Goal: Task Accomplishment & Management: Manage account settings

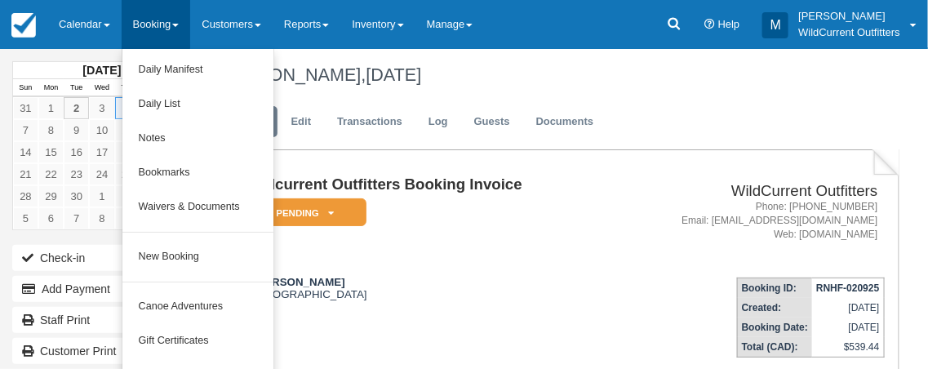
click at [602, 11] on div "Menu Calendar Booking Customer Inventory Booking Daily Manifest Daily List Note…" at bounding box center [464, 24] width 928 height 49
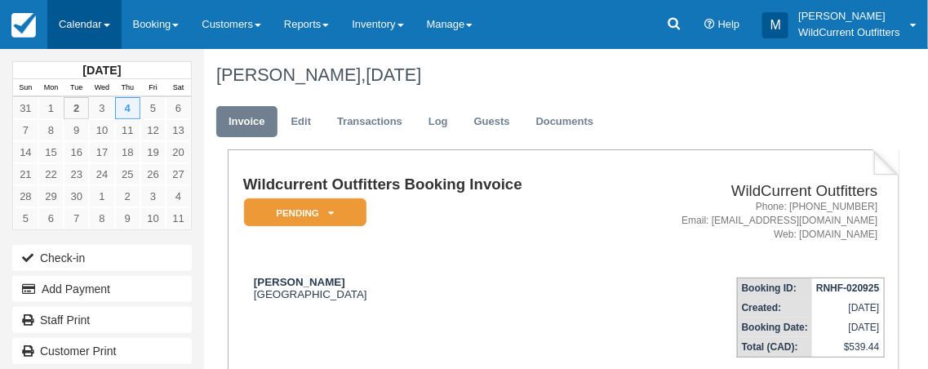
click at [100, 22] on link "Calendar" at bounding box center [84, 24] width 74 height 49
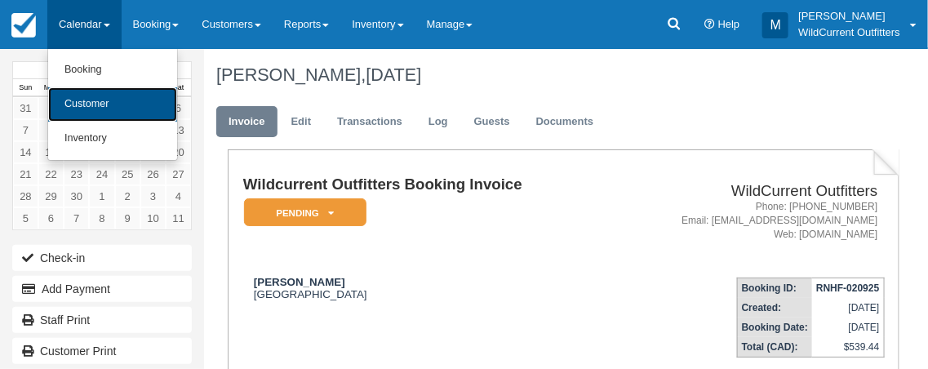
click at [87, 101] on link "Customer" at bounding box center [112, 104] width 129 height 34
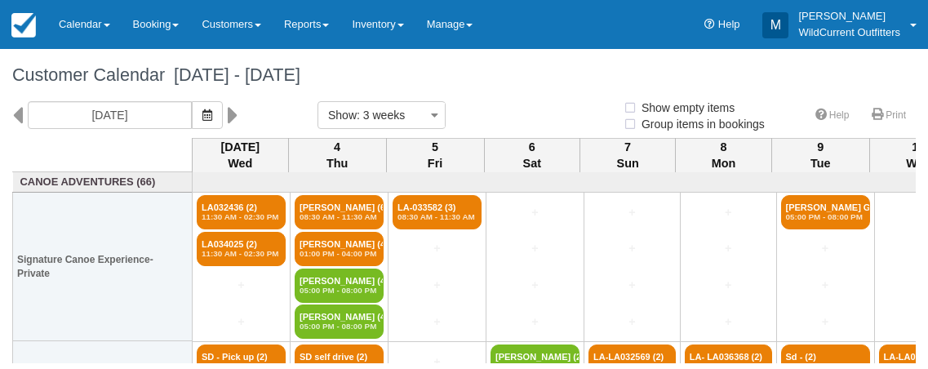
select select
click at [86, 101] on div "09/03/25" at bounding box center [137, 115] width 219 height 28
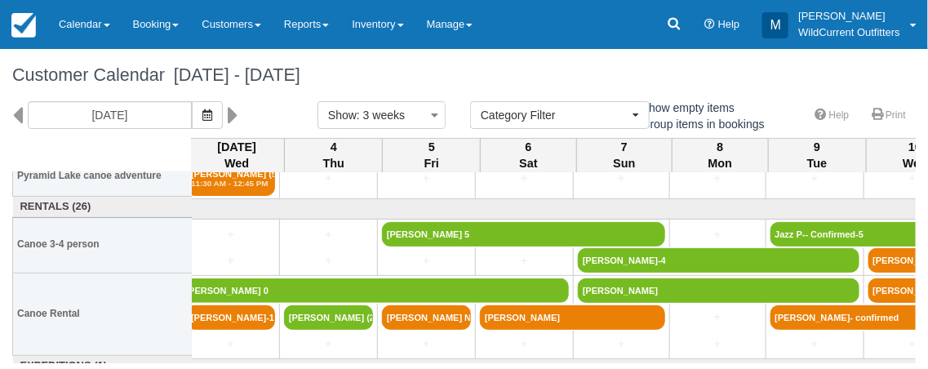
scroll to position [369, 0]
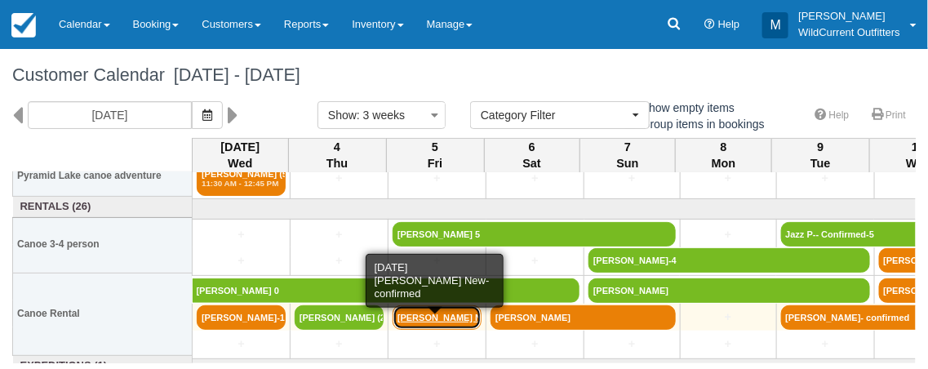
click at [433, 316] on link "Khaleelah New-confir" at bounding box center [437, 317] width 89 height 24
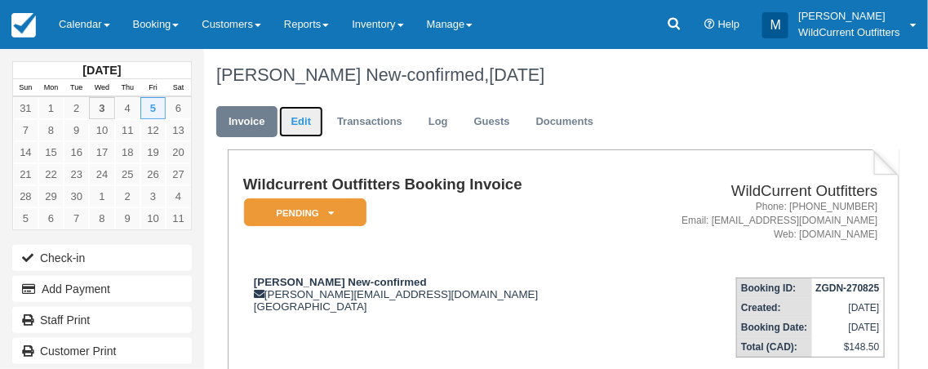
click at [306, 117] on link "Edit" at bounding box center [301, 122] width 44 height 32
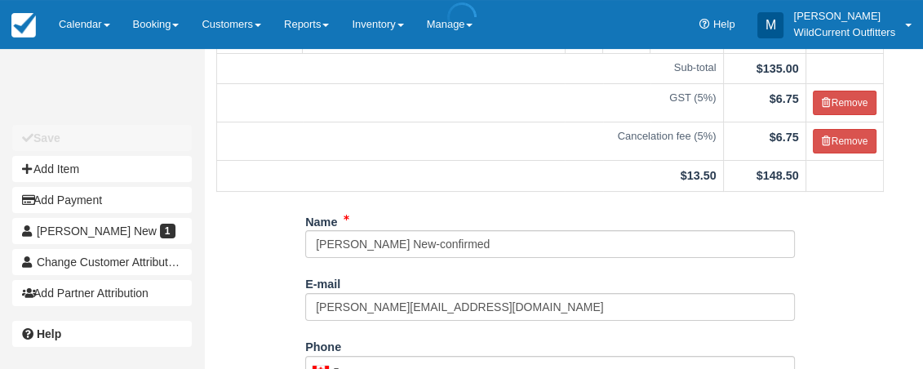
scroll to position [167, 0]
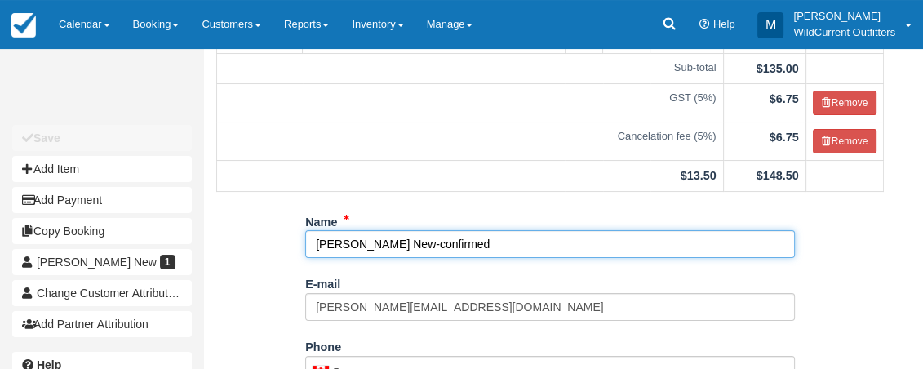
click at [460, 244] on input "[PERSON_NAME] New-confirmed" at bounding box center [550, 244] width 490 height 28
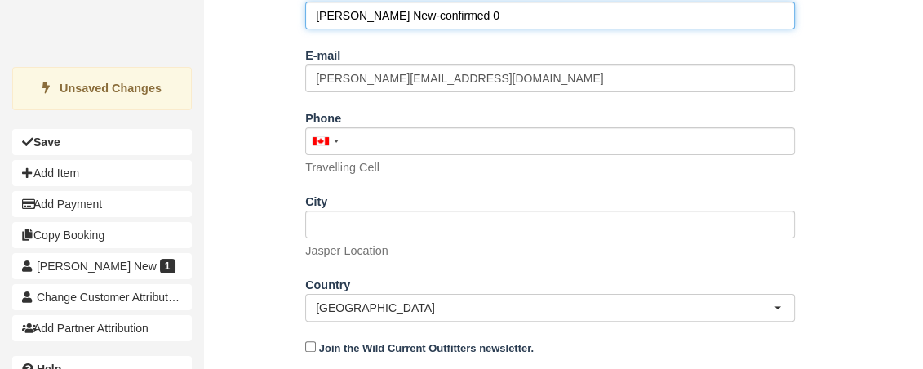
scroll to position [440, 0]
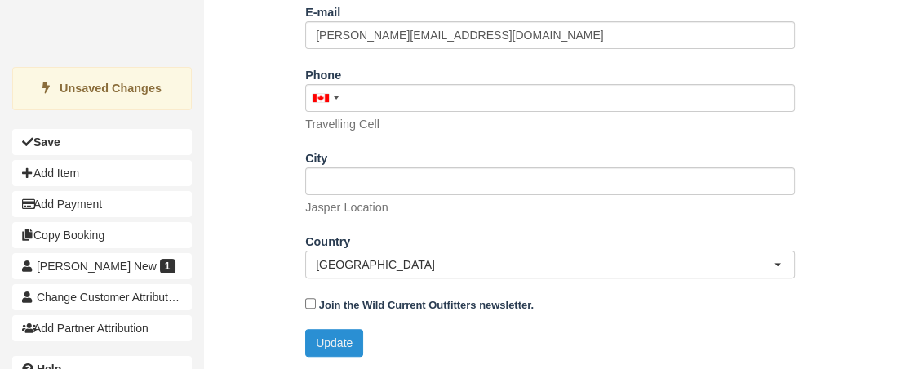
type input "Khaleelah New-confirmed 0"
click at [340, 337] on button "Update" at bounding box center [334, 343] width 58 height 28
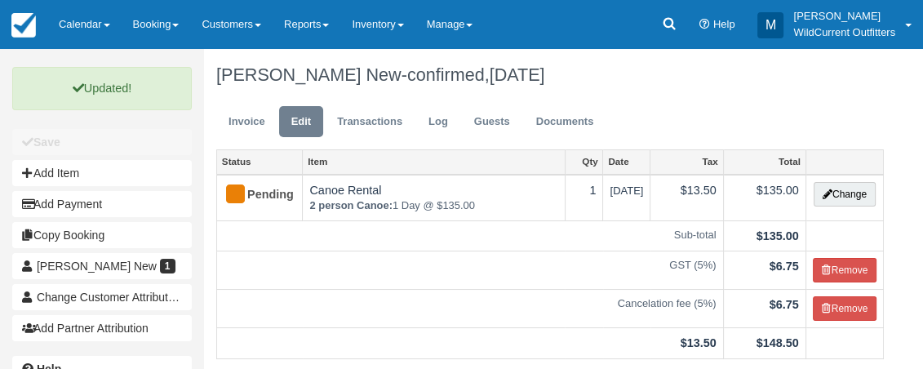
scroll to position [2, 0]
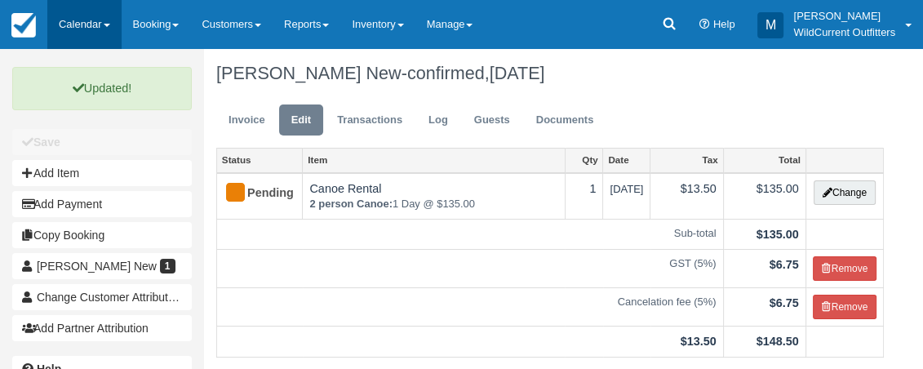
click at [86, 19] on link "Calendar" at bounding box center [84, 24] width 74 height 49
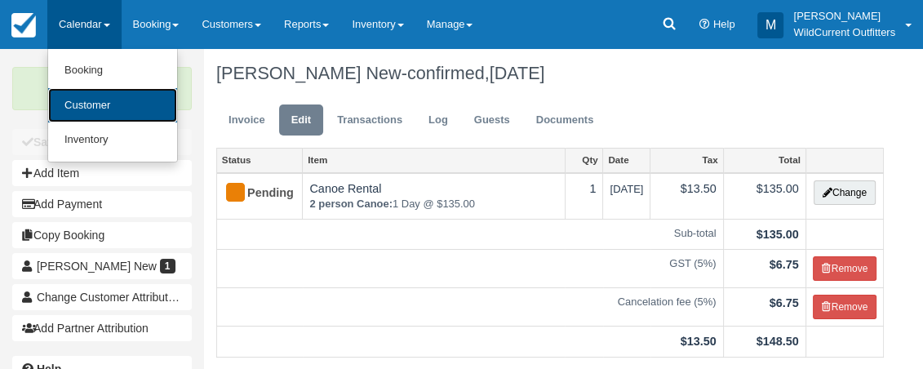
click at [82, 101] on link "Customer" at bounding box center [112, 105] width 129 height 35
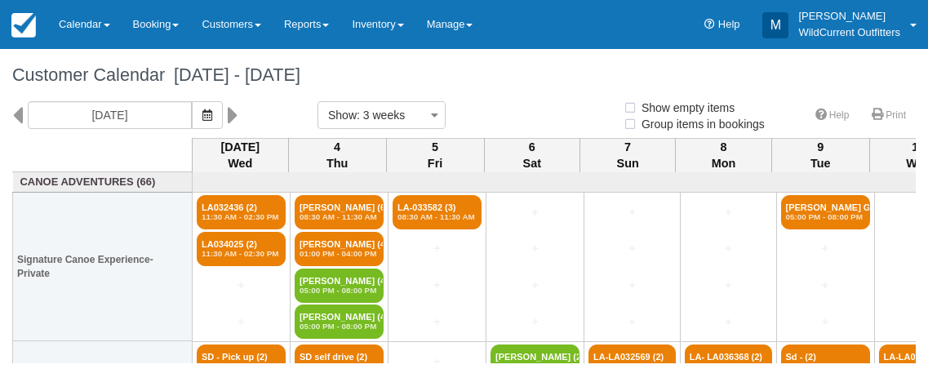
select select
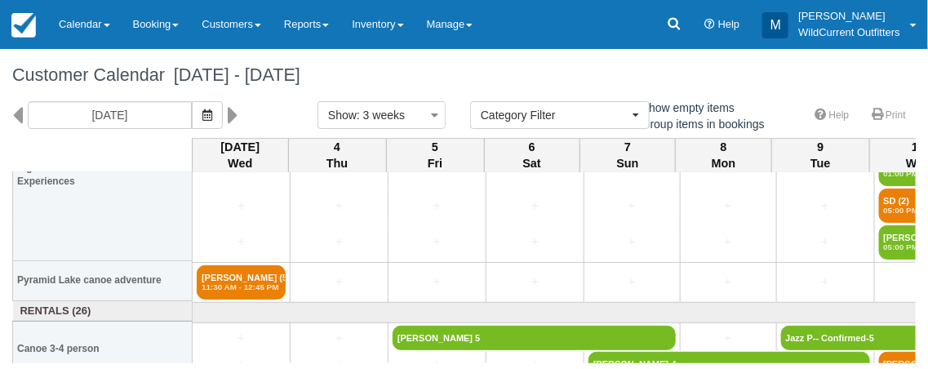
scroll to position [265, 0]
click at [232, 270] on link "Daniel Linder (5) 11:30 AM - 12:45 PM" at bounding box center [241, 282] width 89 height 34
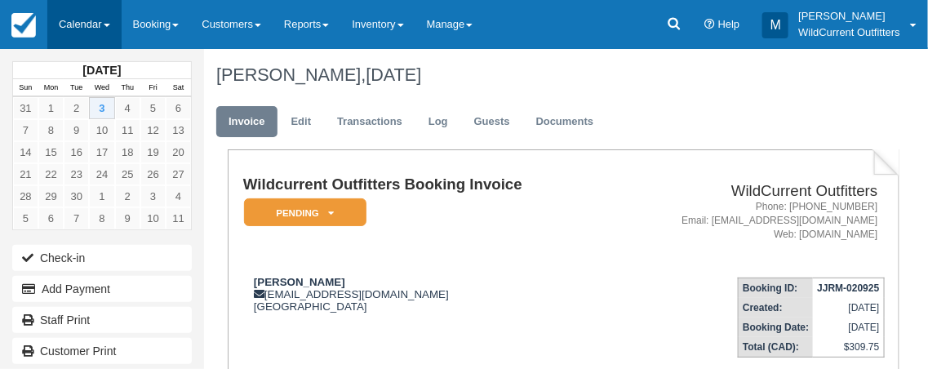
click at [106, 17] on link "Calendar" at bounding box center [84, 24] width 74 height 49
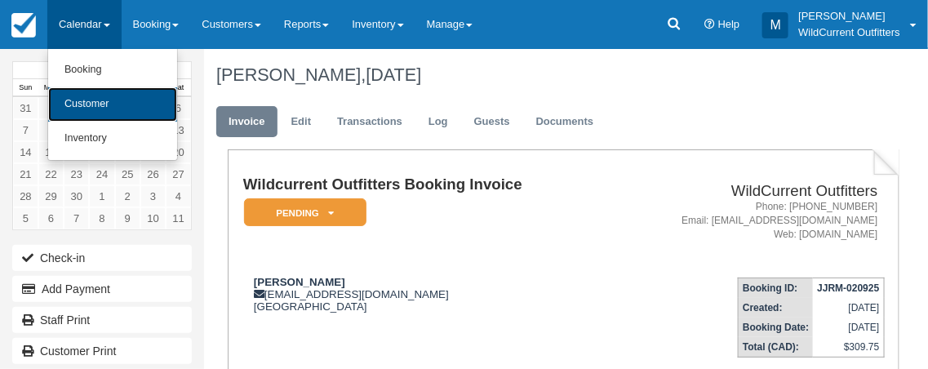
click at [79, 94] on link "Customer" at bounding box center [112, 104] width 129 height 34
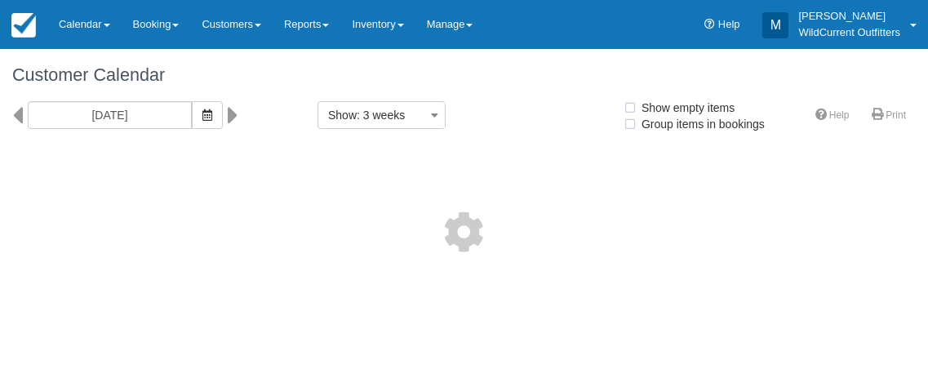
select select
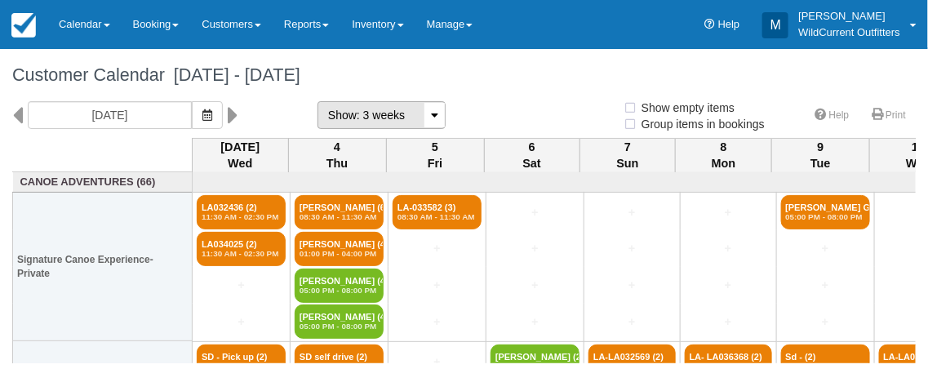
select select
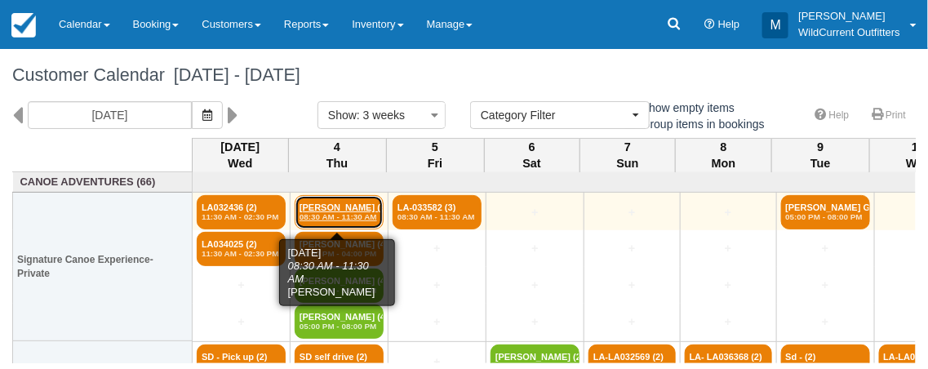
click at [328, 209] on link "Ruthann Burkhart (6) 08:30 AM - 11:30 AM" at bounding box center [339, 212] width 89 height 34
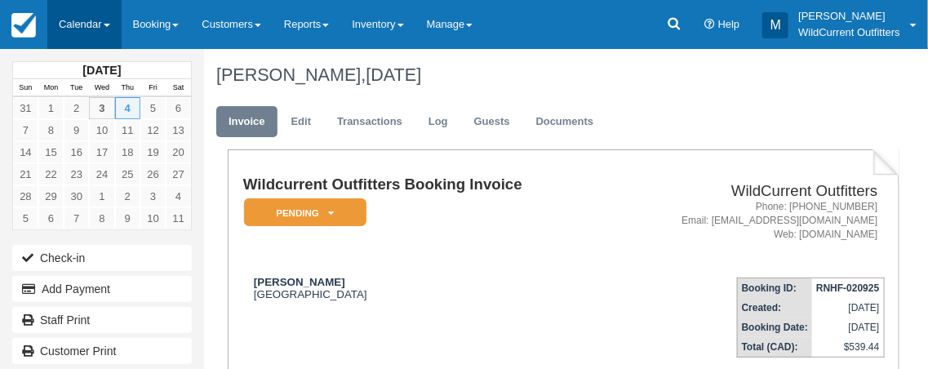
click at [95, 19] on link "Calendar" at bounding box center [84, 24] width 74 height 49
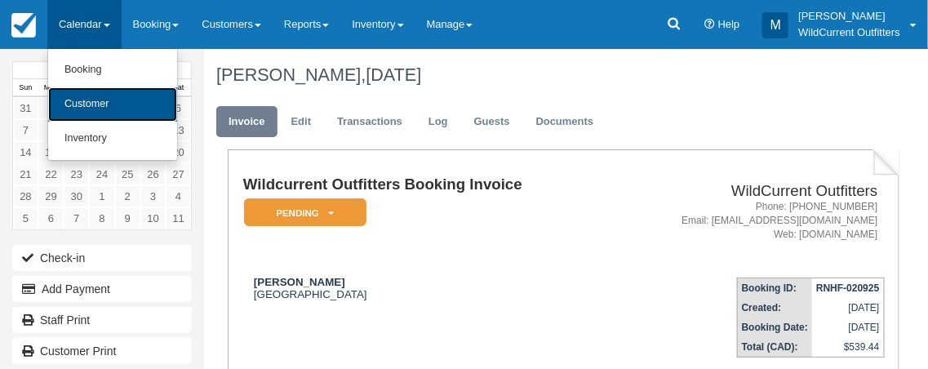
click at [96, 98] on link "Customer" at bounding box center [112, 104] width 129 height 34
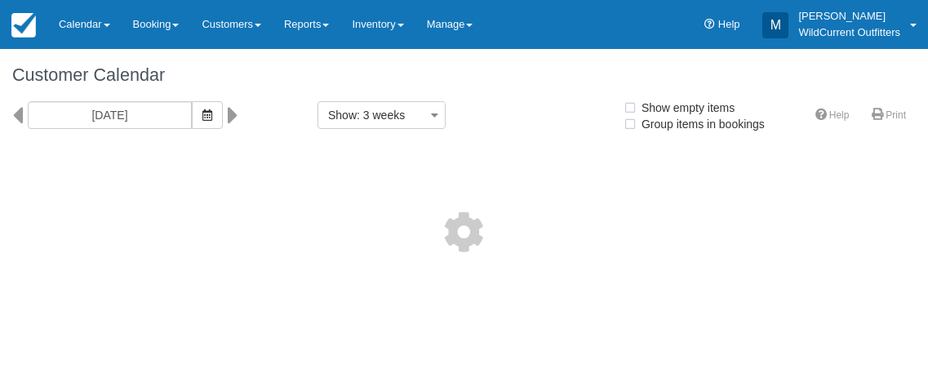
select select
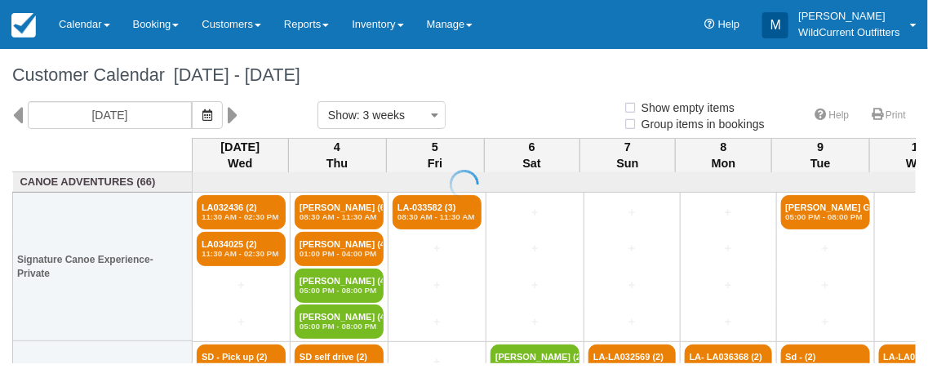
select select
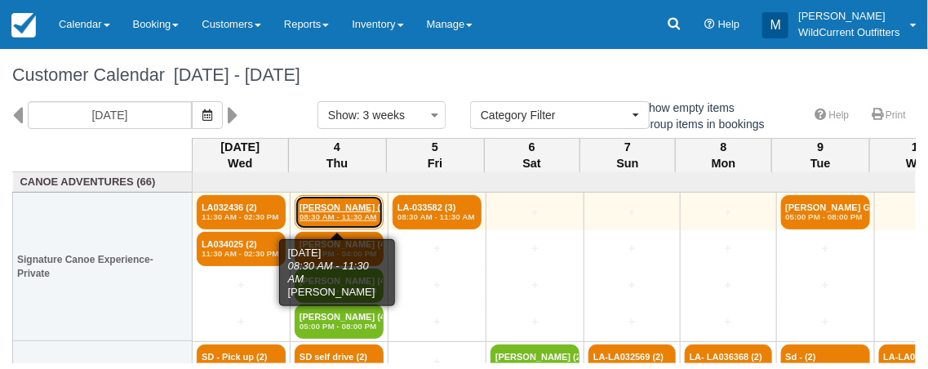
click at [318, 207] on link "Ruthann Burkhart (6) 08:30 AM - 11:30 AM" at bounding box center [339, 212] width 89 height 34
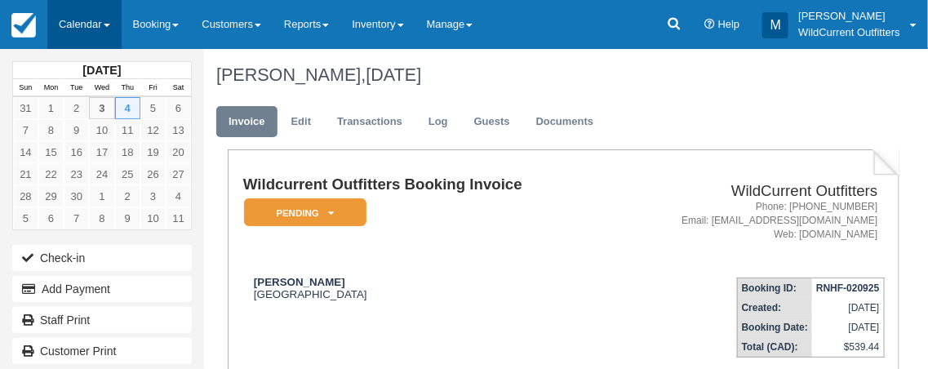
click at [101, 22] on link "Calendar" at bounding box center [84, 24] width 74 height 49
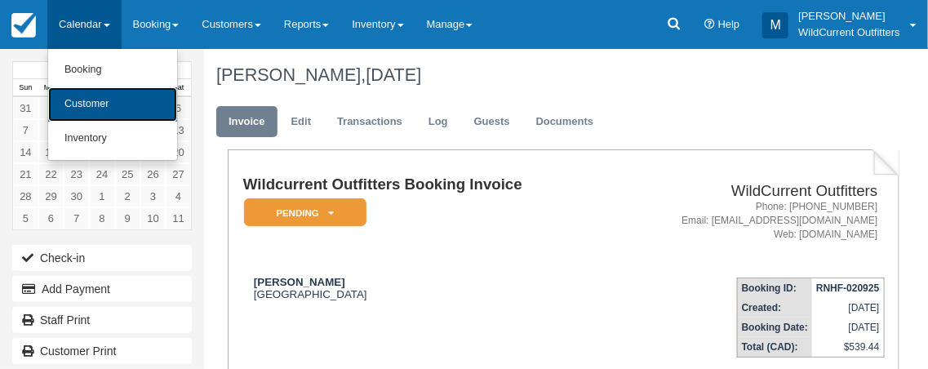
click at [95, 105] on link "Customer" at bounding box center [112, 104] width 129 height 34
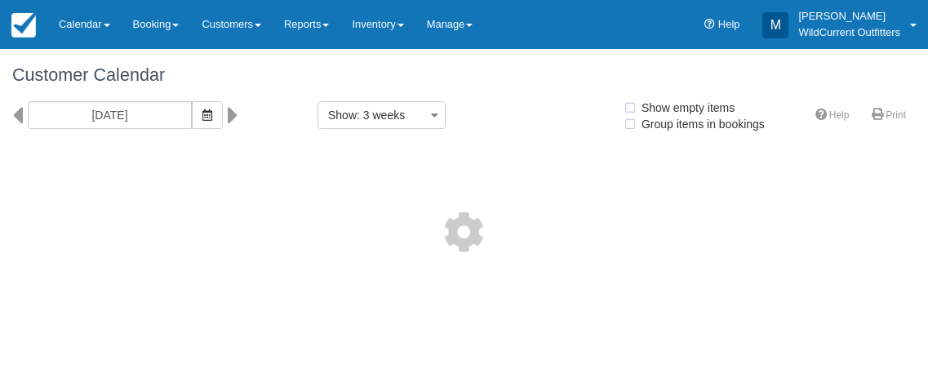
select select
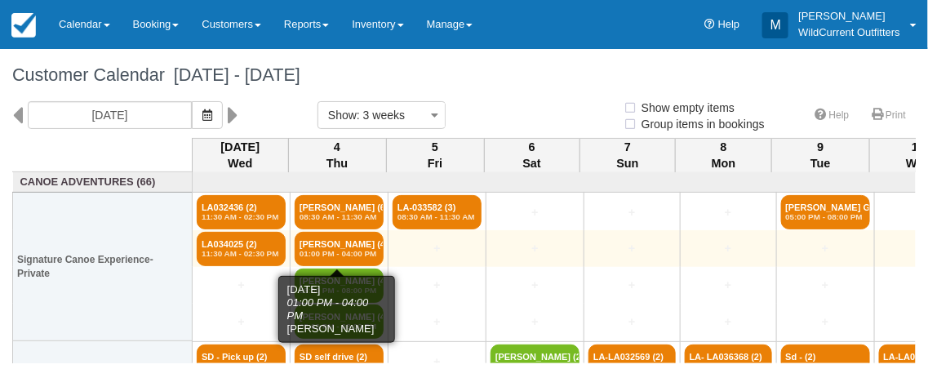
select select
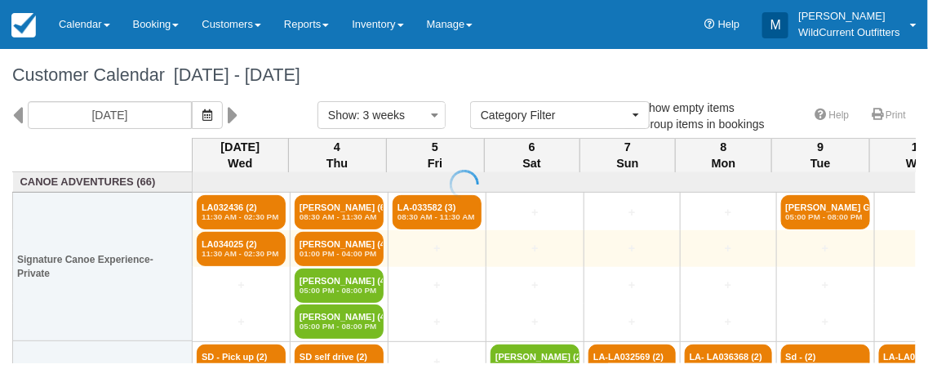
click at [315, 253] on div at bounding box center [464, 184] width 928 height 369
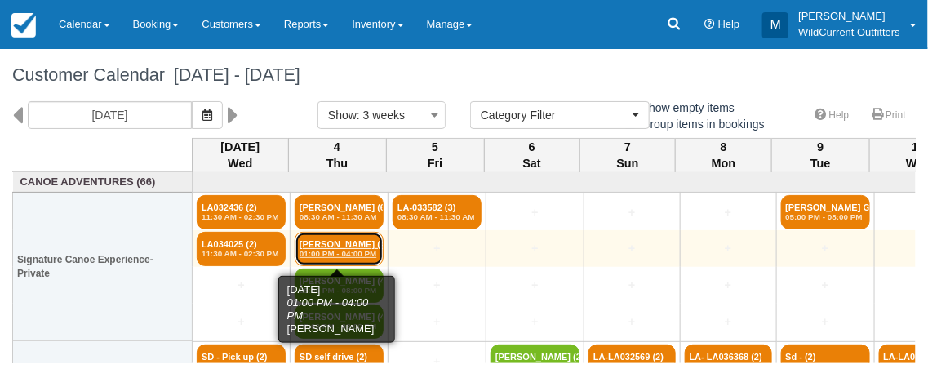
click at [318, 249] on em "01:00 PM - 04:00 PM" at bounding box center [339, 254] width 79 height 10
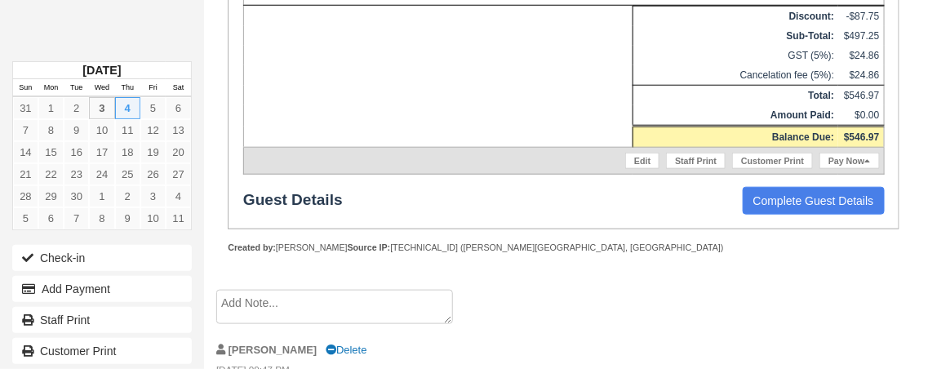
scroll to position [540, 0]
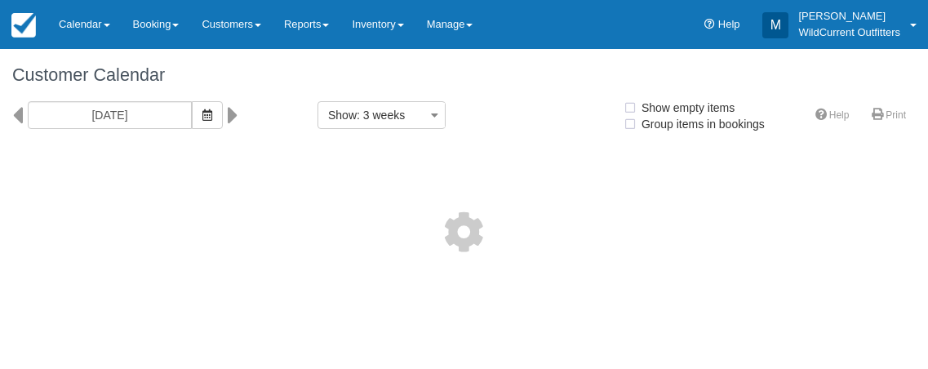
select select
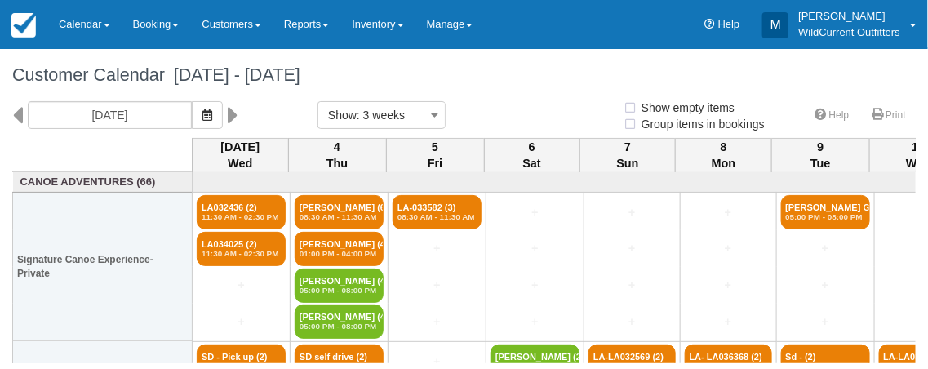
select select
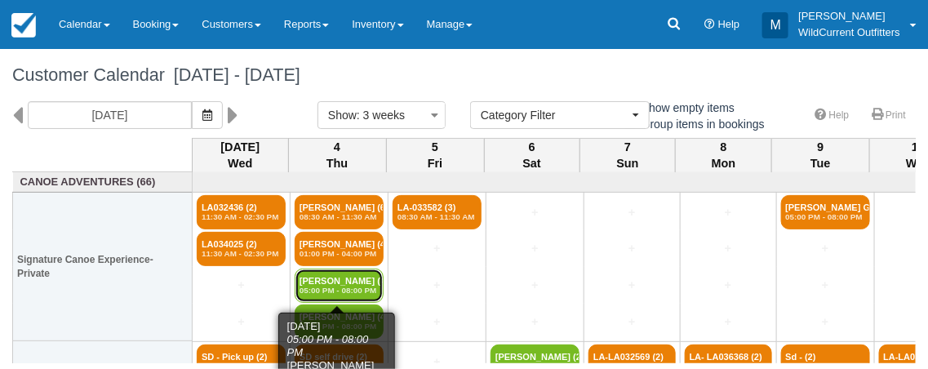
click at [311, 279] on link "Bob Schulman (4) 05:00 PM - 08:00 PM" at bounding box center [339, 286] width 89 height 34
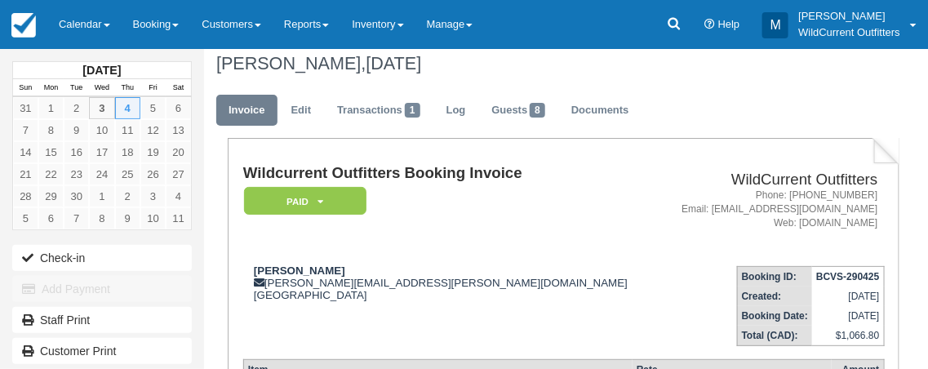
scroll to position [5, 0]
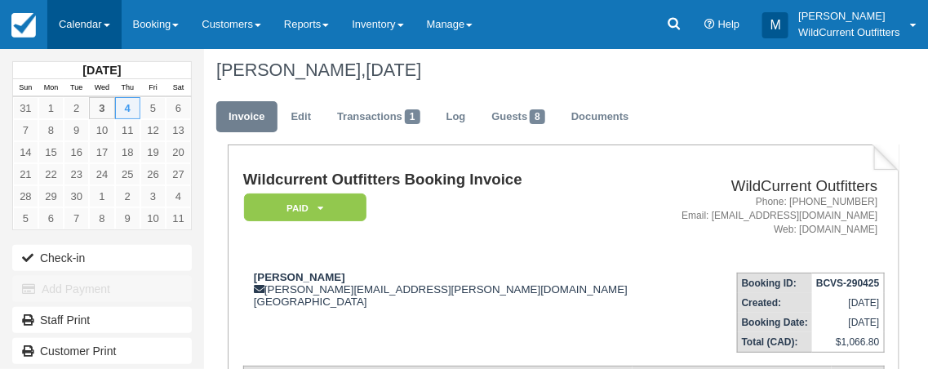
click at [89, 33] on link "Calendar" at bounding box center [84, 24] width 74 height 49
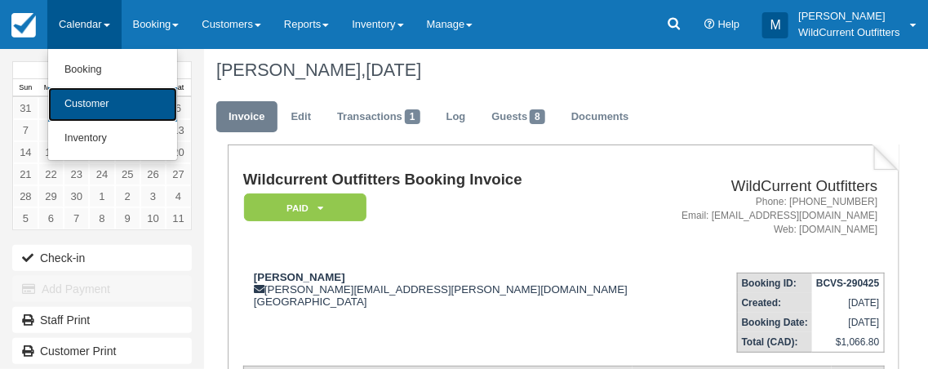
click at [70, 109] on link "Customer" at bounding box center [112, 104] width 129 height 34
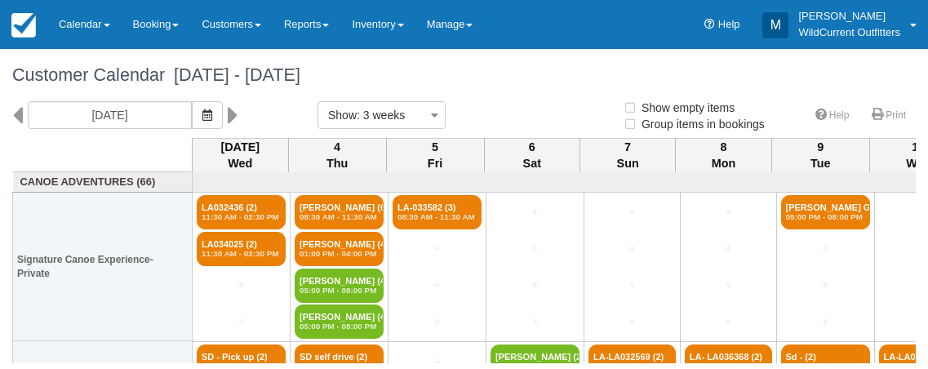
select select
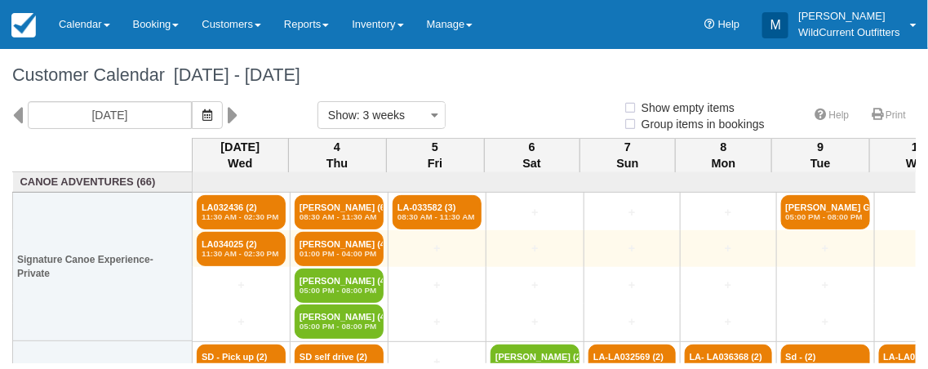
select select
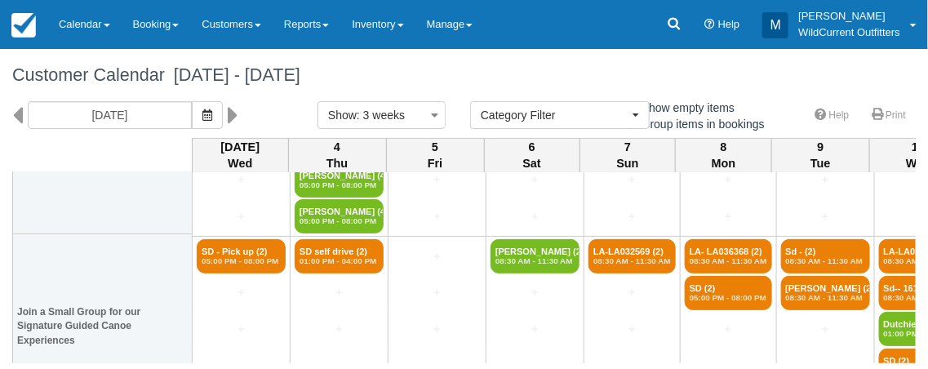
scroll to position [106, 0]
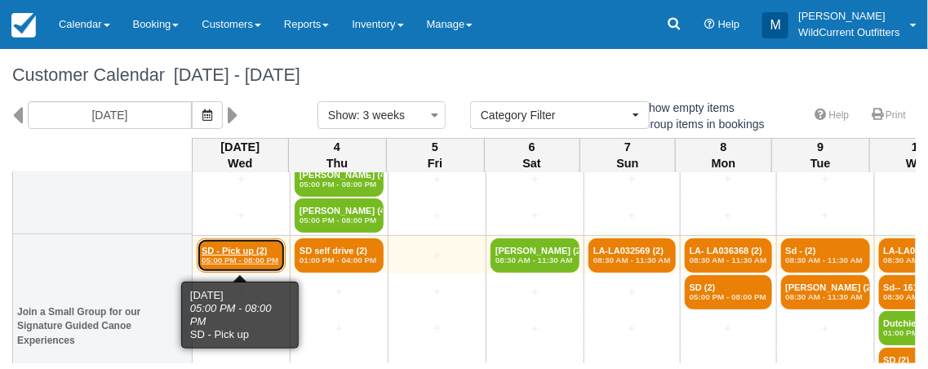
click at [251, 247] on link "SD - Pick up (2) 05:00 PM - 08:00 PM" at bounding box center [241, 255] width 89 height 34
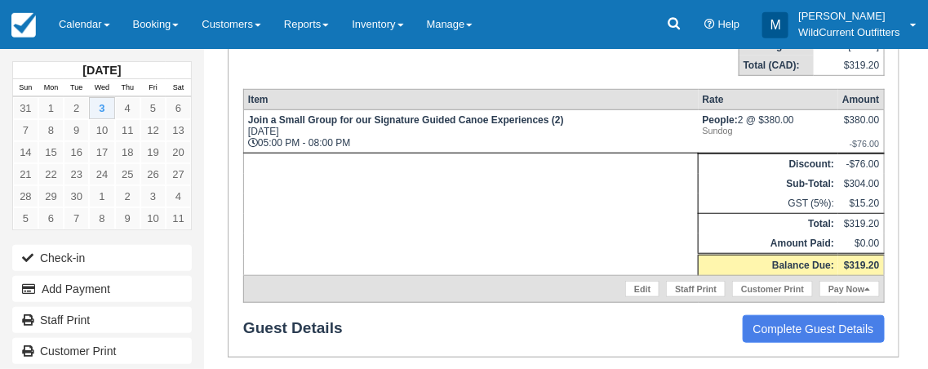
scroll to position [276, 0]
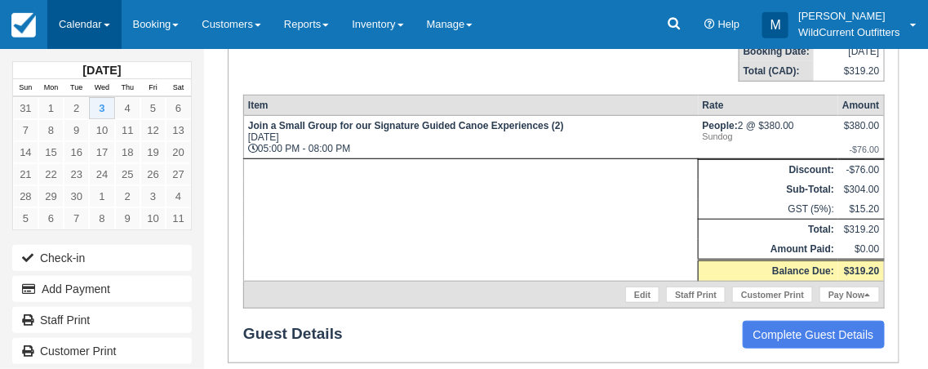
click at [104, 22] on link "Calendar" at bounding box center [84, 24] width 74 height 49
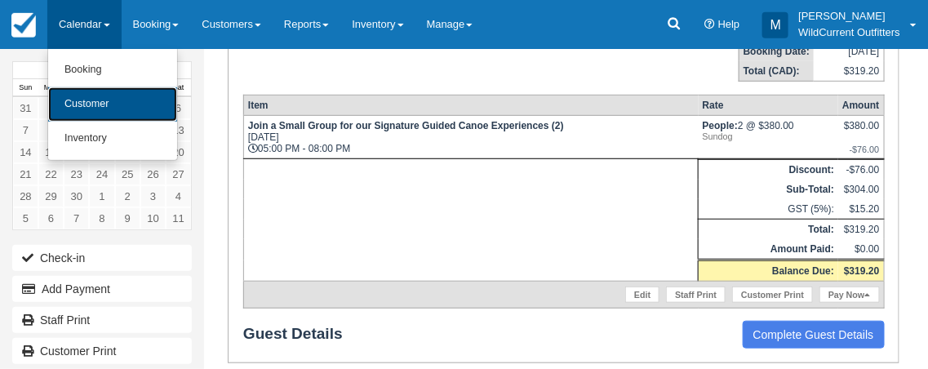
click at [82, 100] on link "Customer" at bounding box center [112, 104] width 129 height 34
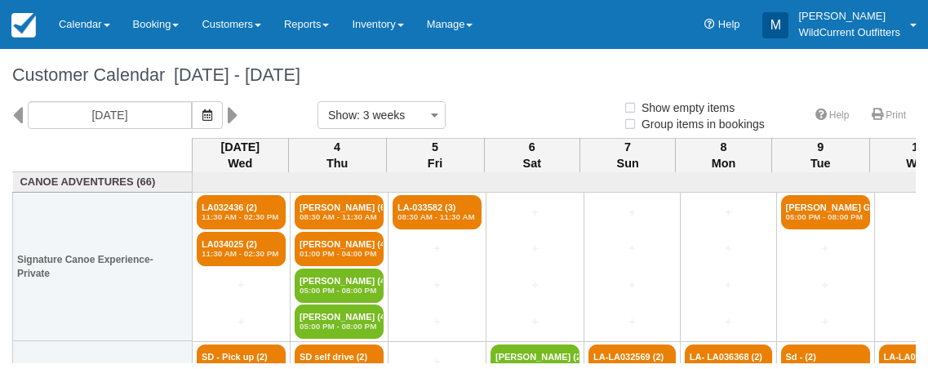
select select
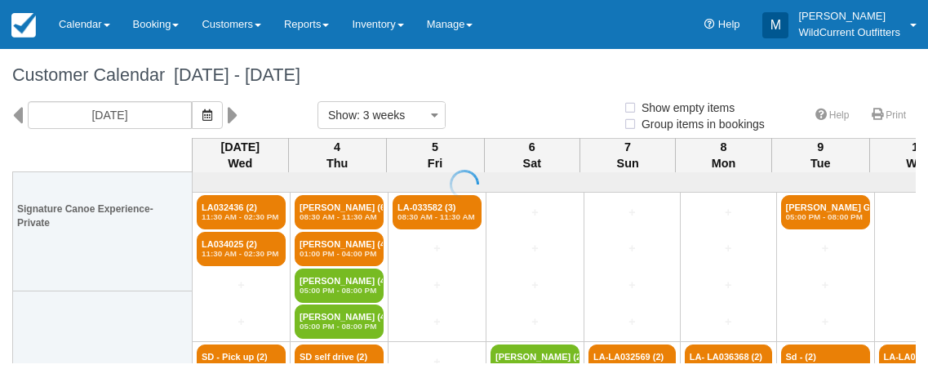
select select
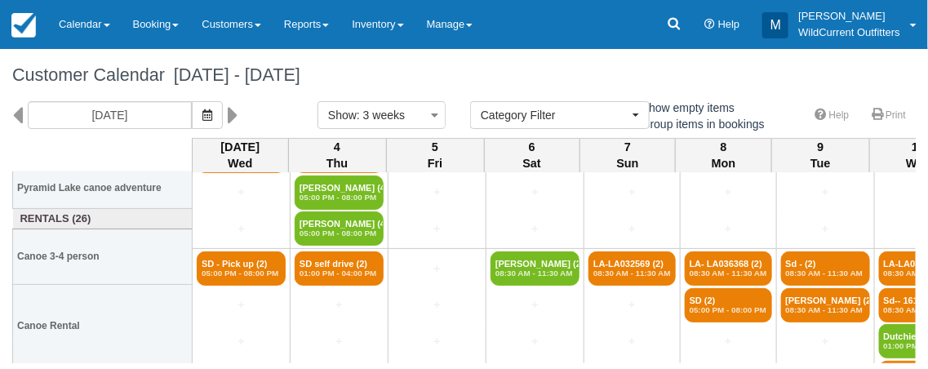
scroll to position [356, 0]
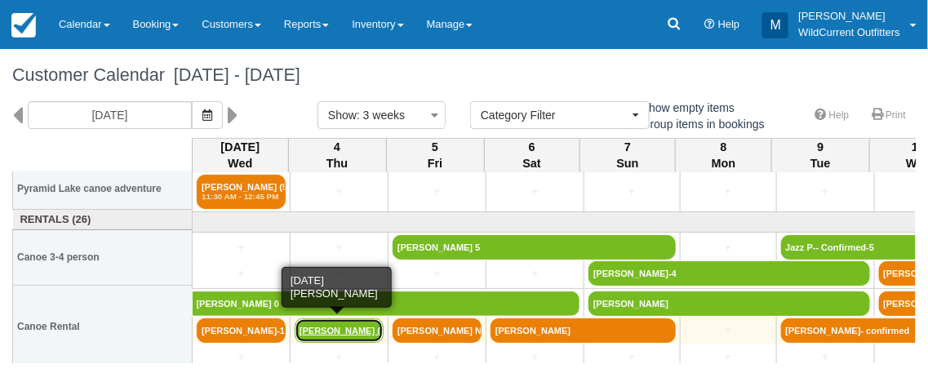
click at [318, 329] on link "Lisa Schlitz (2)" at bounding box center [339, 330] width 89 height 24
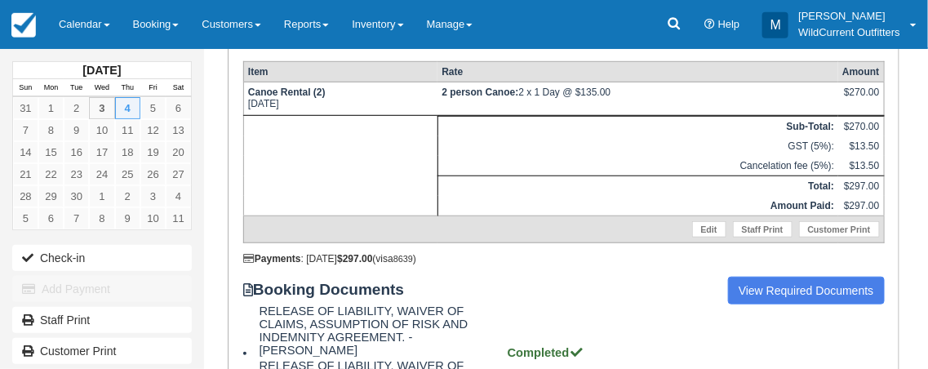
scroll to position [309, 0]
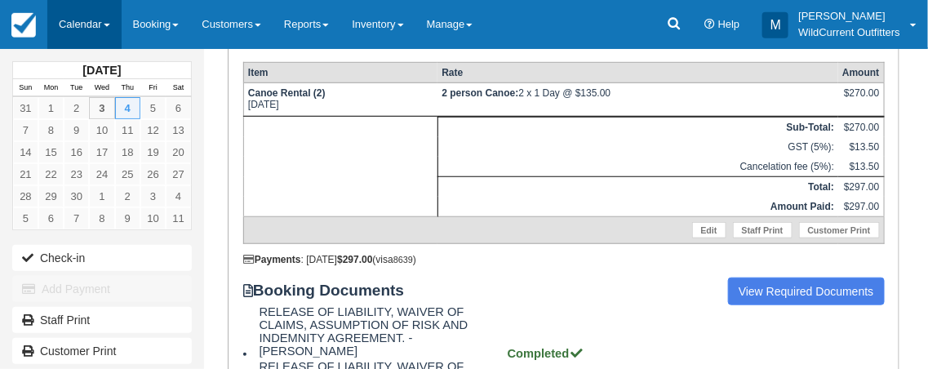
click at [88, 20] on link "Calendar" at bounding box center [84, 24] width 74 height 49
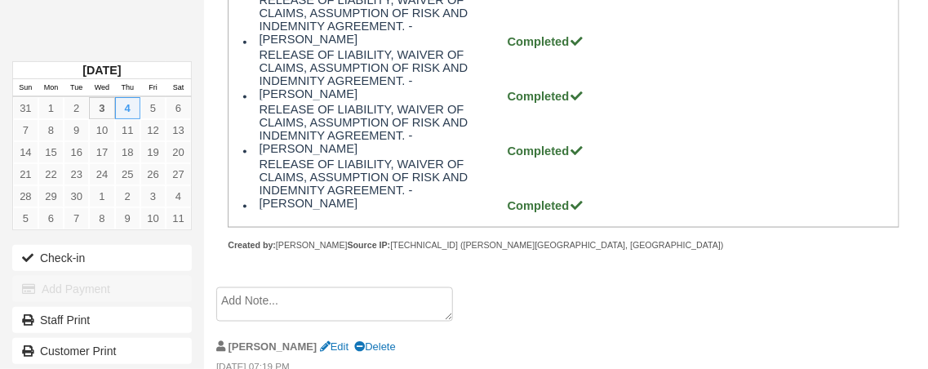
scroll to position [0, 0]
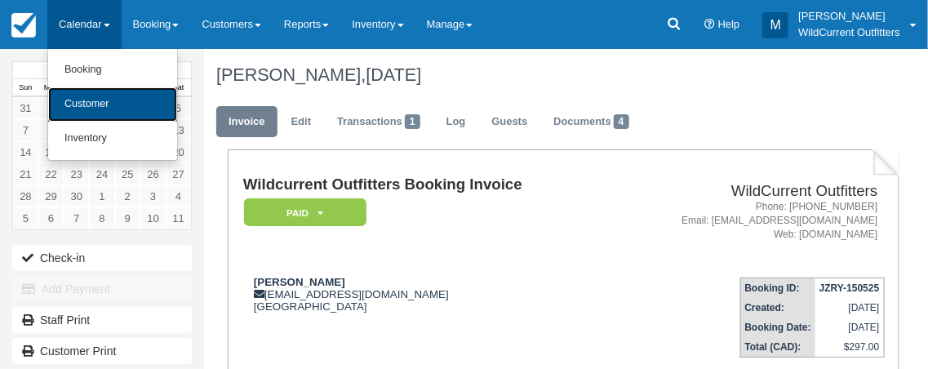
click at [104, 103] on link "Customer" at bounding box center [112, 104] width 129 height 34
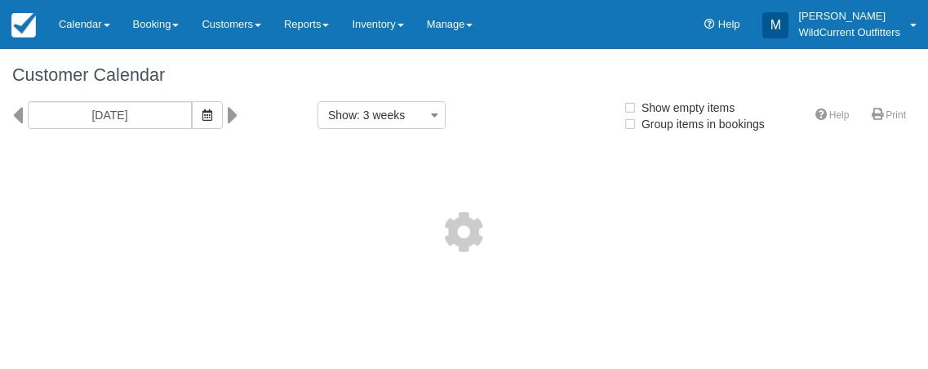
select select
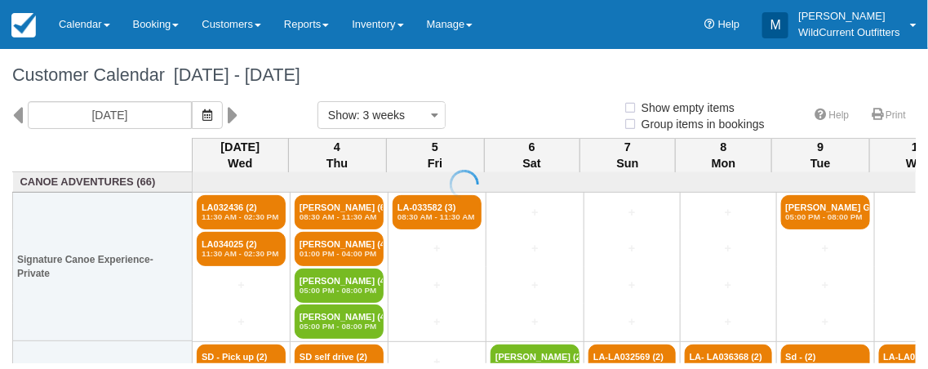
select select
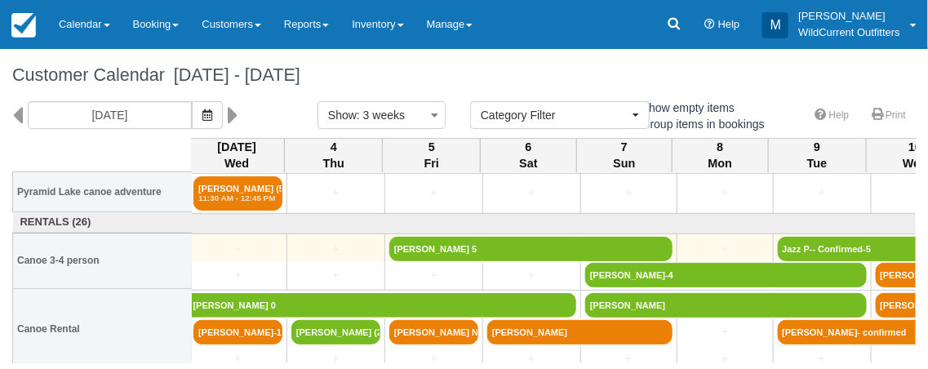
scroll to position [353, 3]
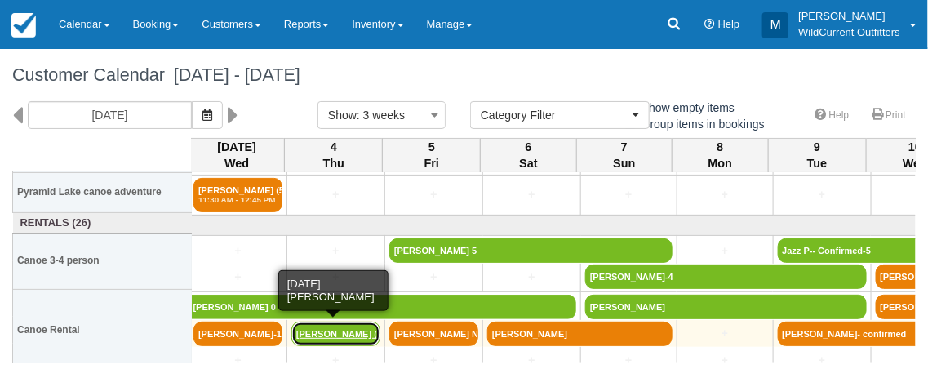
click at [325, 330] on link "[PERSON_NAME] (2)" at bounding box center [335, 334] width 89 height 24
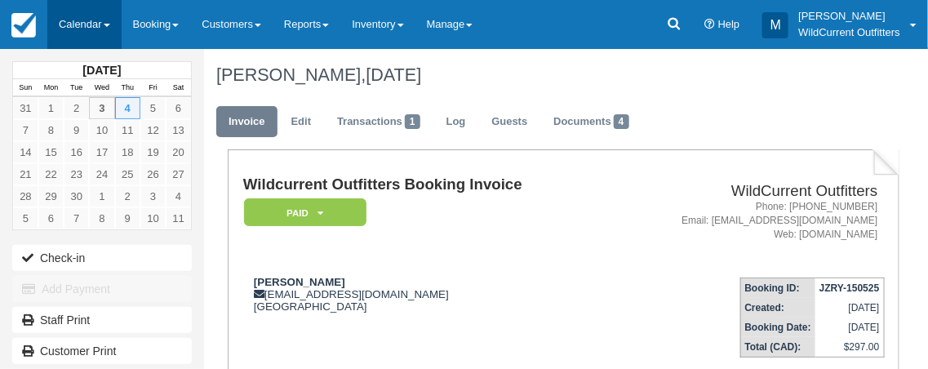
click at [107, 26] on link "Calendar" at bounding box center [84, 24] width 74 height 49
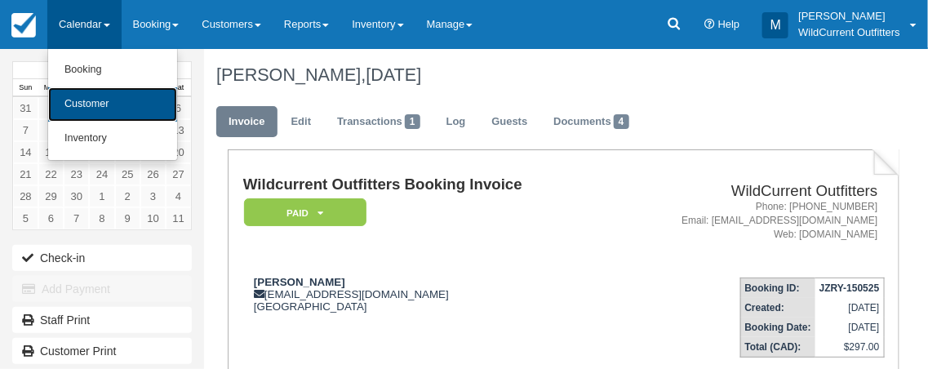
click at [105, 100] on link "Customer" at bounding box center [112, 104] width 129 height 34
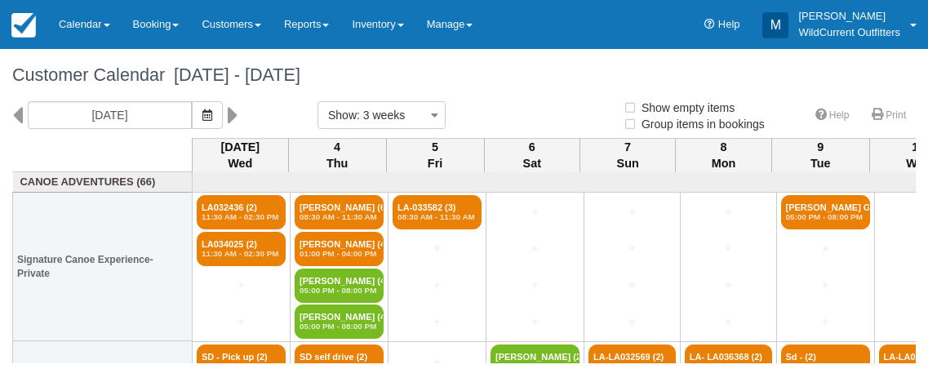
select select
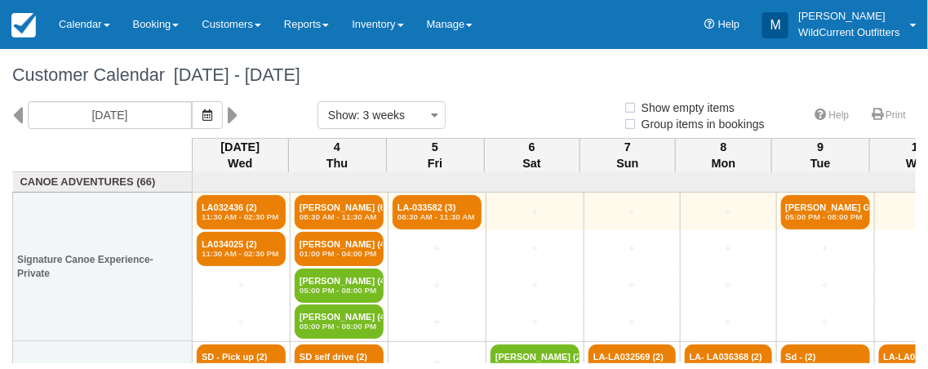
select select
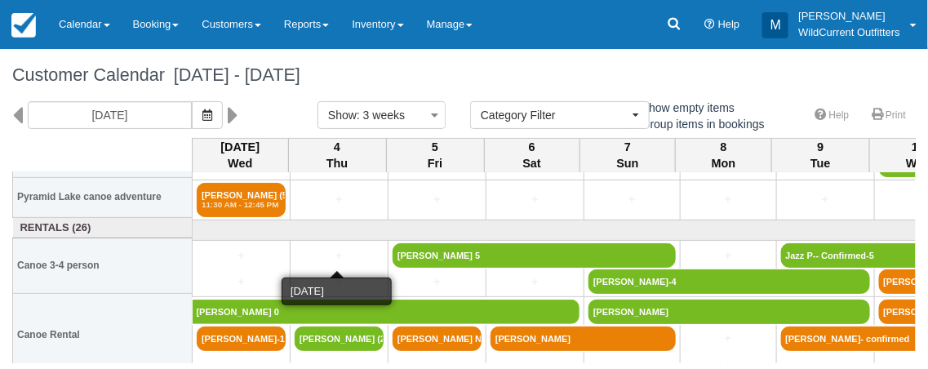
scroll to position [349, 0]
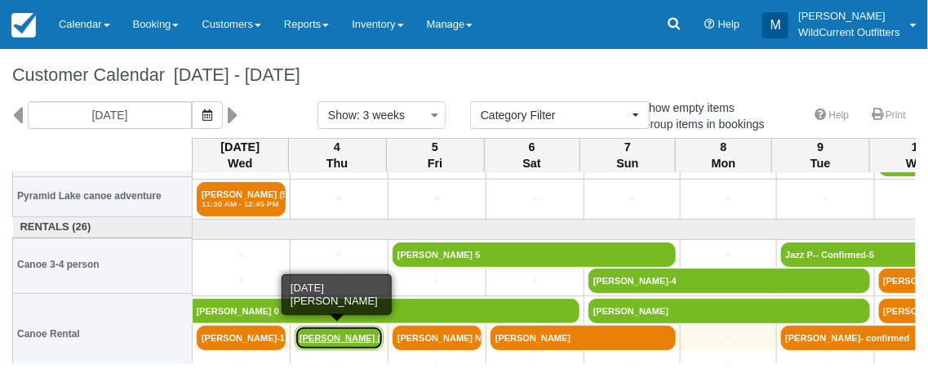
click at [332, 339] on link "Lisa Schlitz (2)" at bounding box center [339, 338] width 89 height 24
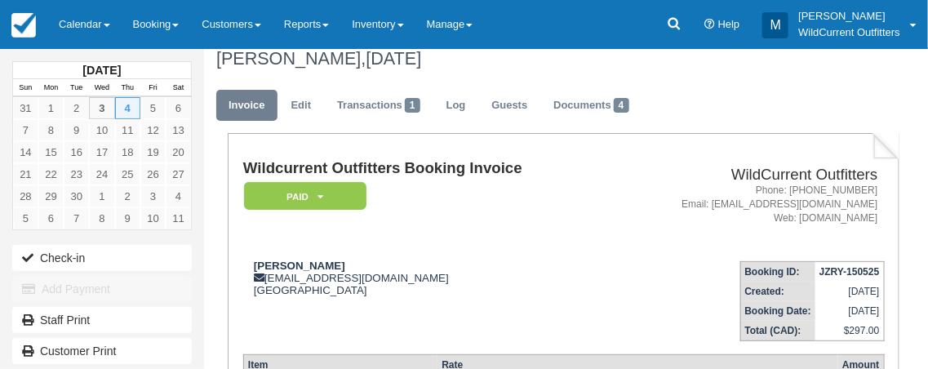
scroll to position [31, 0]
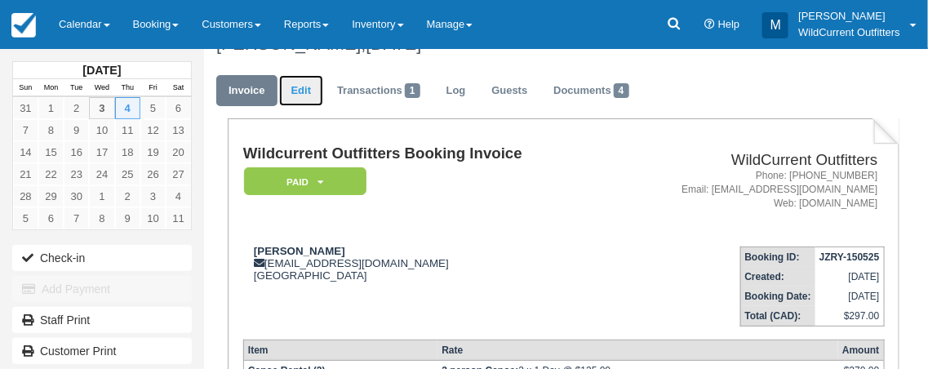
click at [299, 91] on link "Edit" at bounding box center [301, 91] width 44 height 32
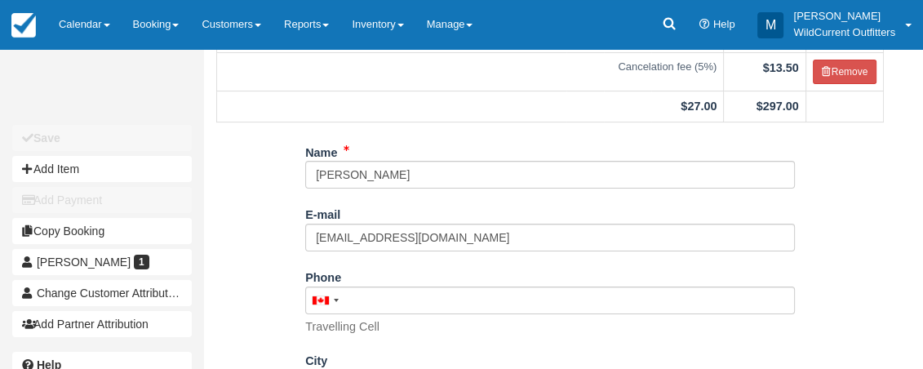
scroll to position [235, 0]
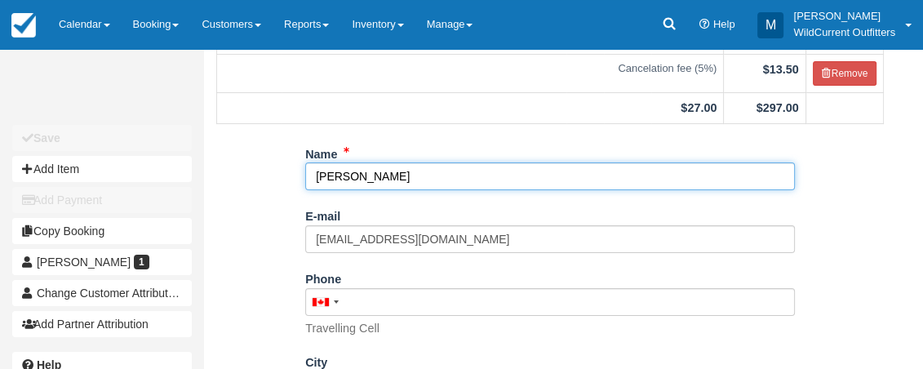
click at [410, 179] on input "Lisa Schlitz" at bounding box center [550, 176] width 490 height 28
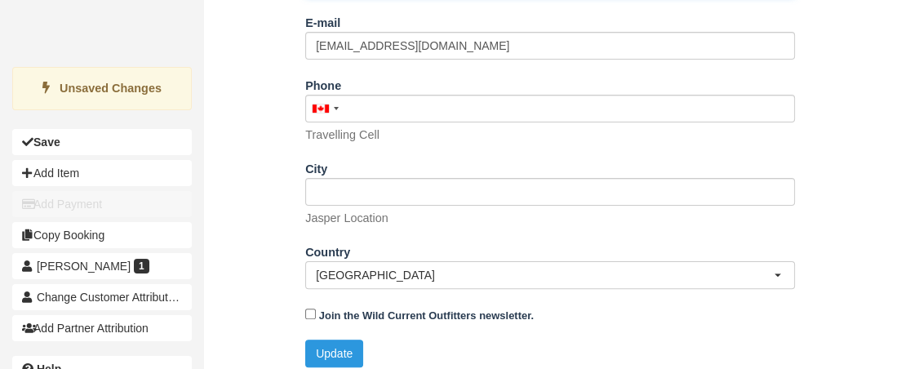
scroll to position [440, 0]
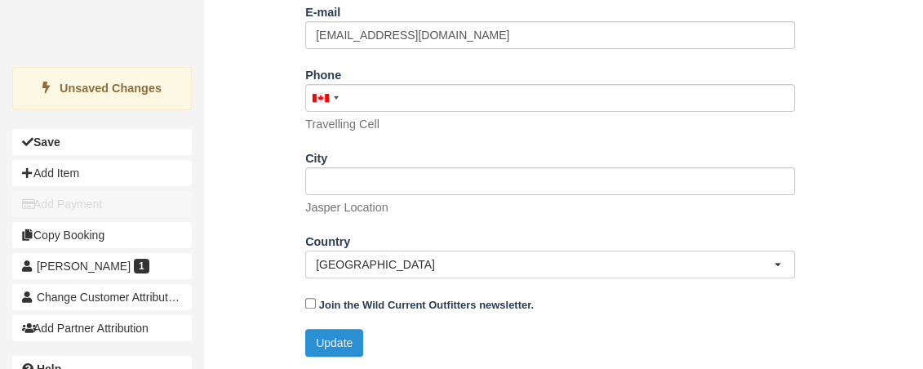
type input "Lisa Schlitz 2&3"
click at [331, 334] on button "Update" at bounding box center [334, 343] width 58 height 28
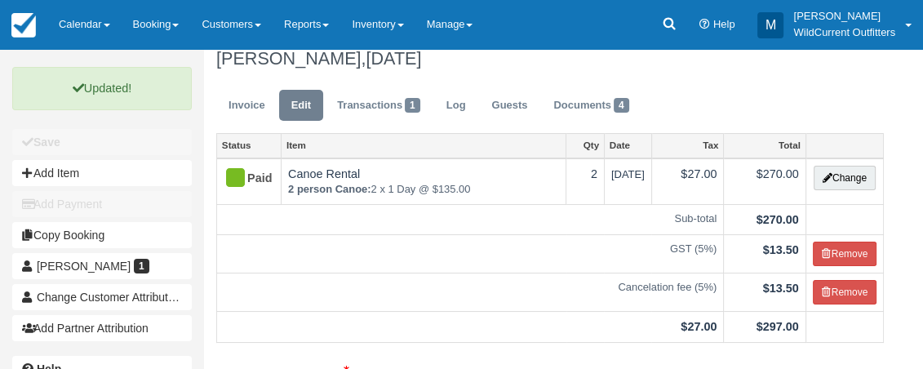
scroll to position [0, 0]
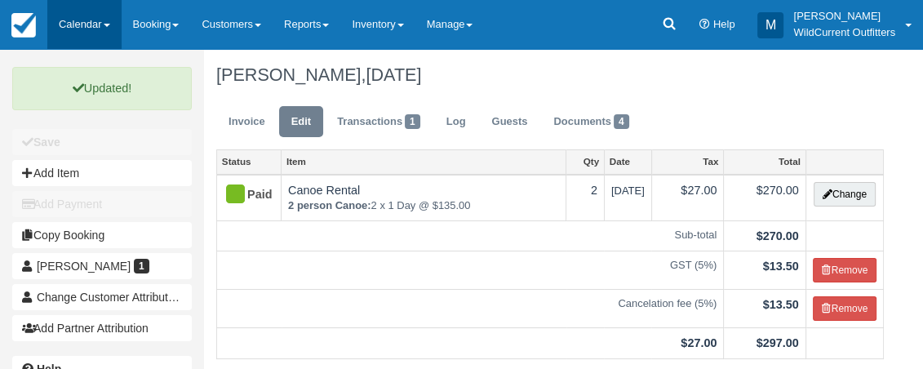
click at [89, 17] on link "Calendar" at bounding box center [84, 24] width 74 height 49
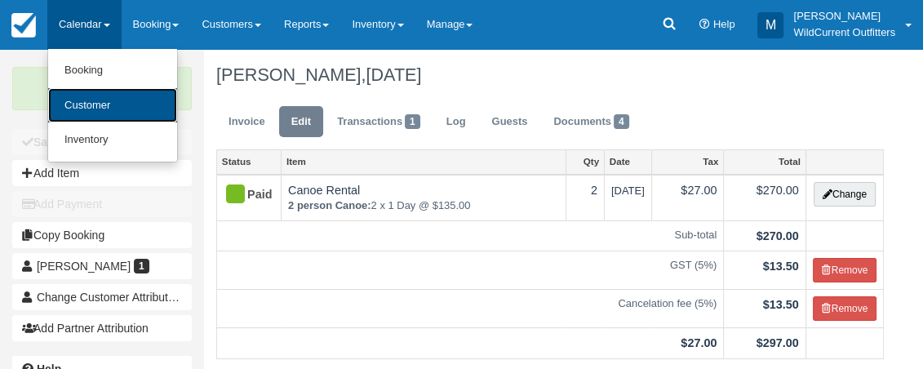
click at [88, 104] on link "Customer" at bounding box center [112, 105] width 129 height 35
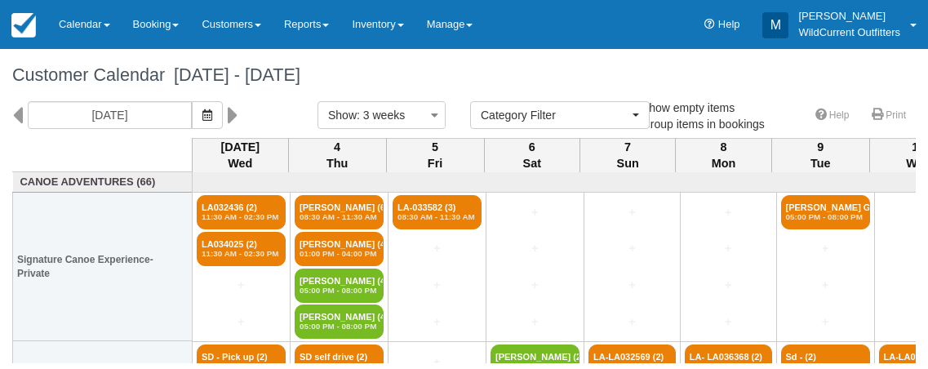
select select
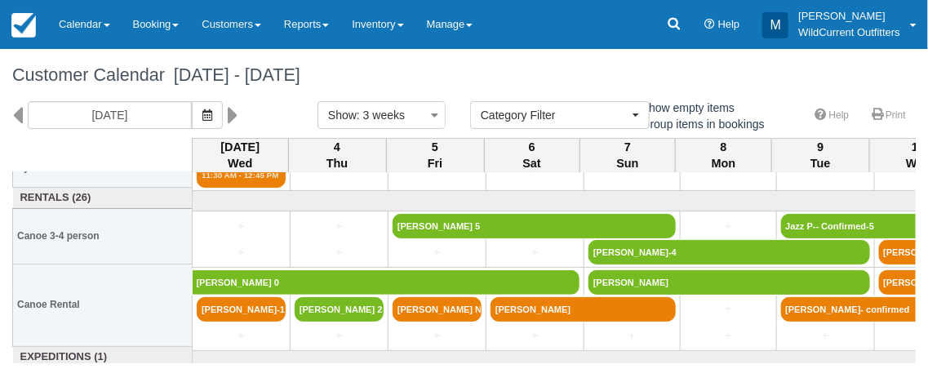
scroll to position [381, 0]
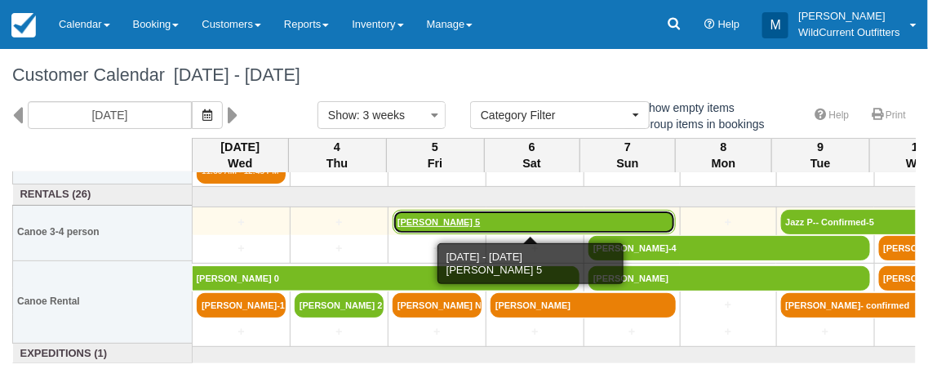
click at [442, 224] on link "[PERSON_NAME] 5" at bounding box center [534, 222] width 283 height 24
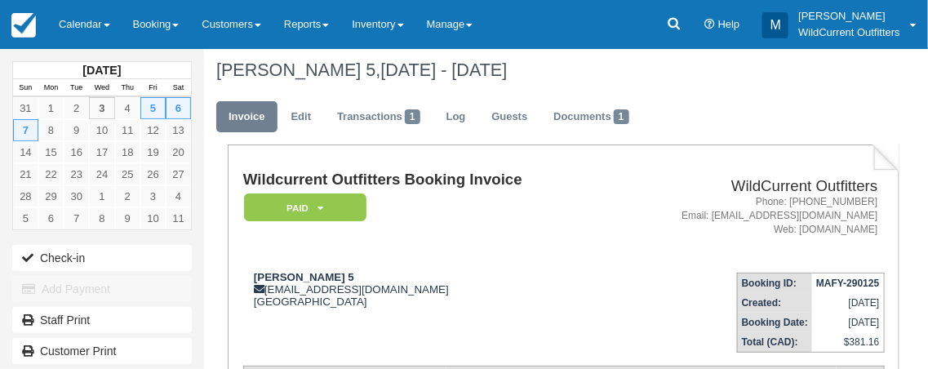
scroll to position [6, 0]
click at [108, 24] on span at bounding box center [107, 25] width 7 height 3
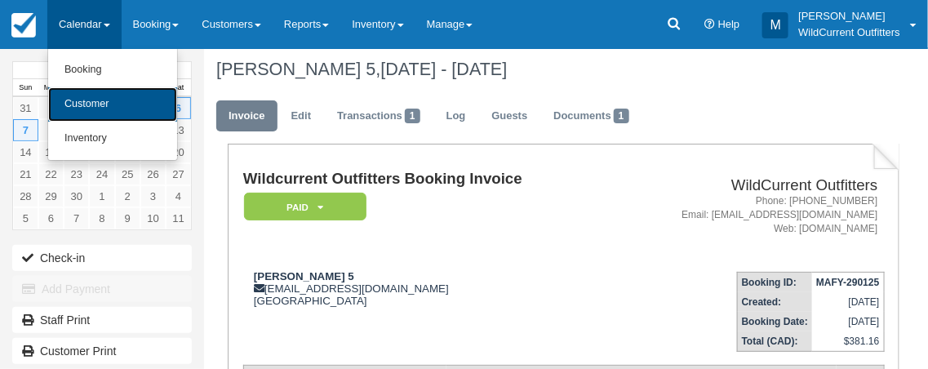
click at [117, 100] on link "Customer" at bounding box center [112, 104] width 129 height 34
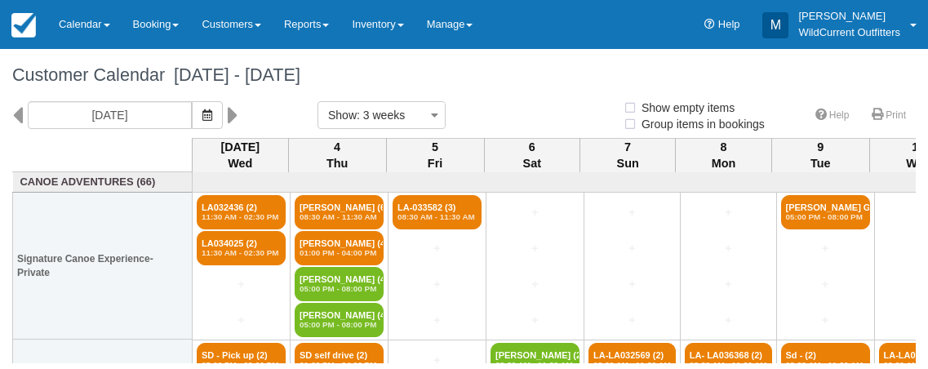
select select
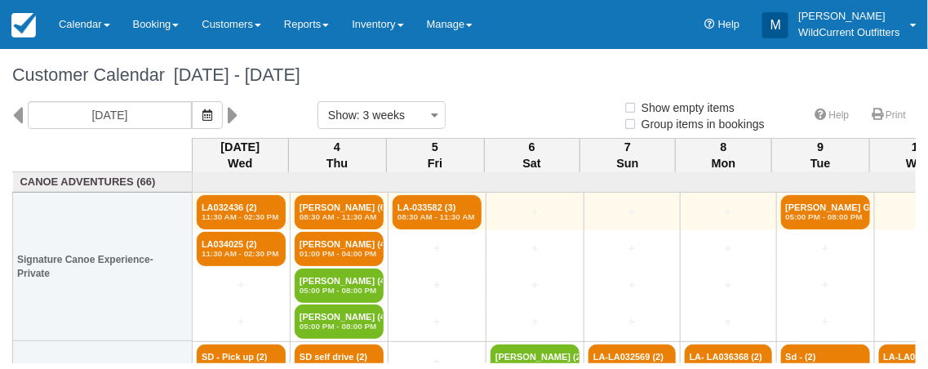
select select
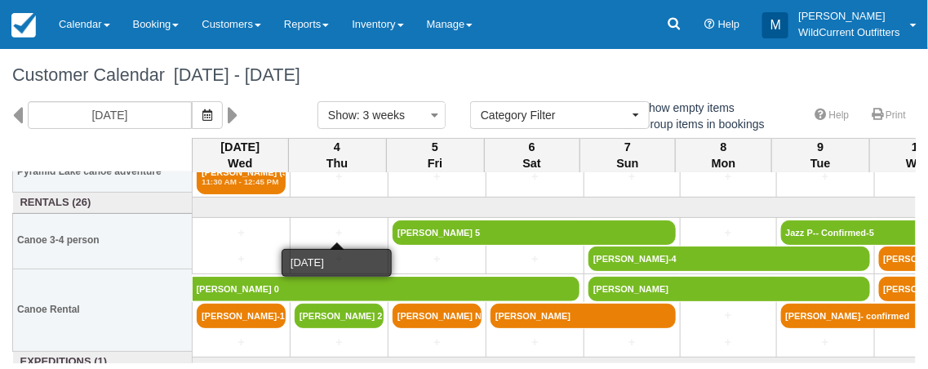
scroll to position [379, 0]
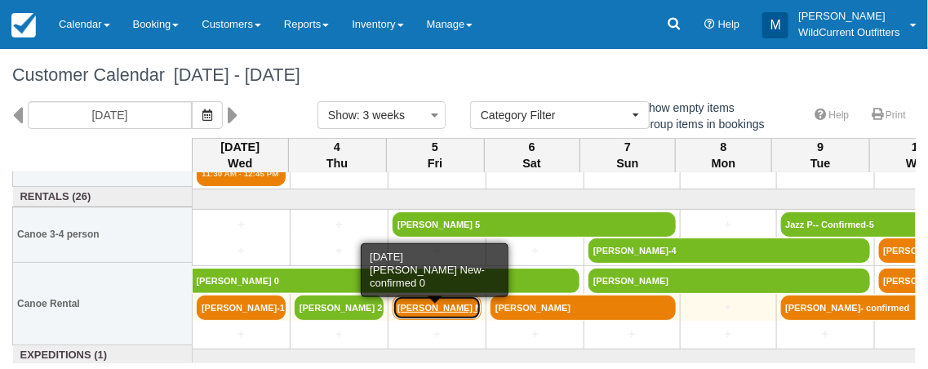
click at [436, 303] on link "Khaleelah New-confir" at bounding box center [437, 308] width 89 height 24
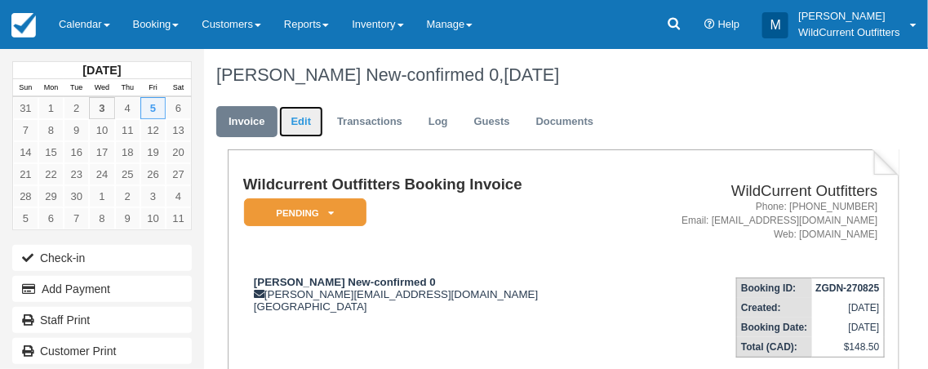
click at [296, 117] on link "Edit" at bounding box center [301, 122] width 44 height 32
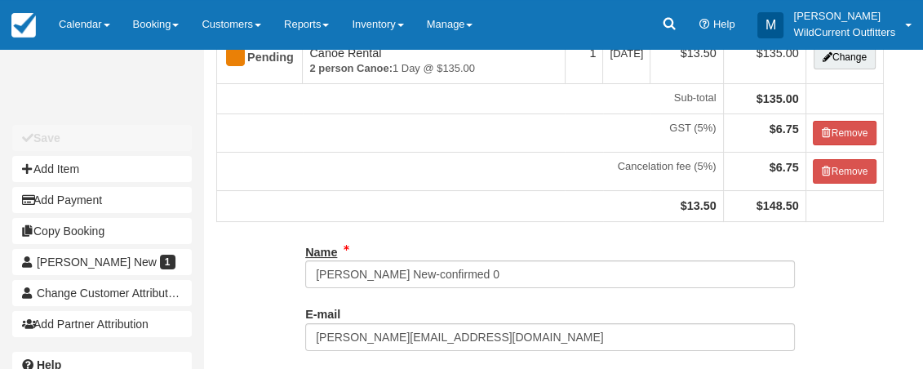
scroll to position [224, 0]
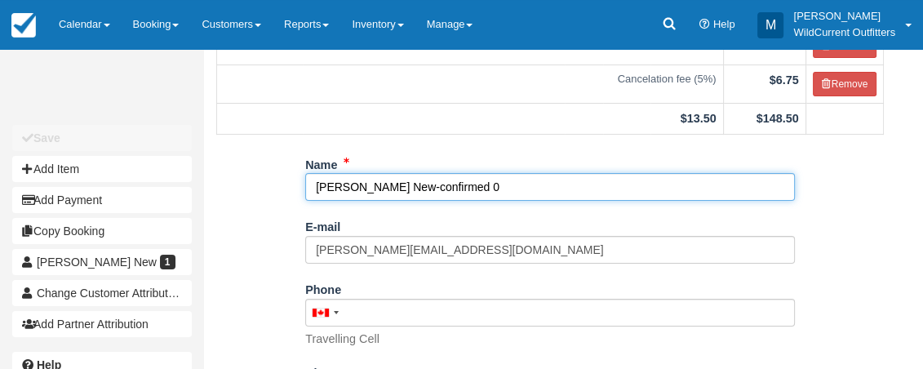
click at [315, 186] on input "Khaleelah New-confirmed 0" at bounding box center [550, 187] width 490 height 28
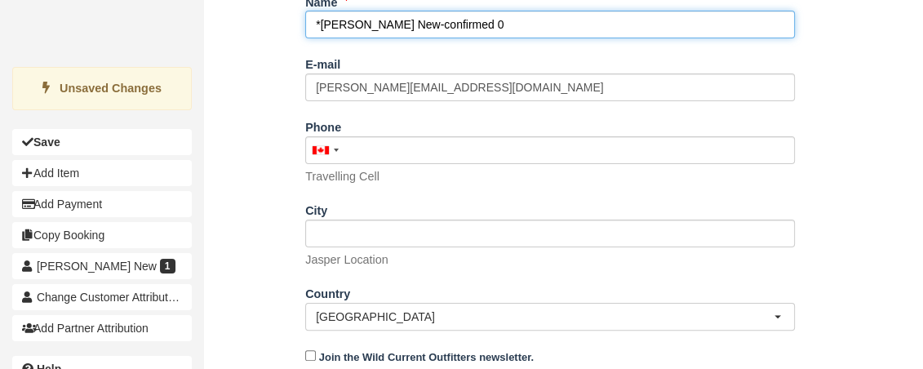
scroll to position [440, 0]
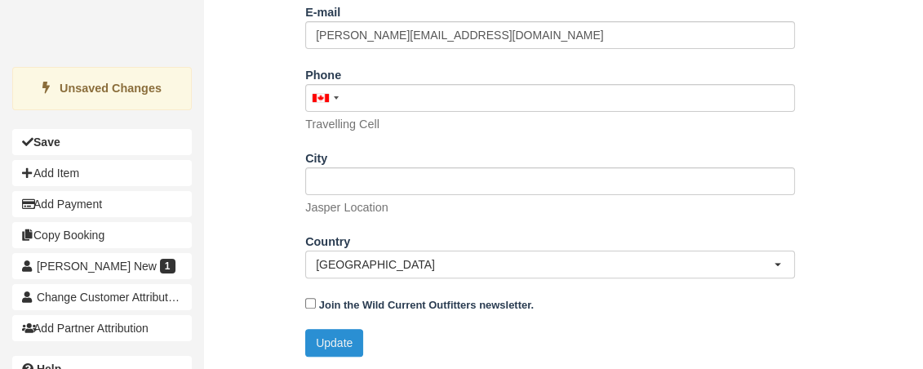
click at [332, 345] on button "Update" at bounding box center [334, 343] width 58 height 28
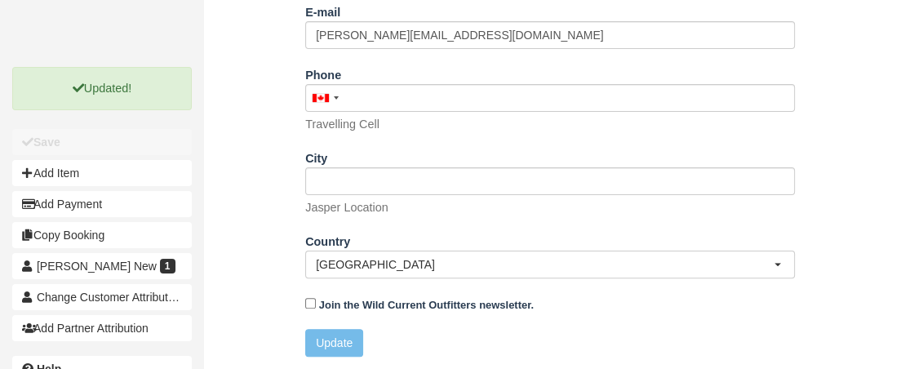
click at [246, 322] on div "Name *Khaleelah New-confirmed 0 E-mail khaleelah@protonmail.com Did you mean ? …" at bounding box center [550, 152] width 692 height 433
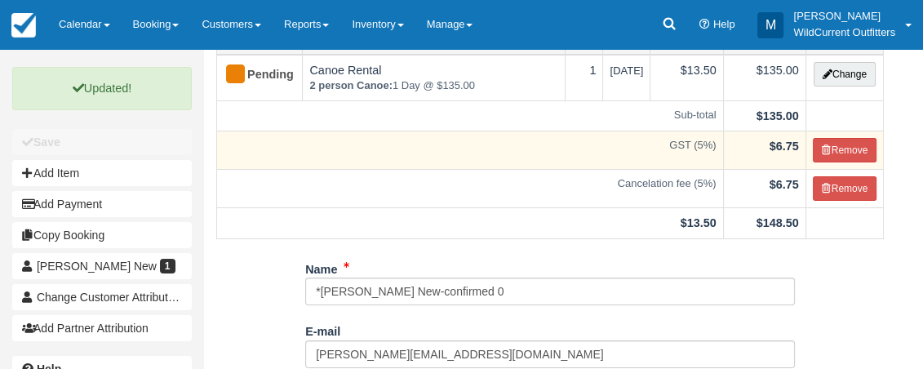
scroll to position [114, 0]
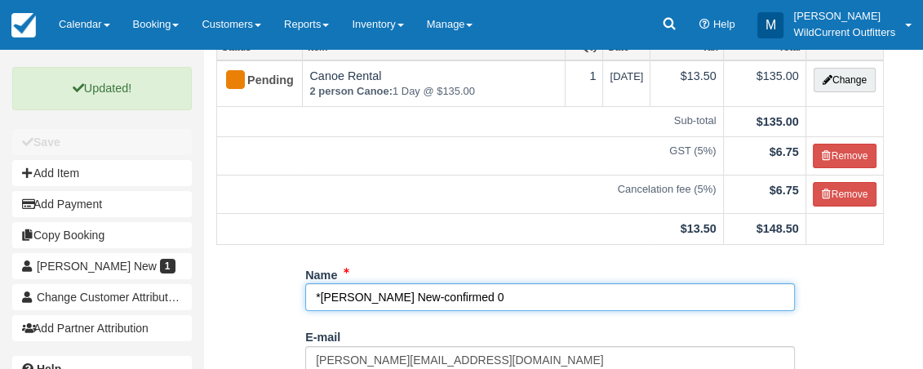
click at [320, 293] on input "*Khaleelah New-confirmed 0" at bounding box center [550, 297] width 490 height 28
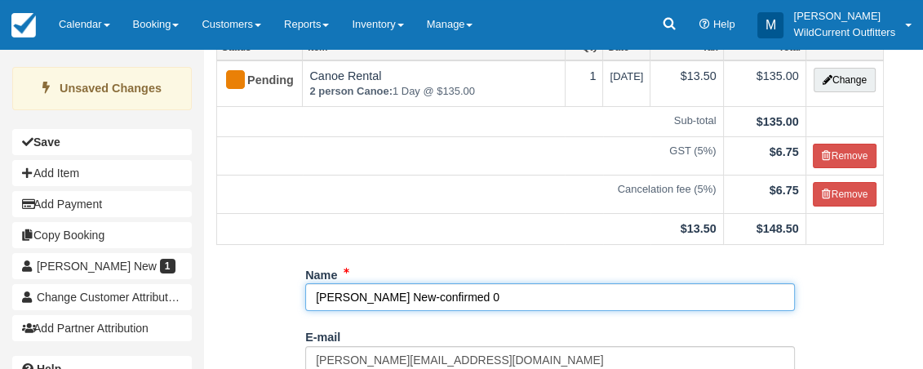
click at [448, 298] on input "Khaleelah New-confirmed 0" at bounding box center [550, 297] width 490 height 28
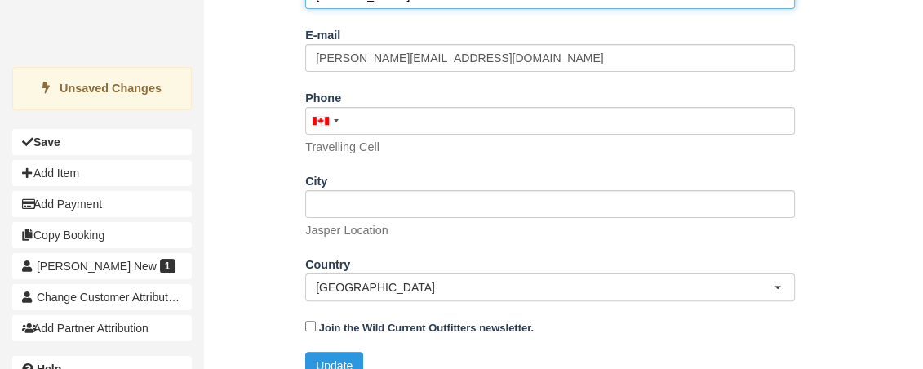
scroll to position [440, 0]
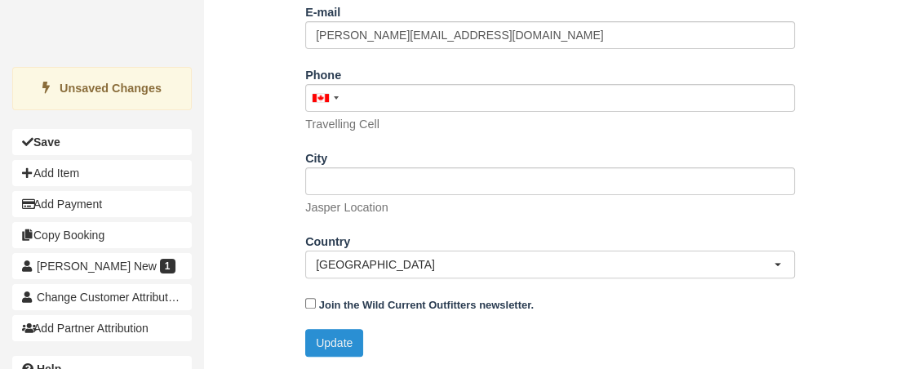
type input "Khaleelah *0"
click at [353, 336] on button "Update" at bounding box center [334, 343] width 58 height 28
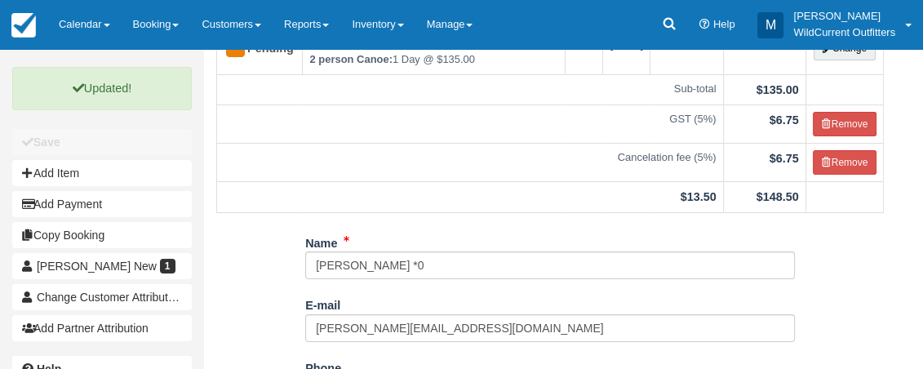
scroll to position [144, 0]
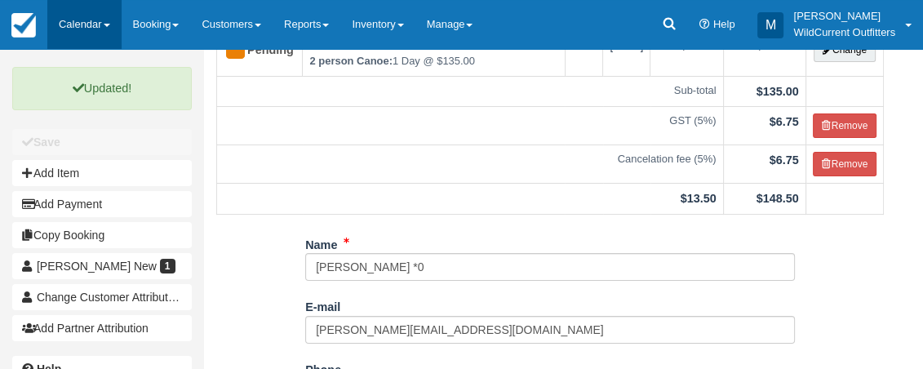
click at [100, 30] on link "Calendar" at bounding box center [84, 24] width 74 height 49
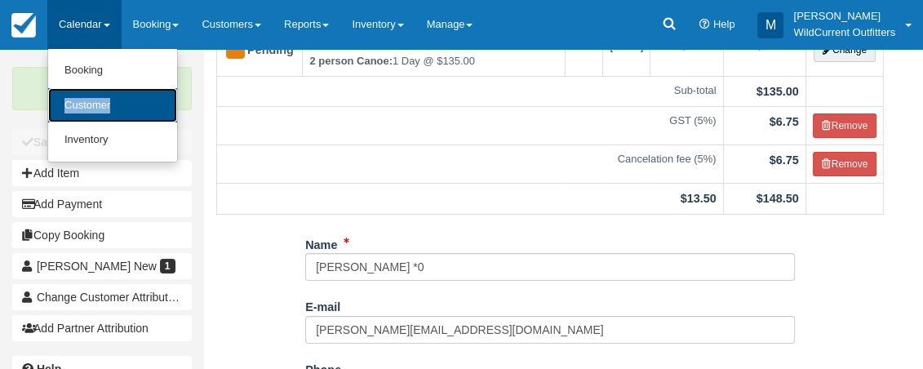
click at [72, 99] on link "Customer" at bounding box center [112, 105] width 129 height 35
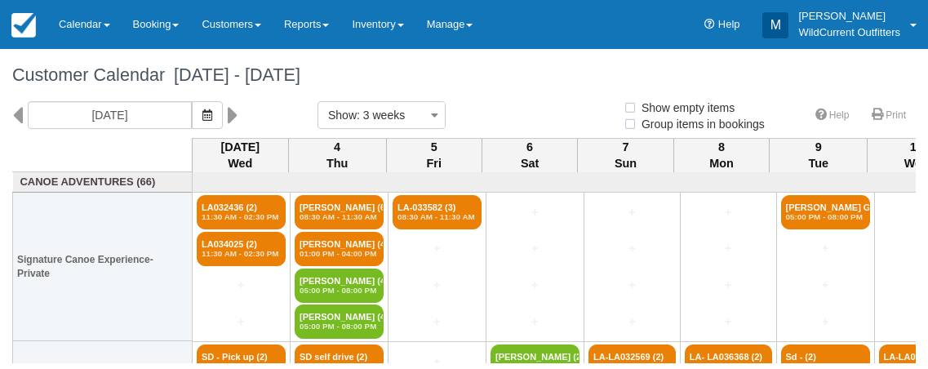
select select
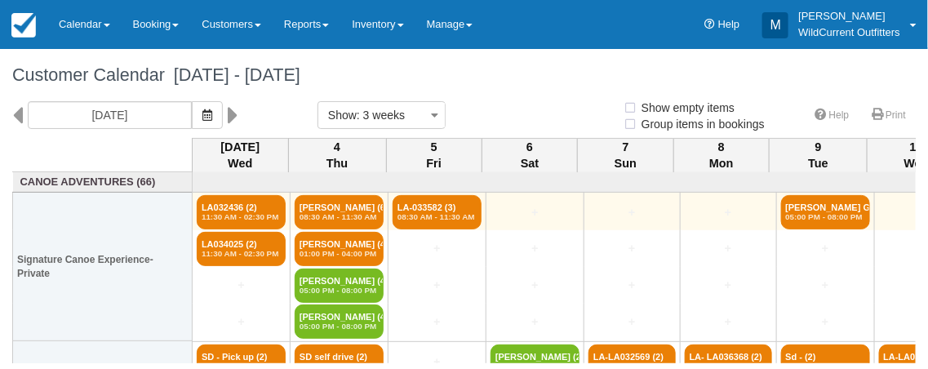
select select
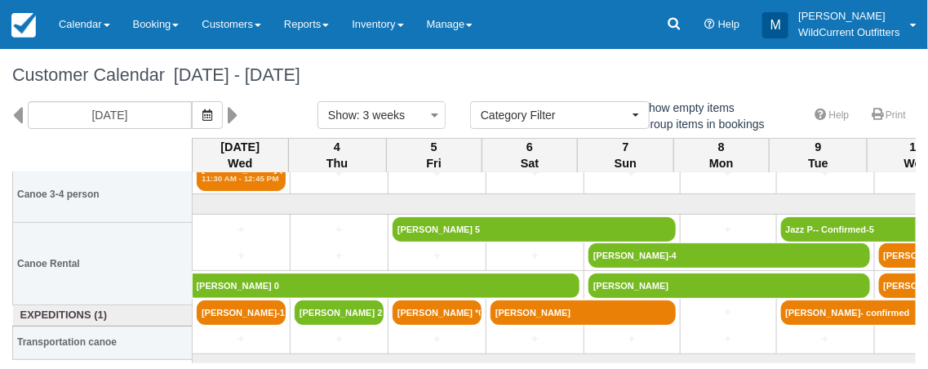
scroll to position [420, 0]
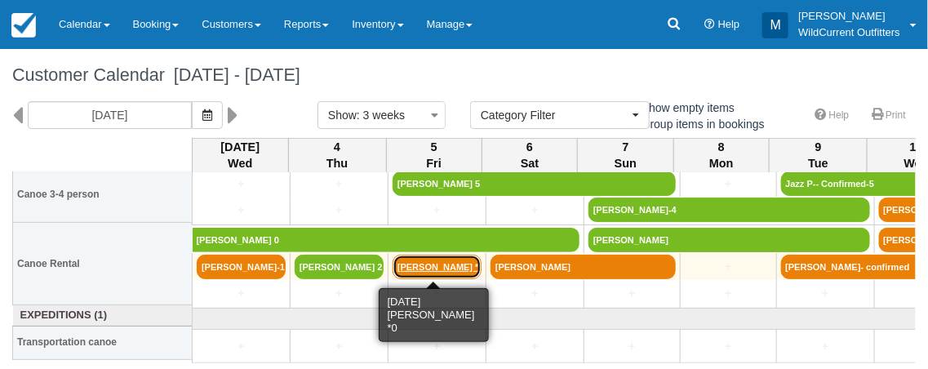
click at [436, 259] on link "[PERSON_NAME] *0" at bounding box center [437, 267] width 89 height 24
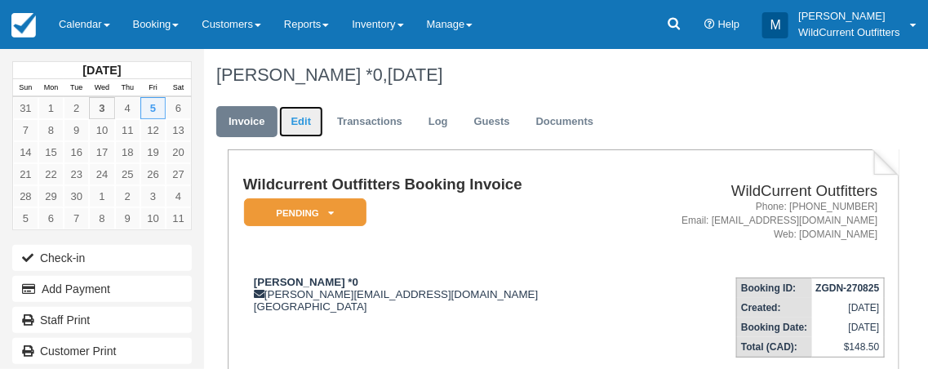
click at [298, 121] on link "Edit" at bounding box center [301, 122] width 44 height 32
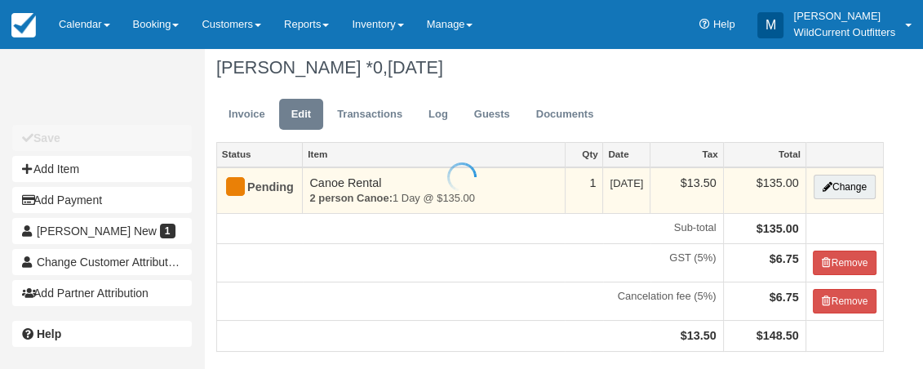
scroll to position [151, 0]
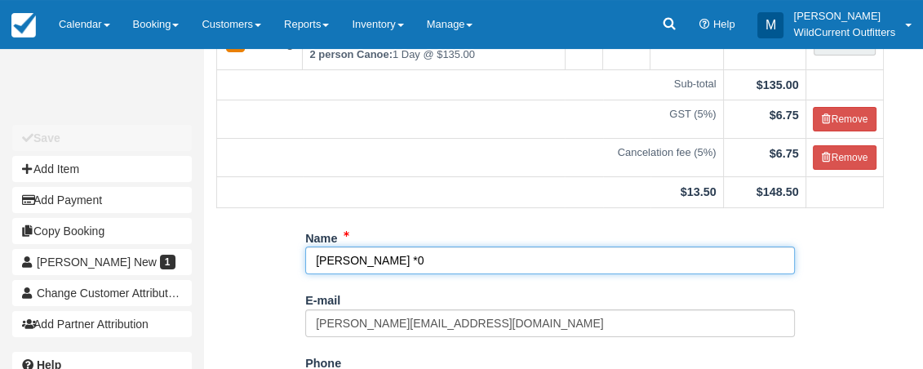
click at [373, 258] on input "Khaleelah *0" at bounding box center [550, 261] width 490 height 28
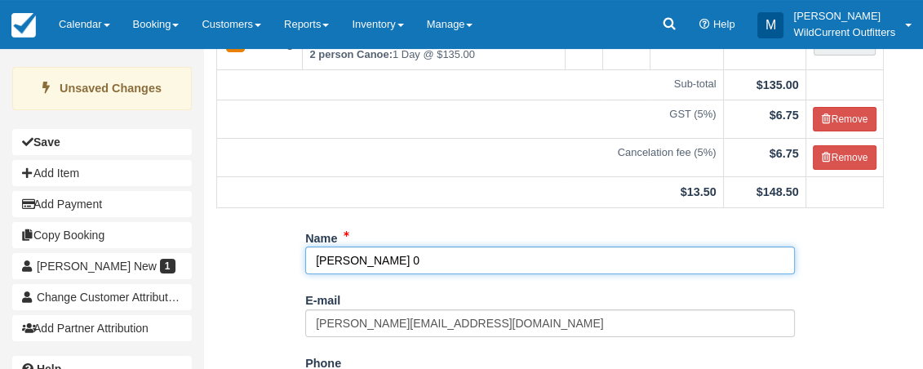
click at [315, 260] on input "Khaleelah 0" at bounding box center [550, 261] width 490 height 28
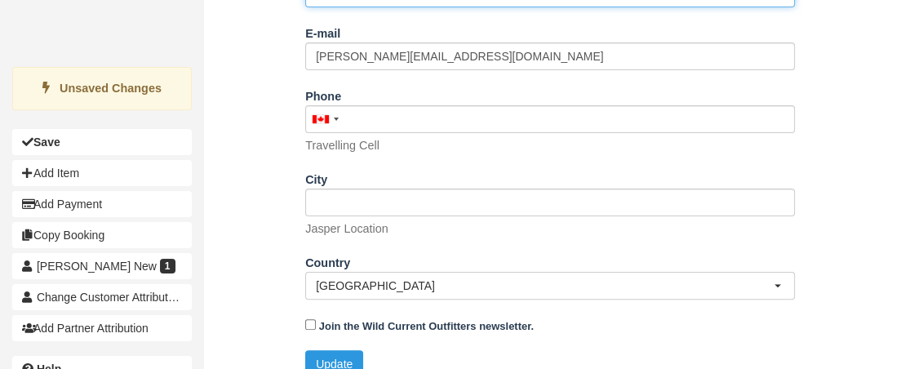
scroll to position [440, 0]
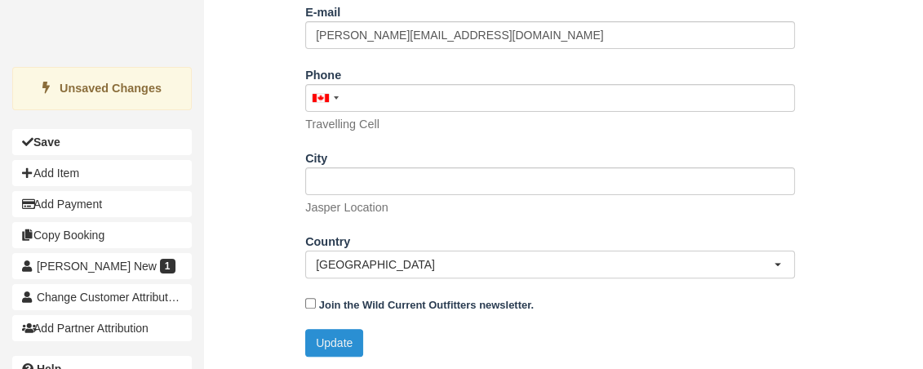
type input "*[PERSON_NAME] 0"
click at [341, 346] on button "Update" at bounding box center [334, 343] width 58 height 28
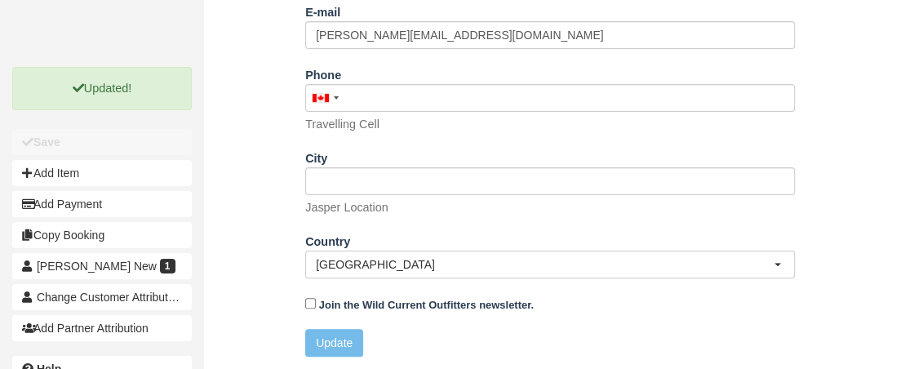
scroll to position [0, 0]
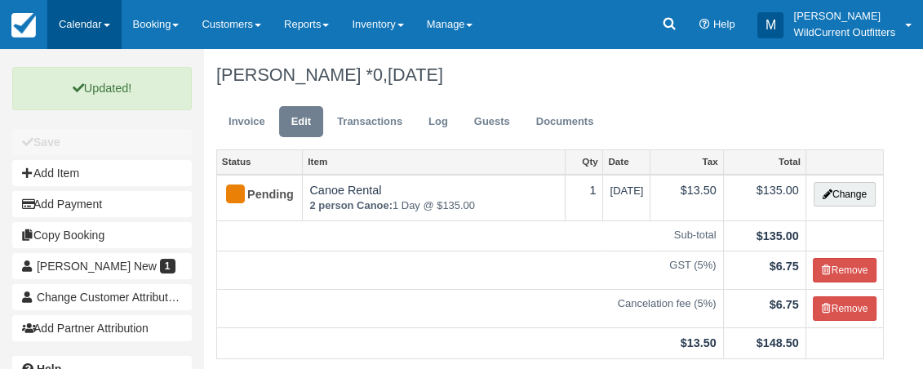
click at [103, 22] on link "Calendar" at bounding box center [84, 24] width 74 height 49
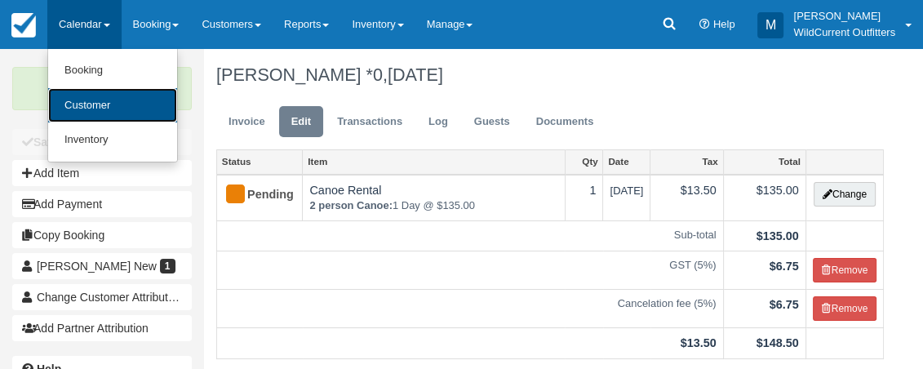
click at [95, 95] on link "Customer" at bounding box center [112, 105] width 129 height 35
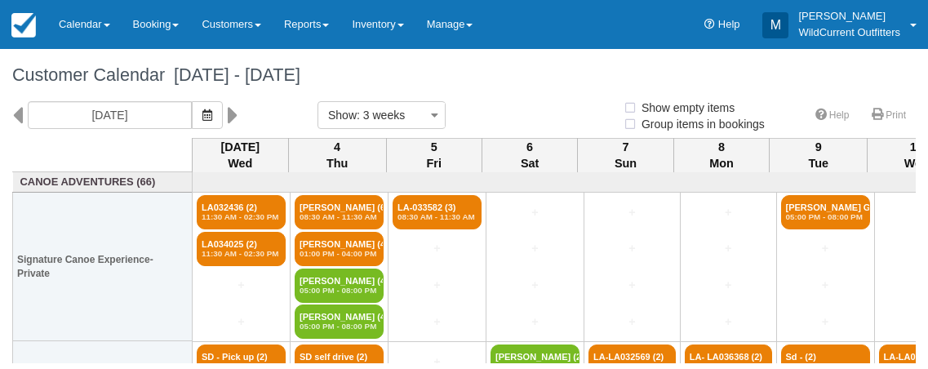
select select
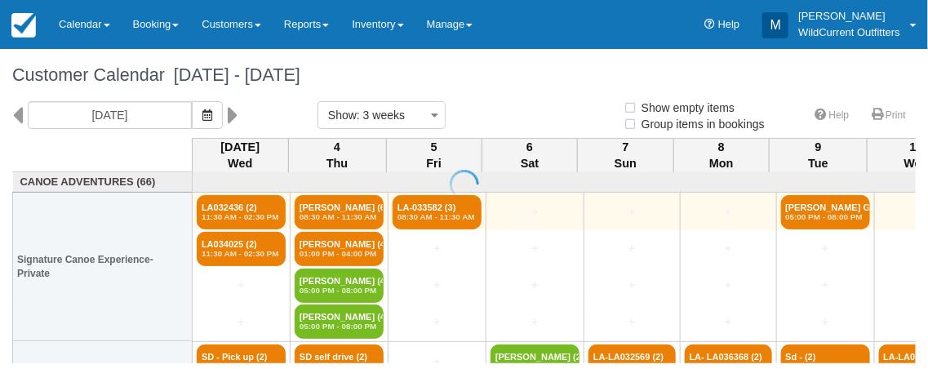
select select
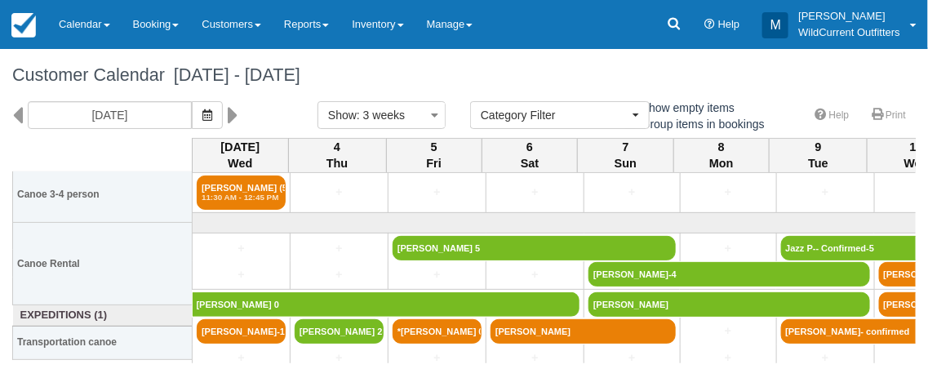
scroll to position [420, 0]
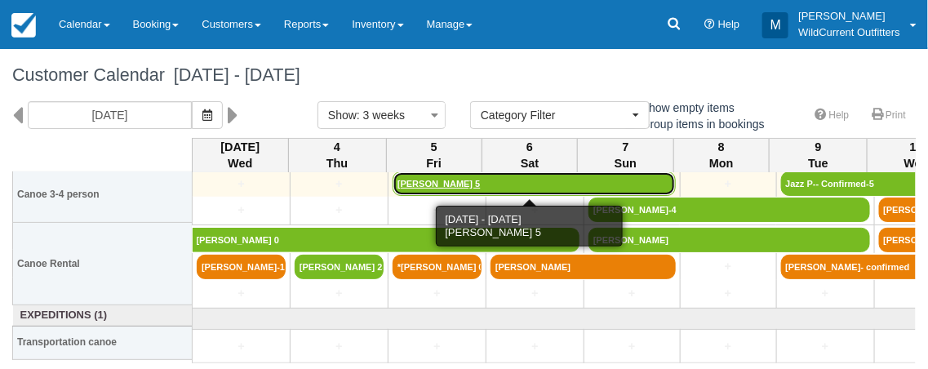
click at [414, 185] on link "[PERSON_NAME] 5" at bounding box center [534, 183] width 283 height 24
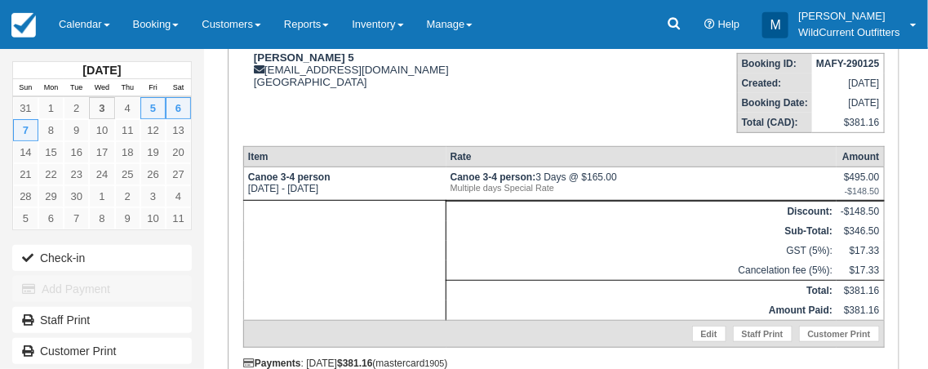
scroll to position [205, 0]
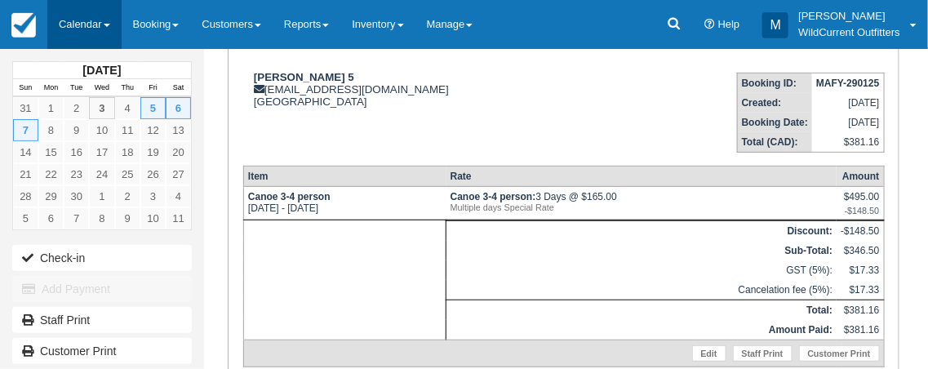
click at [94, 26] on link "Calendar" at bounding box center [84, 24] width 74 height 49
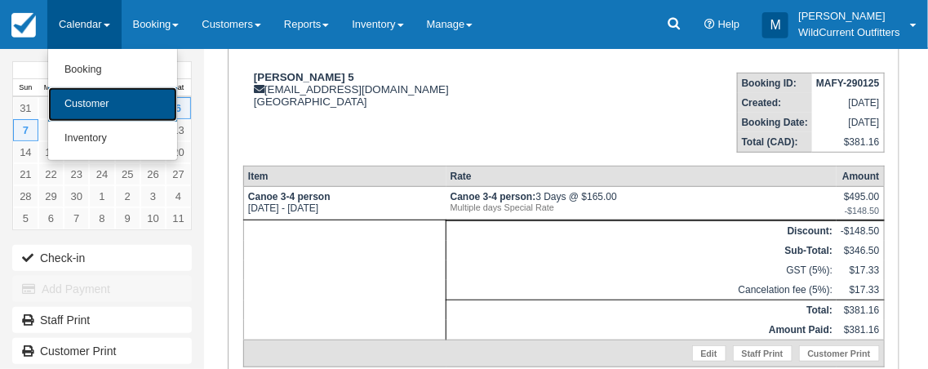
click at [102, 96] on link "Customer" at bounding box center [112, 104] width 129 height 34
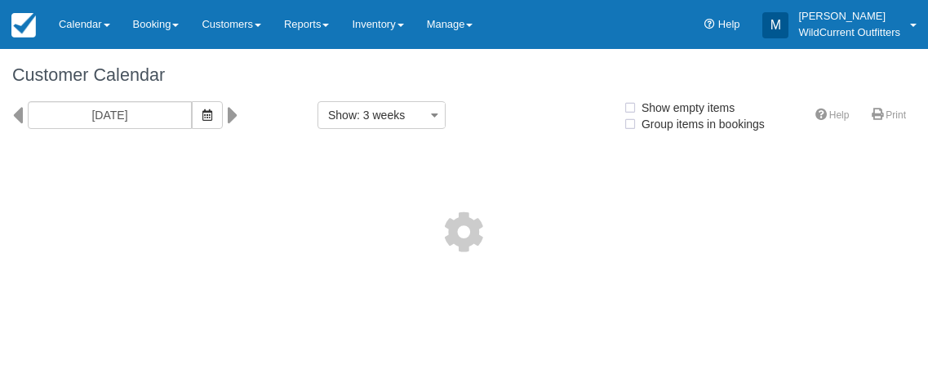
select select
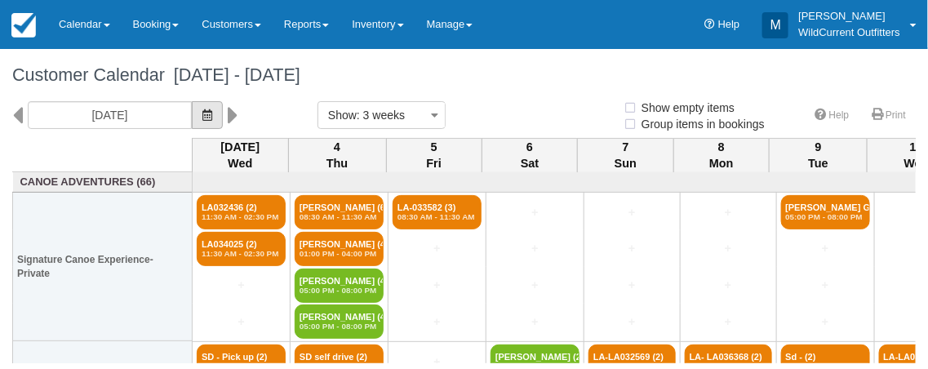
select select
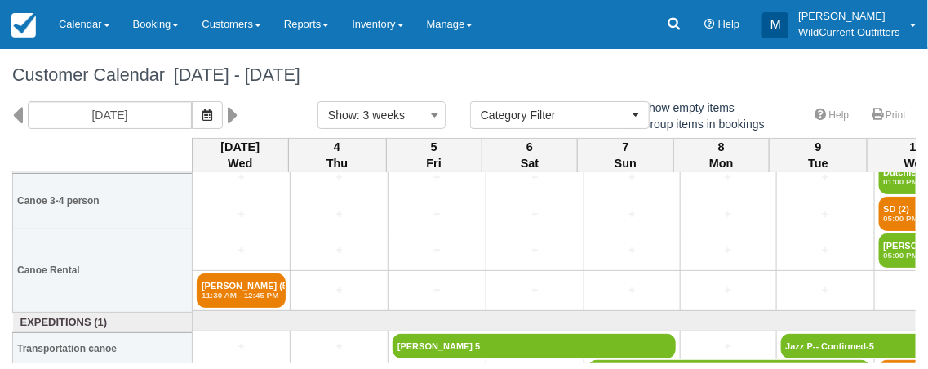
scroll to position [420, 0]
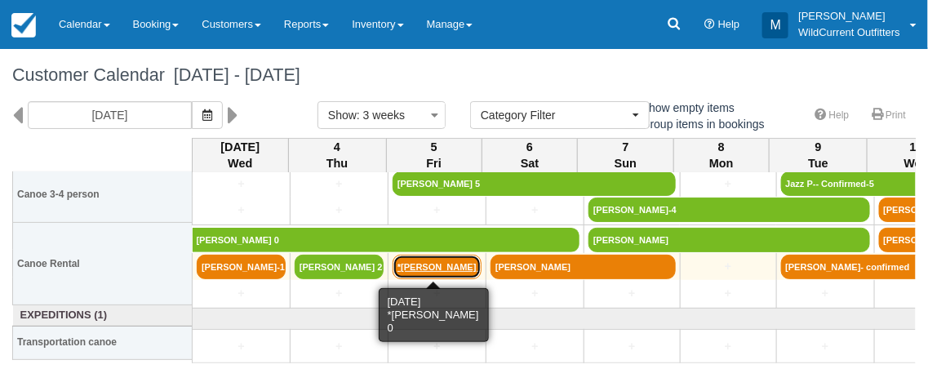
click at [407, 268] on link "*Khaleelah 0" at bounding box center [437, 267] width 89 height 24
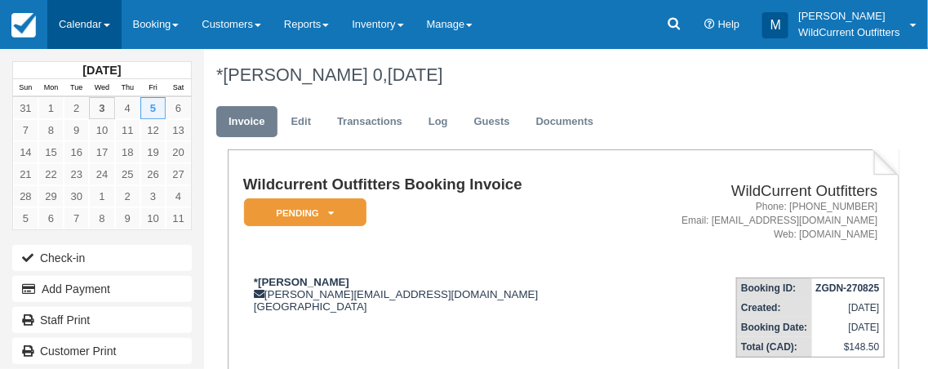
click at [82, 23] on link "Calendar" at bounding box center [84, 24] width 74 height 49
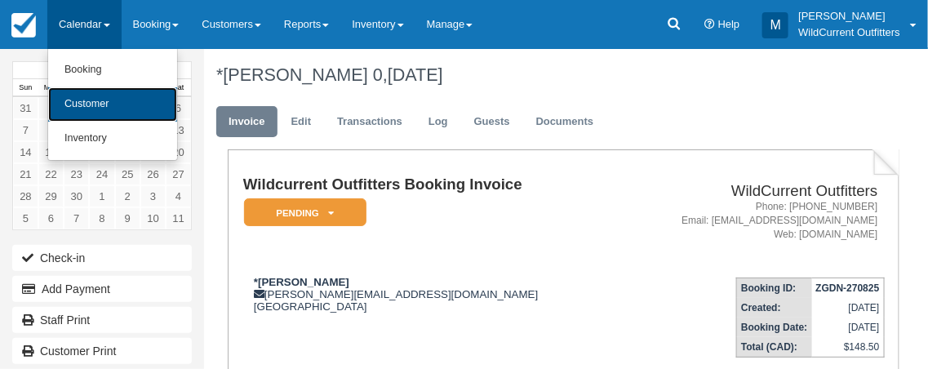
click at [103, 102] on link "Customer" at bounding box center [112, 104] width 129 height 34
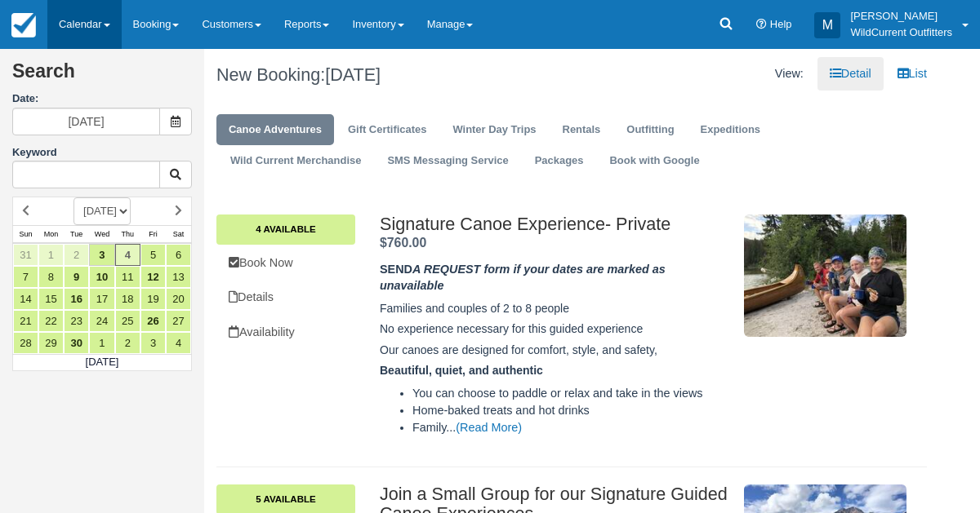
click at [93, 33] on link "Calendar" at bounding box center [84, 24] width 74 height 49
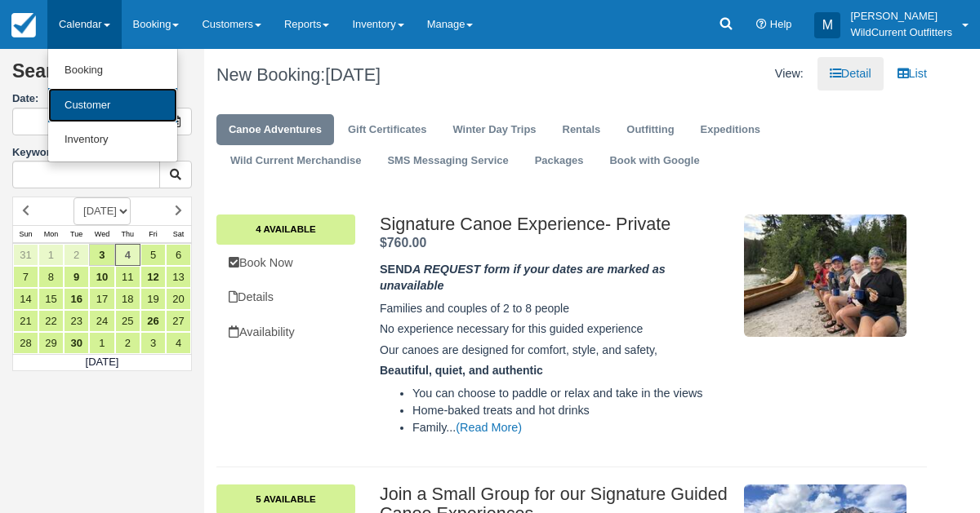
click at [87, 102] on link "Customer" at bounding box center [112, 105] width 129 height 35
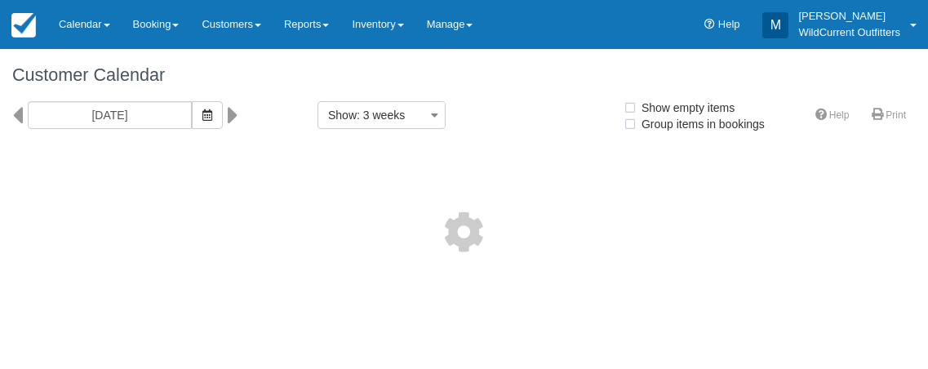
select select
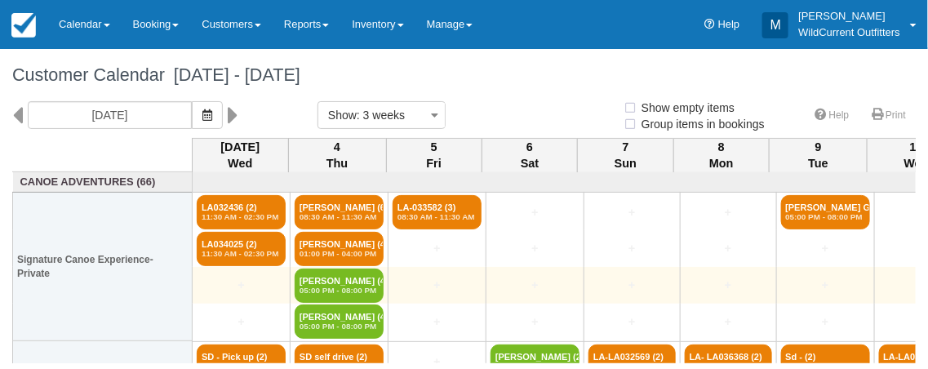
select select
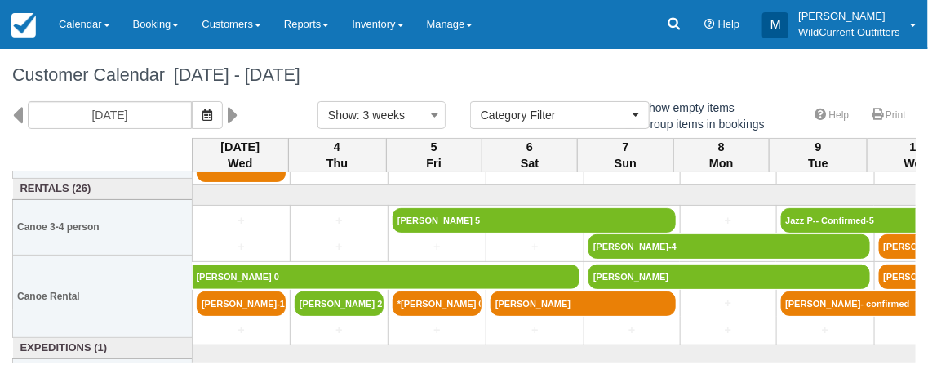
scroll to position [389, 0]
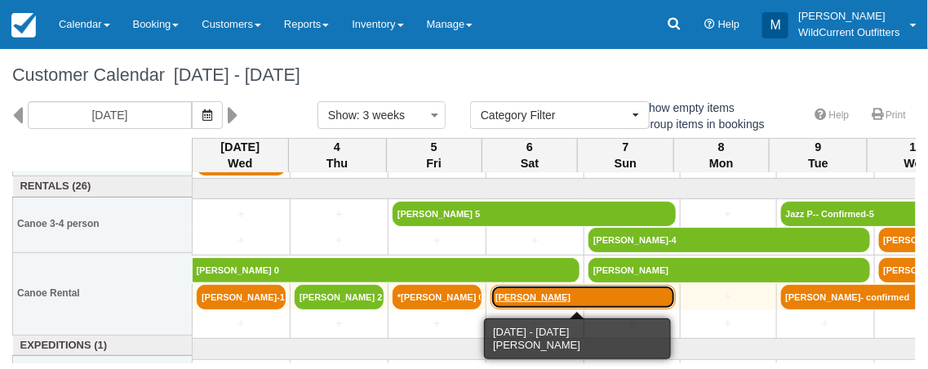
click at [553, 291] on link "[PERSON_NAME]" at bounding box center [583, 297] width 185 height 24
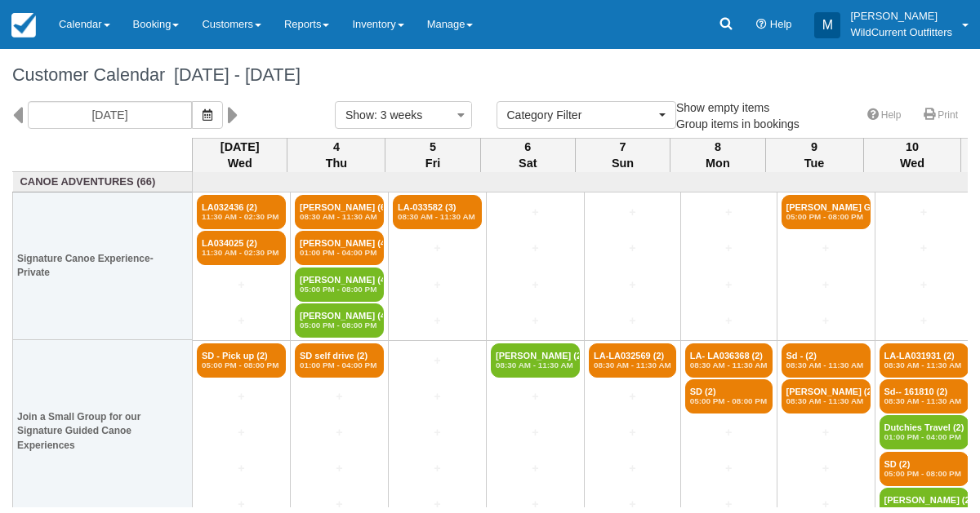
select select
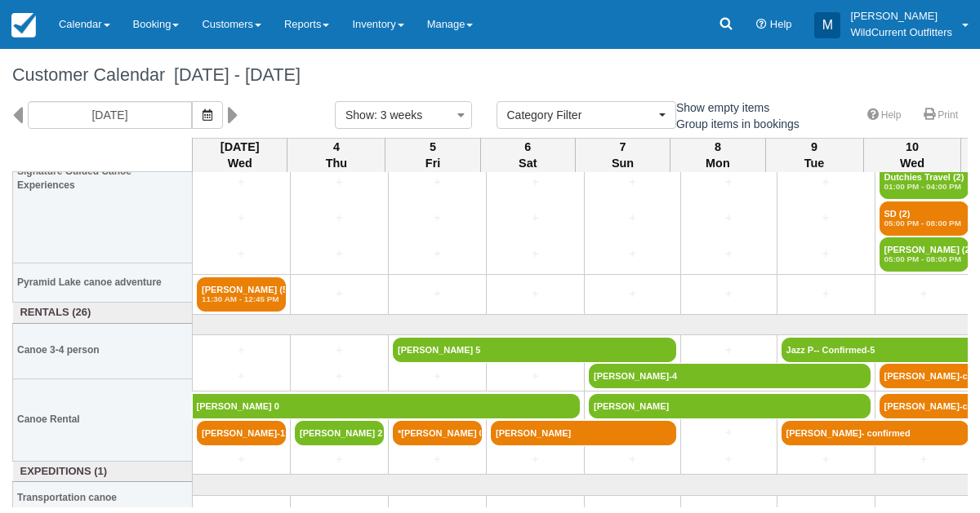
scroll to position [266, 0]
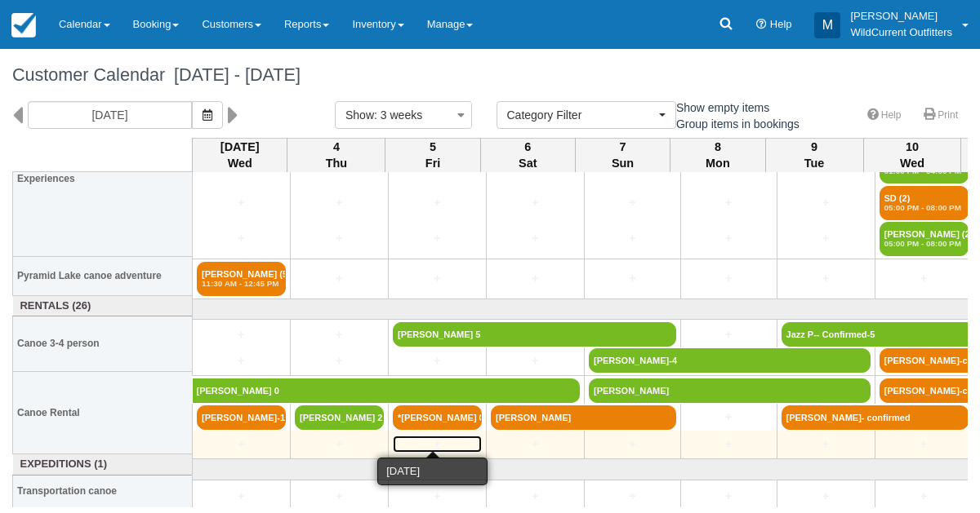
click at [424, 438] on link "+" at bounding box center [437, 444] width 89 height 17
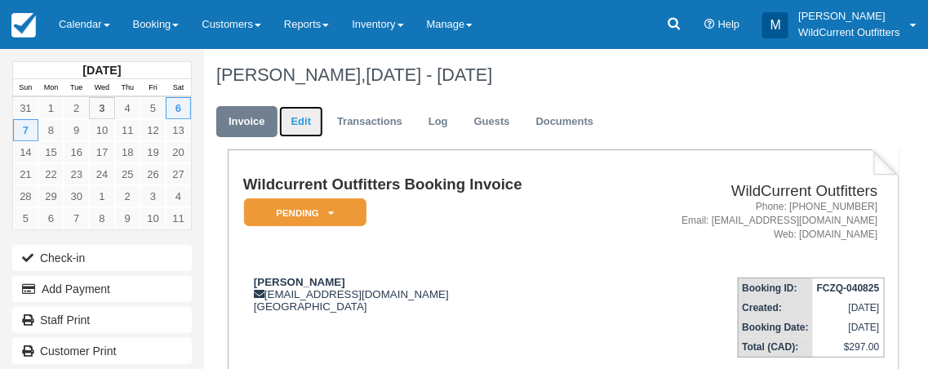
click at [298, 116] on link "Edit" at bounding box center [301, 122] width 44 height 32
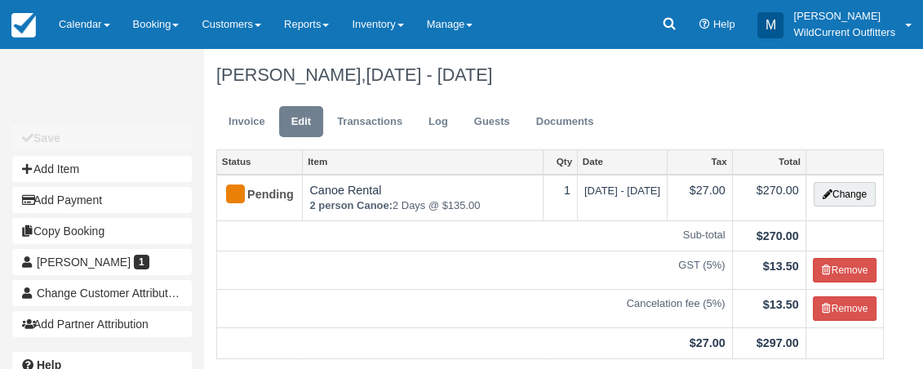
scroll to position [178, 0]
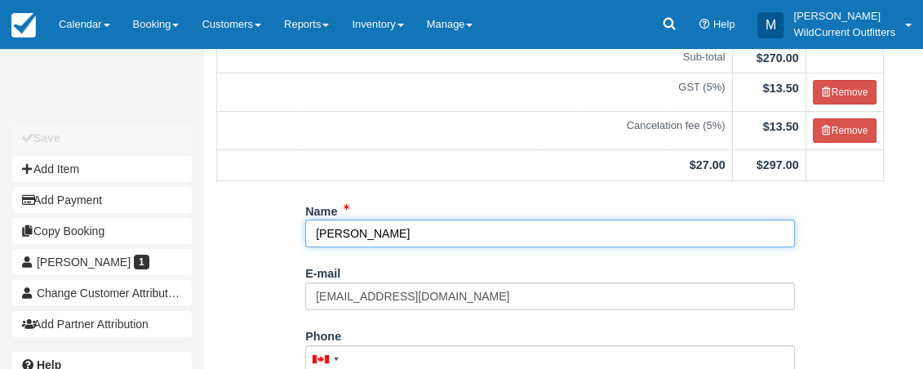
click at [318, 234] on input "Darlene Lau" at bounding box center [550, 234] width 490 height 28
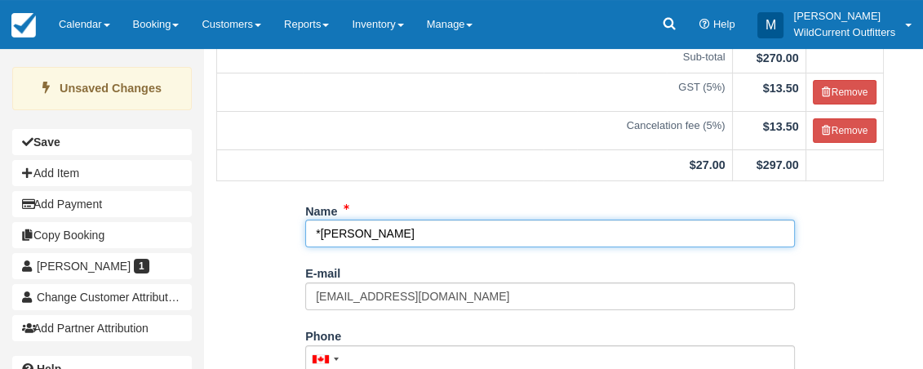
scroll to position [440, 0]
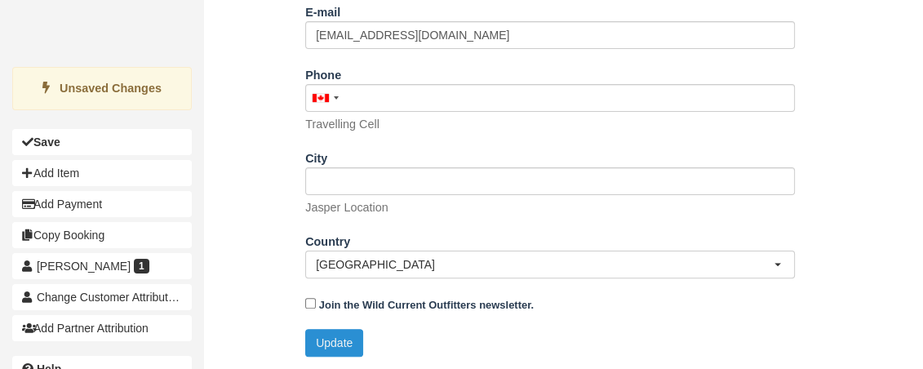
type input "*Darlene Lau"
click at [339, 335] on button "Update" at bounding box center [334, 343] width 58 height 28
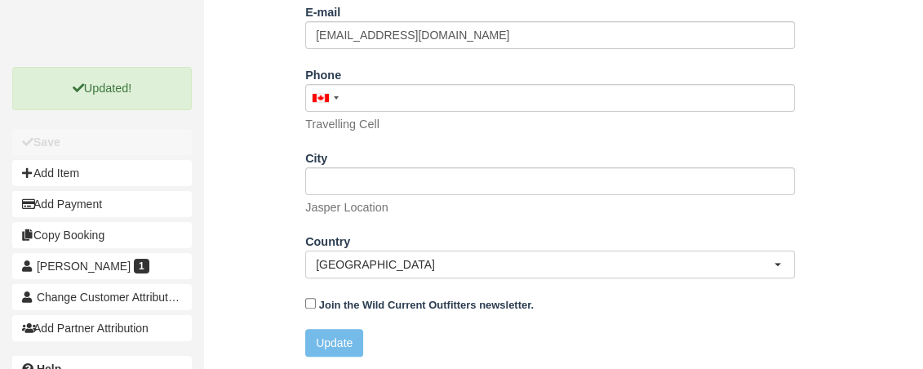
scroll to position [0, 0]
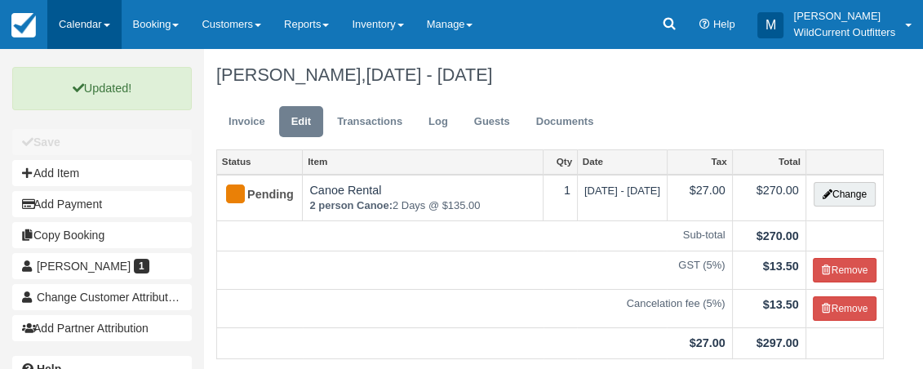
click at [92, 18] on link "Calendar" at bounding box center [84, 24] width 74 height 49
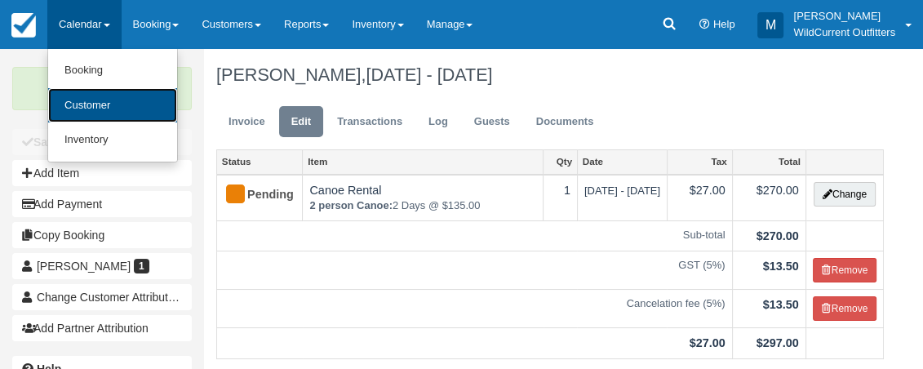
click at [86, 104] on link "Customer" at bounding box center [112, 105] width 129 height 35
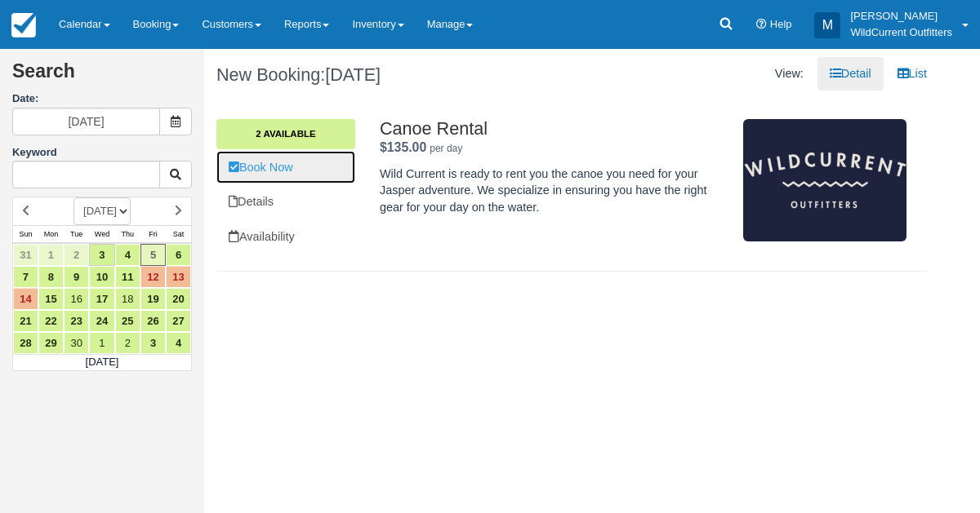
click at [280, 158] on link "Book Now" at bounding box center [285, 167] width 139 height 33
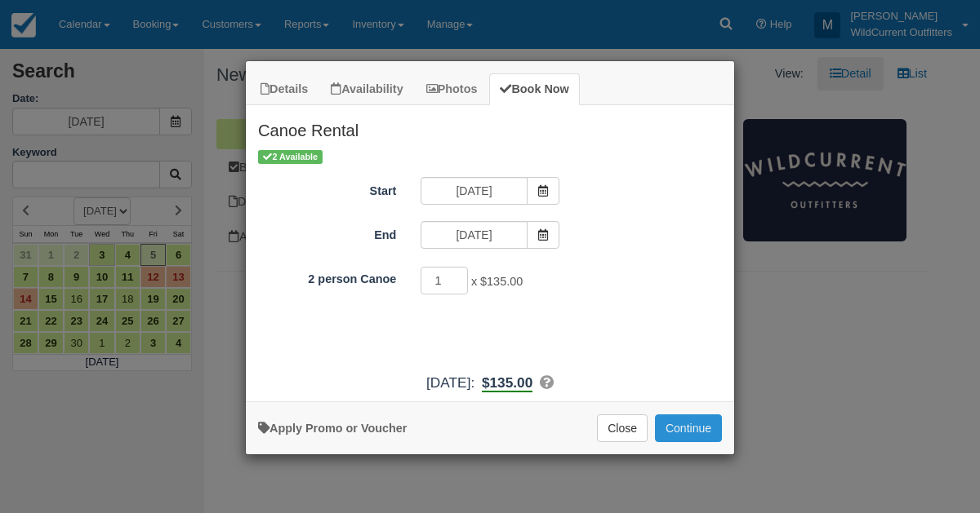
click at [690, 419] on button "Continue" at bounding box center [688, 429] width 67 height 28
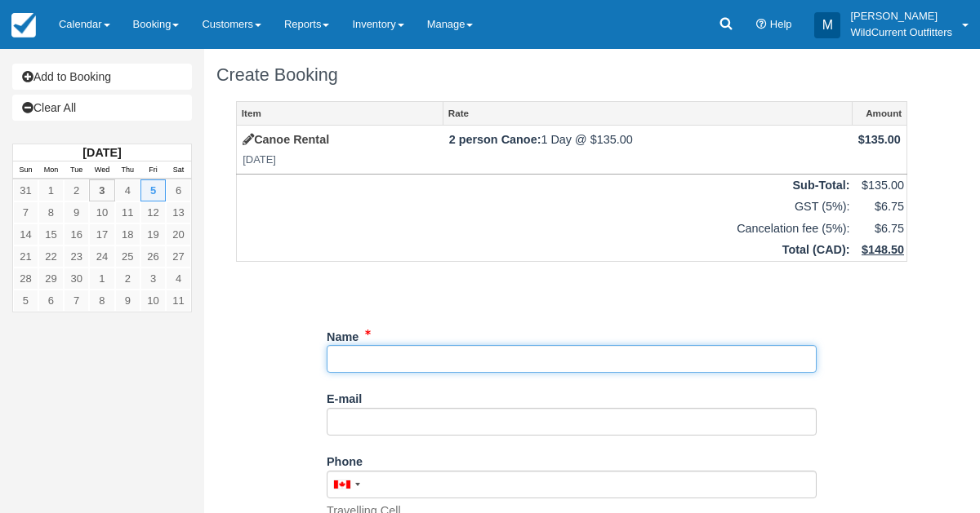
click at [457, 346] on input "Name" at bounding box center [572, 359] width 490 height 28
paste input "Natalia Stutter <nataliastutter@gmail.com"
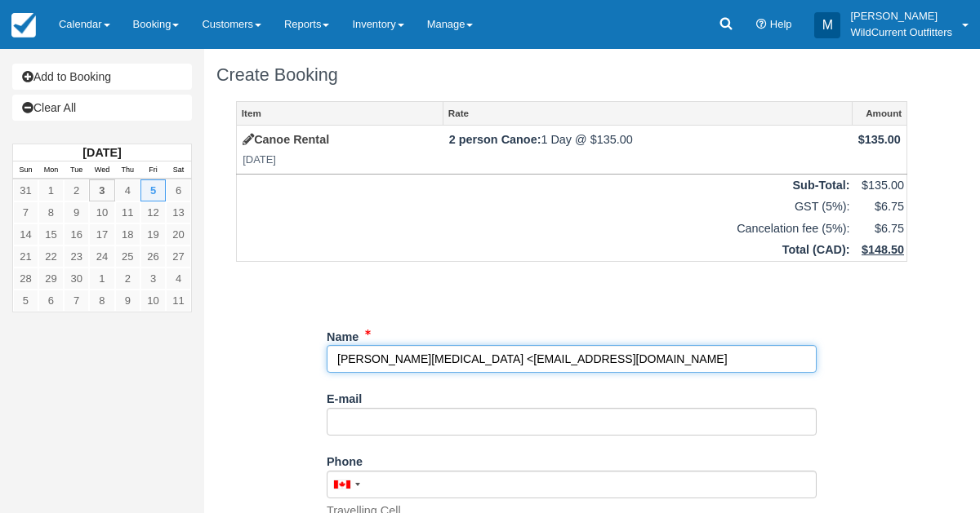
drag, startPoint x: 419, startPoint y: 355, endPoint x: 559, endPoint y: 317, distance: 145.6
click at [559, 317] on div "Item Rate Amount Canoe Rental Fri Sept 5, 2025 2 person Canoe: 1 Day @ $135.00 …" at bounding box center [571, 447] width 710 height 693
type input "Natalia Stutter <nataliastutter@gmail.com"
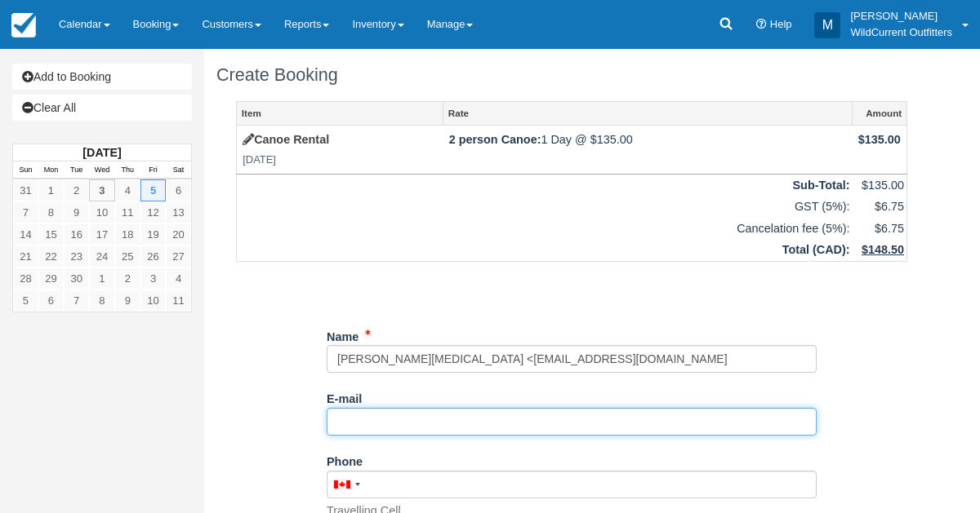
click at [419, 413] on input "E-mail" at bounding box center [572, 422] width 490 height 28
paste input "[EMAIL_ADDRESS][DOMAIN_NAME]"
type input "nataliastutter@gmail.com"
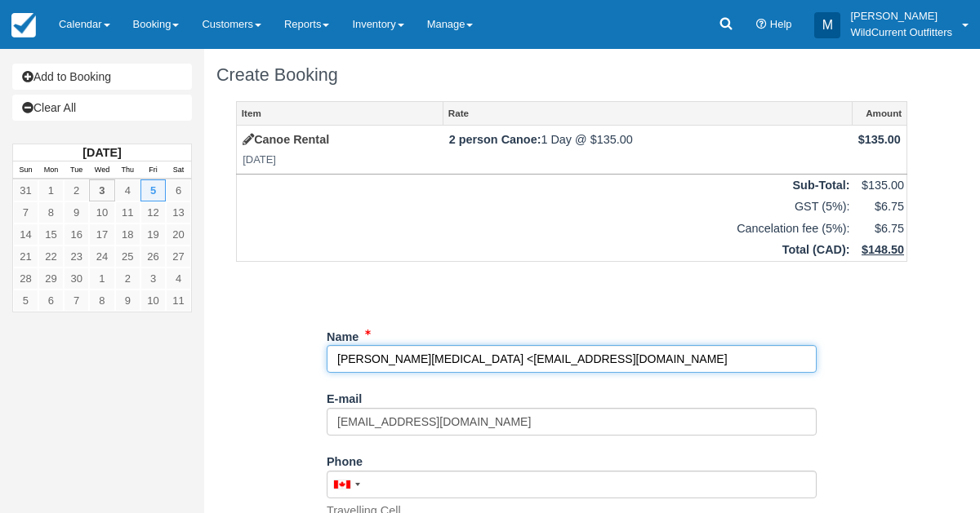
click at [556, 352] on input "Name" at bounding box center [572, 359] width 490 height 28
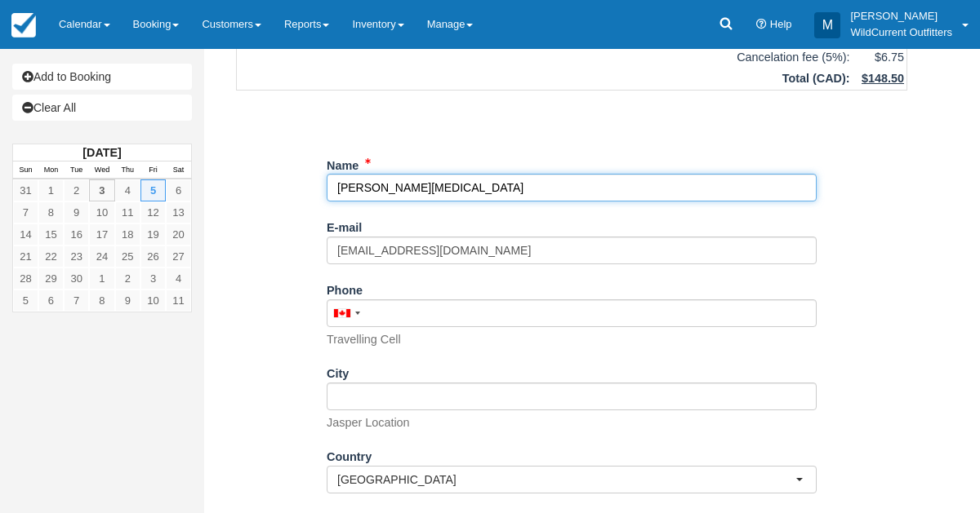
scroll to position [318, 0]
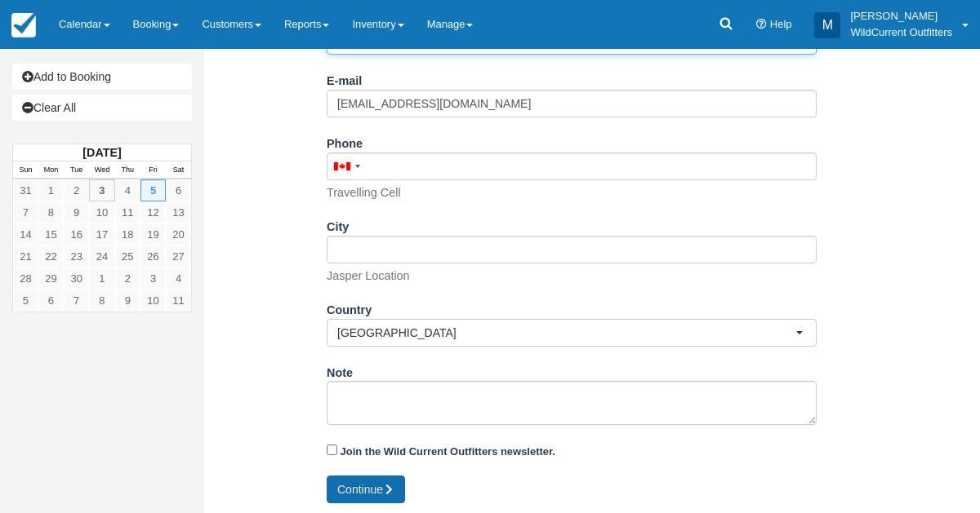
type input "[PERSON_NAME][MEDICAL_DATA]"
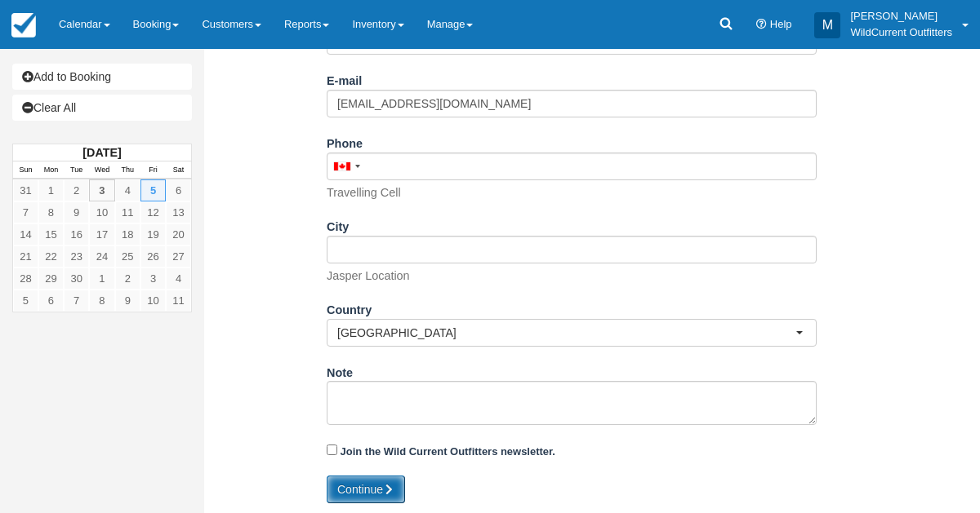
click at [340, 489] on button "Continue" at bounding box center [366, 490] width 78 height 28
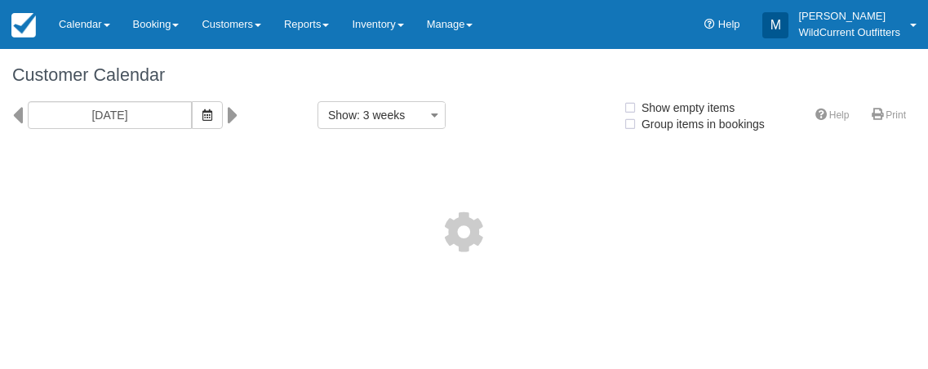
select select
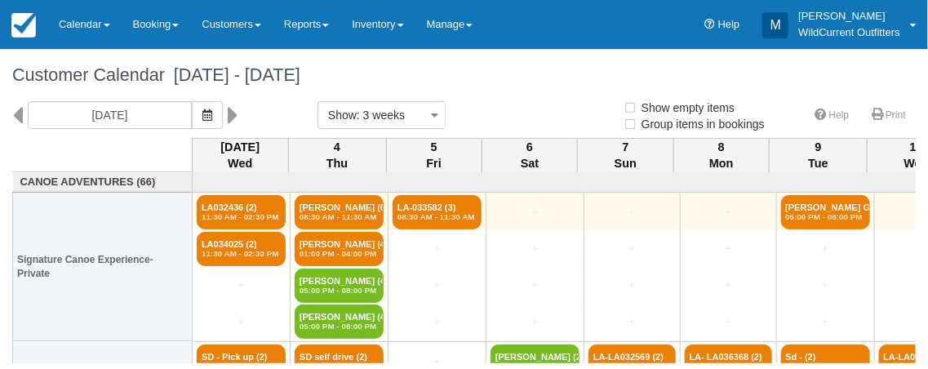
select select
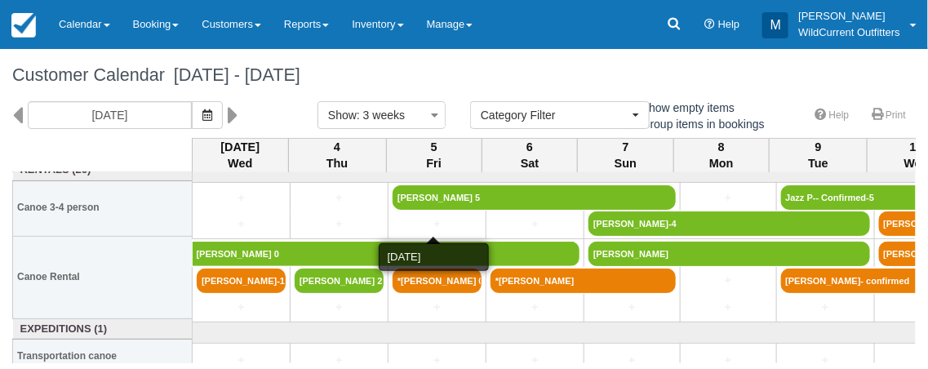
scroll to position [407, 0]
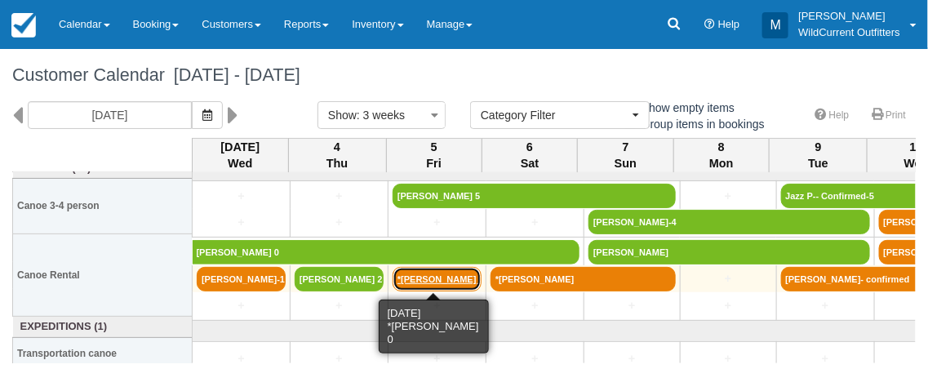
click at [456, 273] on link "*[PERSON_NAME] 0" at bounding box center [437, 279] width 89 height 24
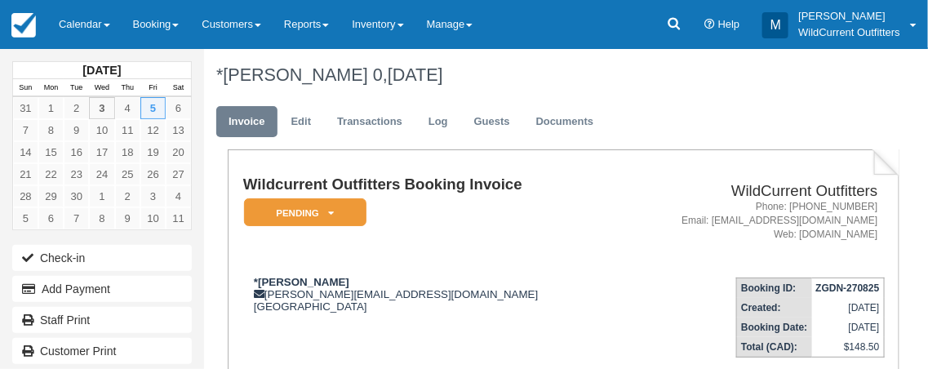
scroll to position [2, 0]
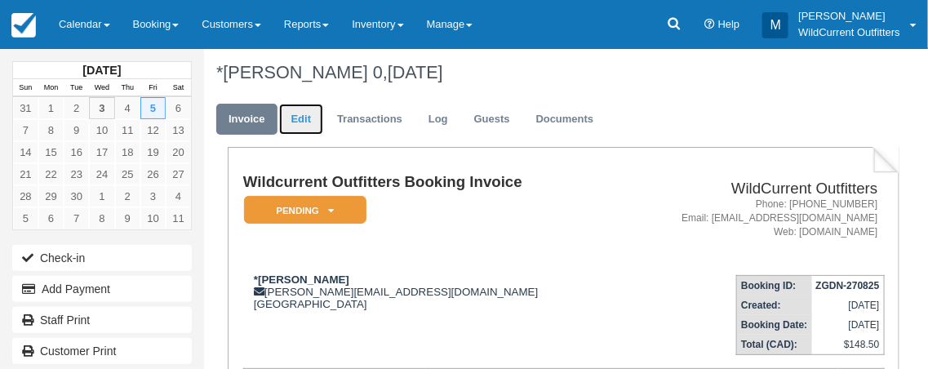
click at [304, 111] on link "Edit" at bounding box center [301, 120] width 44 height 32
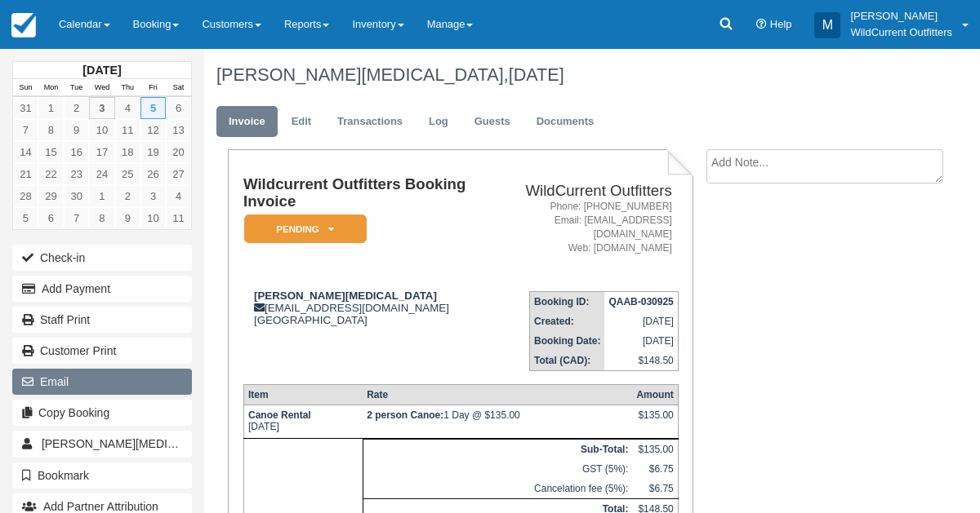
click at [98, 371] on button "Email" at bounding box center [102, 382] width 180 height 26
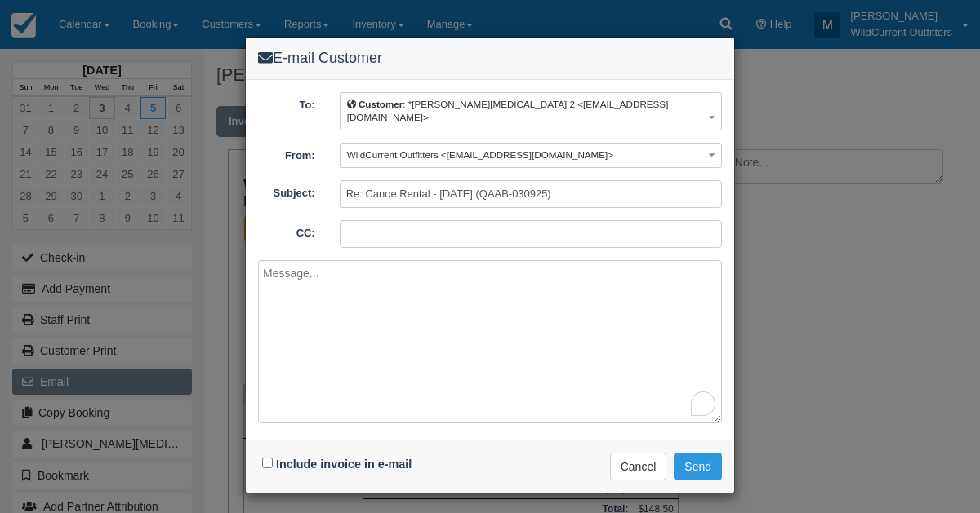
paste textarea "Hi Natalia, We have sent you a booking confirmation for your review. Please sig…"
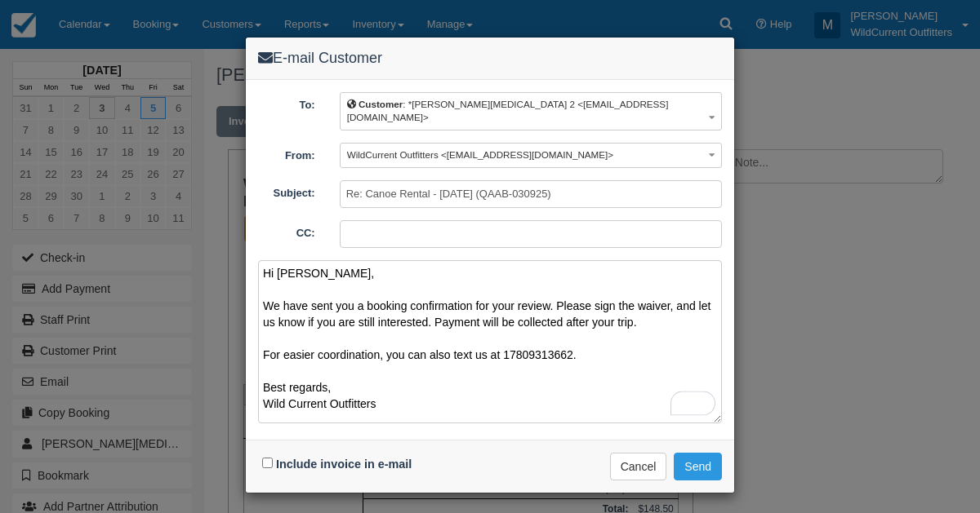
type textarea "Hi Natalia, We have sent you a booking confirmation for your review. Please sig…"
click at [263, 453] on div "Include invoice in e-mail" at bounding box center [339, 465] width 162 height 24
click at [269, 458] on input "Include invoice in e-mail" at bounding box center [267, 463] width 11 height 11
checkbox input "true"
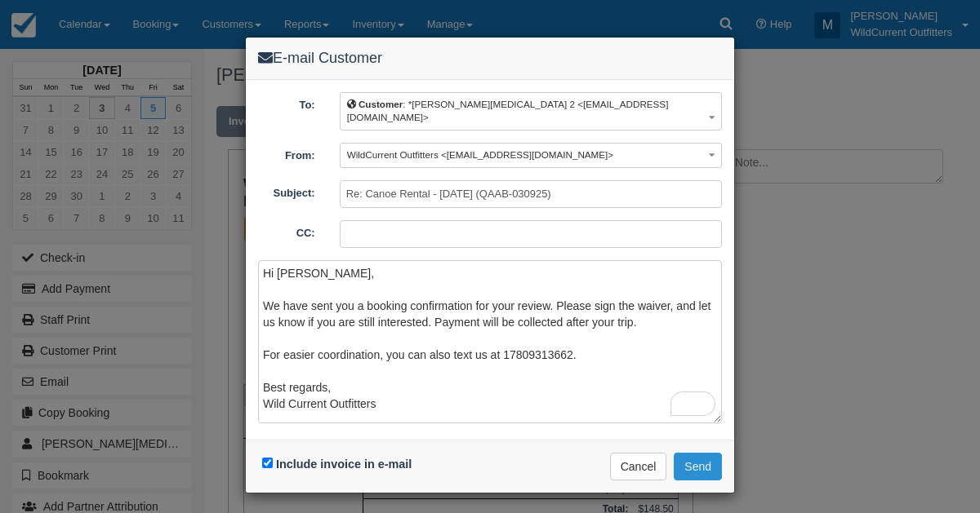
click at [690, 453] on button "Send" at bounding box center [697, 467] width 48 height 28
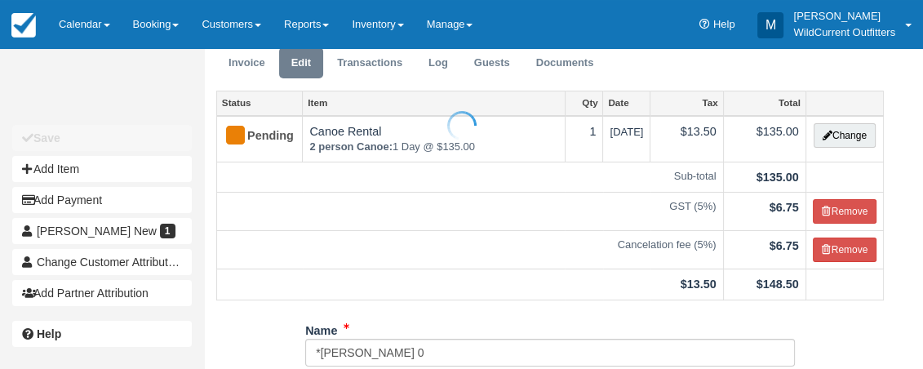
scroll to position [195, 0]
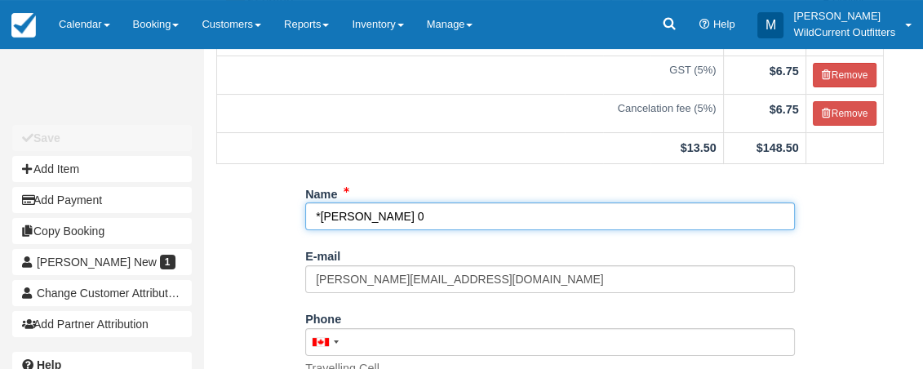
click at [393, 218] on input "*Khaleelah 0" at bounding box center [550, 216] width 490 height 28
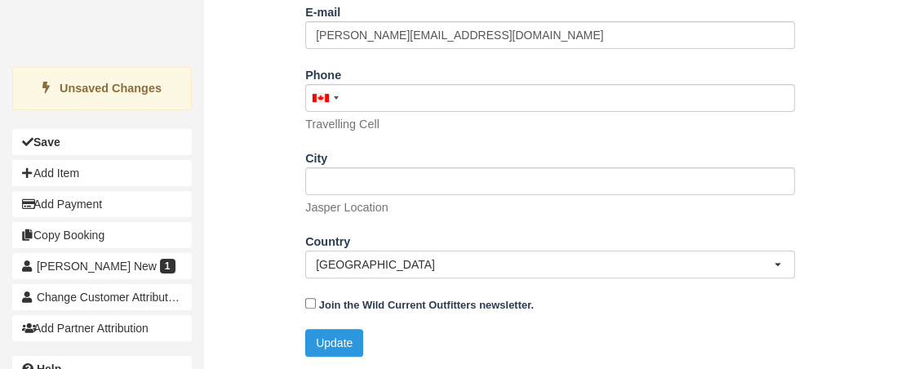
scroll to position [437, 0]
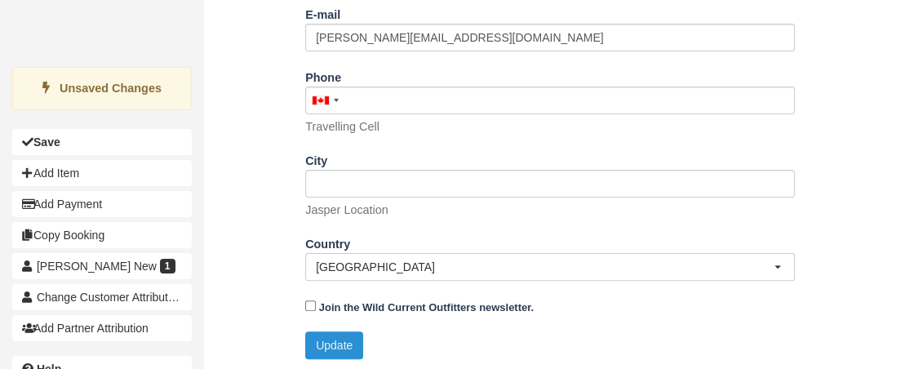
type input "*Khaleelah 1"
click at [327, 338] on button "Update" at bounding box center [334, 345] width 58 height 28
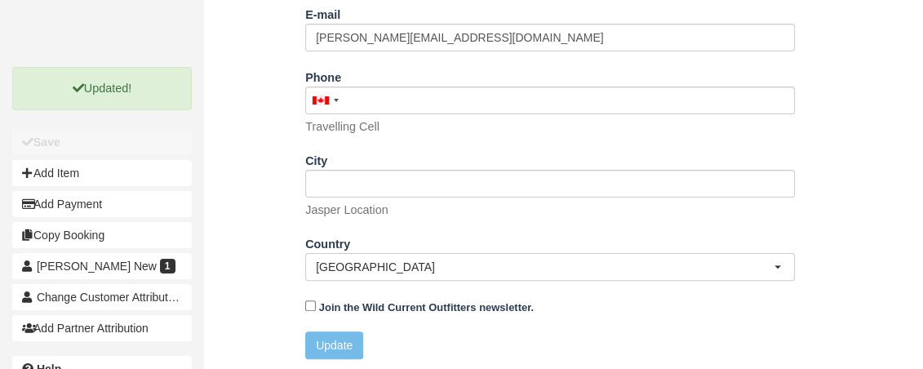
scroll to position [0, 0]
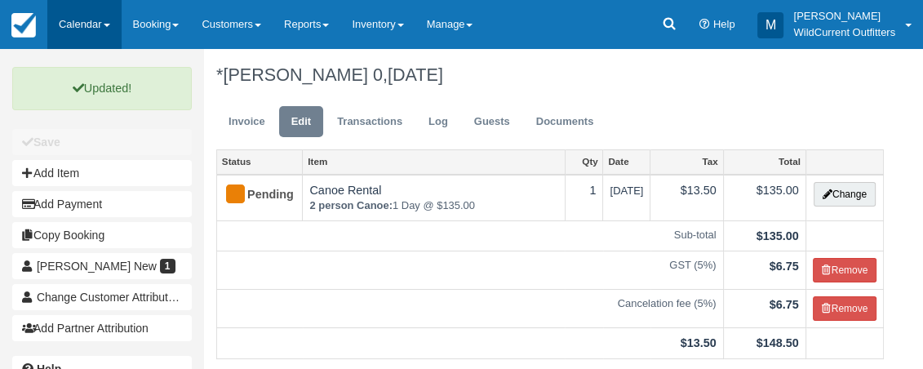
click at [109, 21] on link "Calendar" at bounding box center [84, 24] width 74 height 49
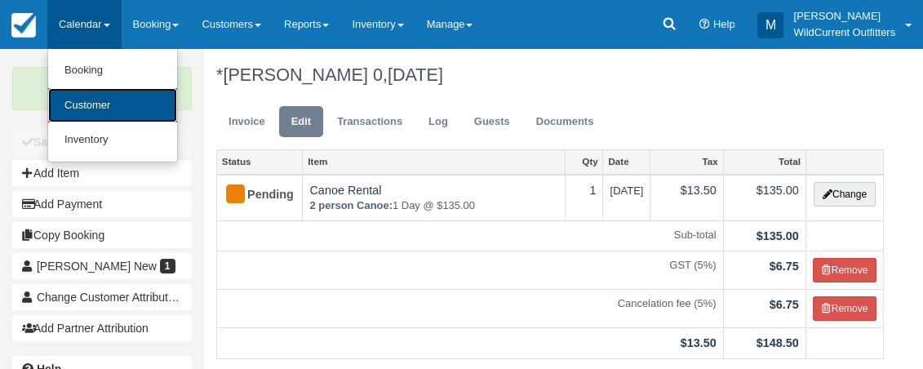
click at [110, 101] on link "Customer" at bounding box center [112, 105] width 129 height 35
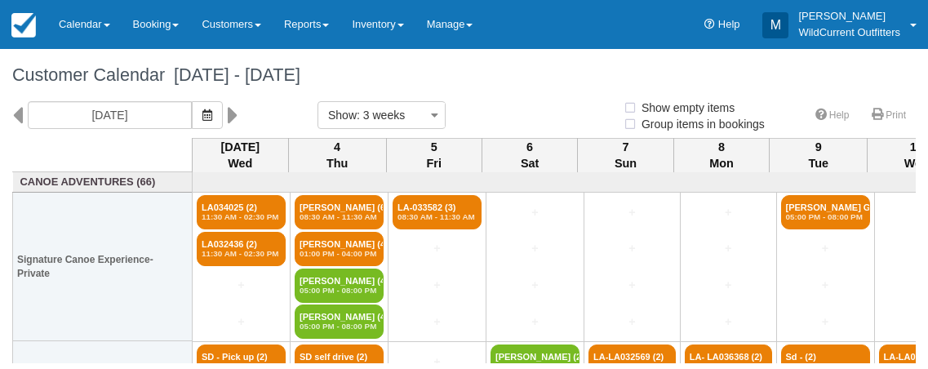
select select
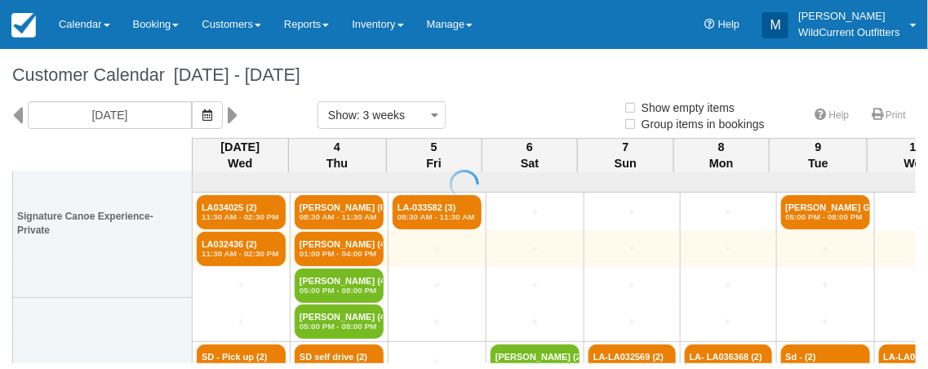
select select
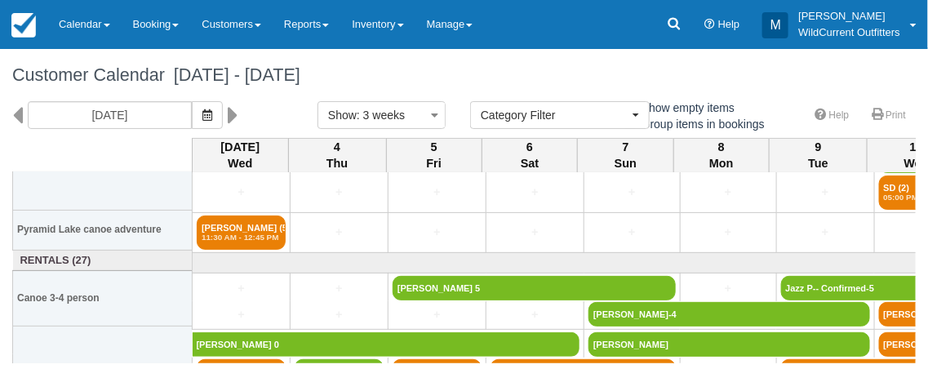
scroll to position [383, 0]
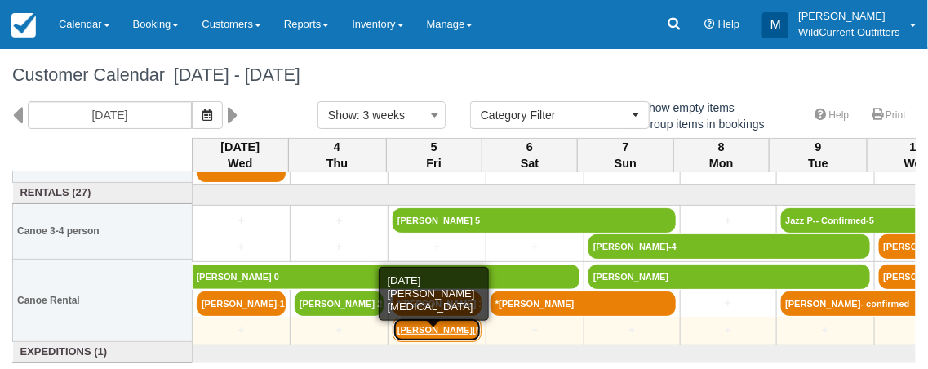
click at [425, 324] on link "[PERSON_NAME][MEDICAL_DATA]" at bounding box center [437, 330] width 89 height 24
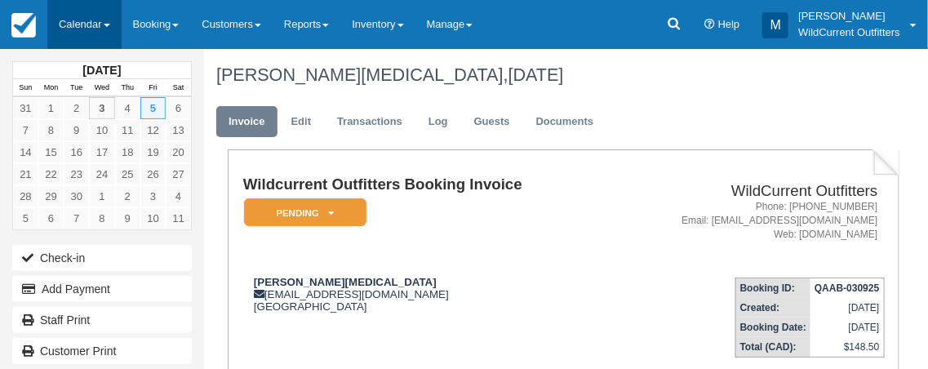
click at [101, 25] on link "Calendar" at bounding box center [84, 24] width 74 height 49
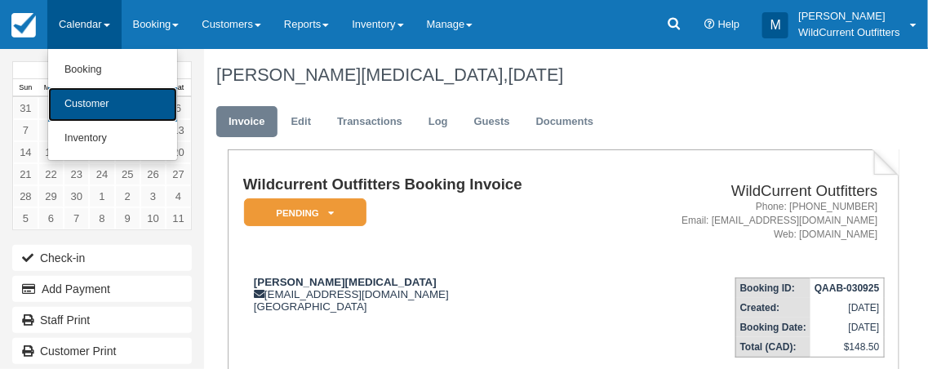
click at [100, 95] on link "Customer" at bounding box center [112, 104] width 129 height 34
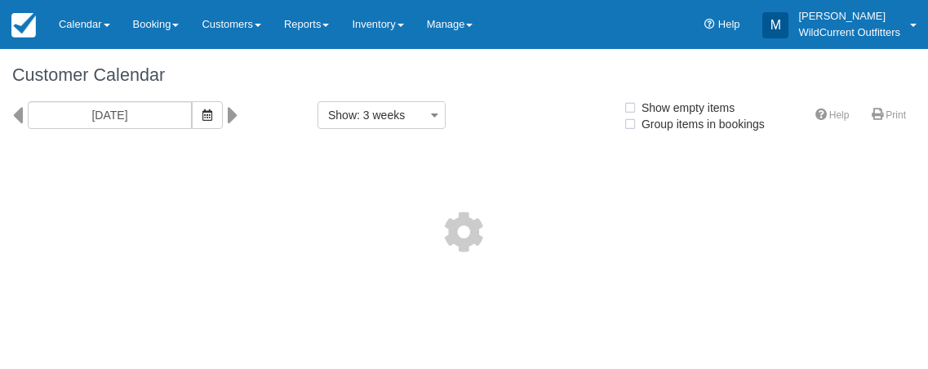
select select
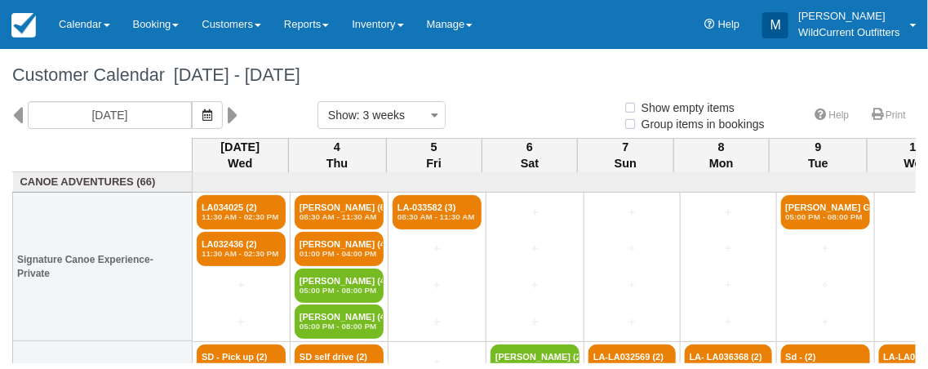
select select
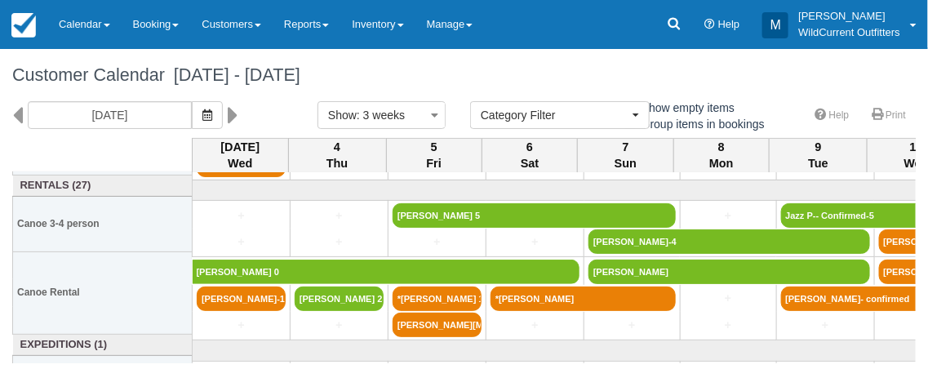
scroll to position [391, 0]
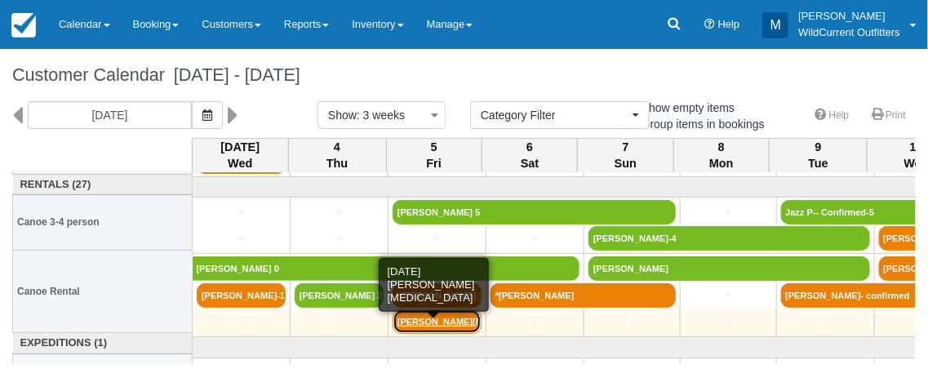
click at [433, 316] on link "[PERSON_NAME][MEDICAL_DATA]" at bounding box center [437, 321] width 89 height 24
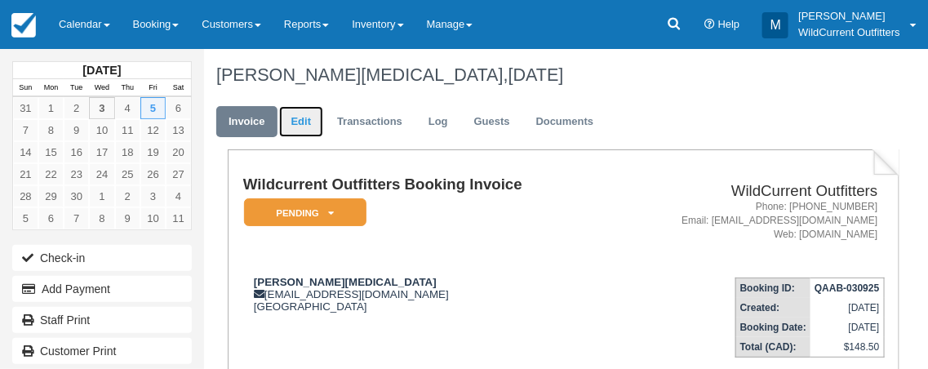
click at [291, 123] on link "Edit" at bounding box center [301, 122] width 44 height 32
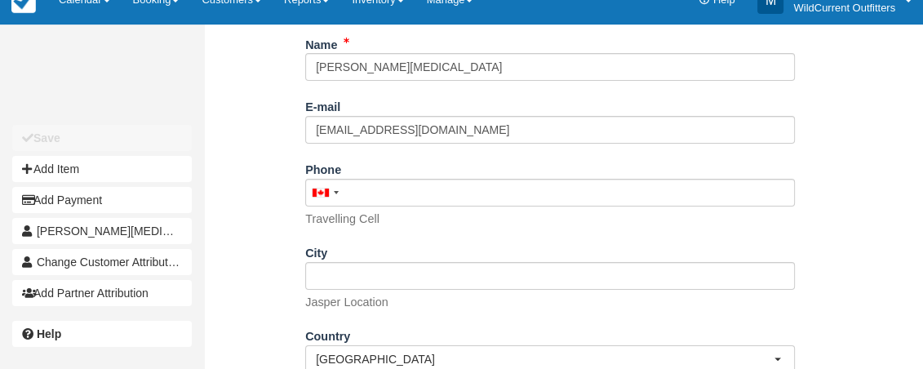
scroll to position [338, 0]
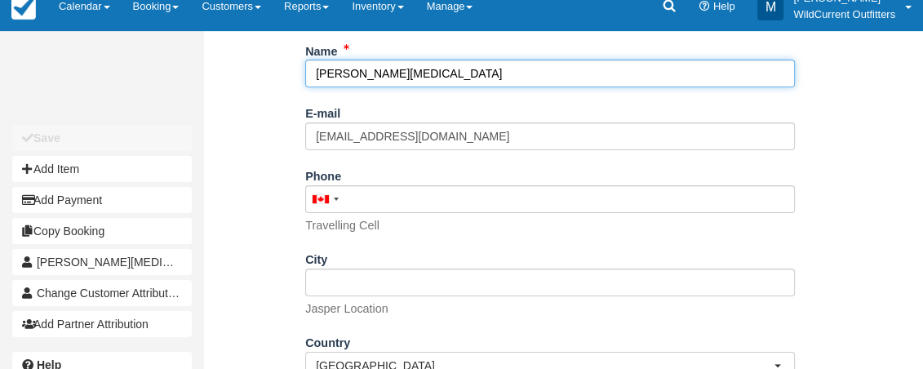
click at [315, 74] on input "Natalia Stutter" at bounding box center [550, 74] width 490 height 28
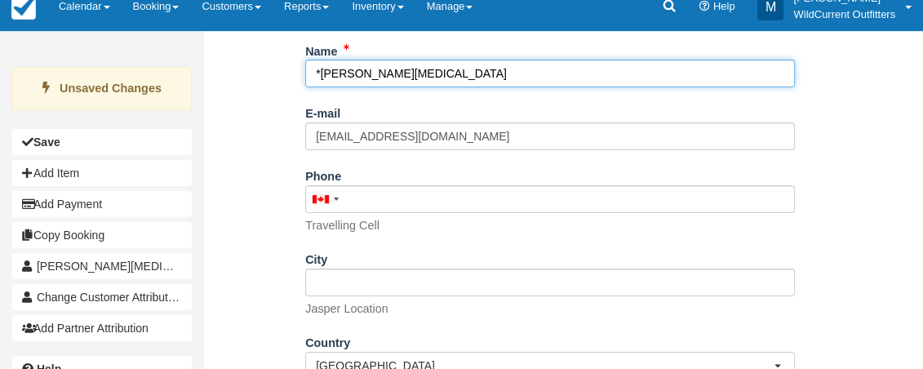
click at [402, 69] on input "*Natalia Stutter" at bounding box center [550, 74] width 490 height 28
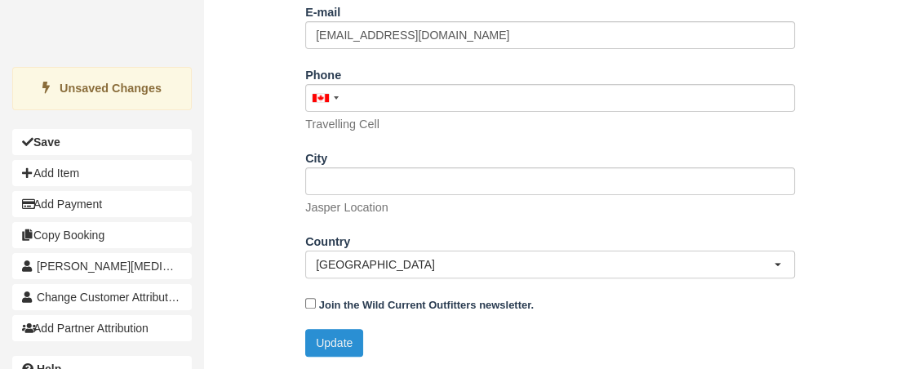
type input "*[PERSON_NAME][MEDICAL_DATA] 2"
click at [340, 334] on button "Update" at bounding box center [334, 343] width 58 height 28
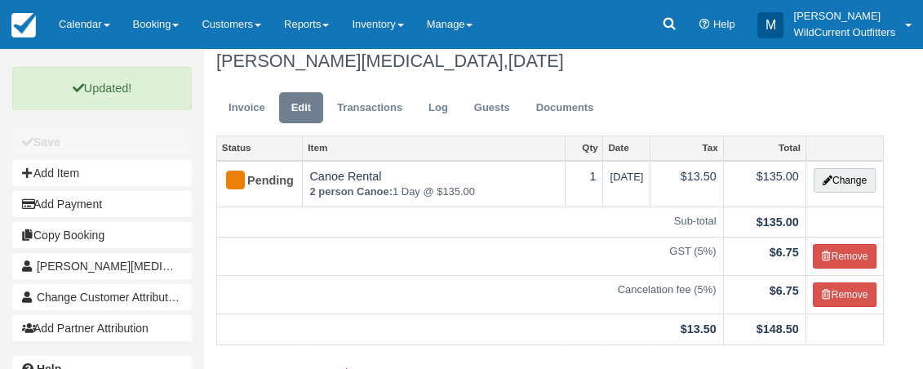
scroll to position [0, 0]
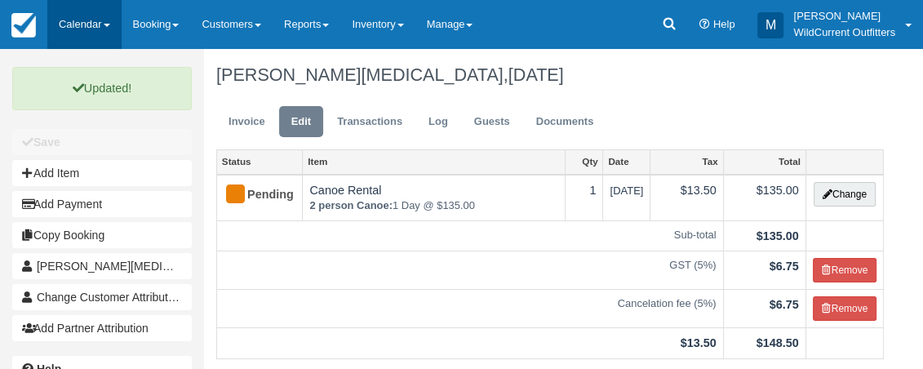
click at [94, 23] on link "Calendar" at bounding box center [84, 24] width 74 height 49
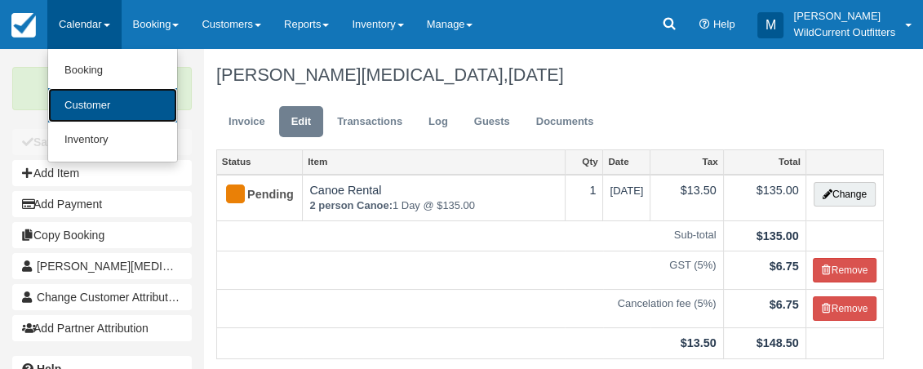
click at [97, 104] on link "Customer" at bounding box center [112, 105] width 129 height 35
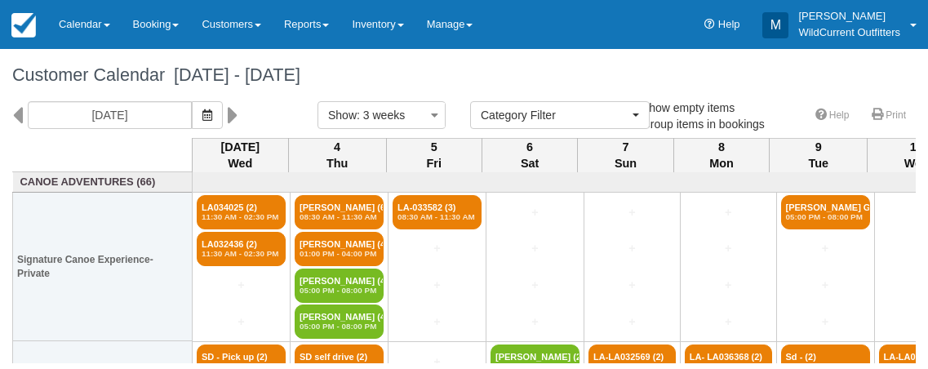
select select
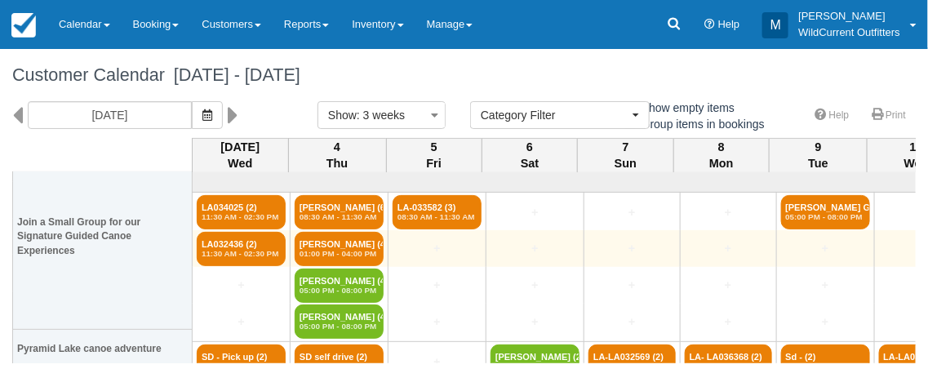
scroll to position [420, 0]
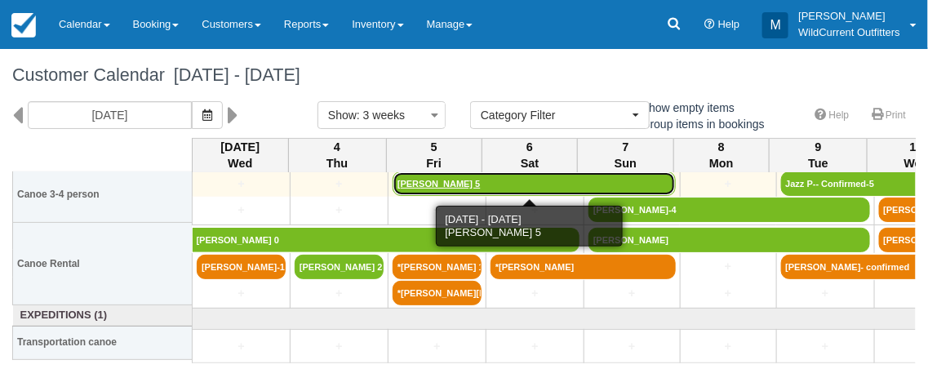
click at [498, 178] on link "[PERSON_NAME] 5" at bounding box center [534, 183] width 283 height 24
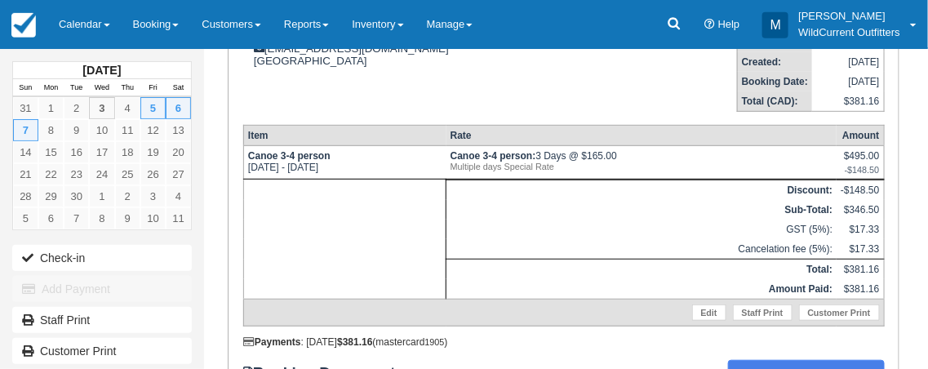
scroll to position [247, 0]
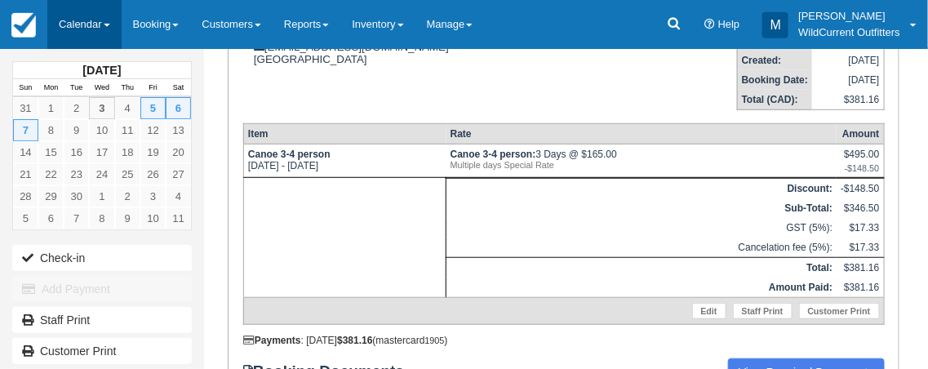
click at [90, 24] on link "Calendar" at bounding box center [84, 24] width 74 height 49
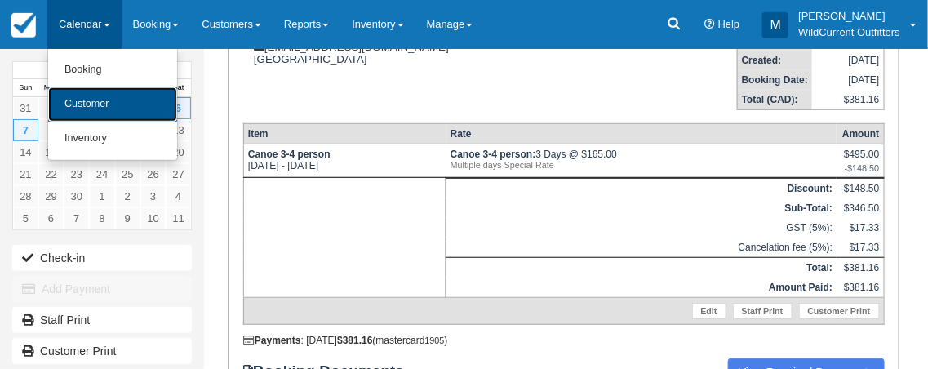
click at [108, 93] on link "Customer" at bounding box center [112, 104] width 129 height 34
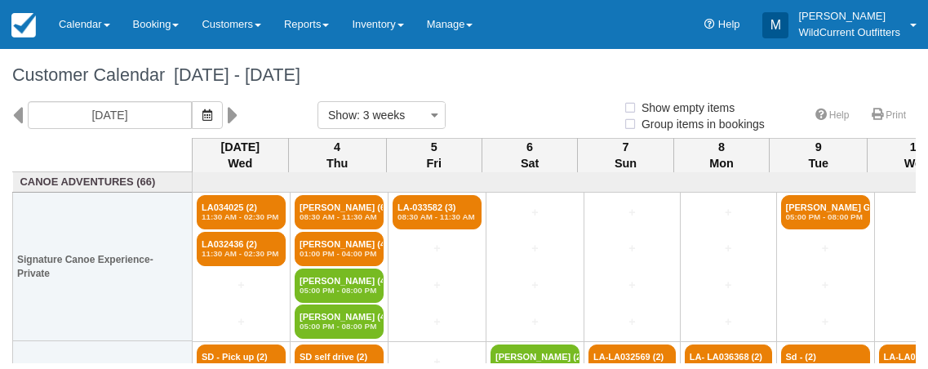
select select
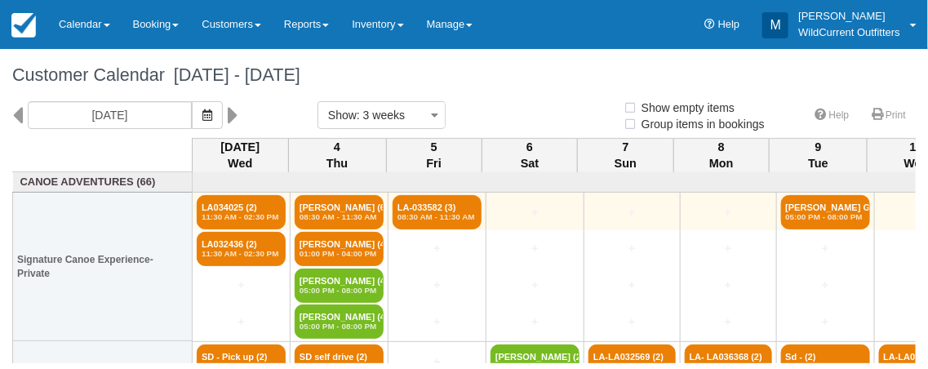
select select
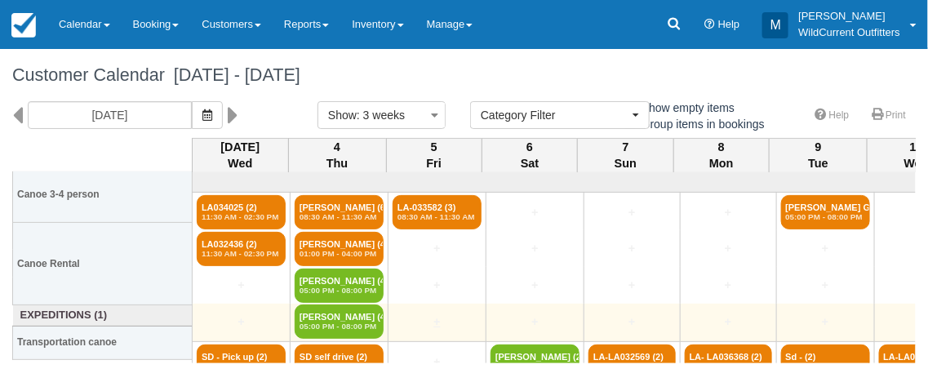
scroll to position [420, 0]
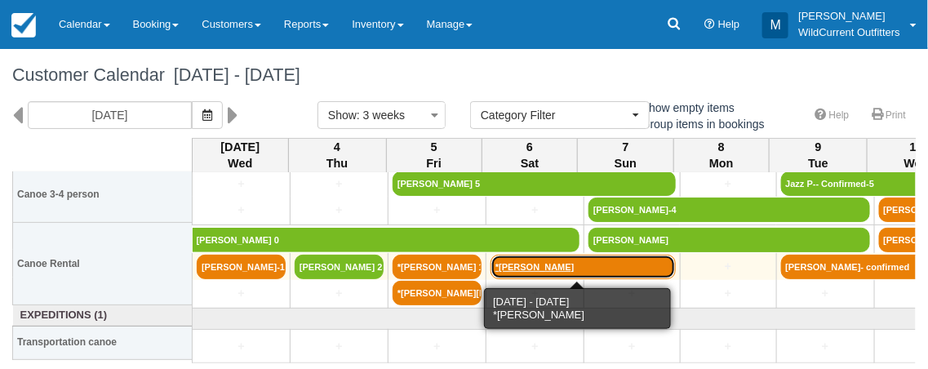
click at [541, 266] on link "*[PERSON_NAME]" at bounding box center [583, 267] width 185 height 24
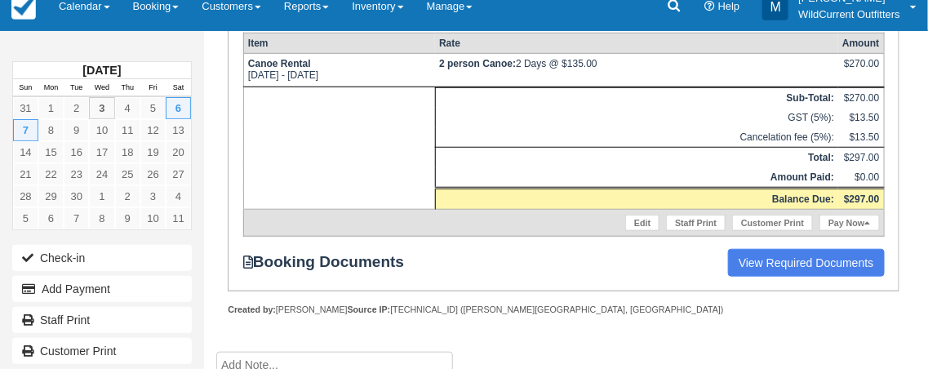
scroll to position [336, 0]
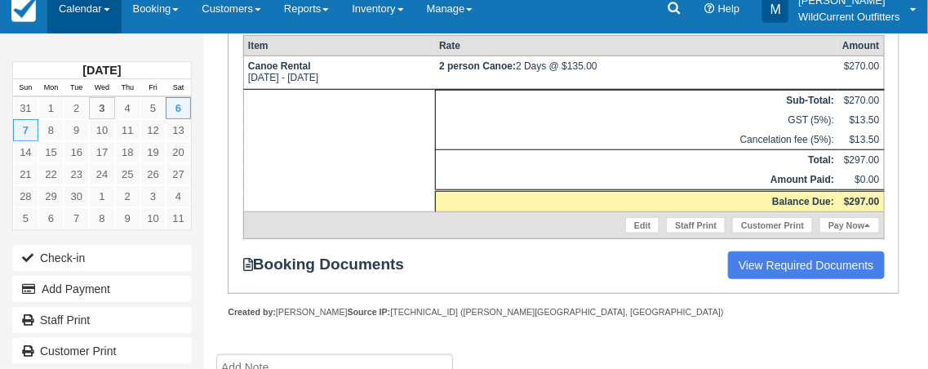
click at [96, 11] on link "Calendar" at bounding box center [84, 8] width 74 height 49
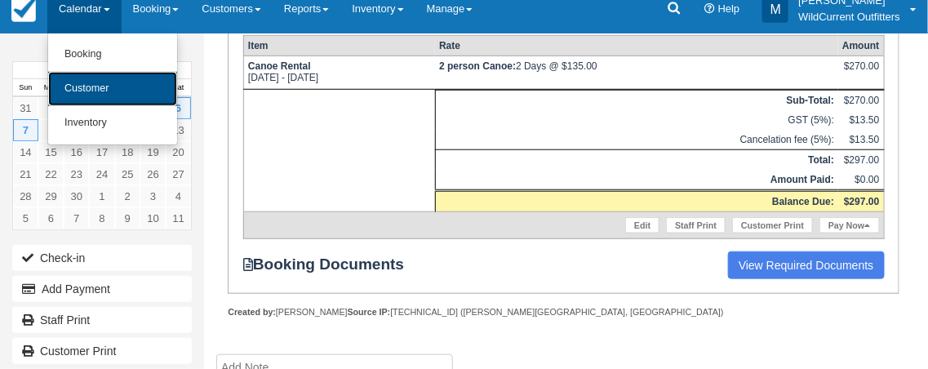
click at [95, 85] on link "Customer" at bounding box center [112, 89] width 129 height 34
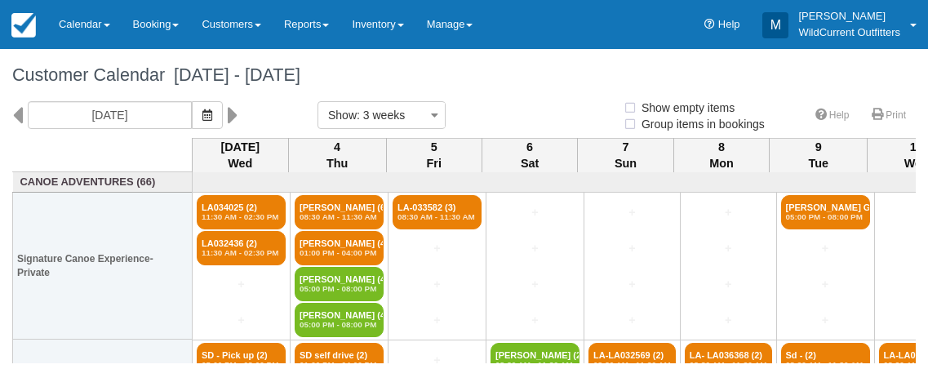
select select
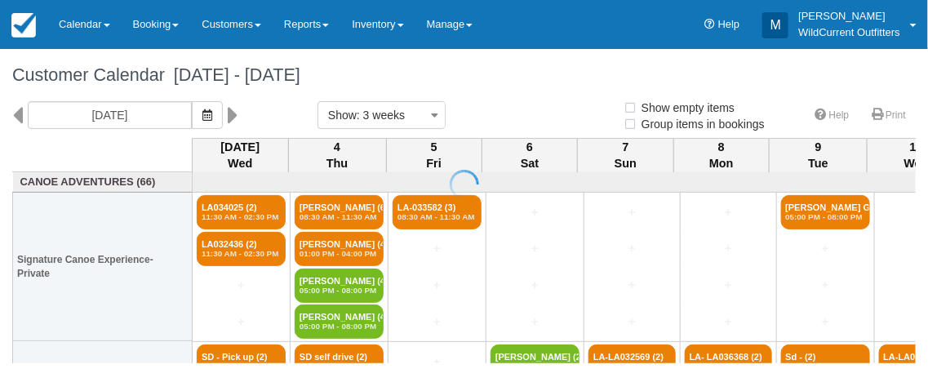
select select
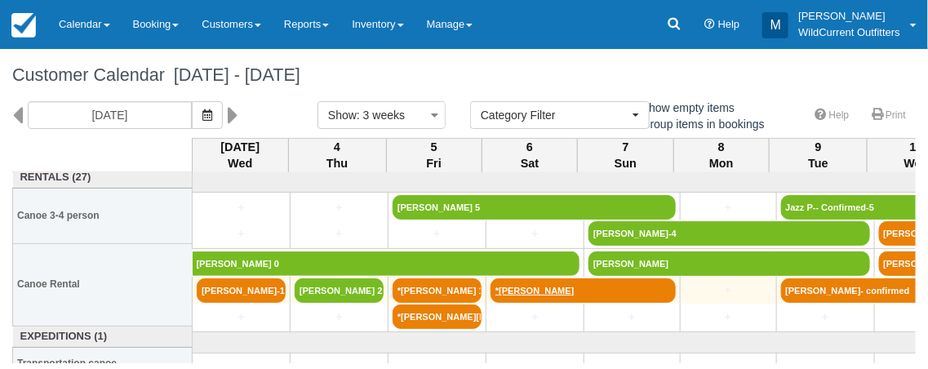
scroll to position [398, 0]
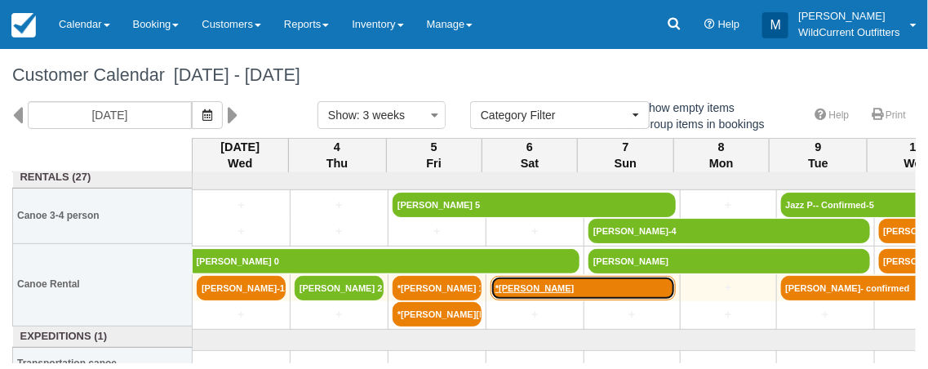
click at [555, 288] on link "*[PERSON_NAME]" at bounding box center [583, 288] width 185 height 24
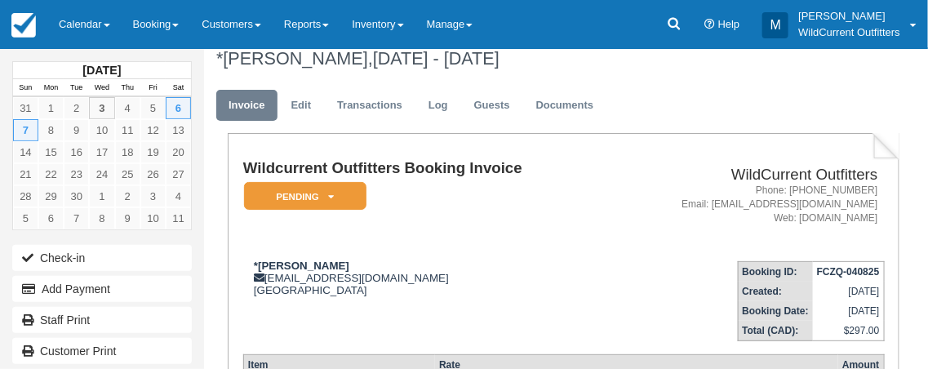
scroll to position [15, 0]
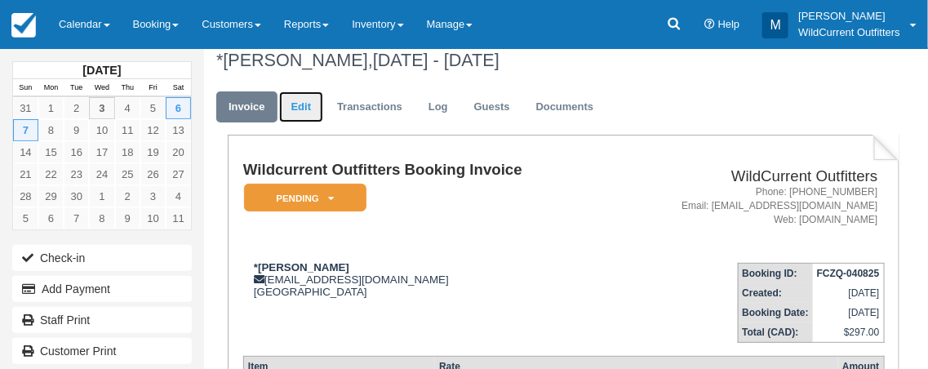
click at [304, 100] on link "Edit" at bounding box center [301, 107] width 44 height 32
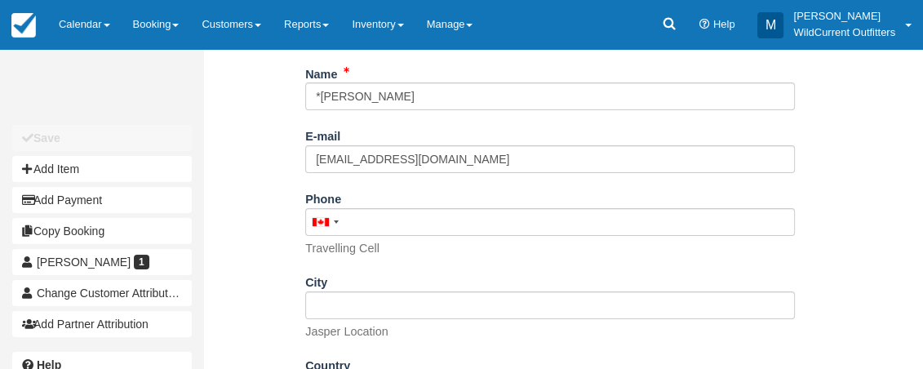
scroll to position [244, 0]
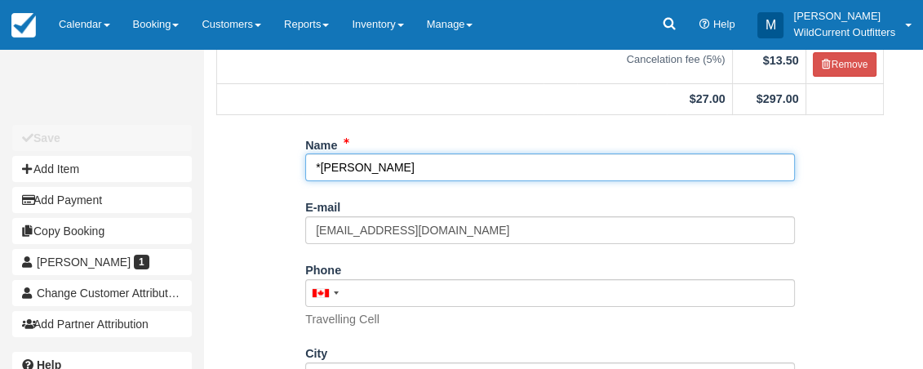
click at [474, 171] on input "*Darlene Lau" at bounding box center [550, 167] width 490 height 28
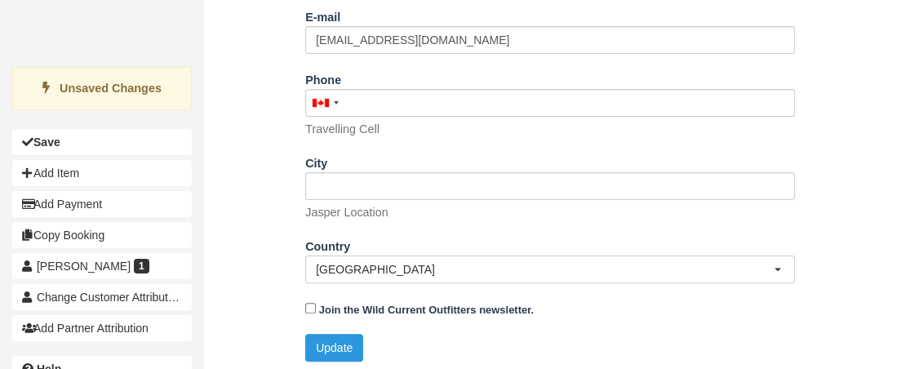
scroll to position [440, 0]
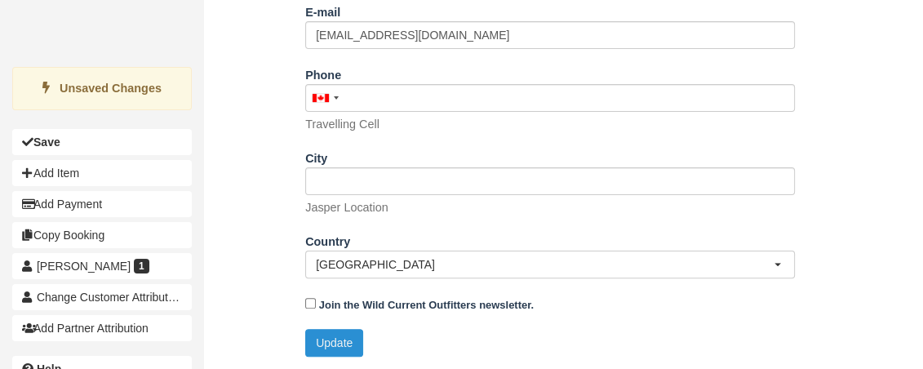
type input "*[PERSON_NAME] 0"
click at [331, 334] on button "Update" at bounding box center [334, 343] width 58 height 28
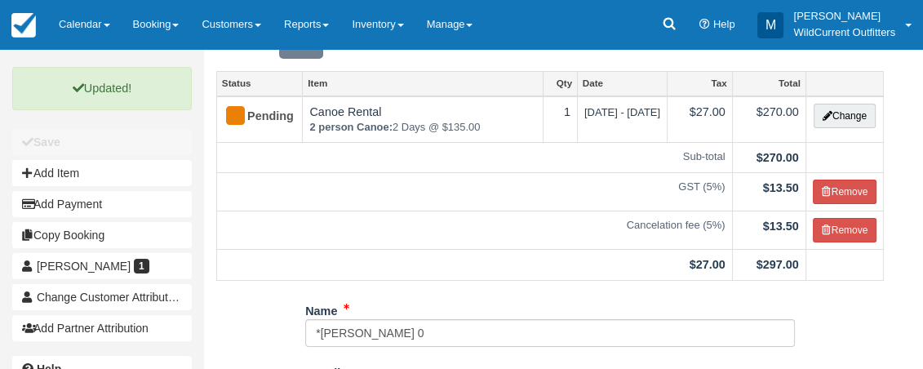
scroll to position [78, 0]
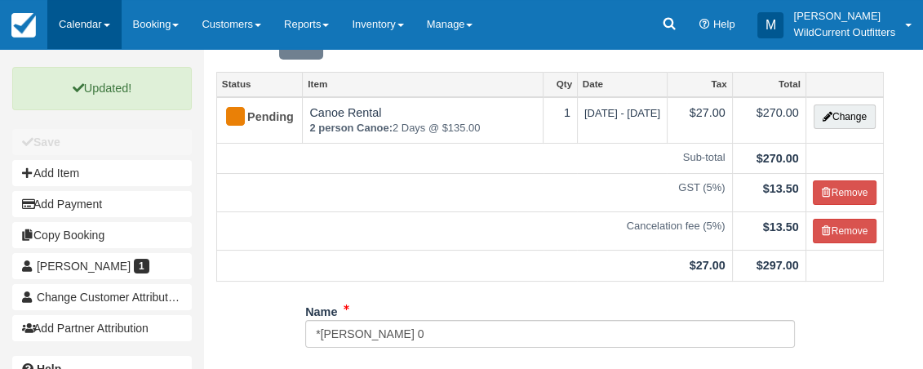
click at [109, 25] on span at bounding box center [107, 25] width 7 height 3
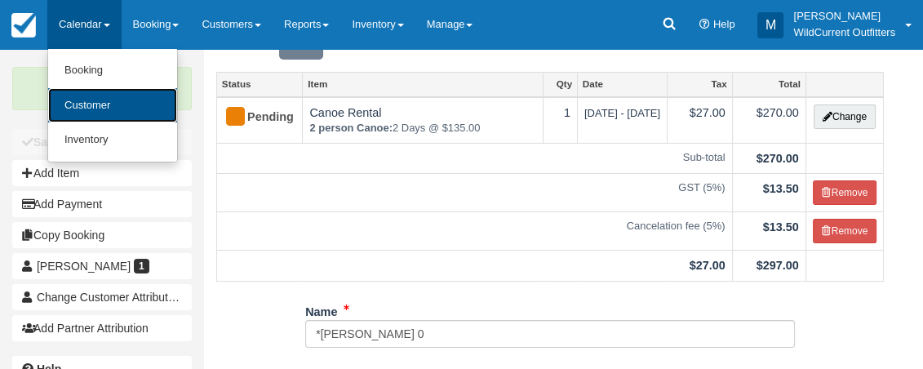
click at [105, 104] on link "Customer" at bounding box center [112, 105] width 129 height 35
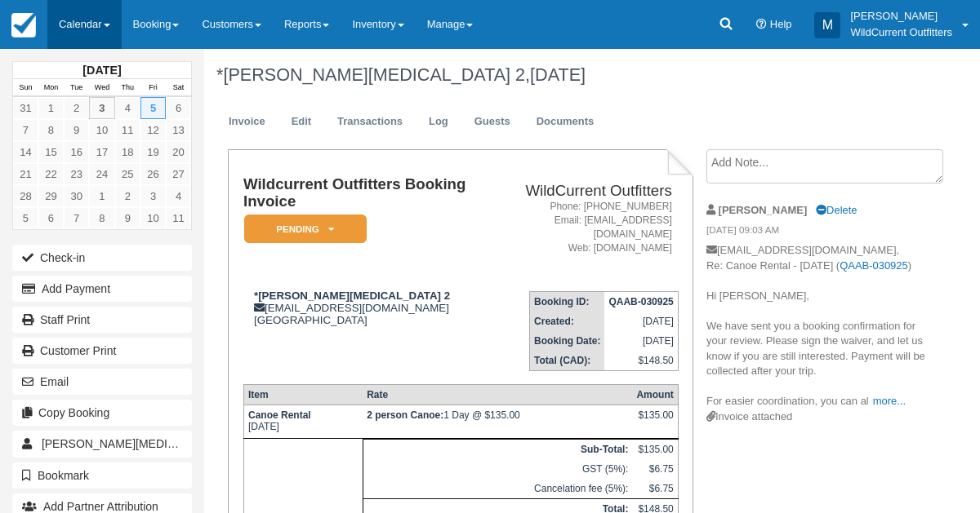
click at [64, 22] on link "Calendar" at bounding box center [84, 24] width 74 height 49
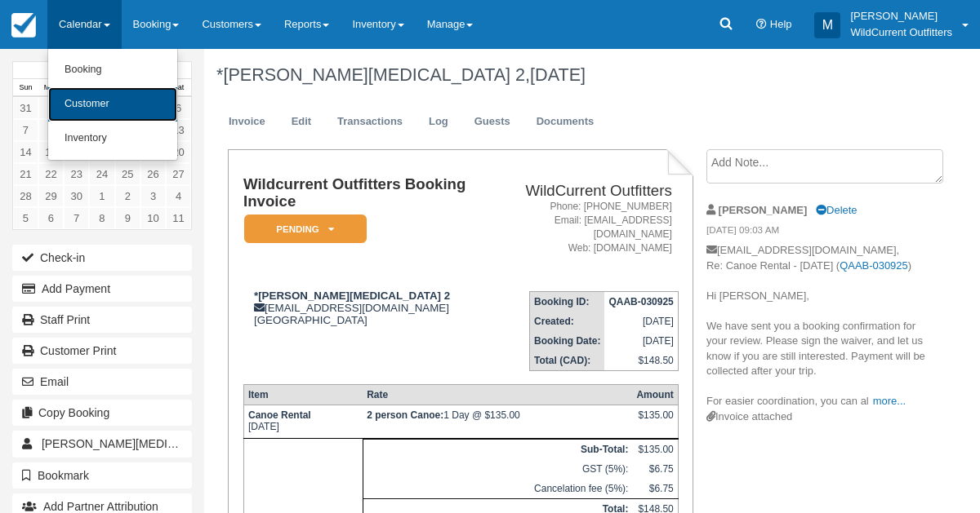
click at [78, 103] on link "Customer" at bounding box center [112, 104] width 129 height 34
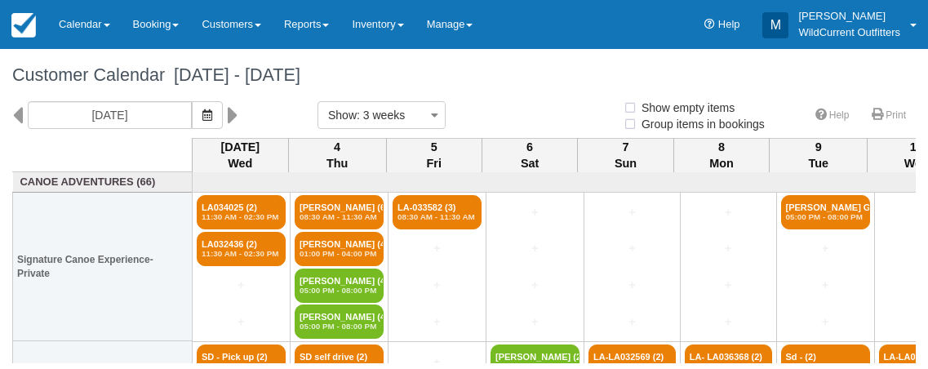
select select
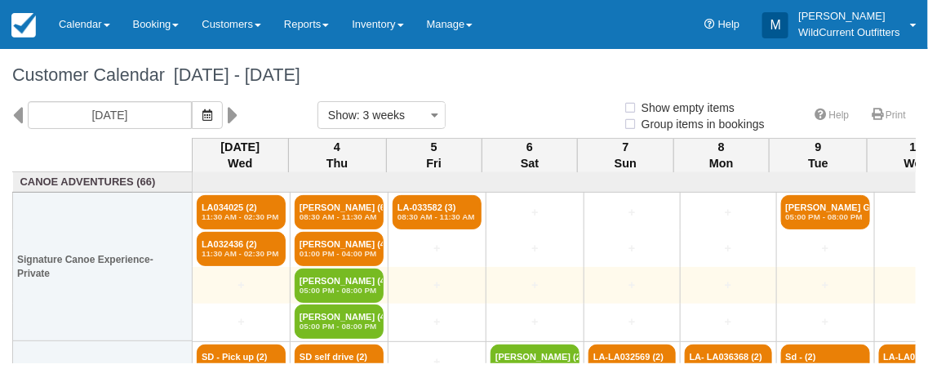
select select
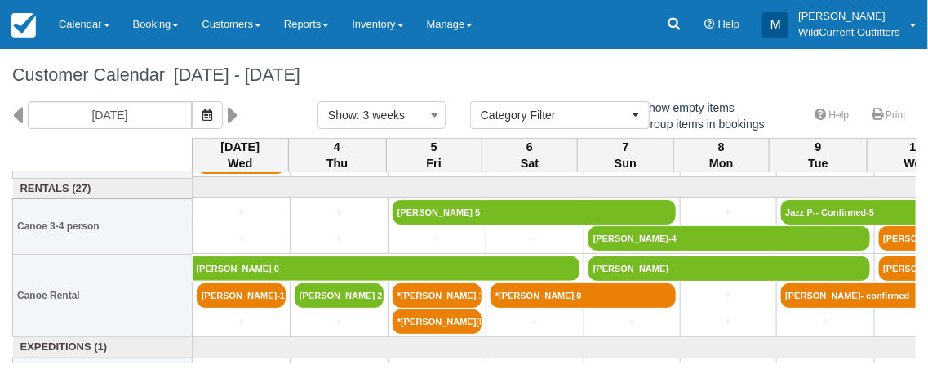
scroll to position [393, 0]
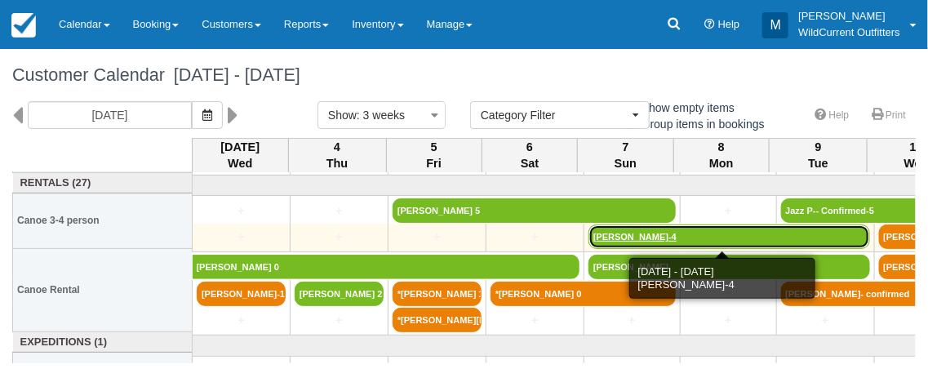
click at [661, 229] on link "[PERSON_NAME]-4" at bounding box center [730, 236] width 282 height 24
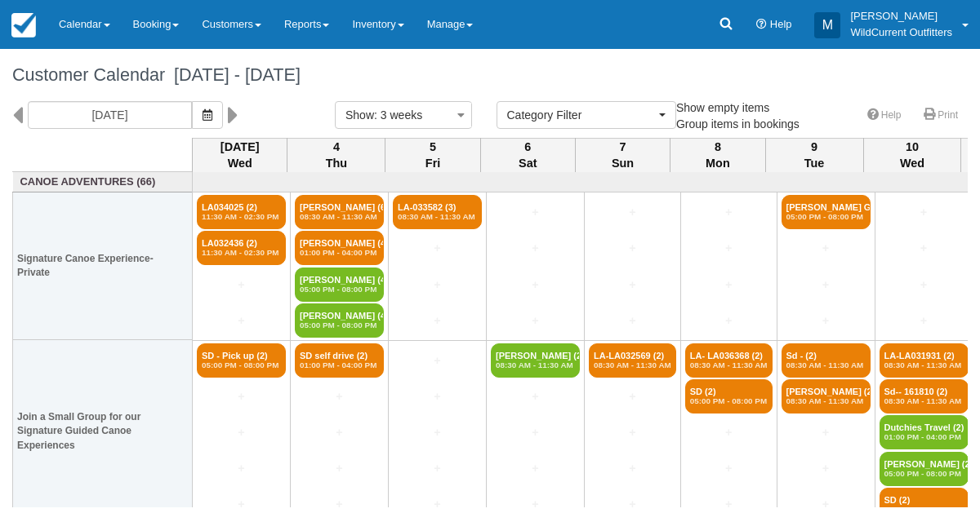
select select
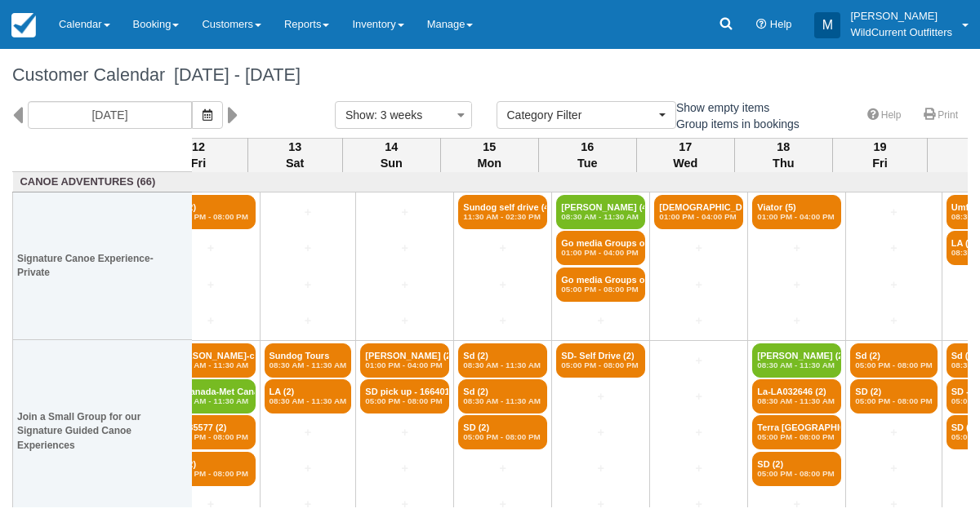
scroll to position [0, 923]
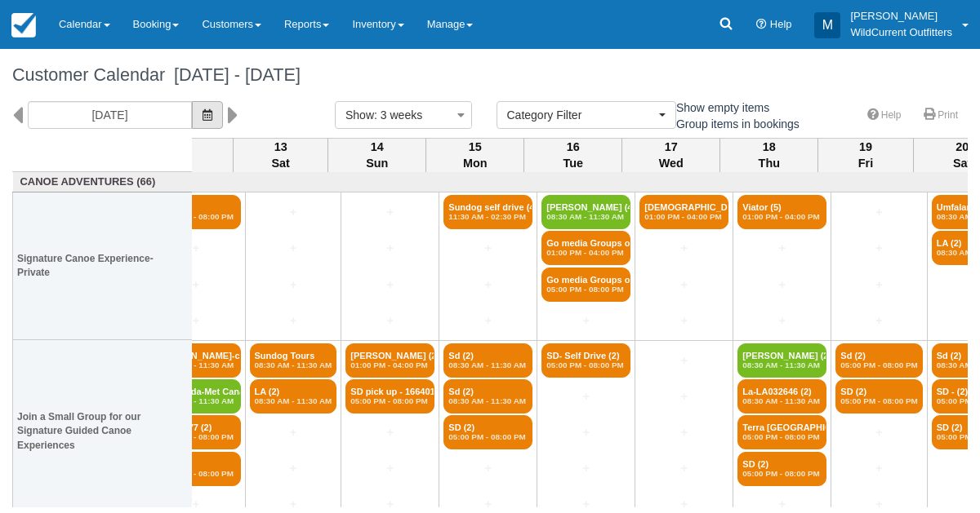
click at [212, 115] on icon "button" at bounding box center [207, 114] width 10 height 11
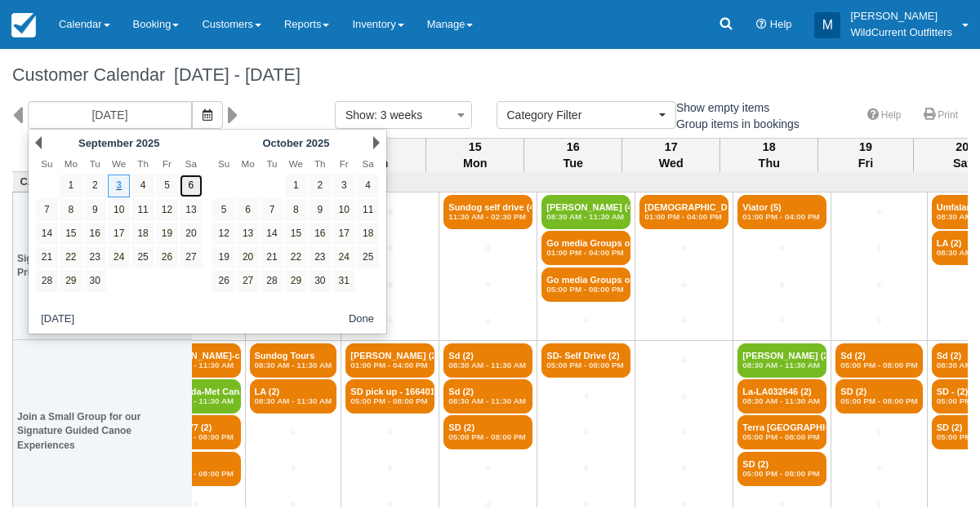
click at [200, 187] on link "6" at bounding box center [191, 186] width 22 height 22
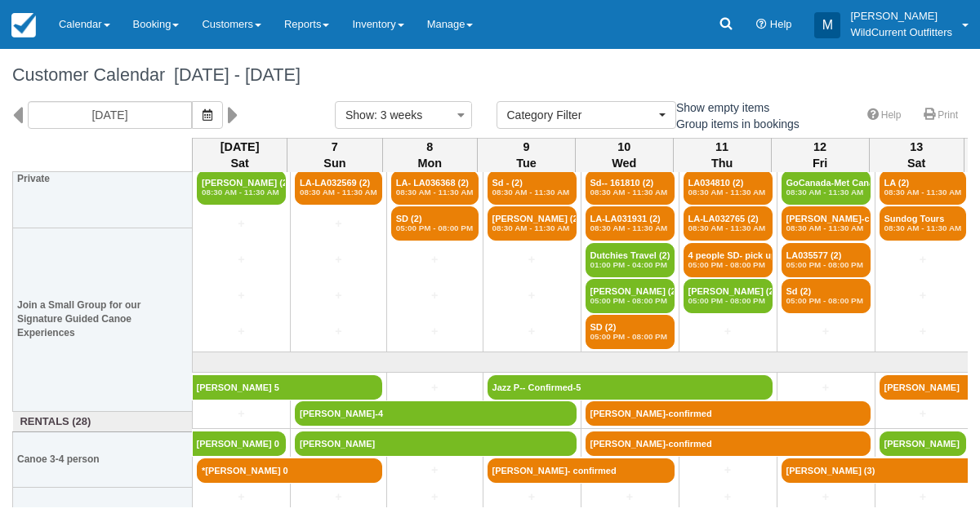
scroll to position [193, 0]
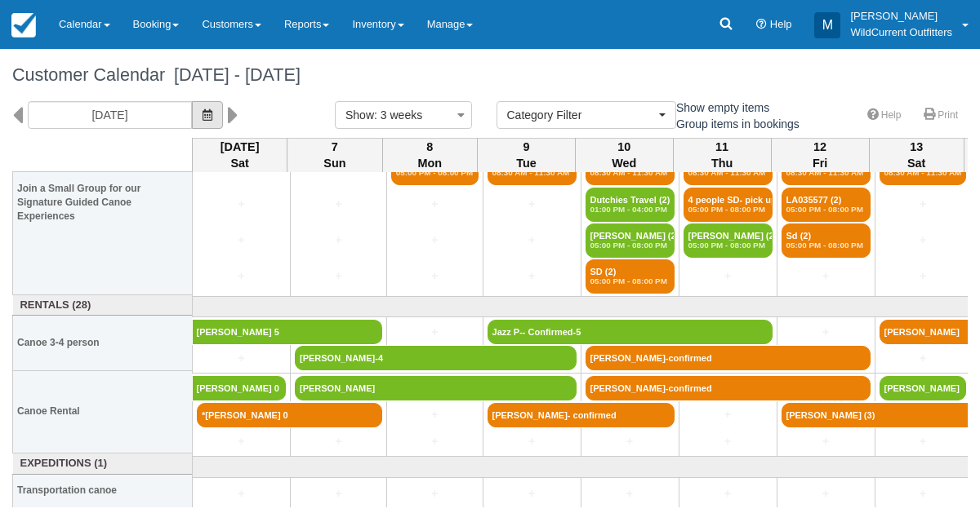
click at [212, 113] on icon "button" at bounding box center [207, 114] width 10 height 11
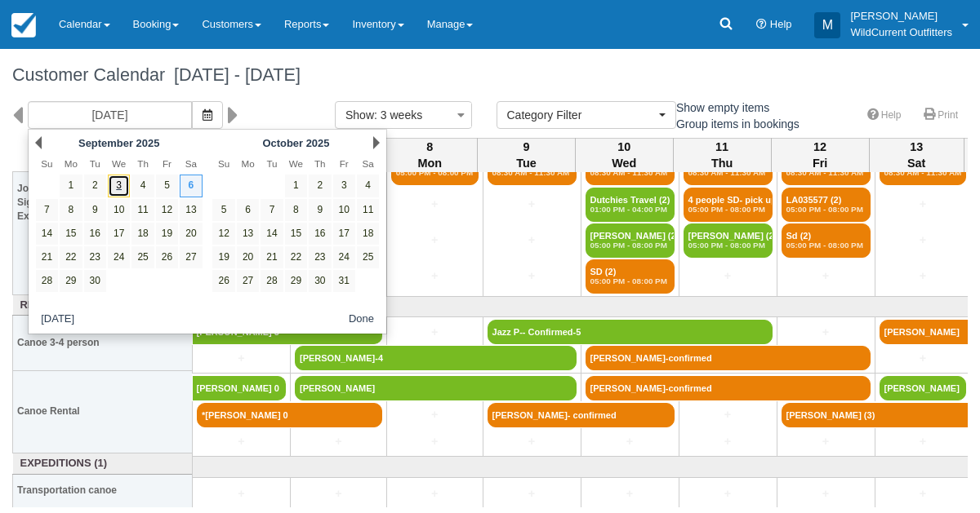
click at [113, 181] on link "3" at bounding box center [119, 186] width 22 height 22
type input "[DATE]"
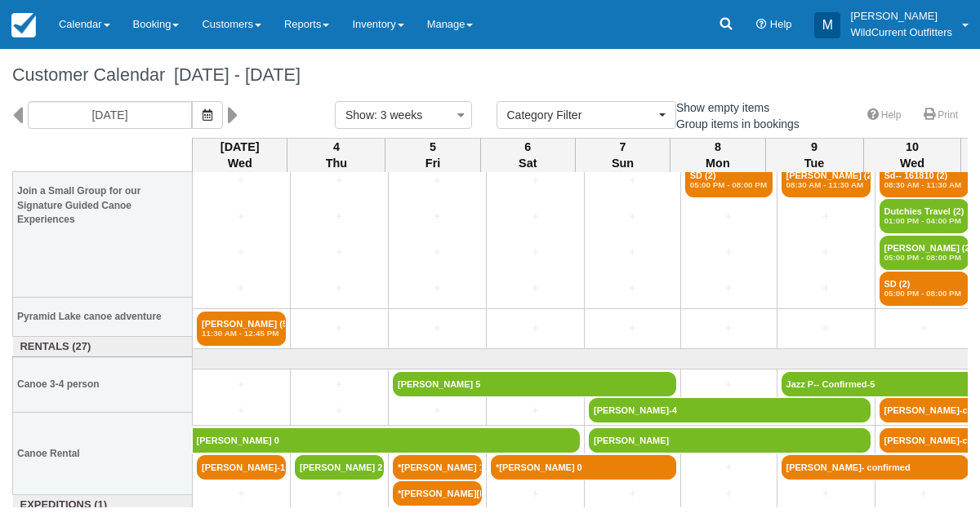
scroll to position [268, 0]
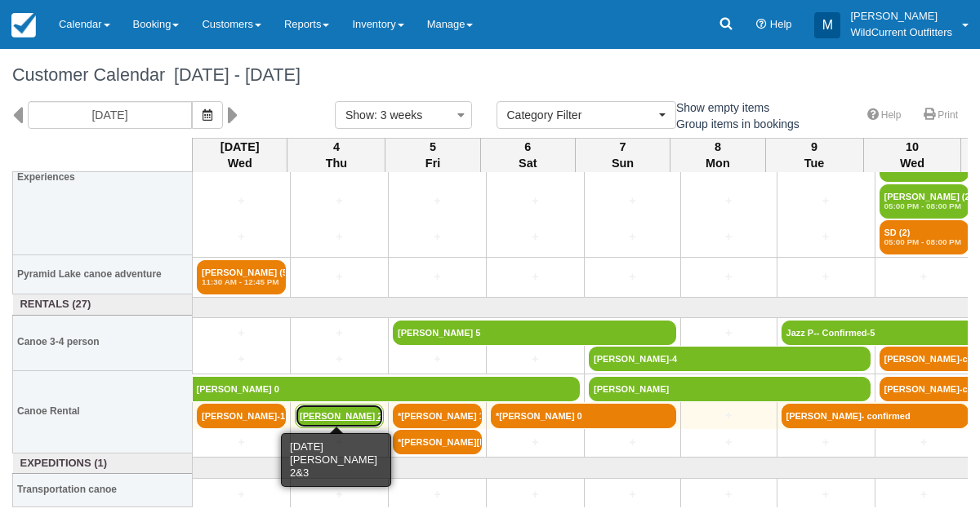
click at [320, 417] on link "Lisa Schlitz 2&3 (2)" at bounding box center [339, 416] width 89 height 24
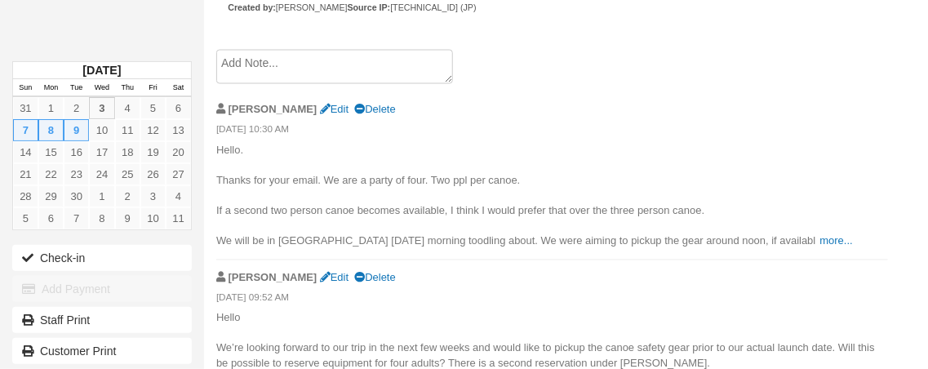
scroll to position [850, 0]
click at [820, 234] on link "more..." at bounding box center [836, 240] width 33 height 12
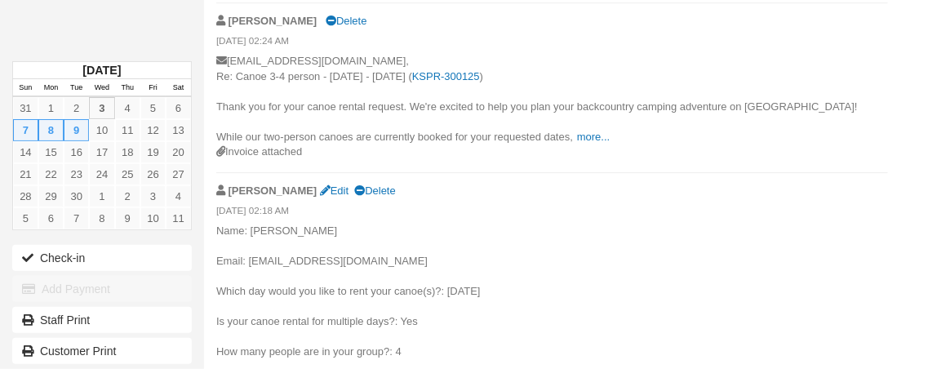
scroll to position [1509, 0]
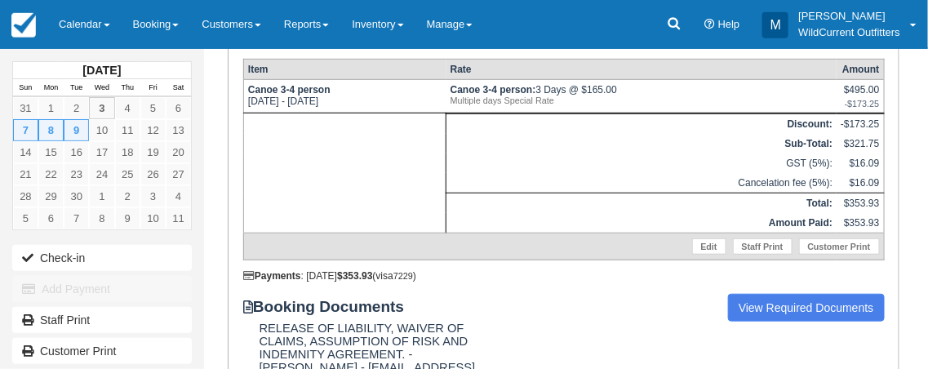
scroll to position [302, 0]
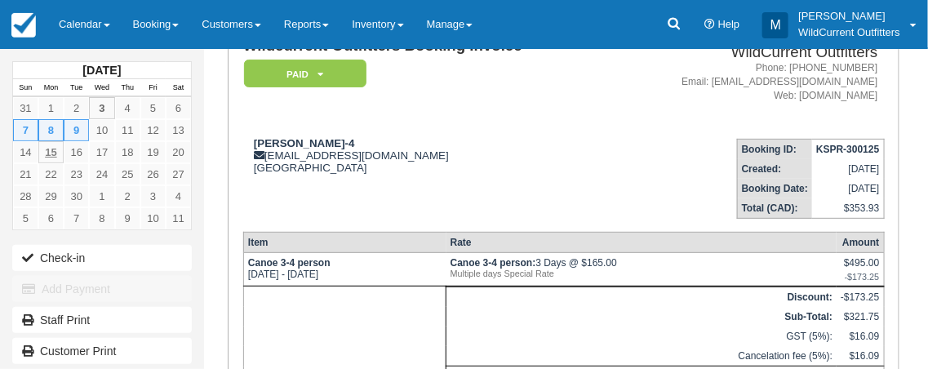
scroll to position [0, 0]
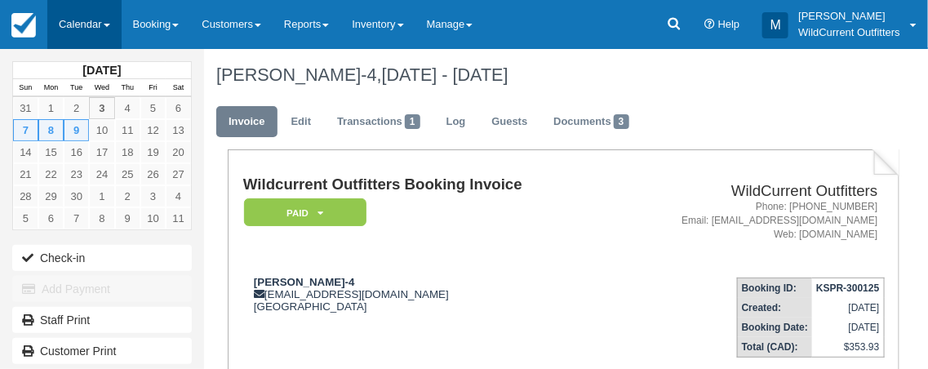
click at [104, 17] on link "Calendar" at bounding box center [84, 24] width 74 height 49
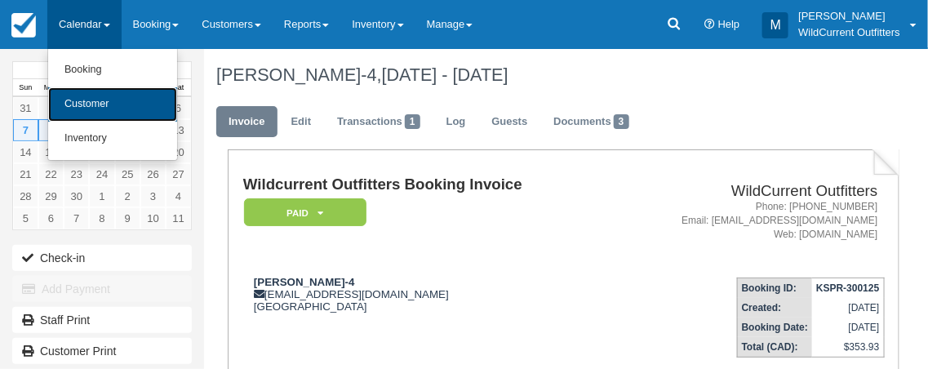
click at [100, 102] on link "Customer" at bounding box center [112, 104] width 129 height 34
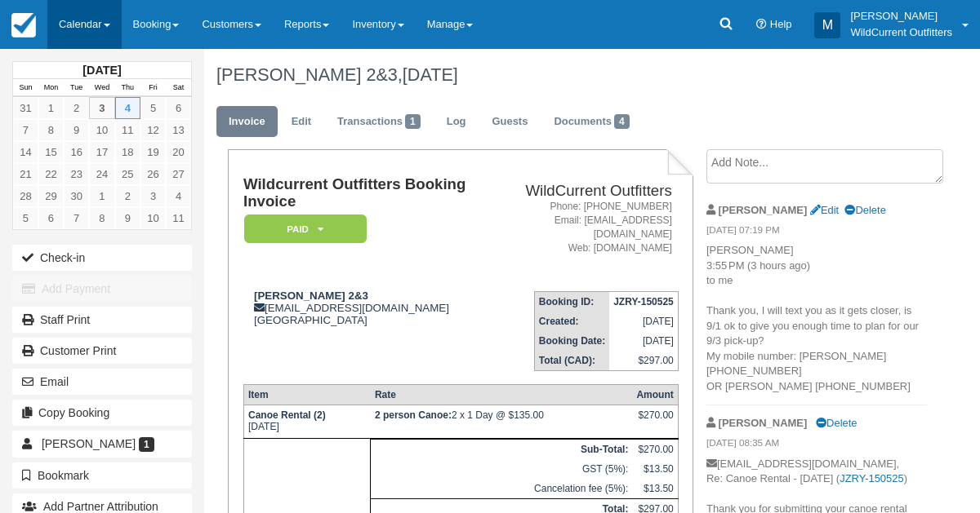
click at [81, 11] on link "Calendar" at bounding box center [84, 24] width 74 height 49
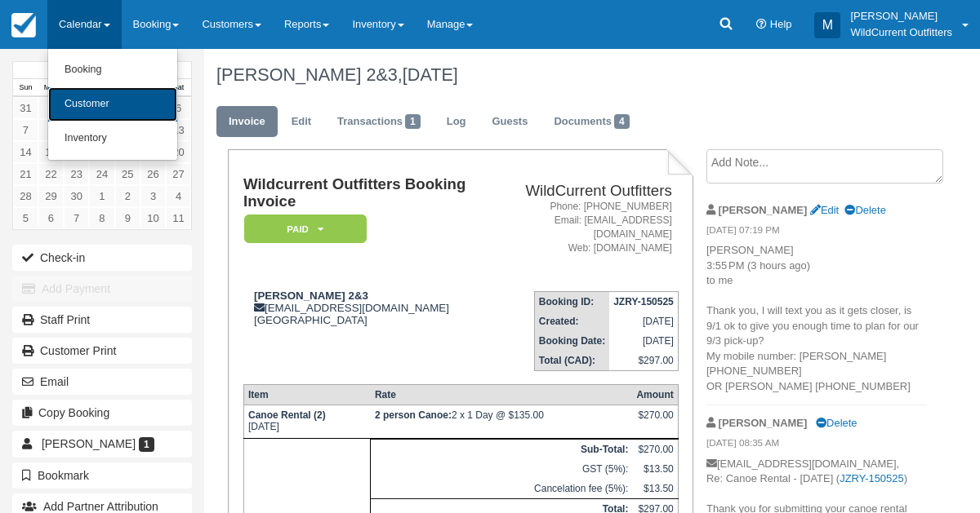
click at [91, 102] on link "Customer" at bounding box center [112, 104] width 129 height 34
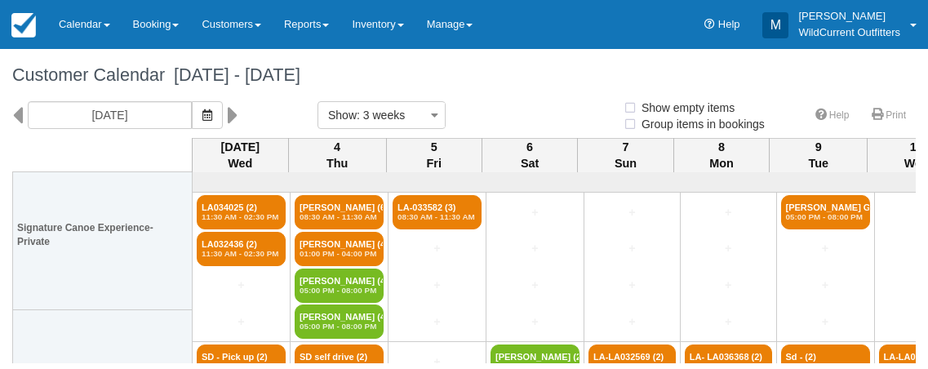
select select
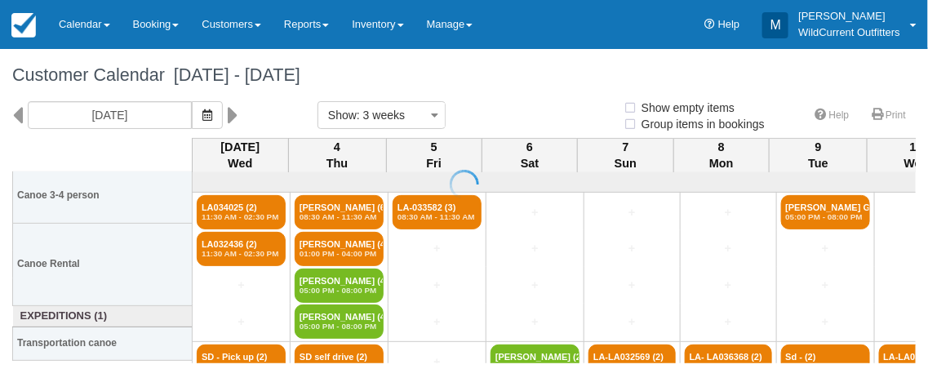
scroll to position [420, 0]
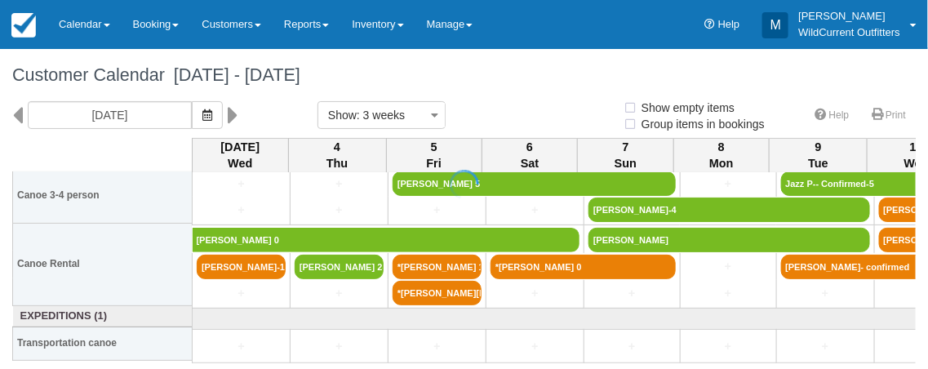
select select
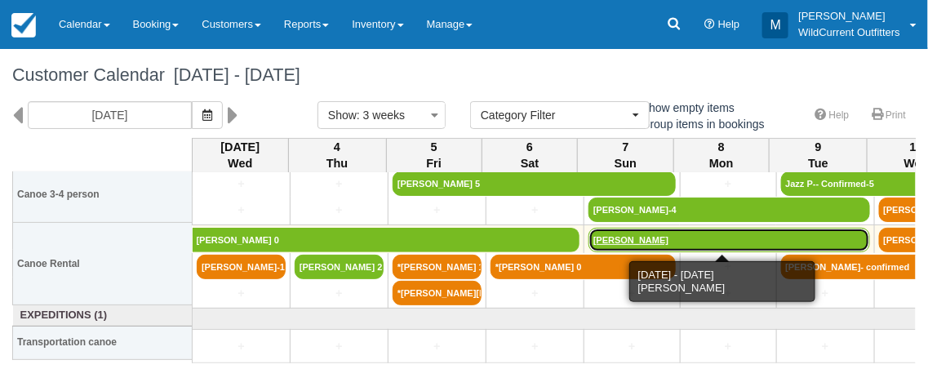
click at [618, 234] on link "[PERSON_NAME]" at bounding box center [730, 240] width 282 height 24
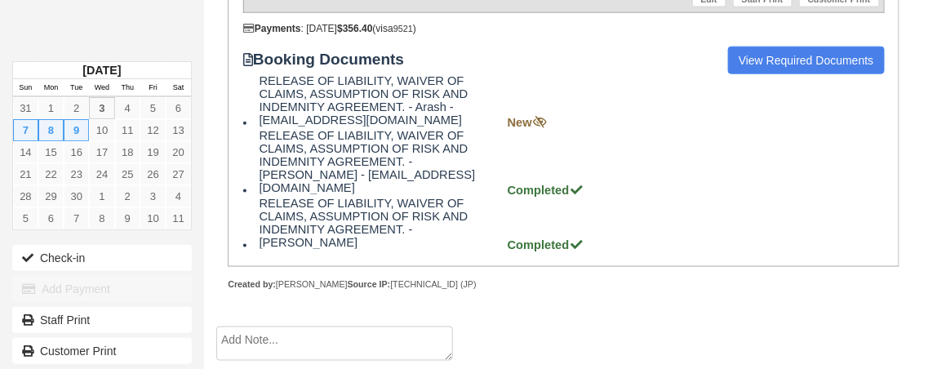
scroll to position [209, 0]
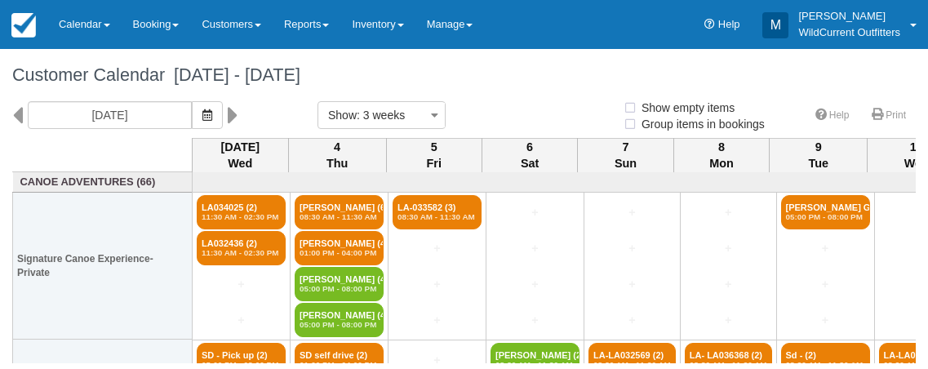
select select
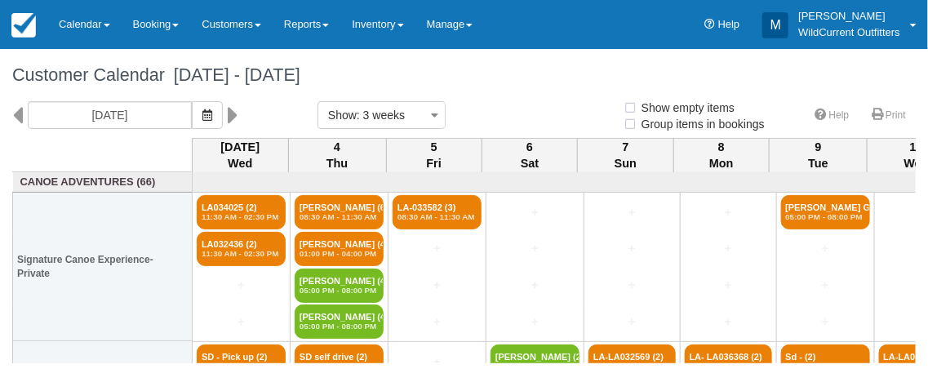
select select
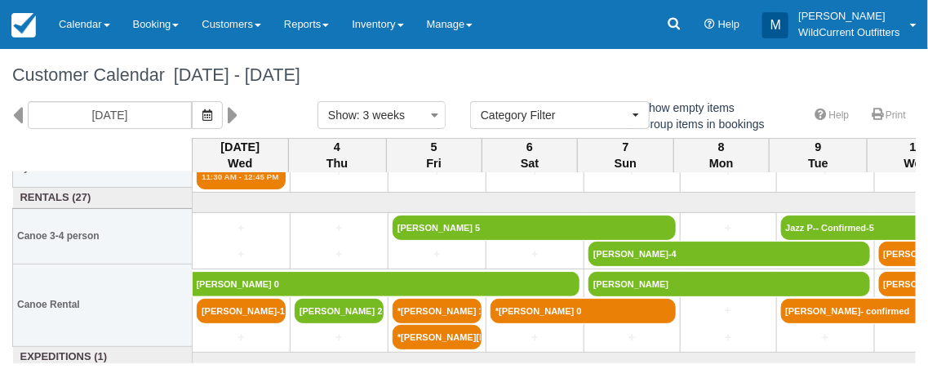
scroll to position [378, 0]
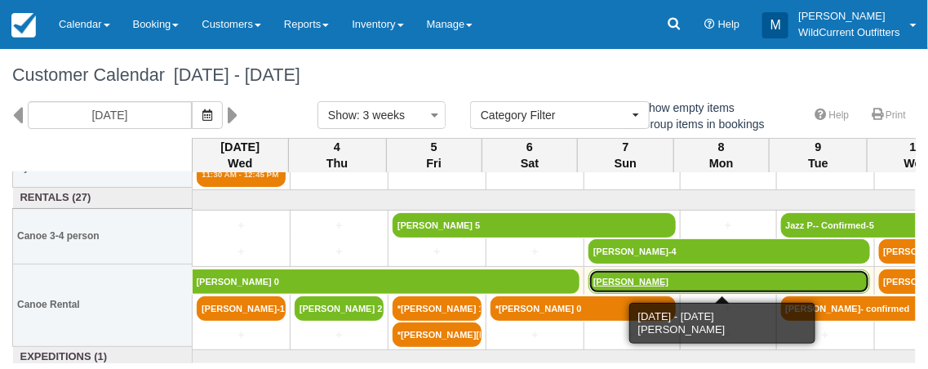
click at [646, 278] on link "[PERSON_NAME]" at bounding box center [730, 281] width 282 height 24
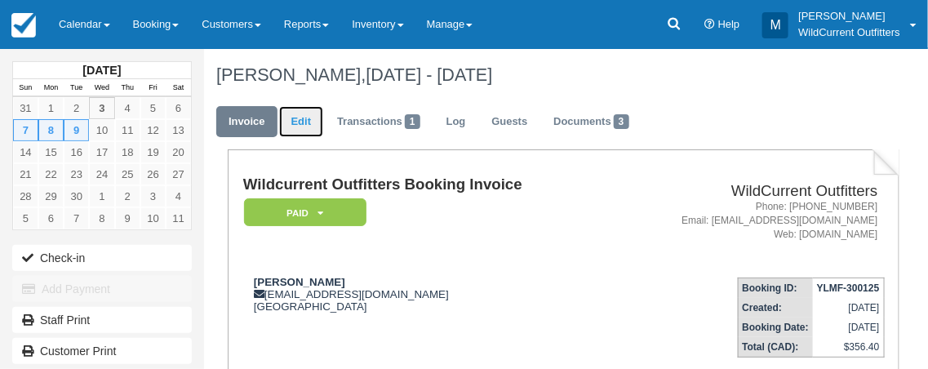
click at [297, 127] on link "Edit" at bounding box center [301, 122] width 44 height 32
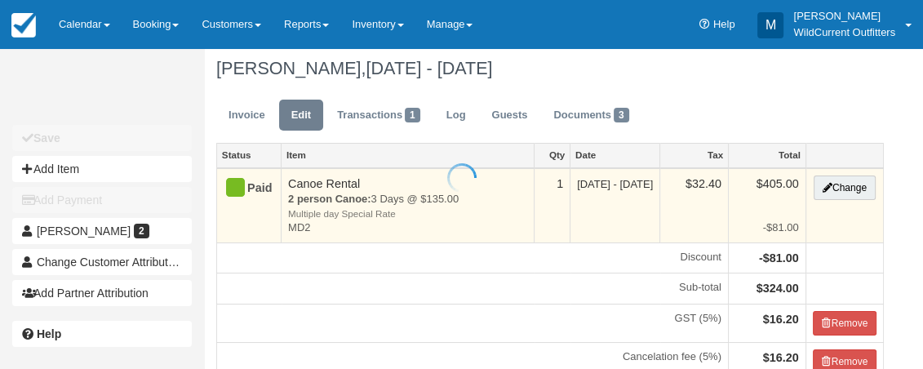
scroll to position [255, 0]
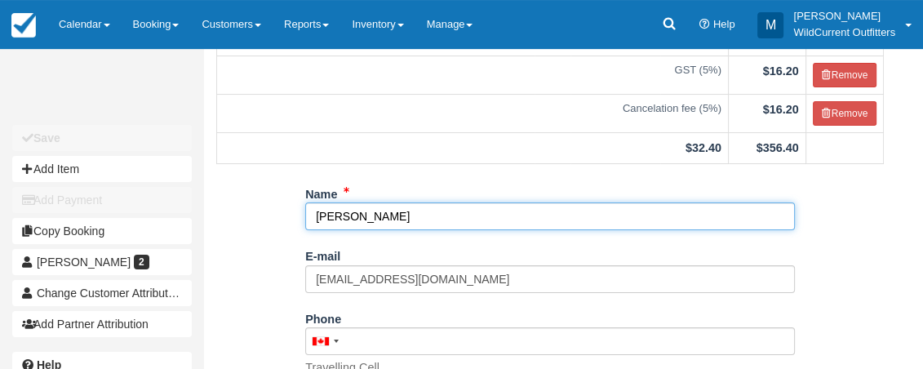
click at [408, 216] on input "Jenny Lee" at bounding box center [550, 216] width 490 height 28
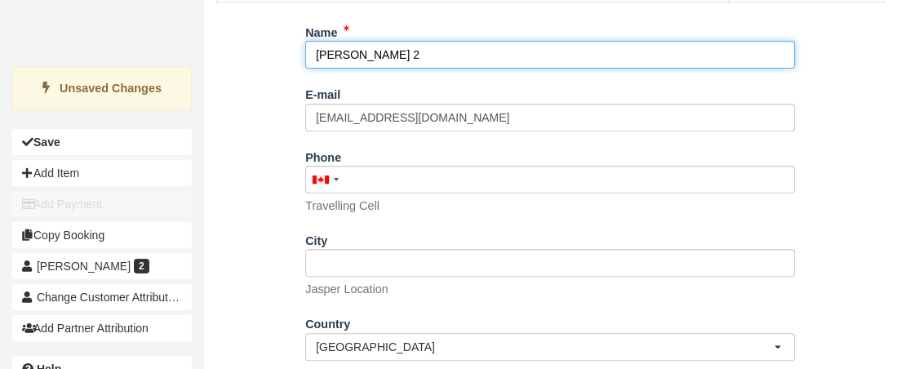
scroll to position [499, 0]
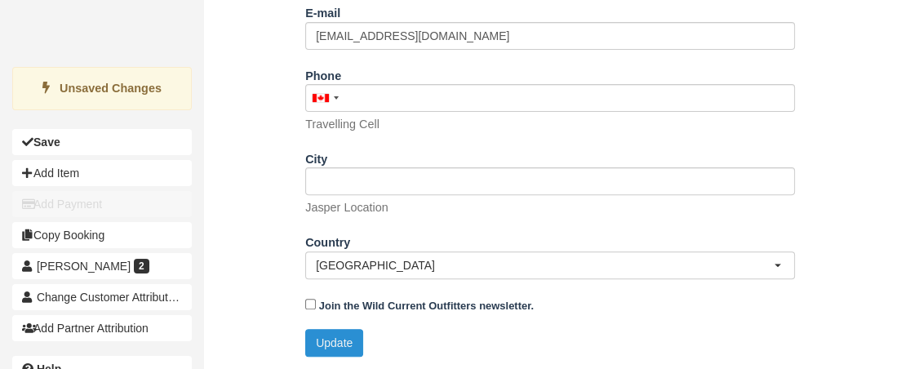
type input "Jenny Lee 2"
click at [331, 336] on button "Update" at bounding box center [334, 343] width 58 height 28
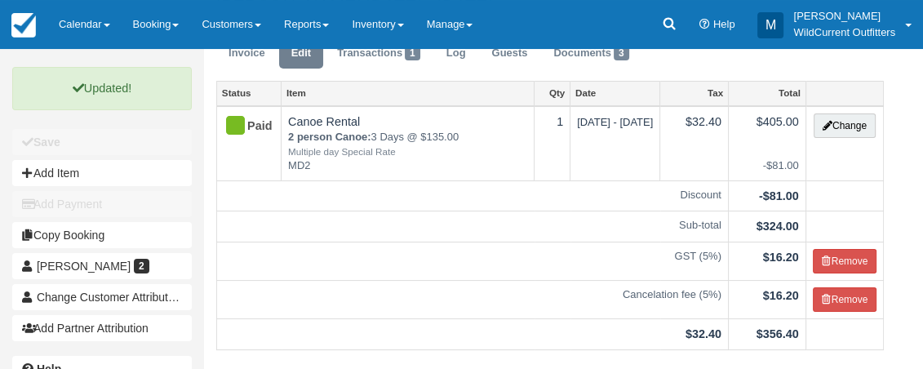
scroll to position [65, 0]
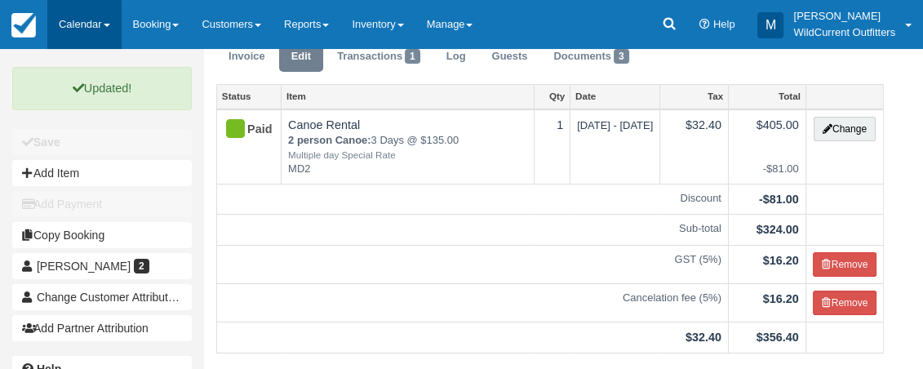
click at [104, 33] on link "Calendar" at bounding box center [84, 24] width 74 height 49
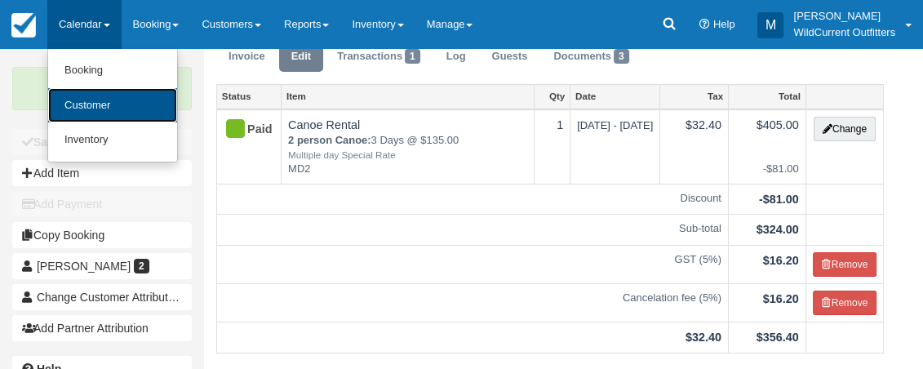
click at [94, 100] on link "Customer" at bounding box center [112, 105] width 129 height 35
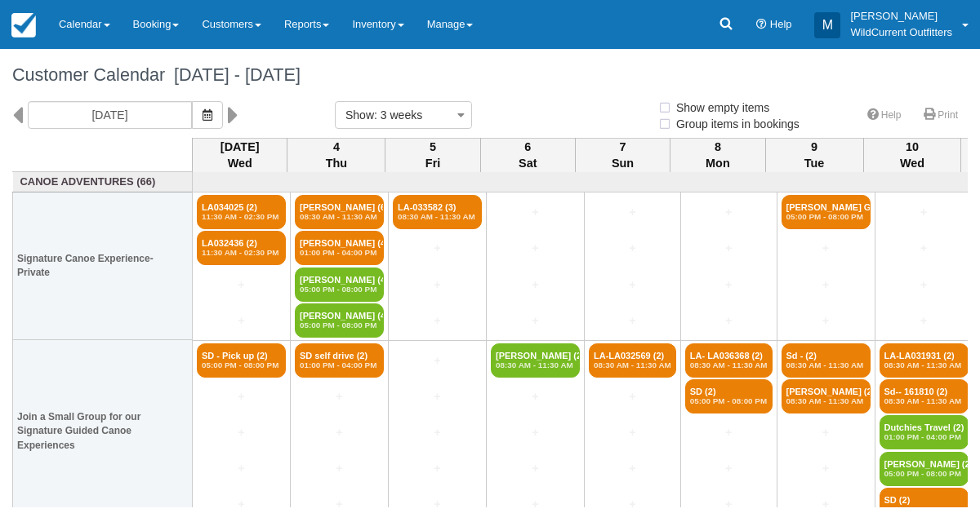
select select
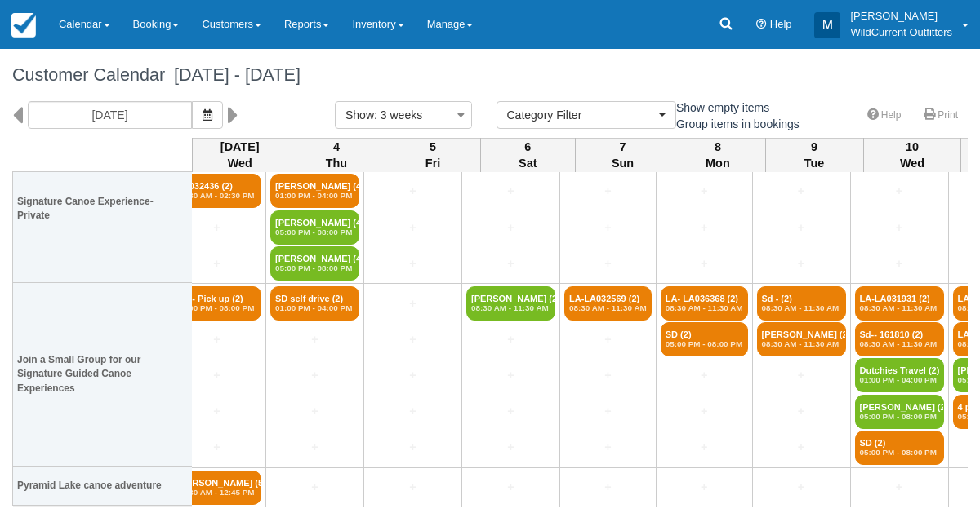
scroll to position [57, 0]
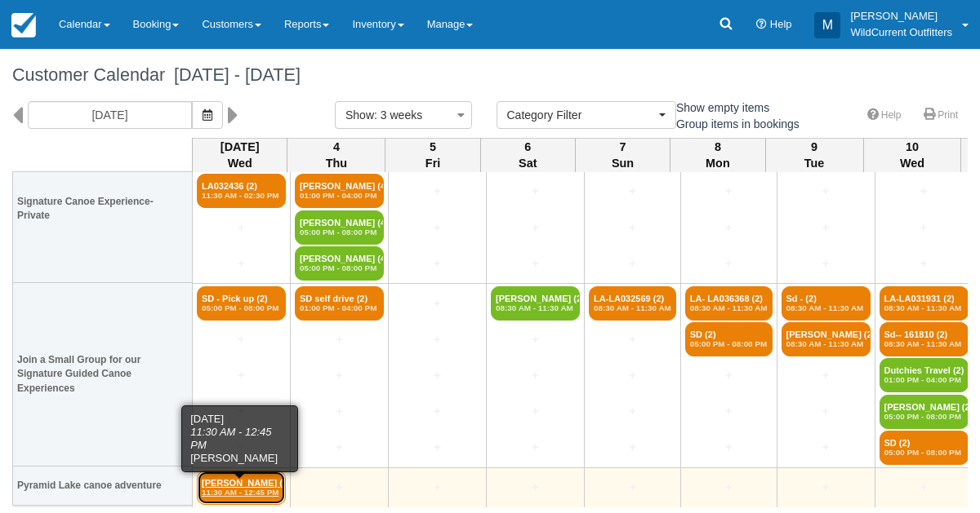
click at [236, 481] on link "Daniel Linder (5) 11:30 AM - 12:45 PM" at bounding box center [241, 488] width 89 height 34
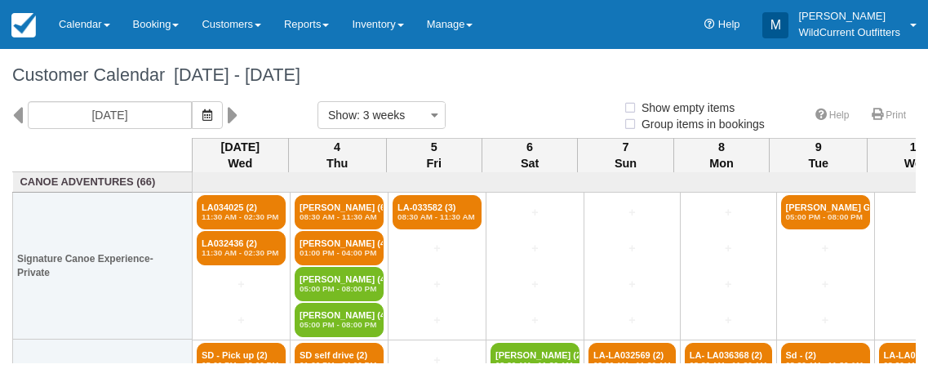
select select
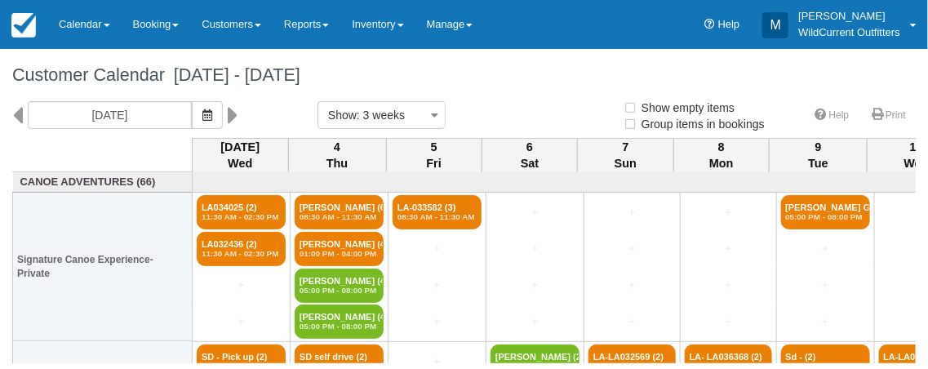
select select
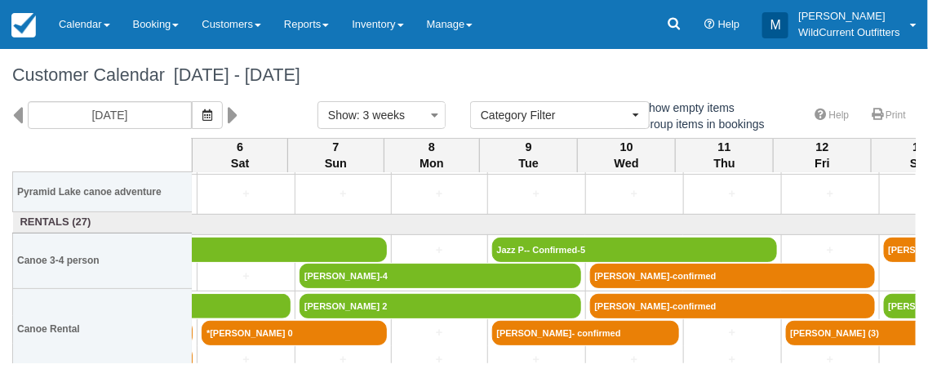
scroll to position [353, 298]
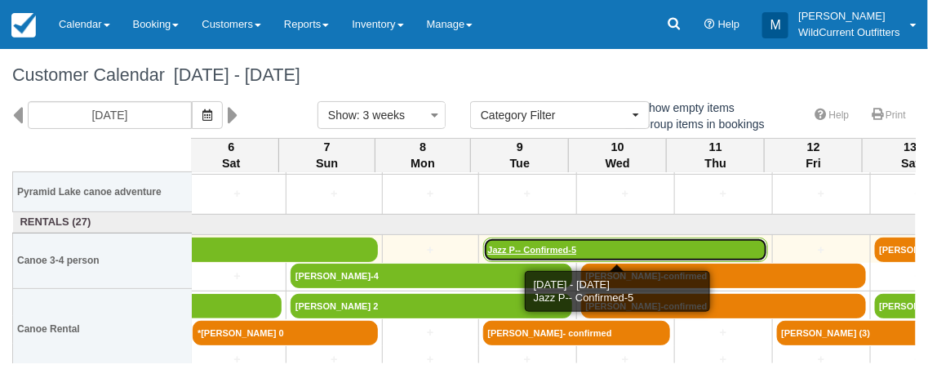
click at [528, 247] on link "Jazz P-- Confirmed-5" at bounding box center [625, 250] width 285 height 24
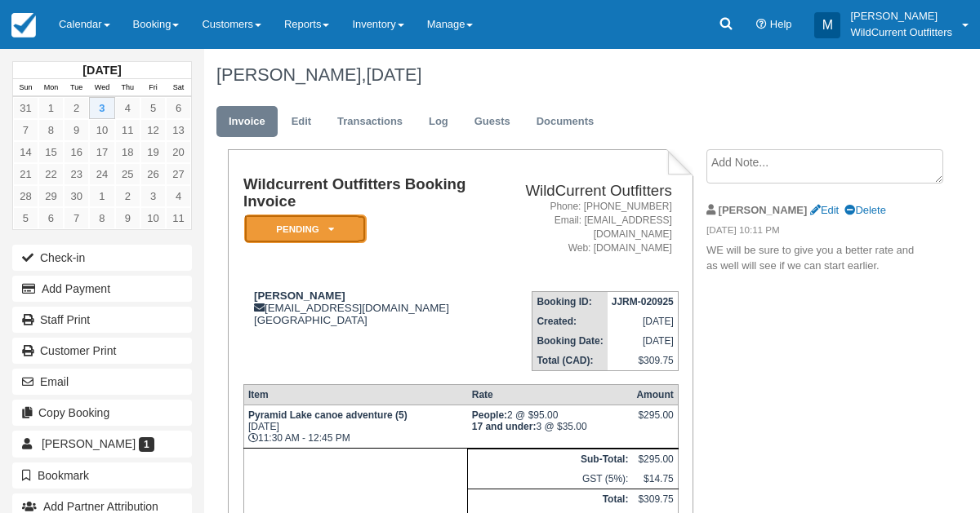
click at [333, 229] on icon at bounding box center [331, 229] width 6 height 10
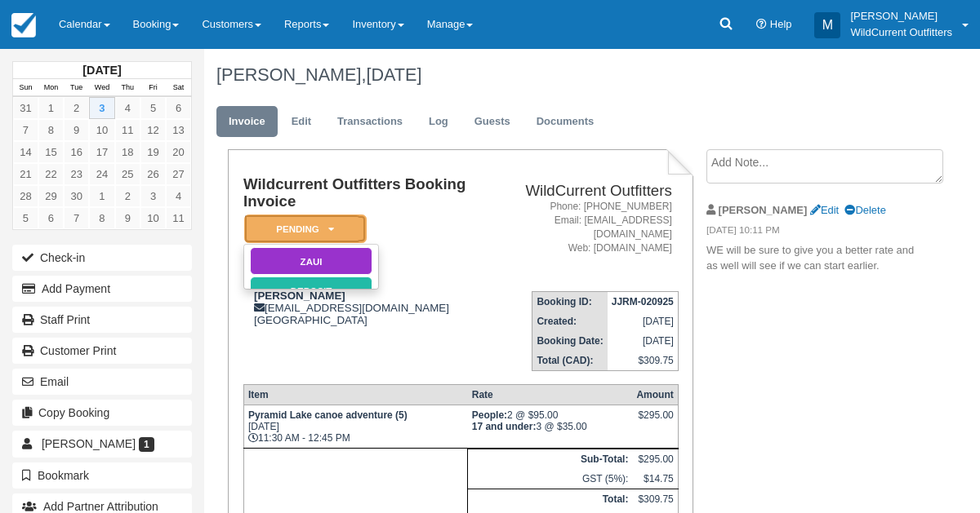
click at [333, 229] on icon at bounding box center [331, 229] width 6 height 10
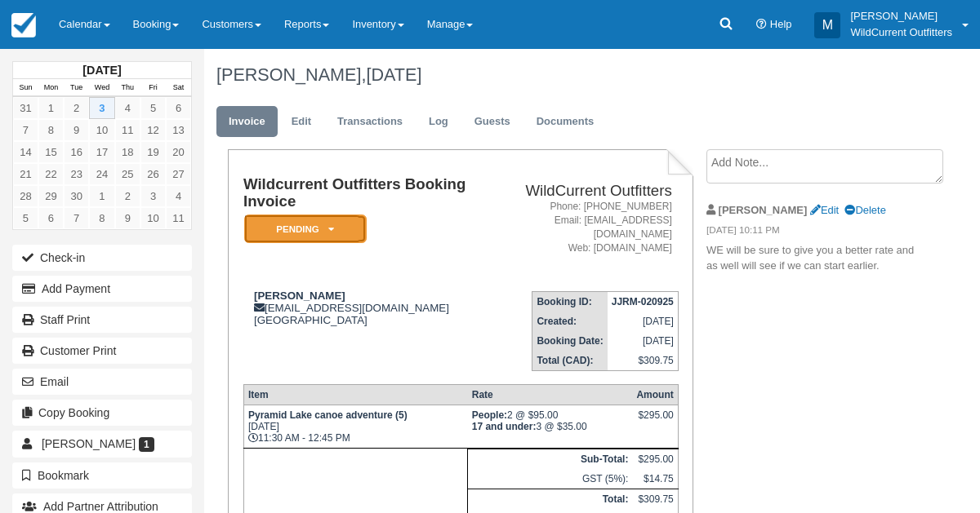
click at [333, 229] on icon at bounding box center [331, 229] width 6 height 10
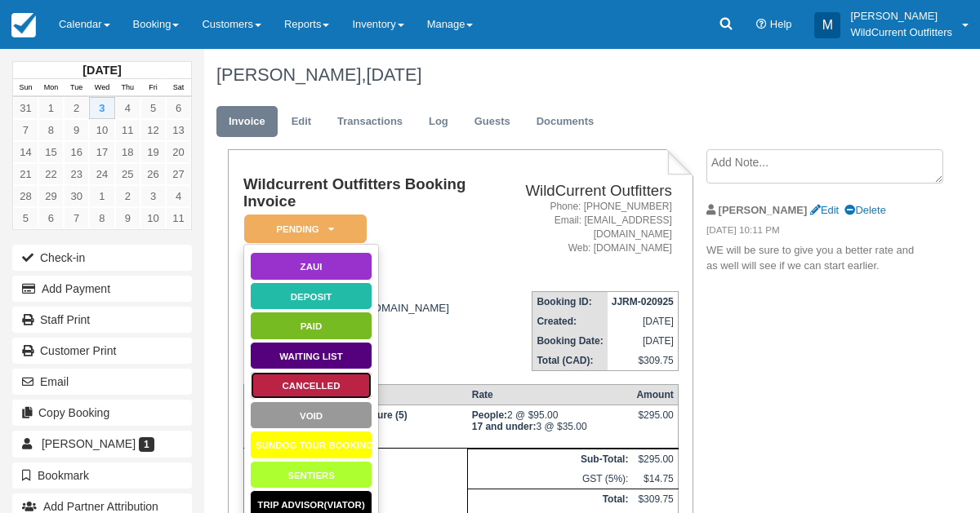
click at [321, 385] on link "Cancelled" at bounding box center [311, 385] width 122 height 29
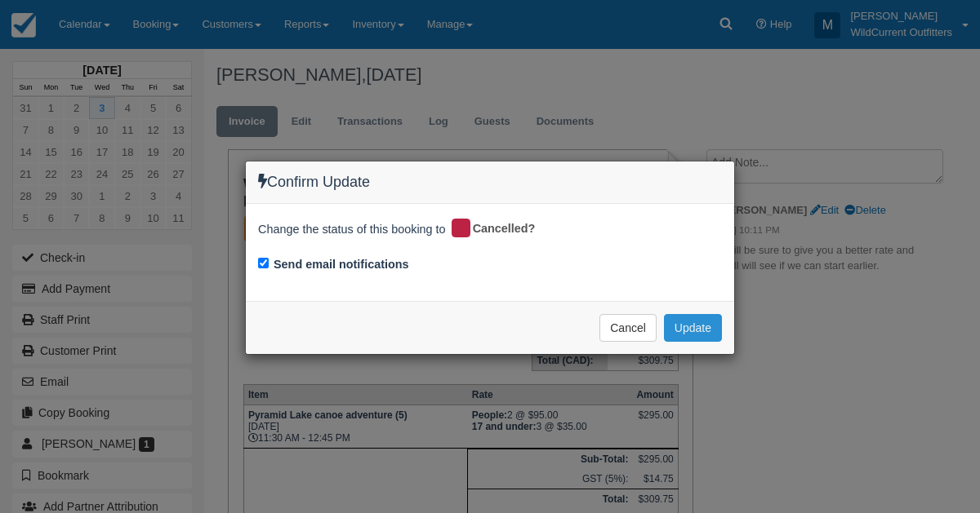
click at [688, 324] on button "Update" at bounding box center [693, 328] width 58 height 28
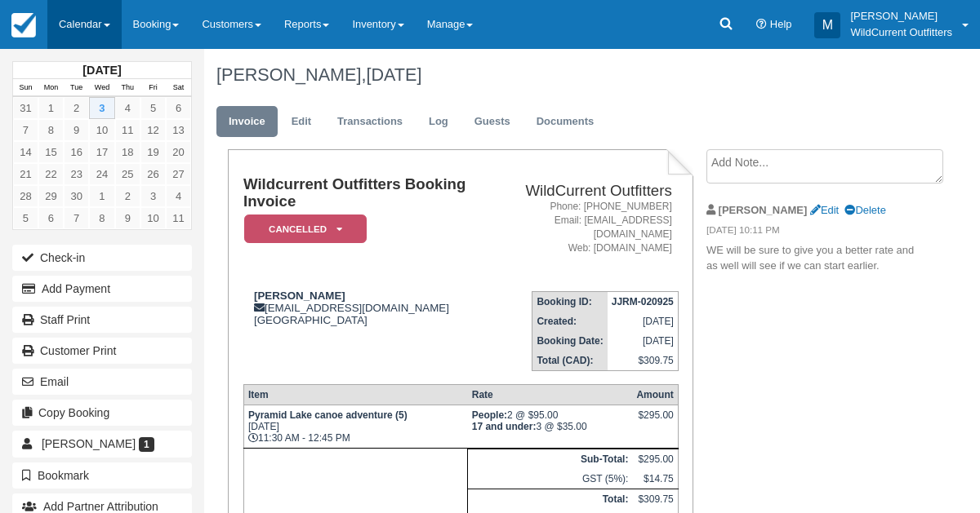
click at [92, 18] on link "Calendar" at bounding box center [84, 24] width 74 height 49
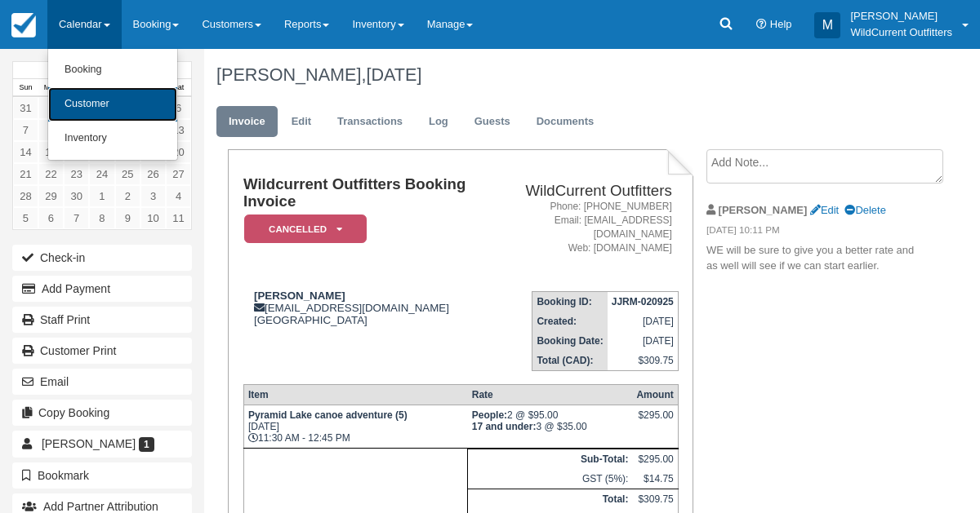
click at [87, 117] on link "Customer" at bounding box center [112, 104] width 129 height 34
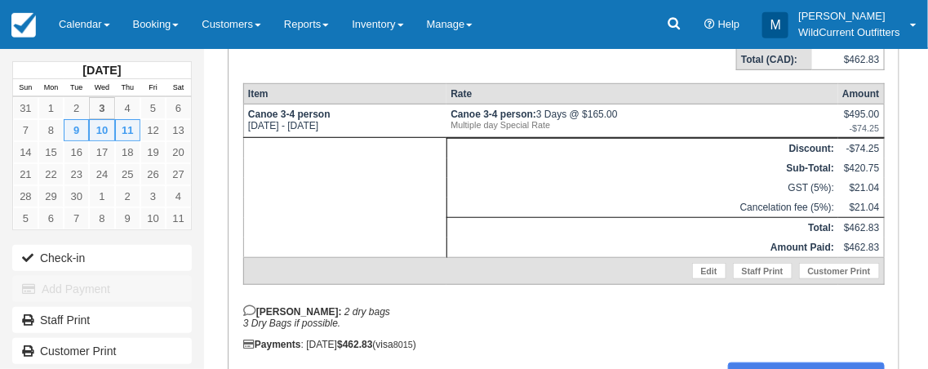
scroll to position [282, 0]
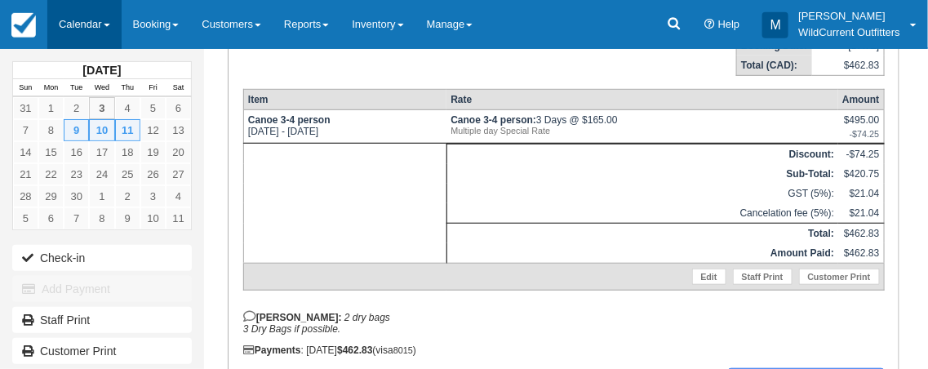
click at [106, 19] on link "Calendar" at bounding box center [84, 24] width 74 height 49
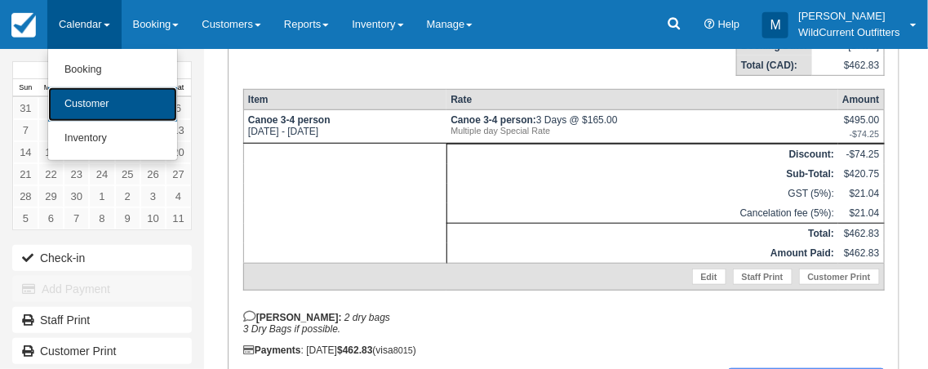
click at [114, 106] on link "Customer" at bounding box center [112, 104] width 129 height 34
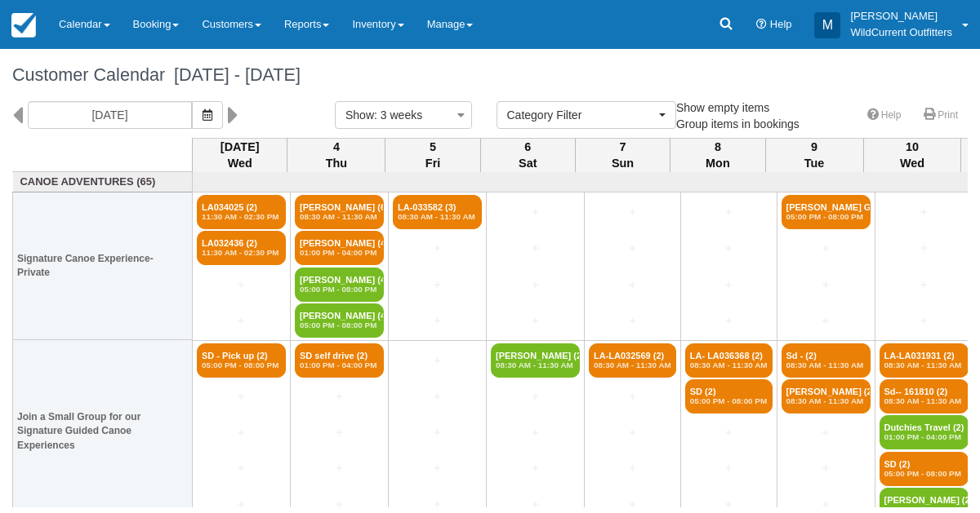
select select
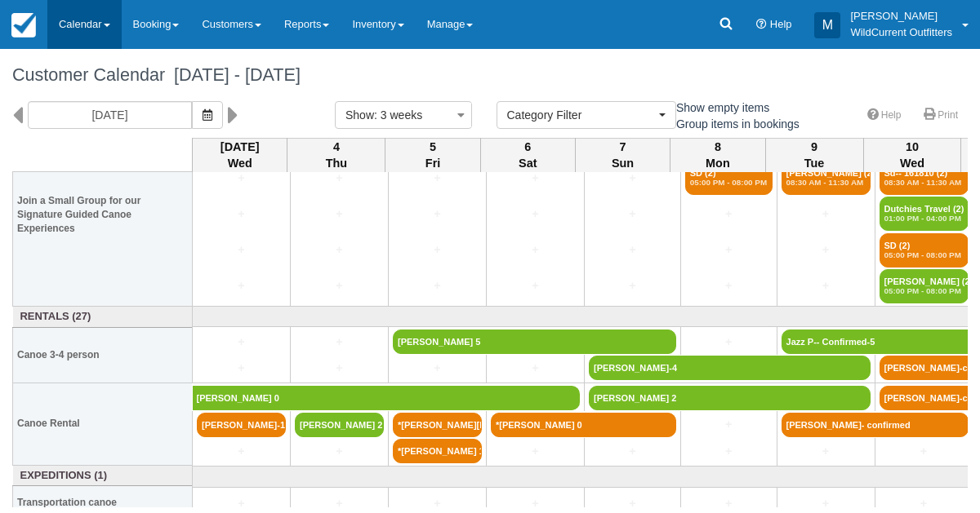
scroll to position [229, 0]
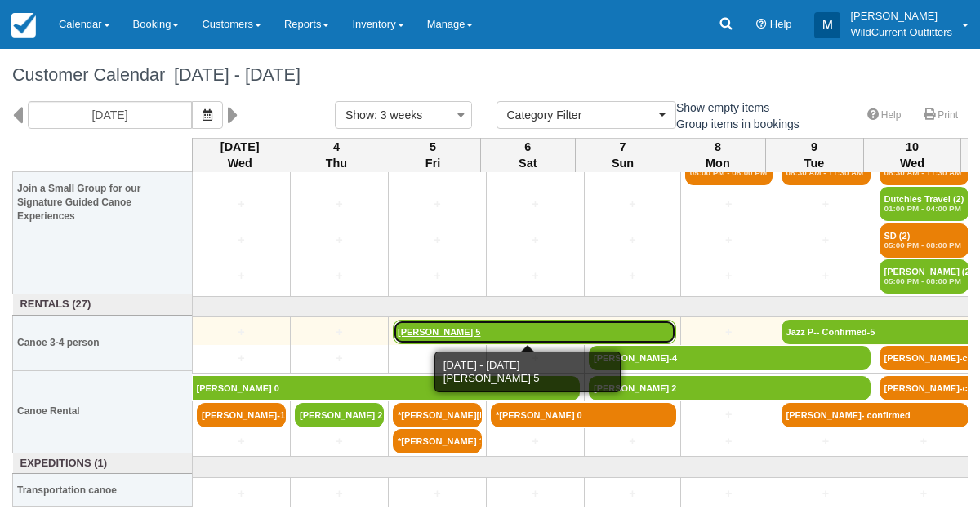
click at [468, 331] on link "[PERSON_NAME] 5" at bounding box center [534, 332] width 283 height 24
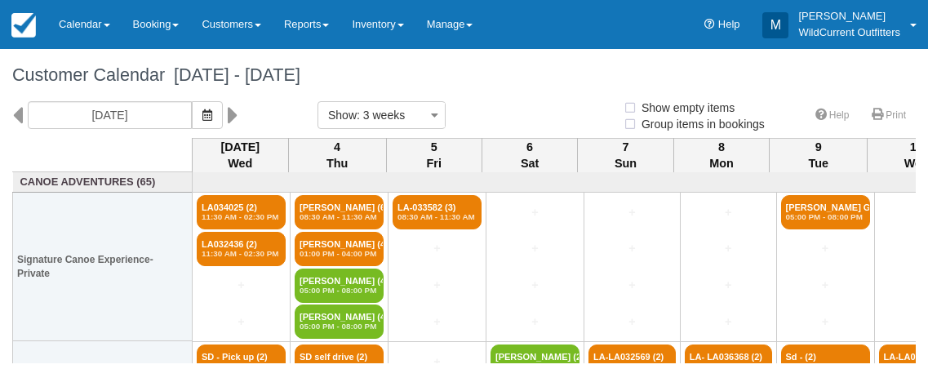
select select
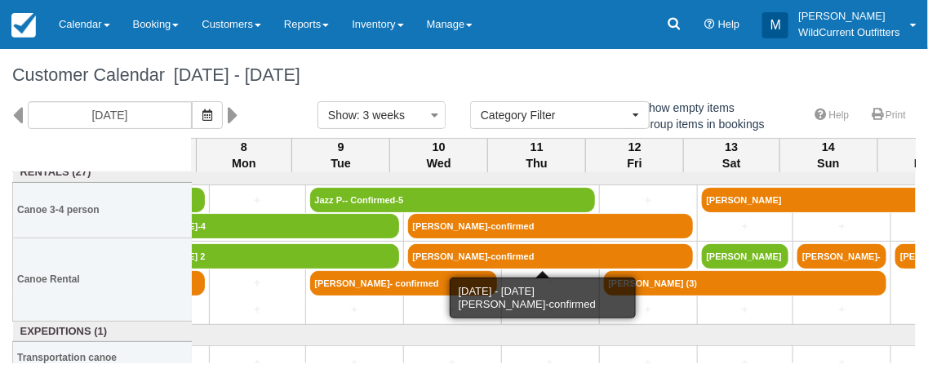
scroll to position [363, 482]
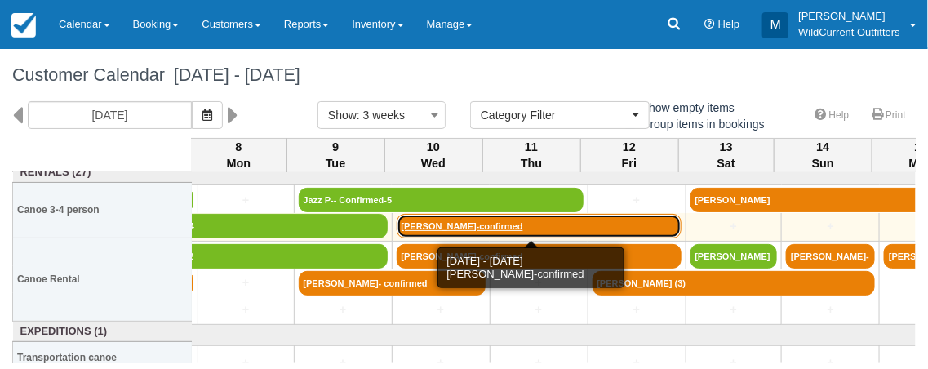
click at [433, 224] on link "[PERSON_NAME]-confirmed" at bounding box center [539, 226] width 285 height 24
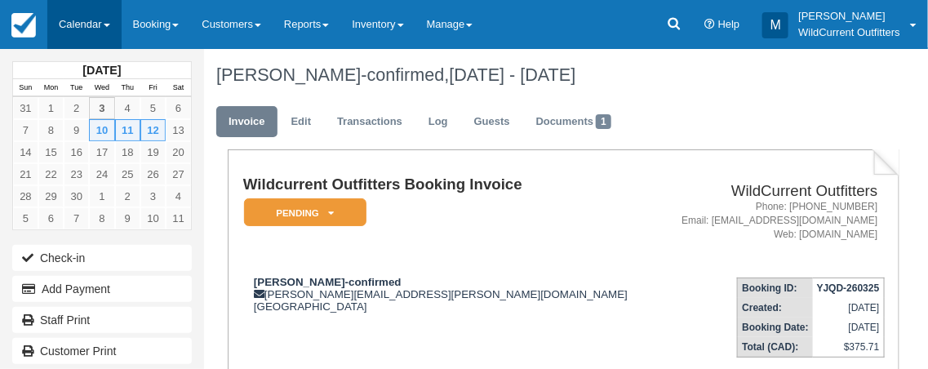
click at [103, 24] on link "Calendar" at bounding box center [84, 24] width 74 height 49
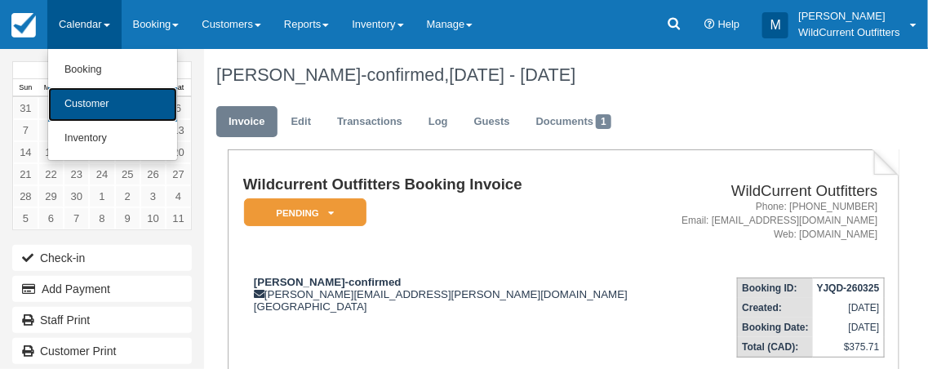
click at [105, 102] on link "Customer" at bounding box center [112, 104] width 129 height 34
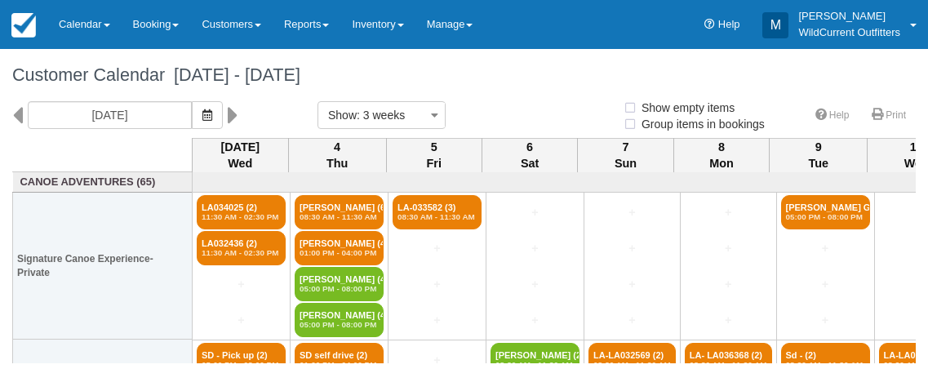
select select
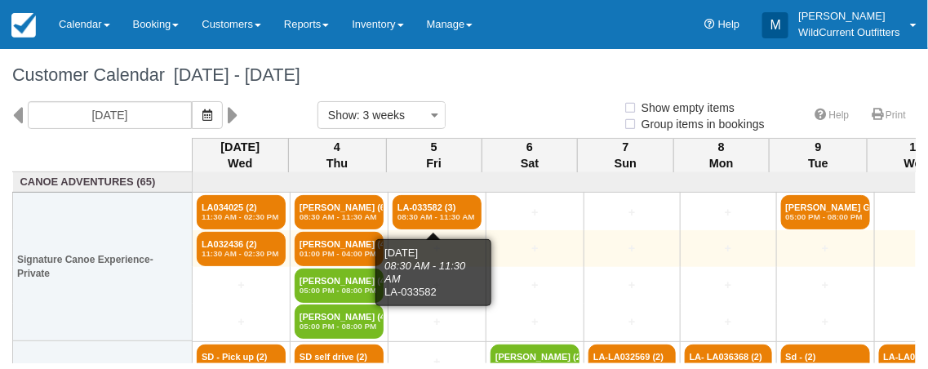
select select
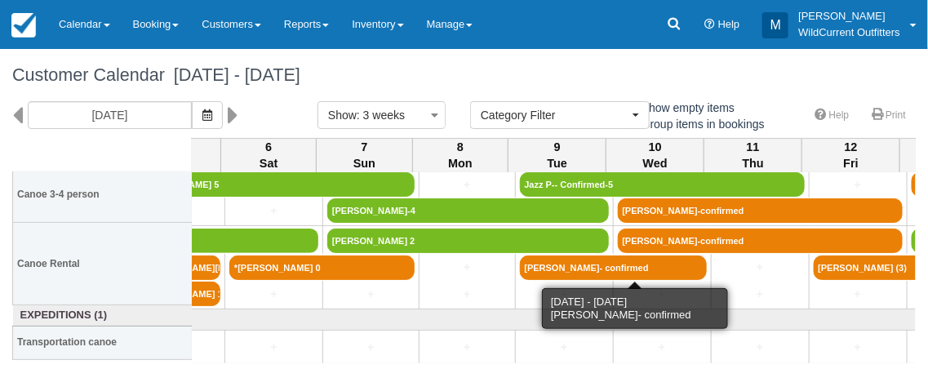
scroll to position [379, 261]
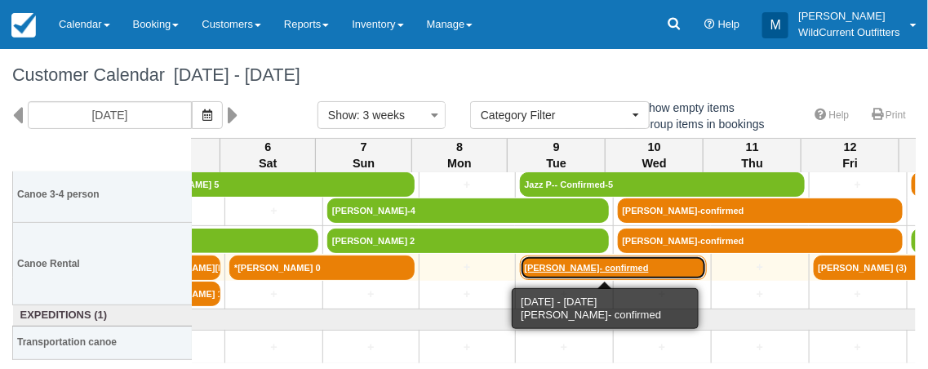
click at [583, 271] on link "[PERSON_NAME]- confirmed" at bounding box center [613, 268] width 187 height 24
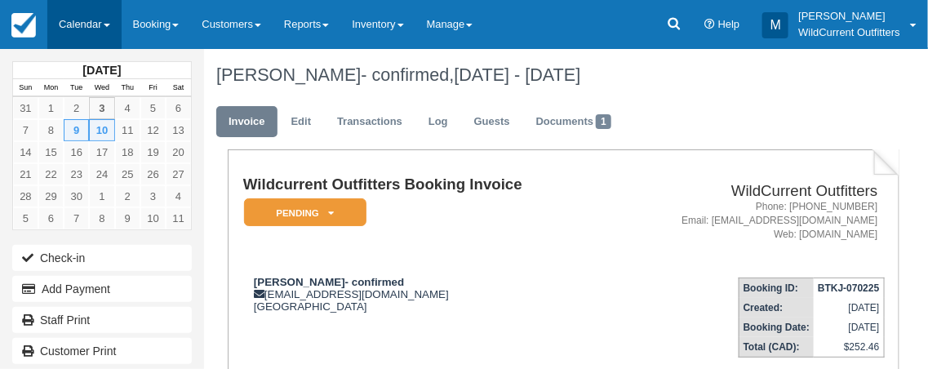
click at [91, 24] on link "Calendar" at bounding box center [84, 24] width 74 height 49
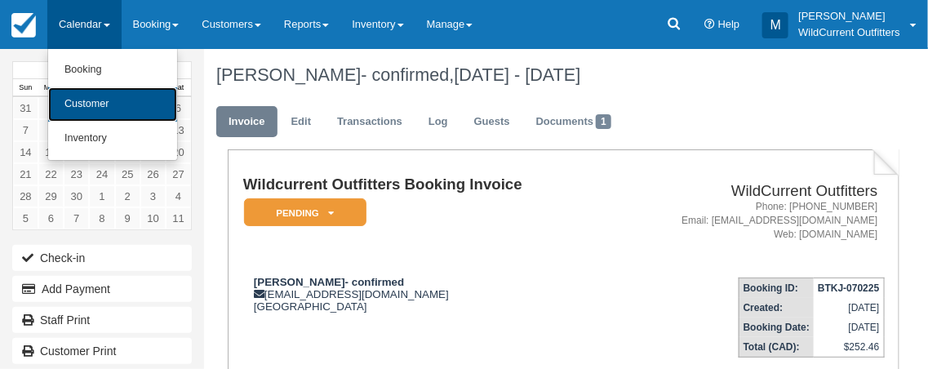
click at [116, 108] on link "Customer" at bounding box center [112, 104] width 129 height 34
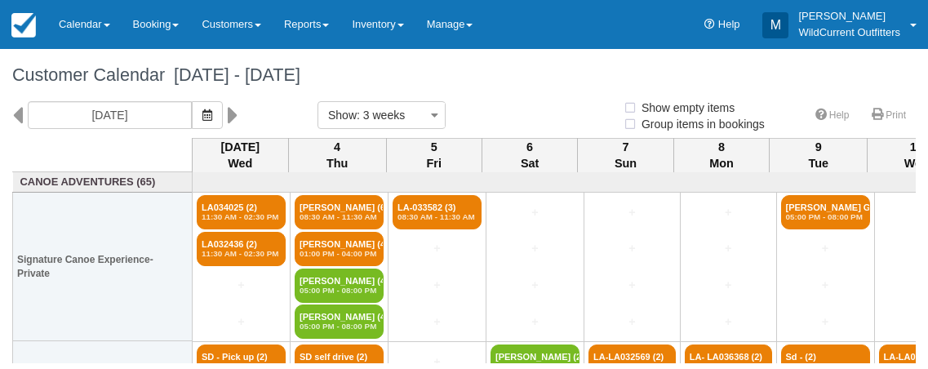
select select
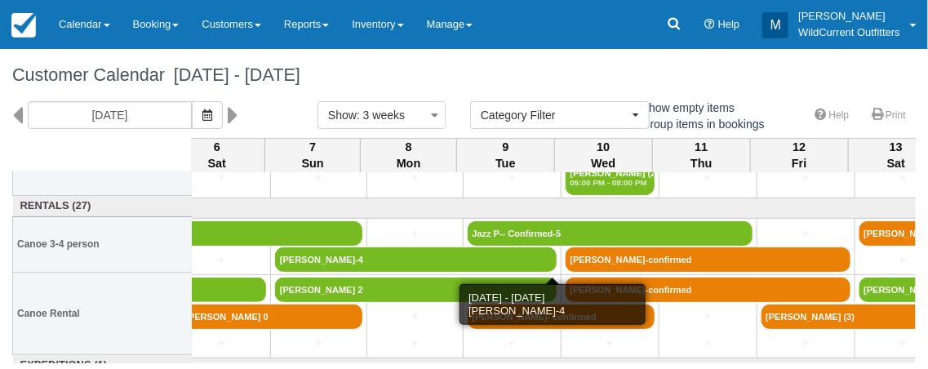
scroll to position [330, 316]
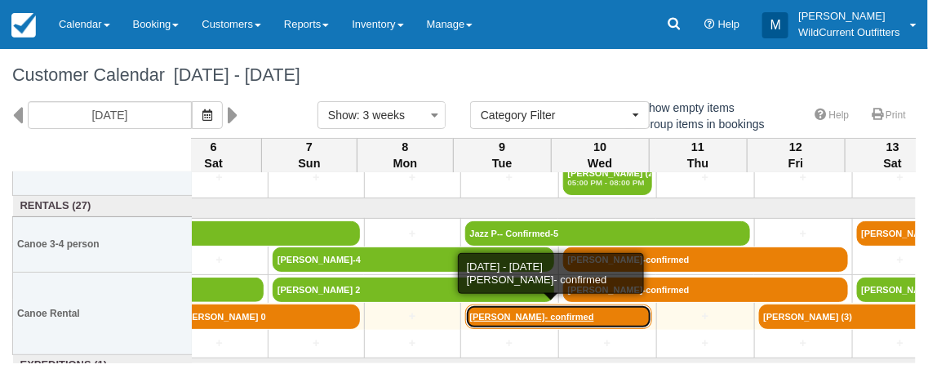
click at [519, 311] on link "Jun Li- confirmed" at bounding box center [558, 316] width 187 height 24
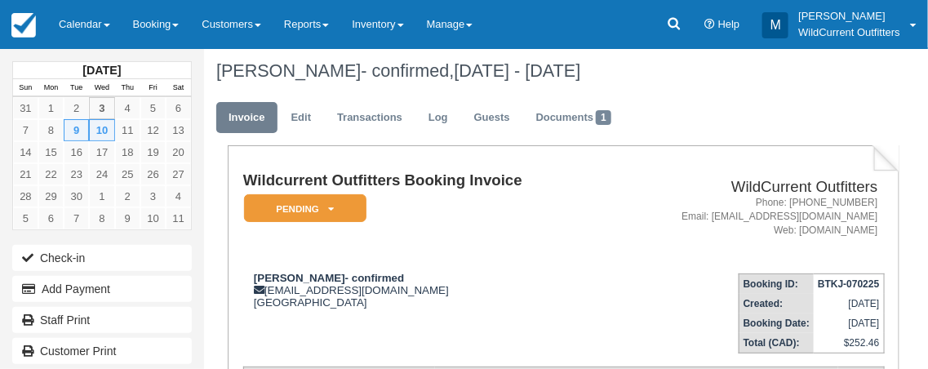
scroll to position [7, 0]
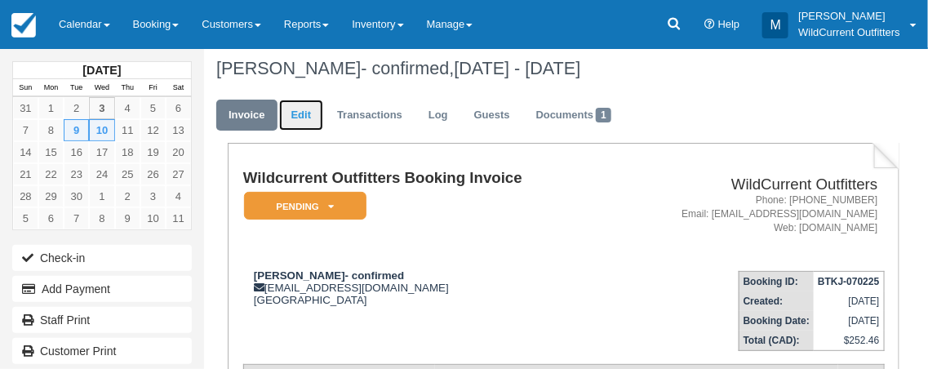
click at [301, 123] on link "Edit" at bounding box center [301, 116] width 44 height 32
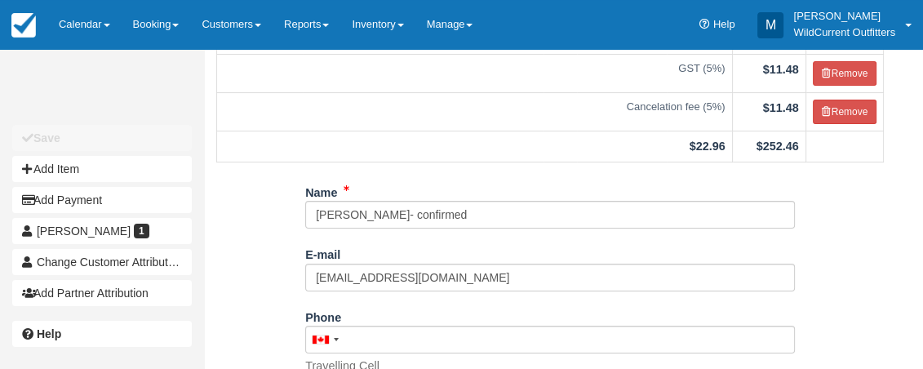
scroll to position [256, 0]
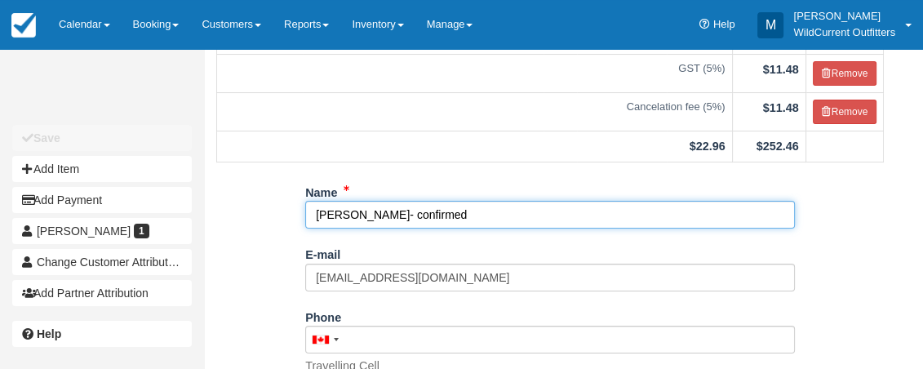
click at [447, 229] on input "Jun Li- confirmed" at bounding box center [550, 215] width 490 height 28
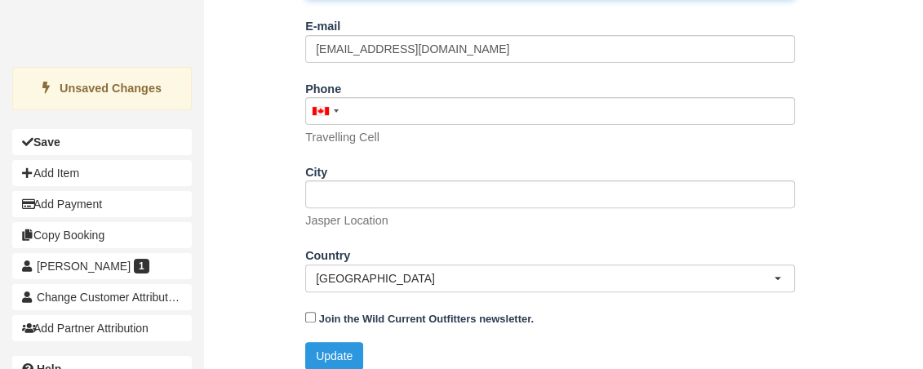
scroll to position [514, 0]
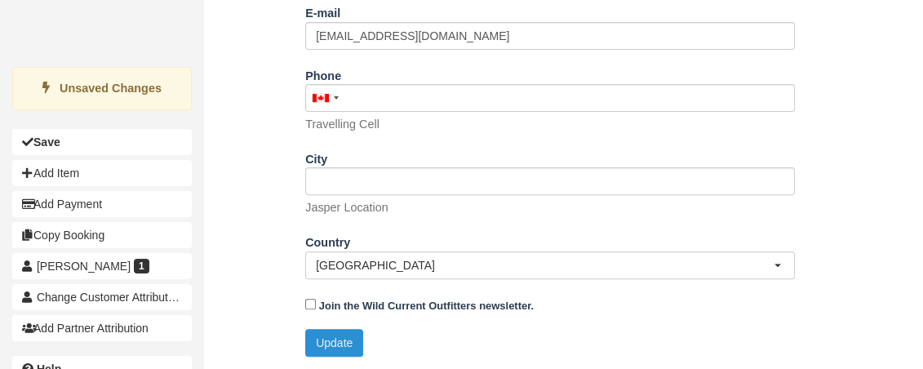
type input "Jun Li- confirmed 0"
click at [336, 333] on button "Update" at bounding box center [334, 343] width 58 height 28
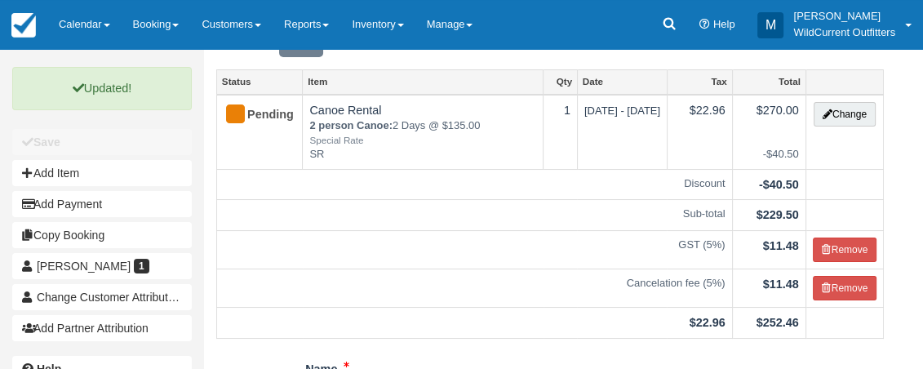
scroll to position [0, 0]
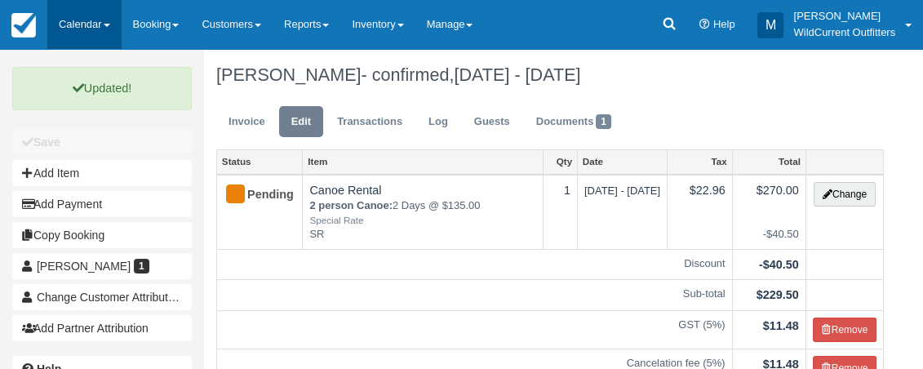
click at [109, 20] on link "Calendar" at bounding box center [84, 24] width 74 height 49
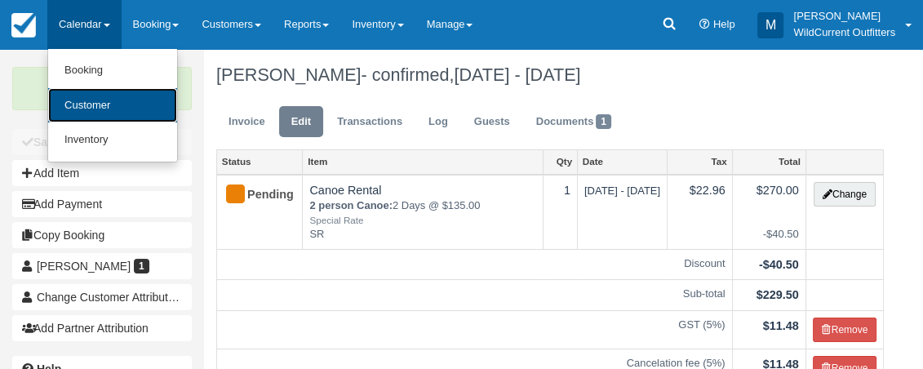
click at [109, 104] on link "Customer" at bounding box center [112, 105] width 129 height 35
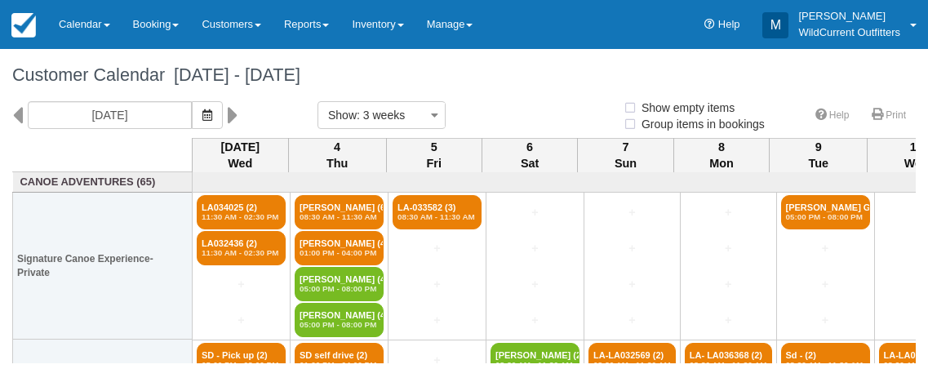
select select
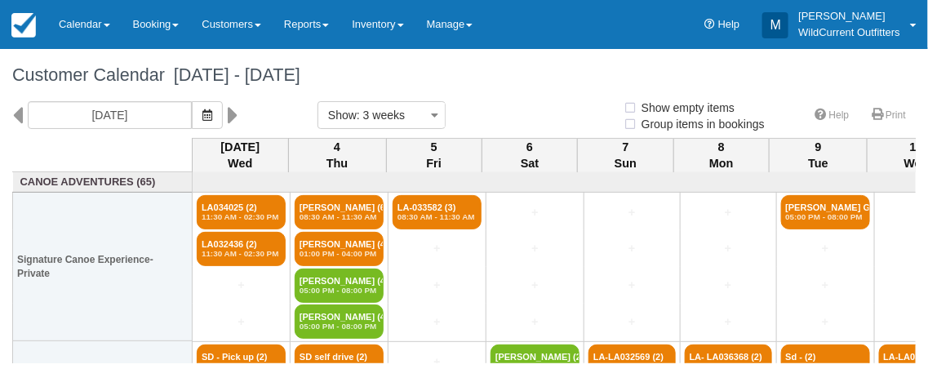
select select
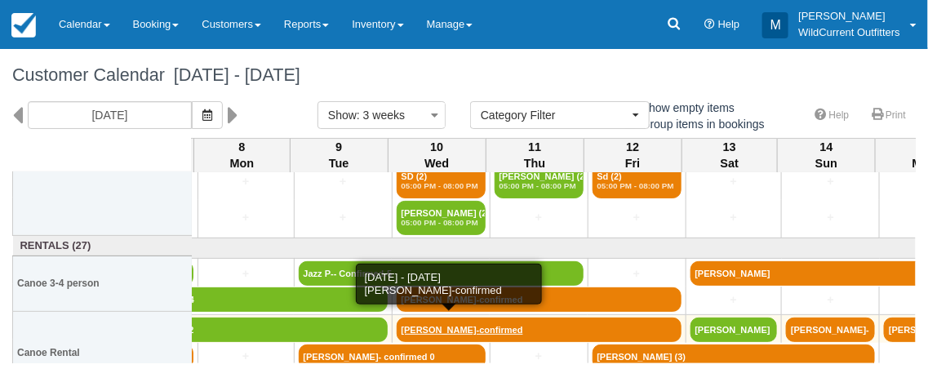
scroll to position [290, 474]
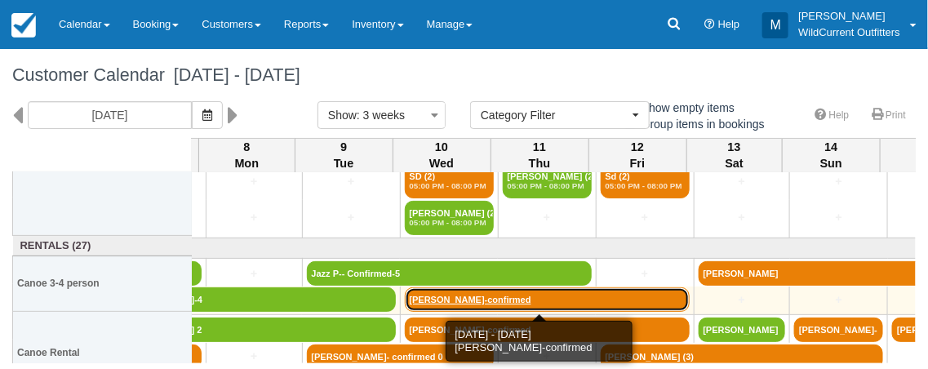
click at [565, 296] on link "David Barbeau-confirmed" at bounding box center [547, 299] width 285 height 24
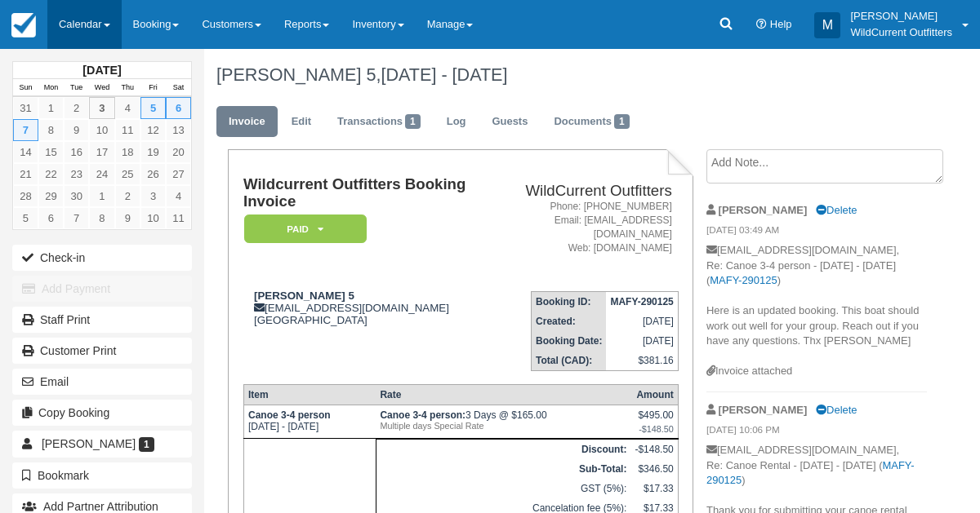
click at [69, 20] on link "Calendar" at bounding box center [84, 24] width 74 height 49
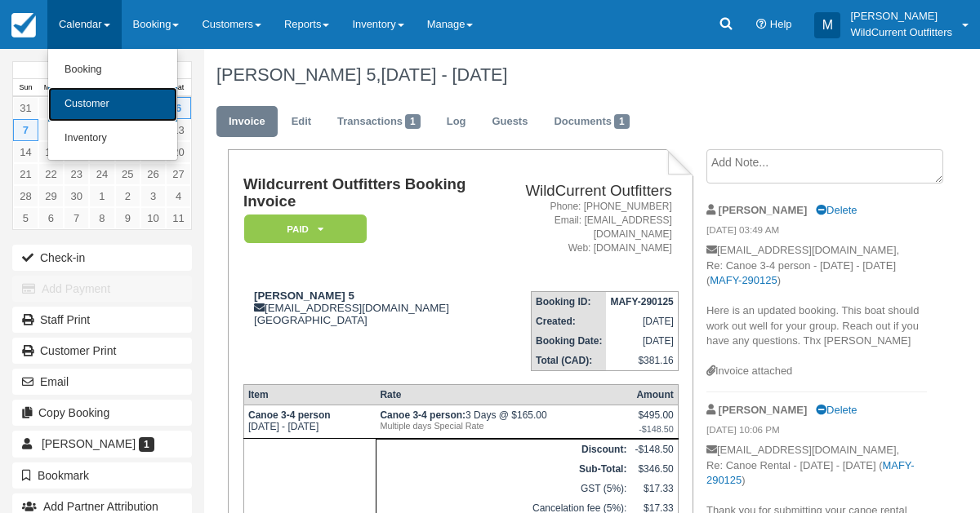
click at [83, 97] on link "Customer" at bounding box center [112, 104] width 129 height 34
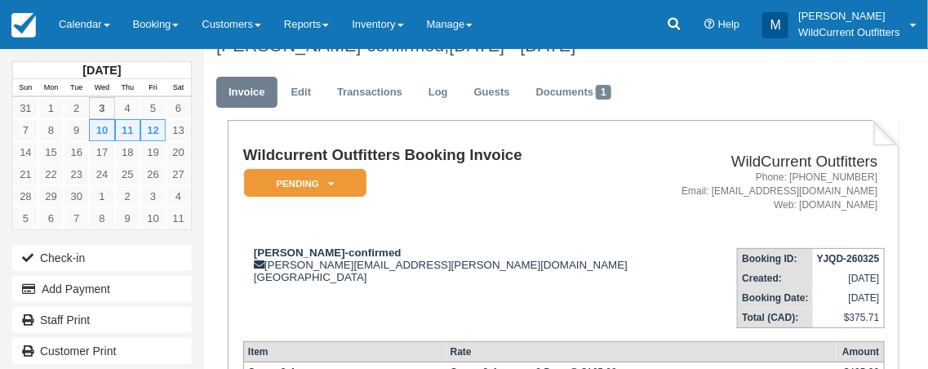
scroll to position [29, 0]
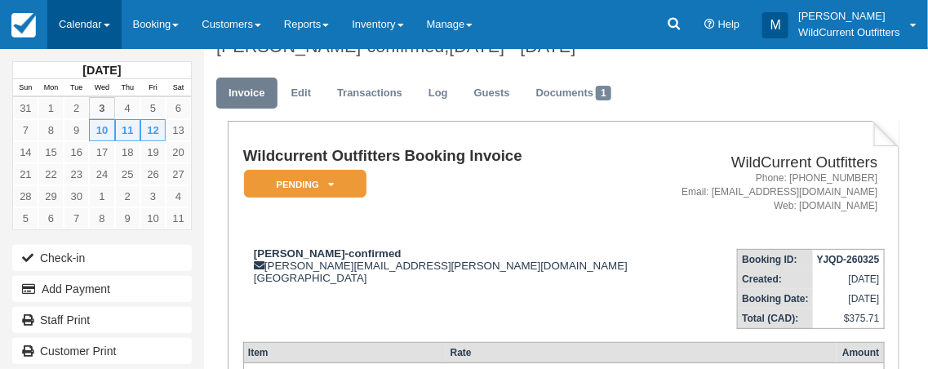
click at [74, 19] on link "Calendar" at bounding box center [84, 24] width 74 height 49
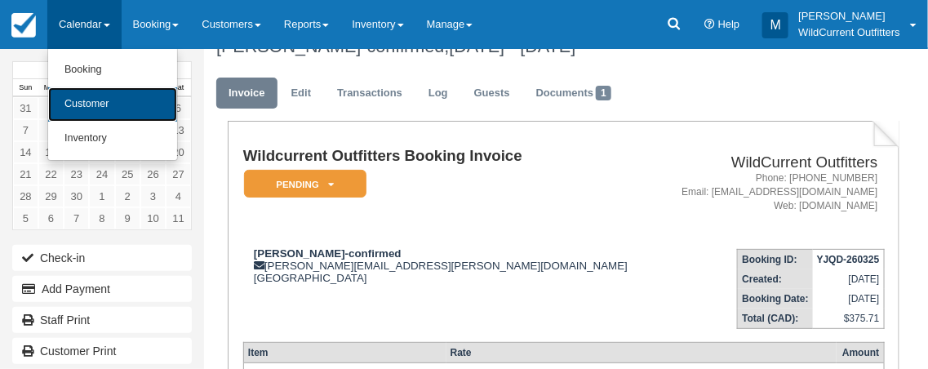
click at [83, 97] on link "Customer" at bounding box center [112, 104] width 129 height 34
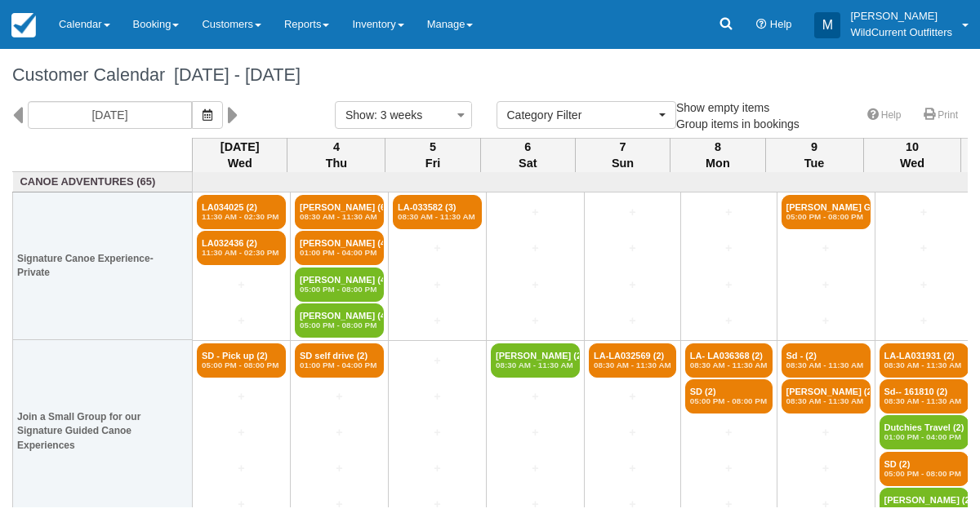
select select
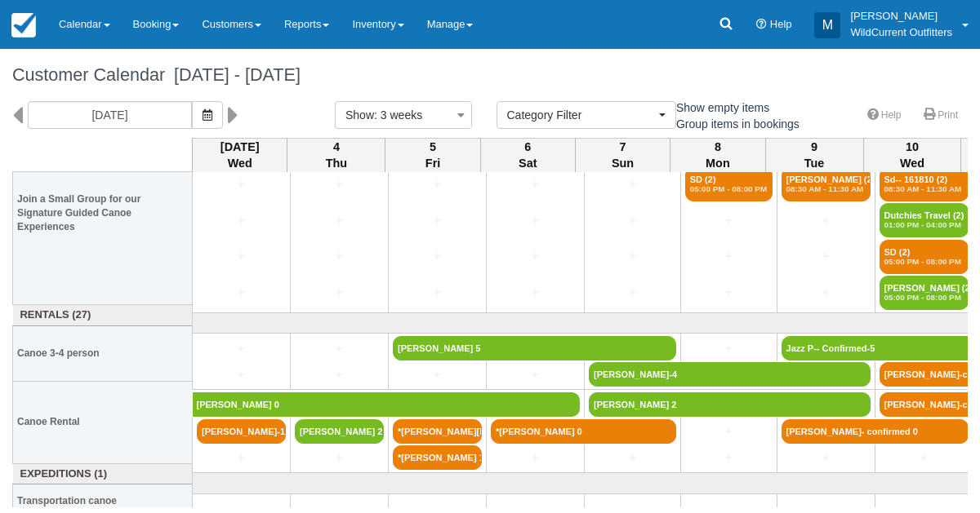
scroll to position [221, 0]
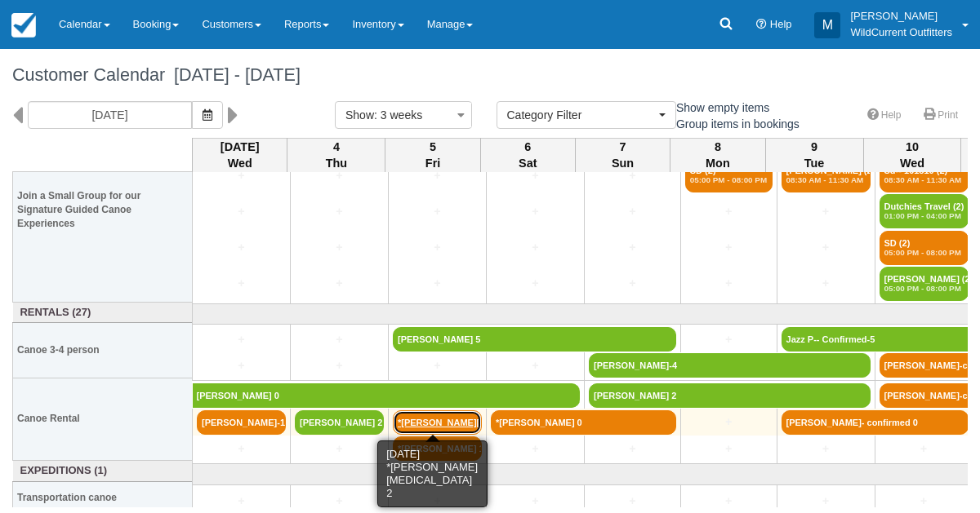
click at [442, 419] on link "*[PERSON_NAME][MEDICAL_DATA] 2" at bounding box center [437, 423] width 89 height 24
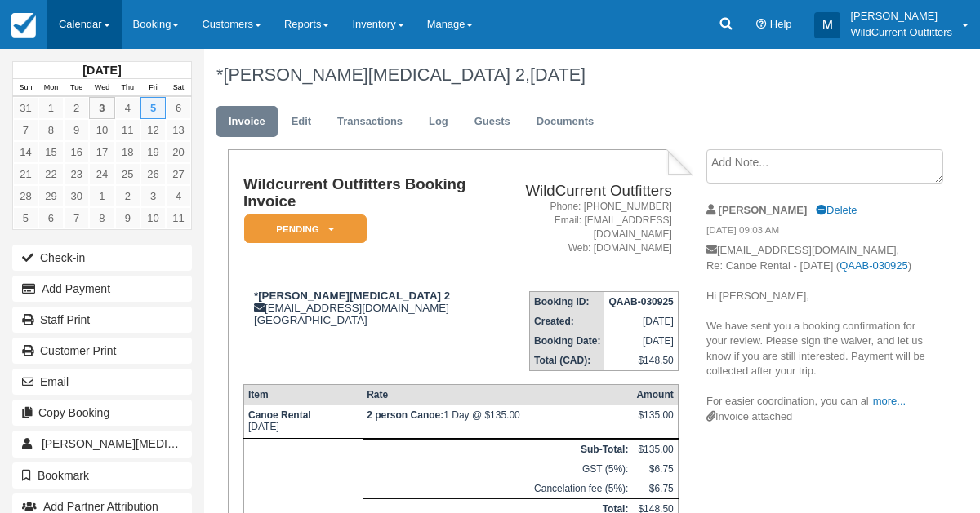
click at [85, 20] on link "Calendar" at bounding box center [84, 24] width 74 height 49
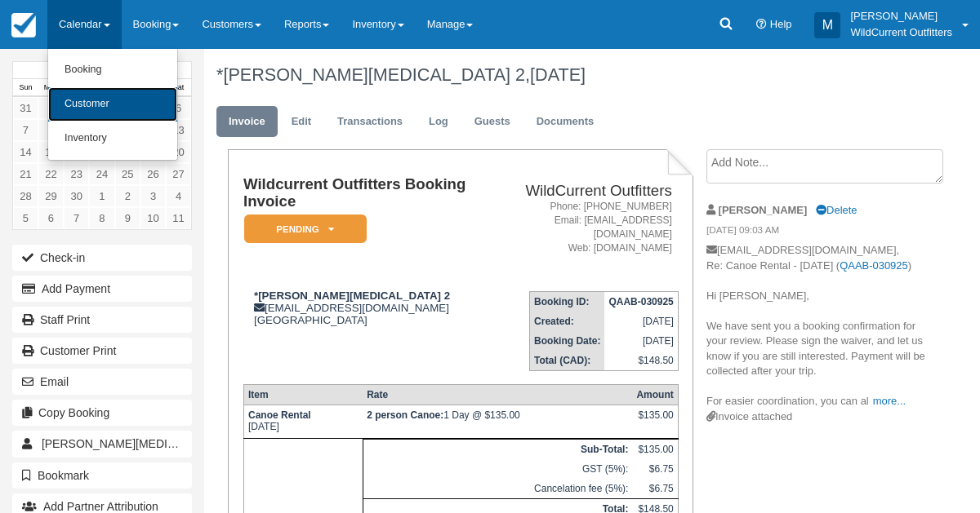
click at [83, 100] on link "Customer" at bounding box center [112, 104] width 129 height 34
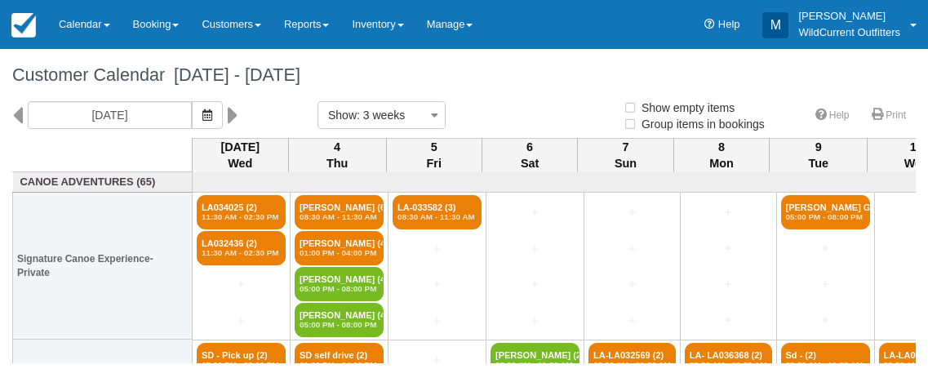
select select
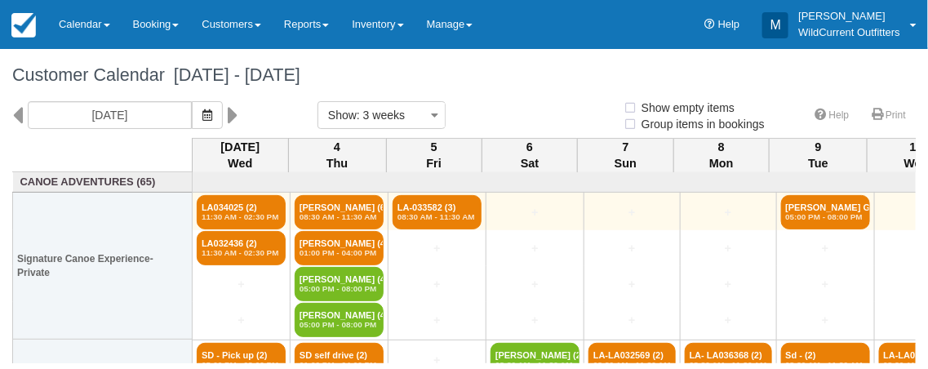
select select
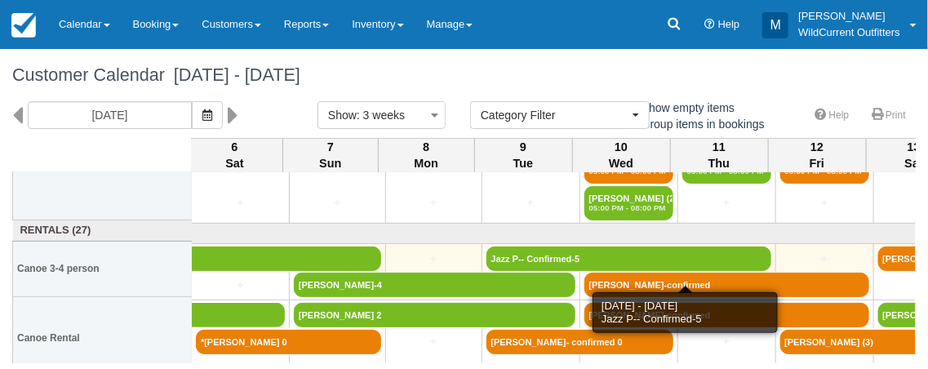
scroll to position [305, 295]
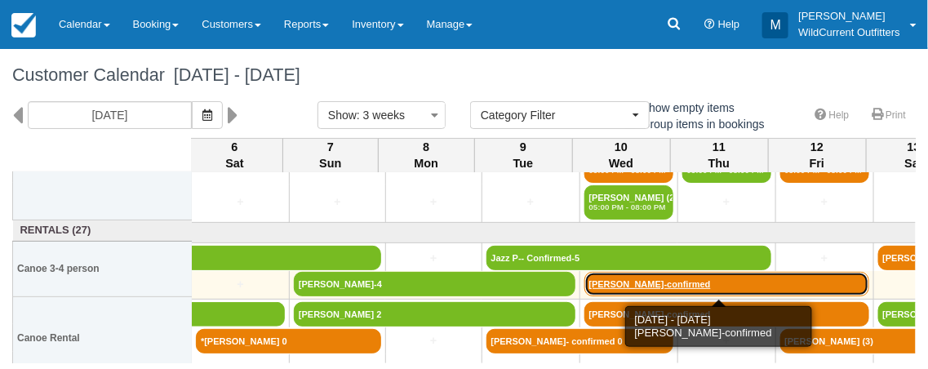
click at [605, 281] on link "[PERSON_NAME]-confirmed" at bounding box center [726, 284] width 285 height 24
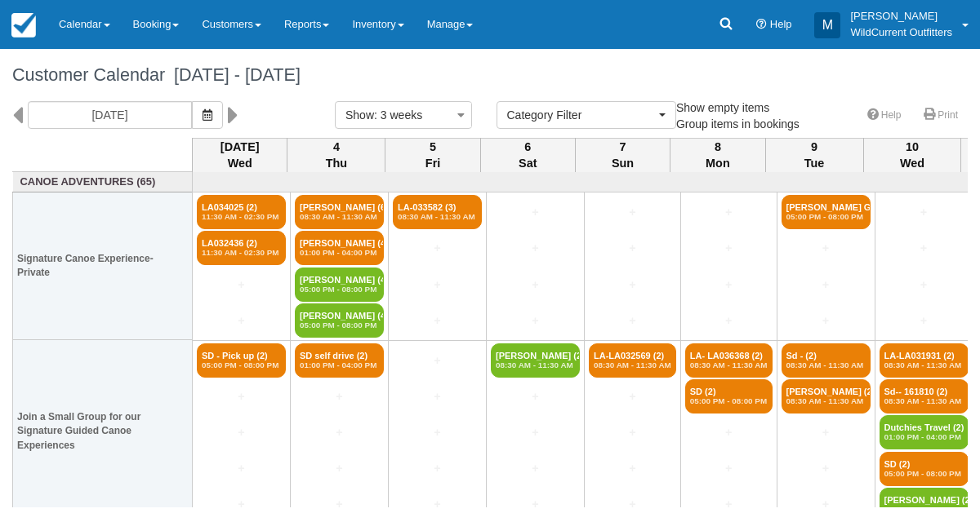
select select
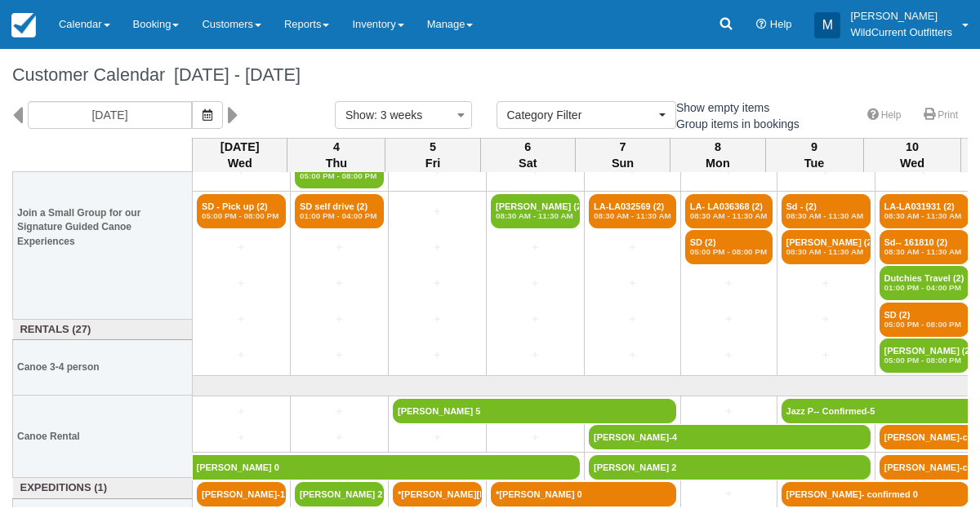
scroll to position [229, 0]
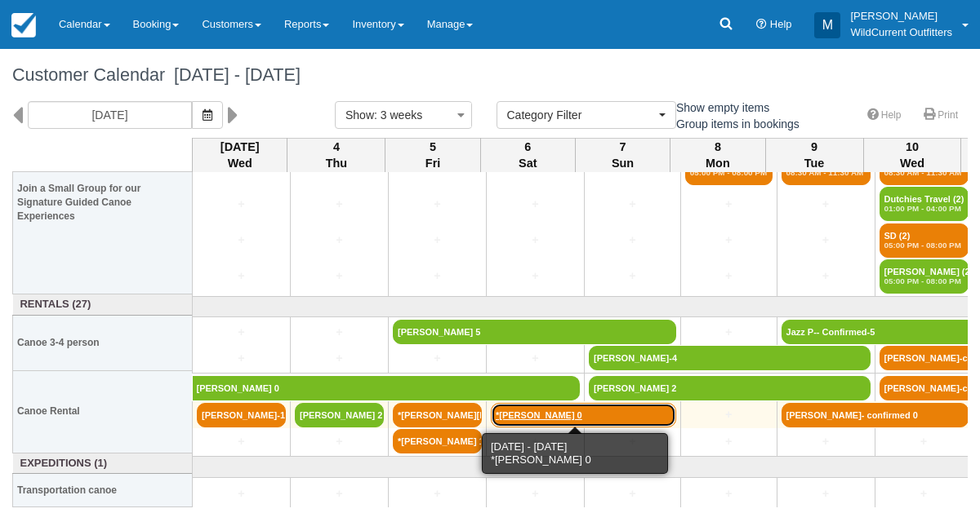
click at [546, 414] on link "*Darlene Lau 0" at bounding box center [583, 415] width 185 height 24
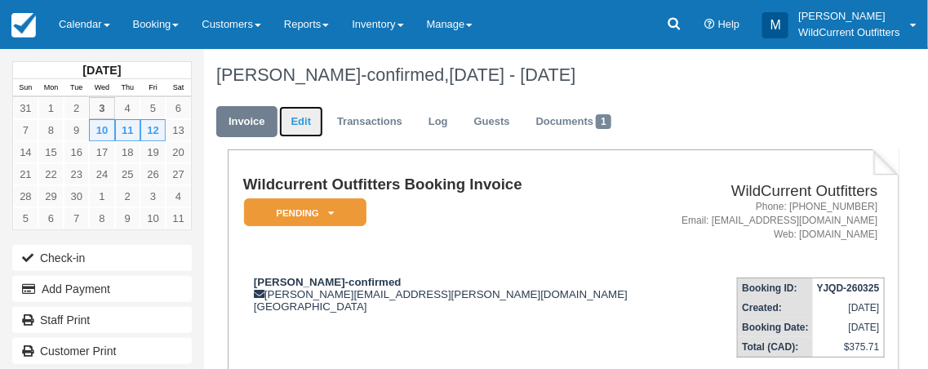
click at [296, 119] on link "Edit" at bounding box center [301, 122] width 44 height 32
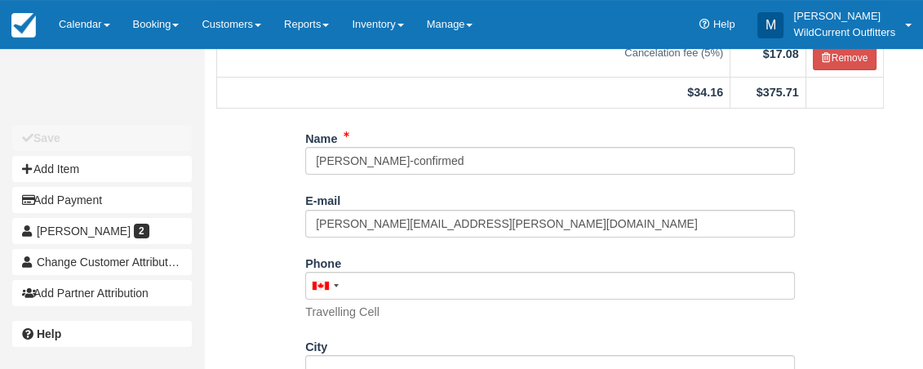
scroll to position [310, 0]
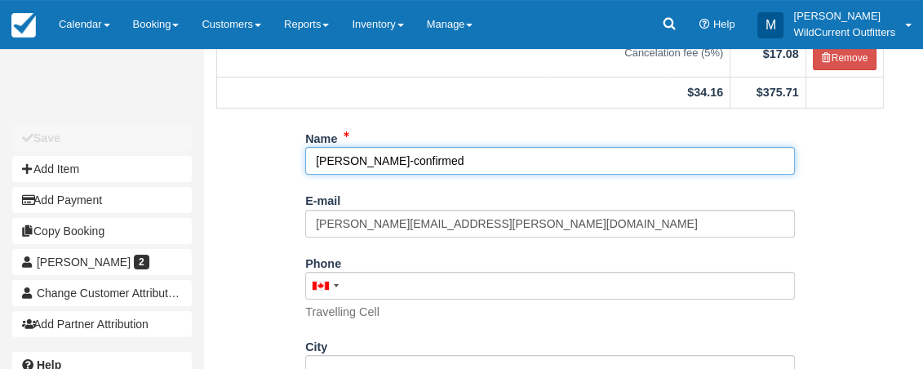
click at [468, 175] on input "[PERSON_NAME]-confirmed" at bounding box center [550, 161] width 490 height 28
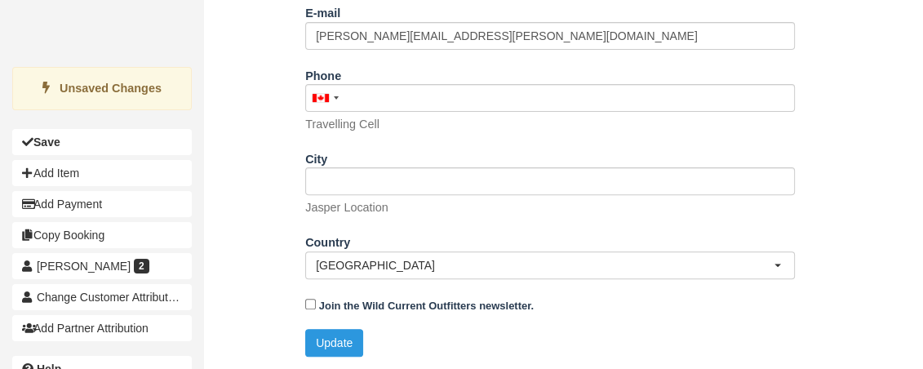
scroll to position [514, 0]
type input "David Barbeau-confirmed 4"
click at [344, 336] on button "Update" at bounding box center [334, 343] width 58 height 28
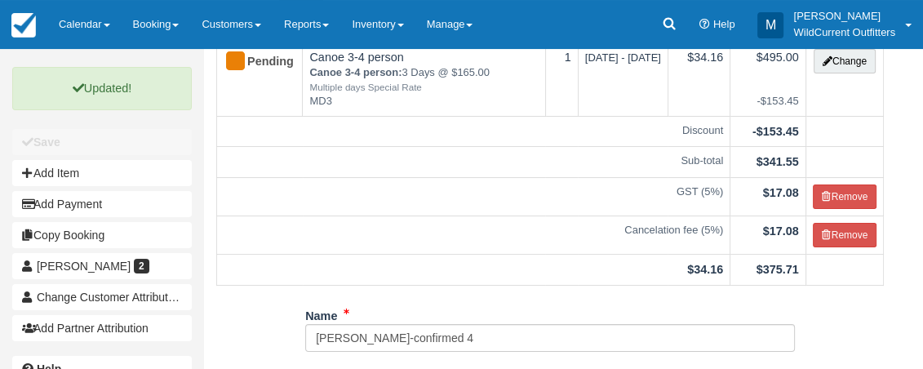
scroll to position [0, 0]
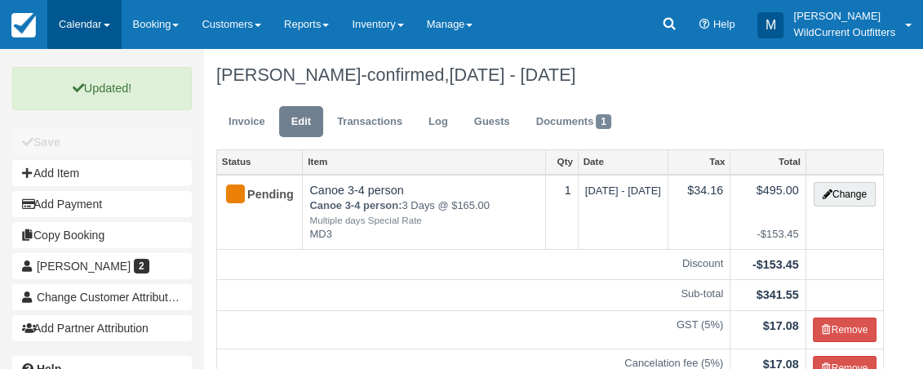
click at [88, 16] on link "Calendar" at bounding box center [84, 24] width 74 height 49
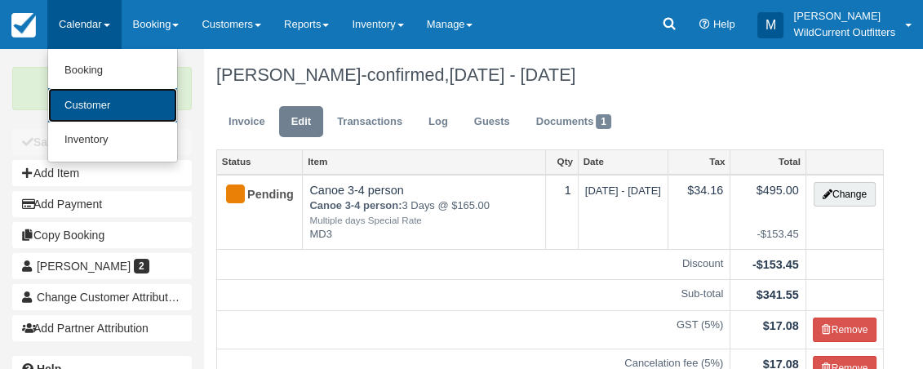
click at [114, 104] on link "Customer" at bounding box center [112, 105] width 129 height 35
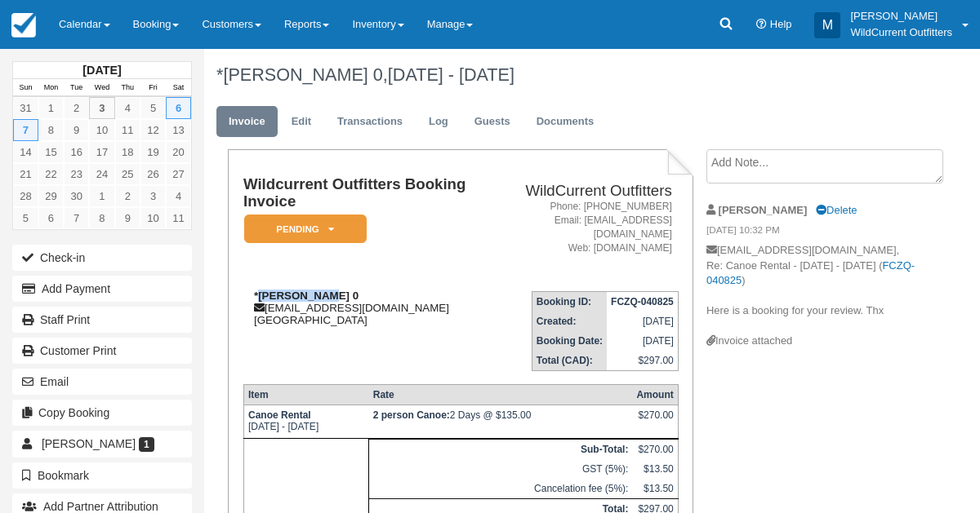
drag, startPoint x: 317, startPoint y: 282, endPoint x: 258, endPoint y: 283, distance: 58.8
click at [258, 290] on strong "*Darlene Lau 0" at bounding box center [306, 296] width 104 height 12
copy strong "Darlene Lau"
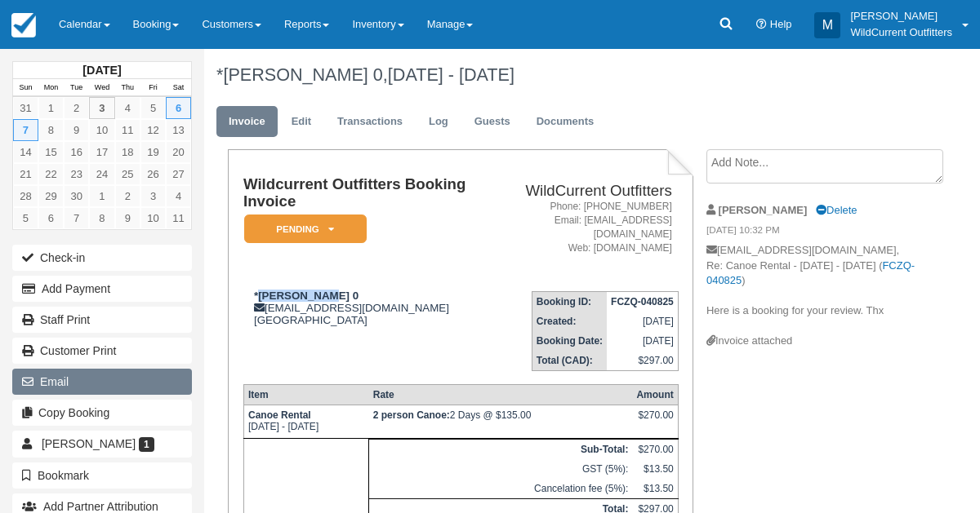
click at [111, 373] on button "Email" at bounding box center [102, 382] width 180 height 26
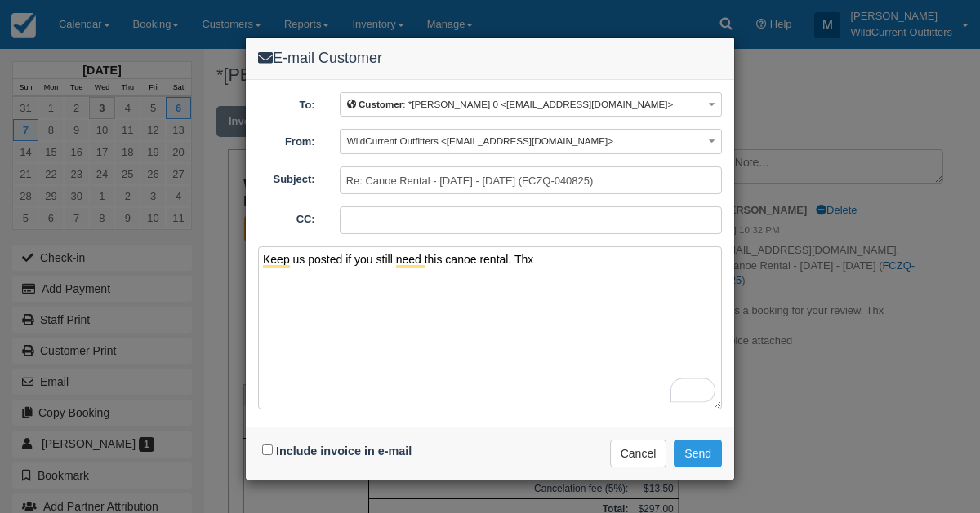
type textarea "Keep us posted if you still need this canoe rental. Thx"
click at [269, 441] on div "Include invoice in e-mail" at bounding box center [339, 452] width 162 height 24
click at [268, 447] on input "Include invoice in e-mail" at bounding box center [267, 450] width 11 height 11
checkbox input "true"
click at [702, 444] on button "Send" at bounding box center [697, 454] width 48 height 28
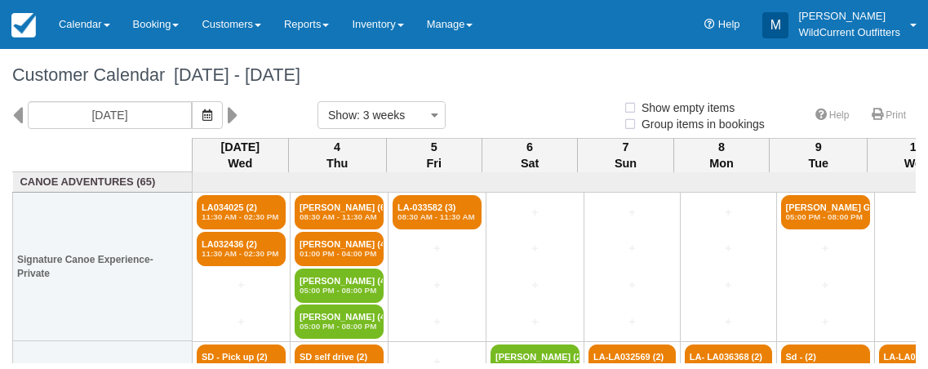
select select
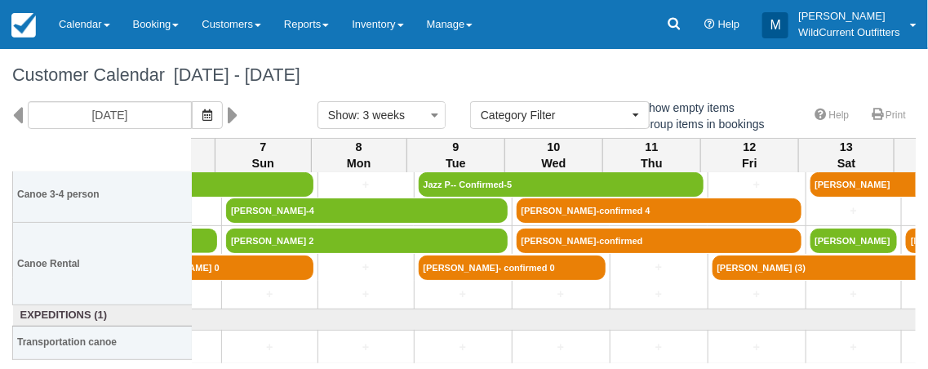
scroll to position [379, 365]
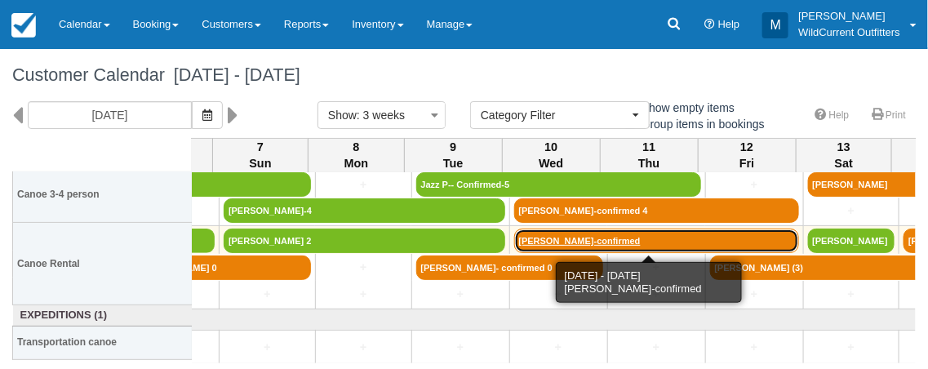
click at [581, 234] on link "[PERSON_NAME]-confirmed" at bounding box center [656, 241] width 285 height 24
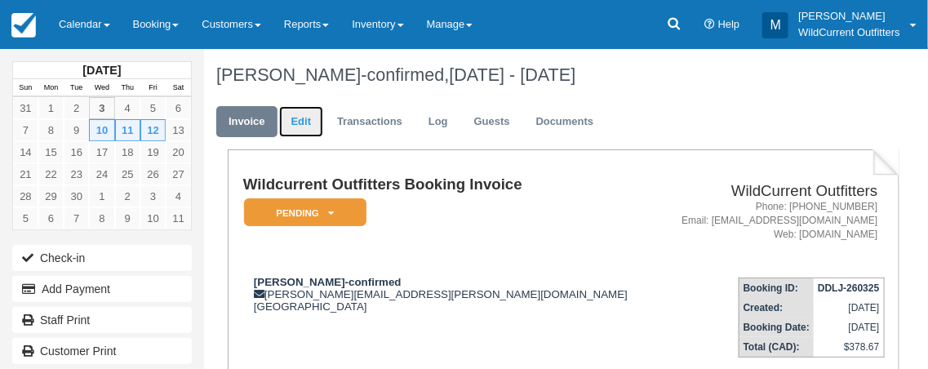
click at [309, 123] on link "Edit" at bounding box center [301, 122] width 44 height 32
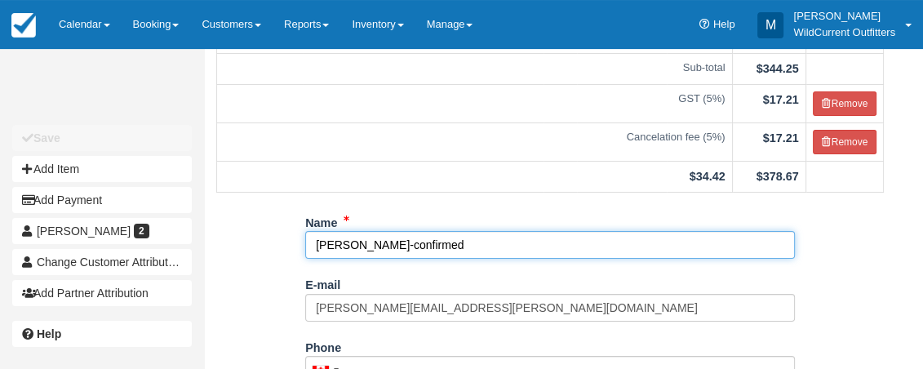
click at [474, 259] on input "[PERSON_NAME]-confirmed" at bounding box center [550, 245] width 490 height 28
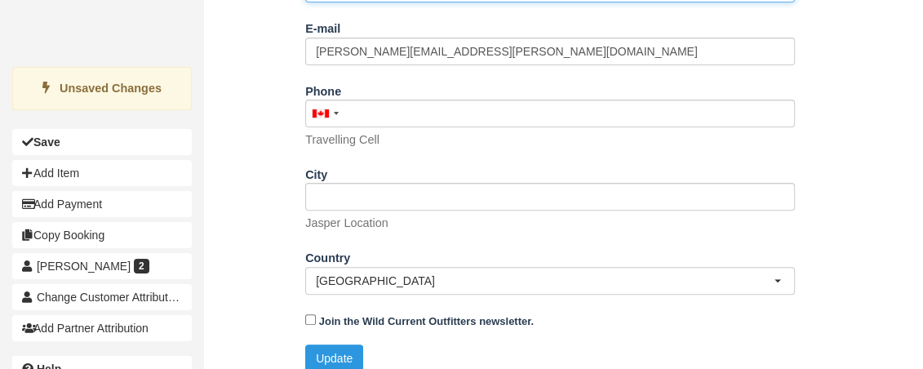
scroll to position [514, 0]
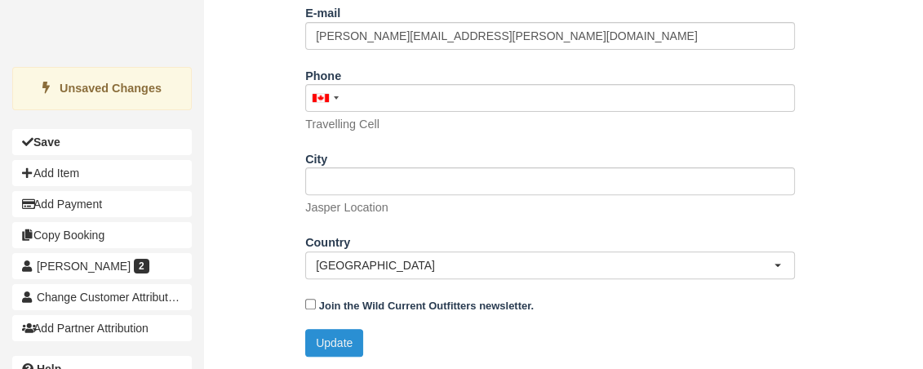
type input "[PERSON_NAME]-confirmed 2"
click at [336, 347] on button "Update" at bounding box center [334, 343] width 58 height 28
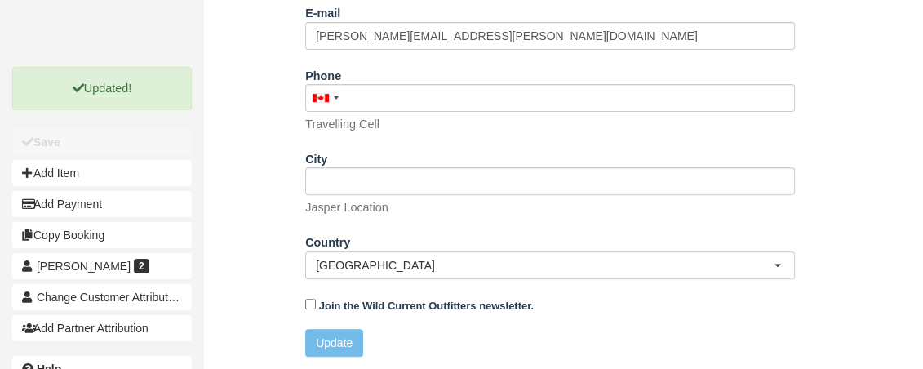
scroll to position [0, 0]
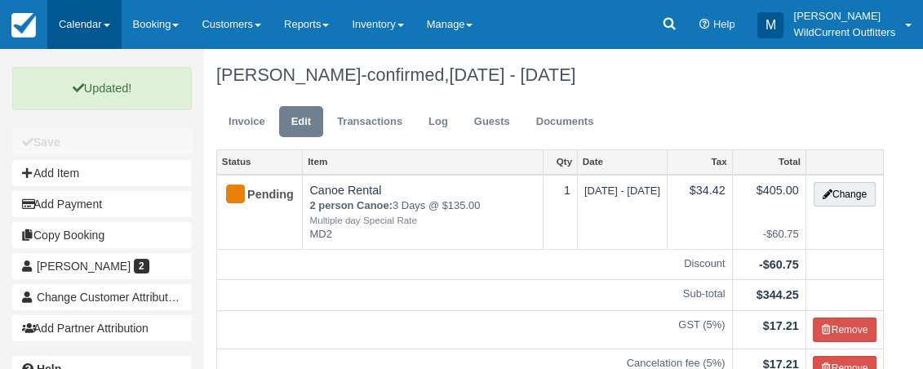
click at [94, 20] on link "Calendar" at bounding box center [84, 24] width 74 height 49
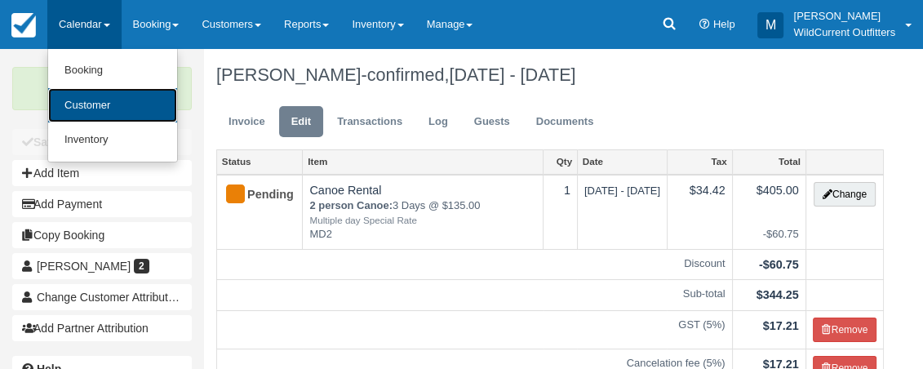
click at [101, 111] on link "Customer" at bounding box center [112, 105] width 129 height 35
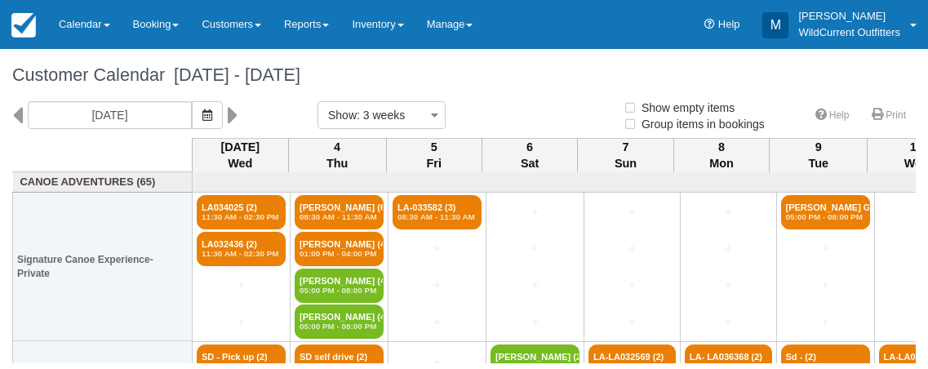
select select
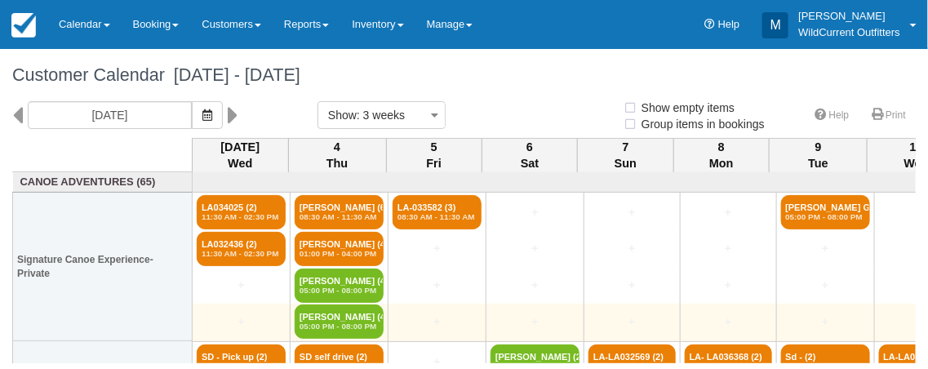
select select
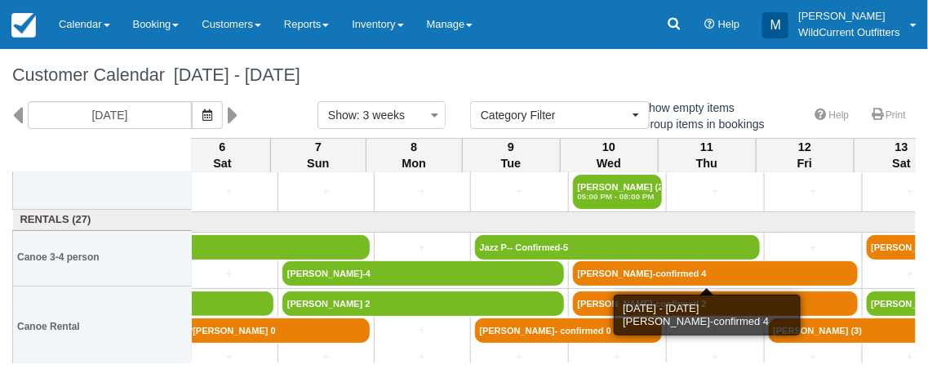
scroll to position [316, 307]
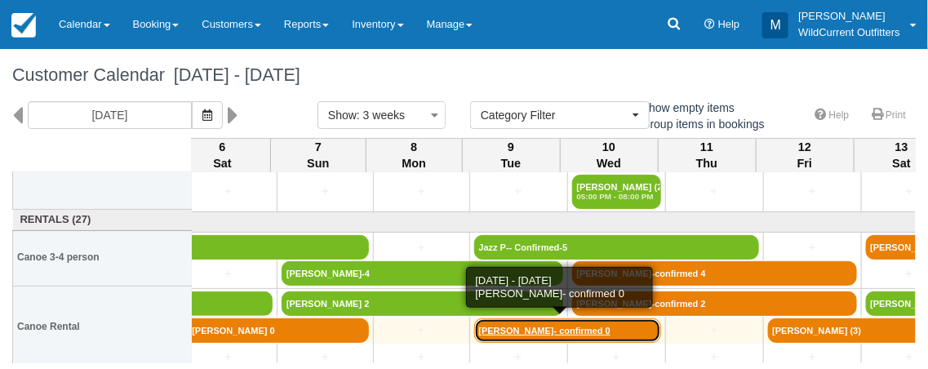
click at [568, 325] on link "[PERSON_NAME]- confirmed 0" at bounding box center [567, 330] width 187 height 24
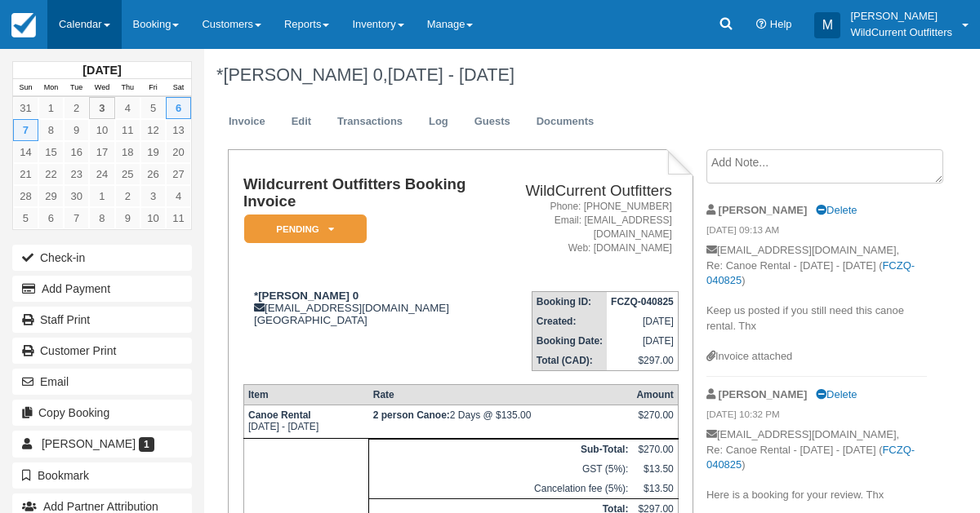
click at [91, 37] on link "Calendar" at bounding box center [84, 24] width 74 height 49
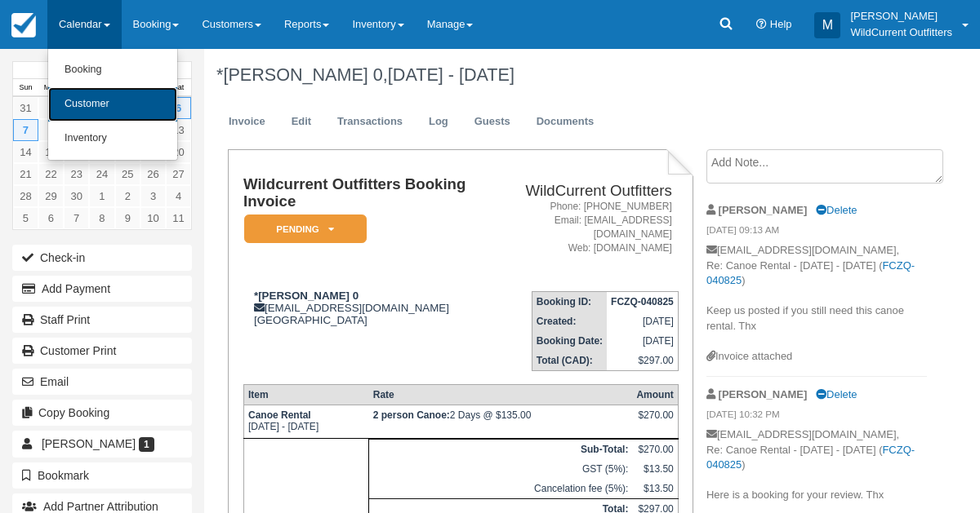
click at [112, 106] on link "Customer" at bounding box center [112, 104] width 129 height 34
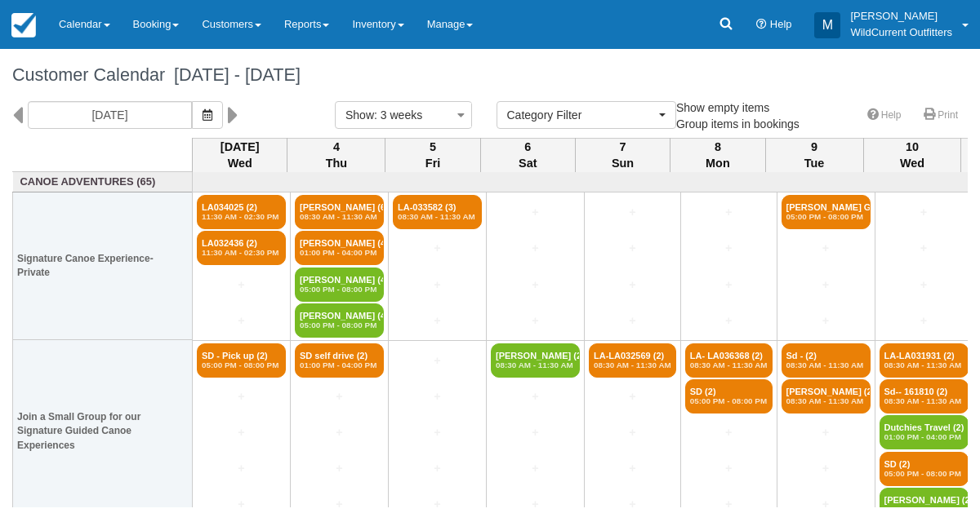
select select
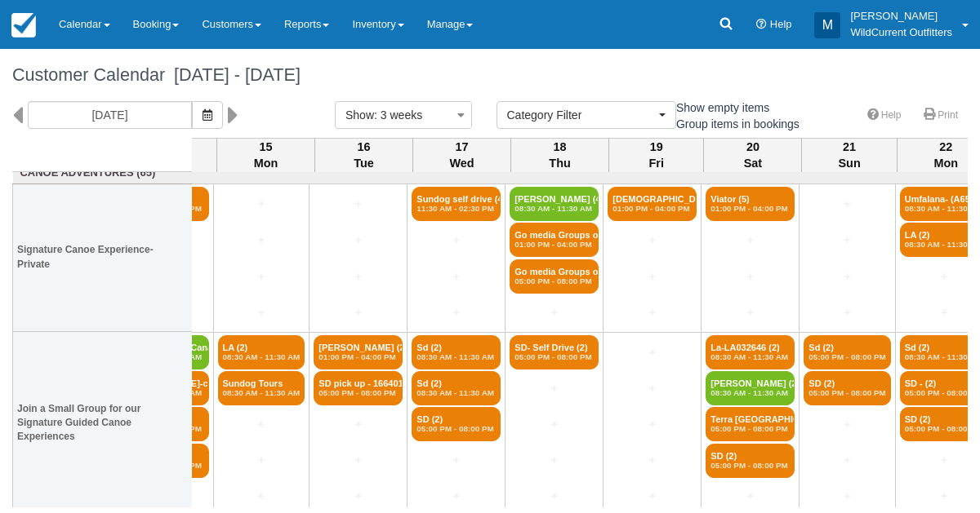
scroll to position [8, 1293]
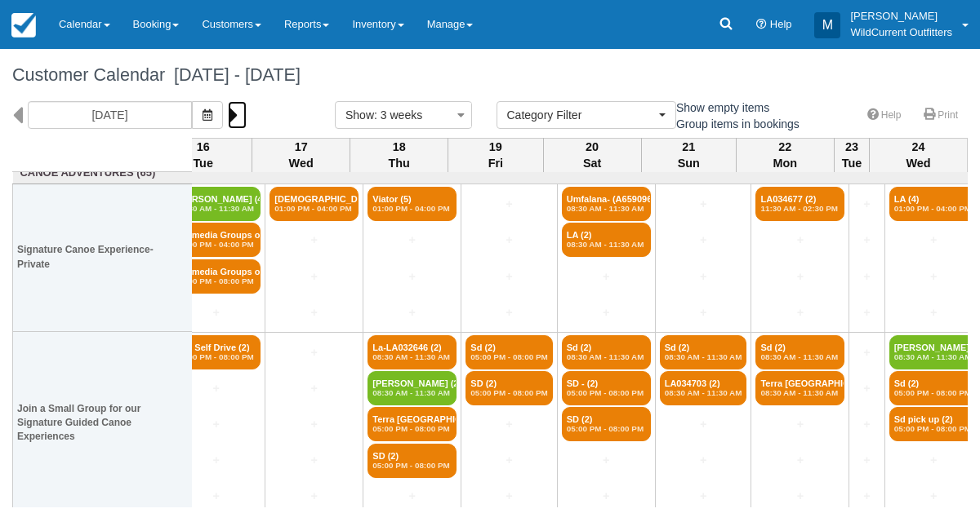
click at [238, 109] on icon at bounding box center [233, 115] width 11 height 28
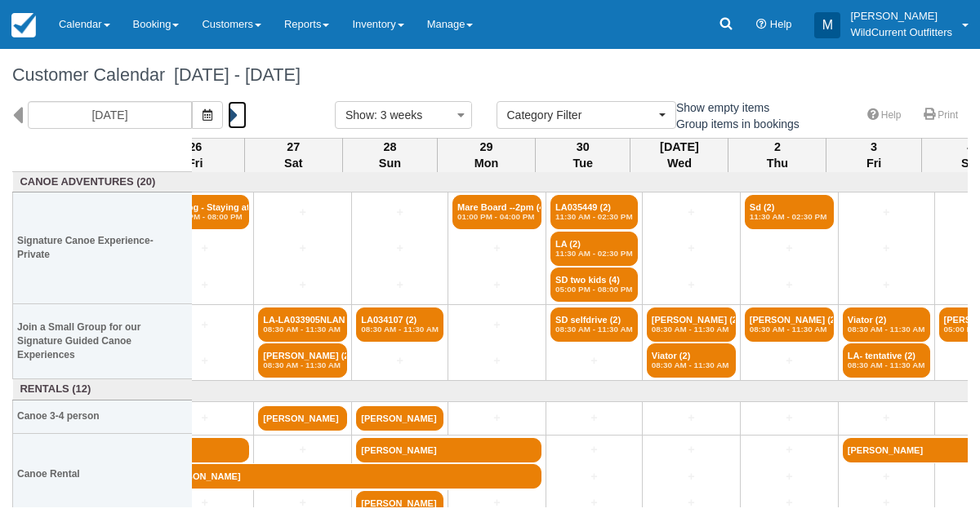
scroll to position [0, 118]
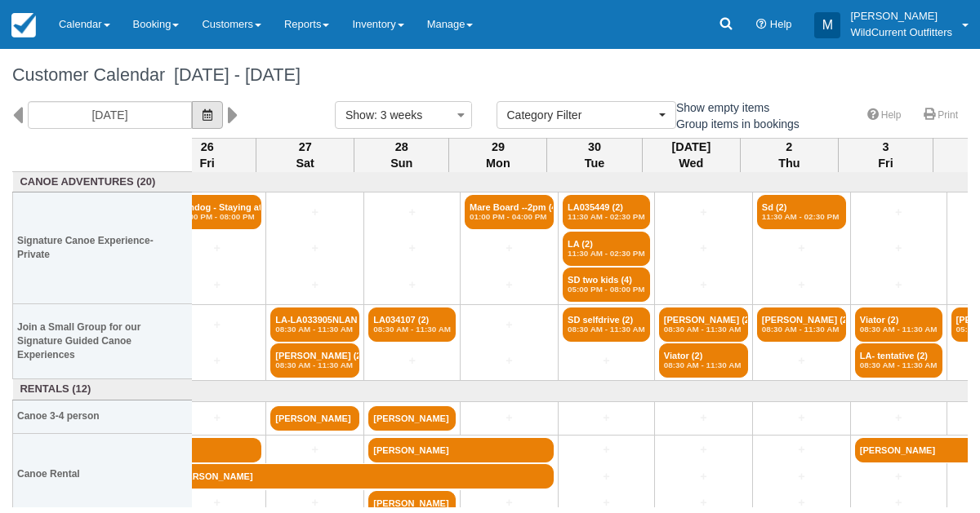
click at [212, 114] on icon "button" at bounding box center [207, 114] width 10 height 11
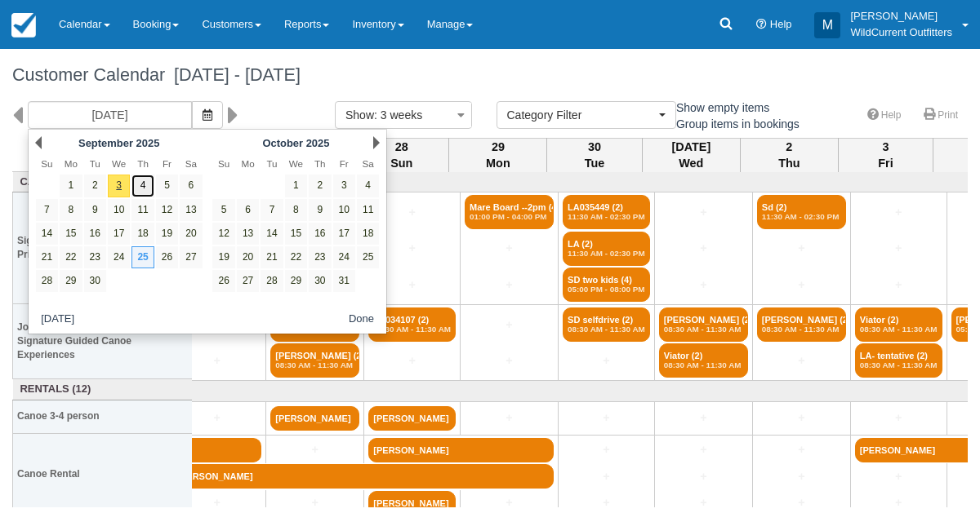
click at [140, 193] on link "4" at bounding box center [142, 186] width 22 height 22
type input "09/04/25"
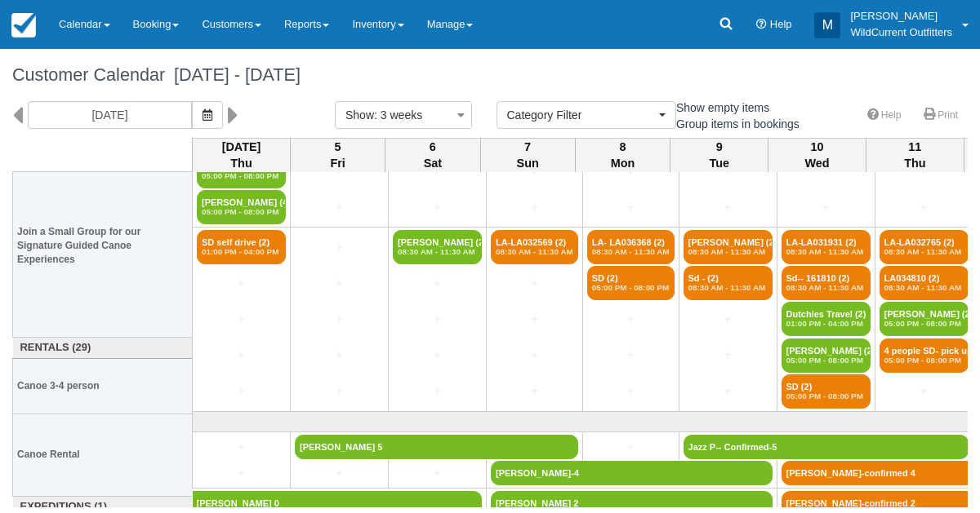
scroll to position [229, 0]
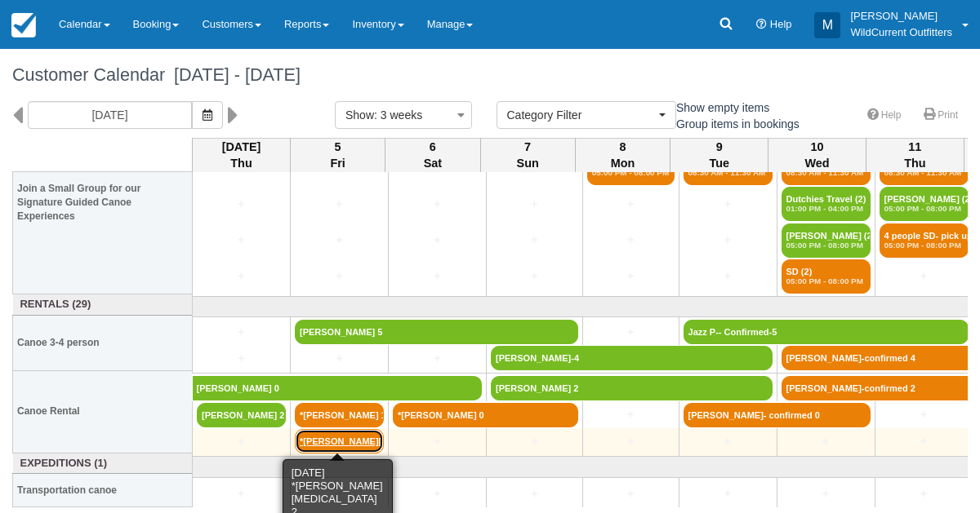
click at [344, 442] on link "*[PERSON_NAME][MEDICAL_DATA] 2" at bounding box center [339, 441] width 89 height 24
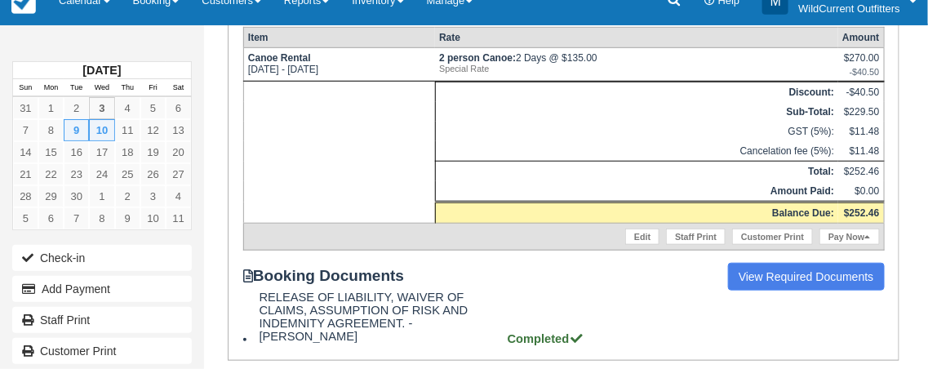
scroll to position [53, 0]
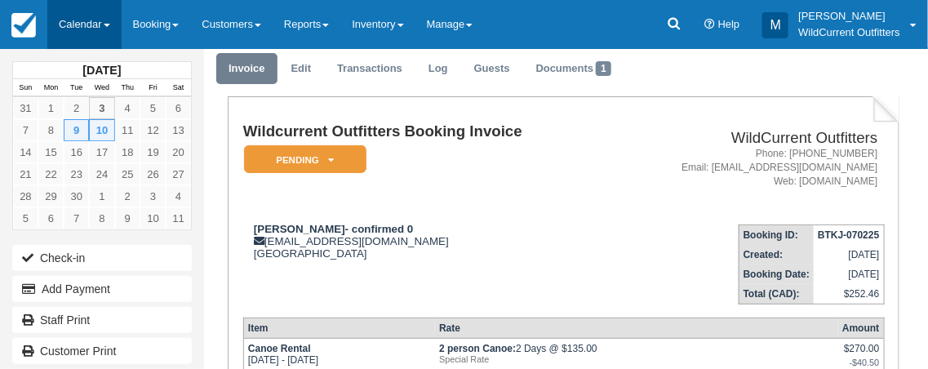
click at [96, 20] on link "Calendar" at bounding box center [84, 24] width 74 height 49
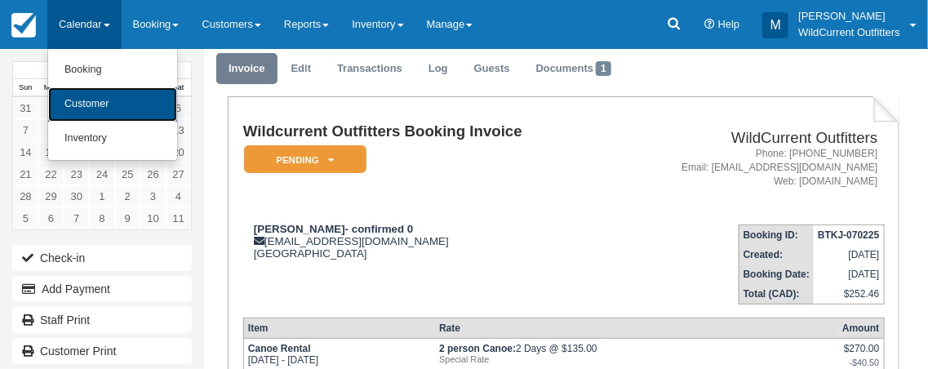
click at [99, 103] on link "Customer" at bounding box center [112, 104] width 129 height 34
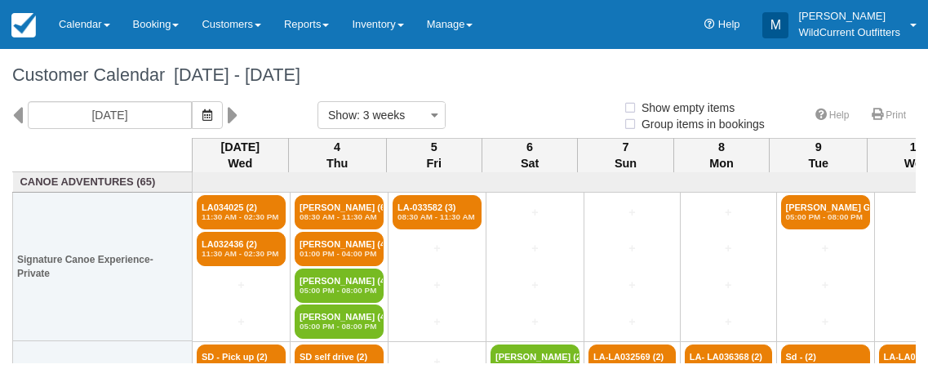
select select
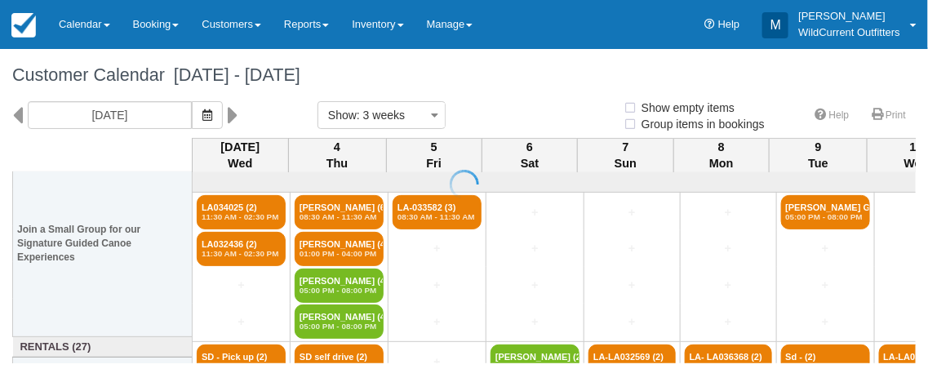
scroll to position [189, 0]
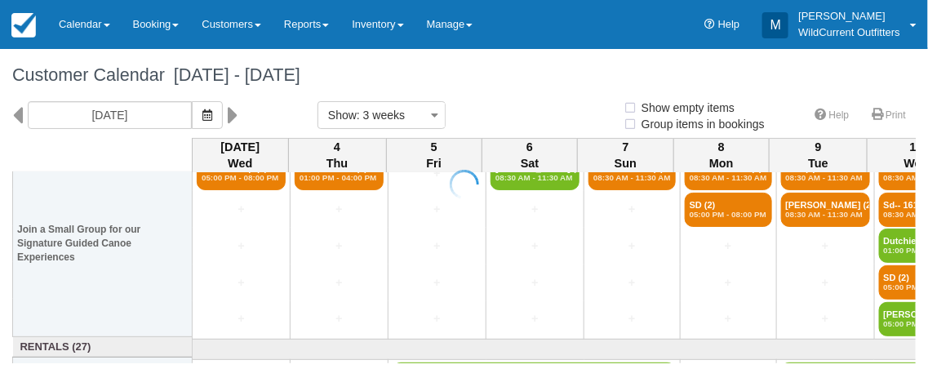
select select
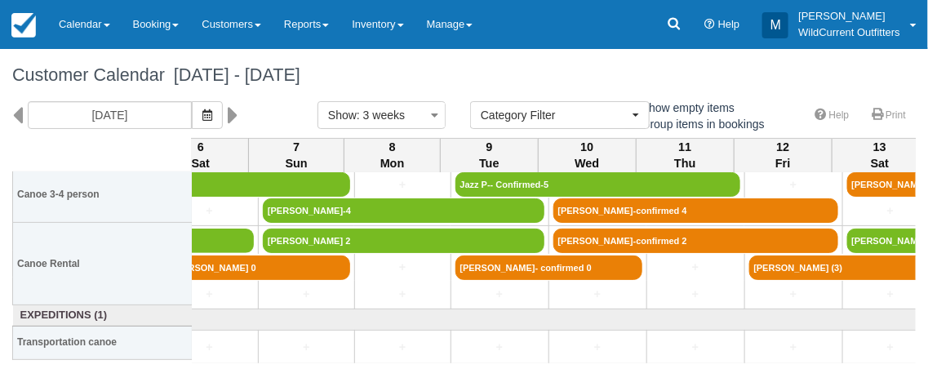
scroll to position [379, 329]
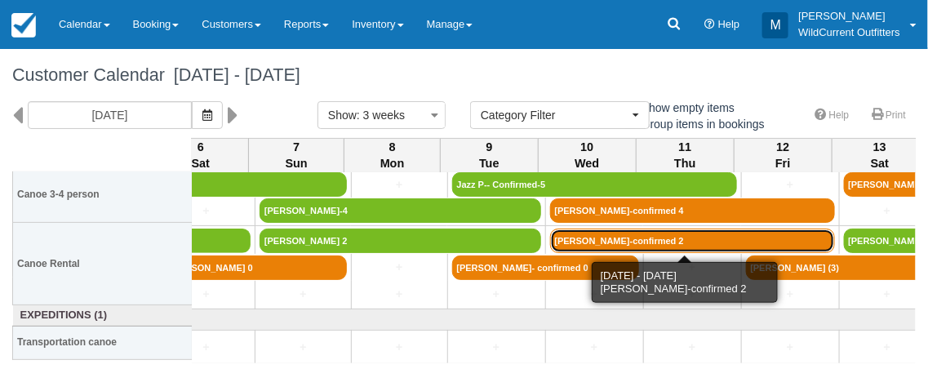
click at [553, 250] on link "[PERSON_NAME]-confirmed 2" at bounding box center [692, 241] width 285 height 24
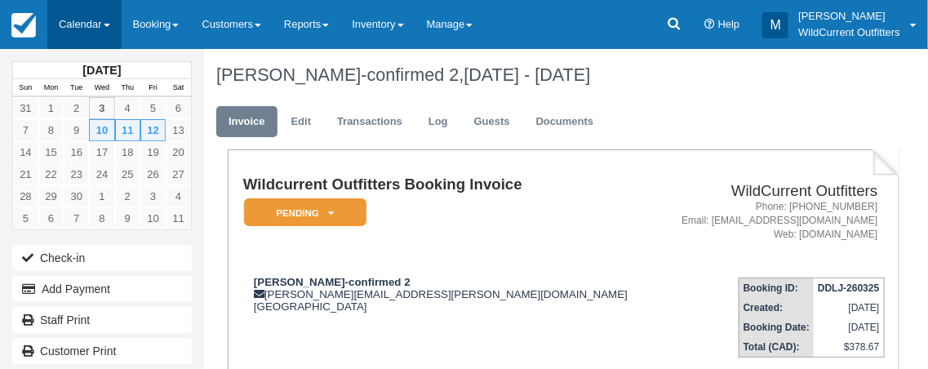
click at [95, 34] on link "Calendar" at bounding box center [84, 24] width 74 height 49
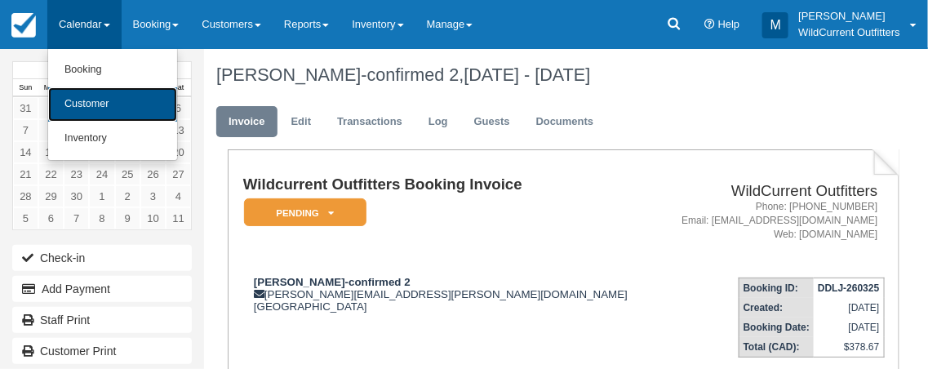
click at [103, 99] on link "Customer" at bounding box center [112, 104] width 129 height 34
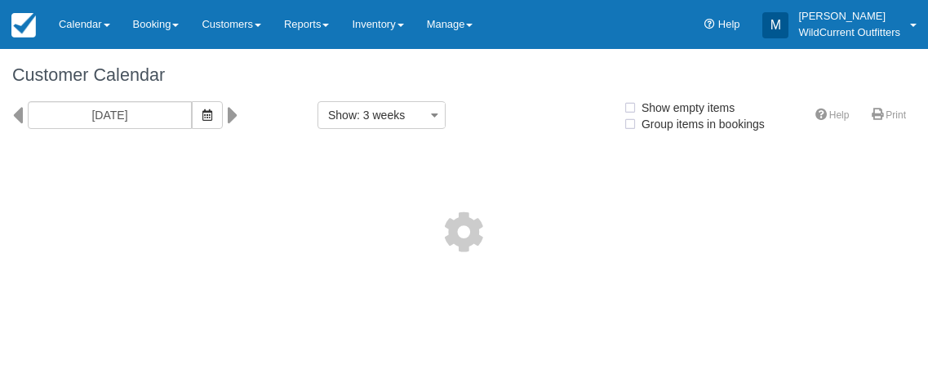
select select
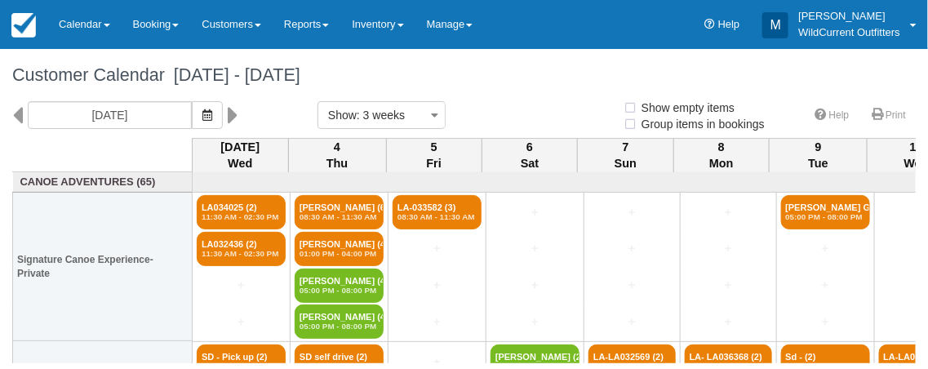
select select
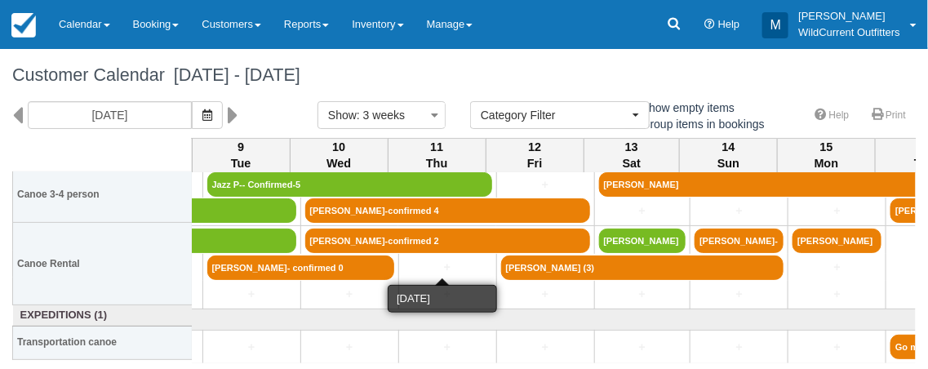
scroll to position [379, 579]
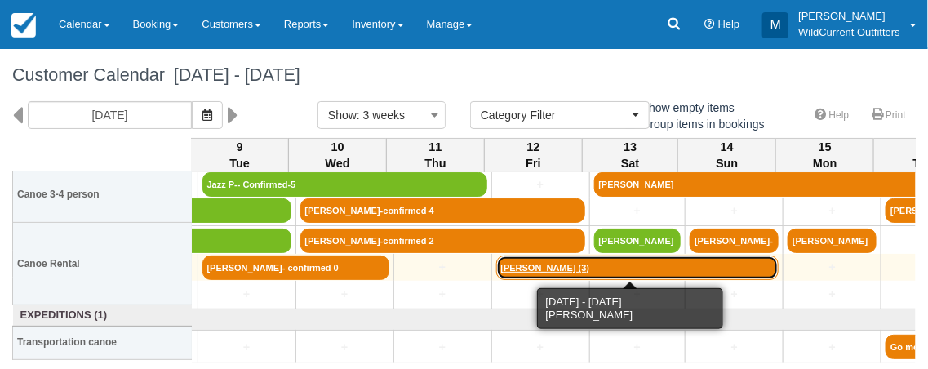
click at [532, 263] on link "[PERSON_NAME] (3)" at bounding box center [637, 268] width 283 height 24
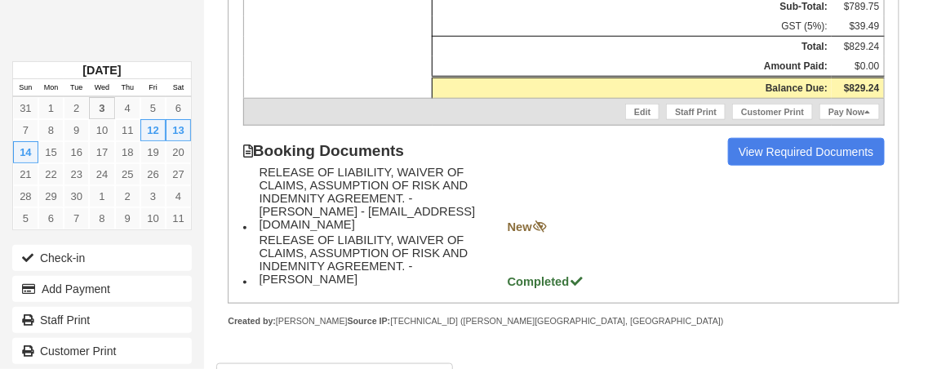
scroll to position [473, 0]
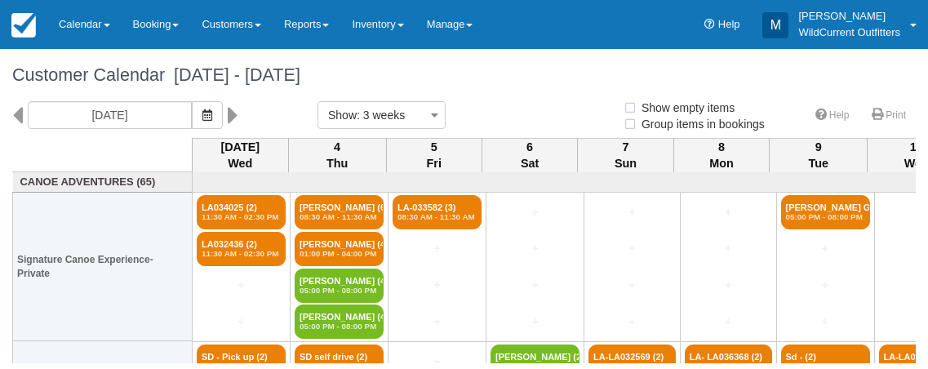
select select
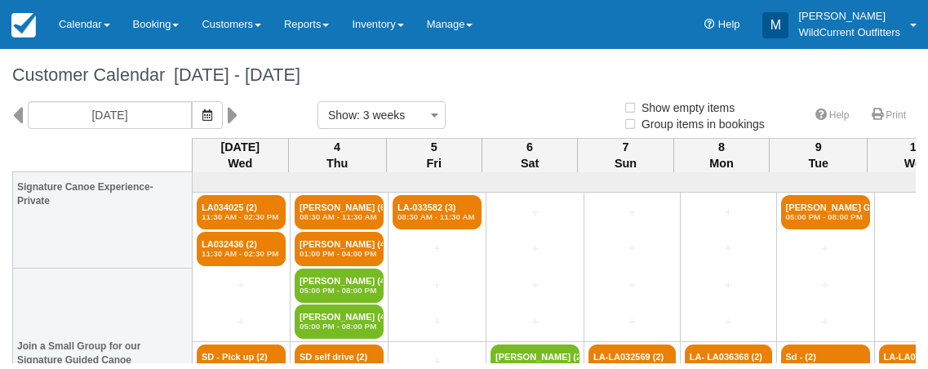
select select
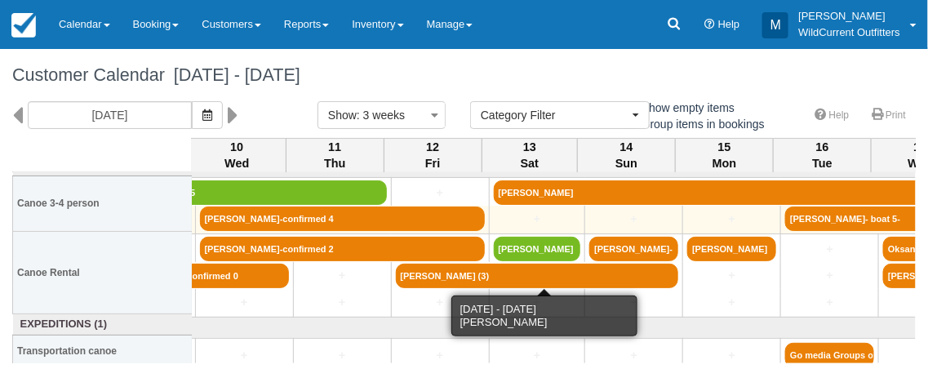
scroll to position [370, 688]
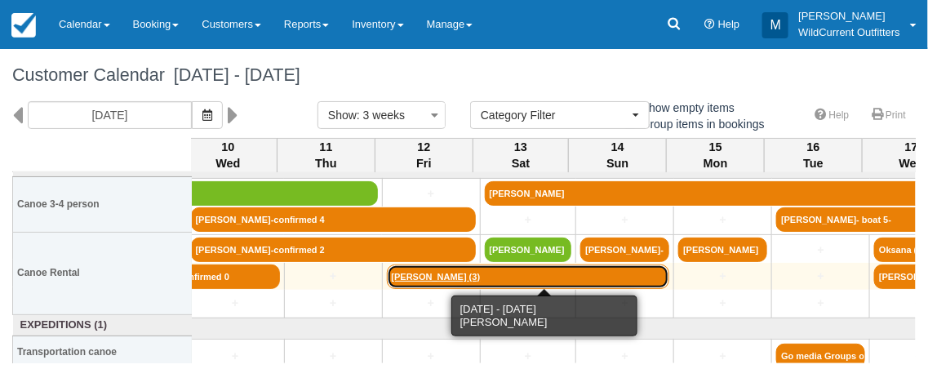
click at [481, 274] on link "Jennifer Kaptein (3)" at bounding box center [528, 276] width 283 height 24
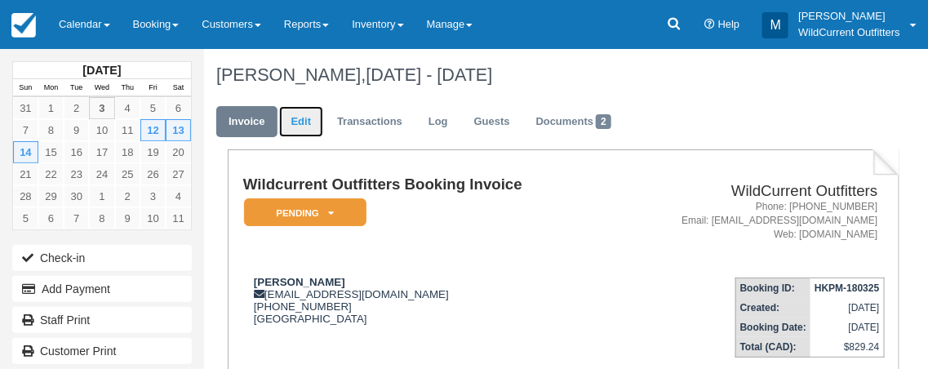
click at [292, 122] on link "Edit" at bounding box center [301, 122] width 44 height 32
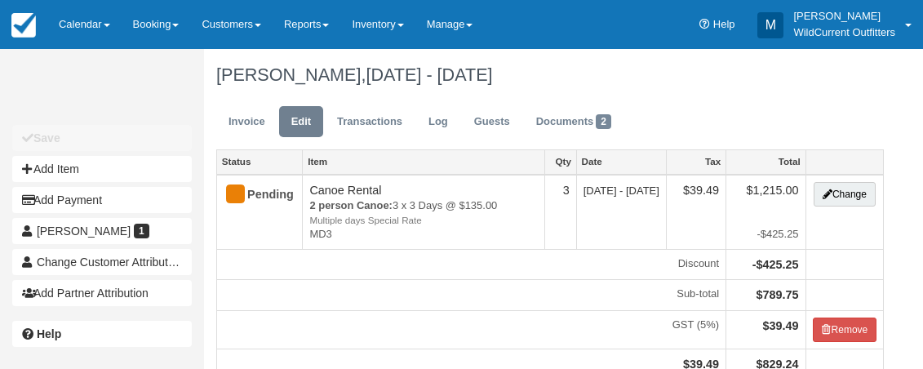
type input "[PHONE_NUMBER]"
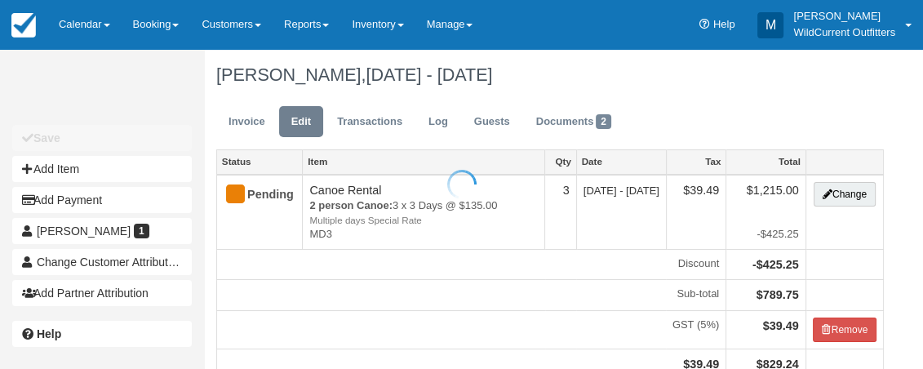
type input "(780) 819-9118"
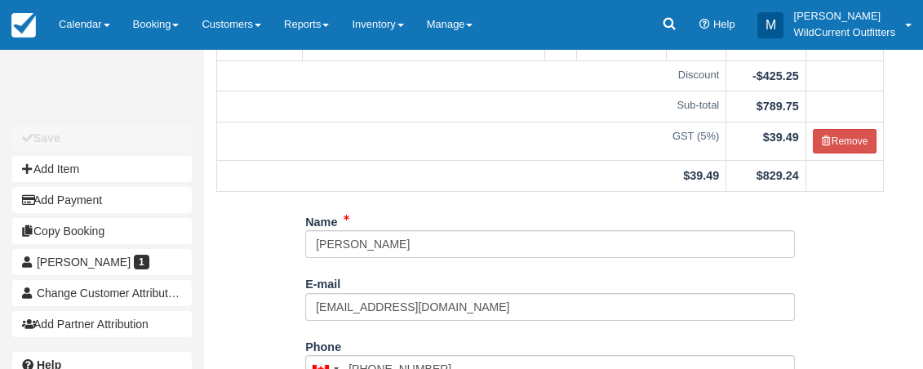
scroll to position [191, 0]
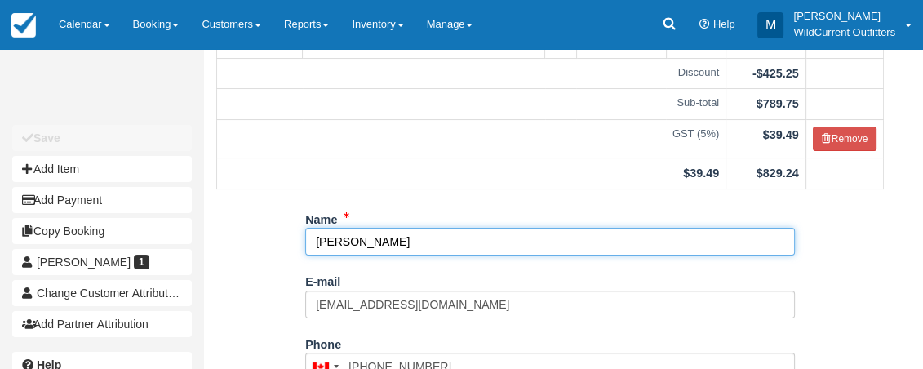
click at [314, 256] on input "Jennifer Kaptein" at bounding box center [550, 242] width 490 height 28
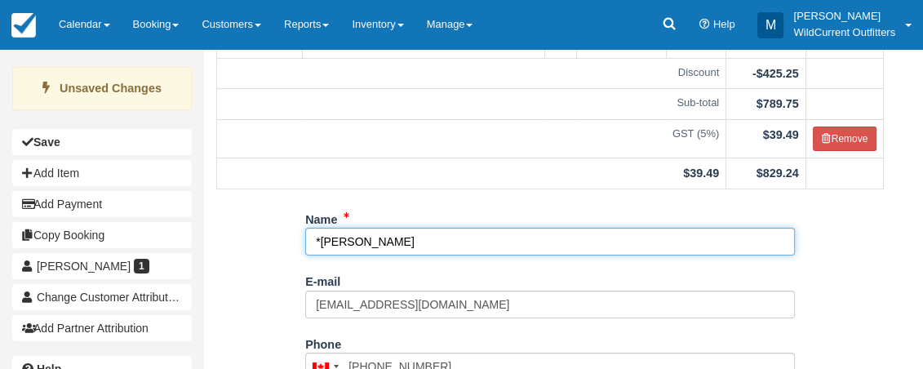
scroll to position [476, 0]
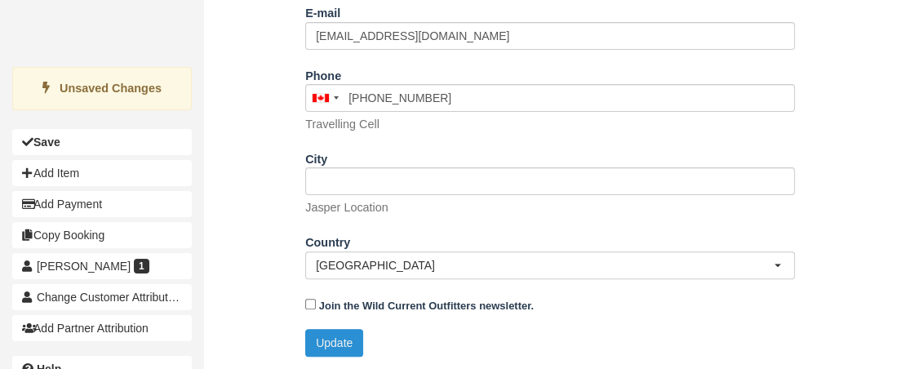
type input "*[PERSON_NAME]"
click at [339, 342] on button "Update" at bounding box center [334, 343] width 58 height 28
type input "[PHONE_NUMBER]"
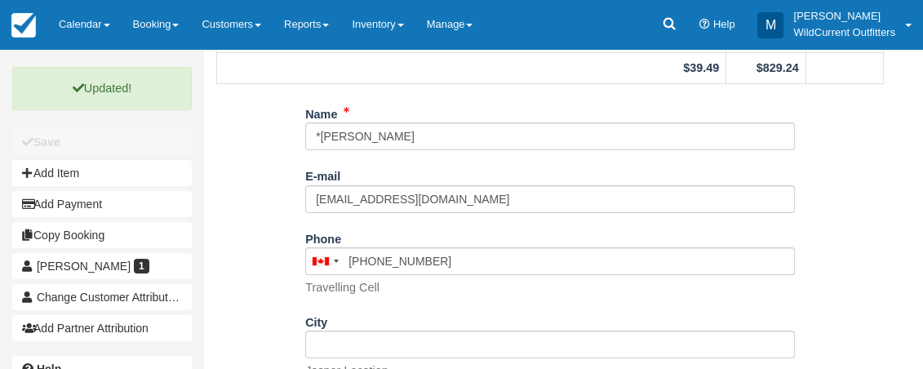
scroll to position [296, 0]
click at [80, 20] on link "Calendar" at bounding box center [84, 24] width 74 height 49
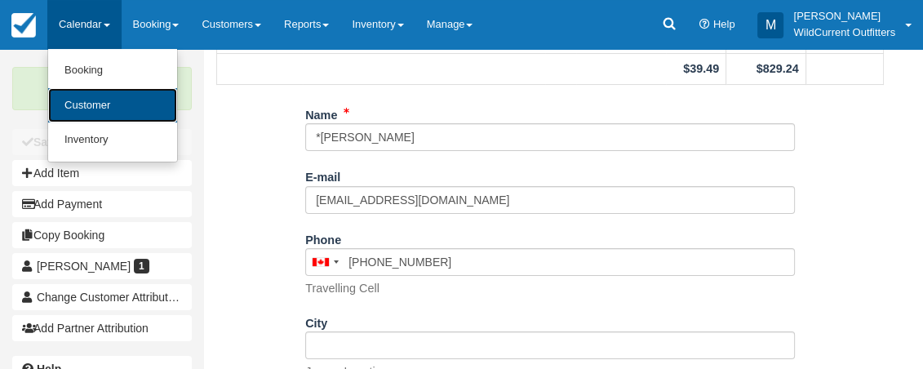
click at [93, 98] on link "Customer" at bounding box center [112, 105] width 129 height 35
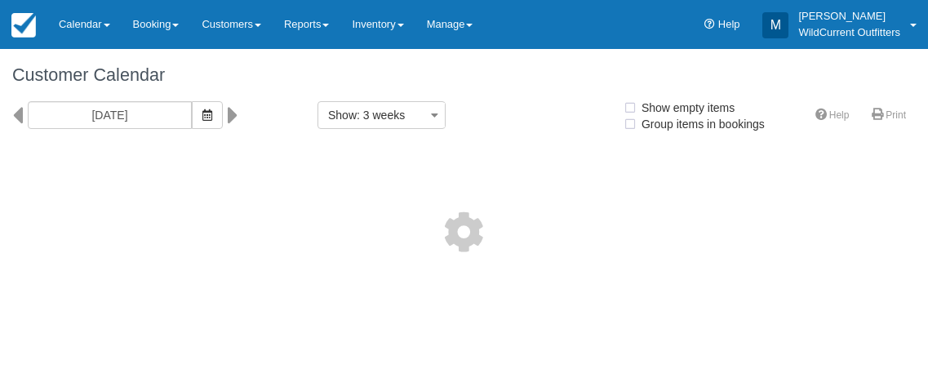
select select
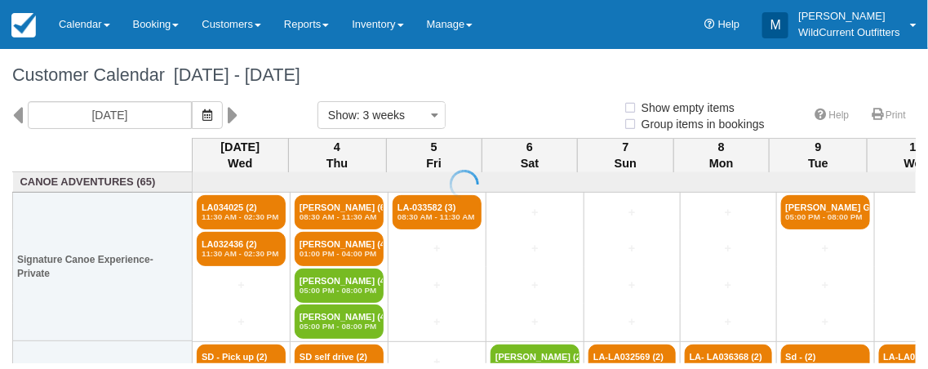
select select
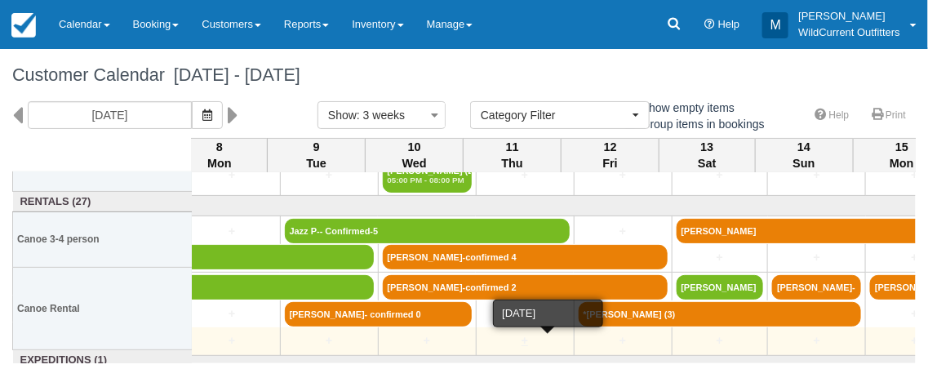
scroll to position [335, 507]
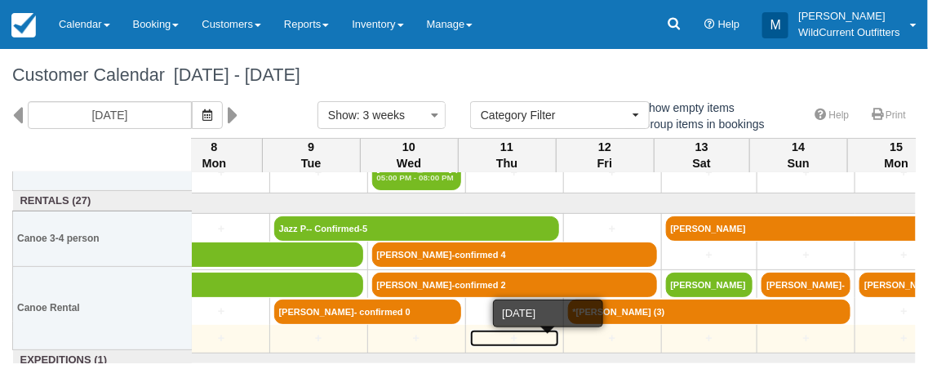
click at [536, 344] on link "+" at bounding box center [514, 338] width 89 height 17
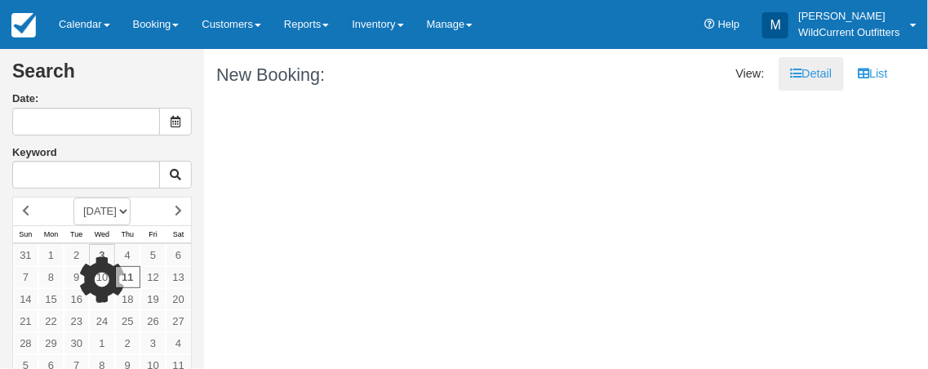
type input "09/11/25"
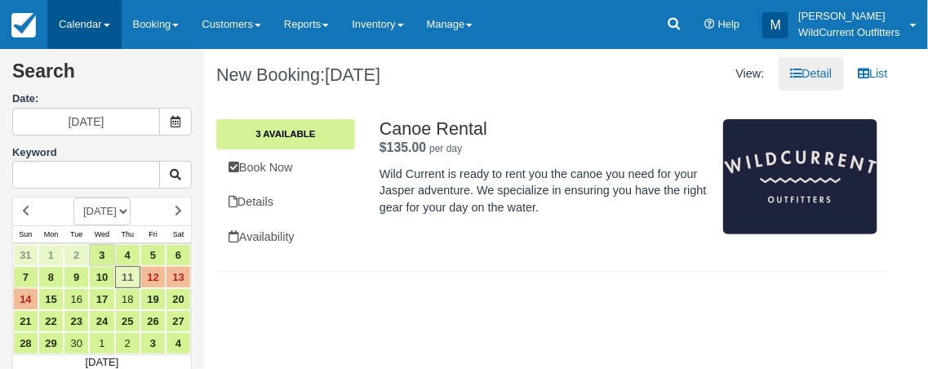
click at [96, 23] on link "Calendar" at bounding box center [84, 24] width 74 height 49
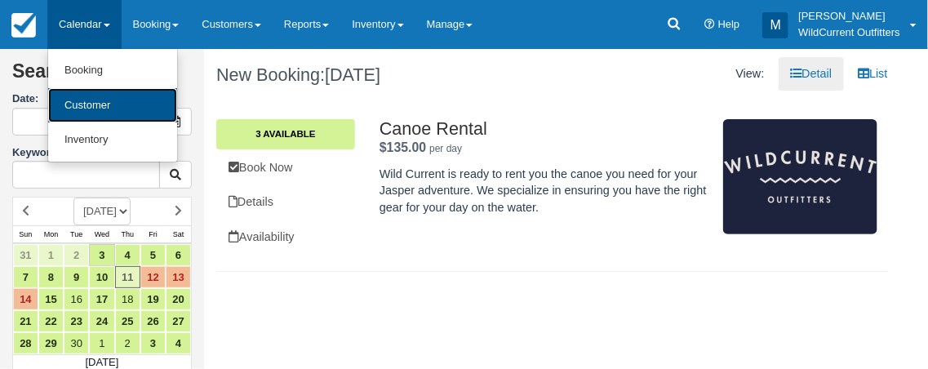
click at [100, 101] on link "Customer" at bounding box center [112, 105] width 129 height 35
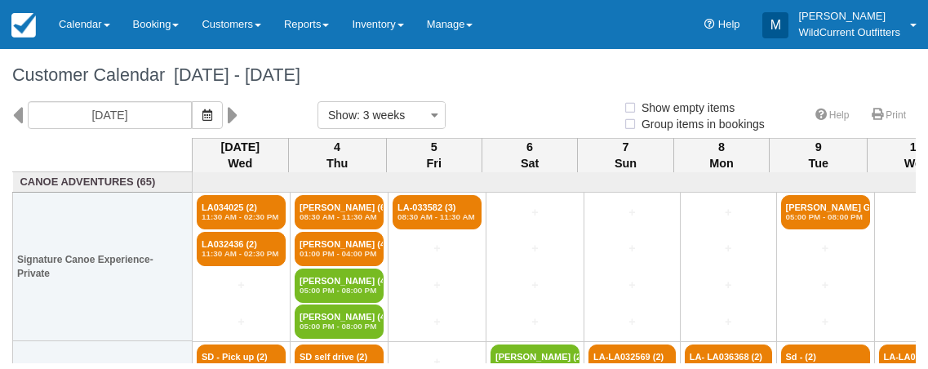
select select
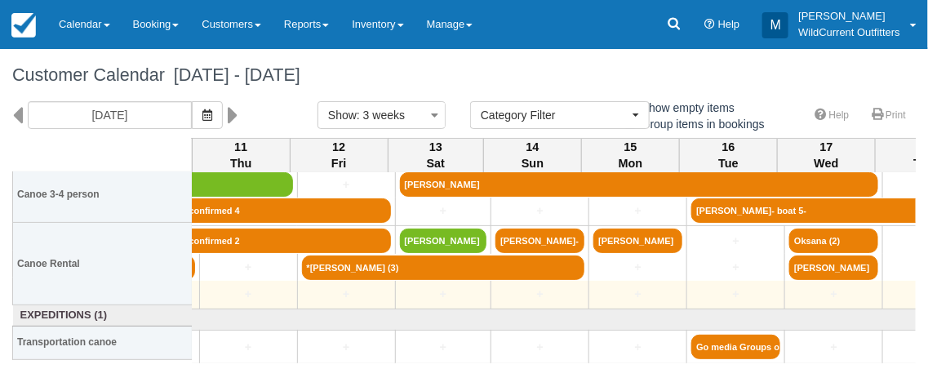
scroll to position [379, 775]
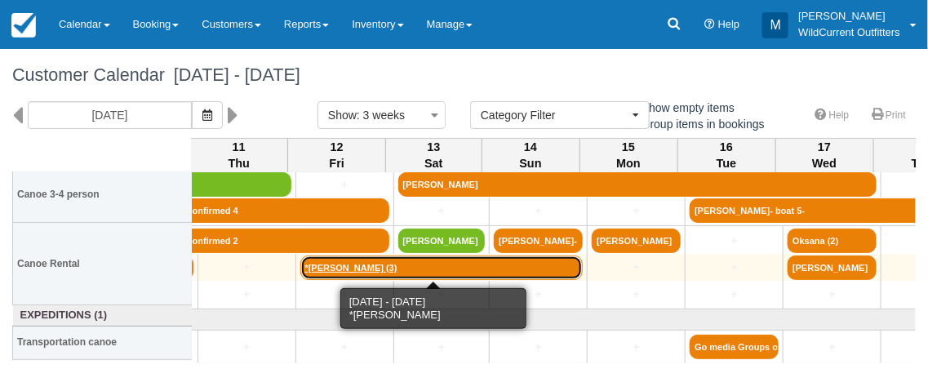
click at [479, 259] on link "*[PERSON_NAME] (3)" at bounding box center [441, 268] width 283 height 24
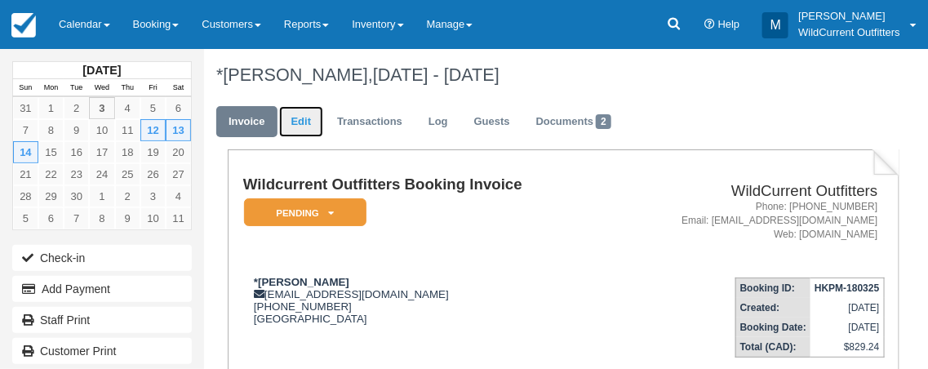
click at [303, 125] on link "Edit" at bounding box center [301, 122] width 44 height 32
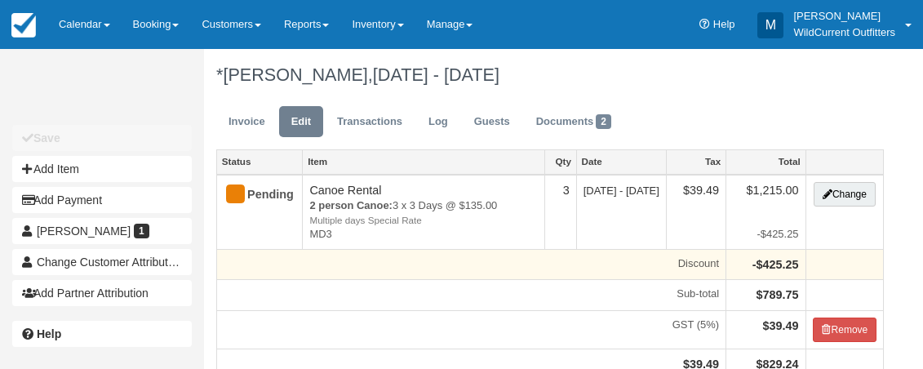
type input "[PHONE_NUMBER]"
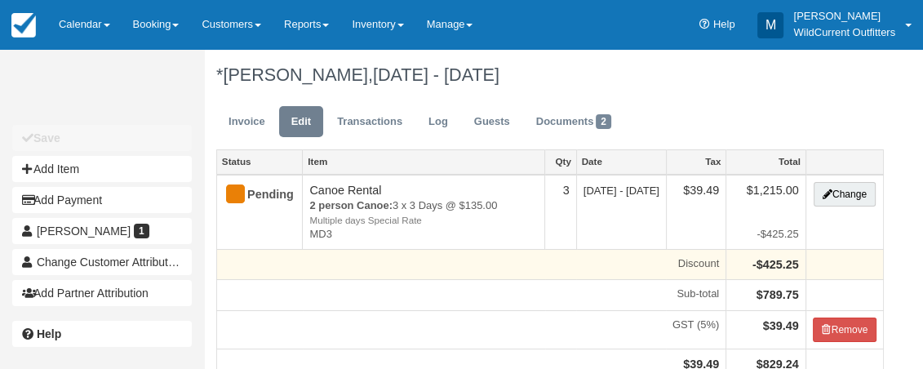
scroll to position [199, 0]
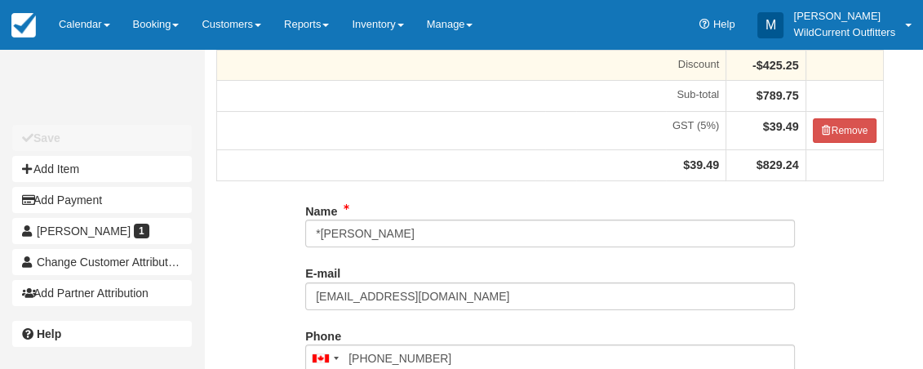
type input "[PHONE_NUMBER]"
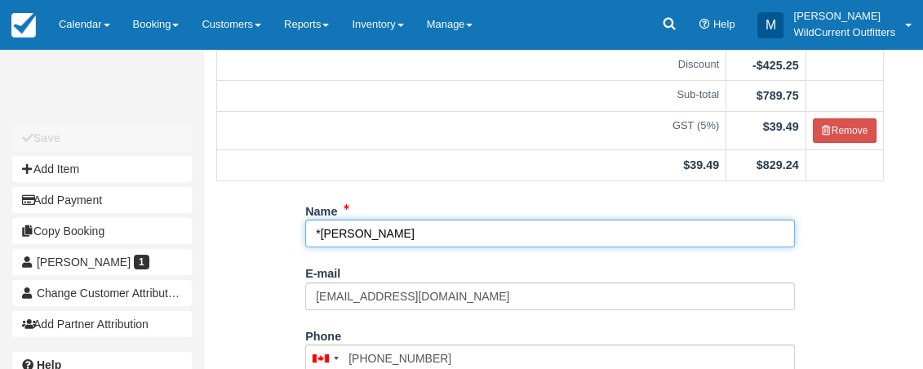
click at [419, 247] on input "*Jennifer Kaptein" at bounding box center [550, 234] width 490 height 28
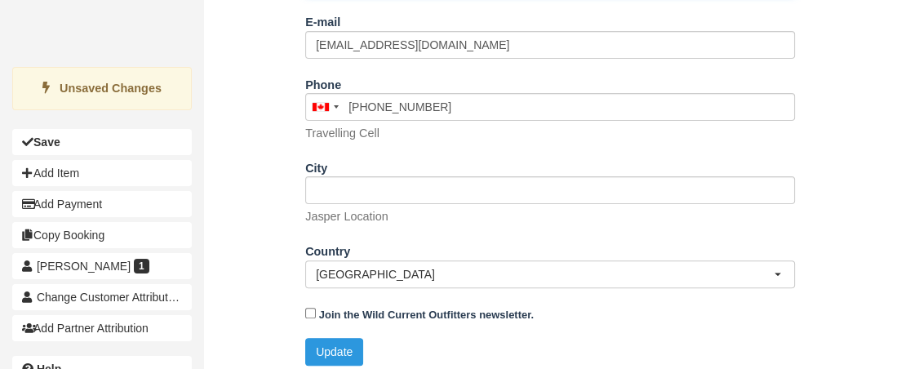
scroll to position [476, 0]
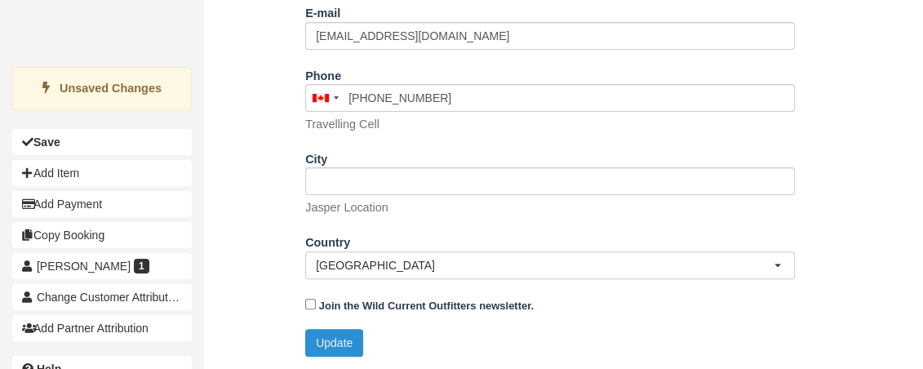
type input "*[PERSON_NAME] 0&2"
click at [341, 340] on button "Update" at bounding box center [334, 343] width 58 height 28
type input "+17808199118"
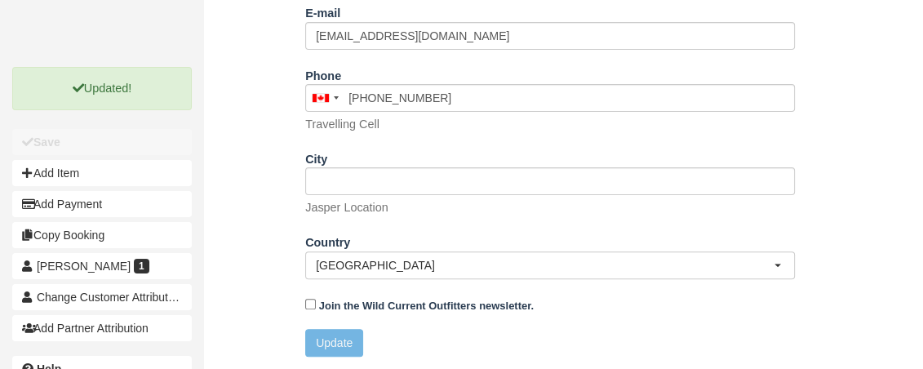
scroll to position [282, 0]
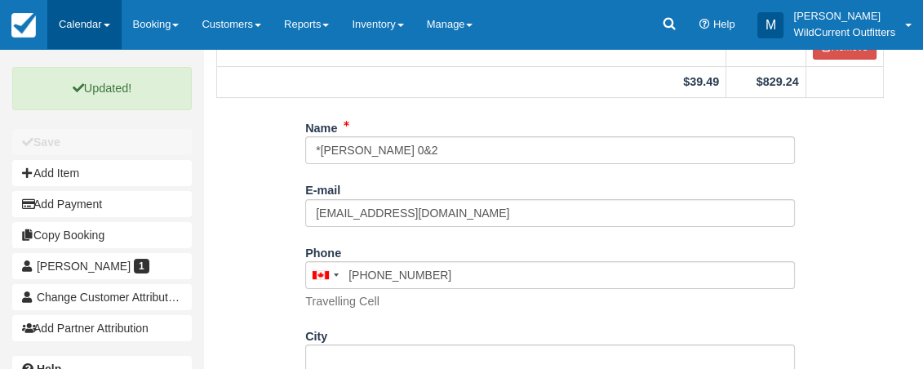
click at [87, 24] on link "Calendar" at bounding box center [84, 24] width 74 height 49
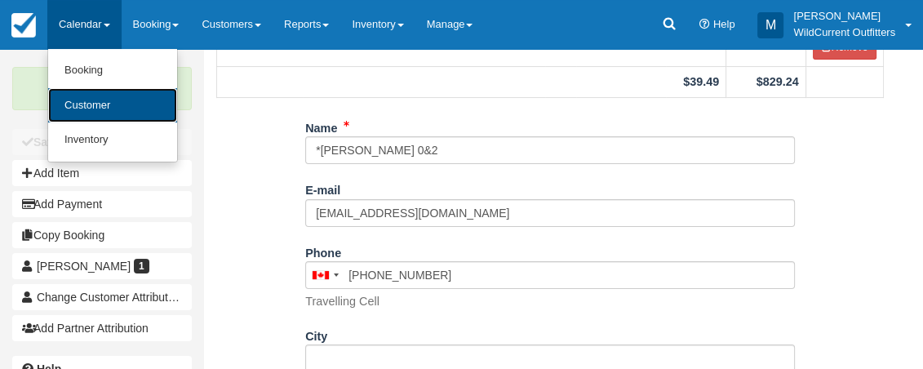
click at [87, 100] on link "Customer" at bounding box center [112, 105] width 129 height 35
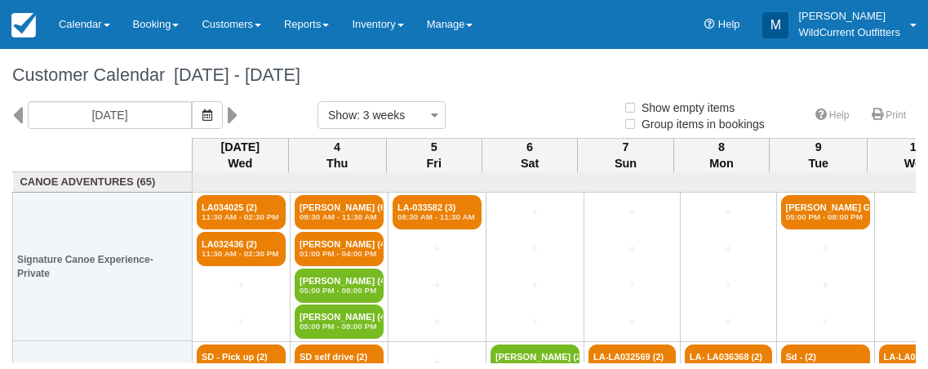
select select
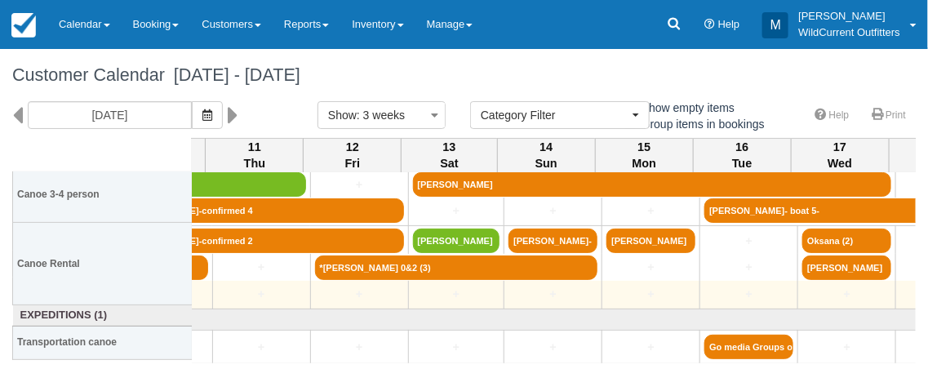
scroll to position [379, 758]
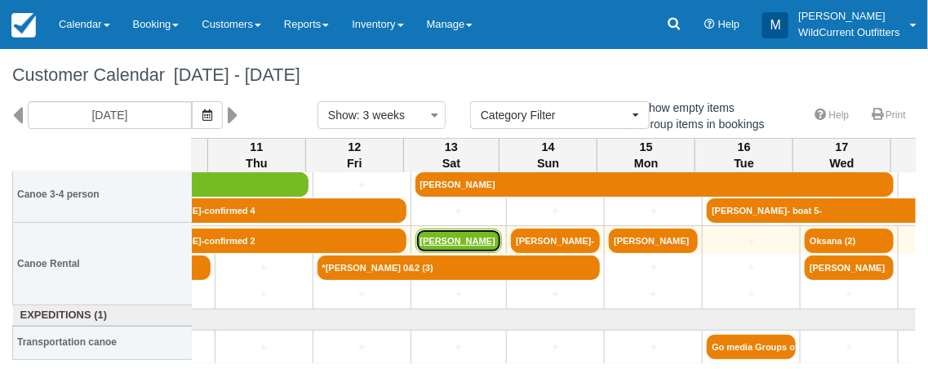
click at [453, 237] on link "Thomas Canning" at bounding box center [459, 241] width 87 height 24
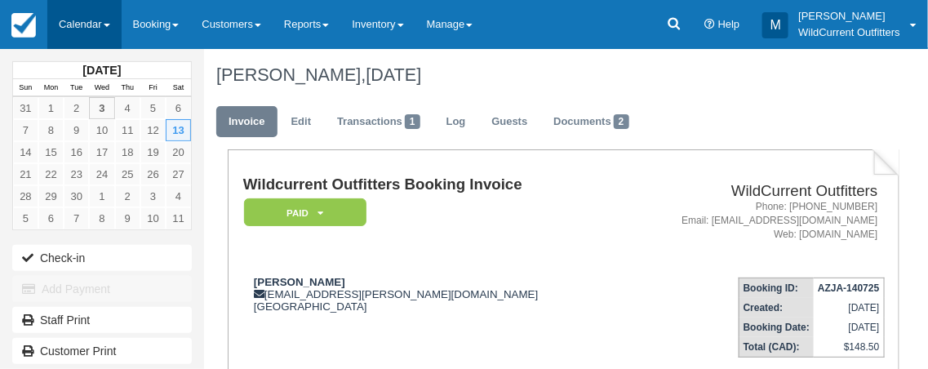
click at [83, 15] on link "Calendar" at bounding box center [84, 24] width 74 height 49
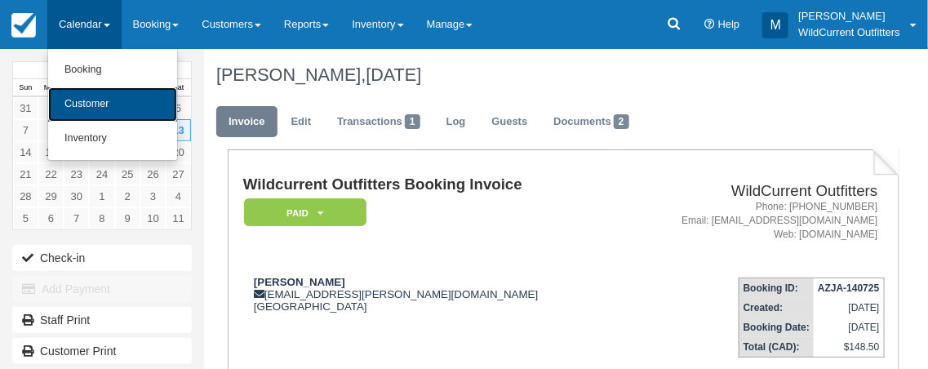
click at [92, 103] on link "Customer" at bounding box center [112, 104] width 129 height 34
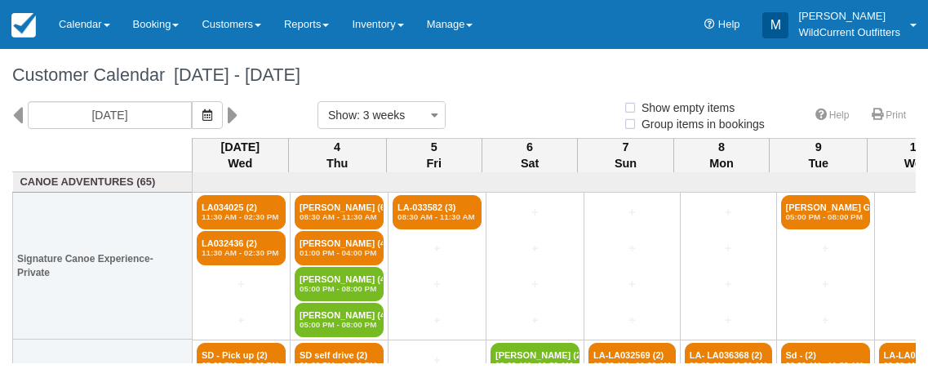
select select
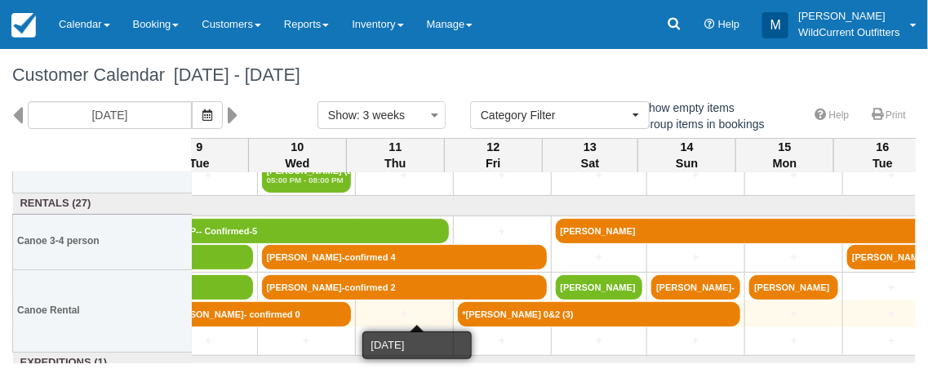
scroll to position [332, 621]
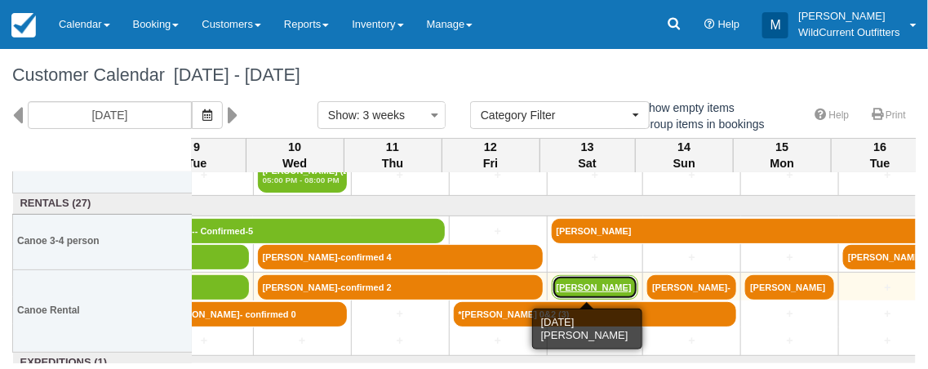
click at [594, 281] on link "[PERSON_NAME]" at bounding box center [595, 287] width 87 height 24
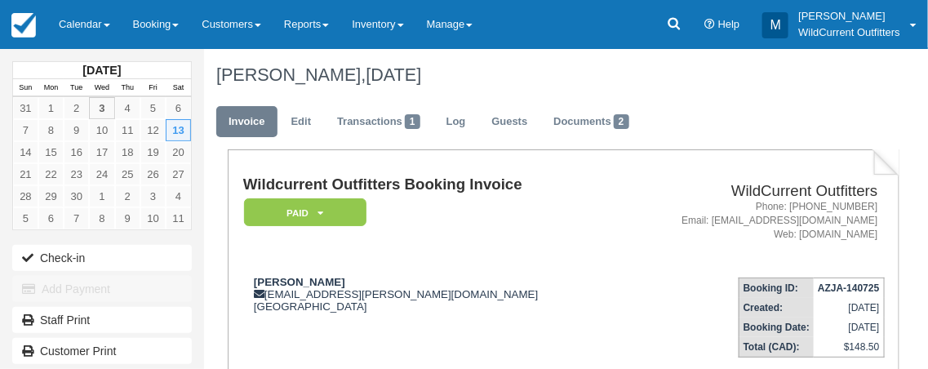
scroll to position [2, 0]
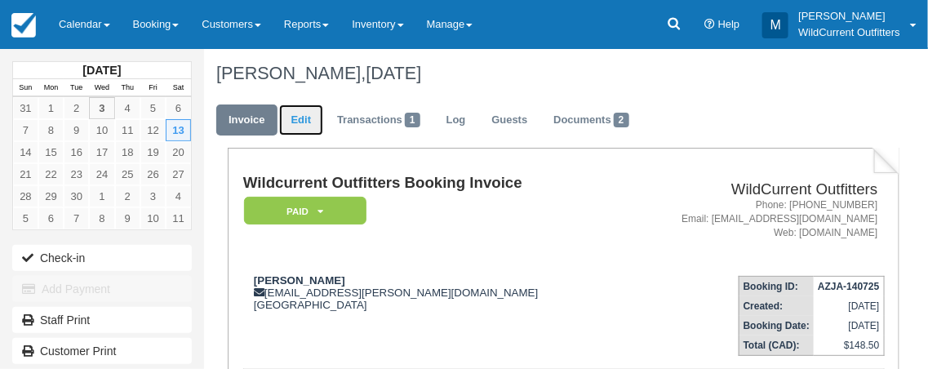
click at [308, 117] on link "Edit" at bounding box center [301, 120] width 44 height 32
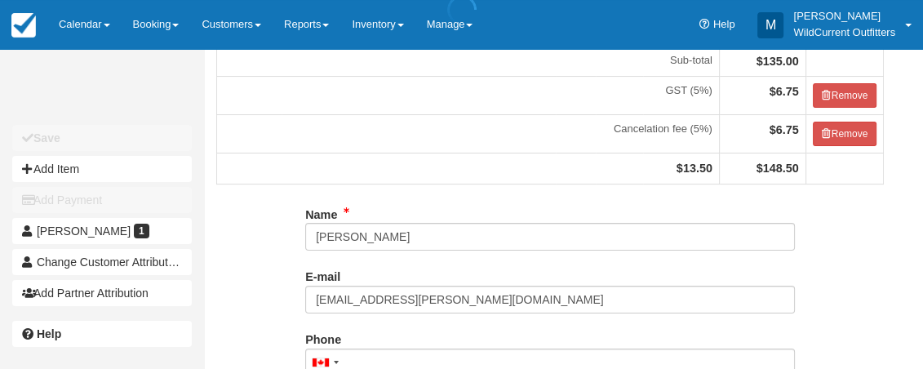
scroll to position [220, 0]
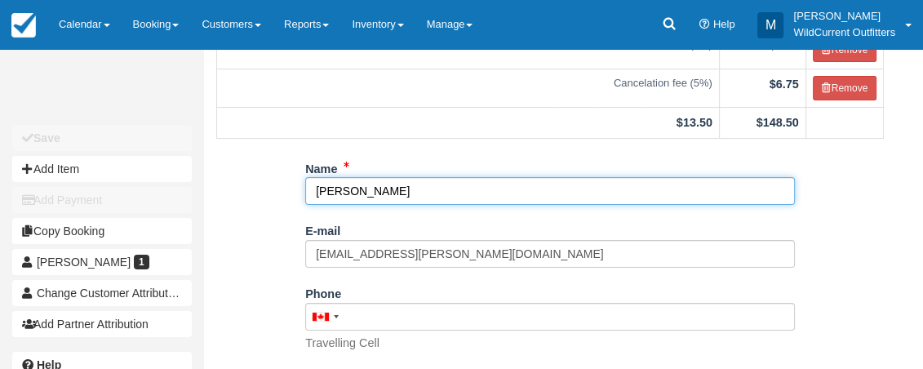
click at [317, 191] on input "Thomas Canning" at bounding box center [550, 191] width 490 height 28
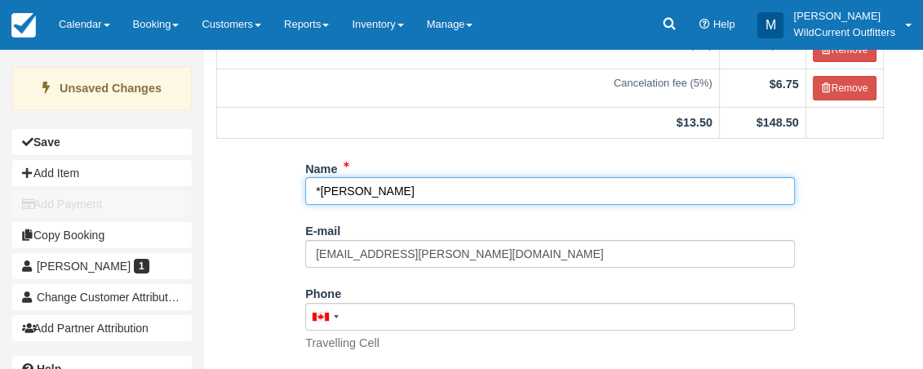
click at [416, 193] on input "*Thomas Canning" at bounding box center [550, 191] width 490 height 28
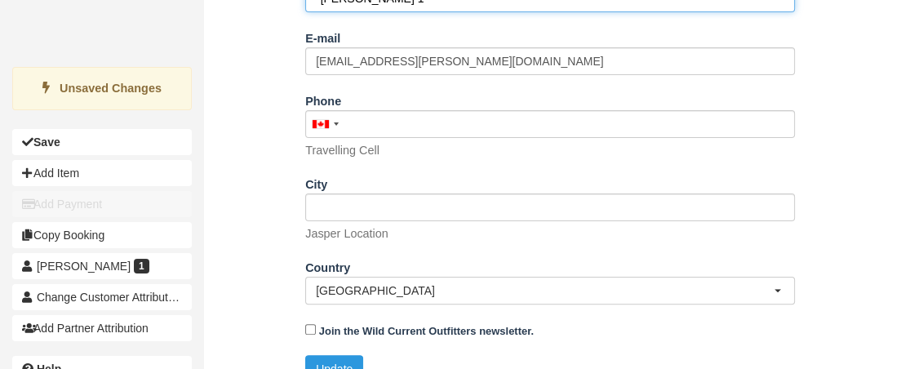
scroll to position [440, 0]
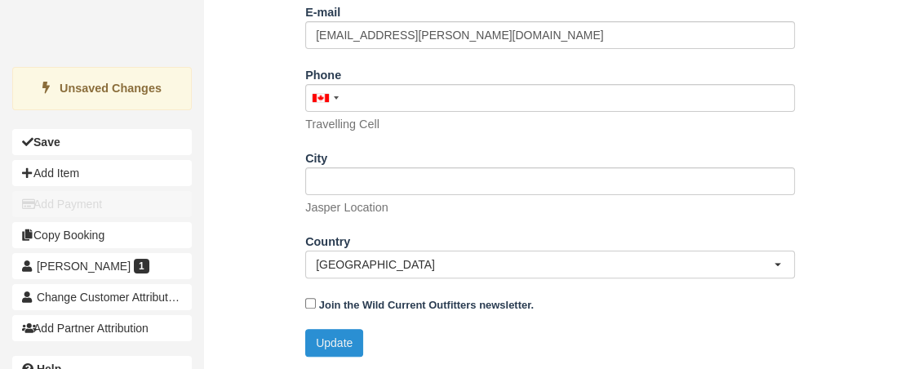
type input "*Thomas Canning 1"
click at [350, 341] on button "Update" at bounding box center [334, 343] width 58 height 28
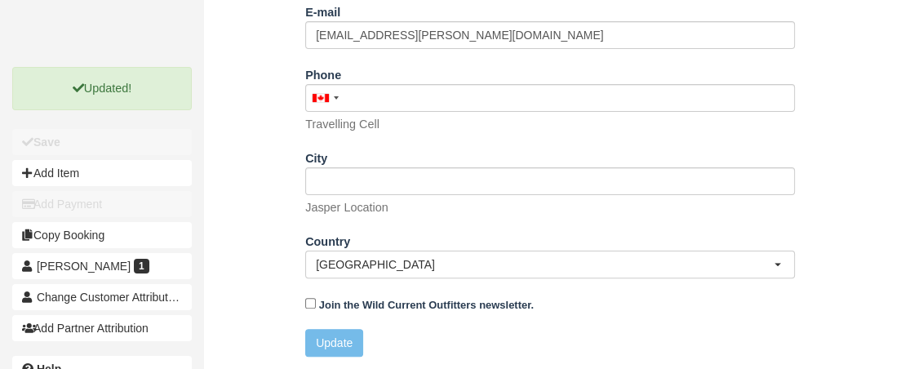
scroll to position [0, 0]
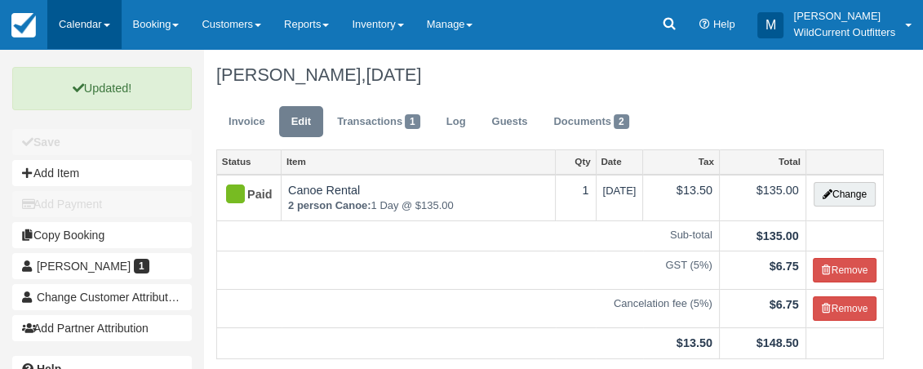
click at [92, 18] on link "Calendar" at bounding box center [84, 24] width 74 height 49
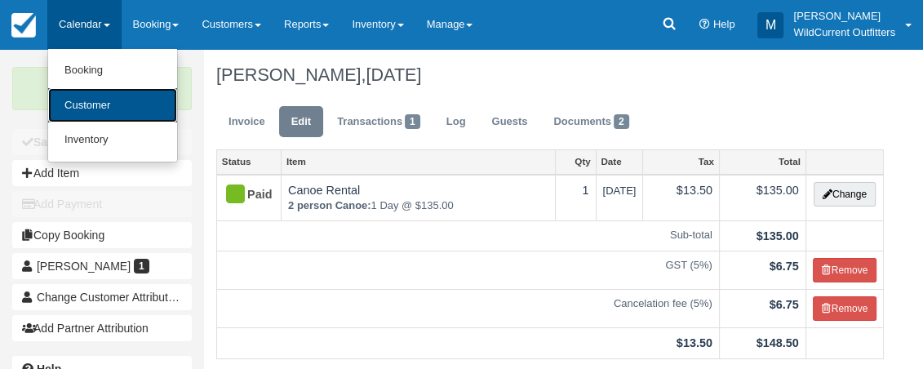
click at [97, 103] on link "Customer" at bounding box center [112, 105] width 129 height 35
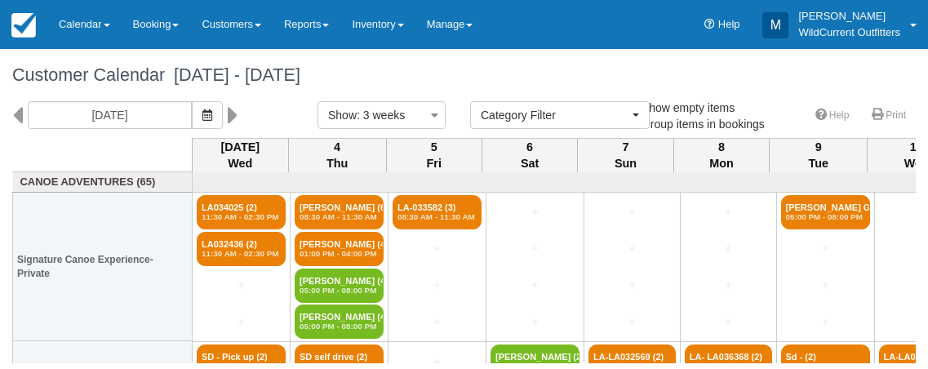
select select
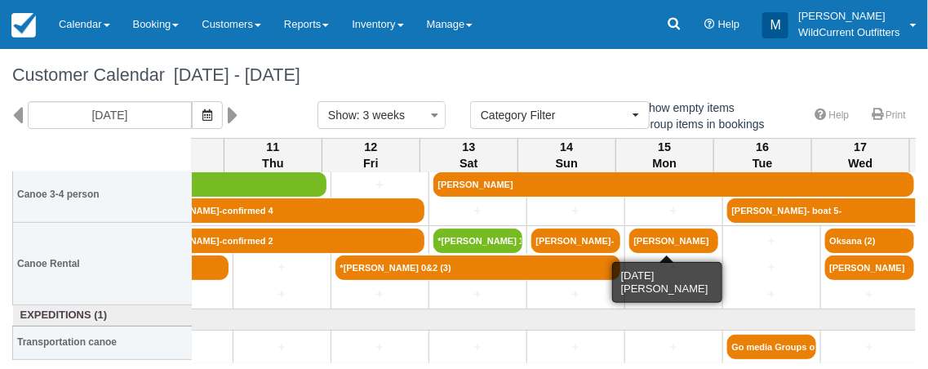
scroll to position [379, 741]
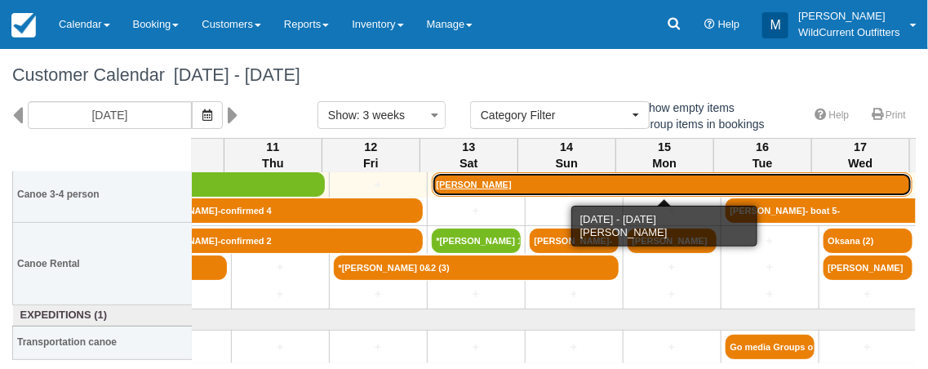
click at [513, 178] on link "[PERSON_NAME]" at bounding box center [672, 184] width 481 height 24
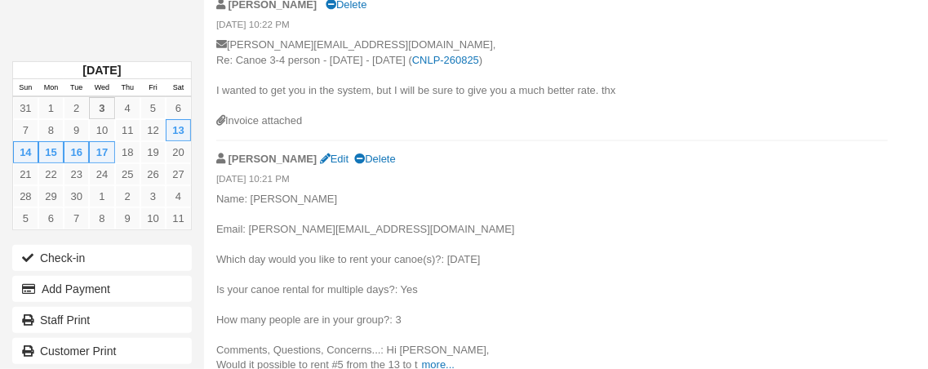
scroll to position [757, 0]
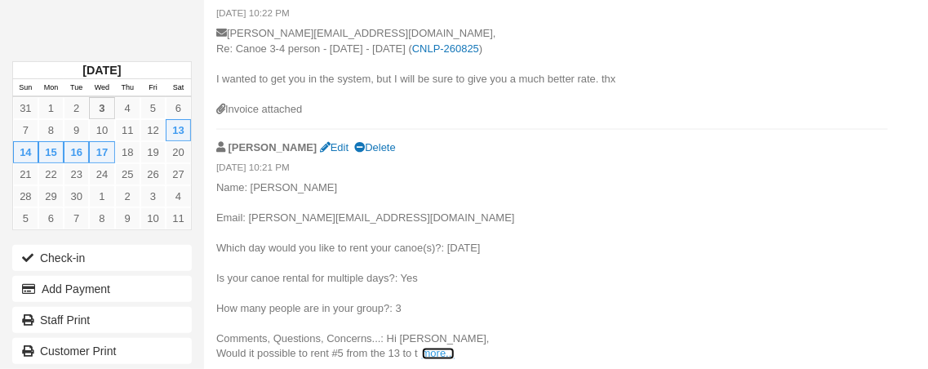
click at [436, 351] on link "more..." at bounding box center [438, 354] width 33 height 12
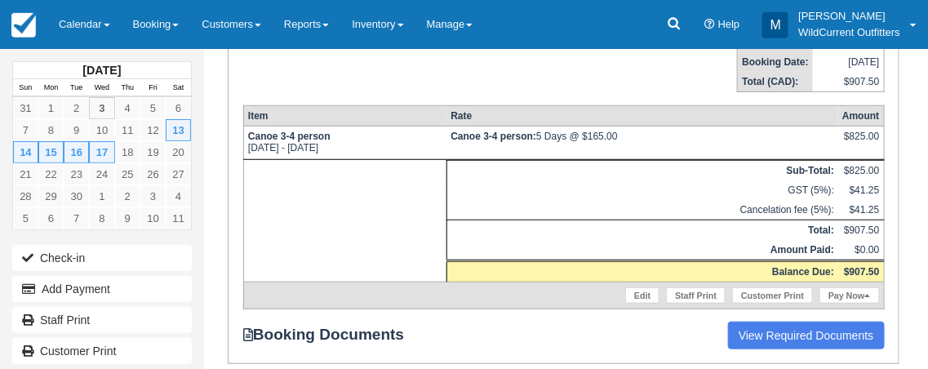
scroll to position [0, 0]
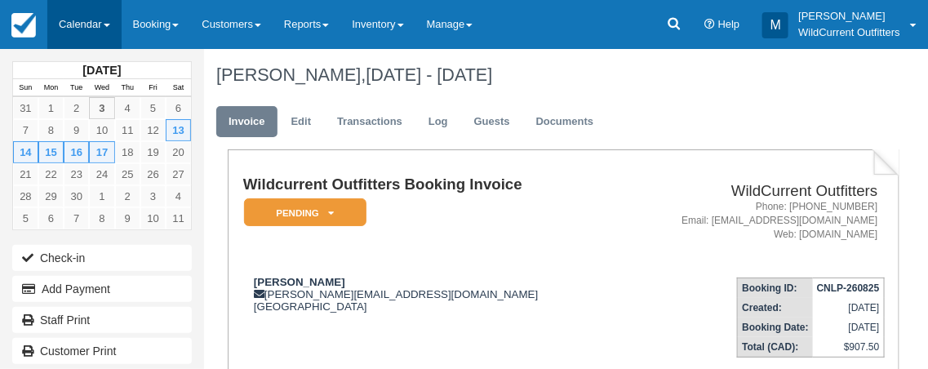
click at [88, 20] on link "Calendar" at bounding box center [84, 24] width 74 height 49
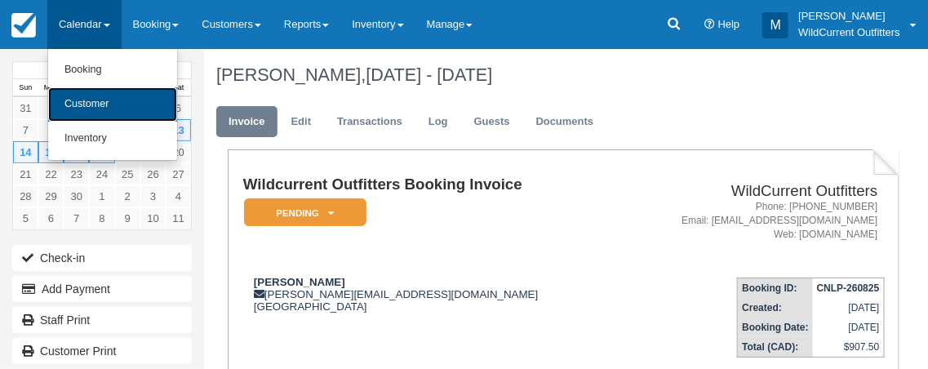
click at [107, 101] on link "Customer" at bounding box center [112, 104] width 129 height 34
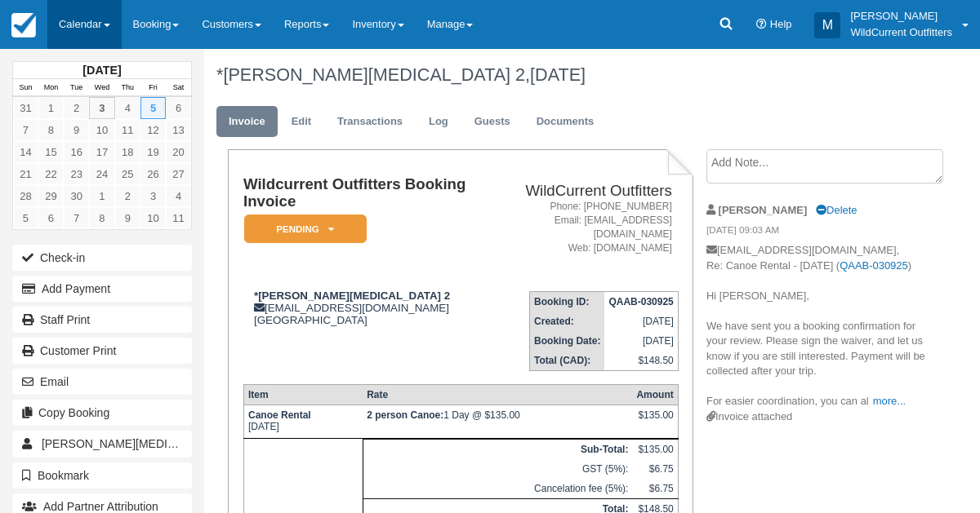
click at [83, 17] on link "Calendar" at bounding box center [84, 24] width 74 height 49
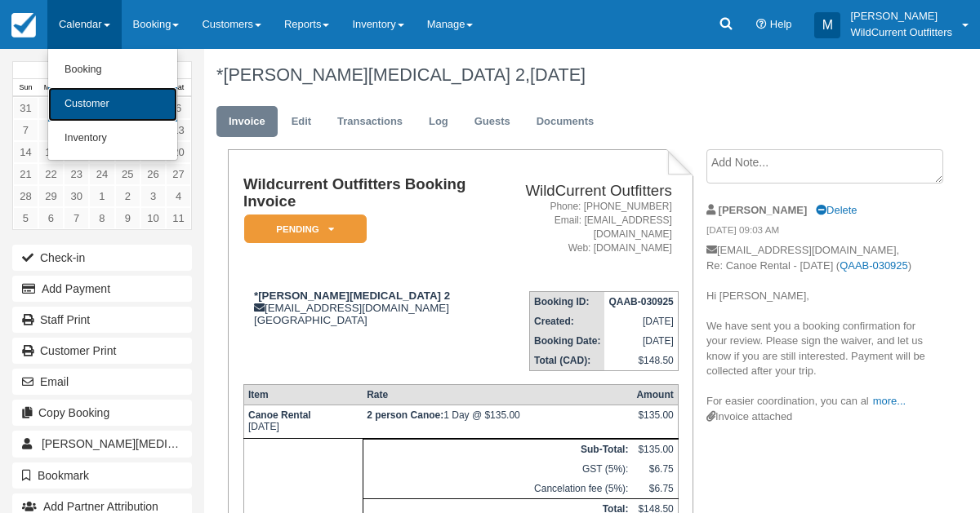
click at [82, 98] on link "Customer" at bounding box center [112, 104] width 129 height 34
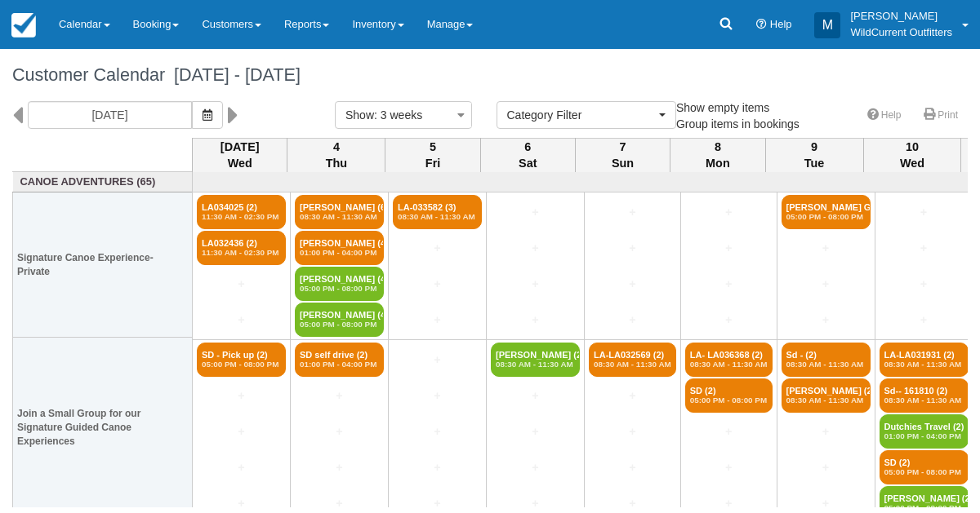
select select
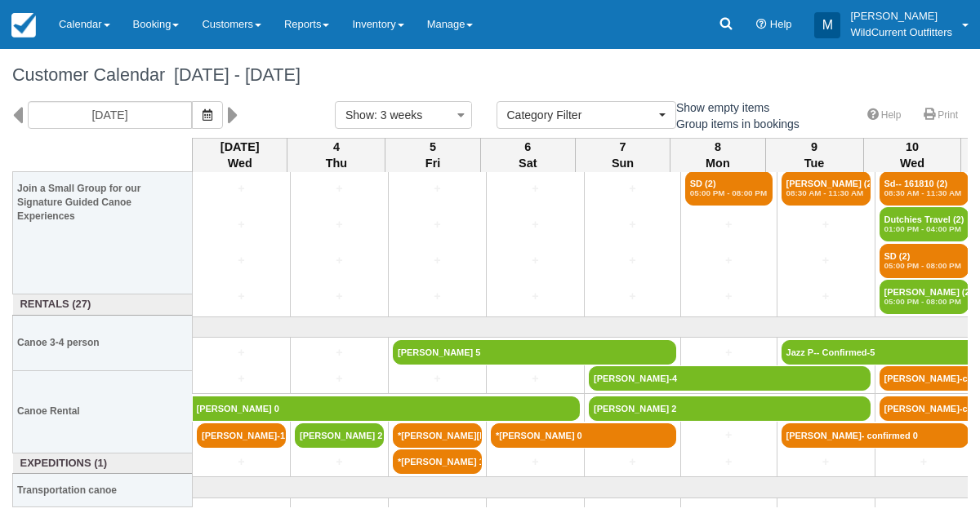
scroll to position [229, 0]
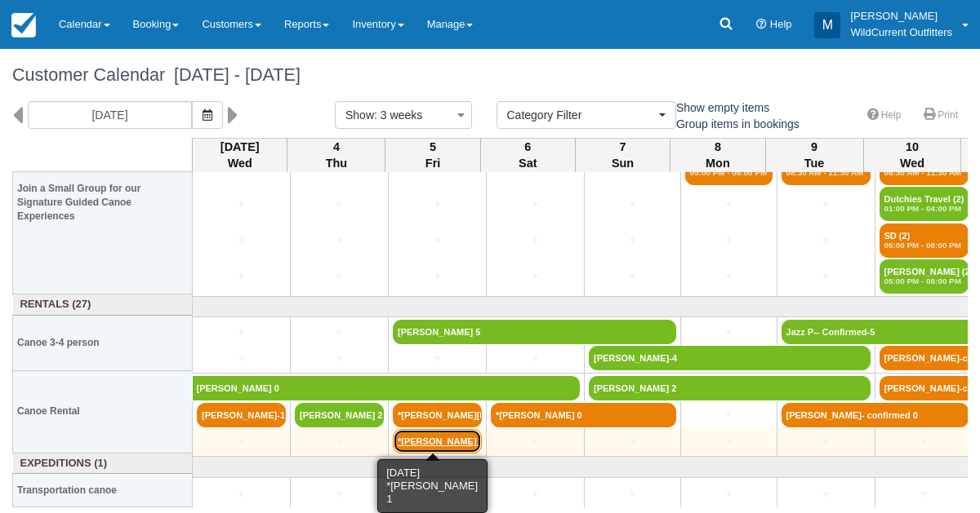
click at [411, 440] on link "*[PERSON_NAME] 1" at bounding box center [437, 441] width 89 height 24
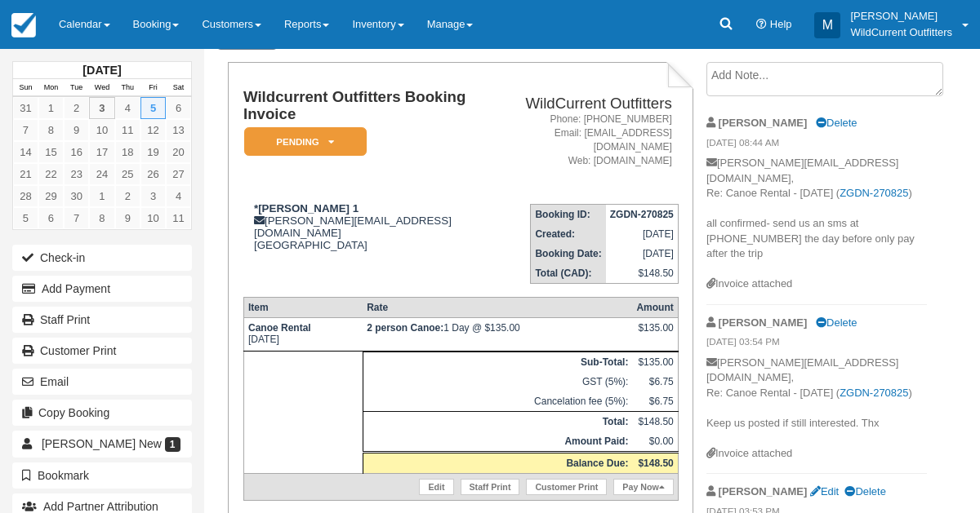
scroll to position [64, 0]
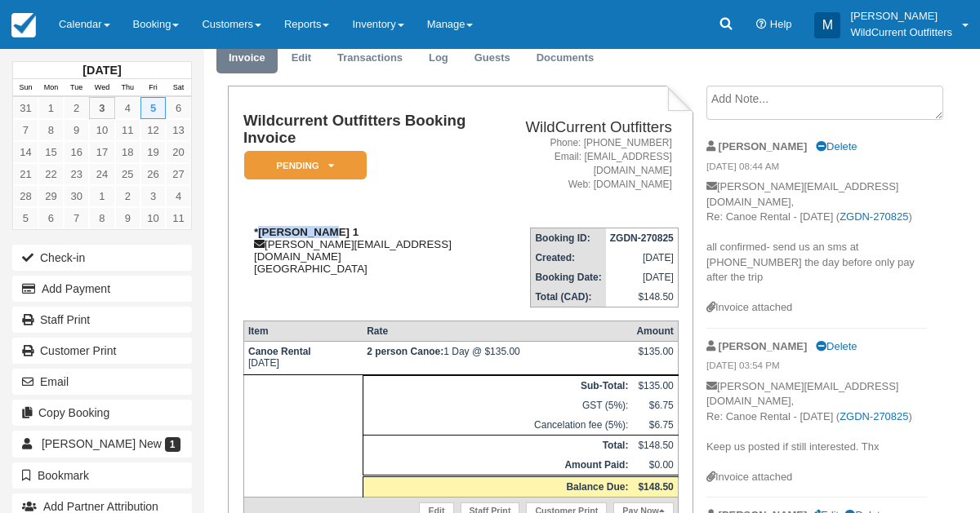
drag, startPoint x: 322, startPoint y: 217, endPoint x: 257, endPoint y: 221, distance: 65.4
click at [257, 226] on div "*[PERSON_NAME] 1 [PERSON_NAME][EMAIL_ADDRESS][DOMAIN_NAME] [GEOGRAPHIC_DATA]" at bounding box center [368, 250] width 250 height 49
copy strong "[PERSON_NAME] 1"
click at [91, 24] on link "Calendar" at bounding box center [84, 24] width 74 height 49
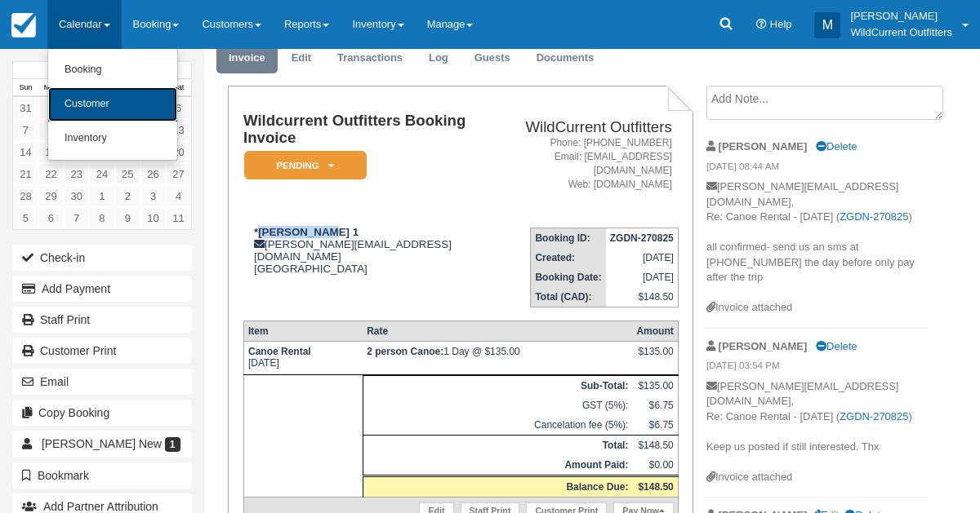
click at [94, 92] on link "Customer" at bounding box center [112, 104] width 129 height 34
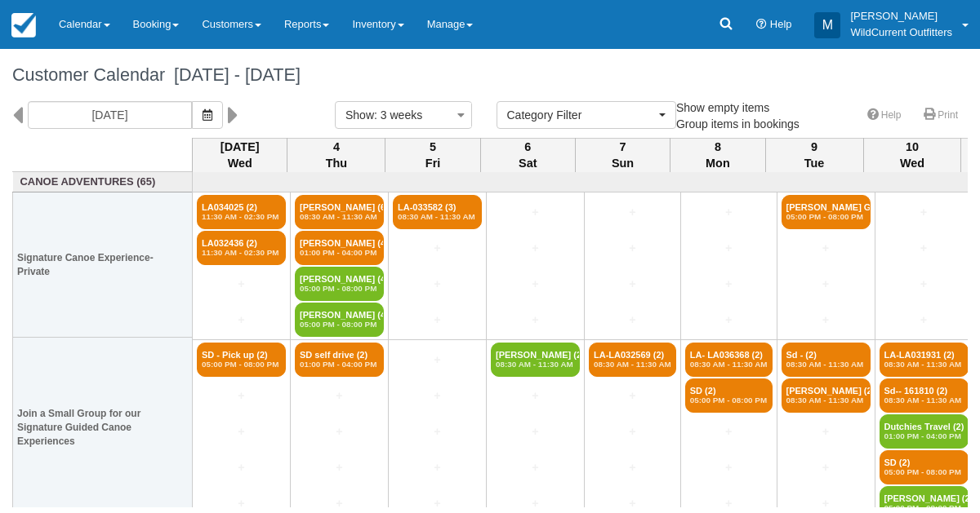
select select
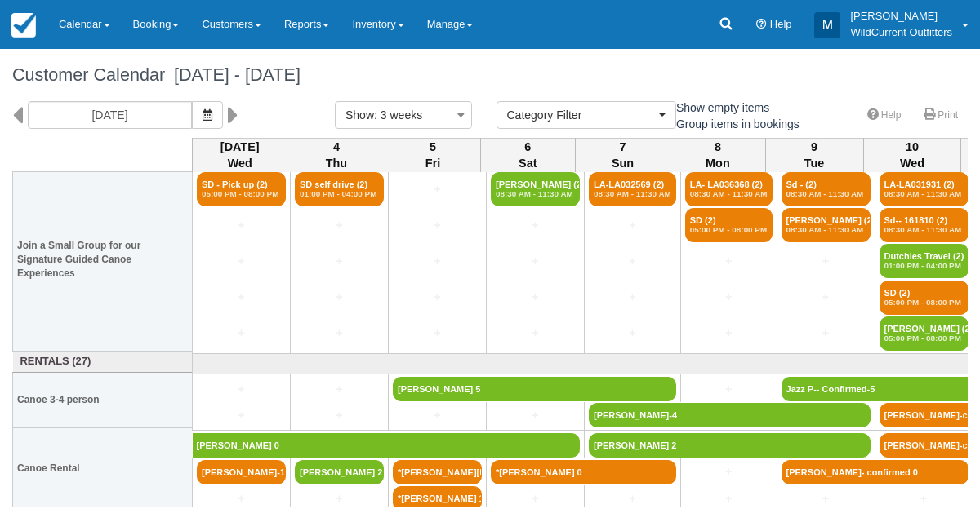
scroll to position [229, 0]
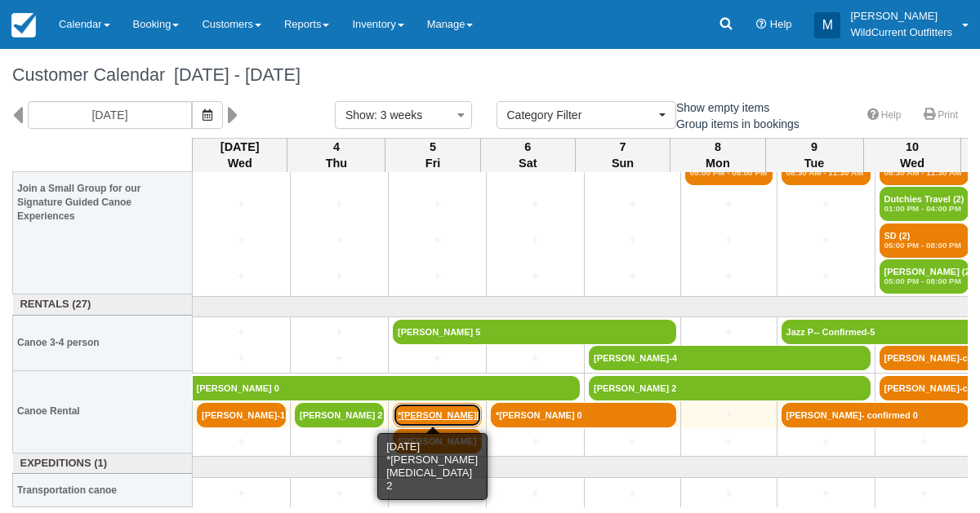
click at [414, 407] on link "*[PERSON_NAME][MEDICAL_DATA] 2" at bounding box center [437, 415] width 89 height 24
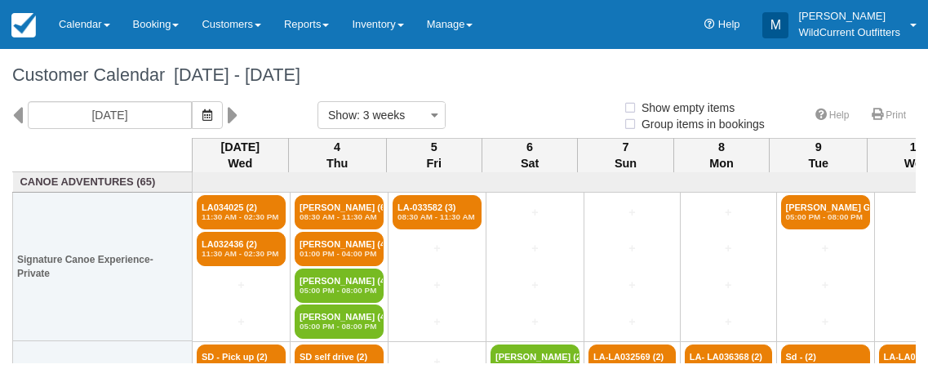
select select
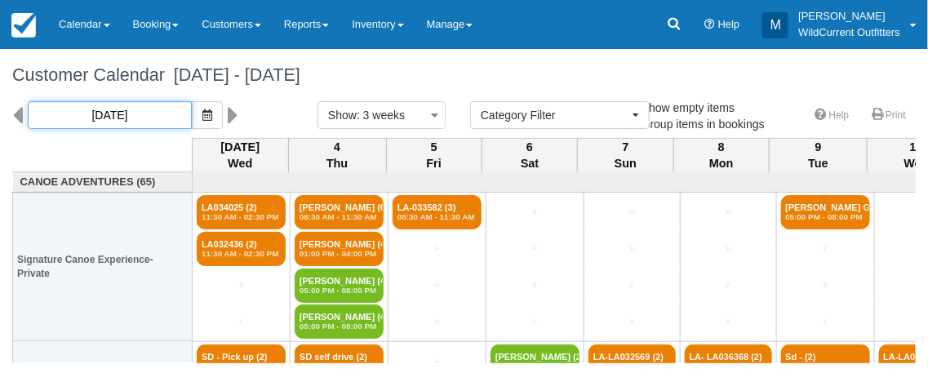
click at [107, 101] on input "[DATE]" at bounding box center [110, 115] width 164 height 28
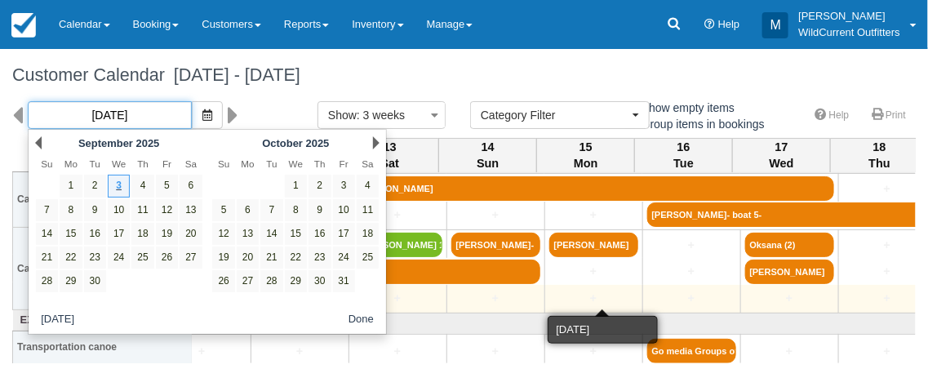
scroll to position [375, 835]
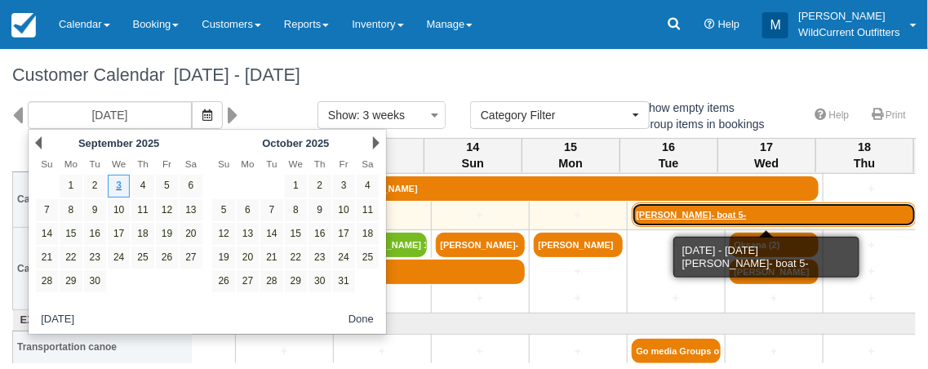
click at [679, 212] on link "[PERSON_NAME]- boat 5-" at bounding box center [774, 214] width 285 height 24
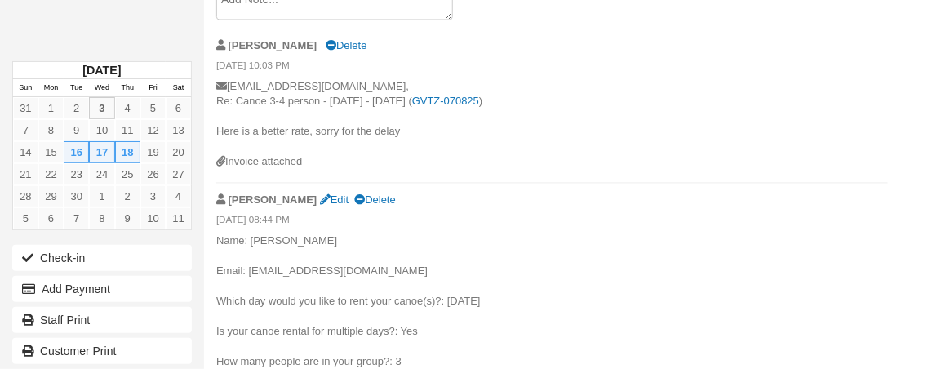
scroll to position [909, 0]
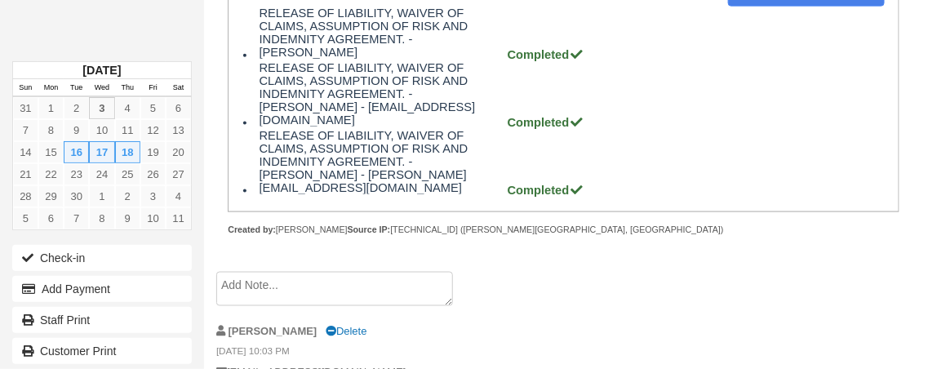
scroll to position [0, 0]
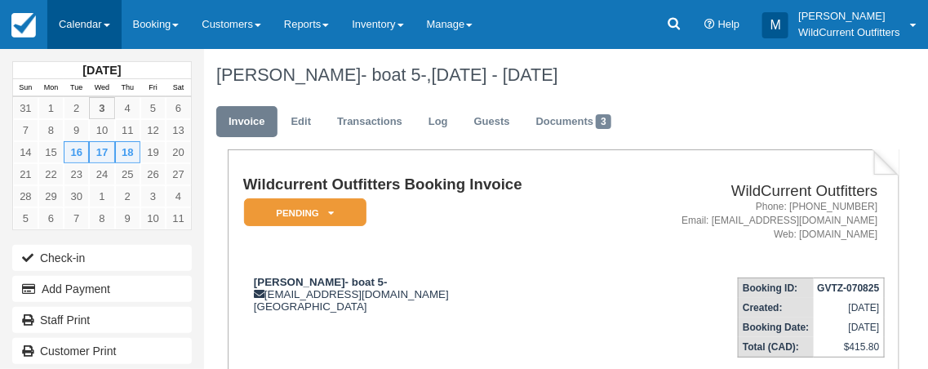
click at [95, 16] on link "Calendar" at bounding box center [84, 24] width 74 height 49
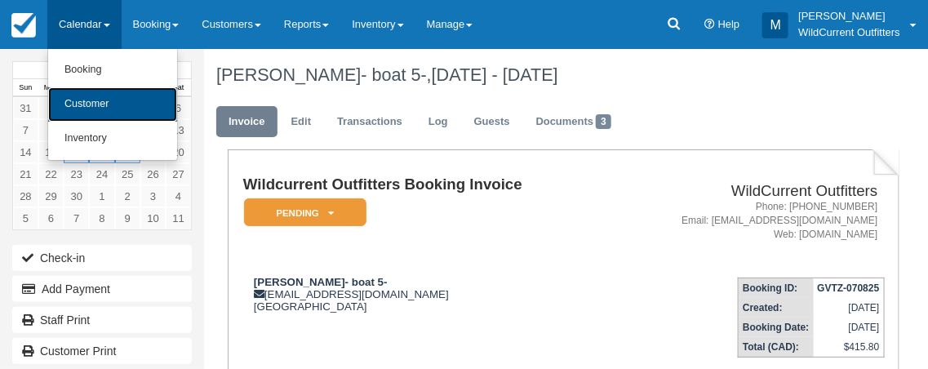
click at [105, 104] on link "Customer" at bounding box center [112, 104] width 129 height 34
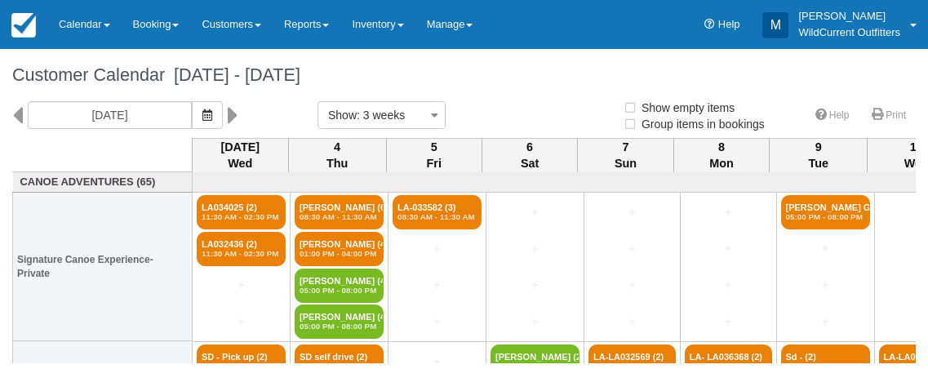
select select
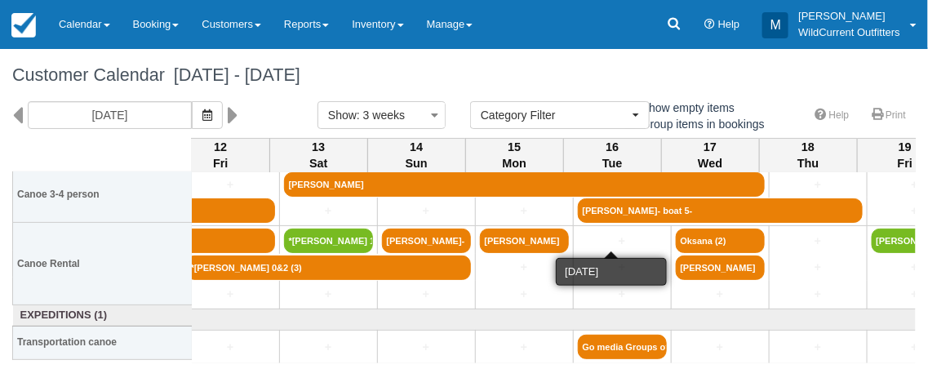
scroll to position [379, 880]
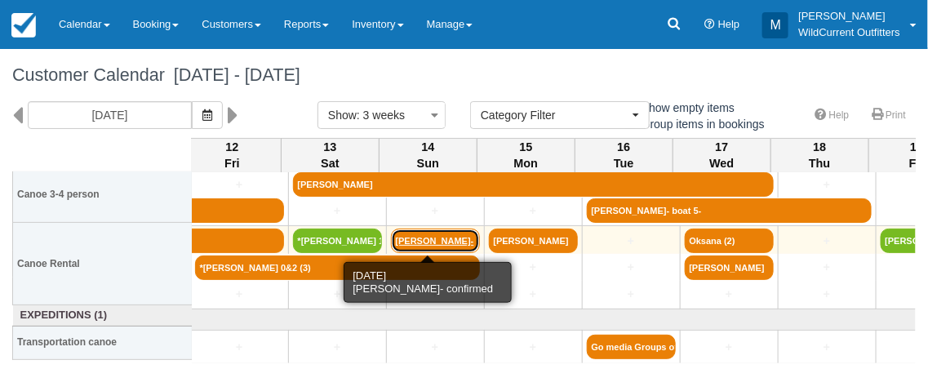
click at [438, 237] on link "[PERSON_NAME]-" at bounding box center [435, 241] width 89 height 24
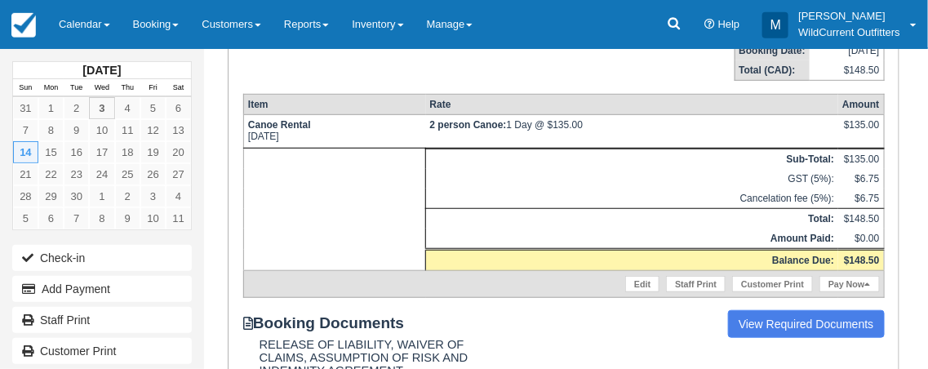
scroll to position [278, 0]
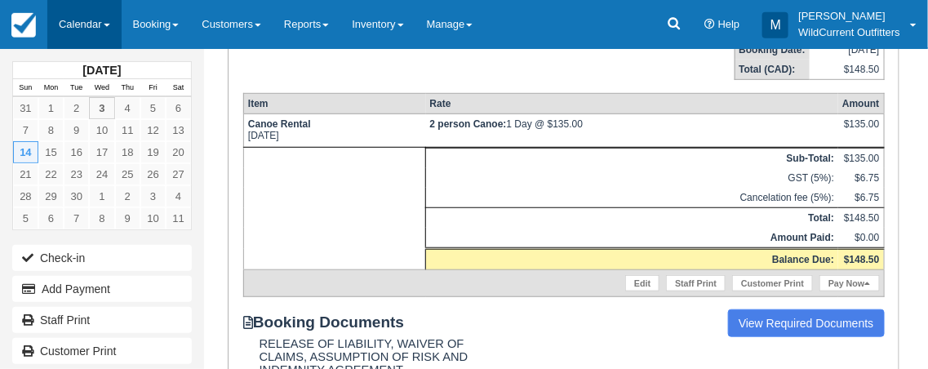
click at [101, 23] on link "Calendar" at bounding box center [84, 24] width 74 height 49
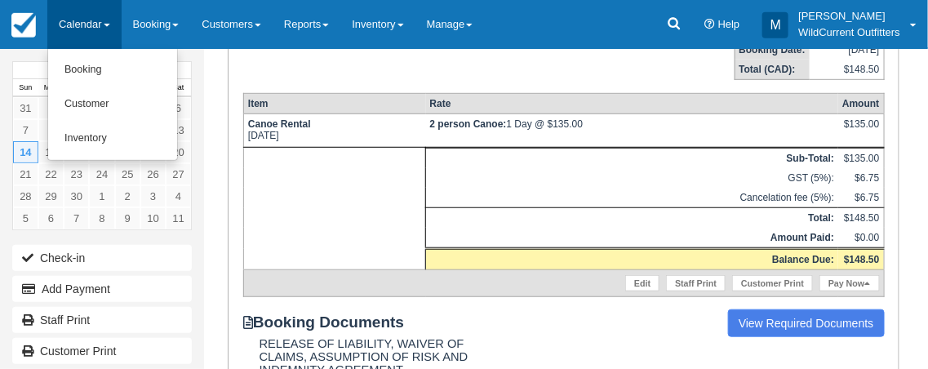
scroll to position [0, 0]
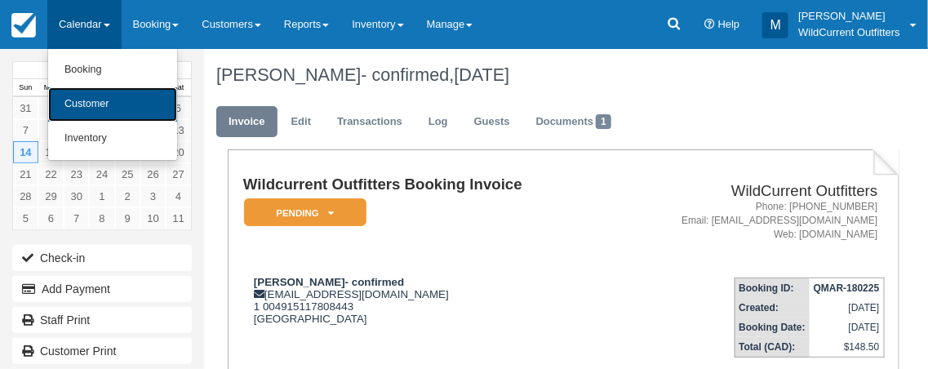
click at [101, 104] on link "Customer" at bounding box center [112, 104] width 129 height 34
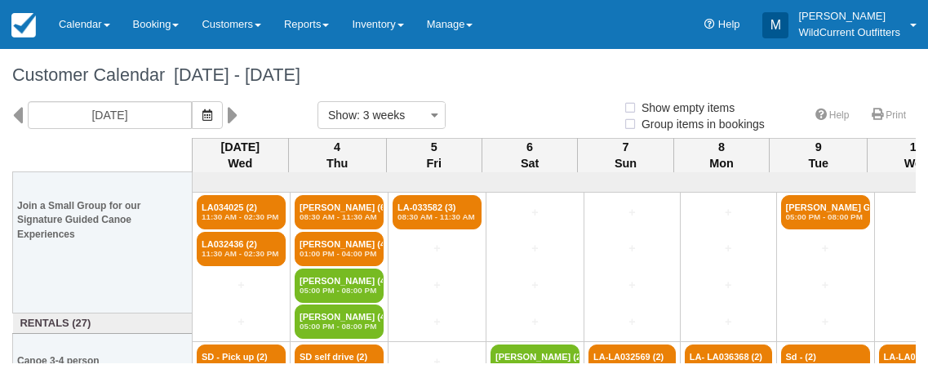
select select
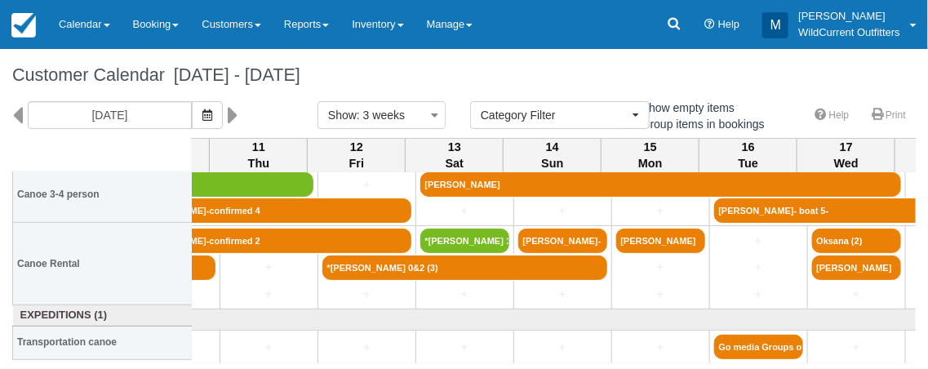
scroll to position [379, 758]
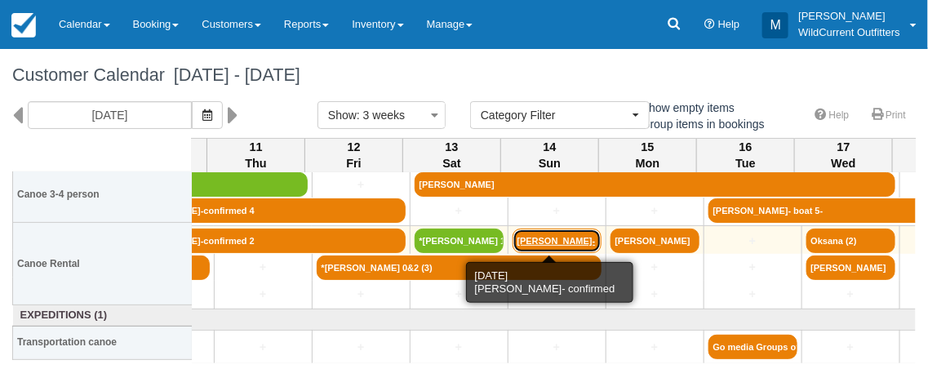
click at [544, 235] on link "[PERSON_NAME]-" at bounding box center [557, 241] width 89 height 24
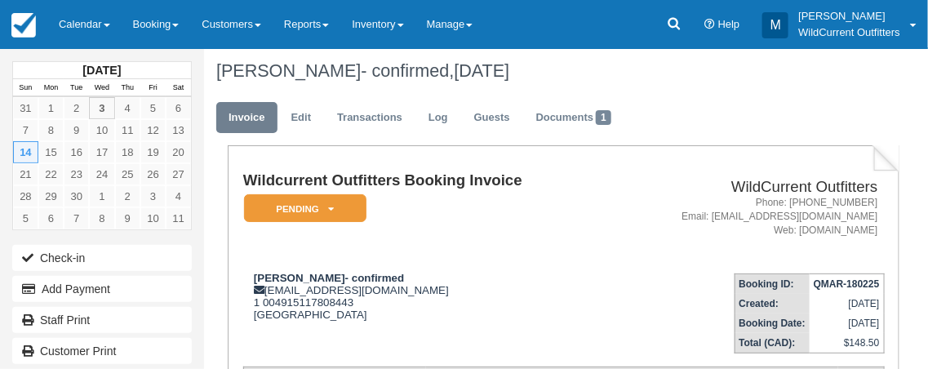
scroll to position [5, 0]
click at [307, 115] on link "Edit" at bounding box center [301, 117] width 44 height 32
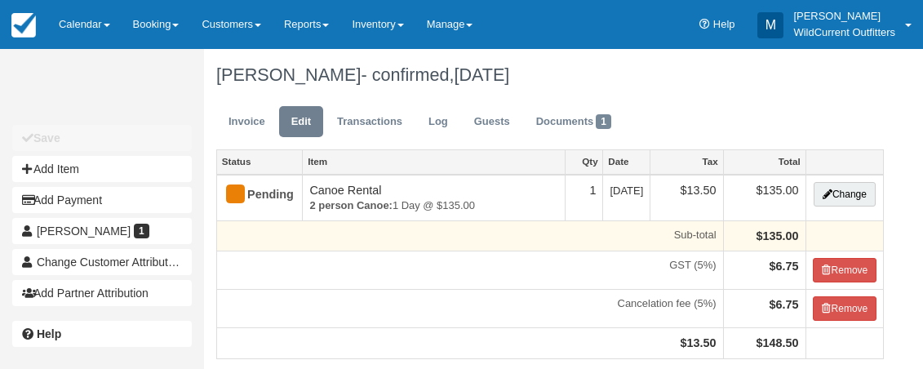
scroll to position [8, 0]
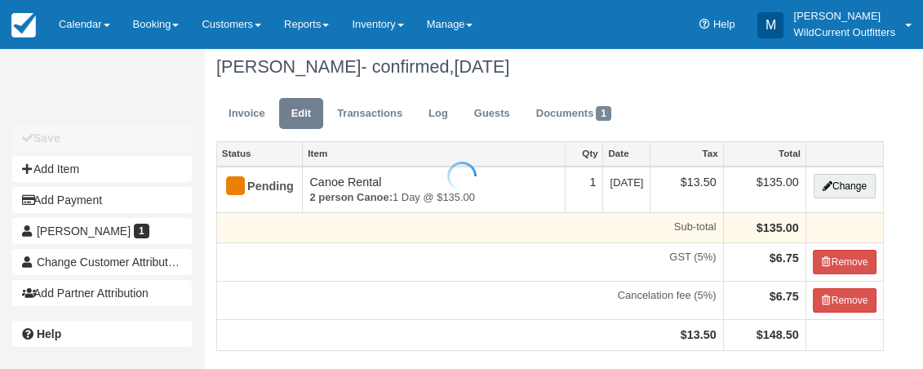
type input "004915117808443"
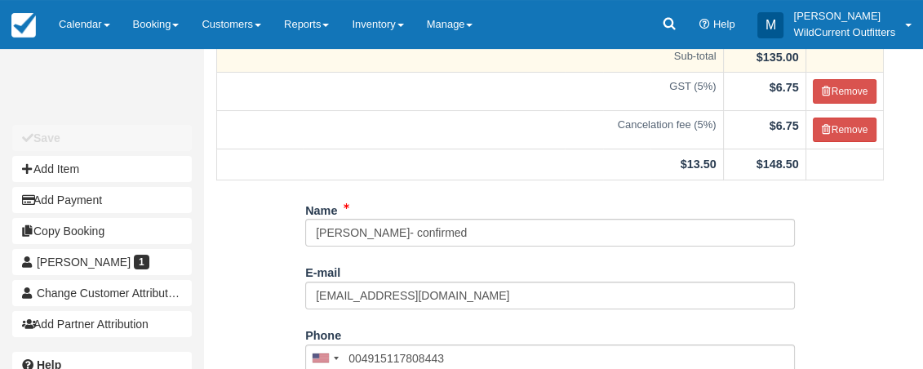
scroll to position [181, 0]
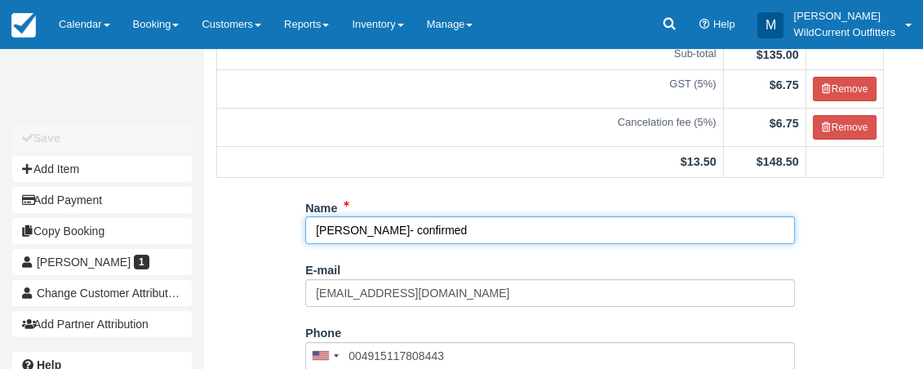
click at [425, 229] on input "Elisabeth Gernhuber- confirmed" at bounding box center [550, 230] width 490 height 28
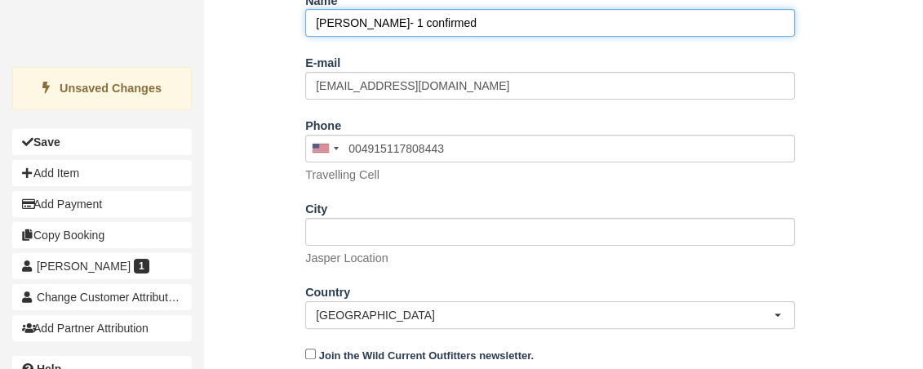
scroll to position [440, 0]
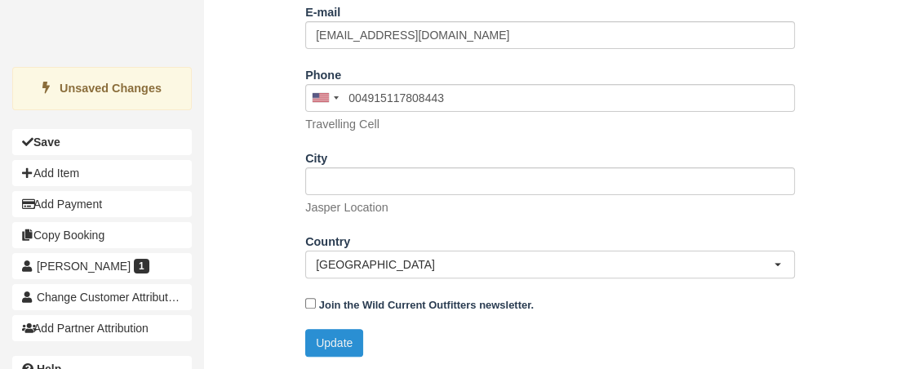
type input "Elisabeth Gernhuber- 1 confirmed"
click at [311, 336] on button "Update" at bounding box center [334, 343] width 58 height 28
type input "+1004915117808443"
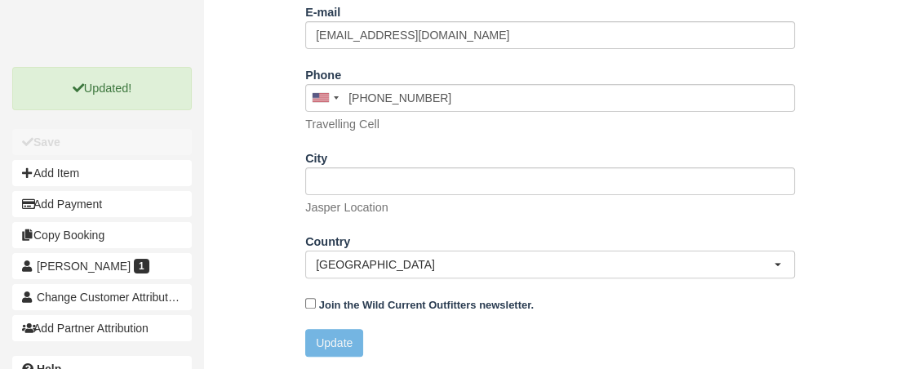
scroll to position [258, 0]
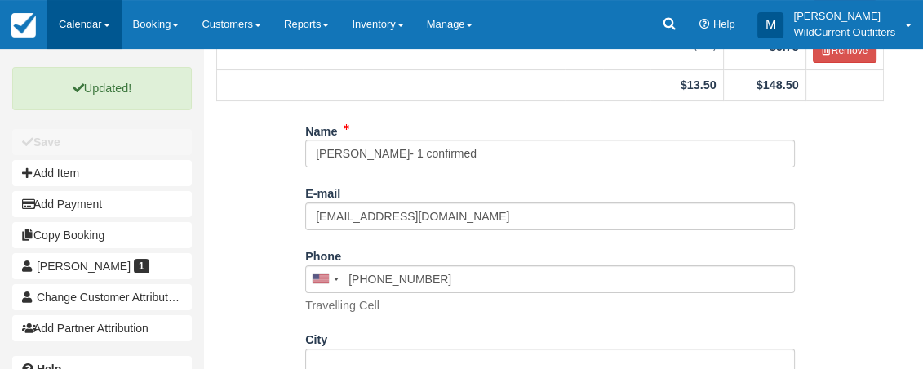
click at [103, 22] on link "Calendar" at bounding box center [84, 24] width 74 height 49
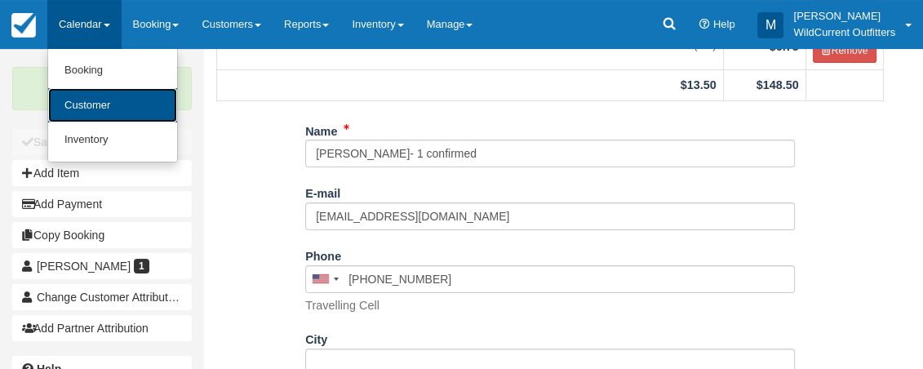
click at [95, 103] on link "Customer" at bounding box center [112, 105] width 129 height 35
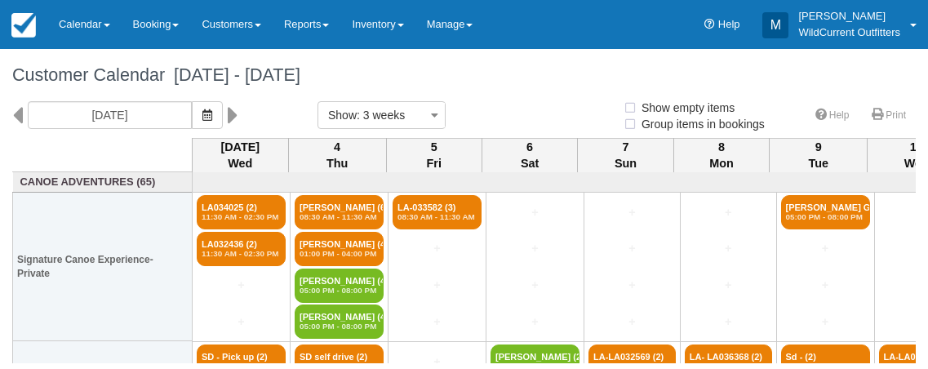
select select
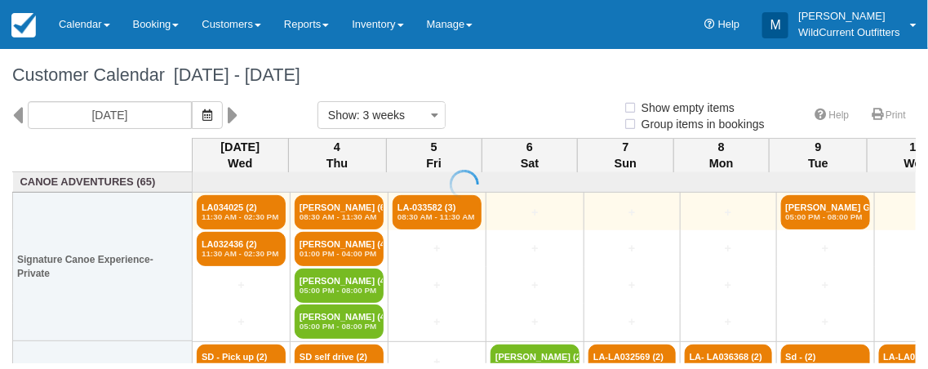
select select
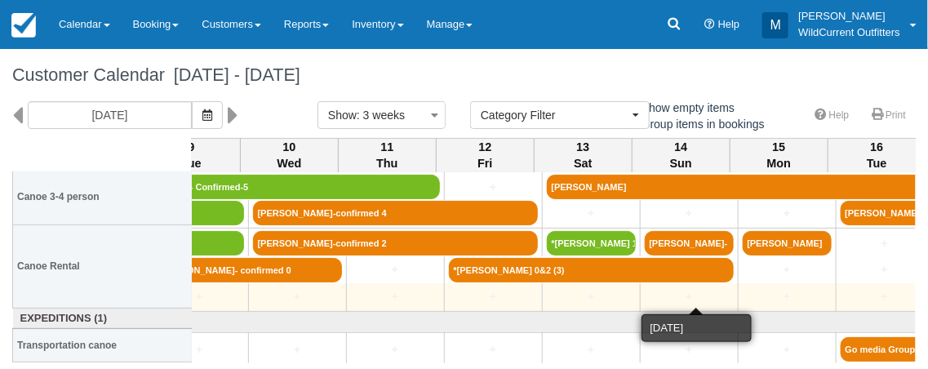
scroll to position [376, 627]
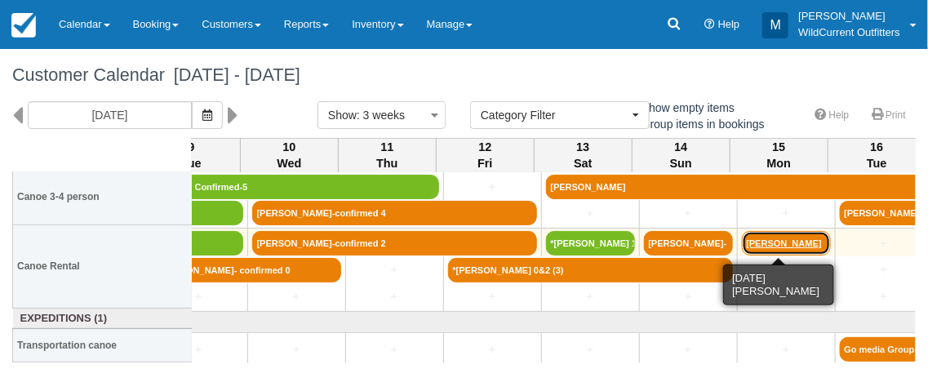
click at [762, 240] on link "[PERSON_NAME]" at bounding box center [786, 243] width 89 height 24
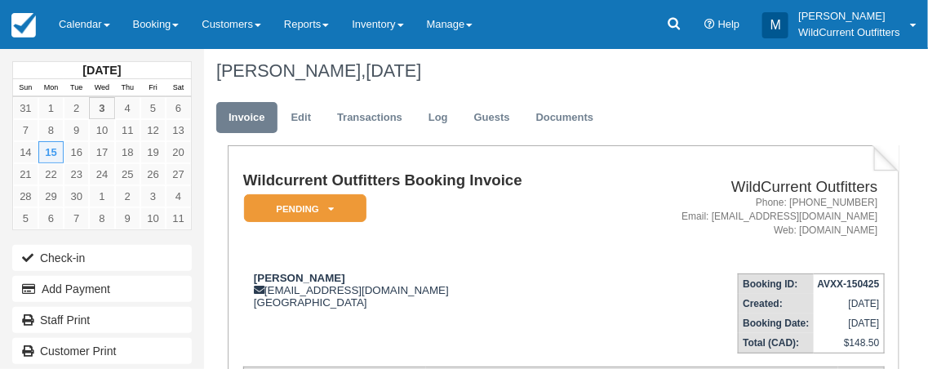
scroll to position [9, 0]
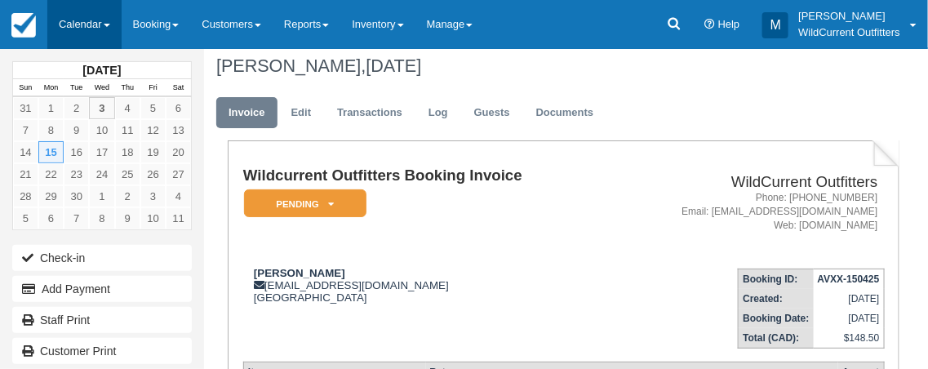
click at [91, 25] on link "Calendar" at bounding box center [84, 24] width 74 height 49
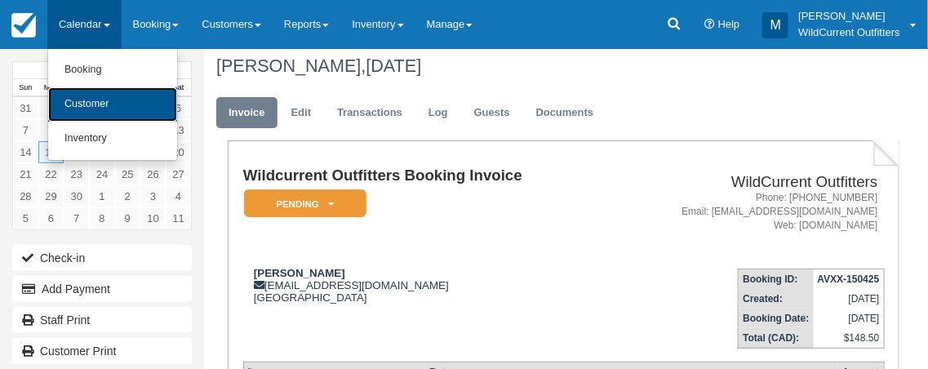
click at [97, 105] on link "Customer" at bounding box center [112, 104] width 129 height 34
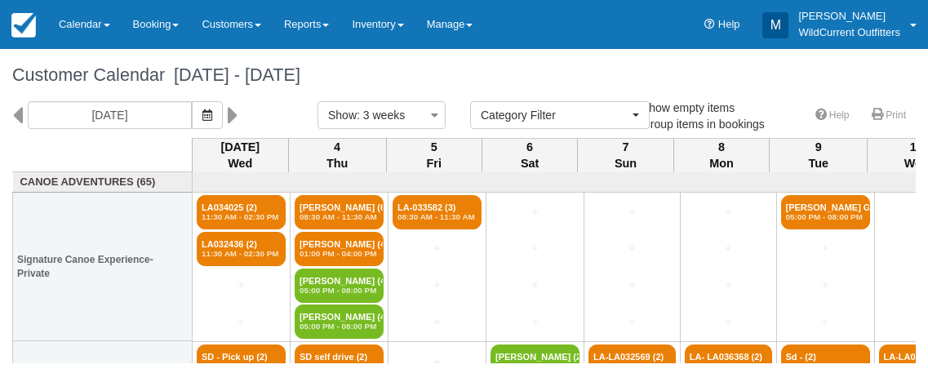
select select
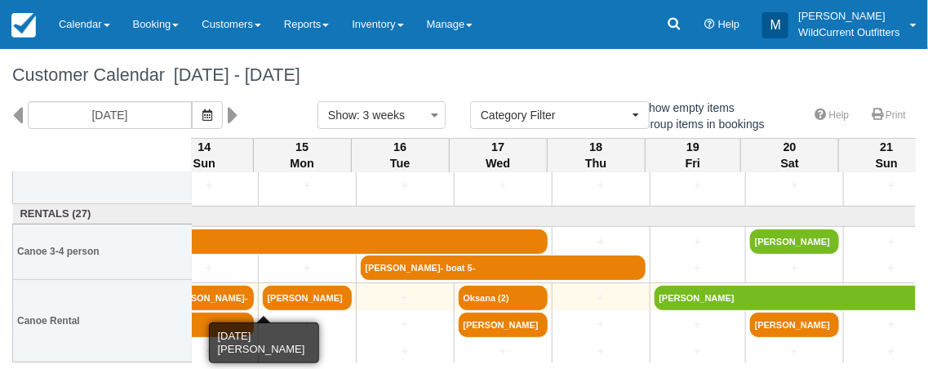
scroll to position [322, 1098]
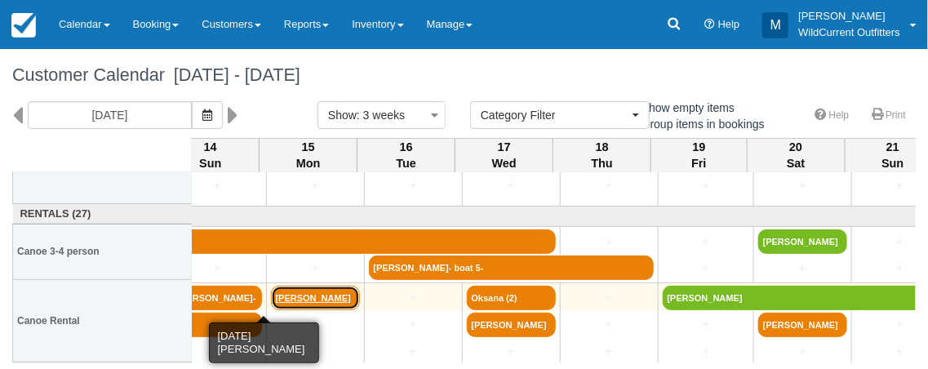
click at [321, 288] on link "[PERSON_NAME]" at bounding box center [315, 298] width 89 height 24
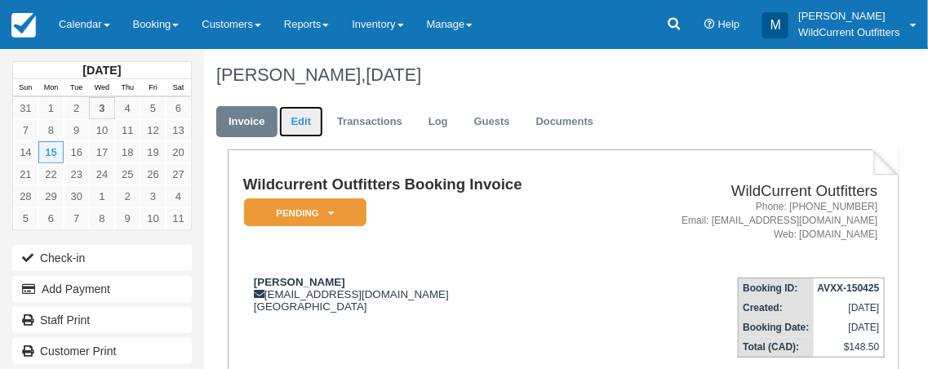
click at [295, 122] on link "Edit" at bounding box center [301, 122] width 44 height 32
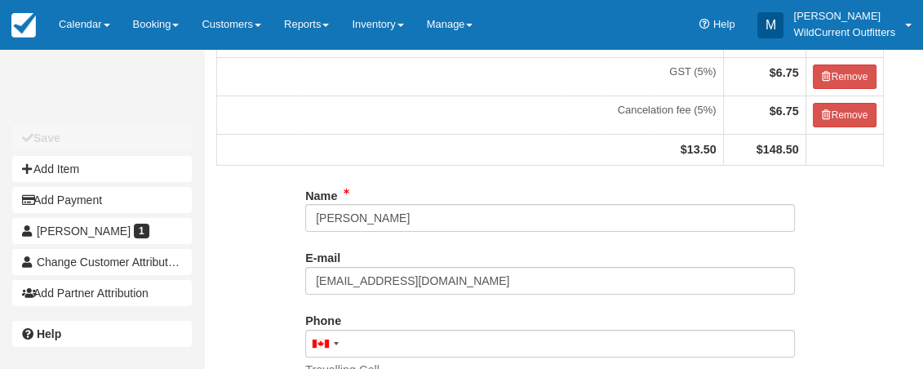
scroll to position [193, 0]
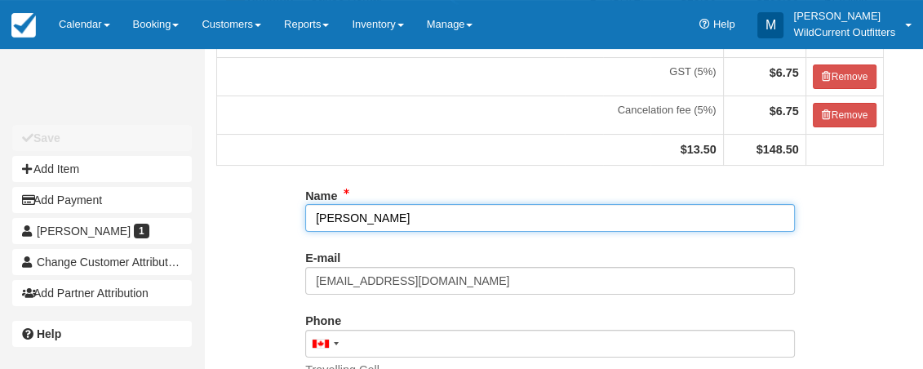
click at [313, 220] on input "Fred Dulin" at bounding box center [550, 218] width 490 height 28
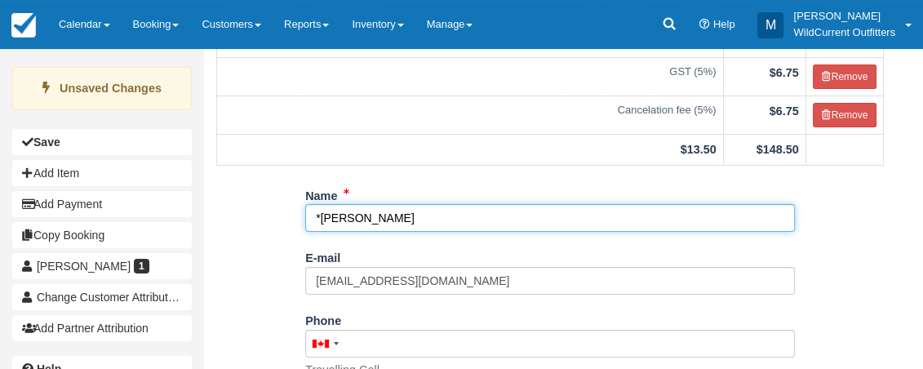
click at [405, 215] on input "*Fred Dulin" at bounding box center [550, 218] width 490 height 28
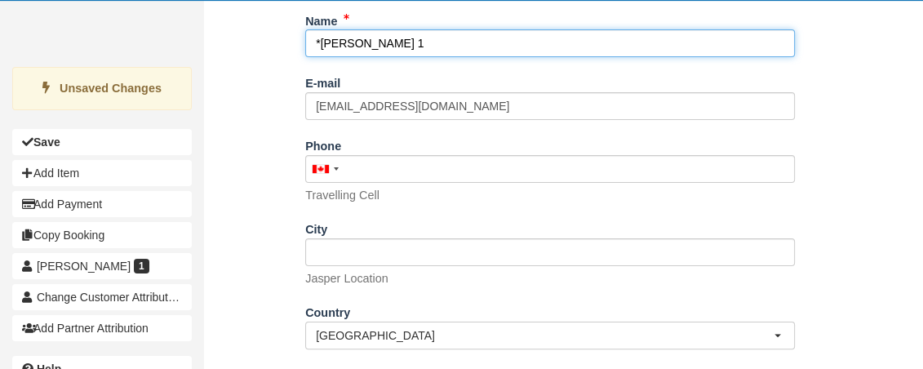
scroll to position [440, 0]
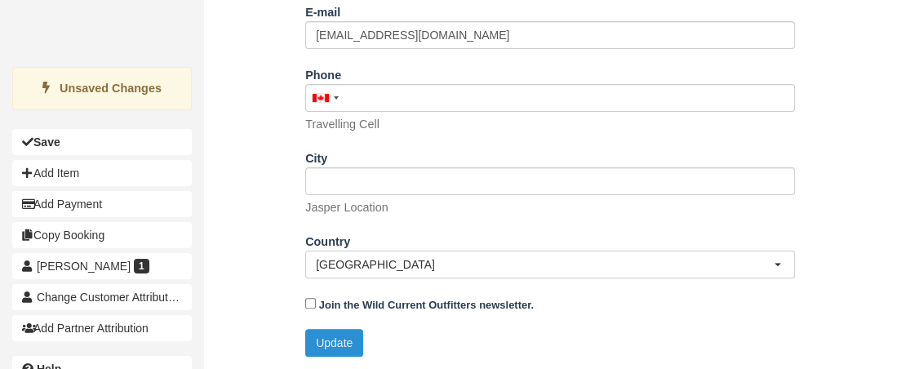
type input "*Fred Dulin 1"
click at [331, 336] on button "Update" at bounding box center [334, 343] width 58 height 28
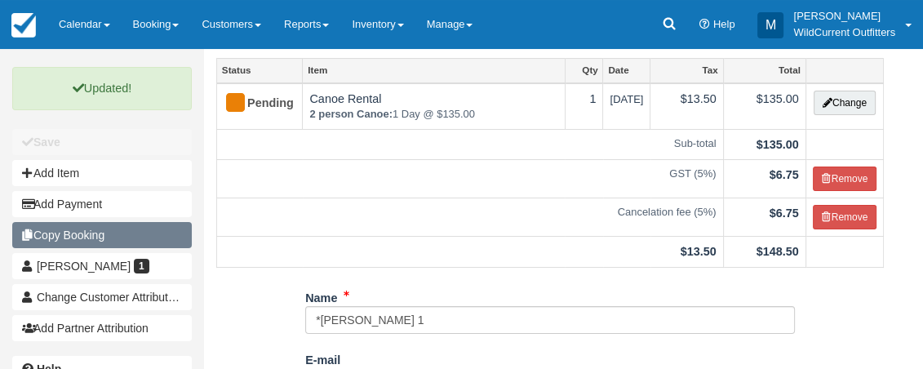
scroll to position [73, 0]
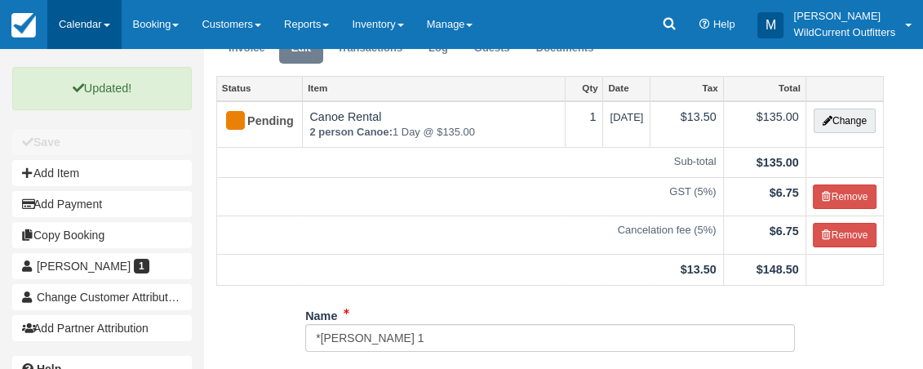
click at [88, 26] on link "Calendar" at bounding box center [84, 24] width 74 height 49
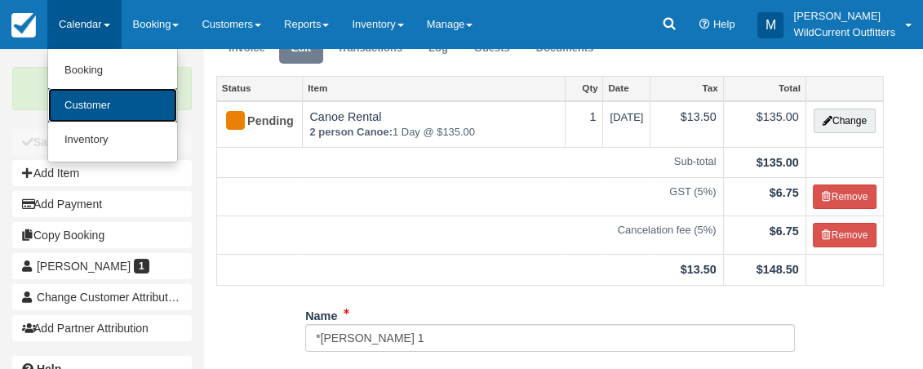
click at [103, 107] on link "Customer" at bounding box center [112, 105] width 129 height 35
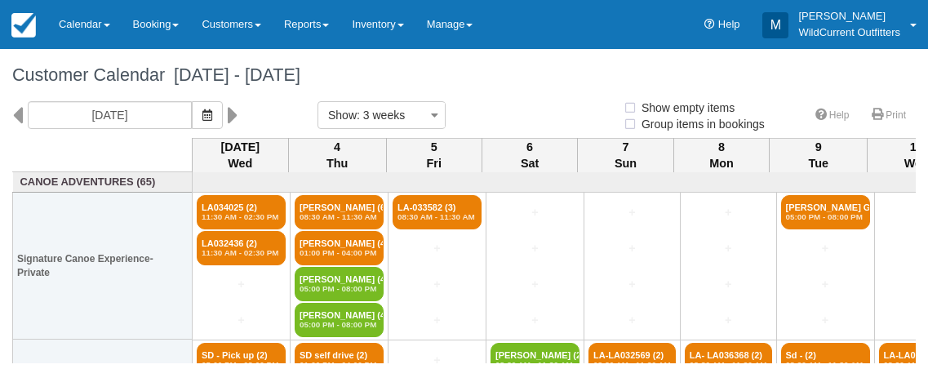
select select
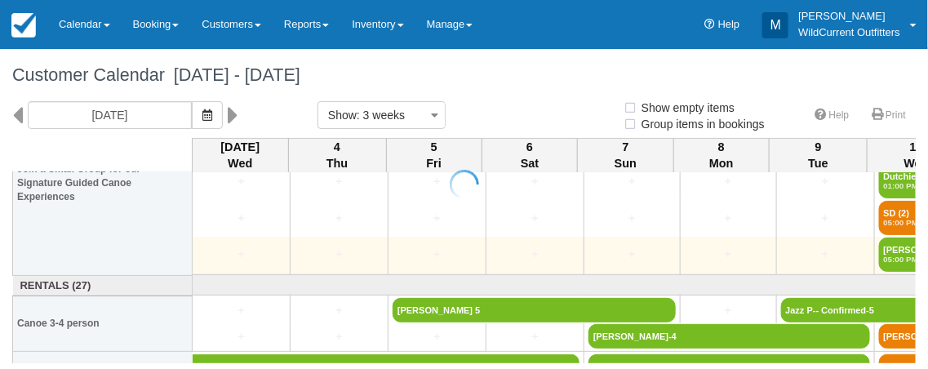
select select
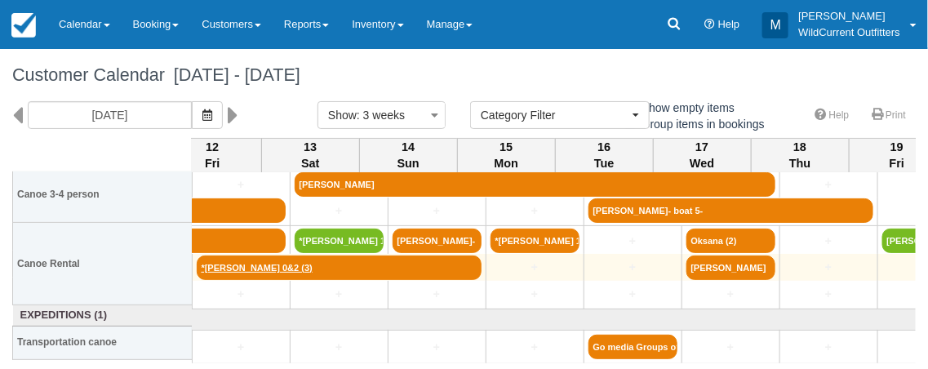
scroll to position [376, 914]
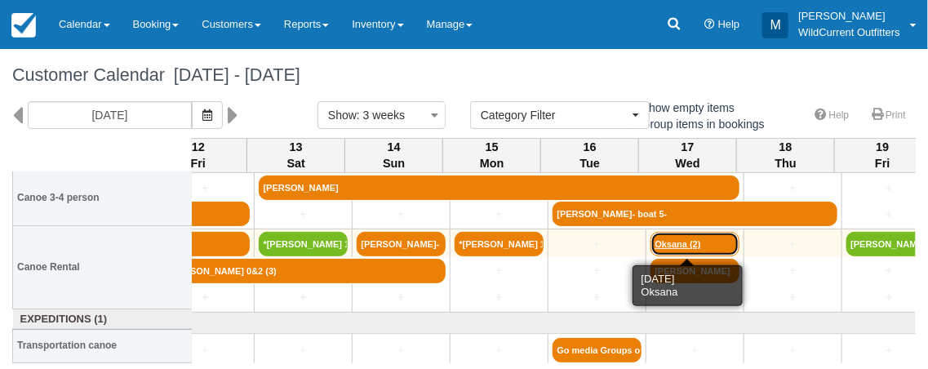
click at [664, 239] on link "Oksana (2)" at bounding box center [695, 244] width 89 height 24
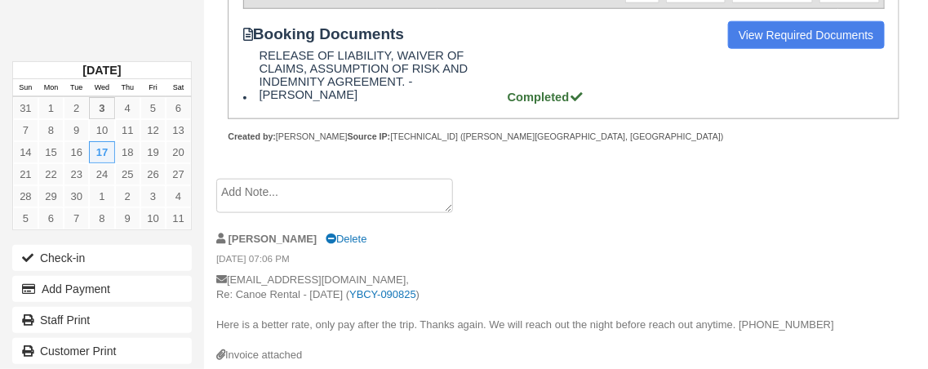
scroll to position [555, 0]
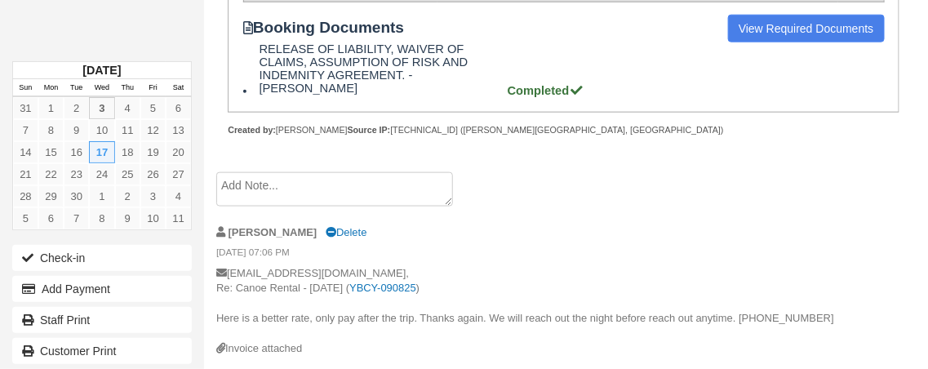
click at [320, 186] on textarea at bounding box center [334, 189] width 237 height 34
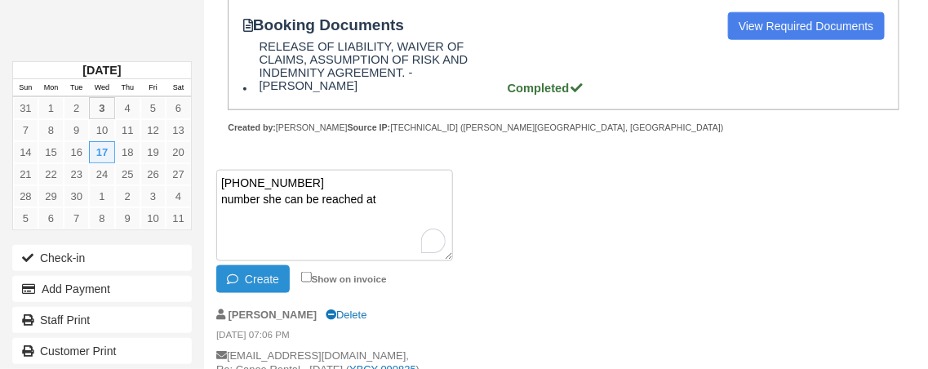
type textarea "[PHONE_NUMBER] number she can be reached at"
click at [262, 277] on button "Create" at bounding box center [252, 279] width 73 height 28
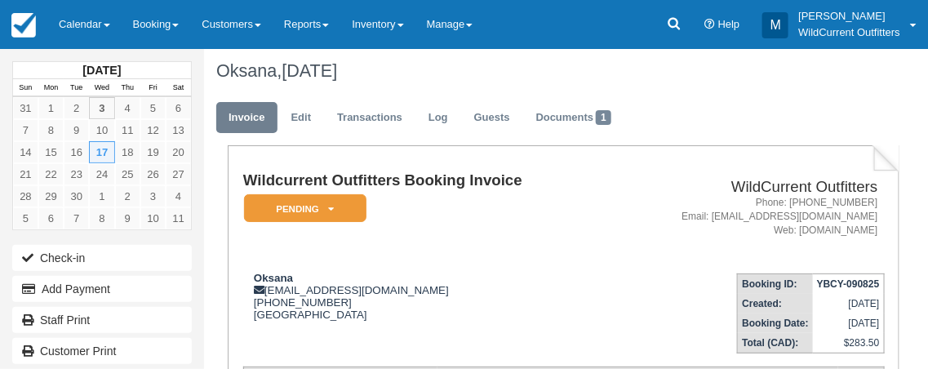
scroll to position [0, 0]
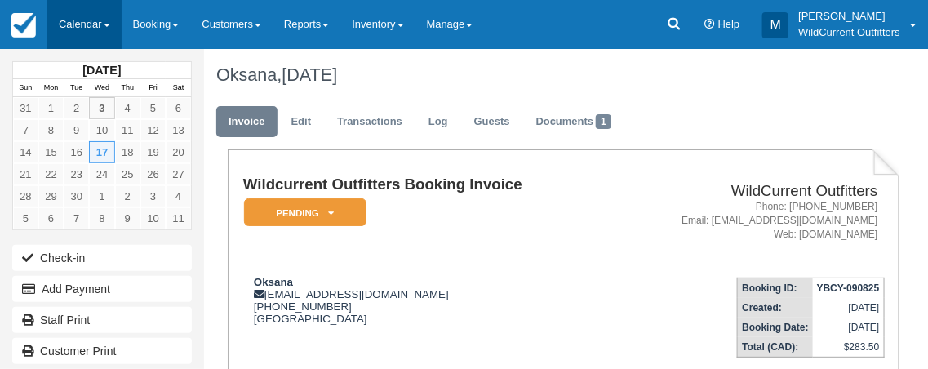
click at [76, 30] on link "Calendar" at bounding box center [84, 24] width 74 height 49
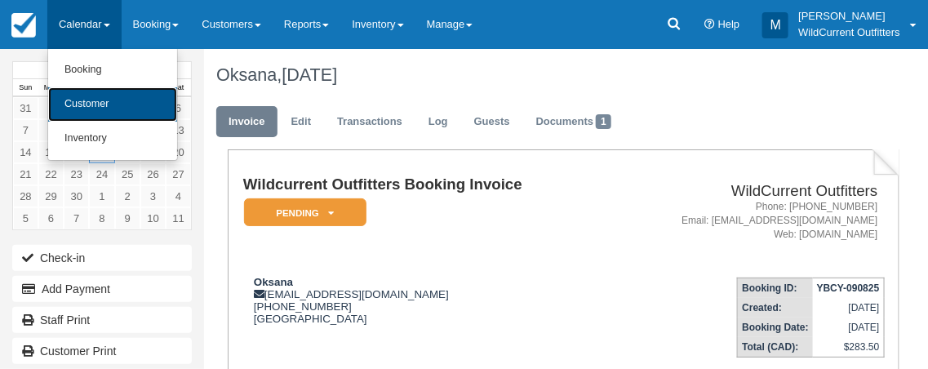
click at [87, 96] on link "Customer" at bounding box center [112, 104] width 129 height 34
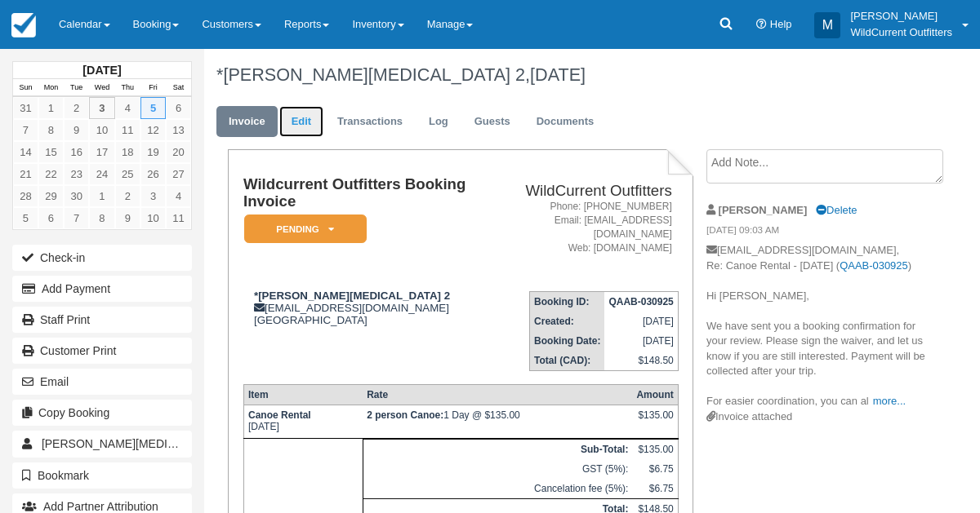
click at [306, 131] on link "Edit" at bounding box center [301, 122] width 44 height 32
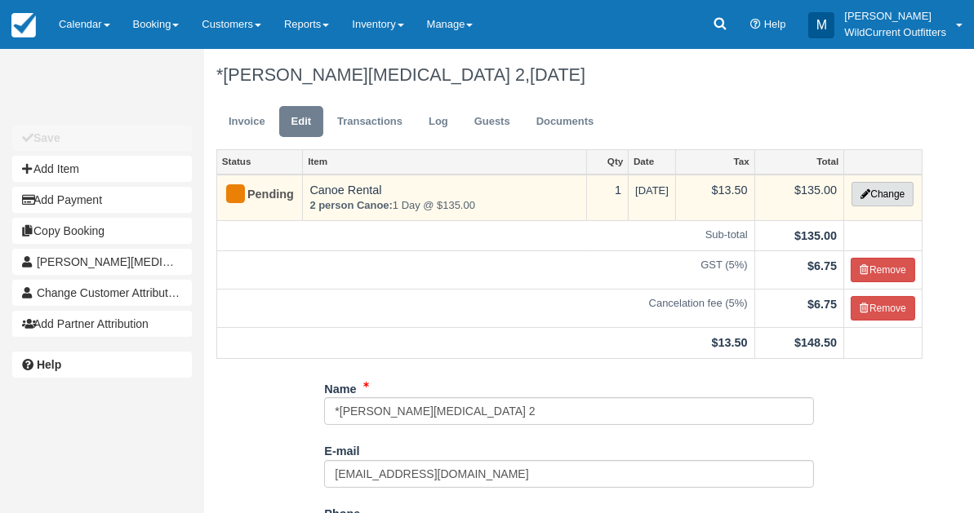
click at [882, 196] on button "Change" at bounding box center [882, 194] width 62 height 24
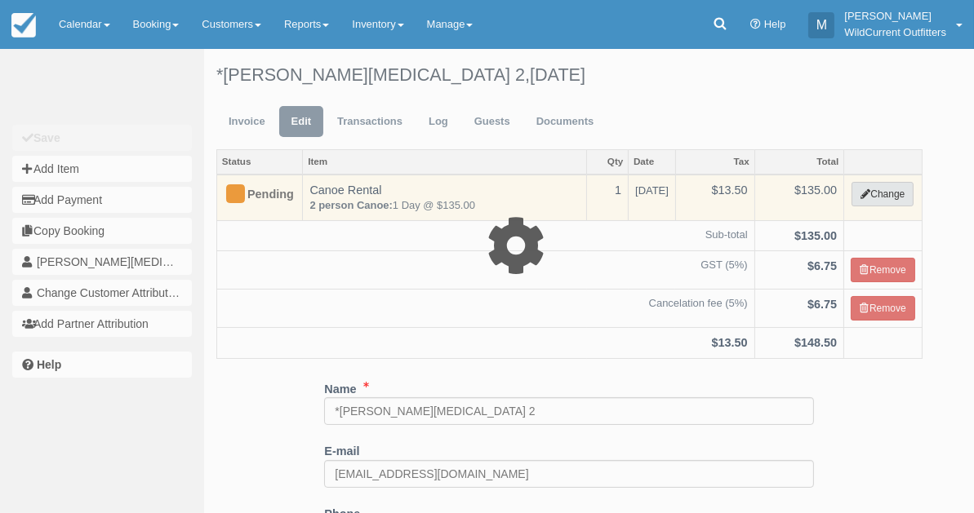
select select "7"
type input "135.00"
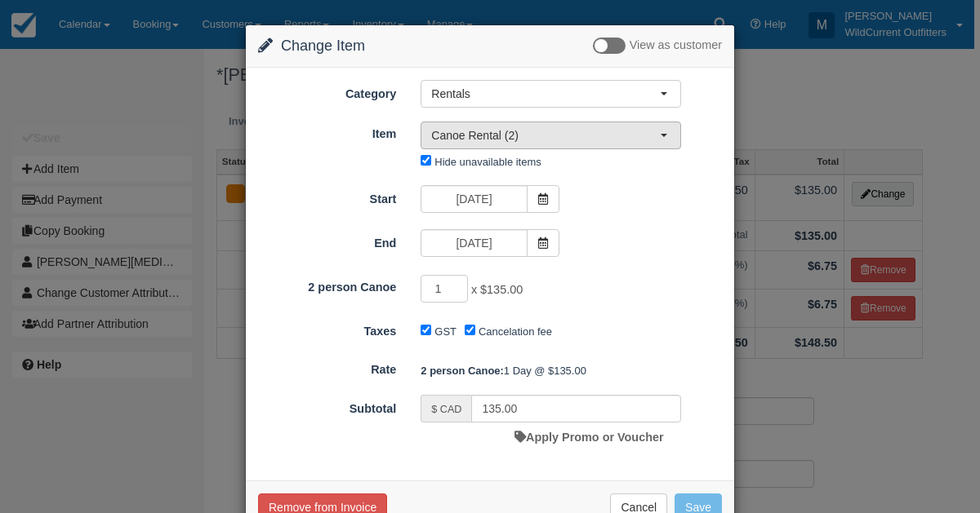
click at [657, 133] on button "Canoe Rental (2)" at bounding box center [550, 136] width 260 height 28
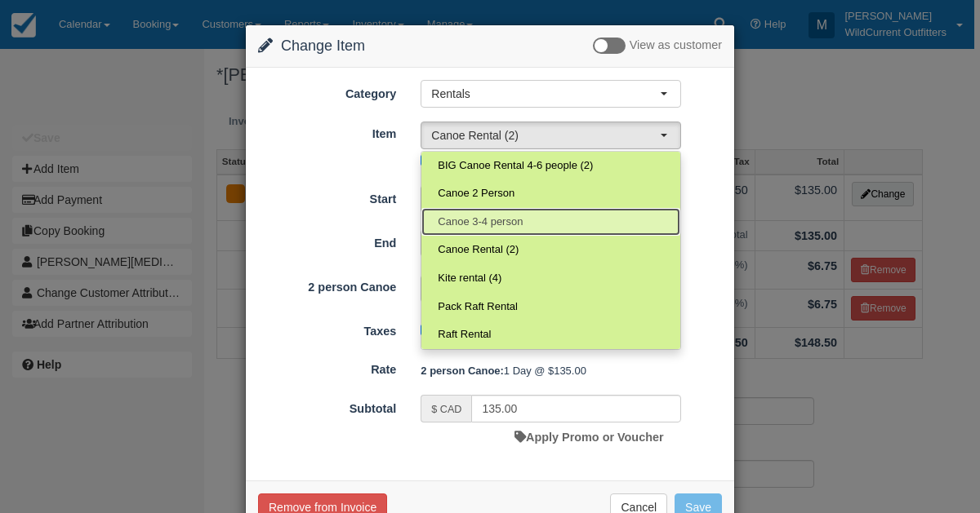
click at [609, 223] on link "Canoe 3-4 person" at bounding box center [550, 222] width 259 height 29
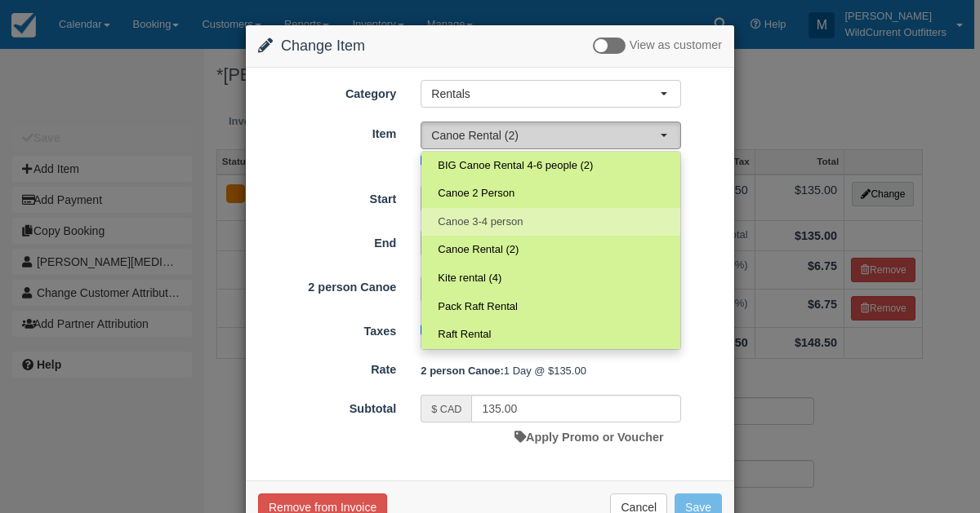
select select "31"
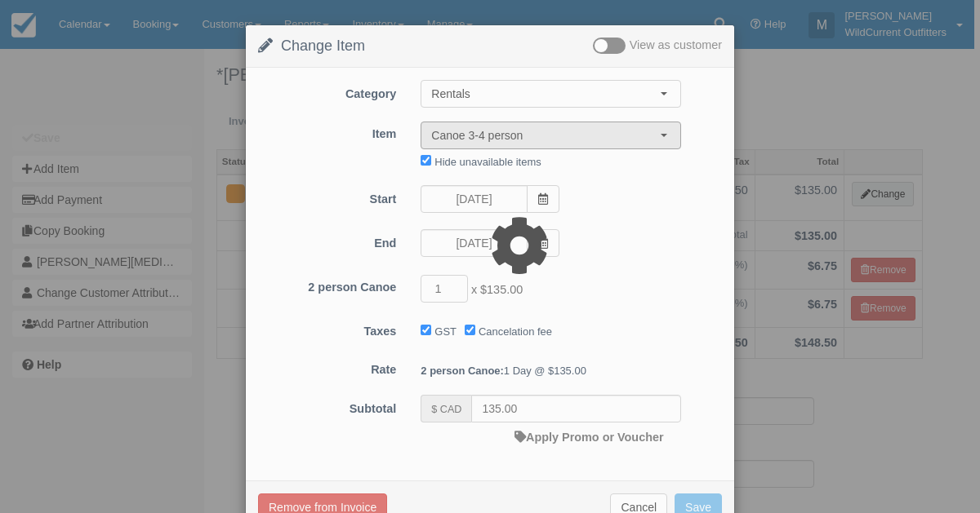
type input "165.00"
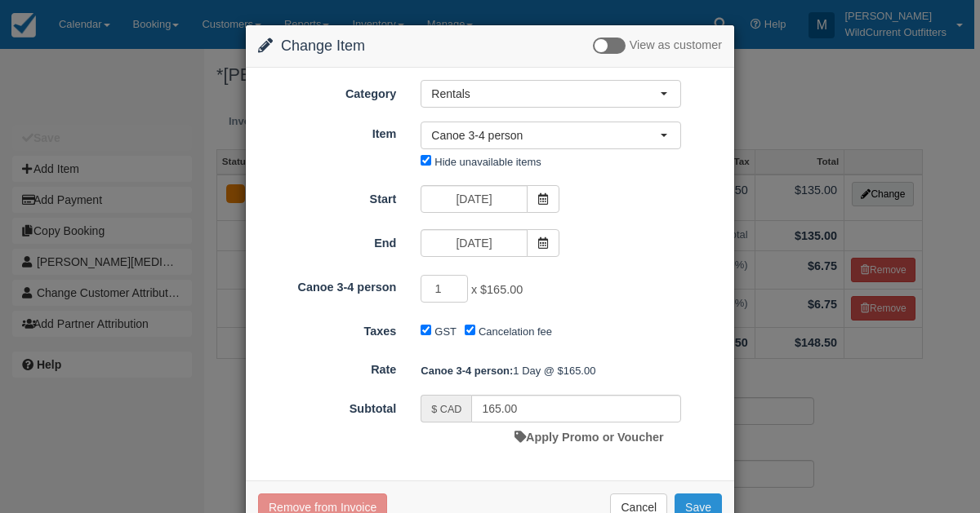
click at [691, 502] on button "Save" at bounding box center [697, 508] width 47 height 28
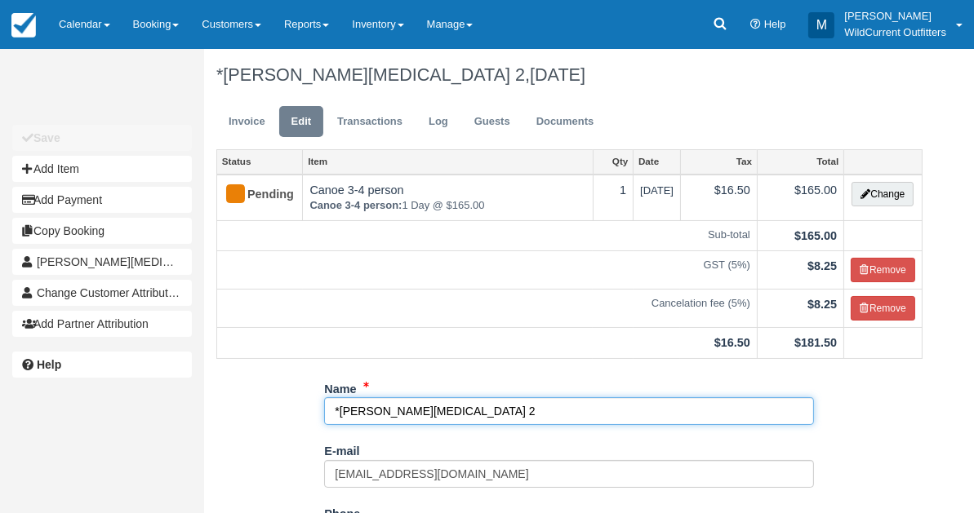
click at [438, 412] on input "*Natalia Stutter 2" at bounding box center [569, 412] width 490 height 28
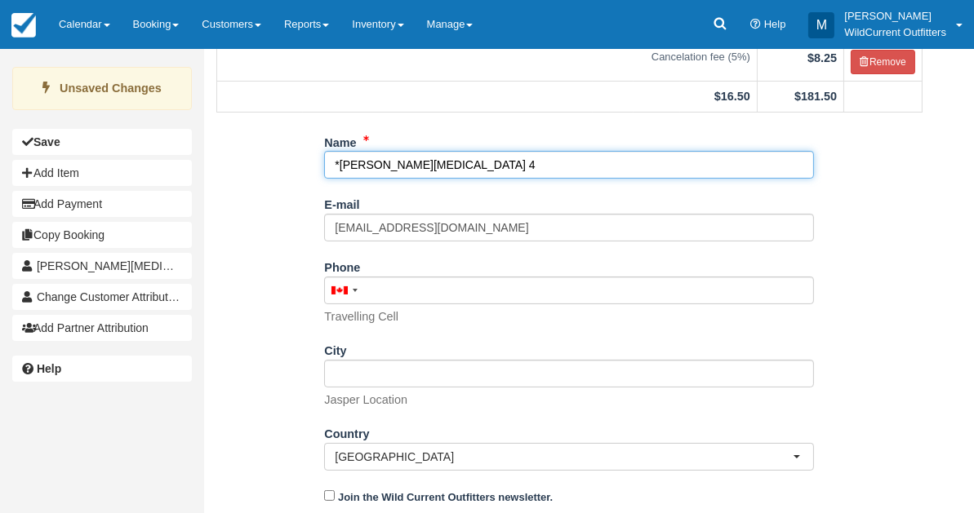
scroll to position [291, 0]
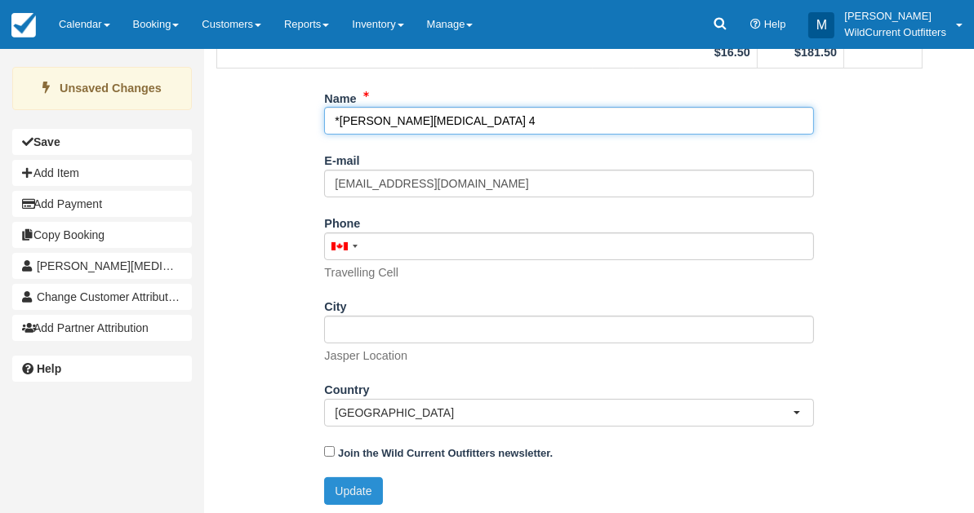
type input "*[PERSON_NAME][MEDICAL_DATA] 4"
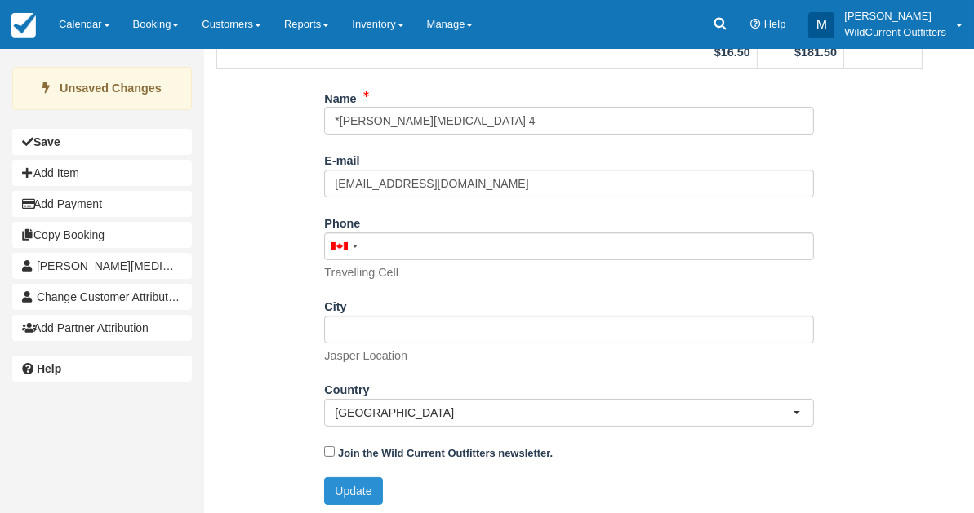
click at [344, 483] on button "Update" at bounding box center [353, 492] width 58 height 28
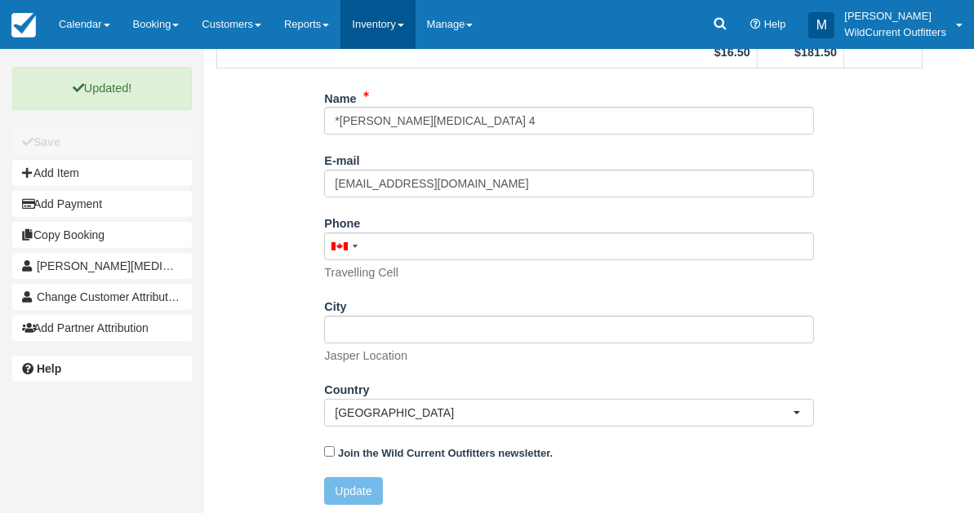
click at [371, 22] on link "Inventory" at bounding box center [377, 24] width 74 height 49
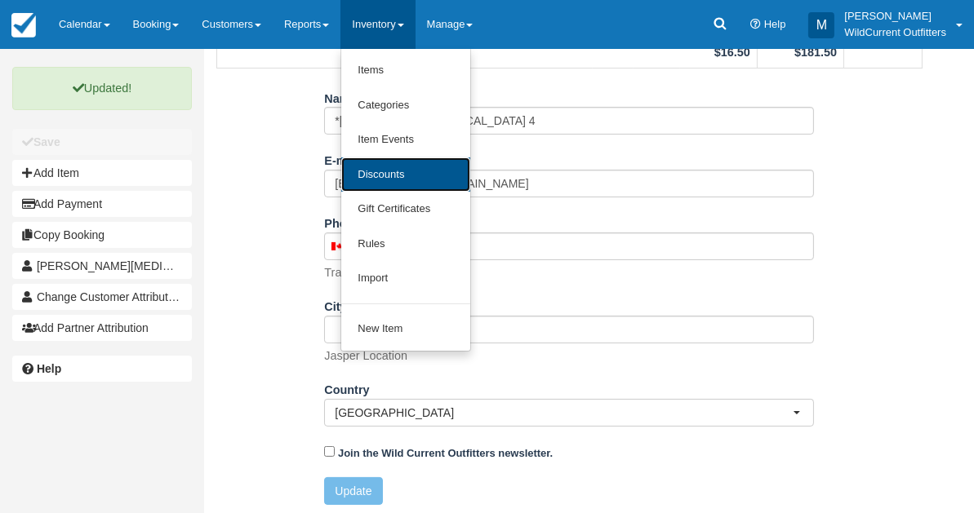
click at [376, 163] on link "Discounts" at bounding box center [405, 175] width 129 height 35
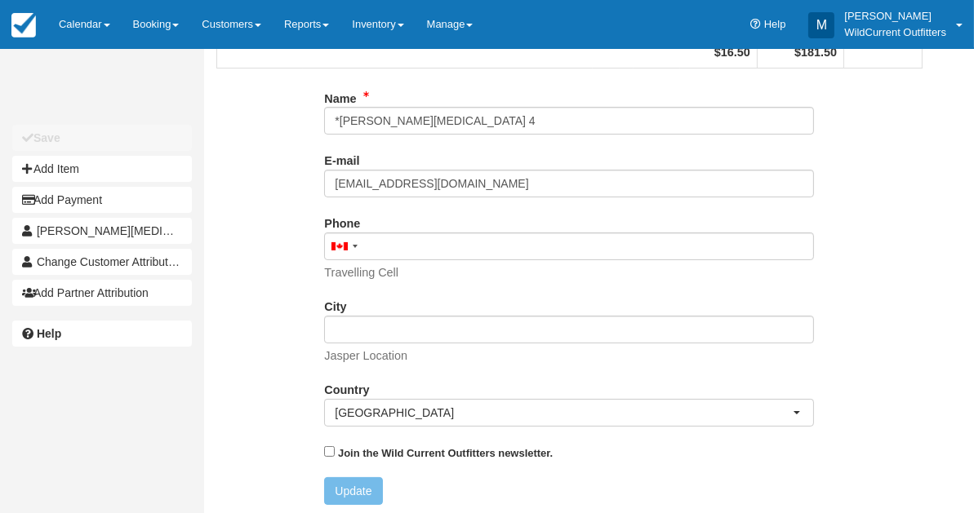
scroll to position [291, 0]
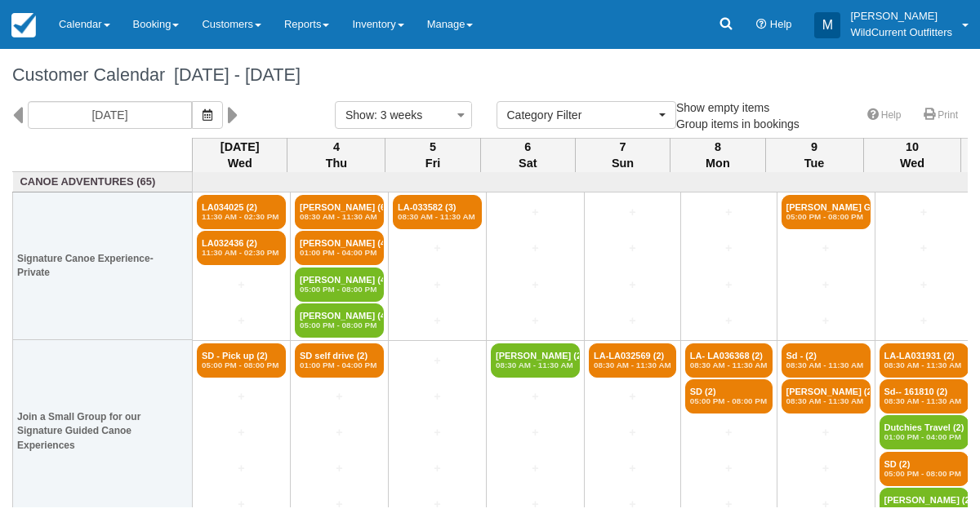
select select
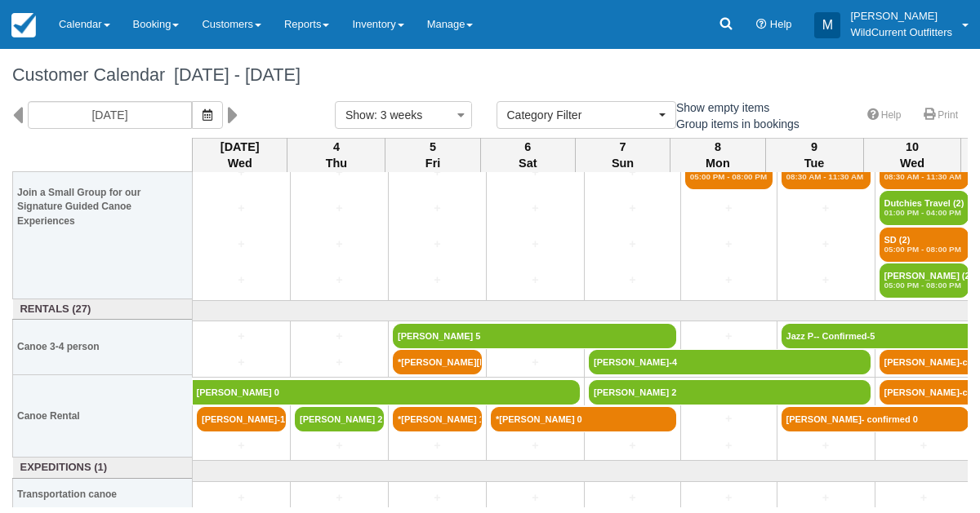
scroll to position [229, 0]
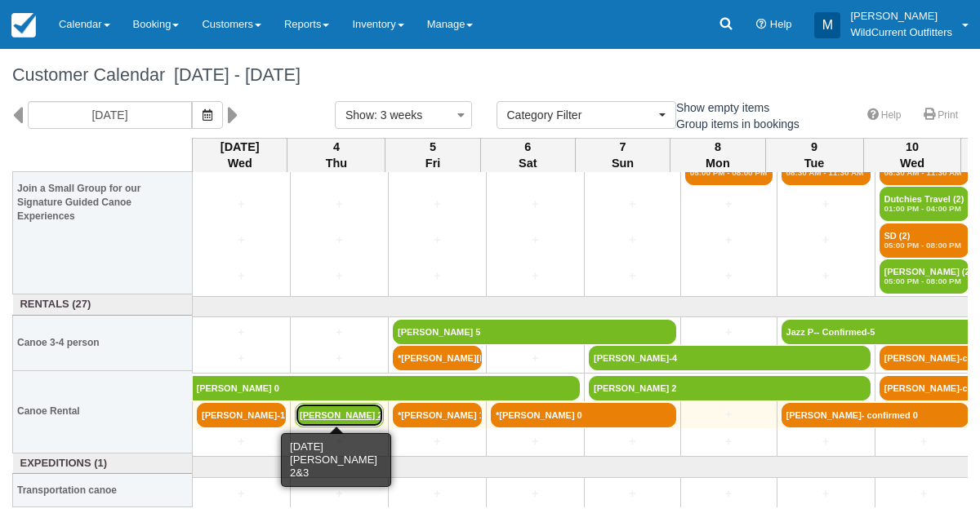
click at [348, 414] on link "Lisa Schlitz 2&3 (2)" at bounding box center [339, 415] width 89 height 24
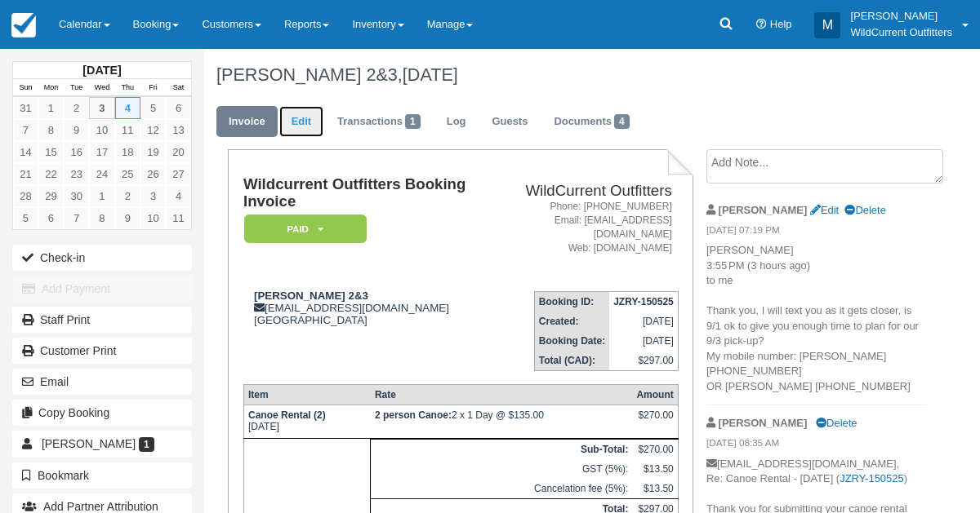
click at [306, 118] on link "Edit" at bounding box center [301, 122] width 44 height 32
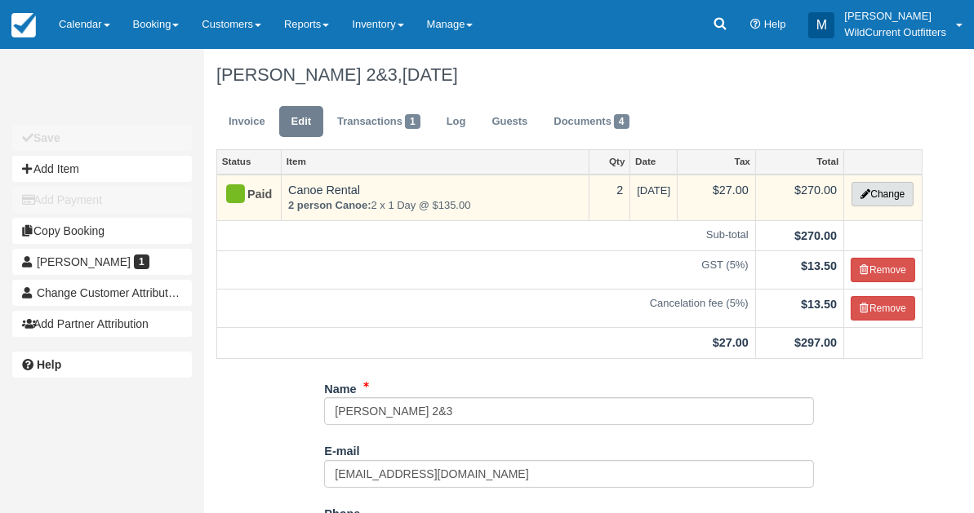
click at [858, 189] on button "Change" at bounding box center [882, 194] width 62 height 24
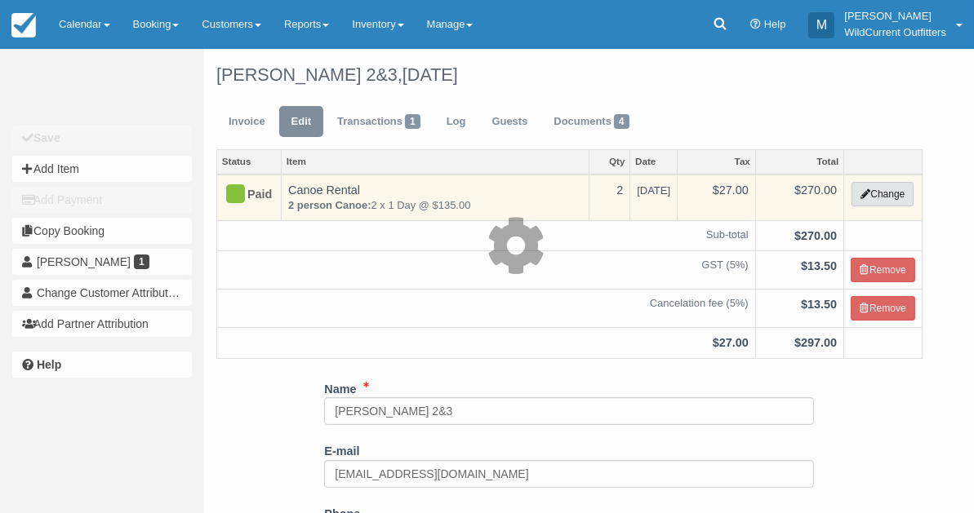
select select "7"
type input "270.00"
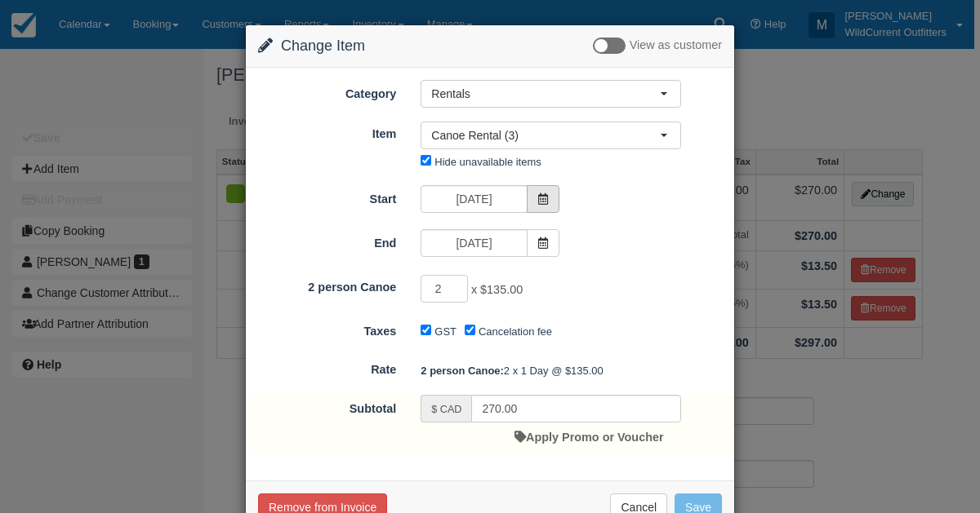
click at [543, 185] on span at bounding box center [543, 199] width 33 height 28
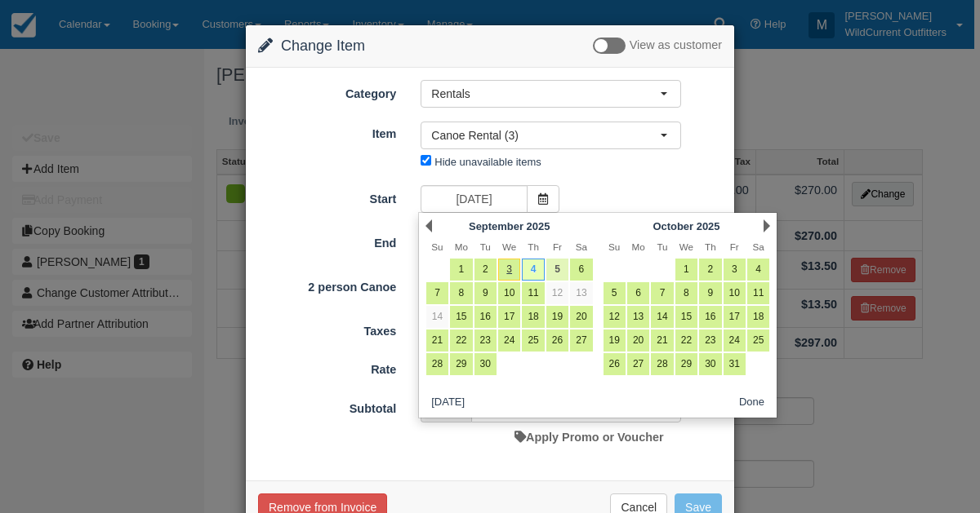
click at [552, 261] on link "5" at bounding box center [557, 270] width 22 height 22
type input "09/05/25"
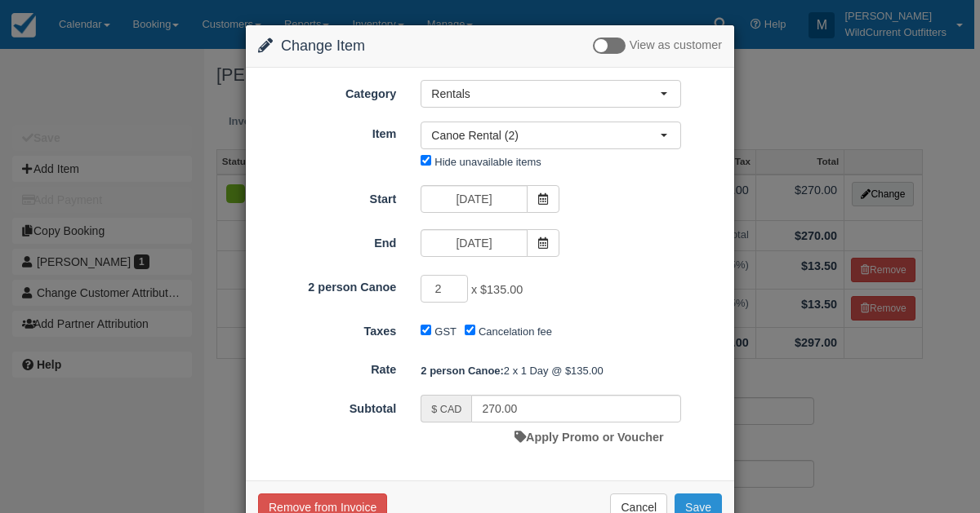
click at [682, 494] on button "Save" at bounding box center [697, 508] width 47 height 28
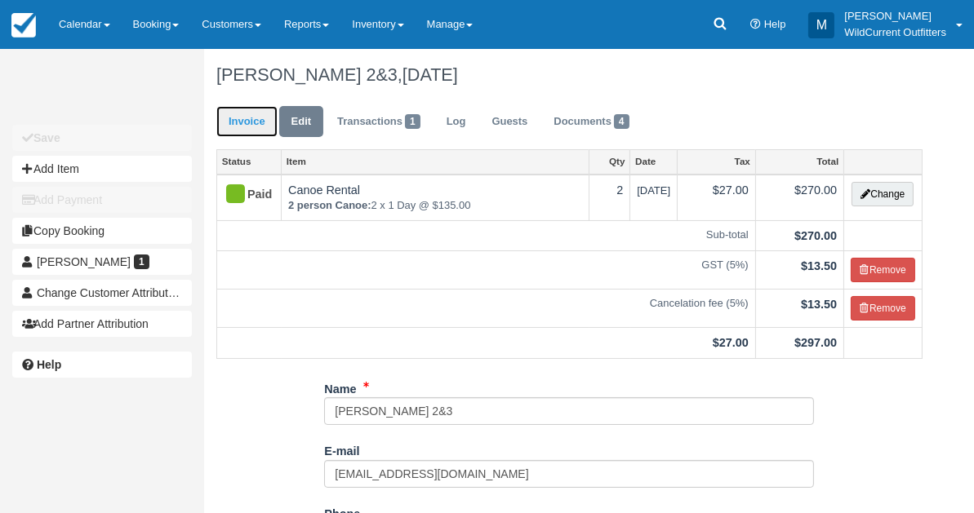
click at [237, 115] on link "Invoice" at bounding box center [246, 122] width 61 height 32
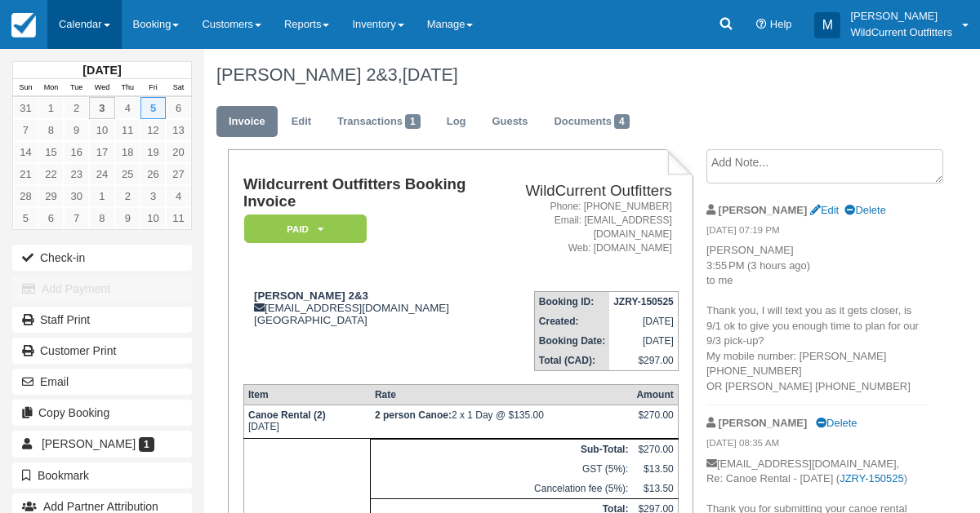
click at [80, 21] on link "Calendar" at bounding box center [84, 24] width 74 height 49
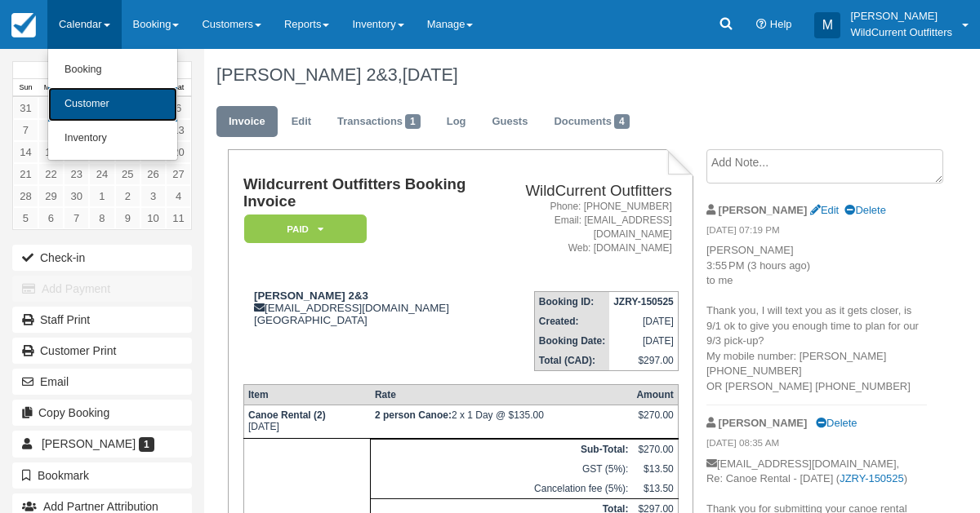
click at [69, 95] on link "Customer" at bounding box center [112, 104] width 129 height 34
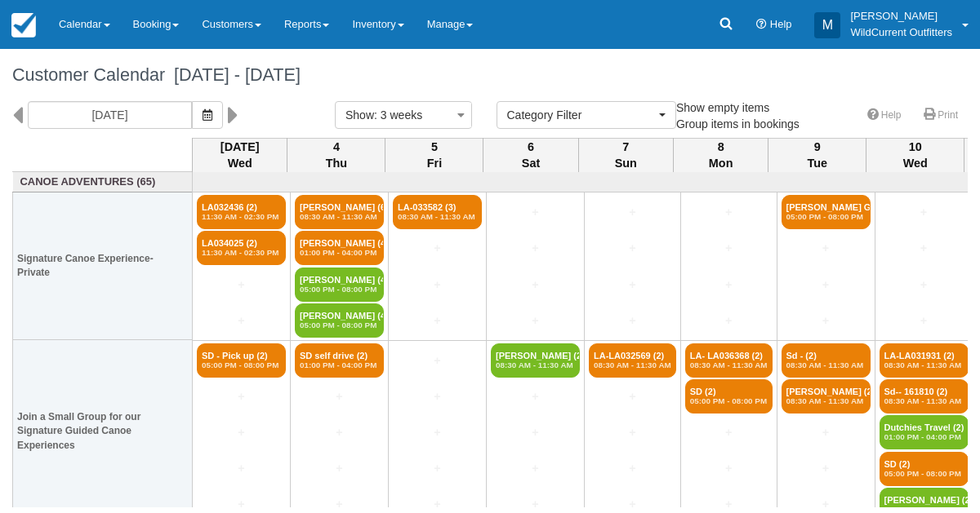
select select
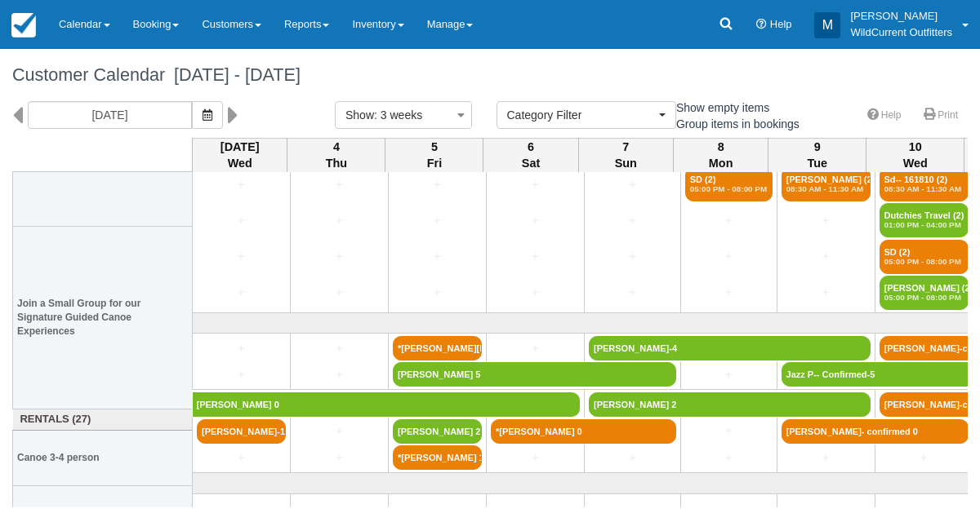
scroll to position [229, 0]
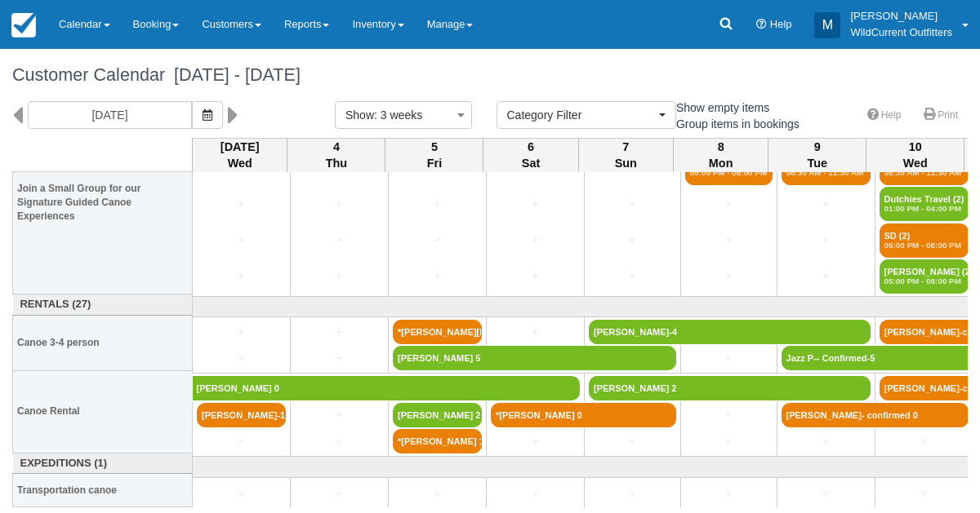
click at [96, 131] on div "09/03/25 Show : 3 weeks 1 week 2 weeks 3 weeks 4 weeks 6 weeks Category Filter …" at bounding box center [490, 119] width 980 height 37
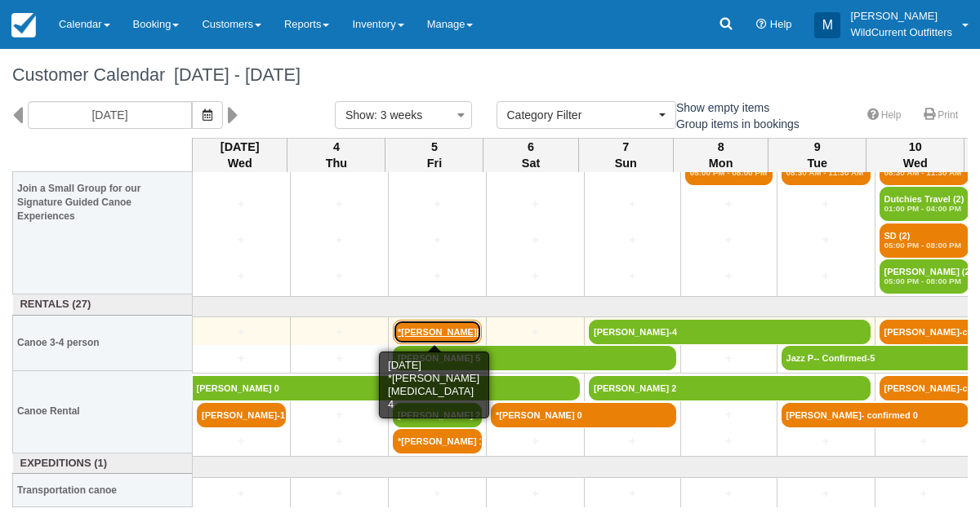
click at [415, 329] on link "*[PERSON_NAME][MEDICAL_DATA] 4" at bounding box center [437, 332] width 89 height 24
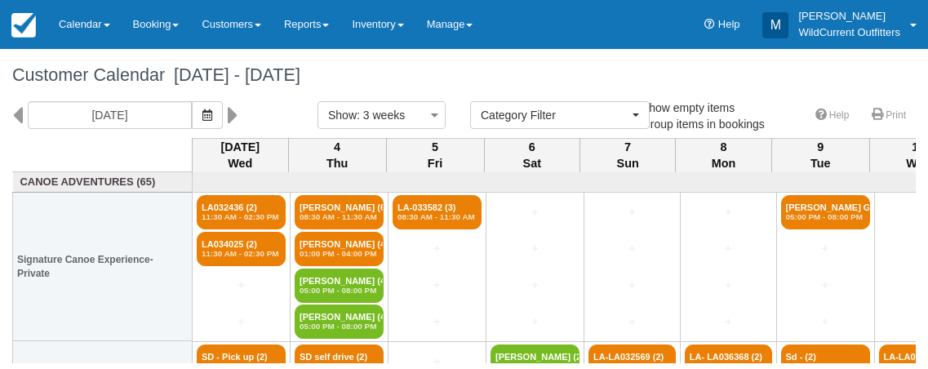
select select
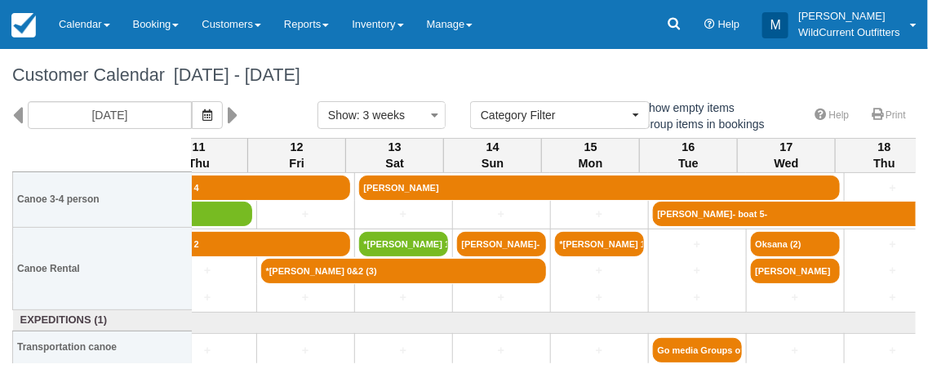
scroll to position [375, 818]
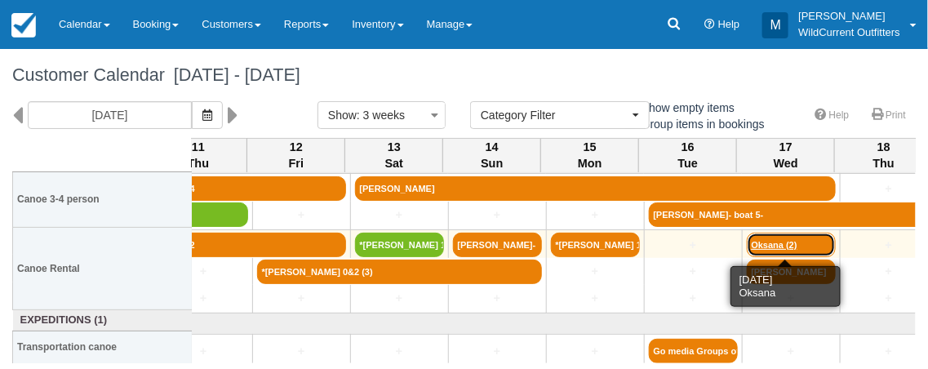
click at [802, 241] on link "Oksana (2)" at bounding box center [791, 245] width 89 height 24
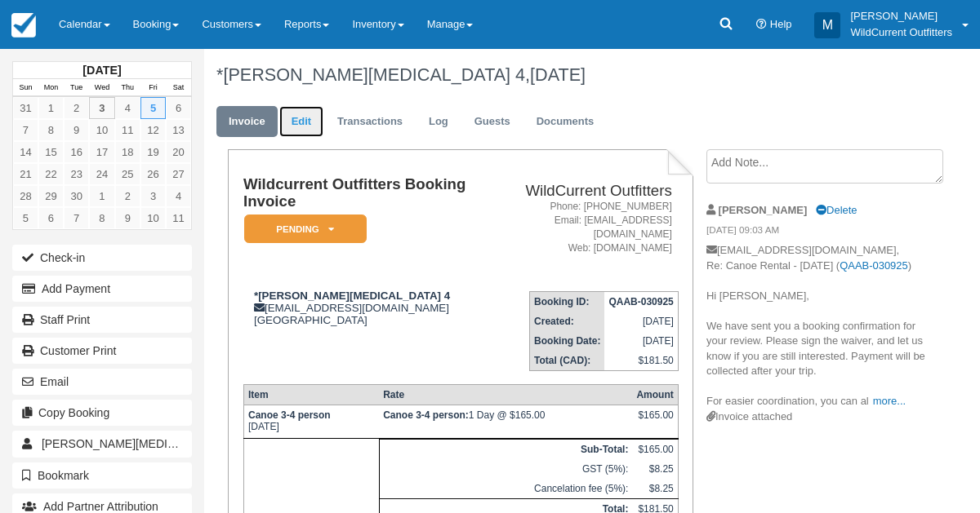
click at [291, 113] on link "Edit" at bounding box center [301, 122] width 44 height 32
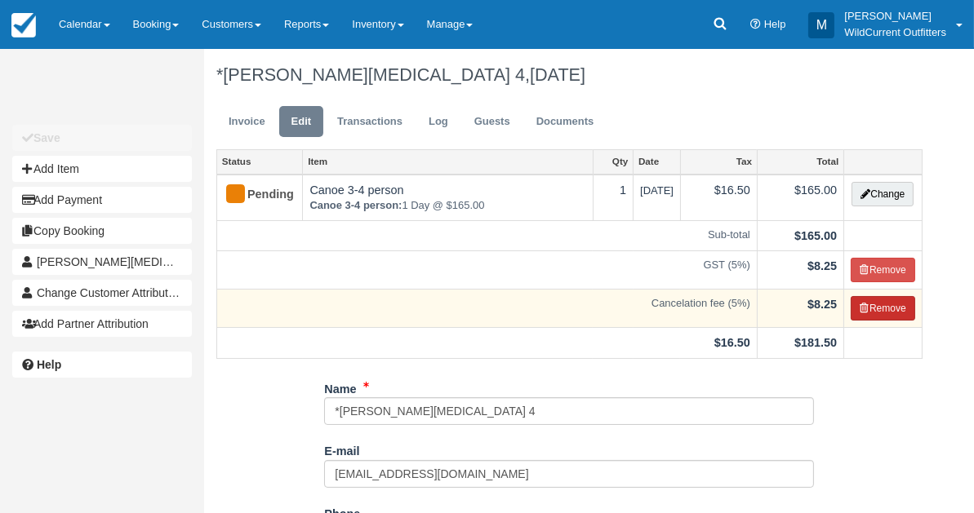
click at [864, 309] on icon "button" at bounding box center [865, 309] width 10 height 10
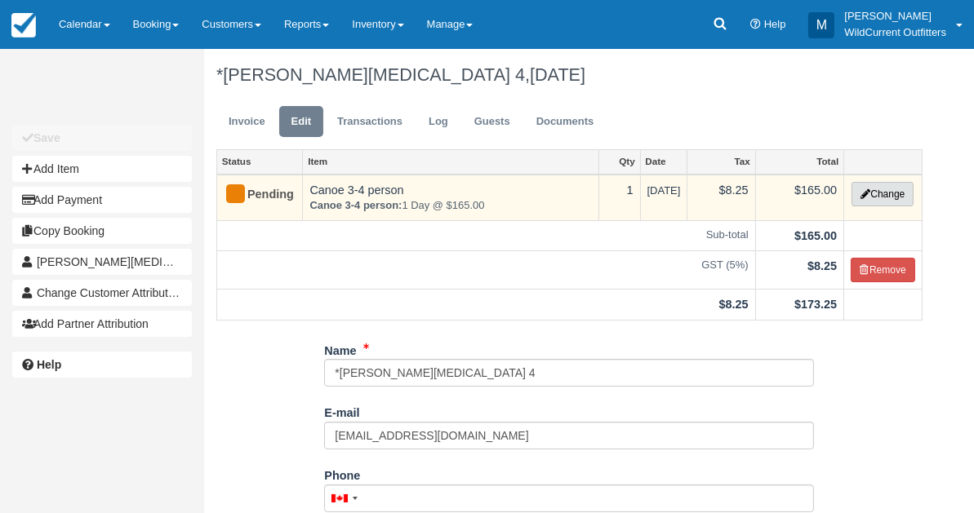
click at [864, 185] on button "Change" at bounding box center [882, 194] width 62 height 24
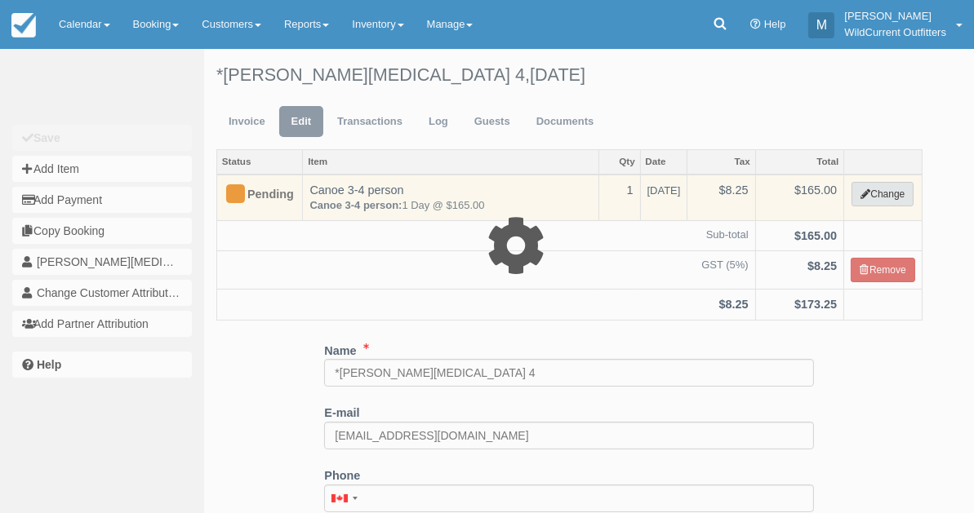
select select "7"
type input "165.00"
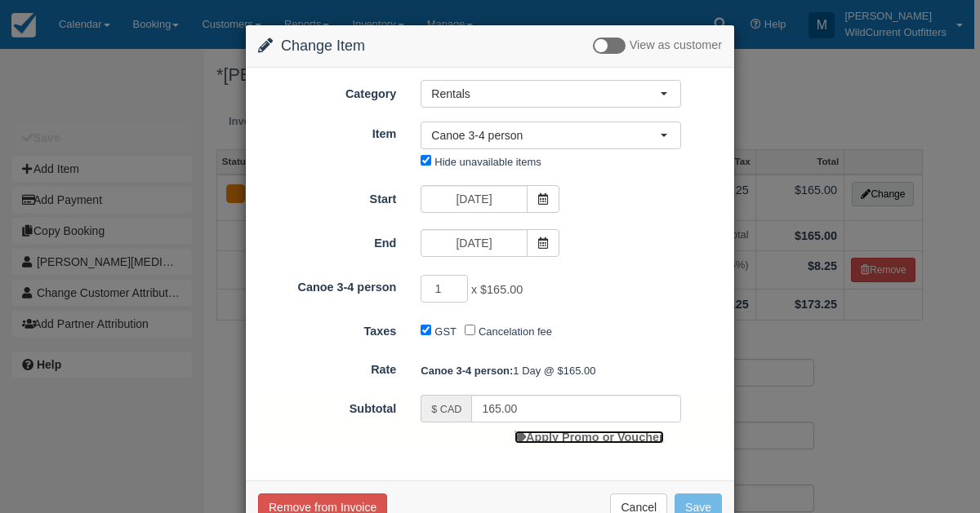
click at [540, 436] on link "Apply Promo or Voucher" at bounding box center [588, 437] width 149 height 13
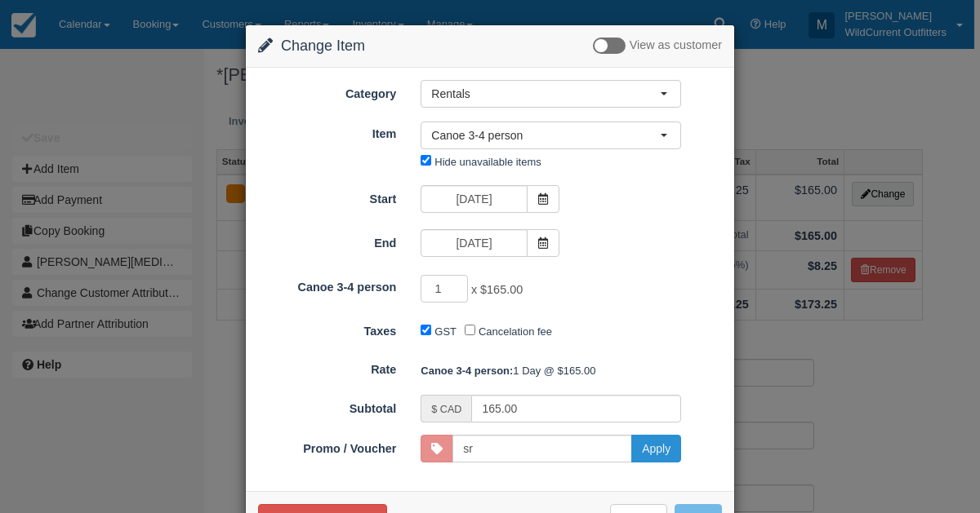
click at [647, 446] on button "Apply" at bounding box center [656, 449] width 50 height 28
type input "SR"
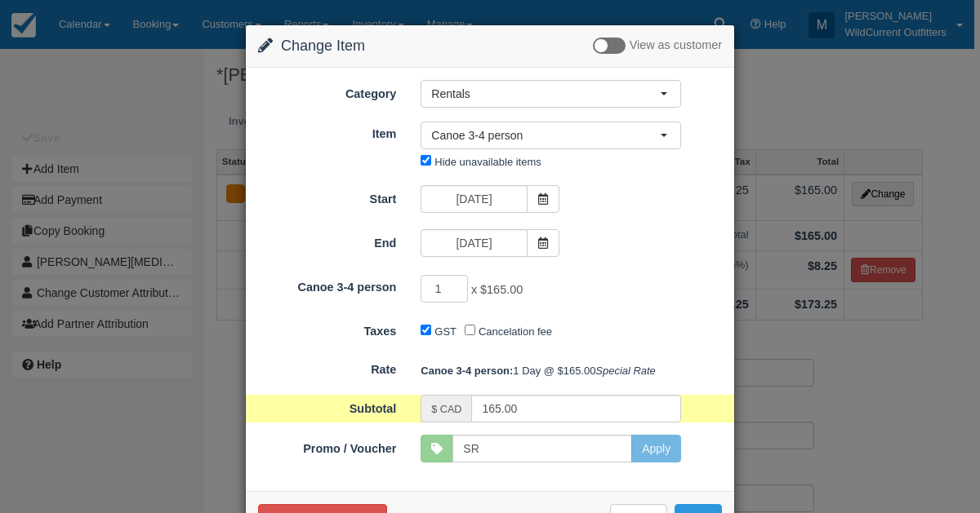
scroll to position [82, 0]
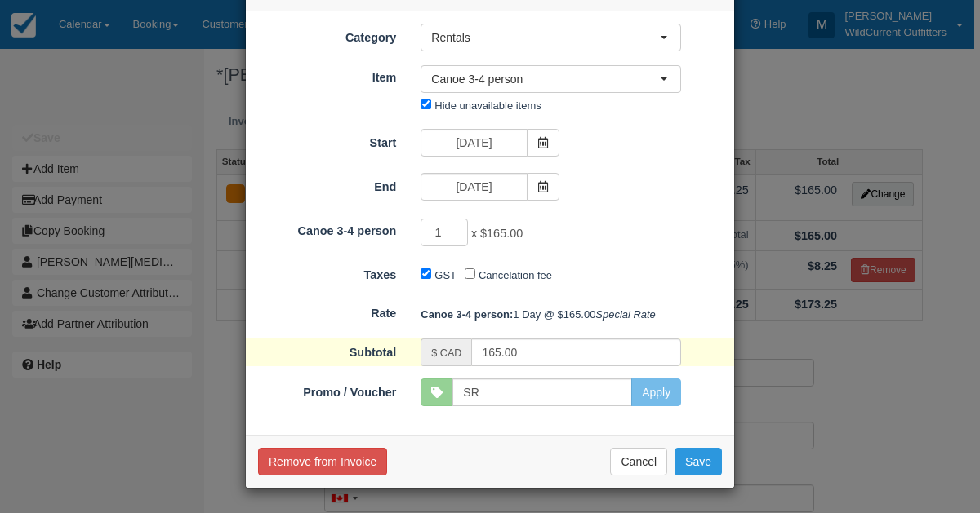
click at [720, 469] on div "Remove from Invoice Cancel Save" at bounding box center [490, 461] width 488 height 53
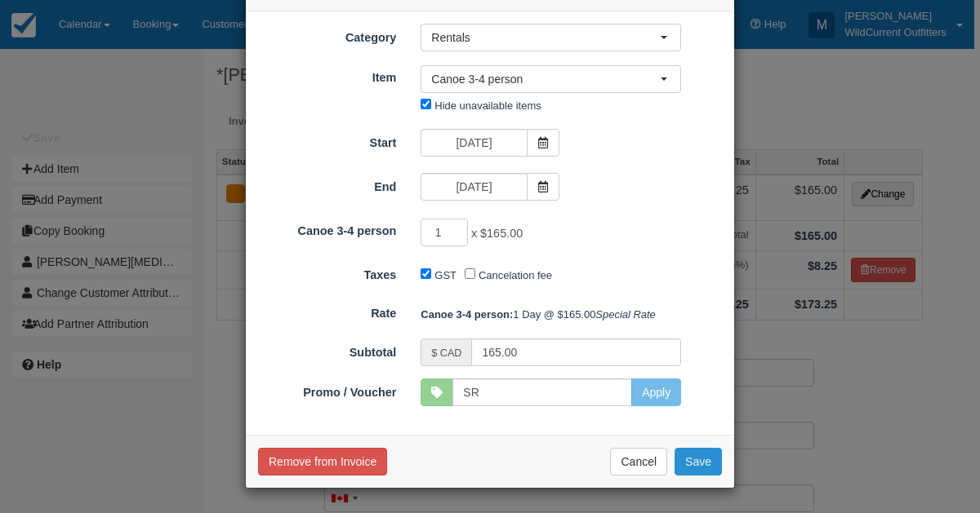
click at [703, 466] on button "Save" at bounding box center [697, 462] width 47 height 28
checkbox input "false"
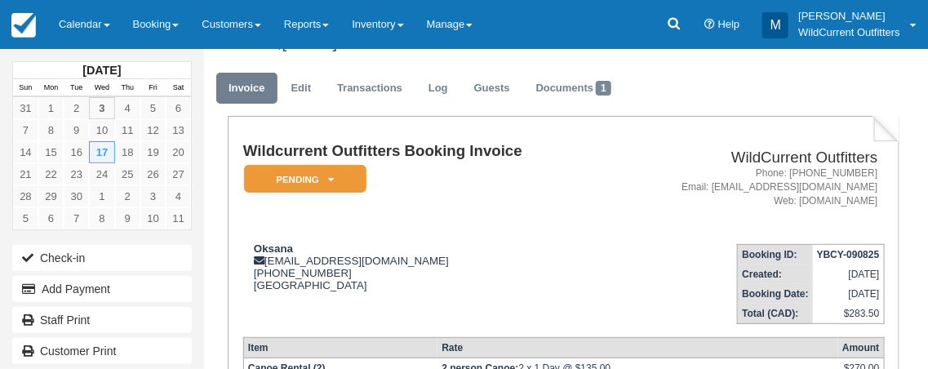
scroll to position [37, 0]
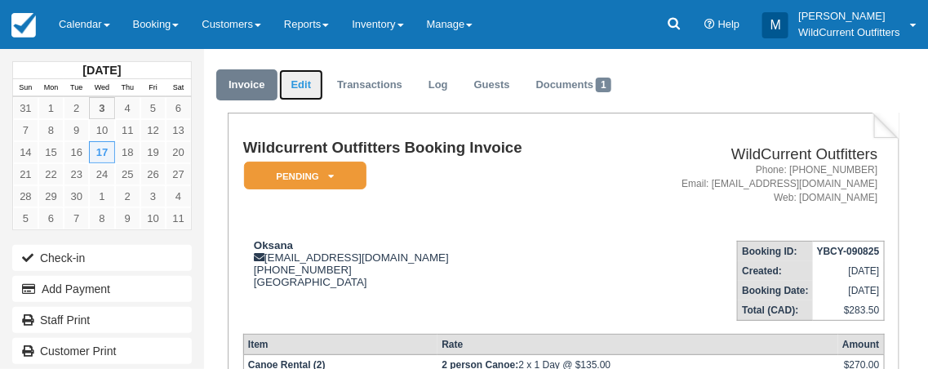
click at [293, 93] on link "Edit" at bounding box center [301, 85] width 44 height 32
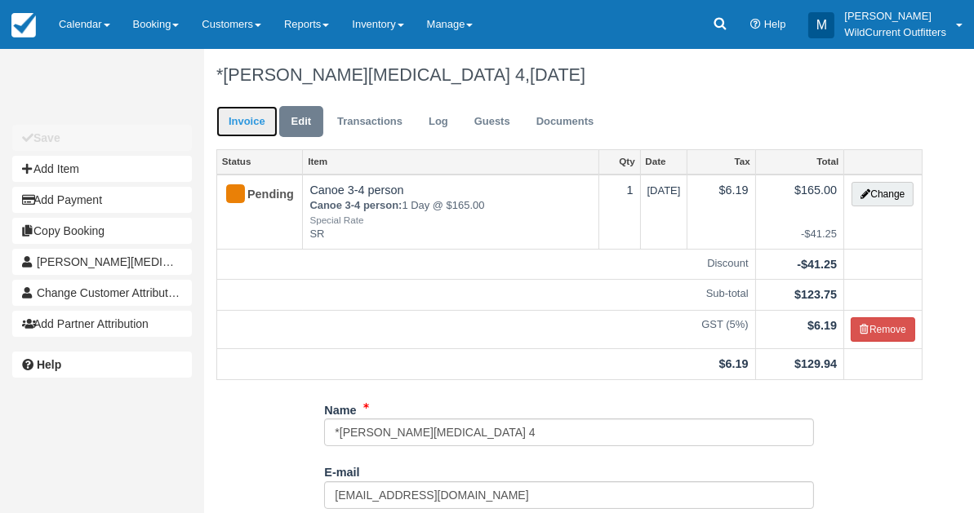
click at [254, 121] on link "Invoice" at bounding box center [246, 122] width 61 height 32
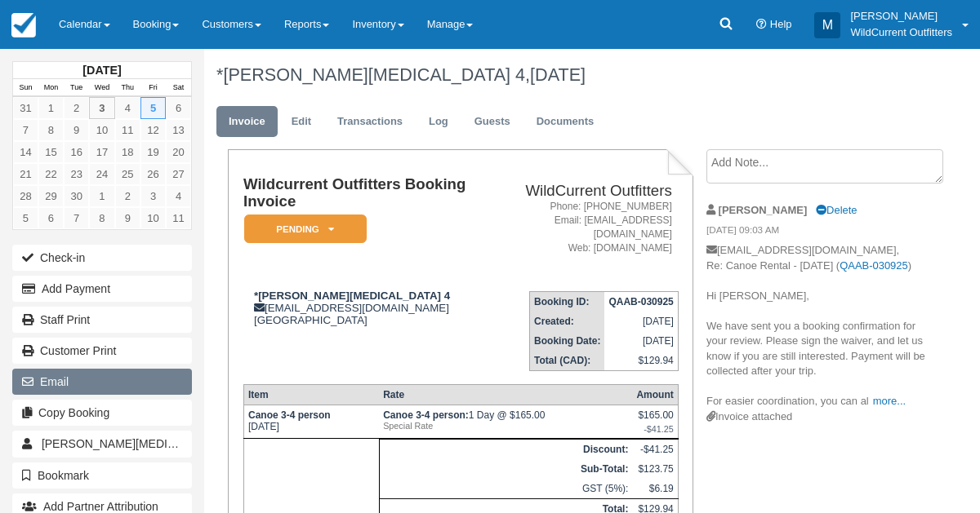
click at [42, 387] on button "Email" at bounding box center [102, 382] width 180 height 26
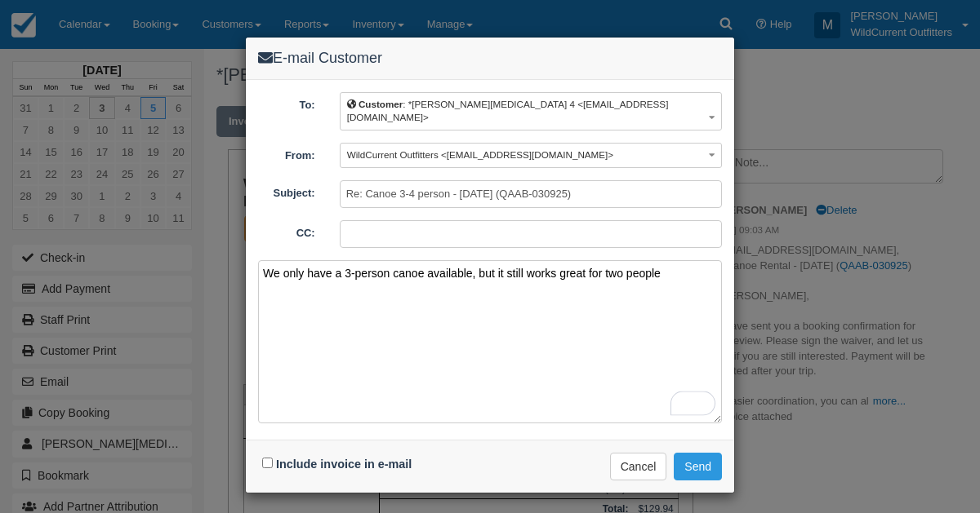
click at [673, 265] on textarea "We only have a 3-person canoe available, but it still works great for two people" at bounding box center [490, 341] width 464 height 163
type textarea "We only have a 3-person canoe available, but it still works great for two peopl…"
click at [259, 453] on div "Include invoice in e-mail" at bounding box center [339, 465] width 162 height 24
click at [267, 458] on input "Include invoice in e-mail" at bounding box center [267, 463] width 11 height 11
checkbox input "true"
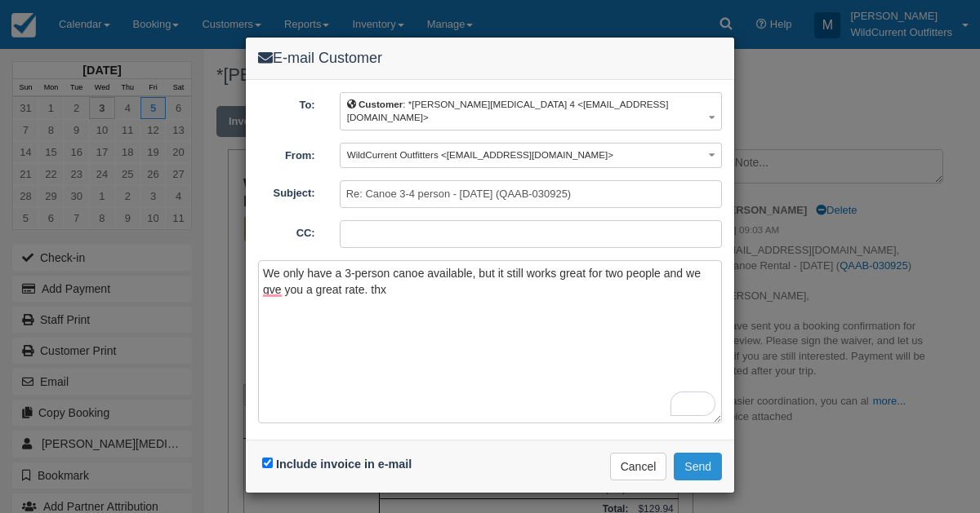
click at [679, 453] on button "Send" at bounding box center [697, 467] width 48 height 28
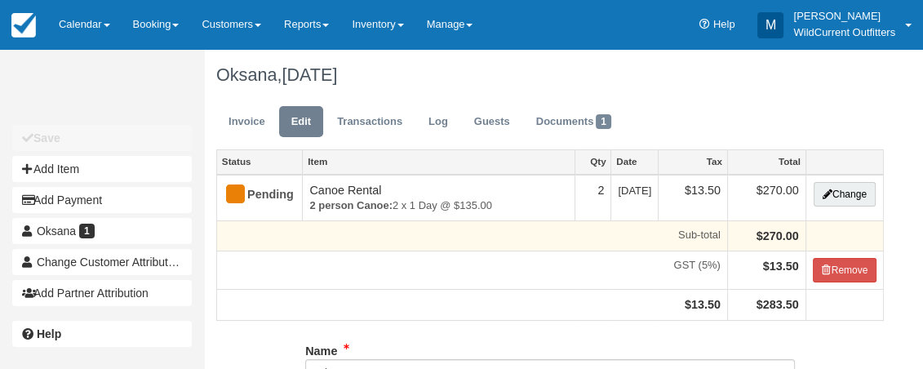
type input "[PHONE_NUMBER]"
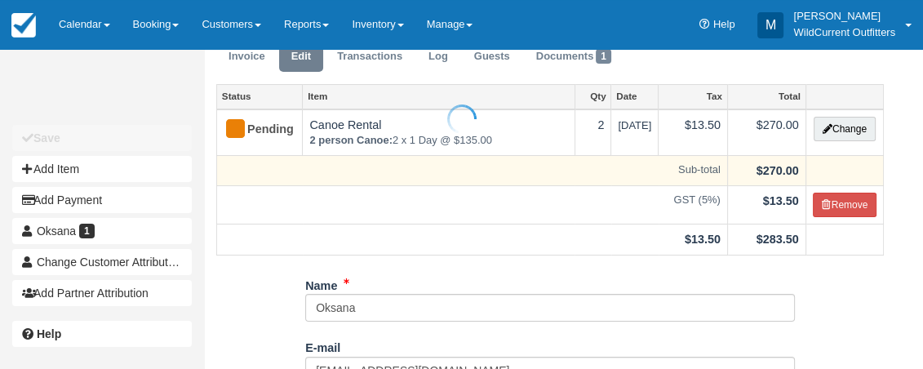
type input "[PHONE_NUMBER]"
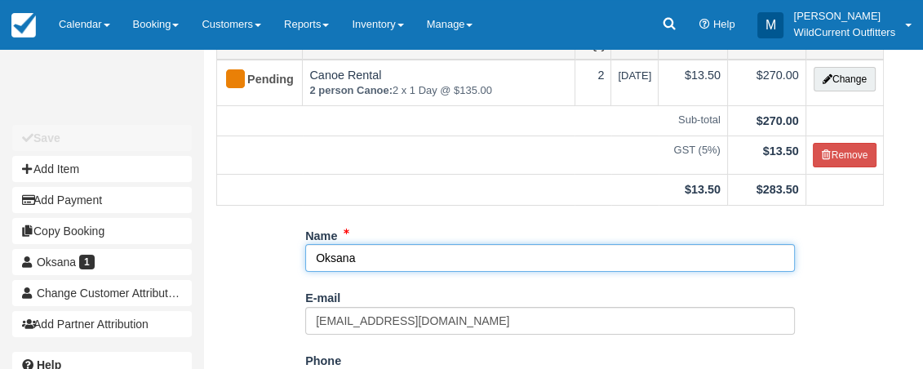
click at [439, 260] on input "Oksana" at bounding box center [550, 258] width 490 height 28
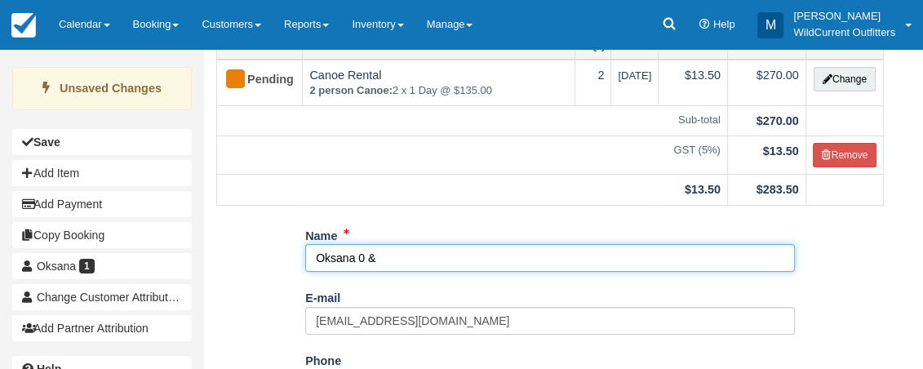
type input "Oksana 0 & 2"
type input "[PHONE_NUMBER]"
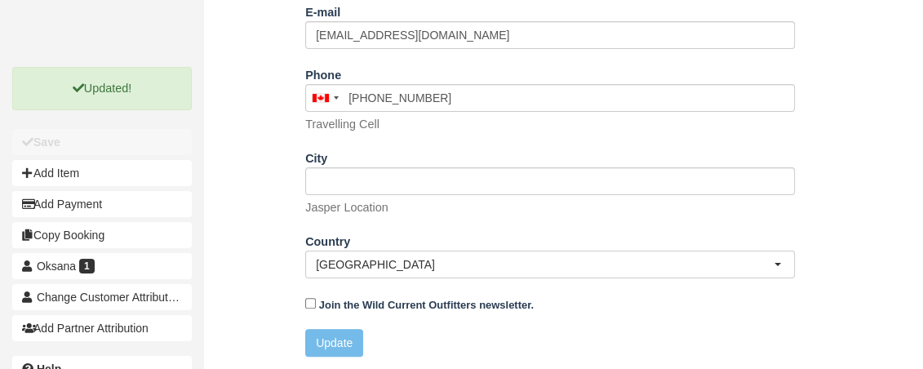
scroll to position [0, 0]
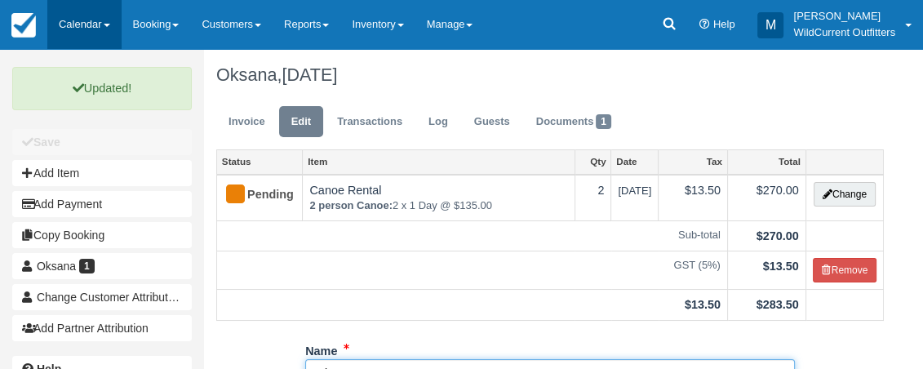
type input "Oksana 0 & 2"
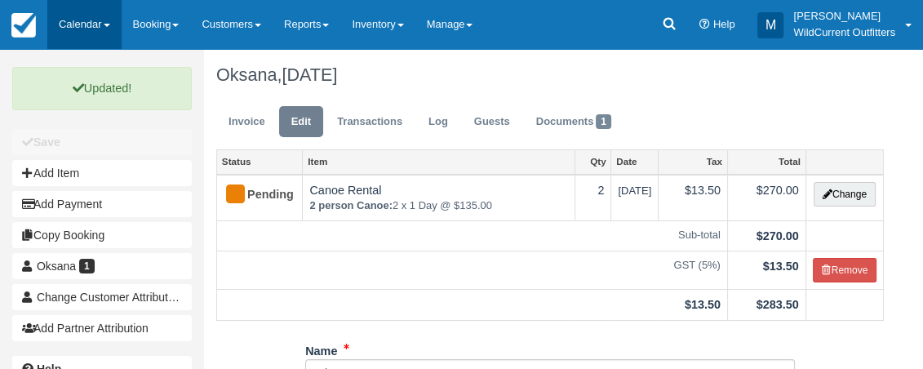
click at [109, 19] on link "Calendar" at bounding box center [84, 24] width 74 height 49
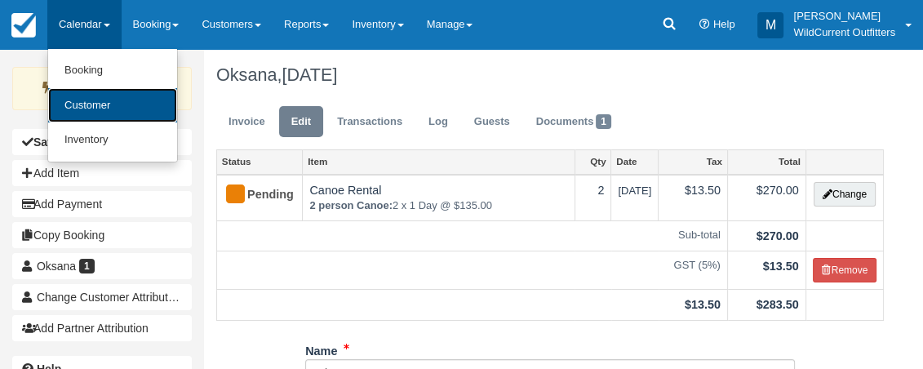
click at [109, 96] on link "Customer" at bounding box center [112, 105] width 129 height 35
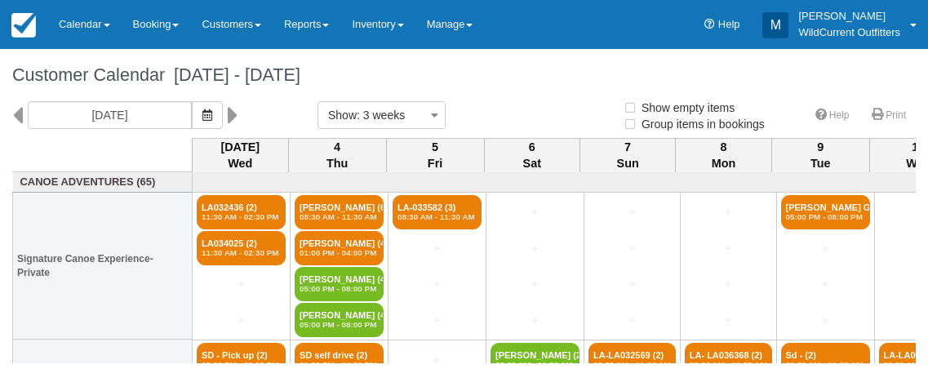
select select
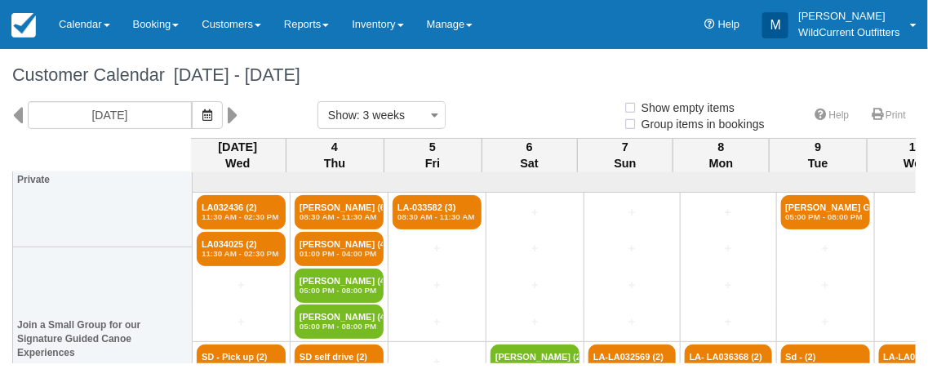
scroll to position [98, 2]
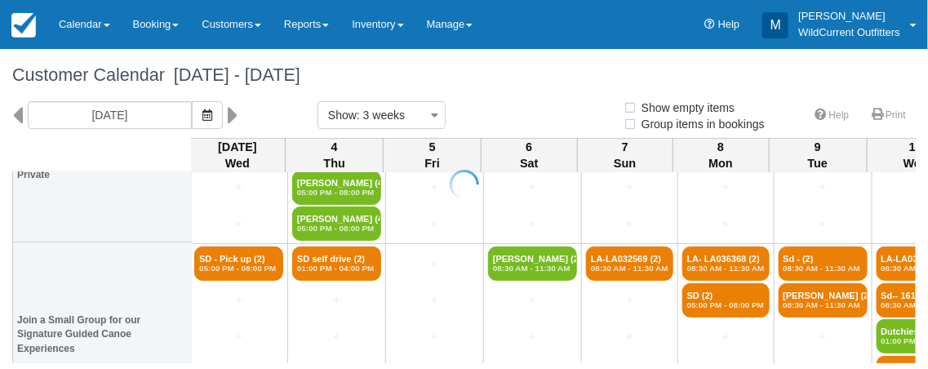
select select
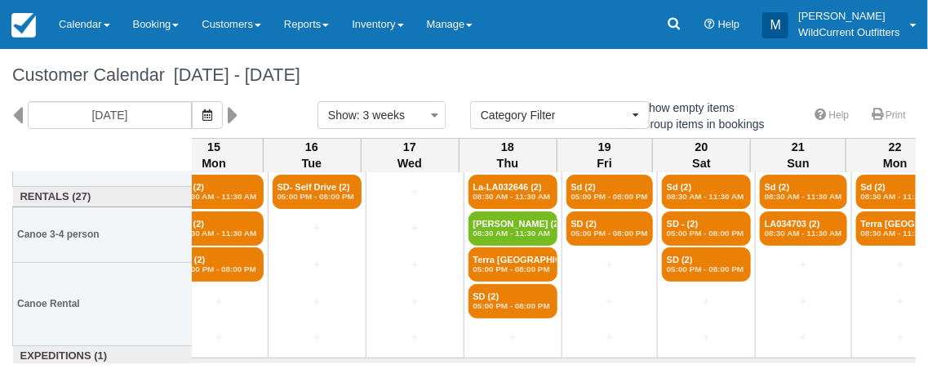
scroll to position [379, 1194]
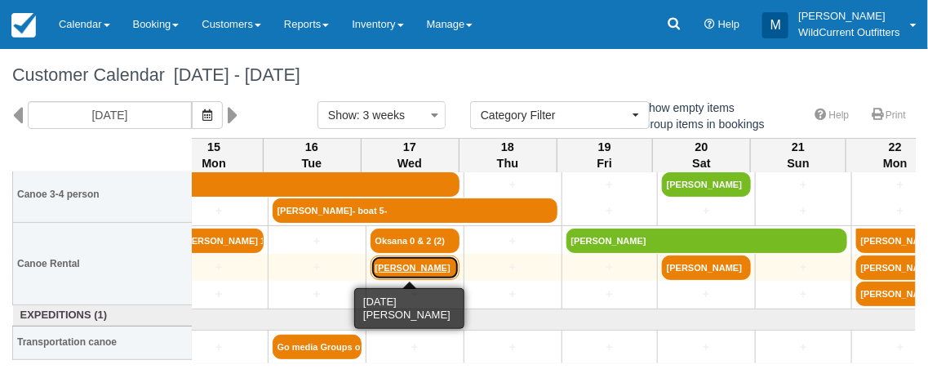
click at [413, 264] on link "[PERSON_NAME]" at bounding box center [415, 268] width 89 height 24
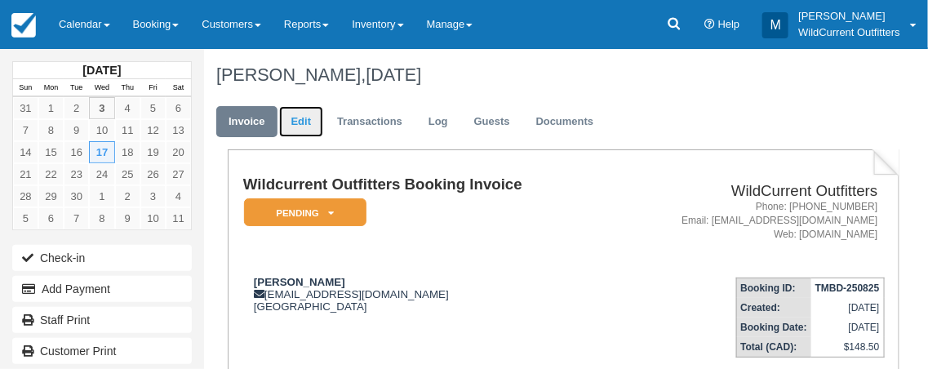
click at [301, 116] on link "Edit" at bounding box center [301, 122] width 44 height 32
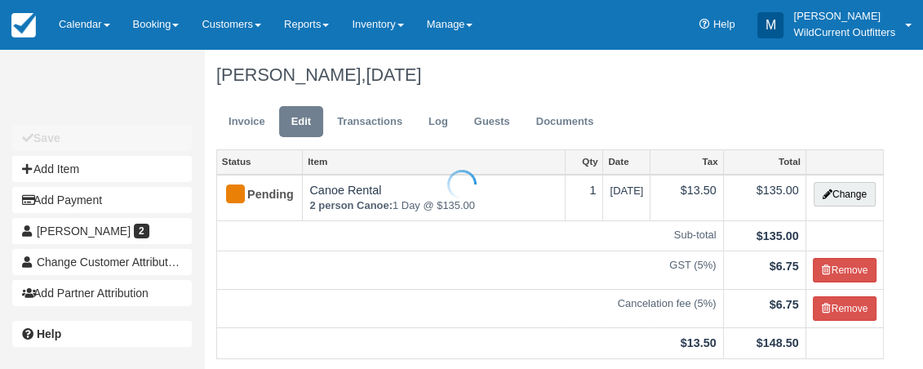
scroll to position [167, 0]
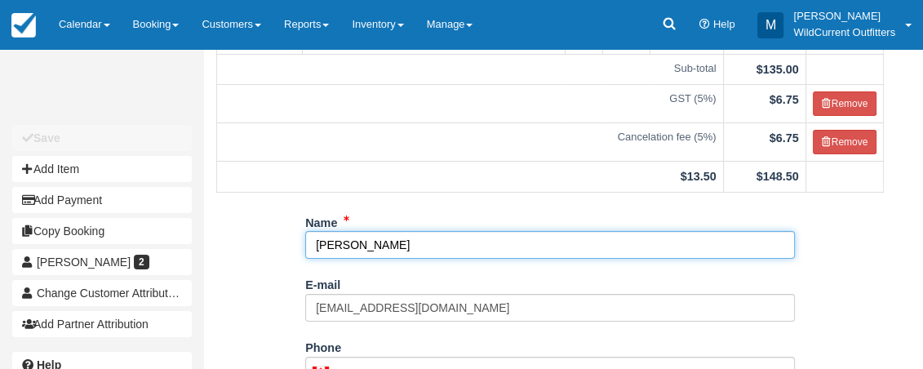
click at [318, 246] on input "[PERSON_NAME]" at bounding box center [550, 245] width 490 height 28
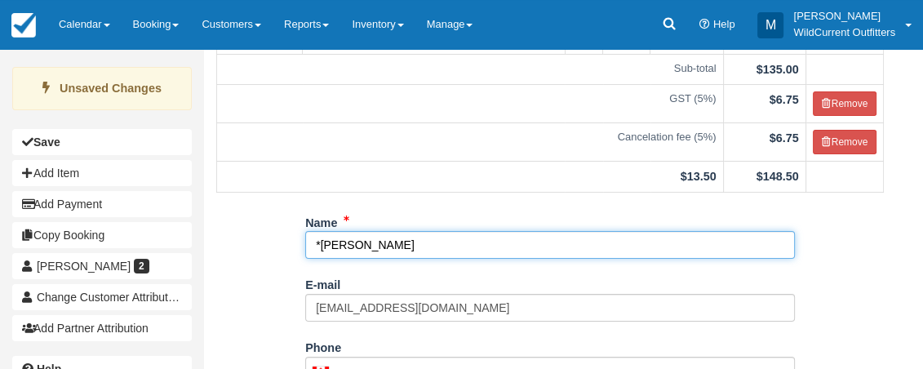
click at [453, 250] on input "*CHRISTIAN Boulay" at bounding box center [550, 245] width 490 height 28
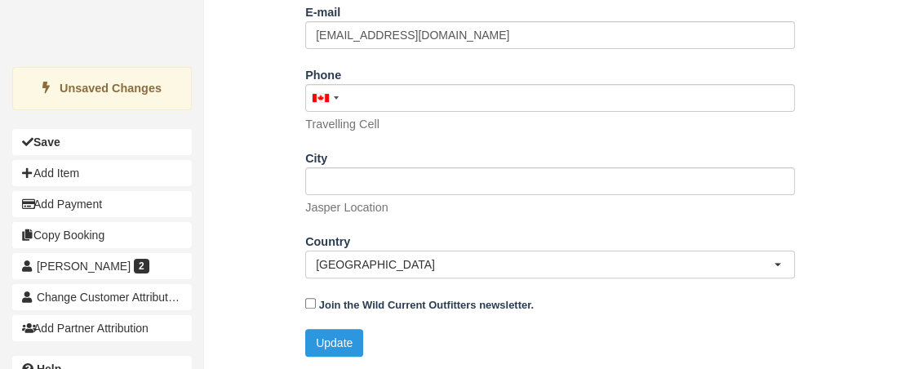
scroll to position [437, 0]
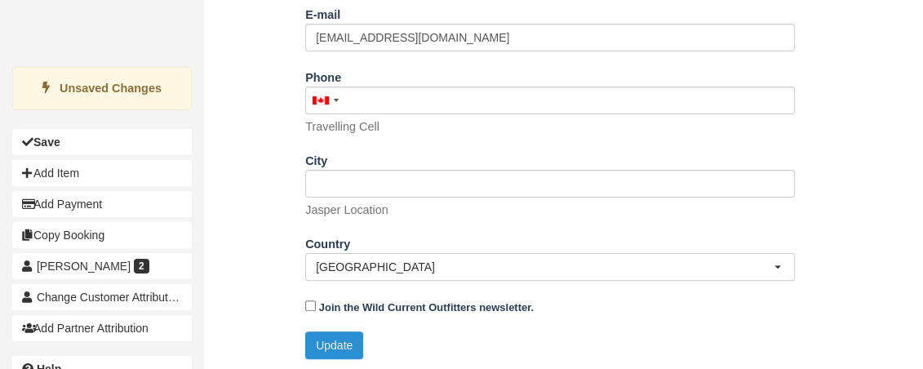
type input "*CHRISTIAN Boulay 1"
click at [353, 343] on button "Update" at bounding box center [334, 345] width 58 height 28
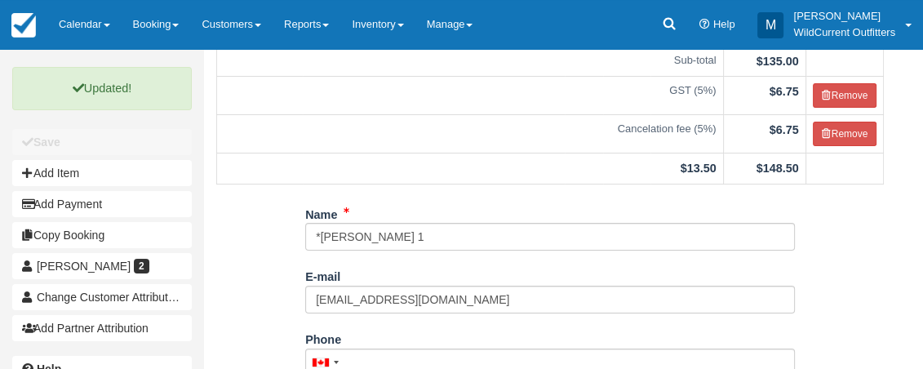
scroll to position [0, 0]
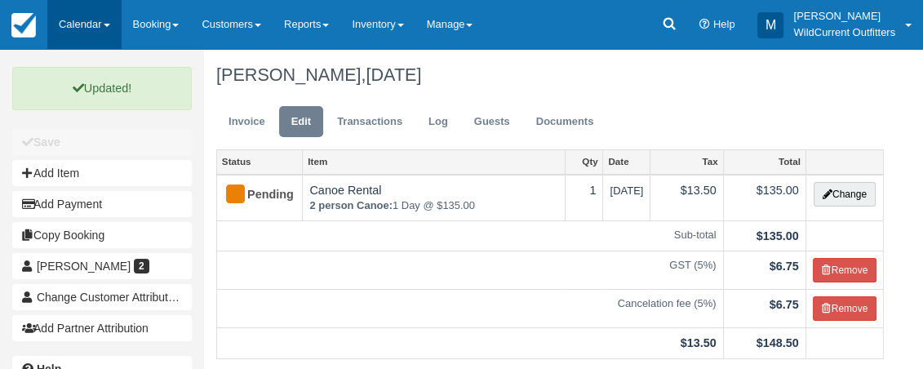
click at [87, 24] on link "Calendar" at bounding box center [84, 24] width 74 height 49
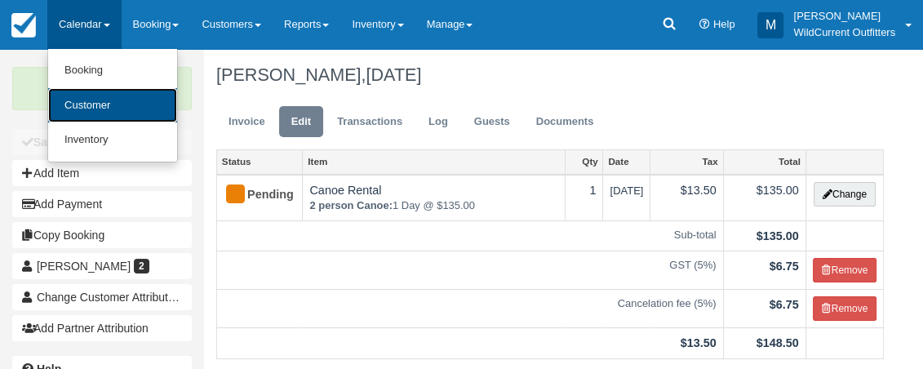
click at [102, 109] on link "Customer" at bounding box center [112, 105] width 129 height 35
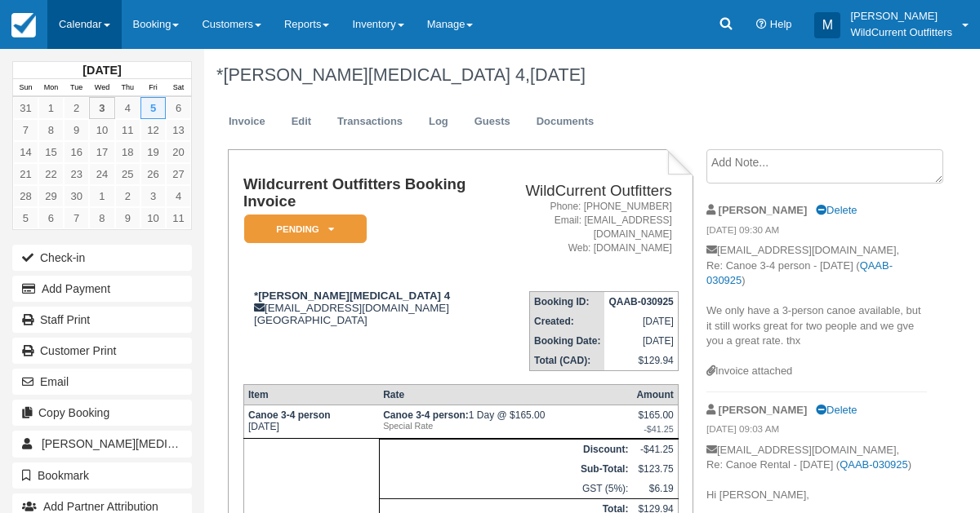
click at [81, 20] on link "Calendar" at bounding box center [84, 24] width 74 height 49
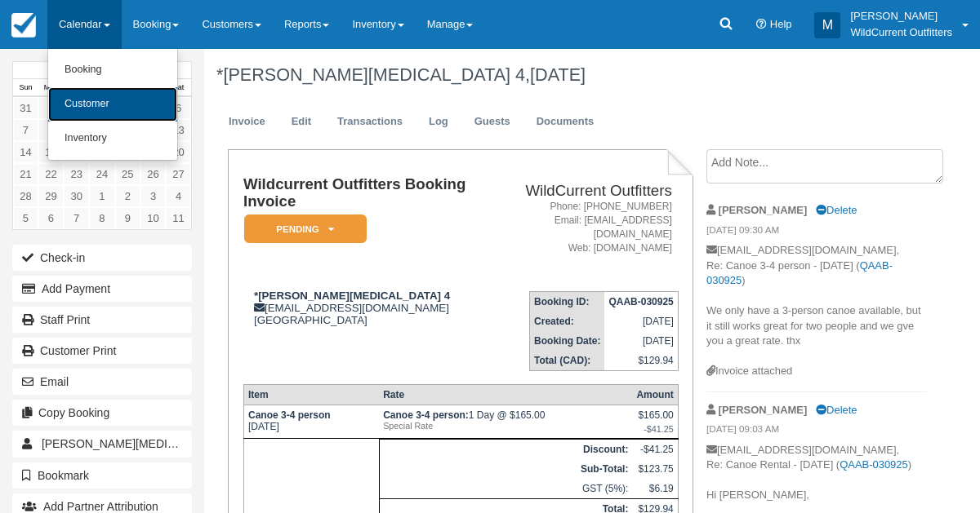
click at [79, 93] on link "Customer" at bounding box center [112, 104] width 129 height 34
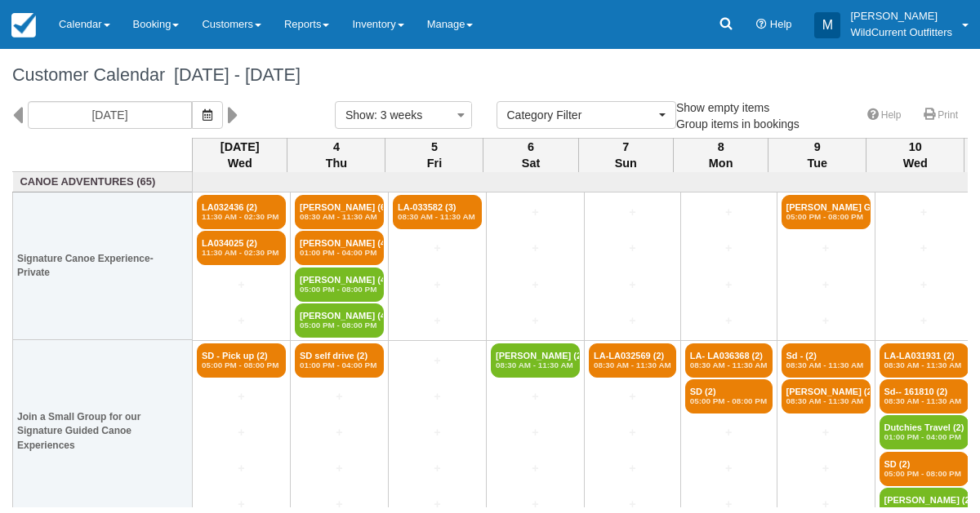
select select
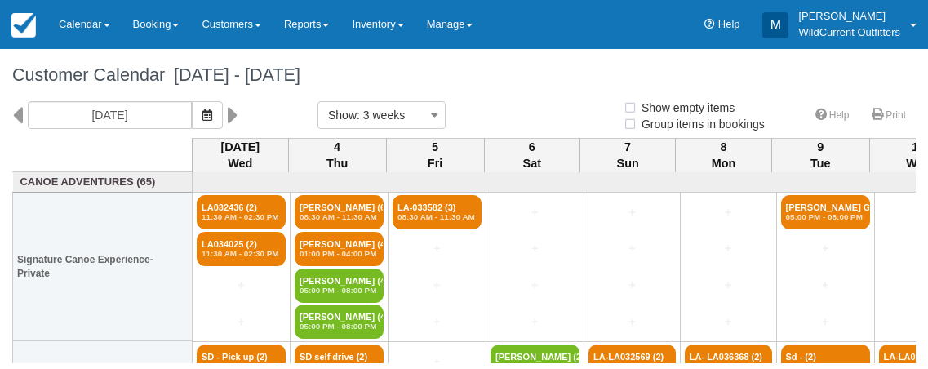
select select
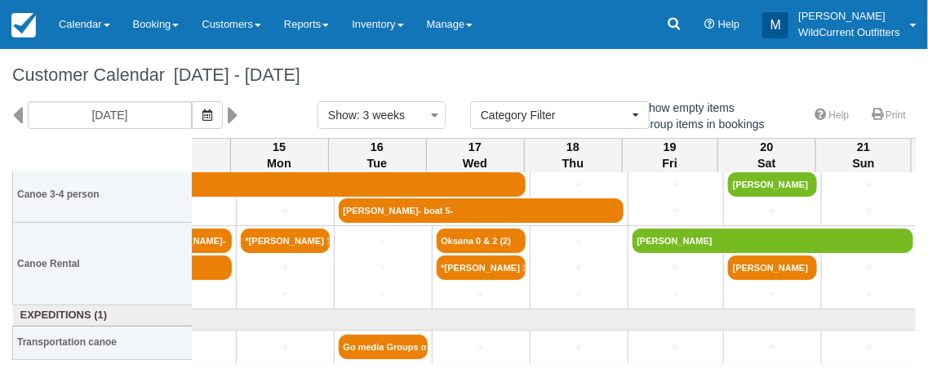
scroll to position [379, 1129]
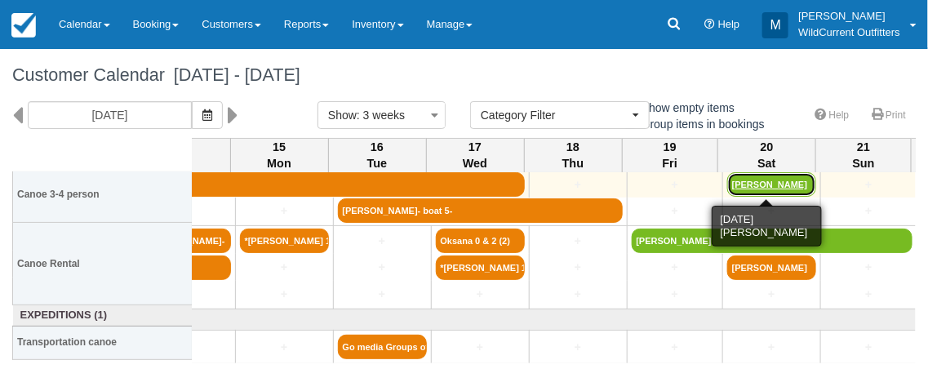
click at [761, 186] on link "[PERSON_NAME]" at bounding box center [771, 184] width 89 height 24
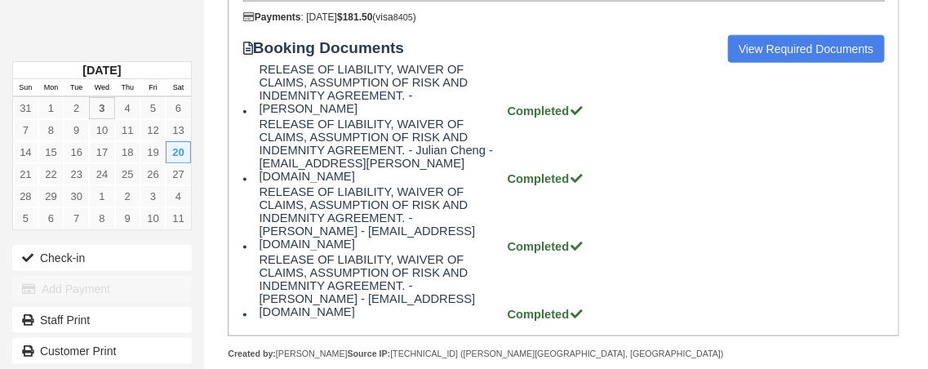
scroll to position [740, 0]
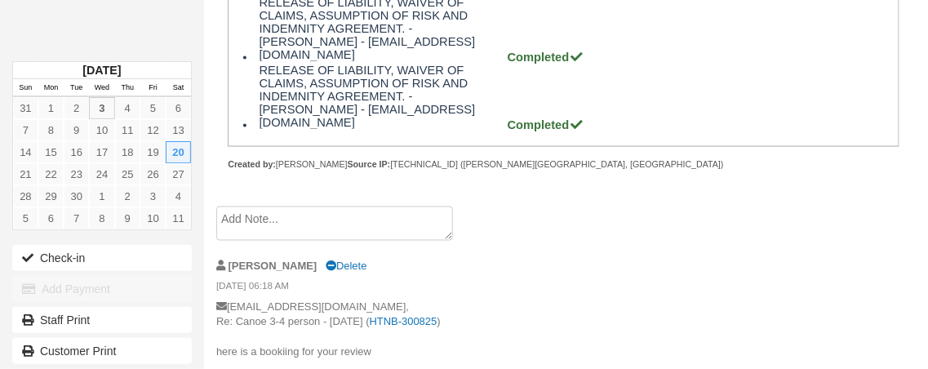
click at [392, 207] on textarea at bounding box center [334, 224] width 237 height 34
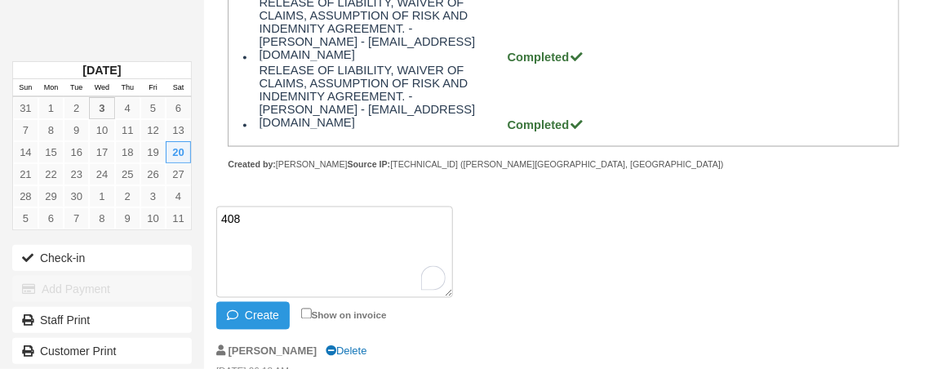
click at [396, 207] on textarea "408" at bounding box center [334, 252] width 237 height 91
click at [219, 207] on textarea "[PHONE_NUMBER]" at bounding box center [334, 252] width 237 height 91
type textarea "phone number [PHONE_NUMBER]"
click at [256, 302] on button "Create" at bounding box center [252, 316] width 73 height 28
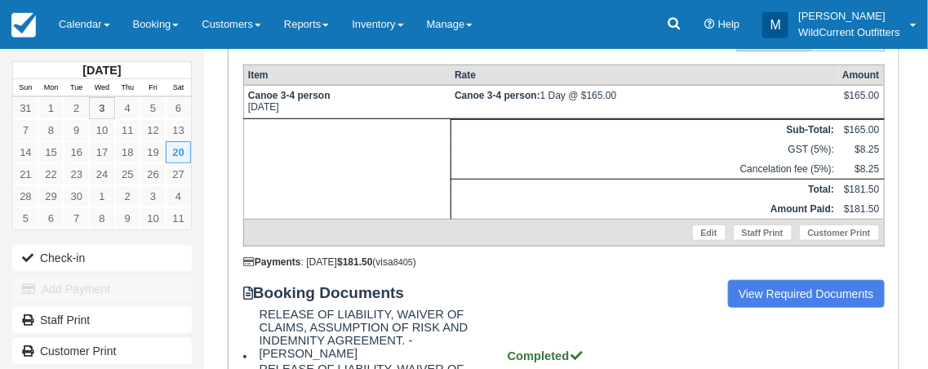
scroll to position [298, 0]
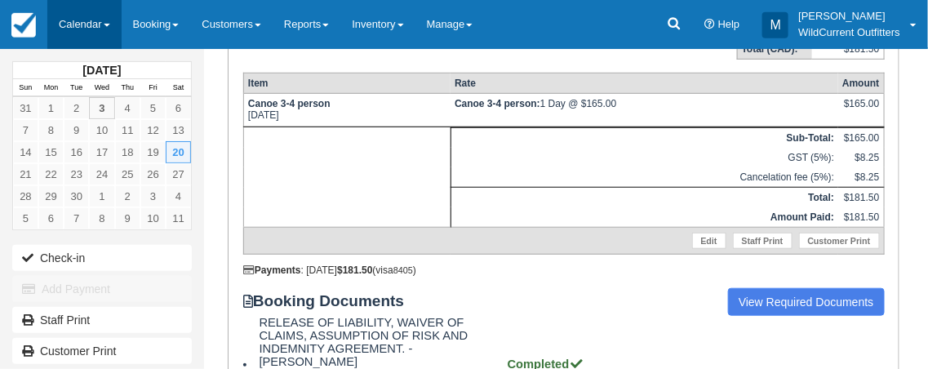
click at [79, 17] on link "Calendar" at bounding box center [84, 24] width 74 height 49
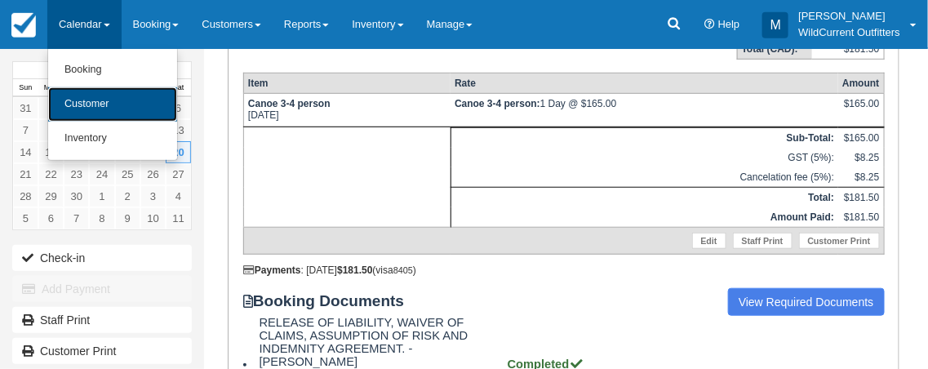
click at [73, 100] on link "Customer" at bounding box center [112, 104] width 129 height 34
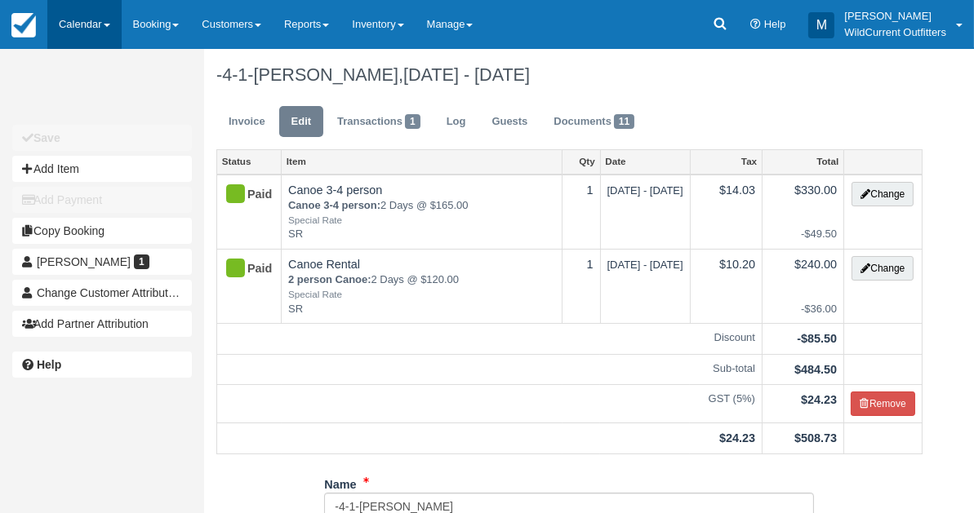
click at [87, 15] on link "Calendar" at bounding box center [84, 24] width 74 height 49
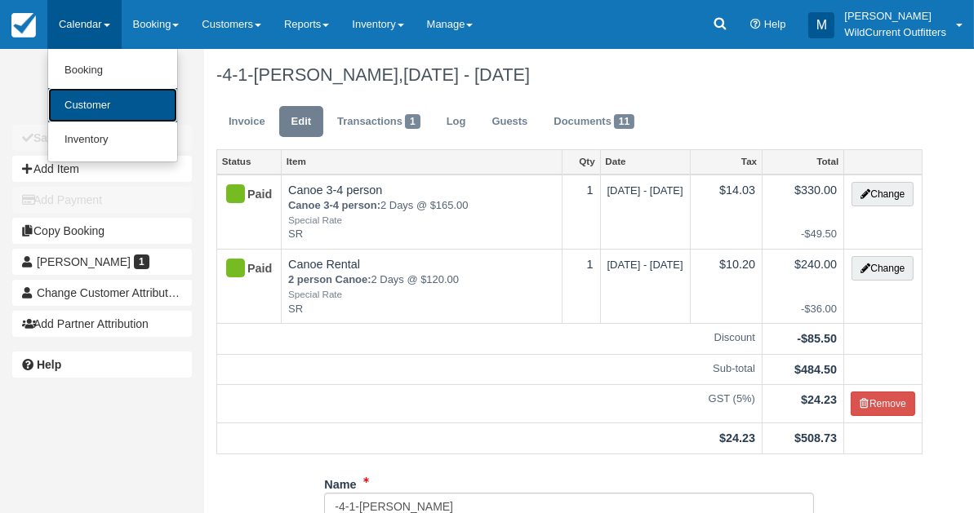
click at [72, 106] on link "Customer" at bounding box center [112, 105] width 129 height 35
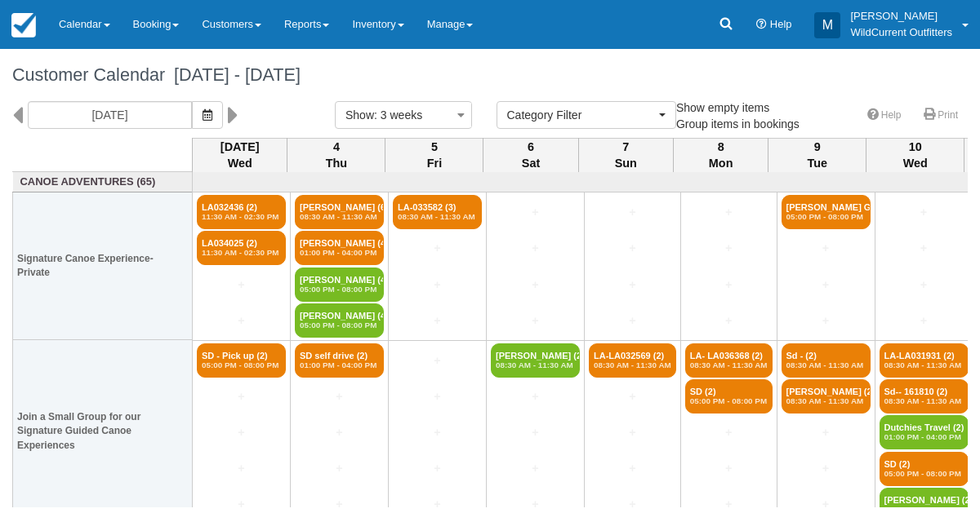
select select
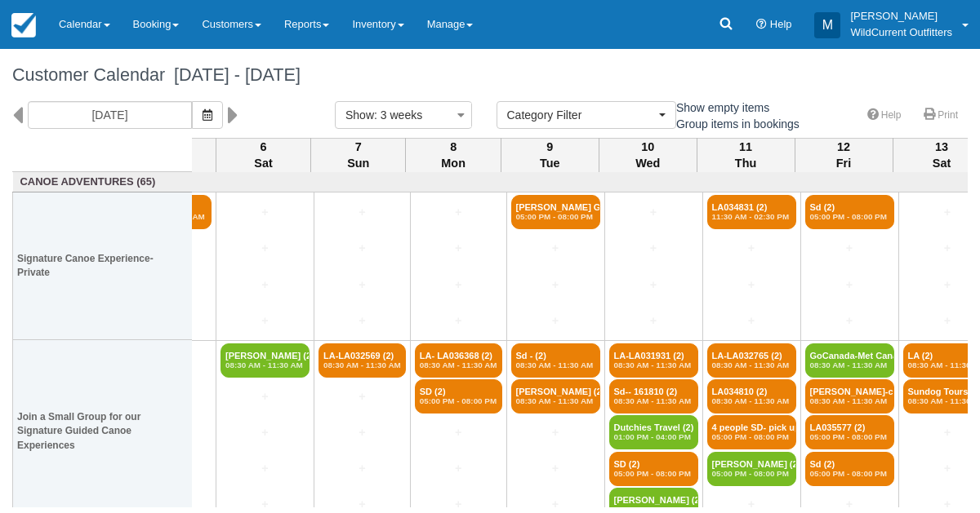
scroll to position [0, 291]
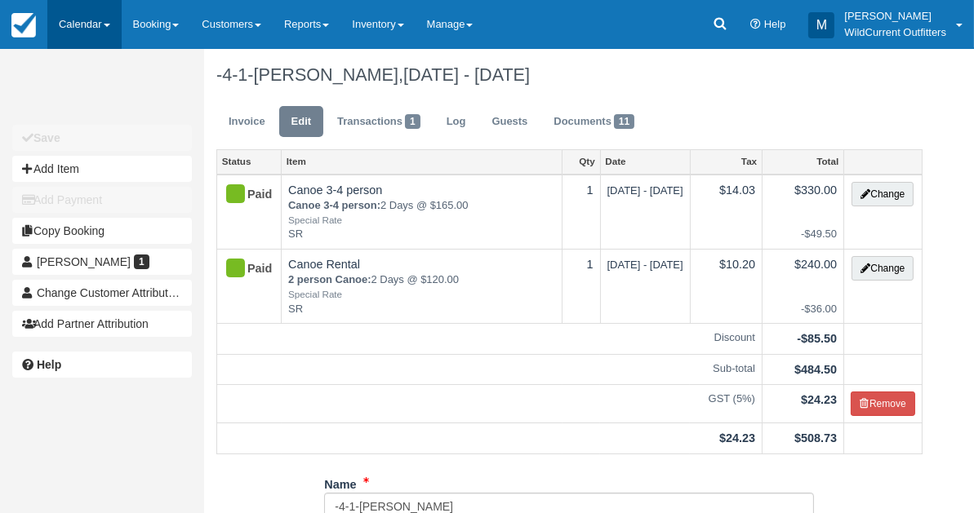
click at [90, 24] on link "Calendar" at bounding box center [84, 24] width 74 height 49
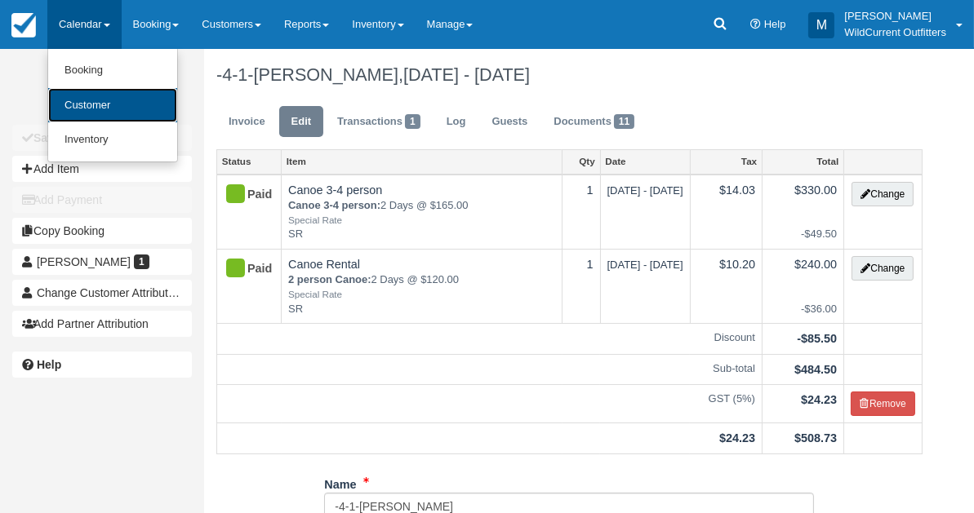
click at [87, 115] on link "Customer" at bounding box center [112, 105] width 129 height 35
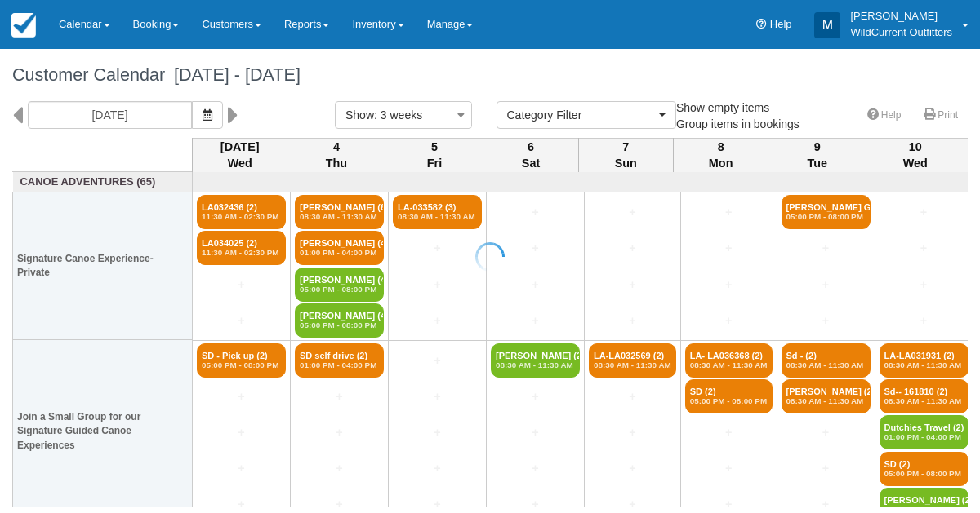
select select
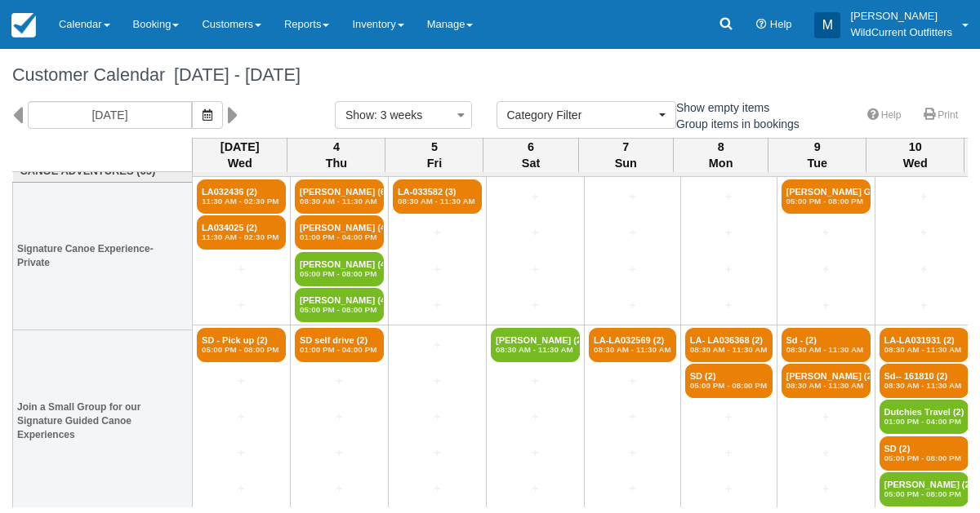
scroll to position [21, 0]
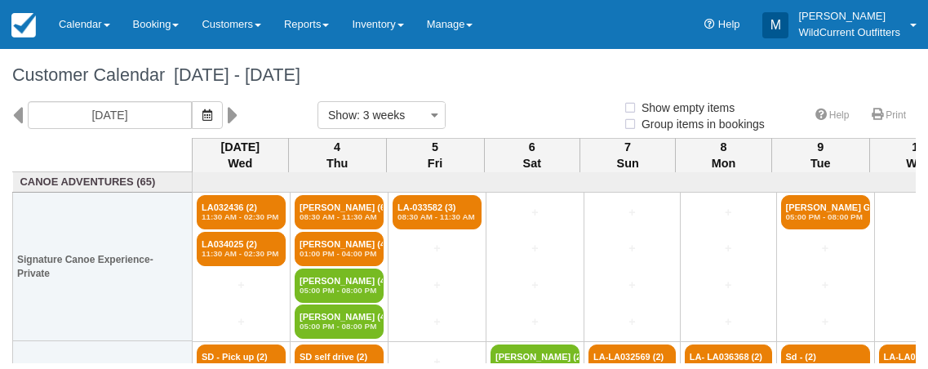
select select
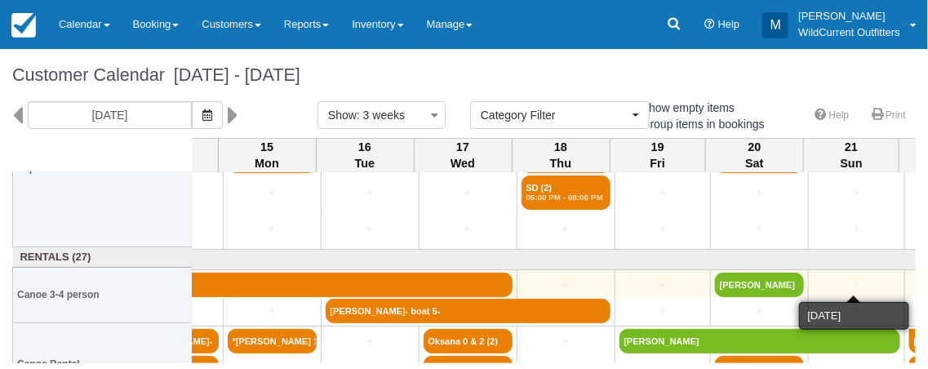
scroll to position [278, 1143]
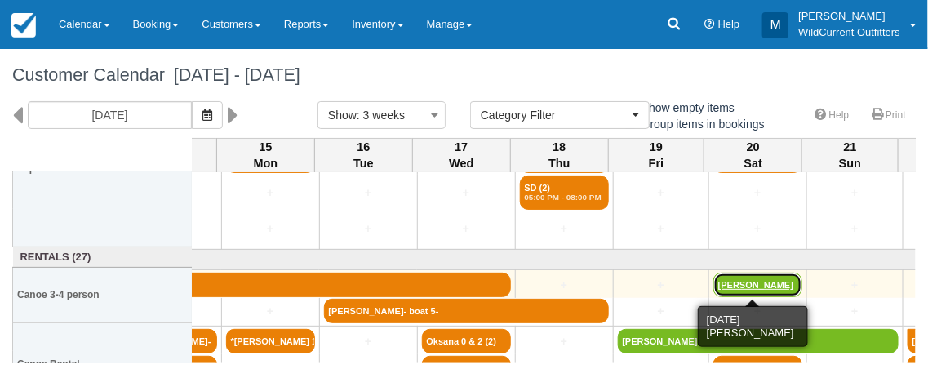
click at [760, 278] on link "[PERSON_NAME]" at bounding box center [757, 285] width 89 height 24
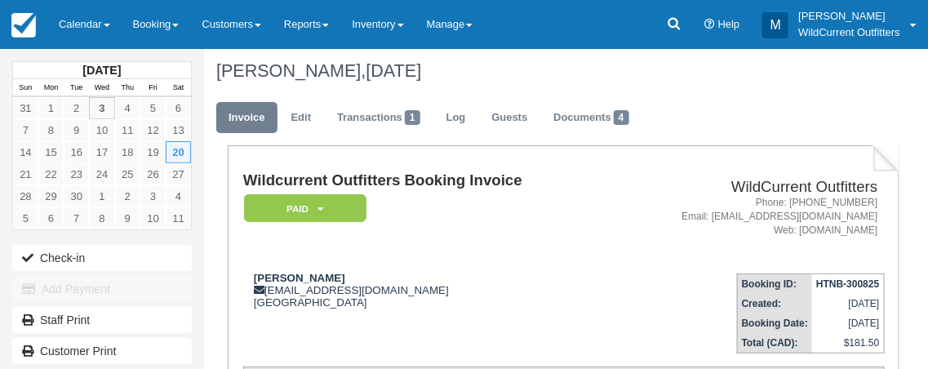
scroll to position [5, 0]
click at [297, 119] on link "Edit" at bounding box center [301, 117] width 44 height 32
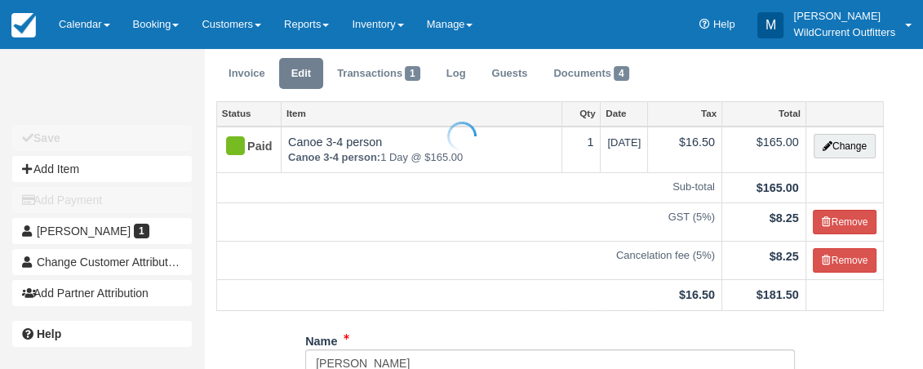
scroll to position [192, 0]
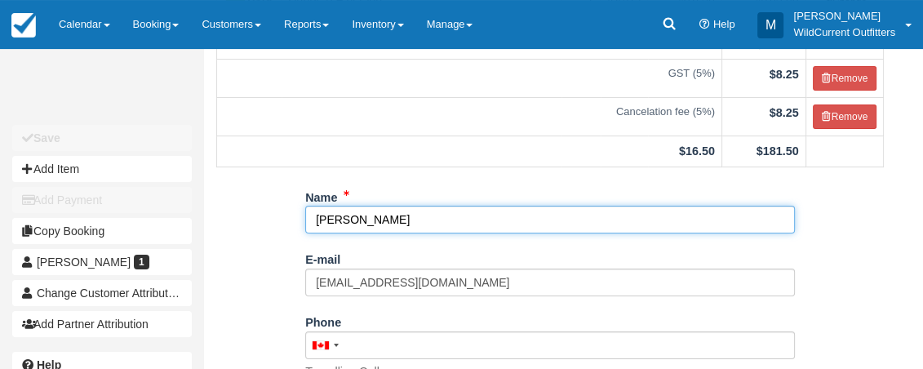
click at [382, 222] on input "[PERSON_NAME]" at bounding box center [550, 220] width 490 height 28
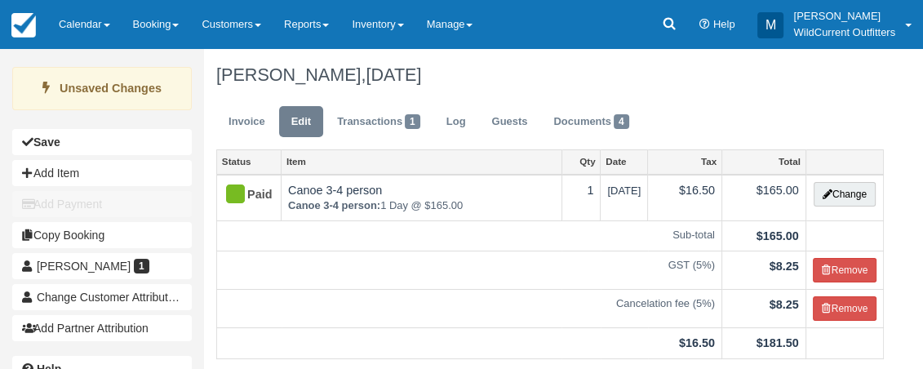
scroll to position [440, 0]
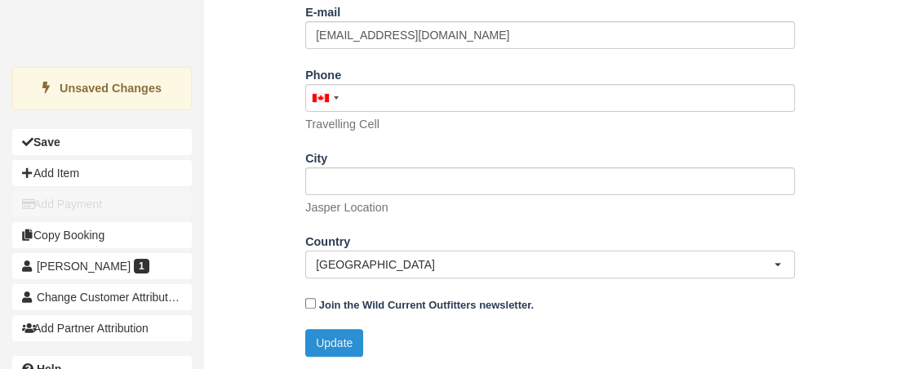
type input "Tyra Banh 4"
click at [332, 340] on button "Update" at bounding box center [334, 343] width 58 height 28
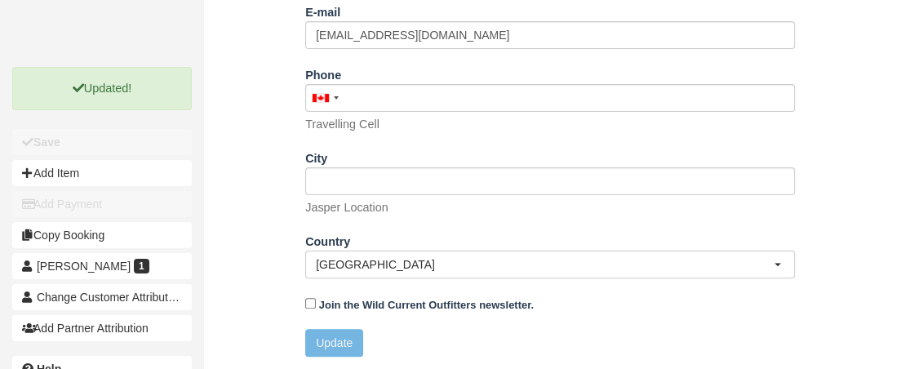
scroll to position [0, 0]
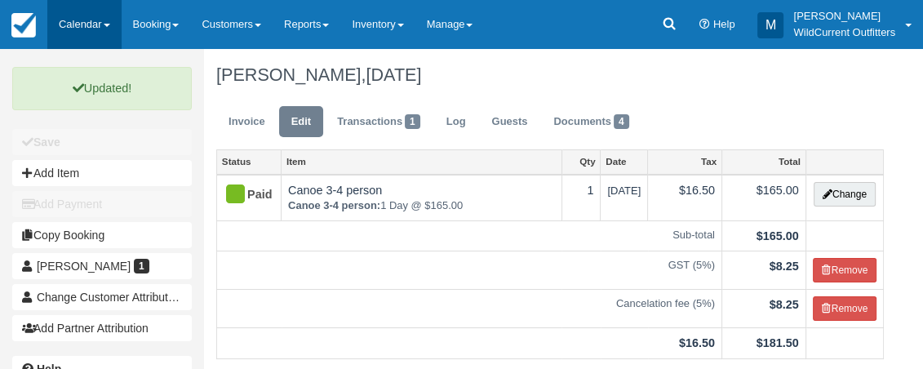
click at [79, 16] on link "Calendar" at bounding box center [84, 24] width 74 height 49
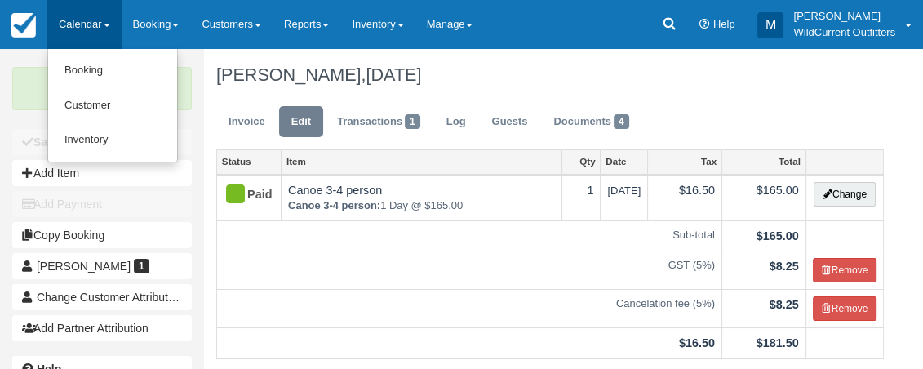
click at [79, 16] on link "Calendar" at bounding box center [84, 24] width 74 height 49
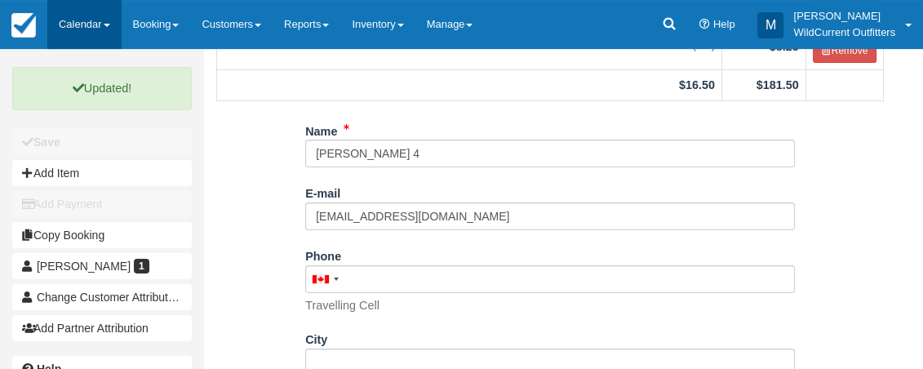
scroll to position [257, 0]
click at [65, 7] on link "Calendar" at bounding box center [84, 24] width 74 height 49
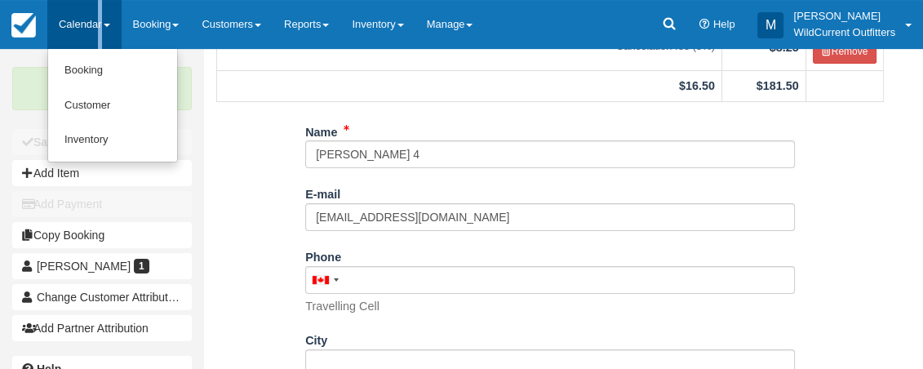
click at [65, 7] on link "Calendar" at bounding box center [84, 24] width 74 height 49
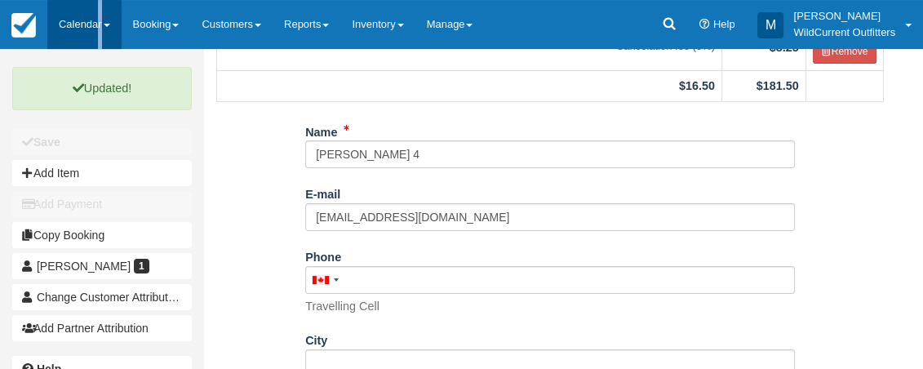
click at [65, 7] on link "Calendar" at bounding box center [84, 24] width 74 height 49
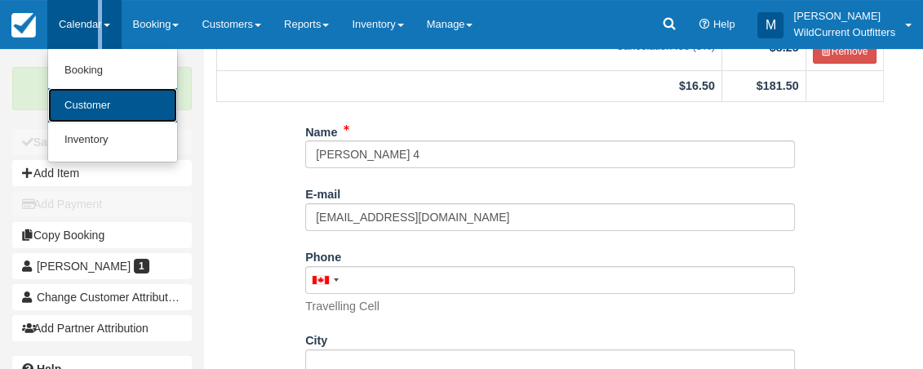
click at [118, 104] on link "Customer" at bounding box center [112, 105] width 129 height 35
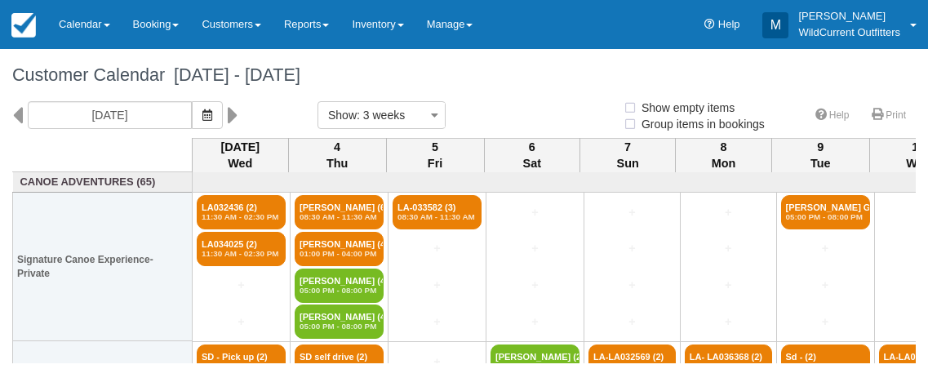
select select
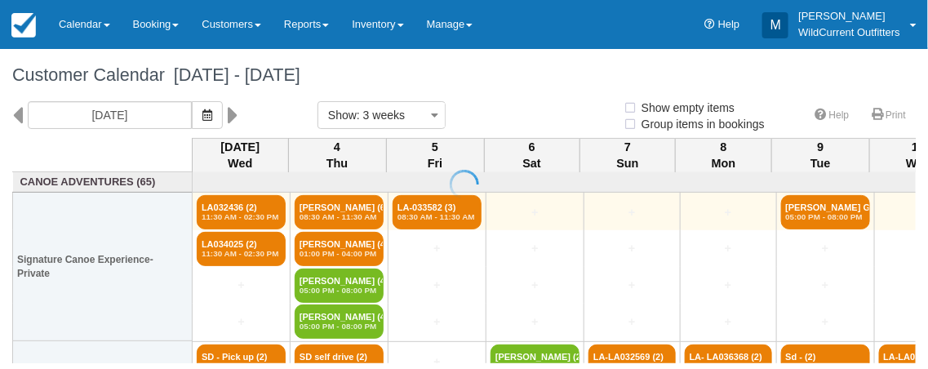
select select
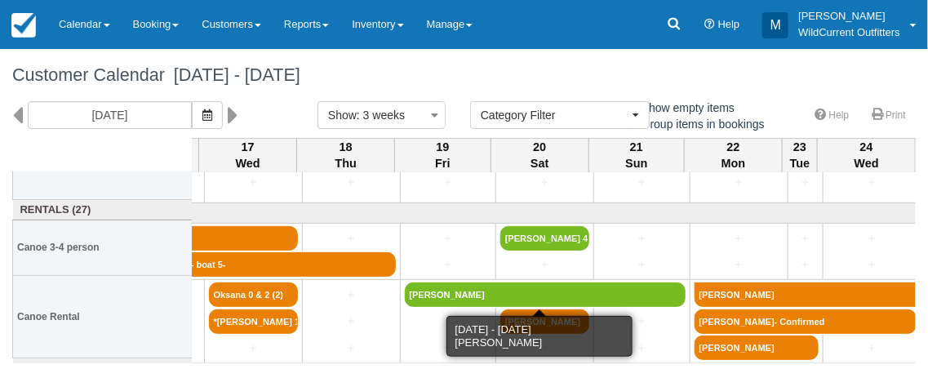
scroll to position [326, 1356]
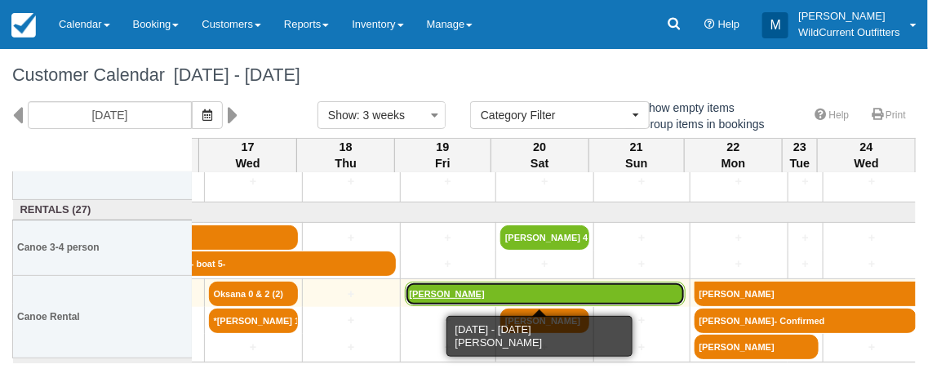
click at [487, 287] on link "[PERSON_NAME]" at bounding box center [545, 294] width 281 height 24
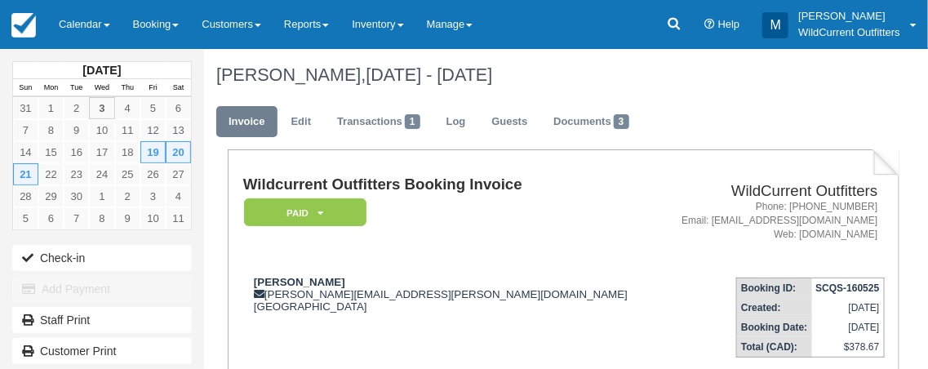
scroll to position [2, 0]
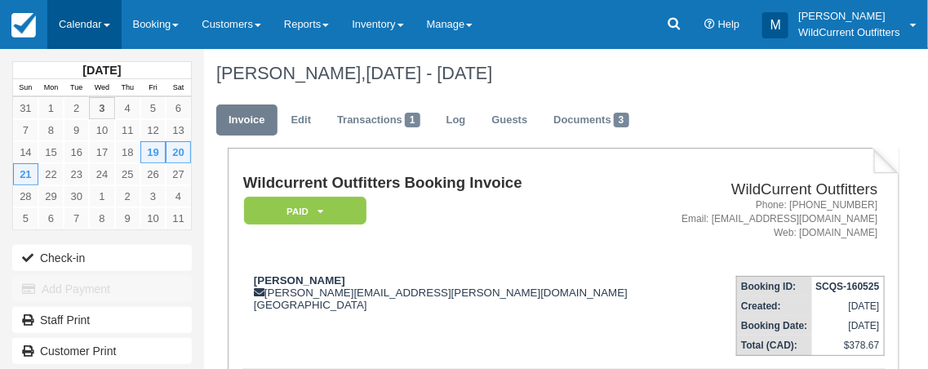
click at [81, 25] on link "Calendar" at bounding box center [84, 24] width 74 height 49
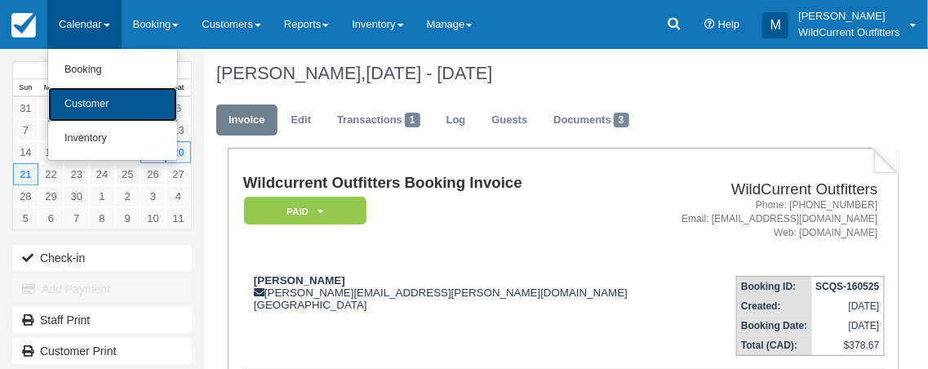
click at [86, 97] on link "Customer" at bounding box center [112, 104] width 129 height 34
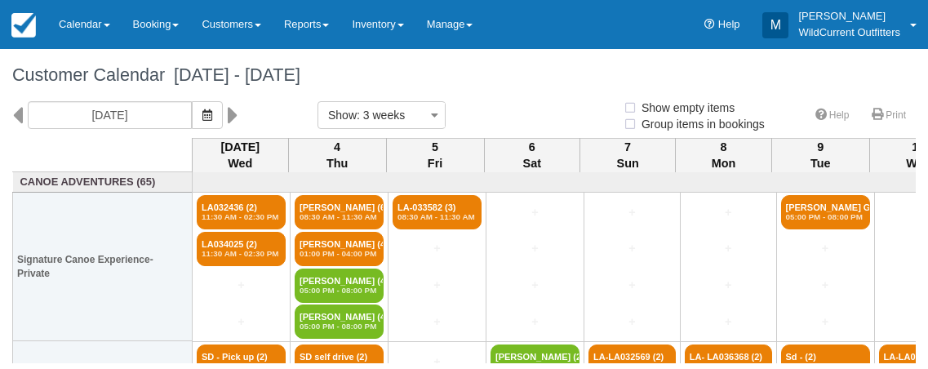
select select
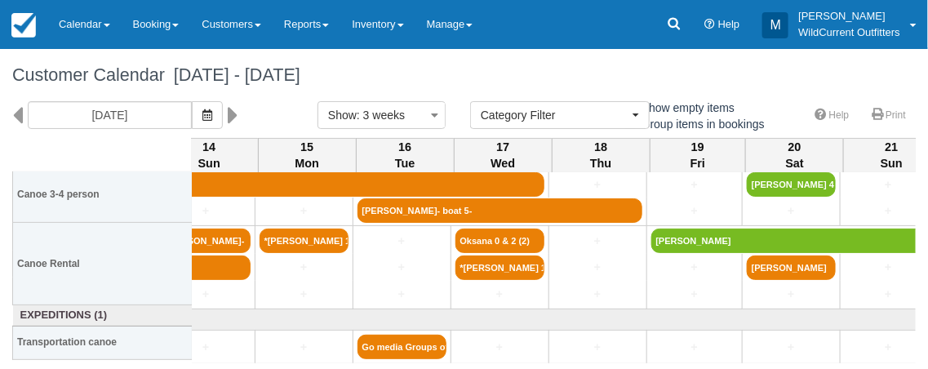
scroll to position [379, 1113]
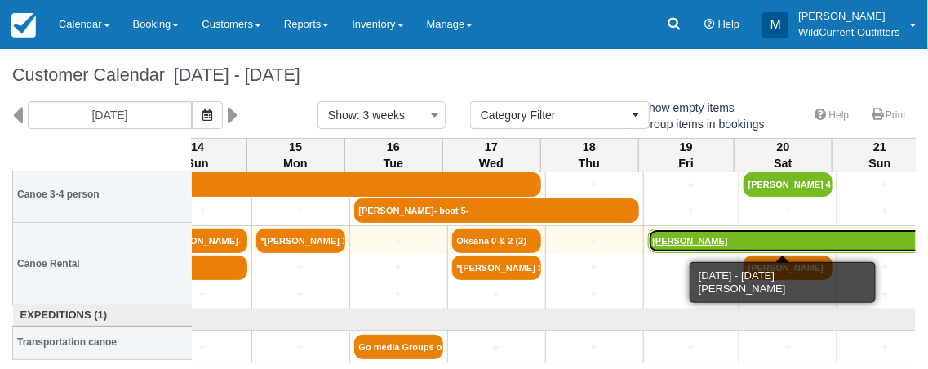
click at [671, 237] on link "Kendall Blanding" at bounding box center [788, 241] width 281 height 24
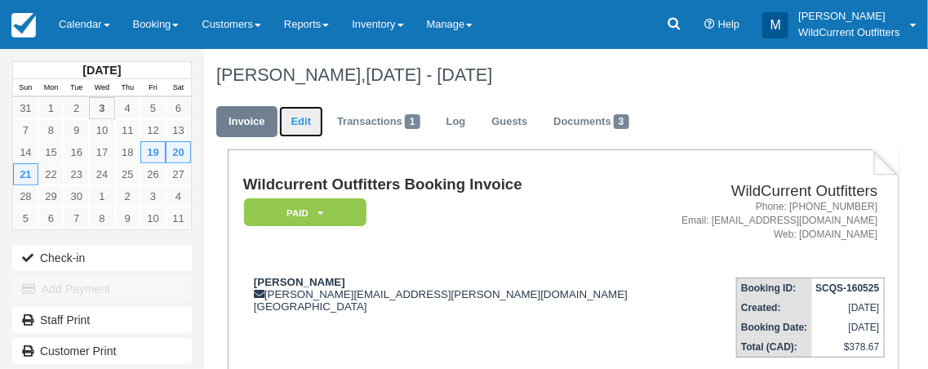
click at [304, 125] on link "Edit" at bounding box center [301, 122] width 44 height 32
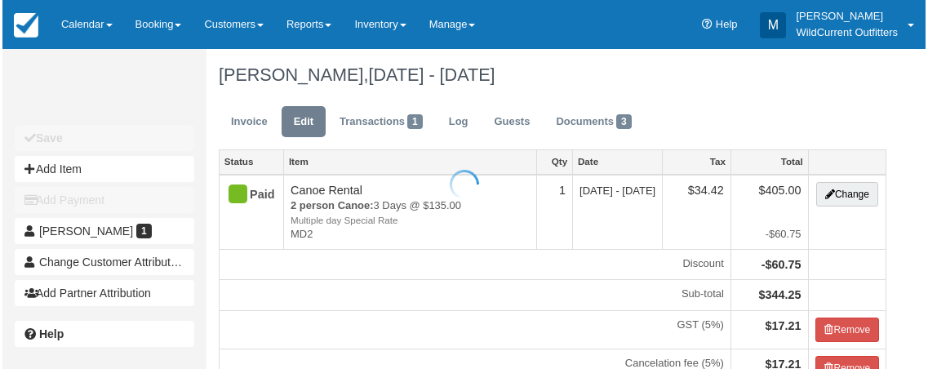
scroll to position [304, 0]
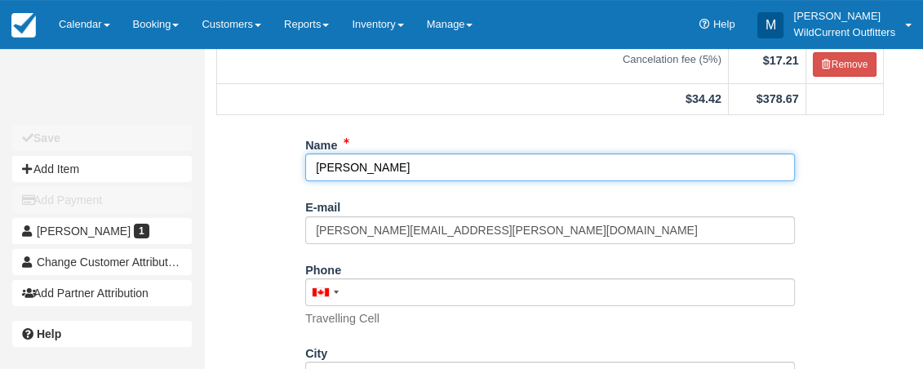
click at [455, 161] on input "Kendall Blanding" at bounding box center [550, 167] width 490 height 28
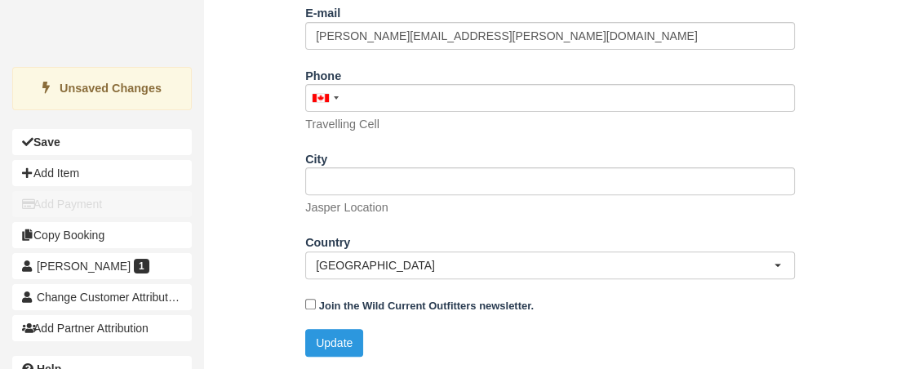
scroll to position [494, 0]
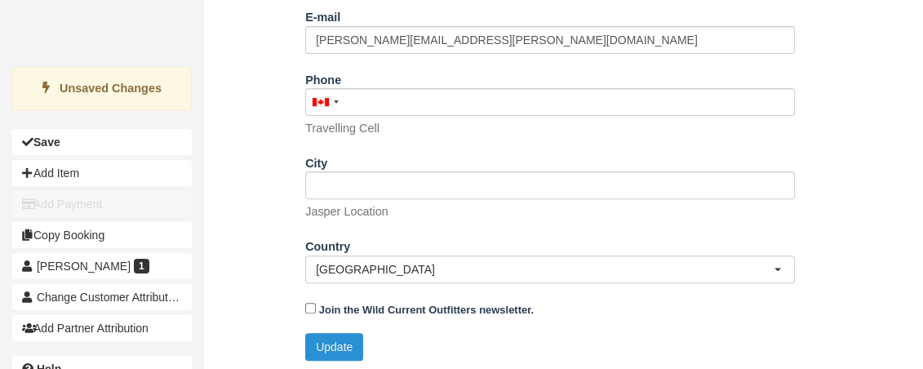
type input "Kendall Blanding 1"
click at [347, 351] on button "Update" at bounding box center [334, 347] width 58 height 28
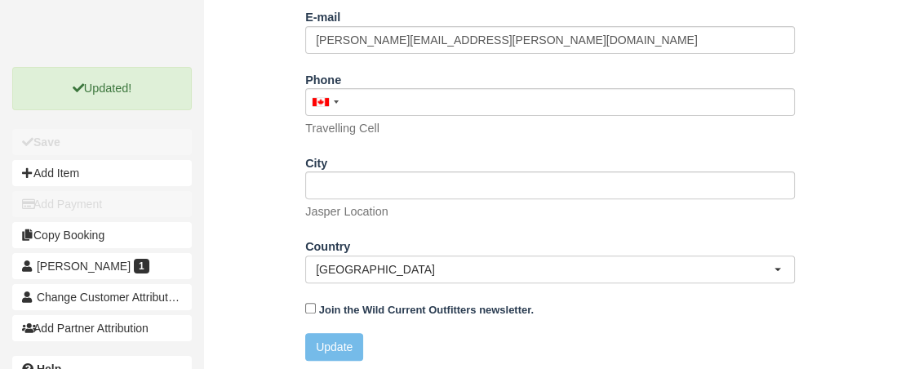
scroll to position [0, 0]
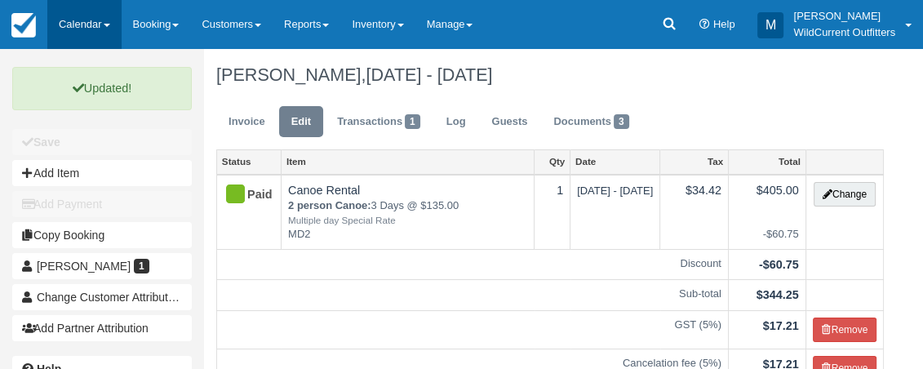
click at [83, 14] on link "Calendar" at bounding box center [84, 24] width 74 height 49
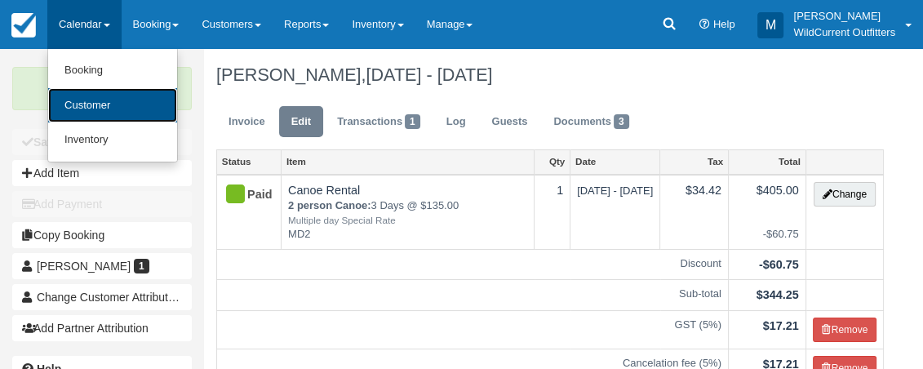
click at [81, 99] on link "Customer" at bounding box center [112, 105] width 129 height 35
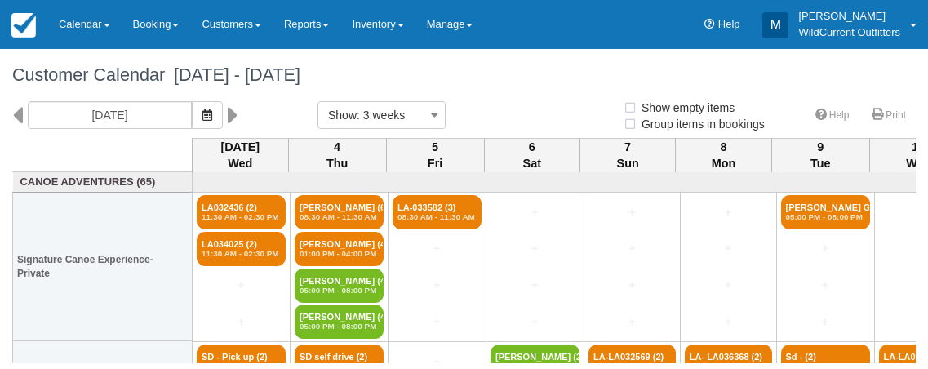
select select
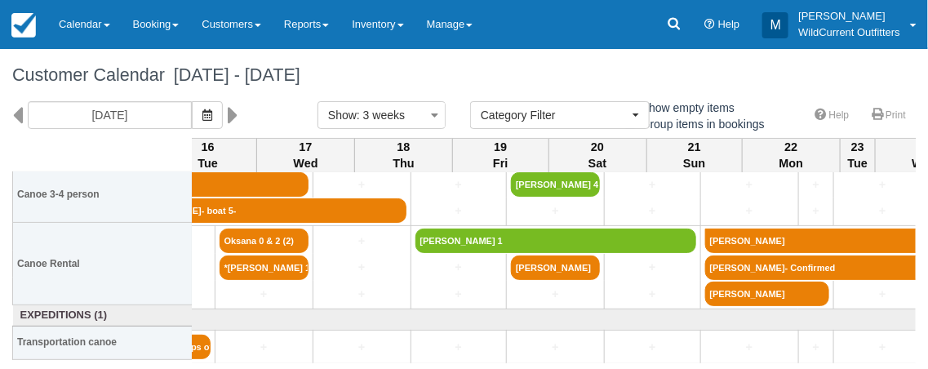
scroll to position [379, 1356]
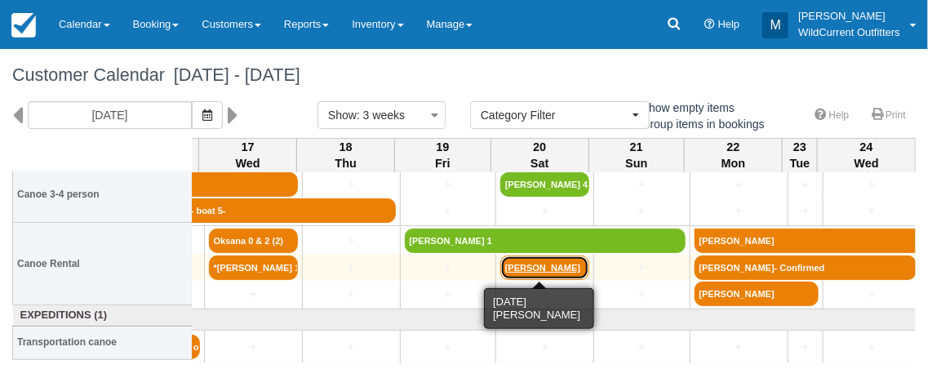
click at [536, 262] on link "[PERSON_NAME]" at bounding box center [544, 268] width 89 height 24
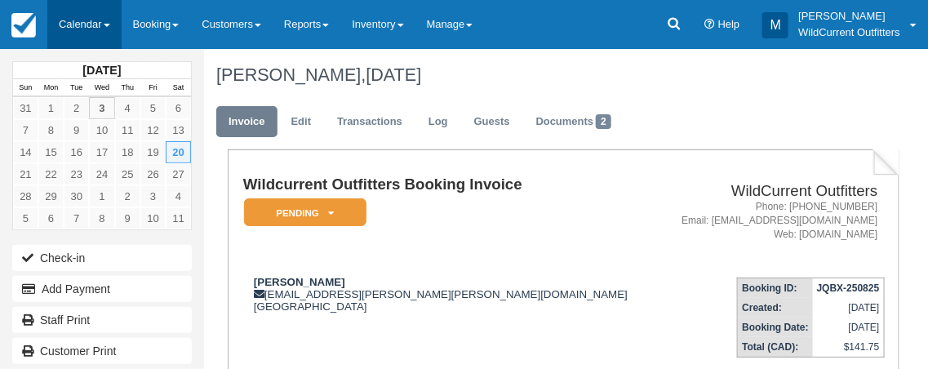
click at [93, 20] on link "Calendar" at bounding box center [84, 24] width 74 height 49
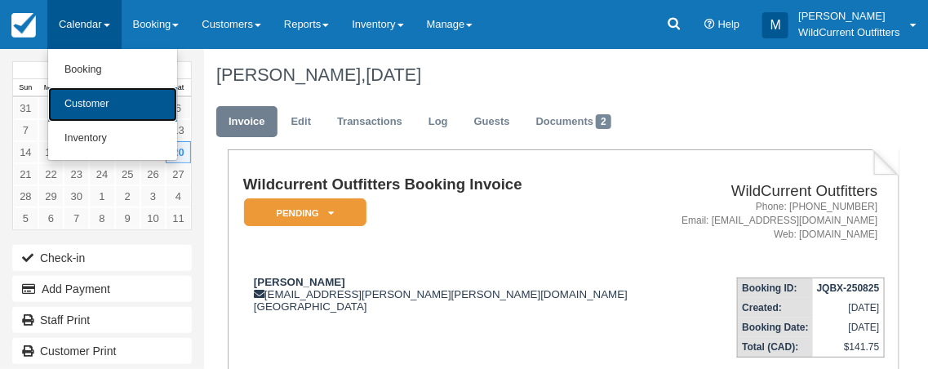
click at [96, 100] on link "Customer" at bounding box center [112, 104] width 129 height 34
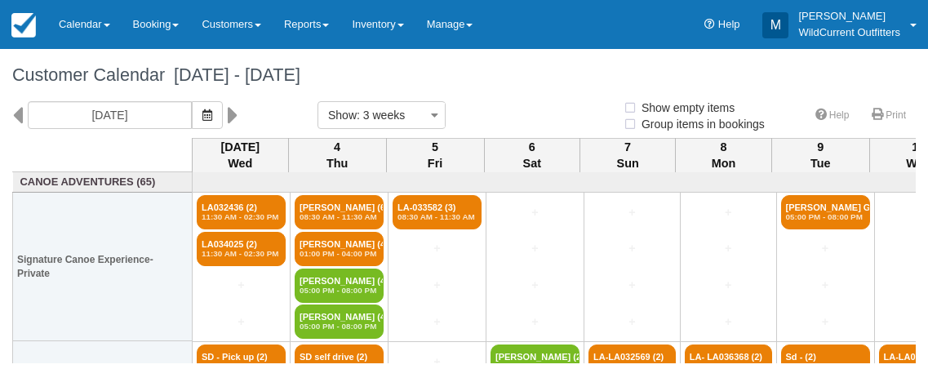
select select
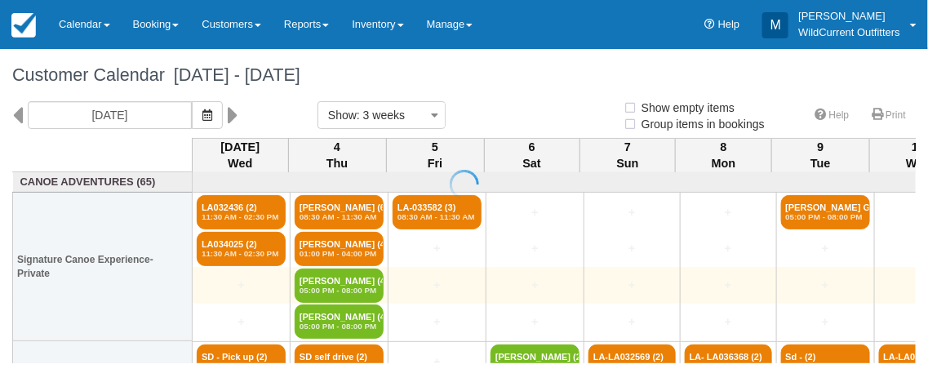
select select
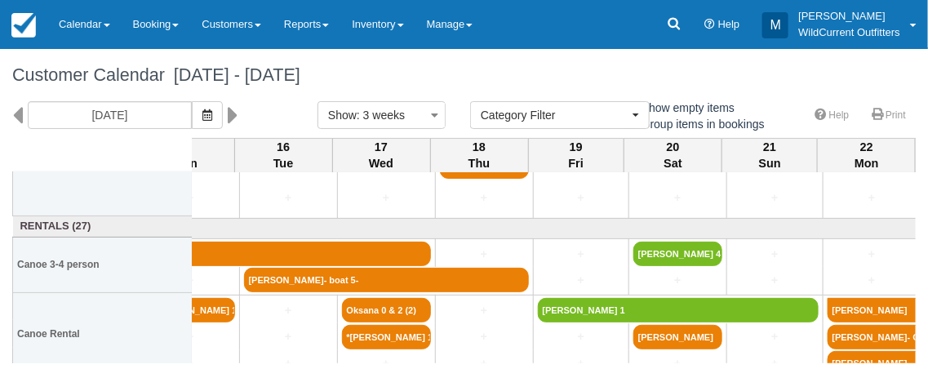
scroll to position [315, 1223]
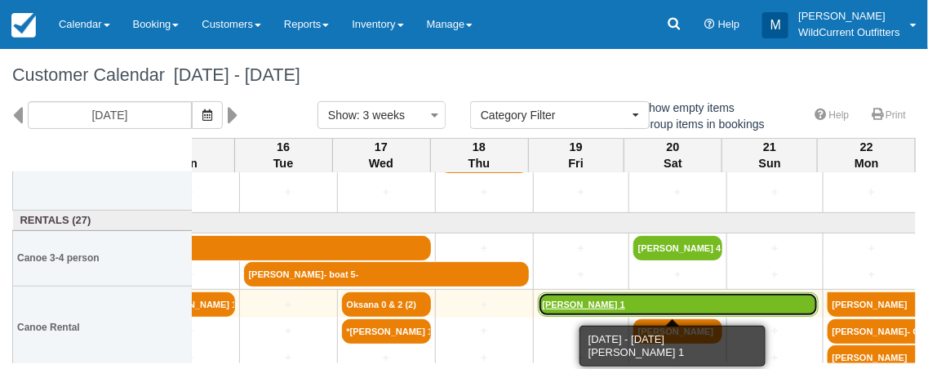
click at [611, 303] on link "[PERSON_NAME] 1" at bounding box center [678, 304] width 281 height 24
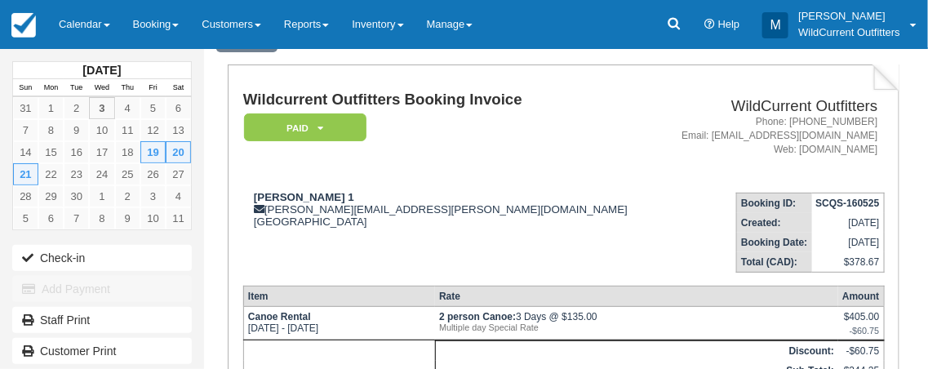
scroll to position [7, 0]
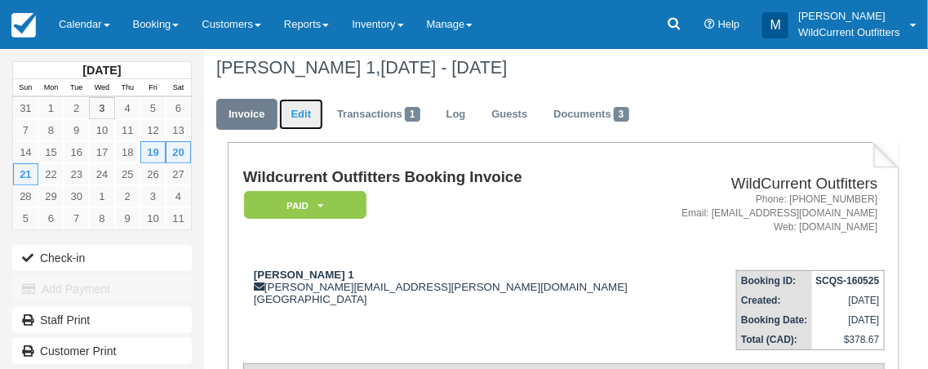
click at [300, 112] on link "Edit" at bounding box center [301, 115] width 44 height 32
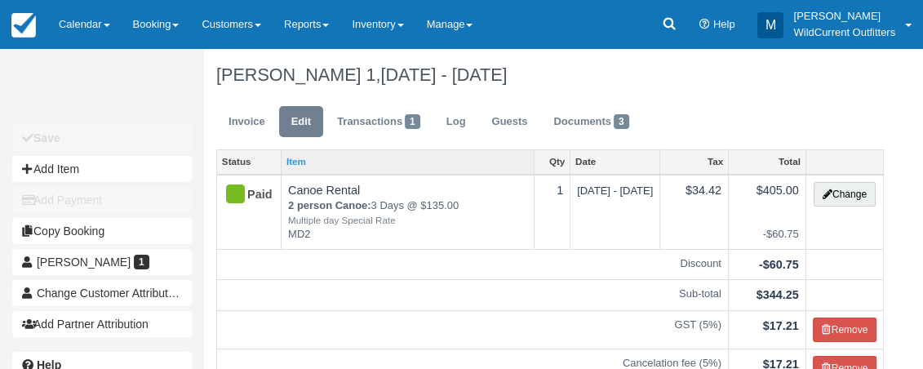
scroll to position [221, 0]
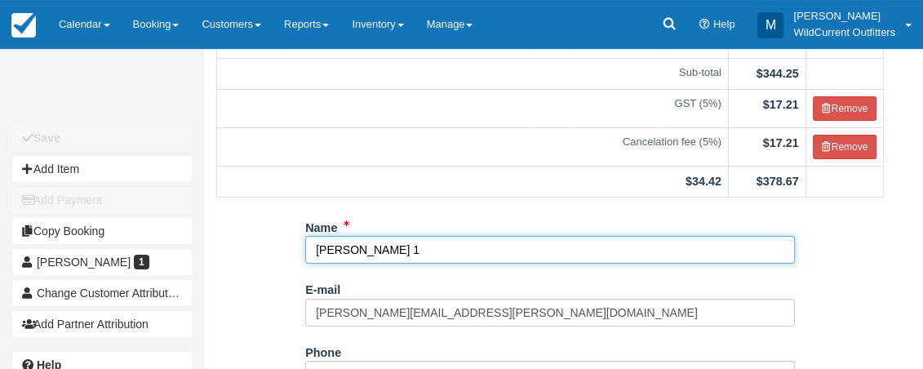
click at [428, 246] on input "Kendall Blanding 1" at bounding box center [550, 250] width 490 height 28
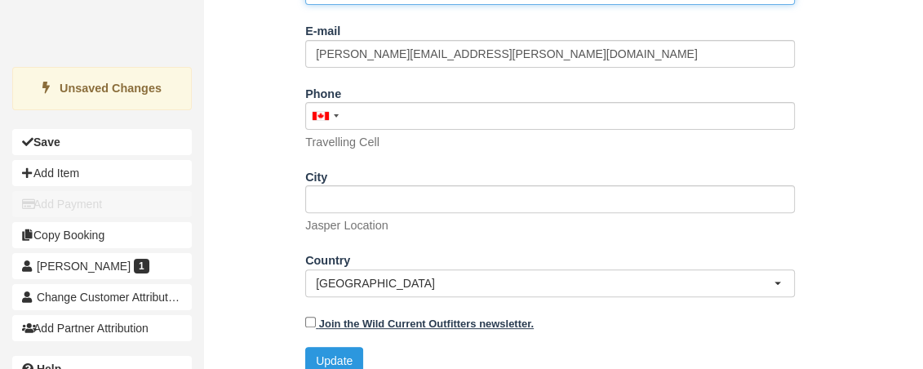
scroll to position [487, 0]
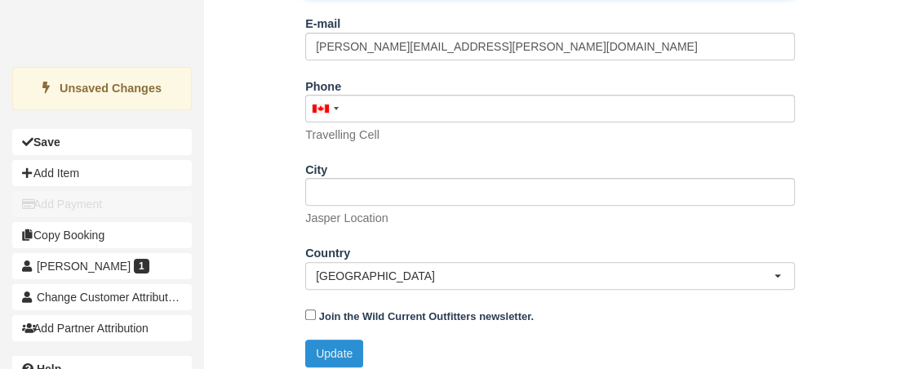
type input "Kendall Blanding 0"
click at [340, 348] on button "Update" at bounding box center [334, 354] width 58 height 28
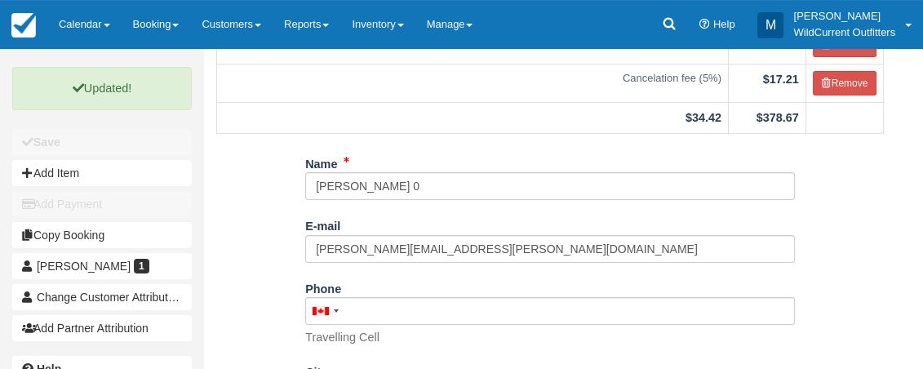
scroll to position [269, 0]
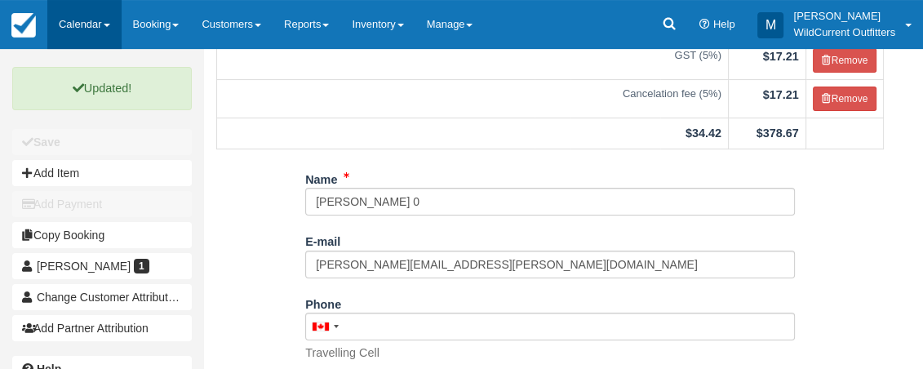
click at [82, 23] on link "Calendar" at bounding box center [84, 24] width 74 height 49
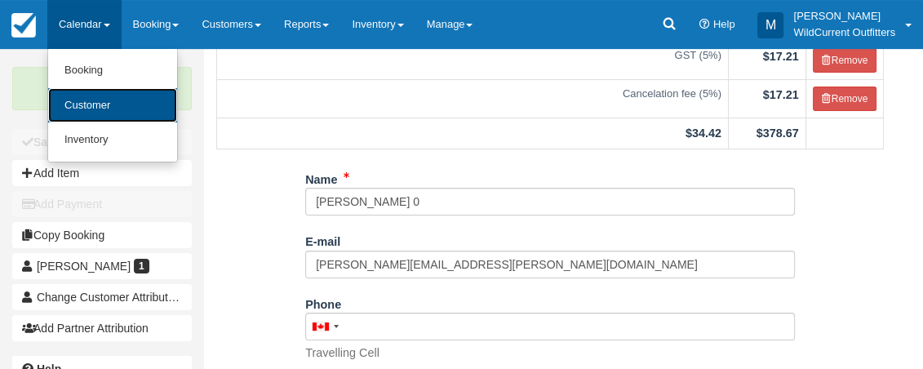
click at [81, 99] on link "Customer" at bounding box center [112, 105] width 129 height 35
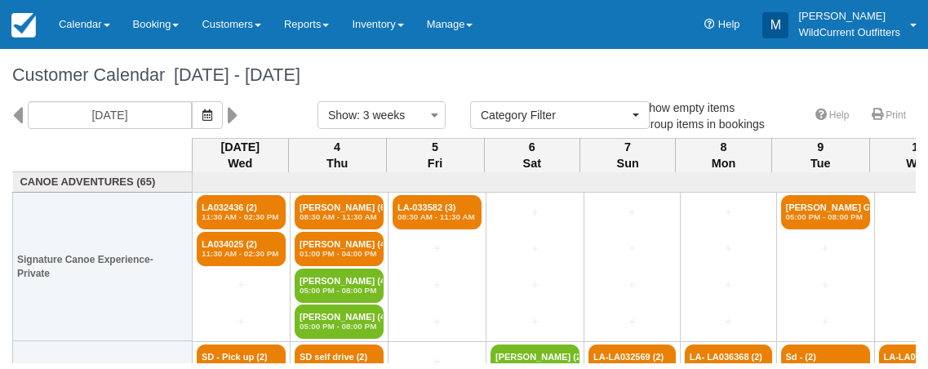
select select
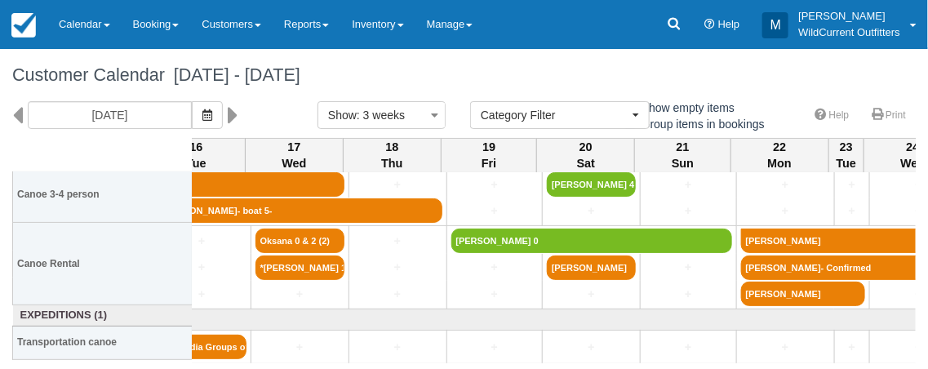
scroll to position [379, 1356]
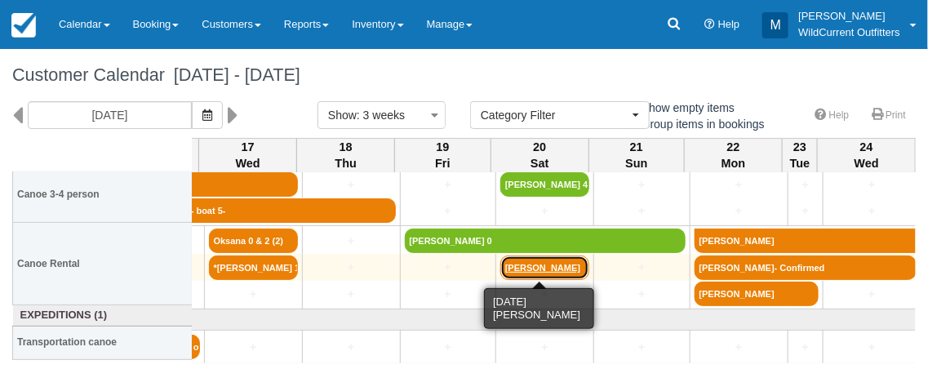
click at [549, 262] on link "[PERSON_NAME]" at bounding box center [544, 268] width 89 height 24
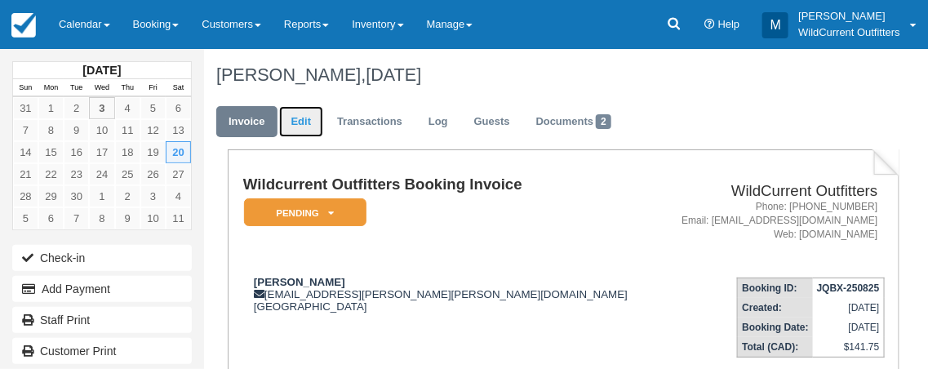
click at [304, 115] on link "Edit" at bounding box center [301, 122] width 44 height 32
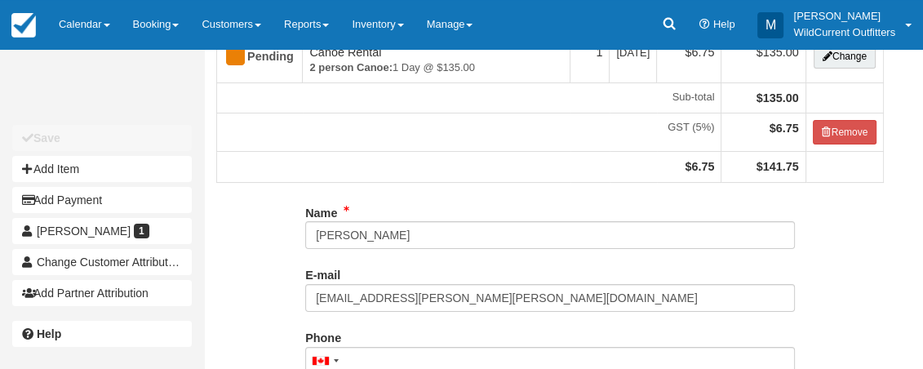
scroll to position [257, 0]
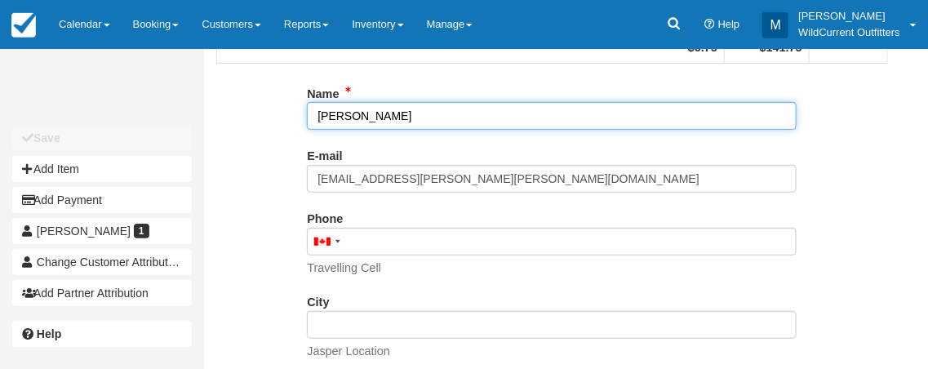
click at [426, 118] on input "Heather Ambrose" at bounding box center [552, 116] width 490 height 28
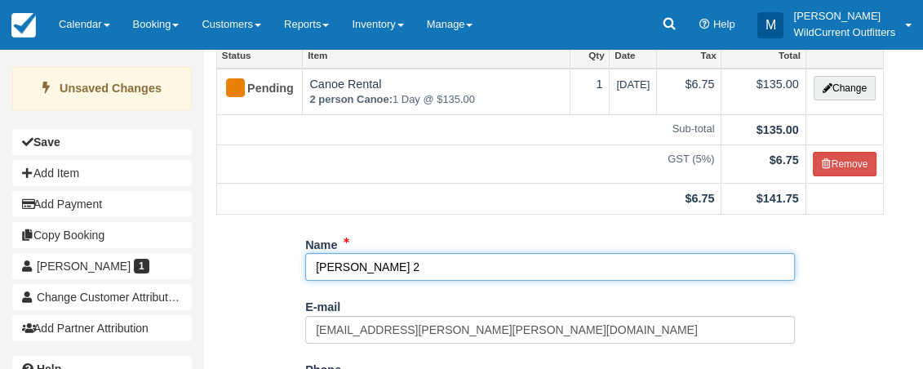
scroll to position [402, 0]
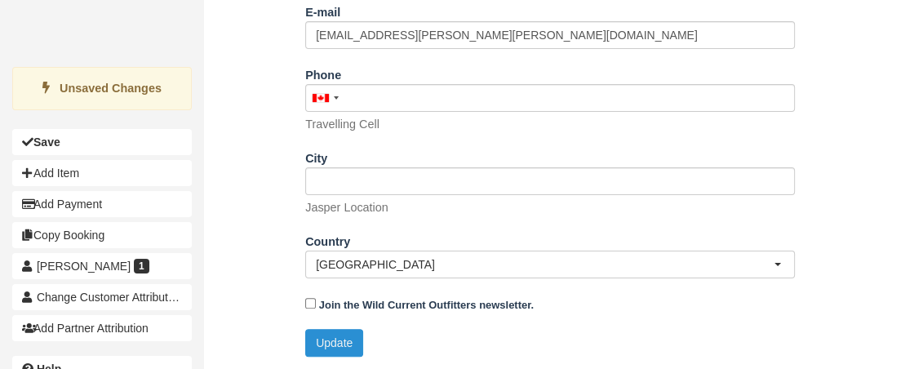
type input "[PERSON_NAME] 2"
click at [318, 336] on button "Update" at bounding box center [334, 343] width 58 height 28
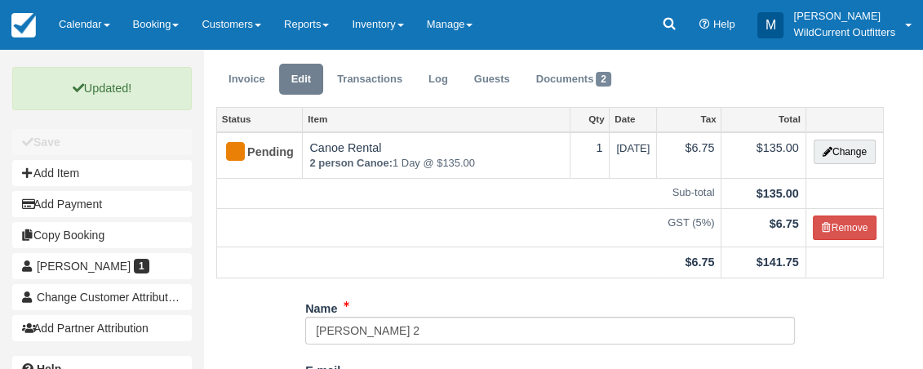
scroll to position [37, 0]
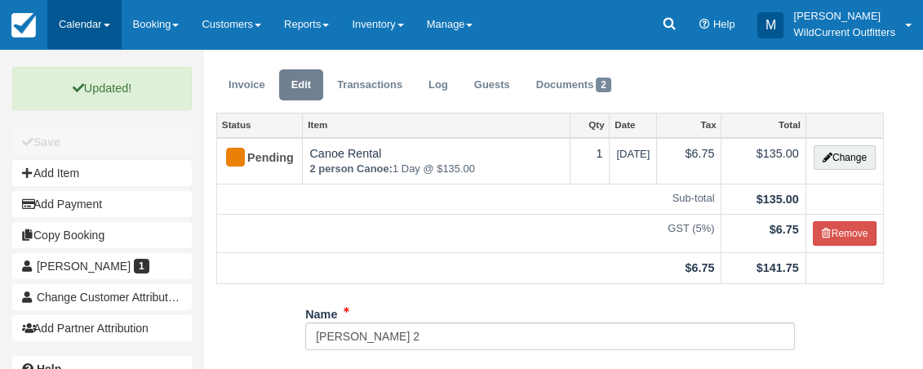
click at [94, 20] on link "Calendar" at bounding box center [84, 24] width 74 height 49
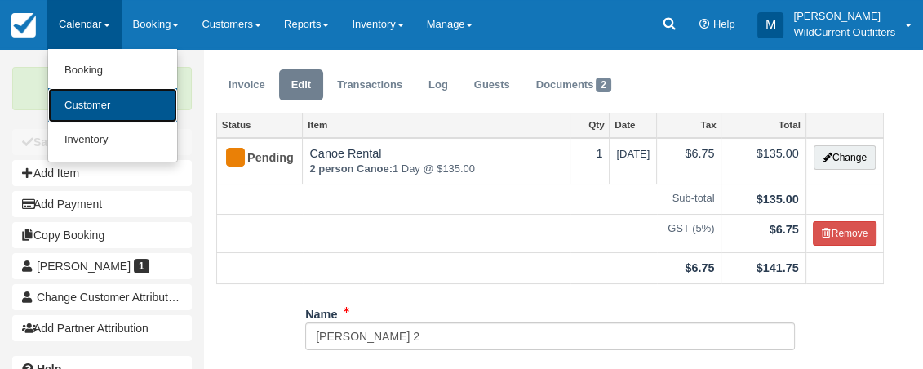
click at [96, 106] on link "Customer" at bounding box center [112, 105] width 129 height 35
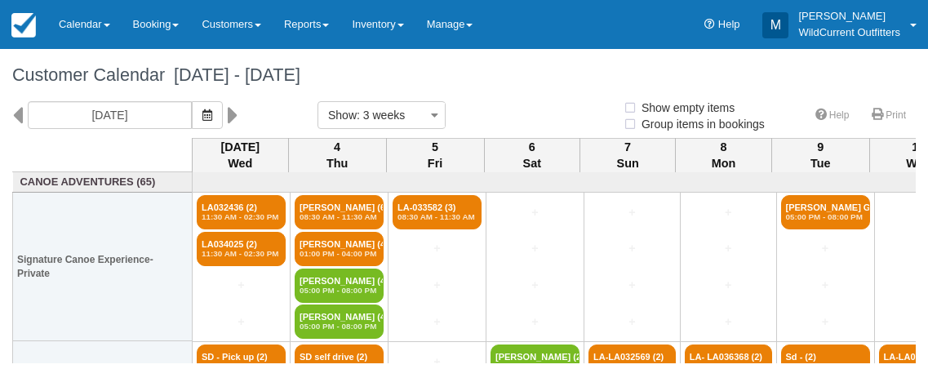
select select
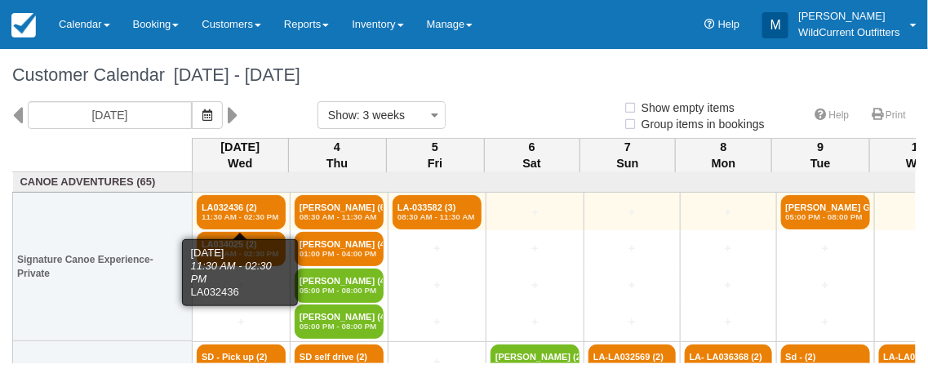
select select
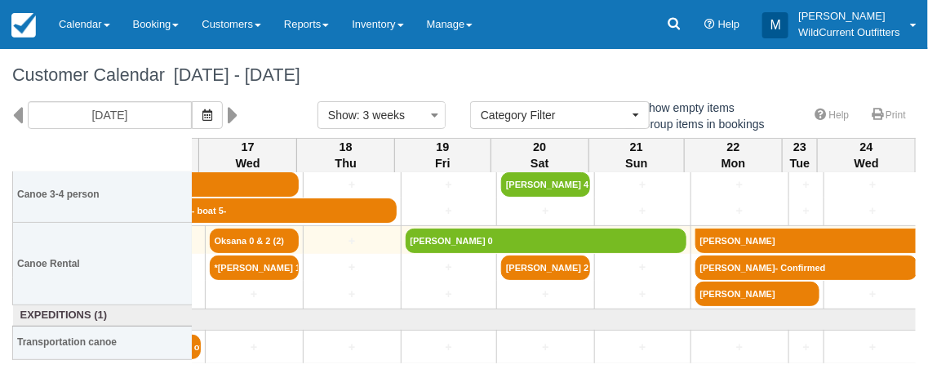
scroll to position [379, 1356]
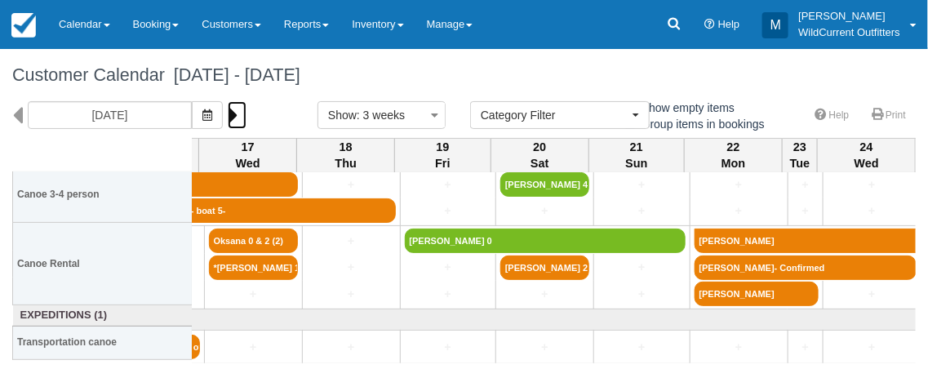
click at [238, 109] on icon at bounding box center [233, 115] width 11 height 28
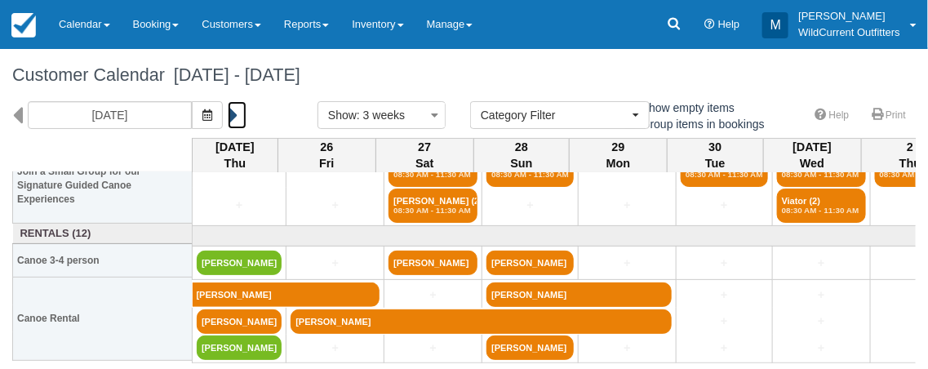
scroll to position [156, 0]
click at [15, 118] on icon at bounding box center [17, 115] width 11 height 28
type input "09/04/25"
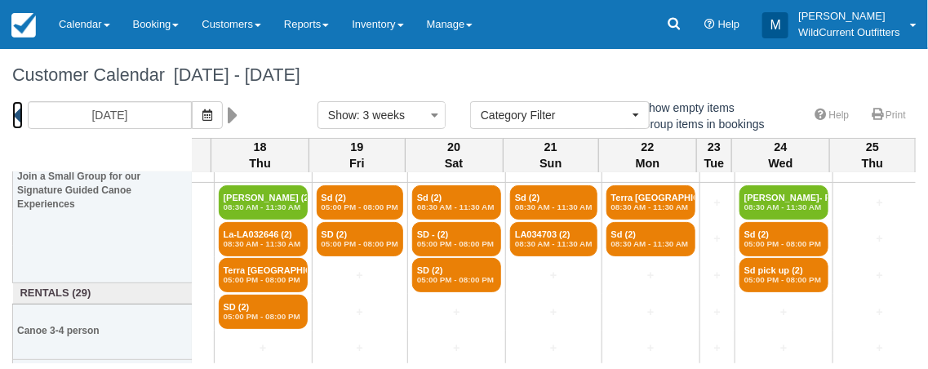
scroll to position [379, 1346]
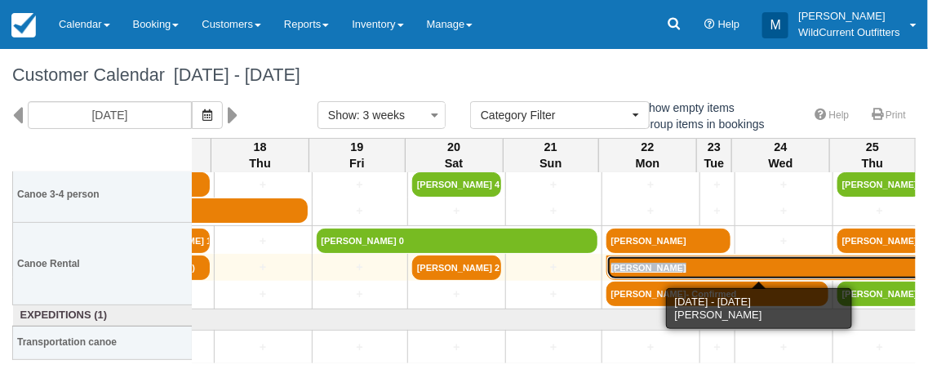
click at [707, 264] on link "[PERSON_NAME]" at bounding box center [767, 268] width 321 height 24
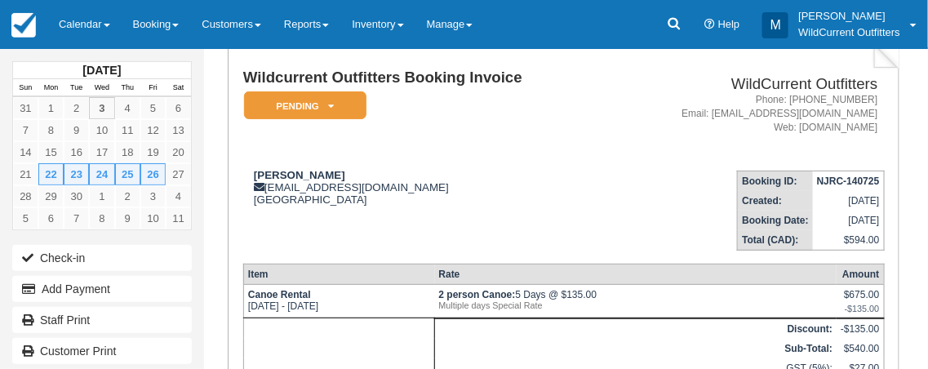
scroll to position [108, 0]
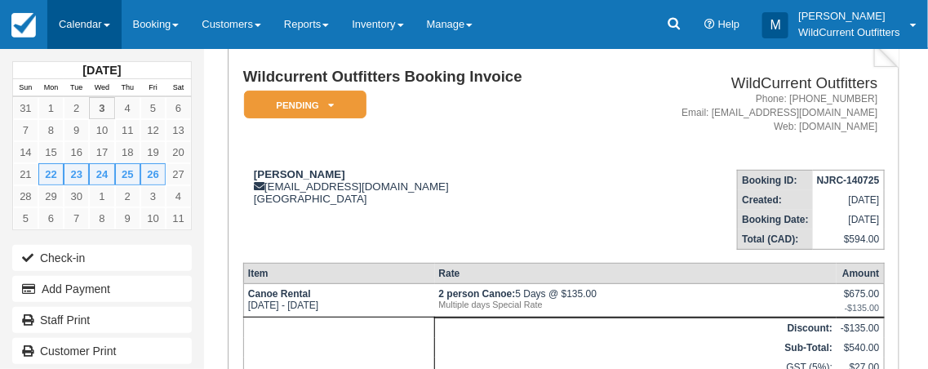
click at [100, 27] on link "Calendar" at bounding box center [84, 24] width 74 height 49
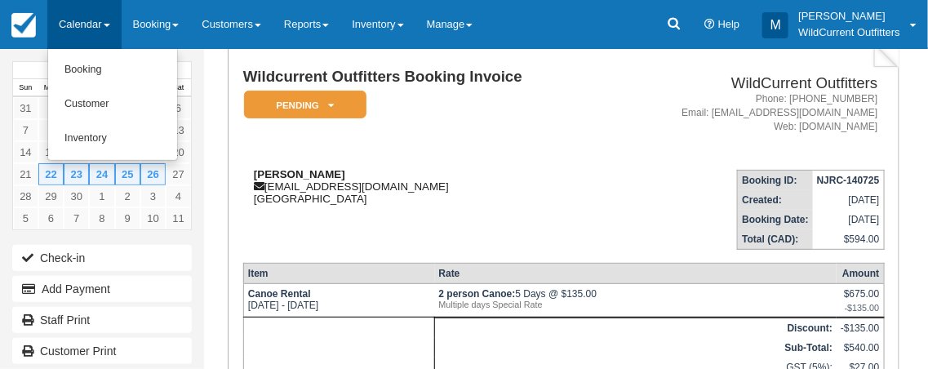
scroll to position [0, 0]
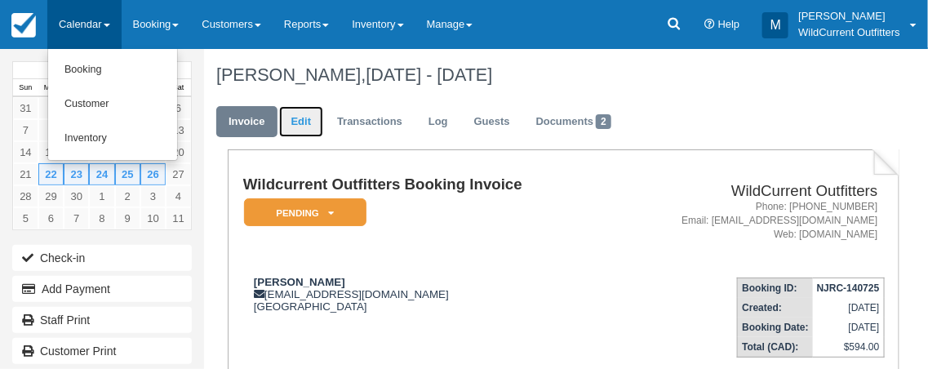
click at [296, 118] on link "Edit" at bounding box center [301, 122] width 44 height 32
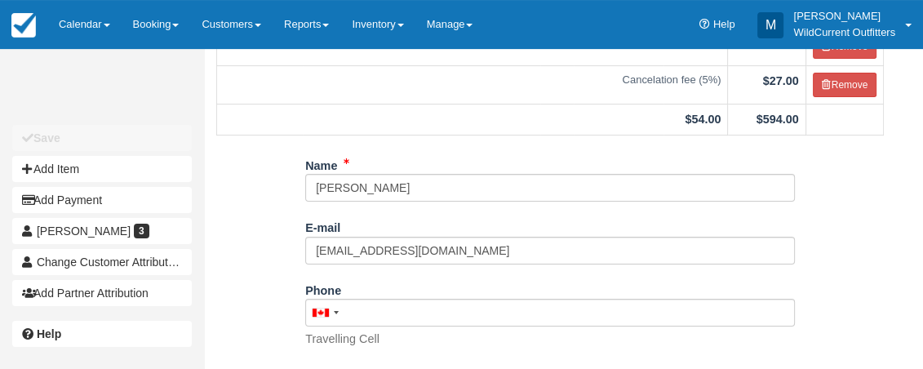
scroll to position [284, 0]
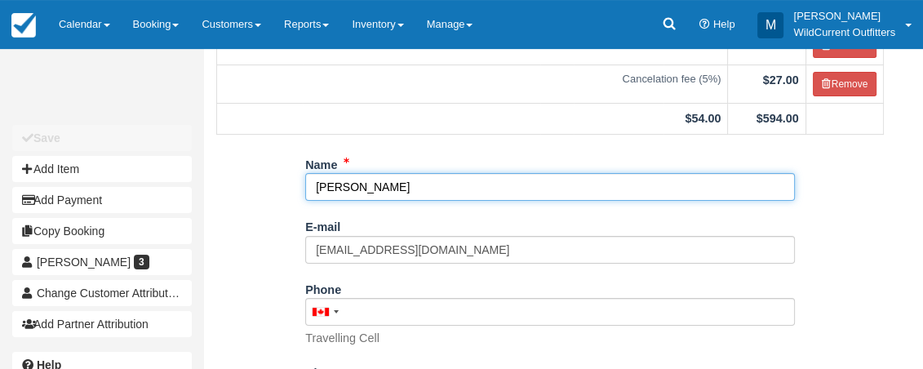
click at [425, 201] on input "Jeremy Browne" at bounding box center [550, 187] width 490 height 28
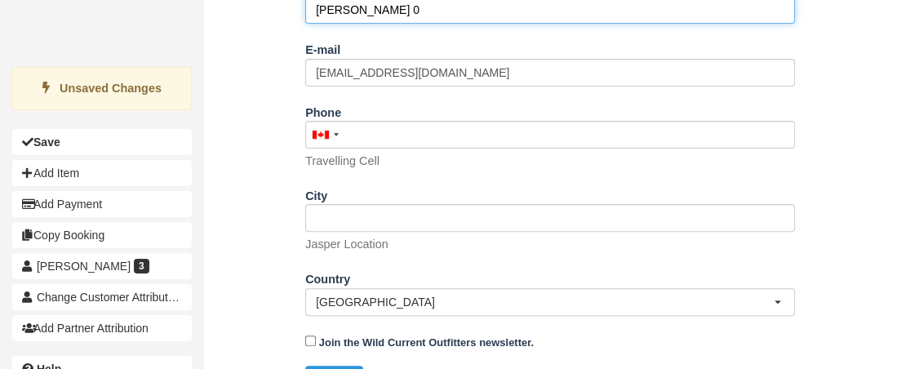
scroll to position [514, 0]
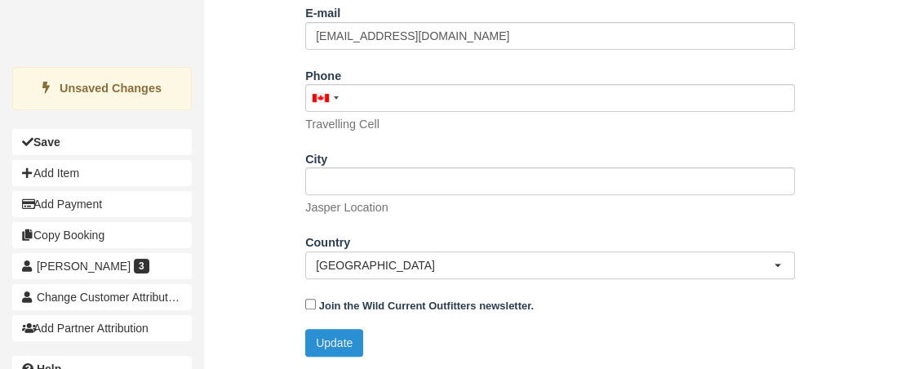
type input "Jeremy Browne 0"
click at [326, 344] on button "Update" at bounding box center [334, 343] width 58 height 28
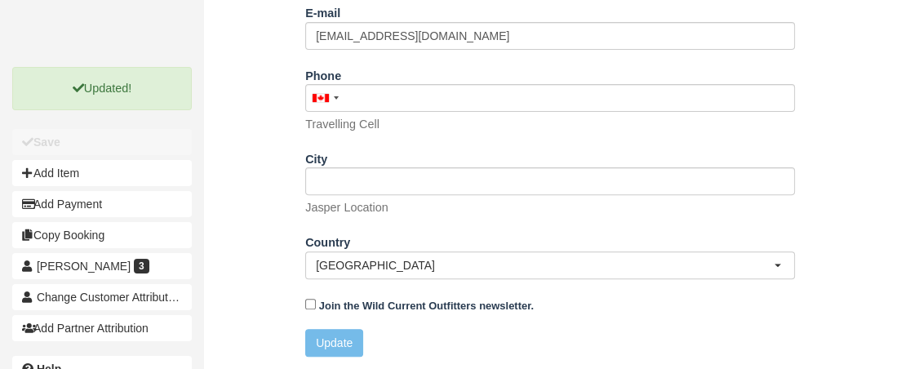
scroll to position [0, 0]
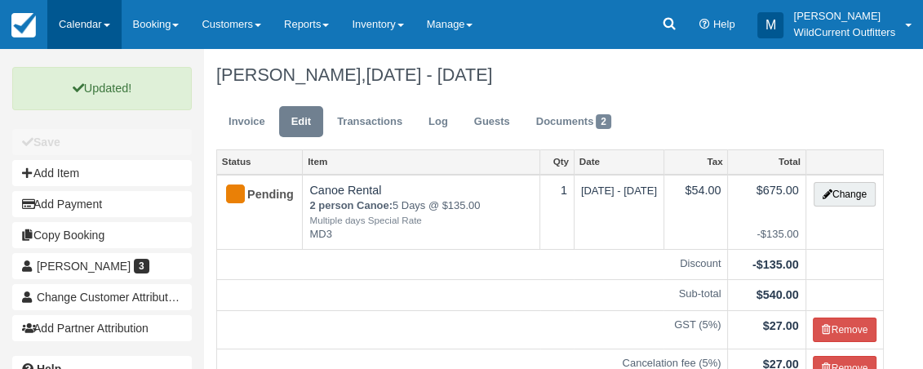
click at [96, 18] on link "Calendar" at bounding box center [84, 24] width 74 height 49
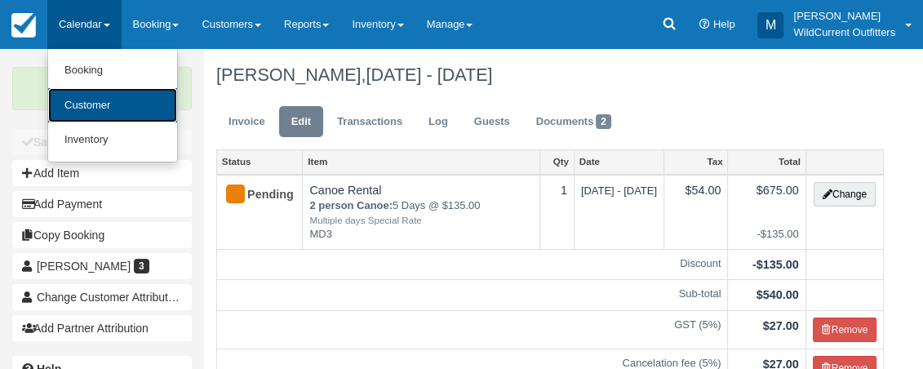
click at [89, 103] on link "Customer" at bounding box center [112, 105] width 129 height 35
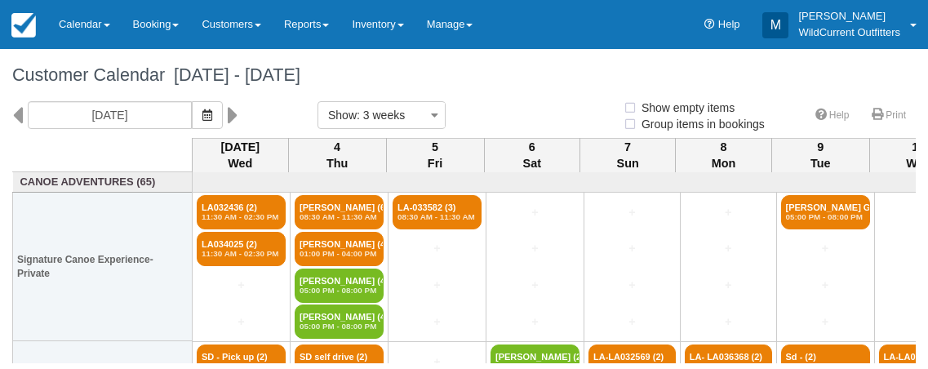
select select
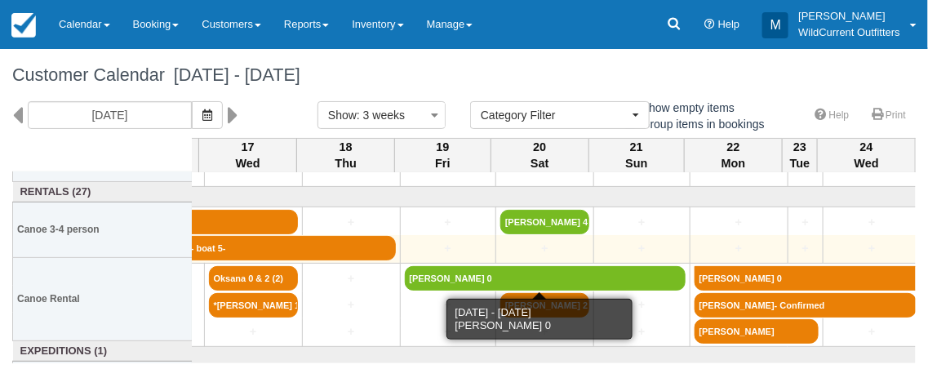
scroll to position [346, 1356]
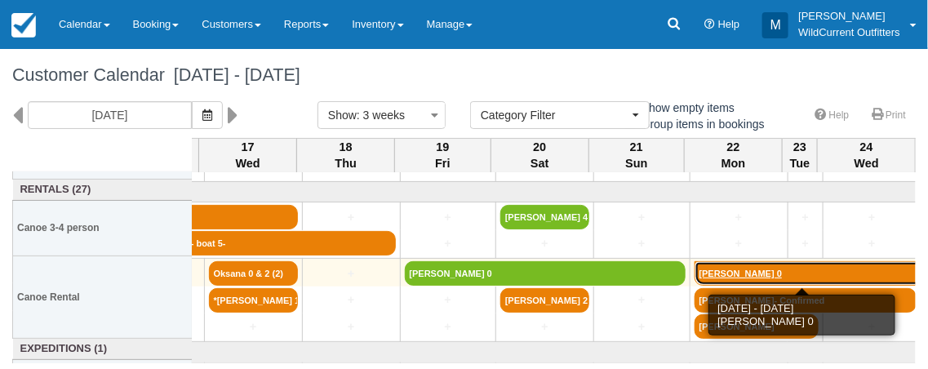
click at [704, 265] on link "[PERSON_NAME] 0" at bounding box center [808, 273] width 227 height 24
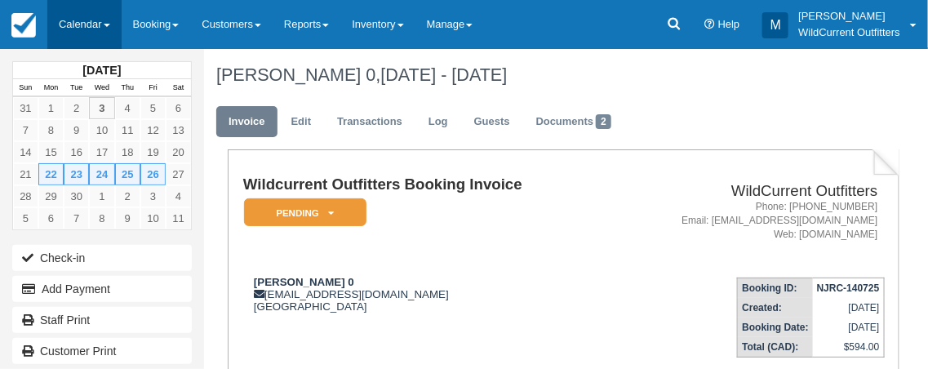
click at [97, 23] on link "Calendar" at bounding box center [84, 24] width 74 height 49
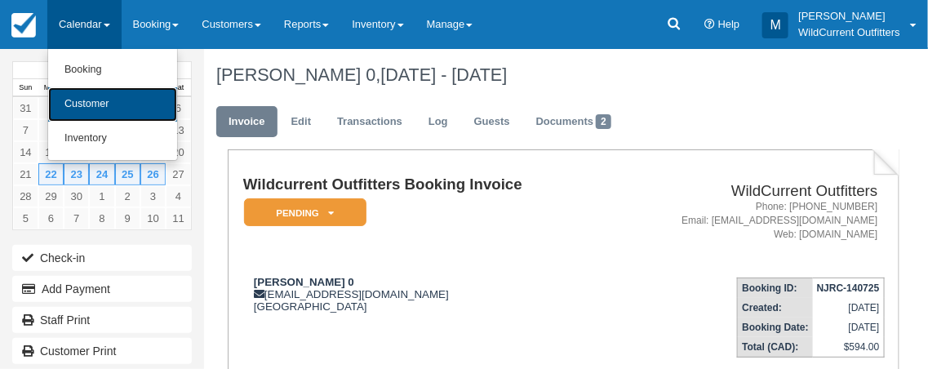
click at [92, 100] on link "Customer" at bounding box center [112, 104] width 129 height 34
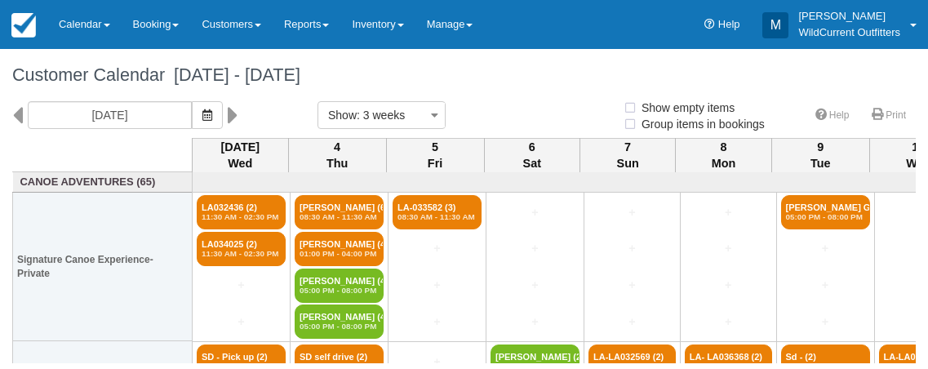
select select
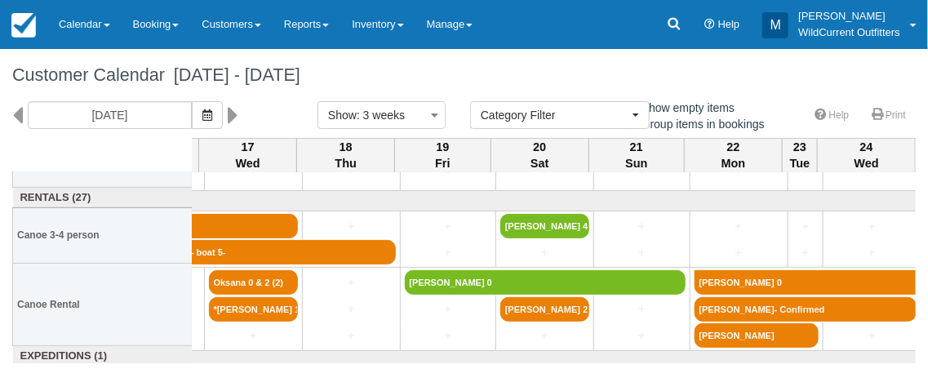
scroll to position [343, 1356]
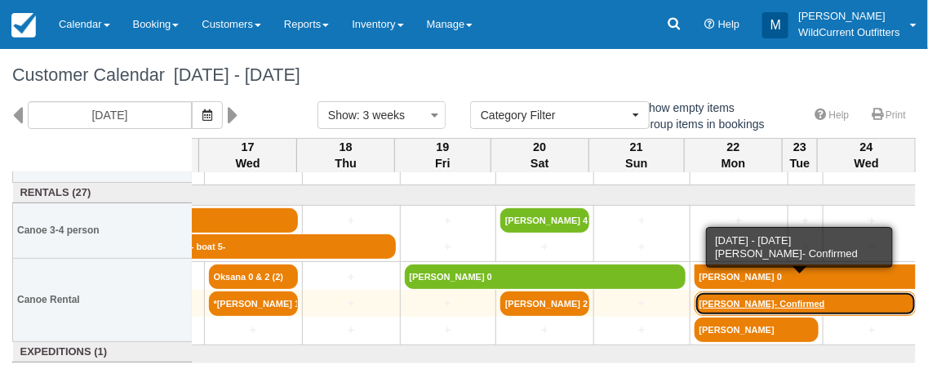
click at [766, 298] on link "[PERSON_NAME]- Confirmed" at bounding box center [806, 303] width 222 height 24
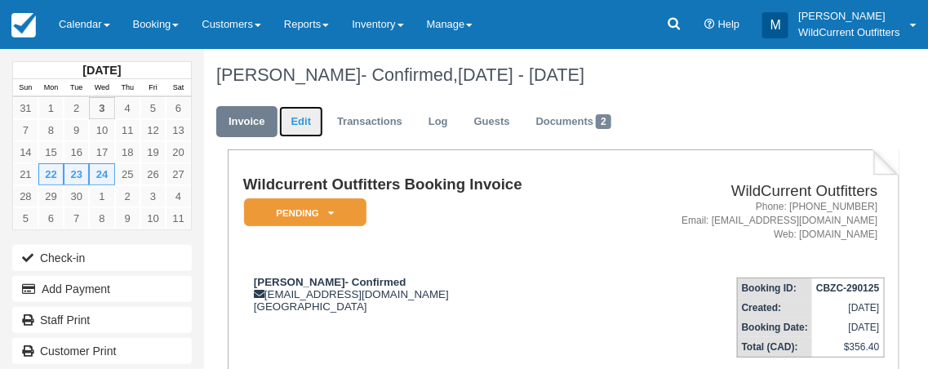
click at [299, 113] on link "Edit" at bounding box center [301, 122] width 44 height 32
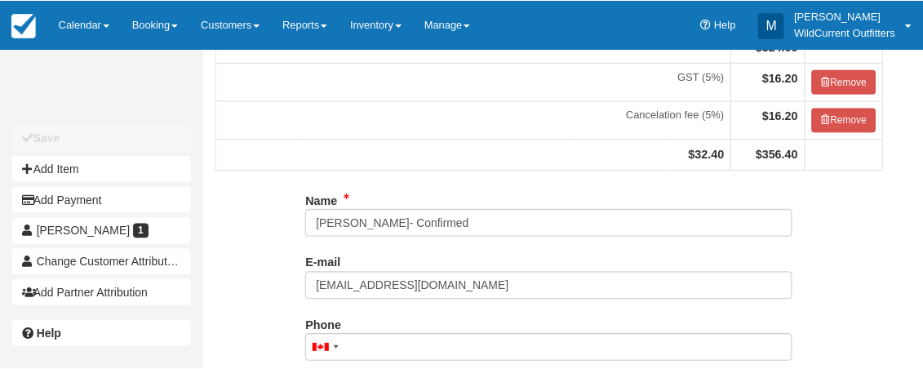
scroll to position [248, 0]
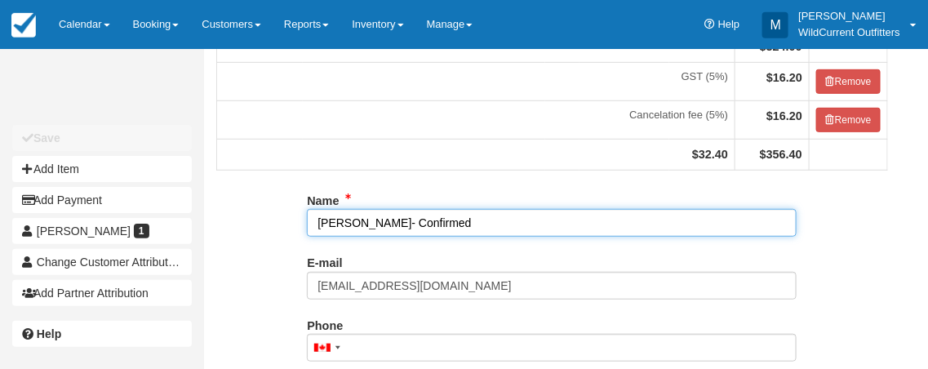
click at [509, 235] on input "Samantha Lewandowski- Confirmed" at bounding box center [552, 223] width 490 height 28
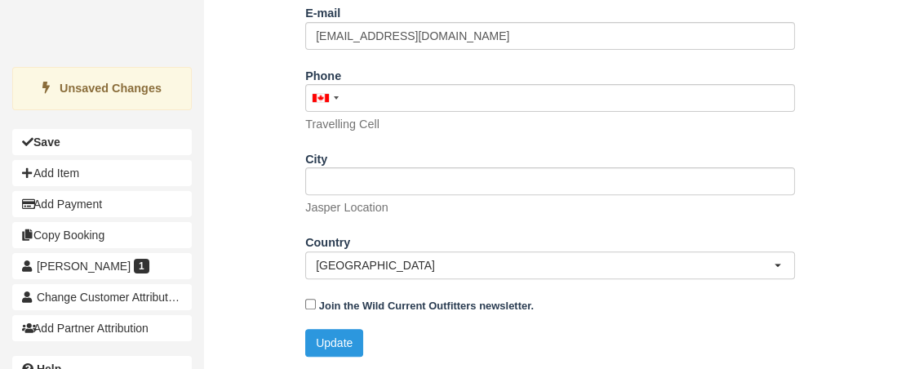
scroll to position [514, 0]
type input "[PERSON_NAME]- Confirmed 2"
click at [337, 338] on button "Update" at bounding box center [334, 343] width 58 height 28
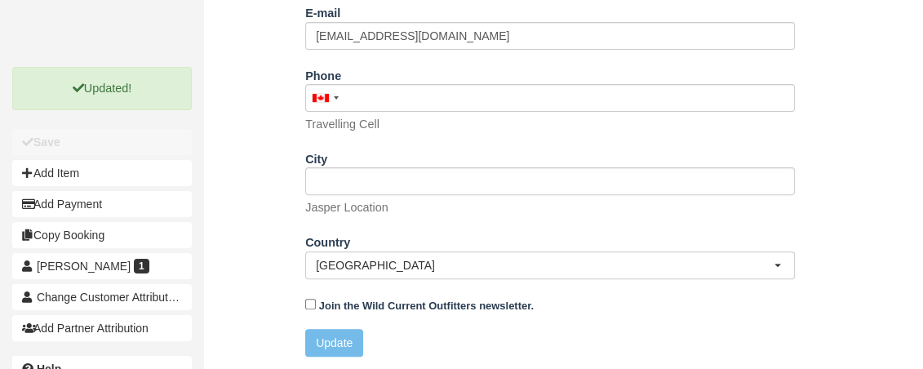
scroll to position [0, 0]
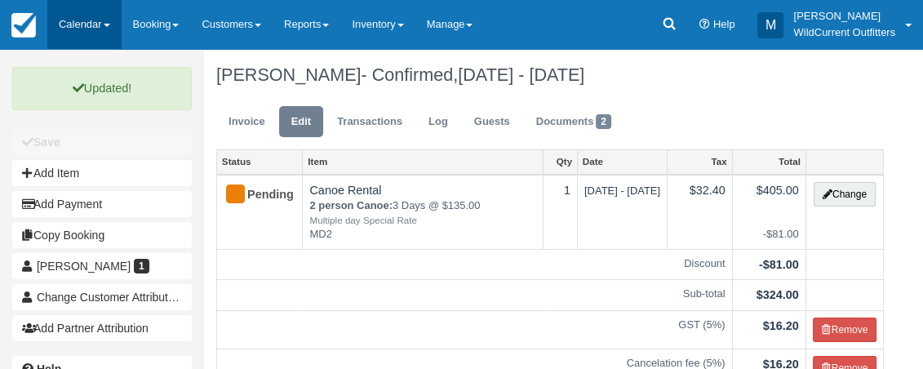
click at [102, 29] on link "Calendar" at bounding box center [84, 24] width 74 height 49
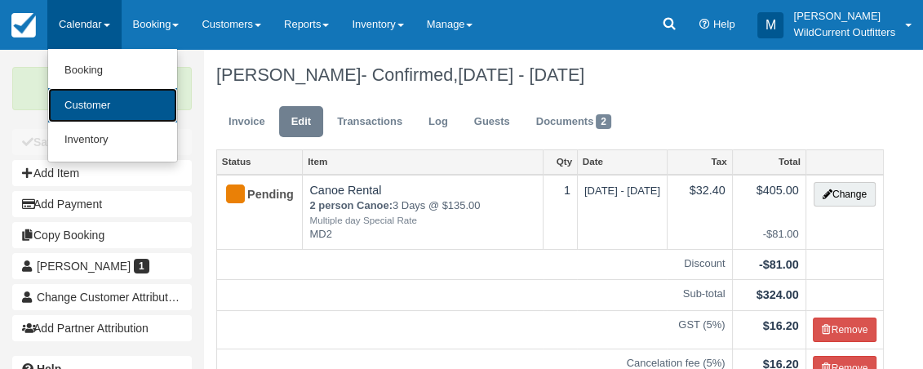
click at [92, 99] on link "Customer" at bounding box center [112, 105] width 129 height 35
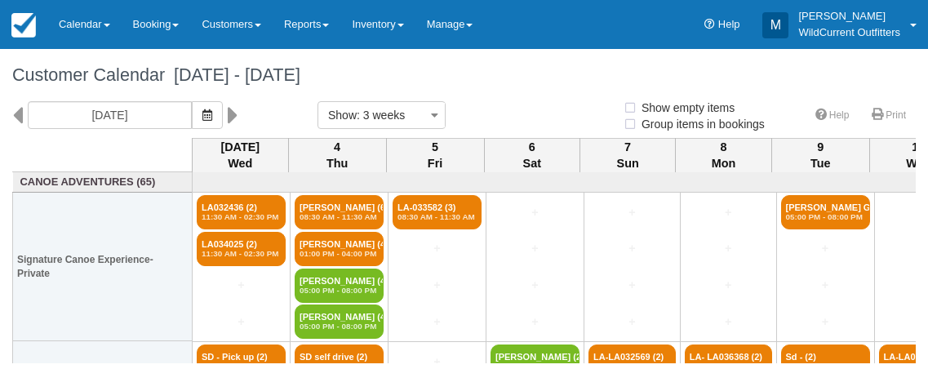
select select
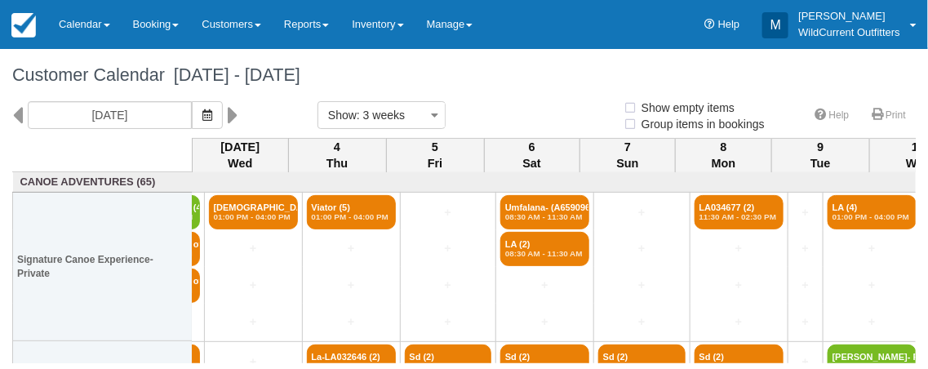
select select
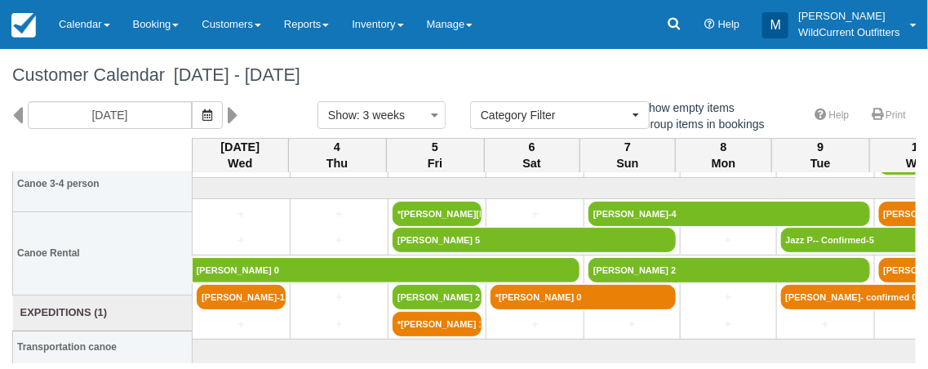
scroll to position [429, 0]
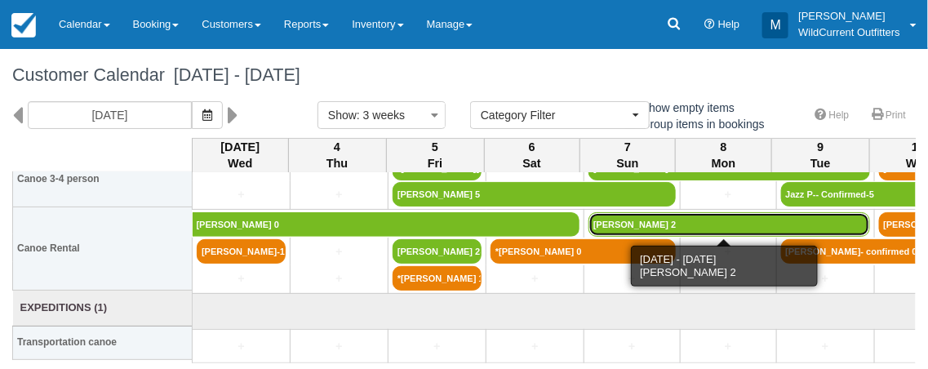
click at [827, 212] on link "[PERSON_NAME] 2" at bounding box center [730, 224] width 282 height 24
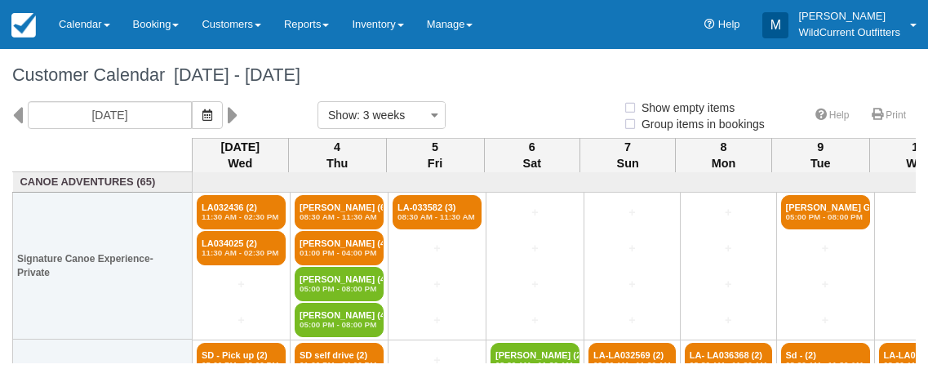
select select
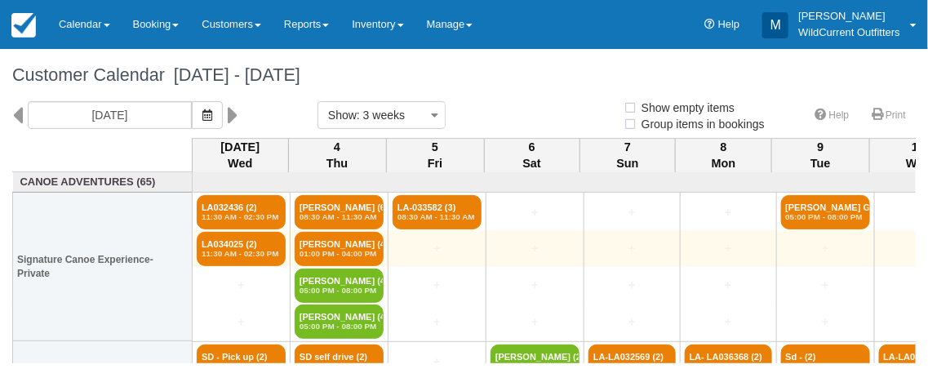
select select
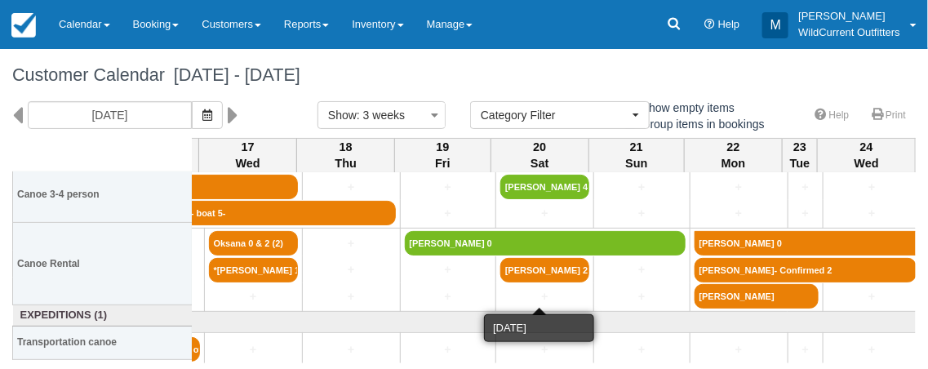
scroll to position [379, 1356]
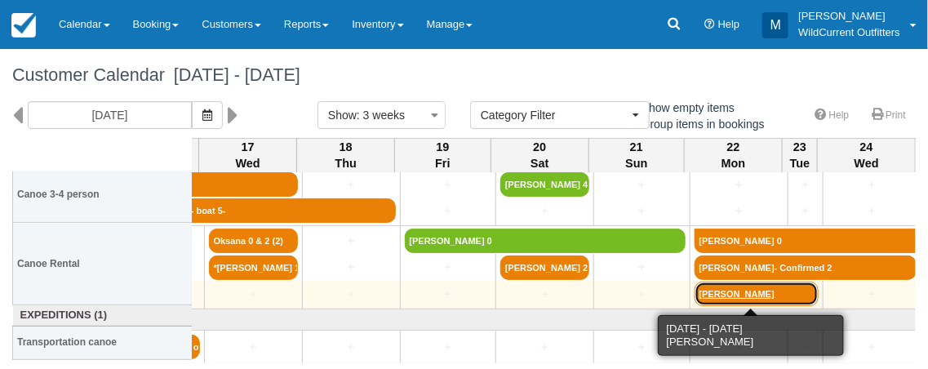
click at [757, 291] on link "[PERSON_NAME]" at bounding box center [757, 294] width 124 height 24
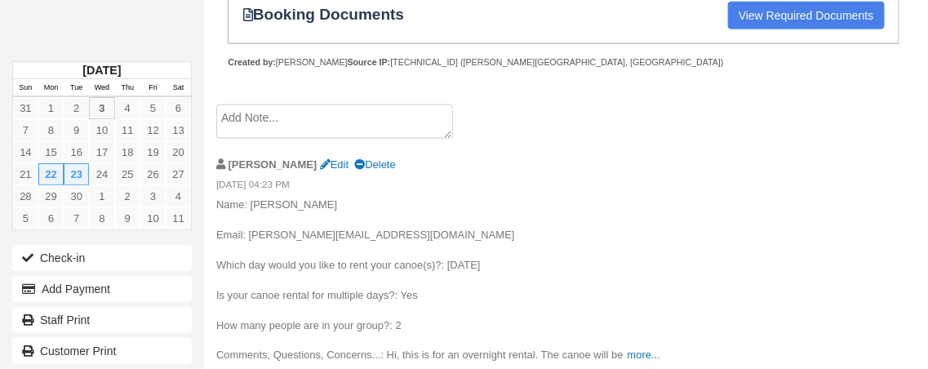
scroll to position [587, 0]
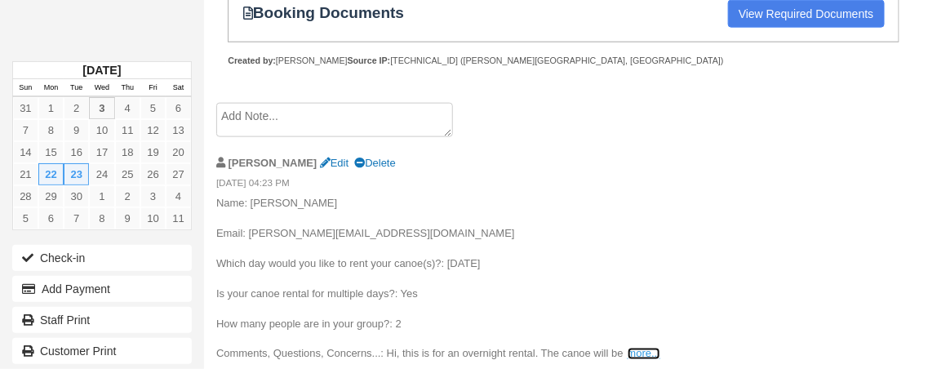
click at [640, 355] on link "more..." at bounding box center [644, 354] width 33 height 12
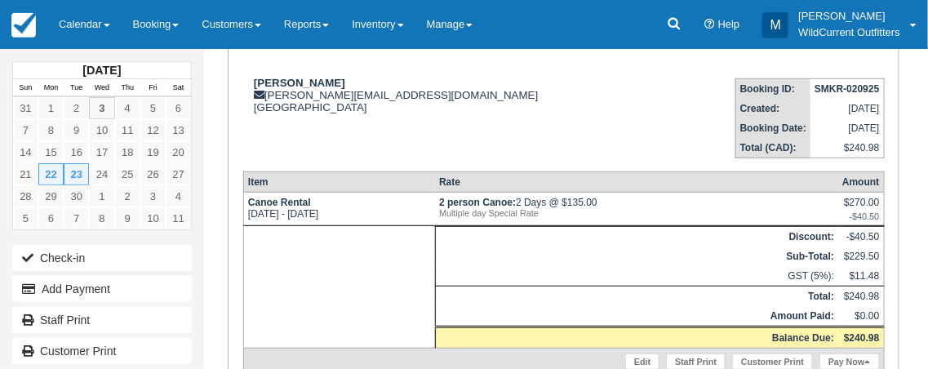
scroll to position [199, 0]
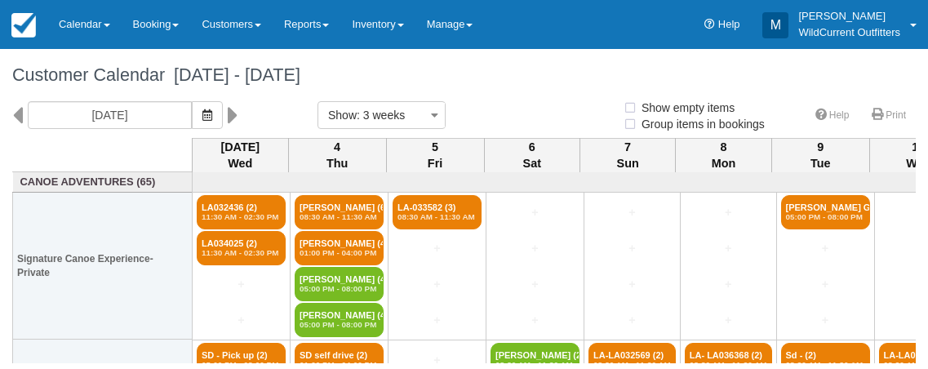
select select
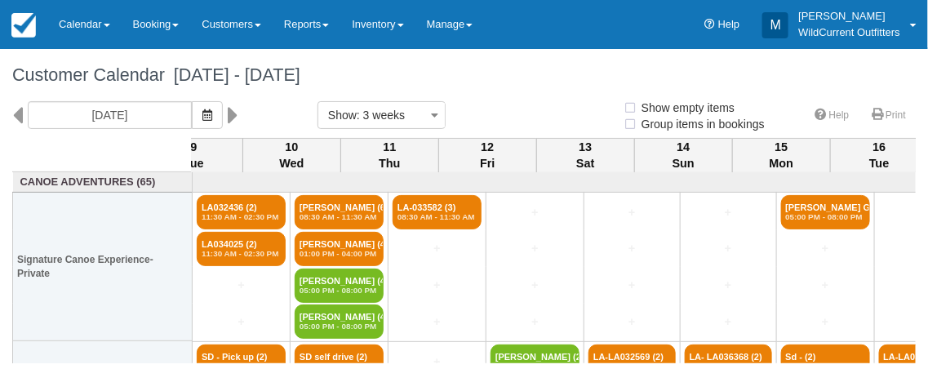
select select
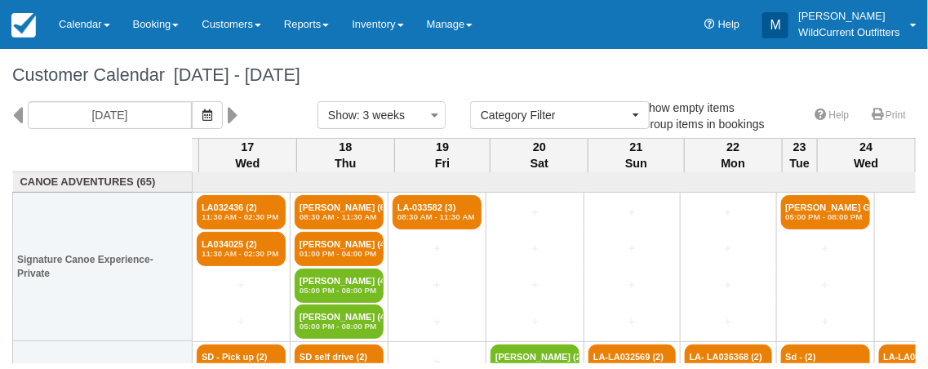
scroll to position [0, 1356]
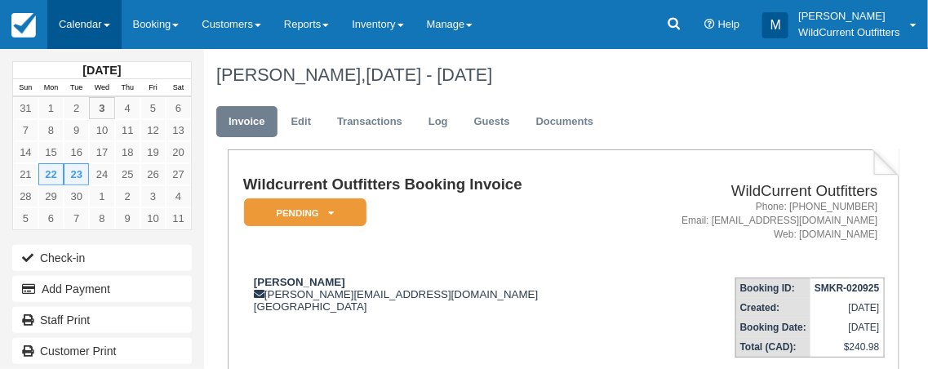
click at [110, 24] on span at bounding box center [107, 25] width 7 height 3
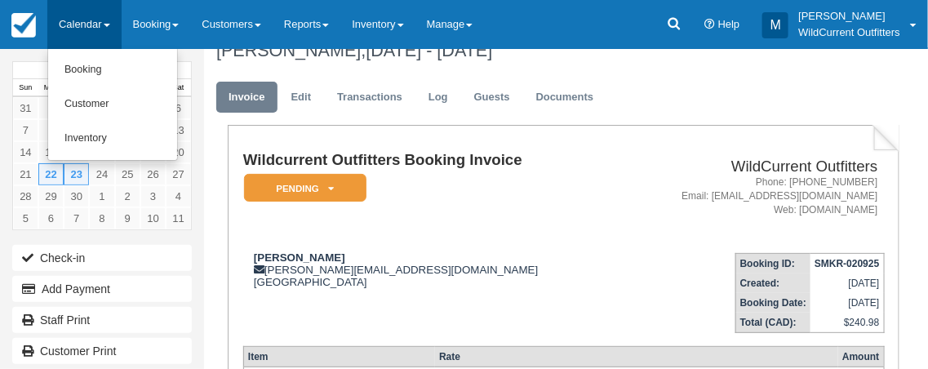
scroll to position [8, 0]
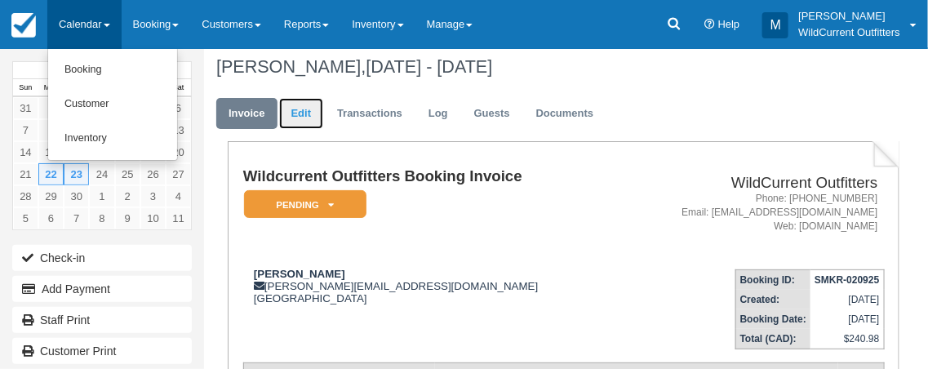
click at [296, 108] on link "Edit" at bounding box center [301, 114] width 44 height 32
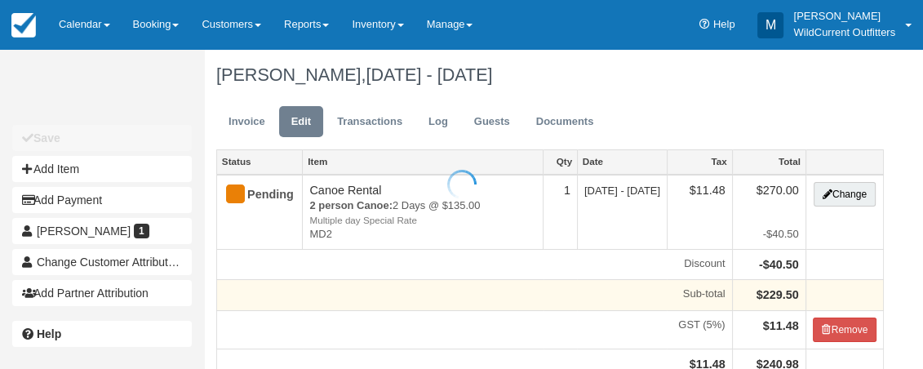
scroll to position [199, 0]
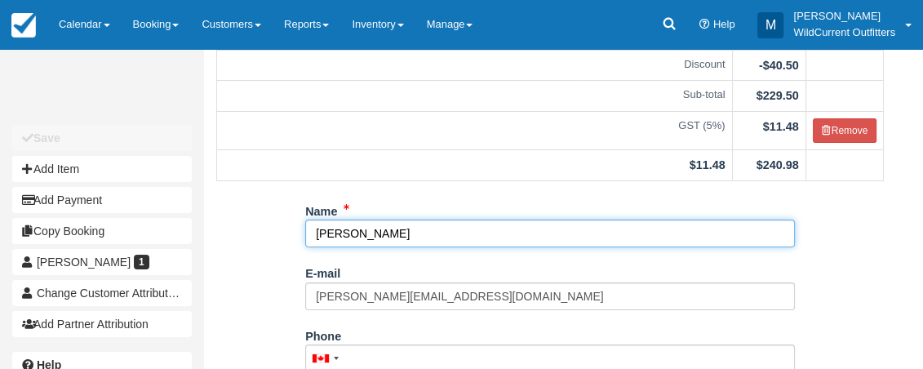
click at [376, 247] on input "Kyle Straw" at bounding box center [550, 234] width 490 height 28
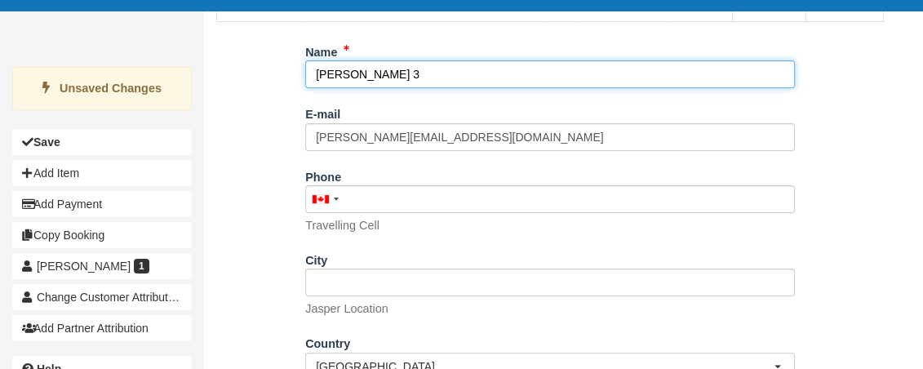
scroll to position [476, 0]
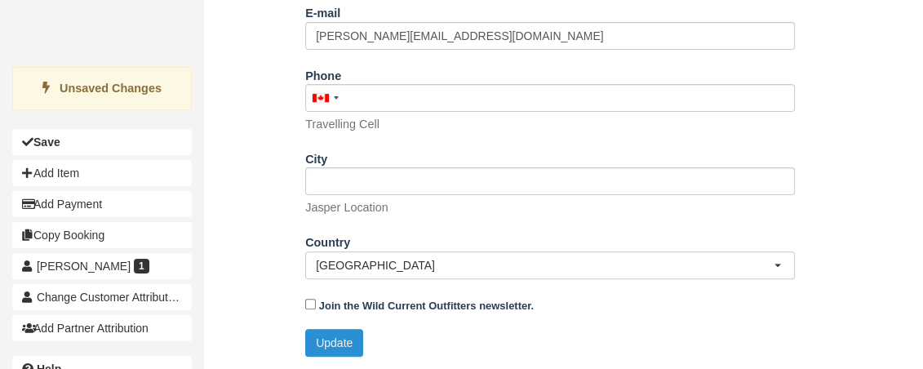
type input "[PERSON_NAME] 3"
click at [345, 332] on button "Update" at bounding box center [334, 343] width 58 height 28
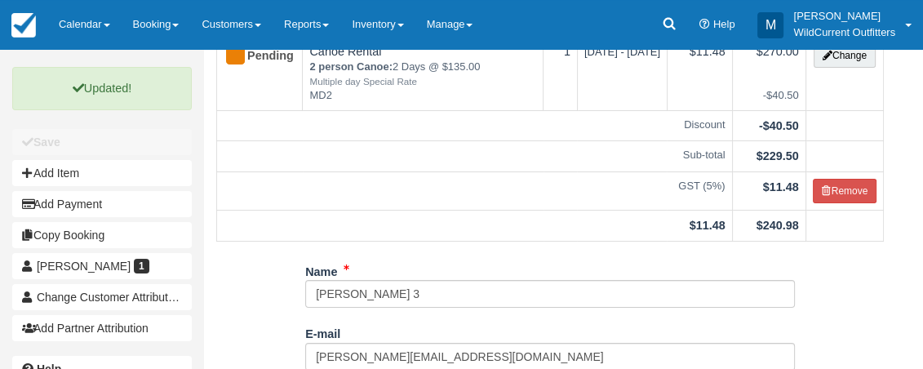
scroll to position [131, 0]
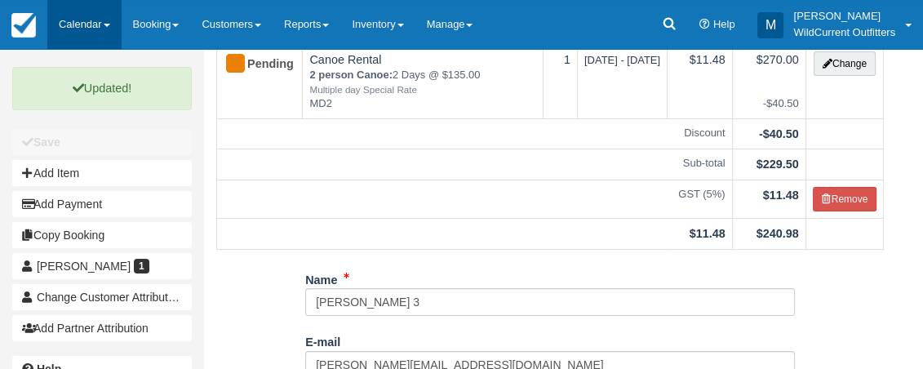
click at [97, 24] on link "Calendar" at bounding box center [84, 24] width 74 height 49
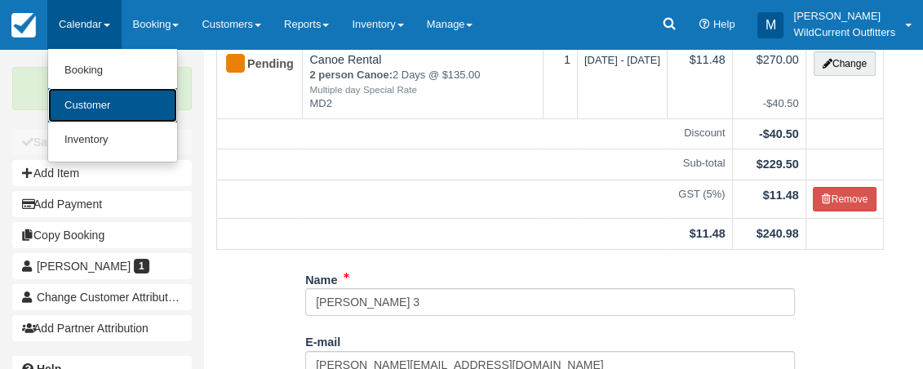
click at [100, 99] on link "Customer" at bounding box center [112, 105] width 129 height 35
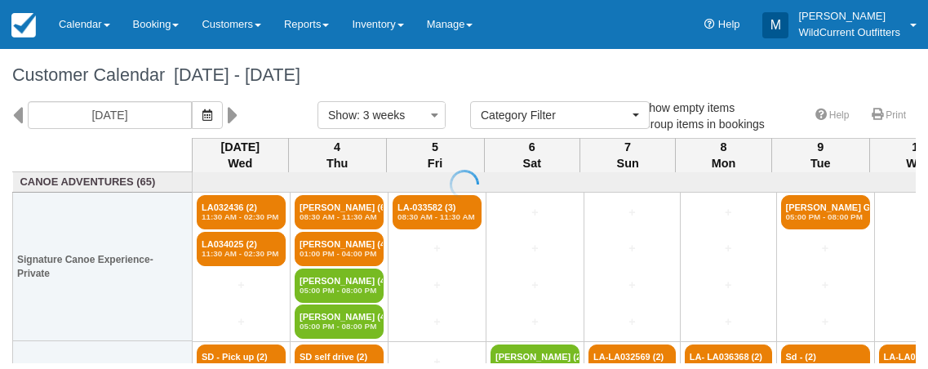
select select
click at [256, 118] on div at bounding box center [464, 184] width 928 height 369
click at [238, 108] on icon at bounding box center [233, 115] width 11 height 28
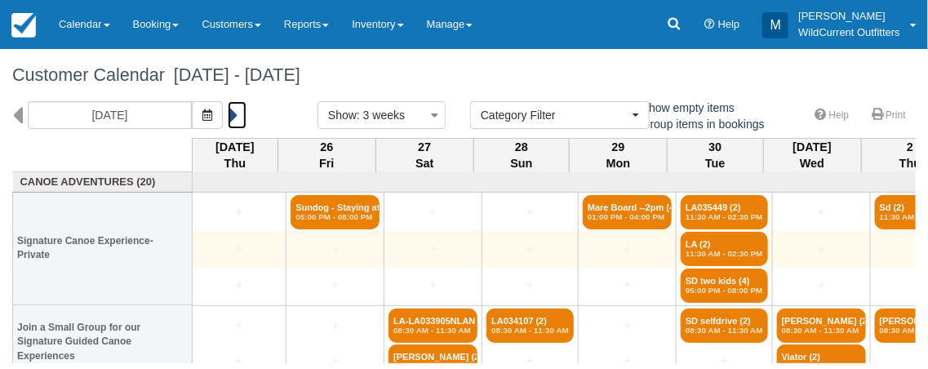
scroll to position [156, 0]
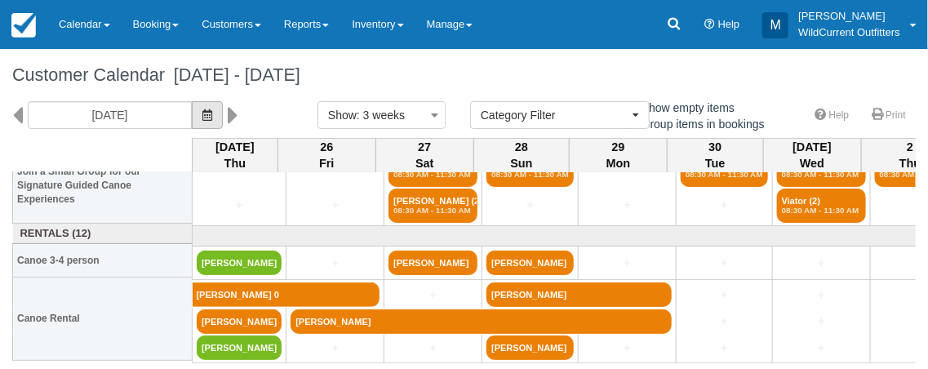
click at [212, 120] on icon "button" at bounding box center [207, 114] width 10 height 11
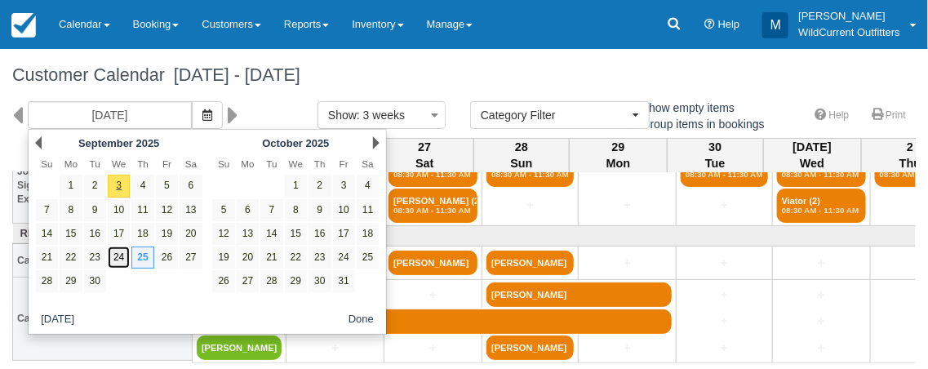
click at [115, 256] on link "24" at bounding box center [119, 258] width 22 height 22
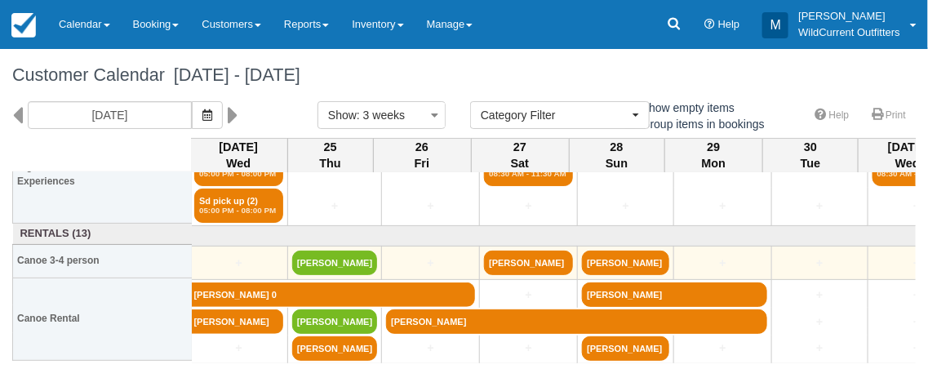
scroll to position [193, 0]
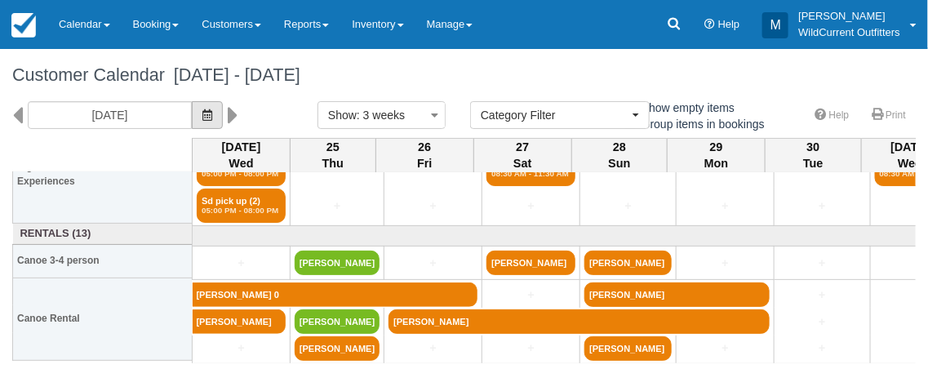
click at [212, 116] on icon "button" at bounding box center [207, 114] width 10 height 11
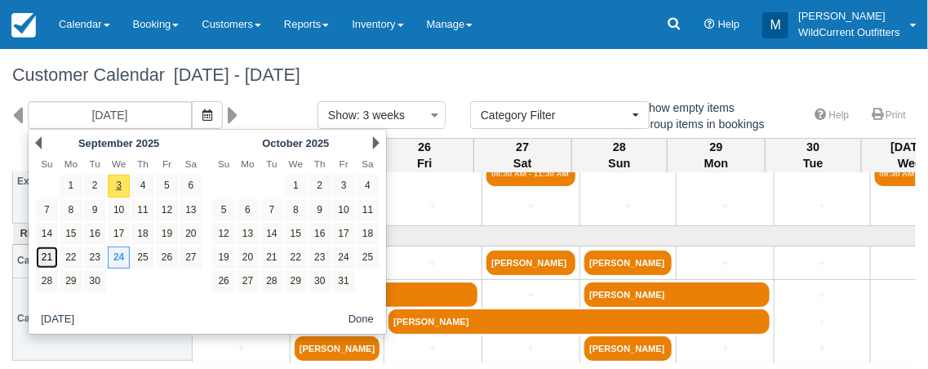
click at [44, 252] on link "21" at bounding box center [47, 258] width 22 height 22
type input "[DATE]"
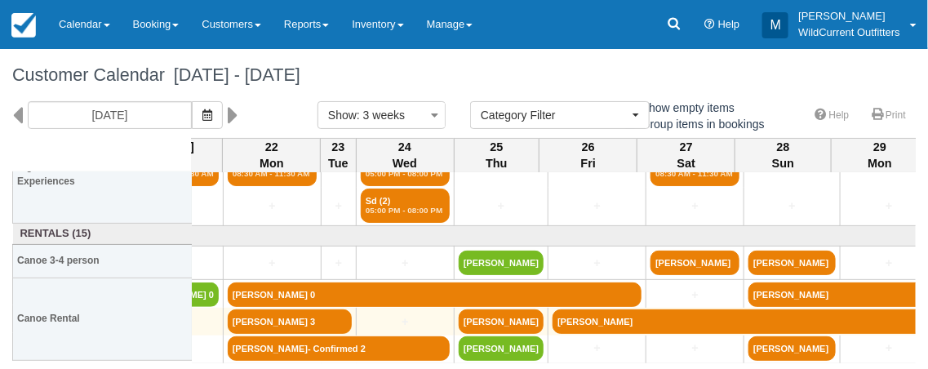
scroll to position [193, 66]
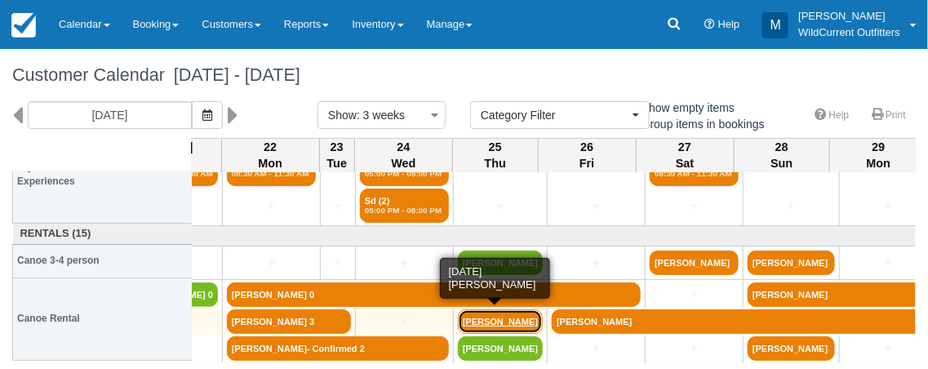
click at [470, 318] on link "John King" at bounding box center [500, 321] width 85 height 24
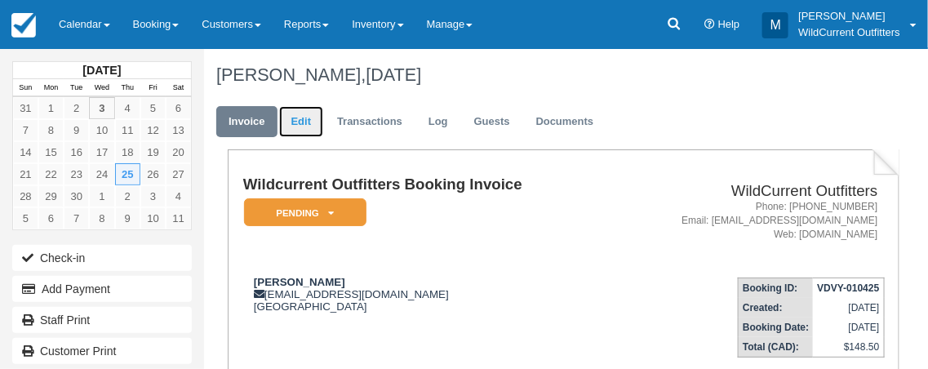
click at [299, 127] on link "Edit" at bounding box center [301, 122] width 44 height 32
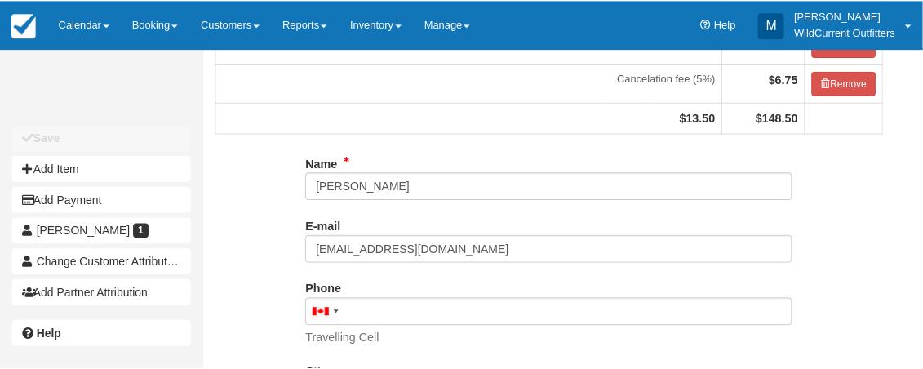
scroll to position [225, 0]
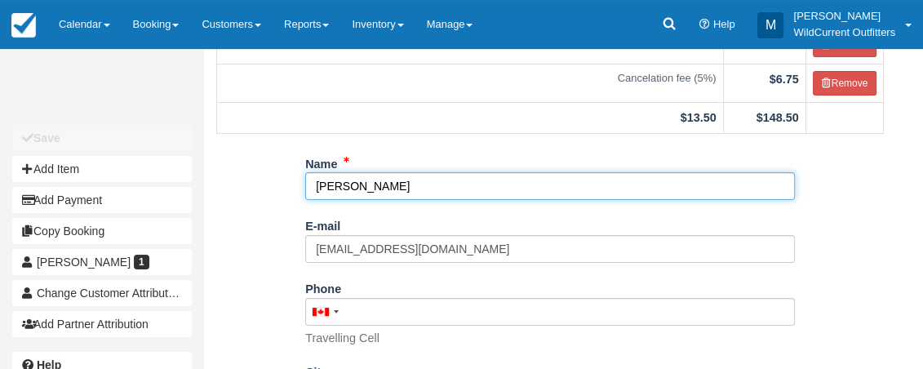
click at [315, 180] on input "[PERSON_NAME]" at bounding box center [550, 186] width 490 height 28
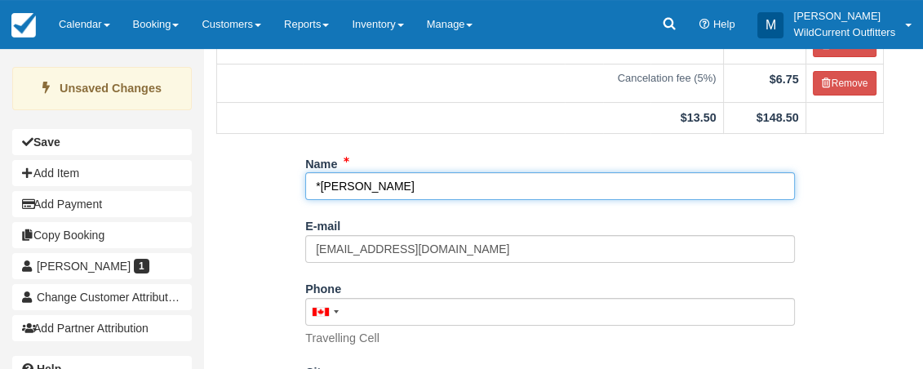
click at [393, 188] on input "*John King" at bounding box center [550, 186] width 490 height 28
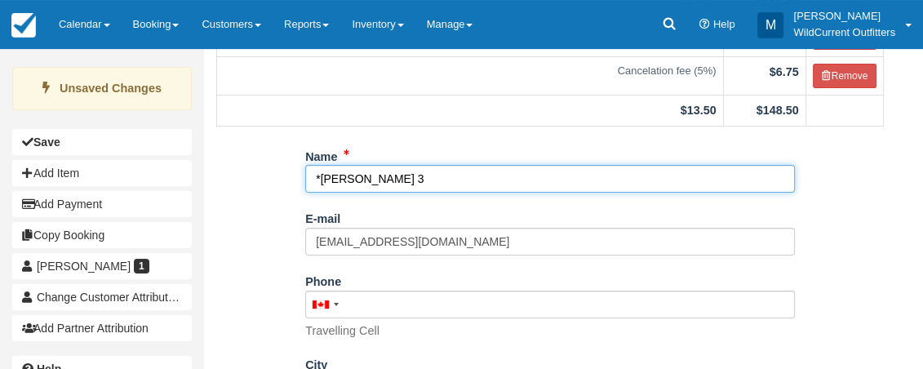
scroll to position [440, 0]
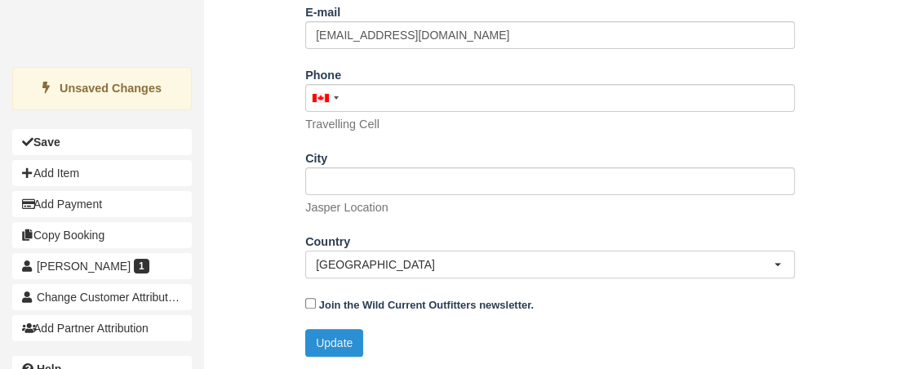
type input "*[PERSON_NAME] 3"
click at [346, 336] on button "Update" at bounding box center [334, 343] width 58 height 28
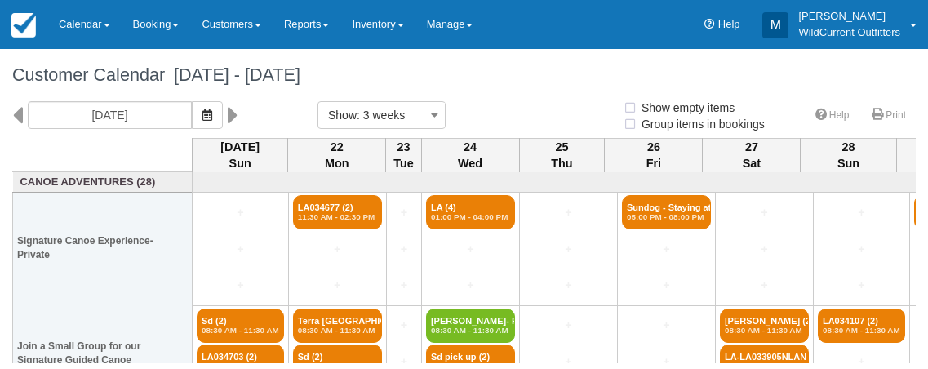
select select
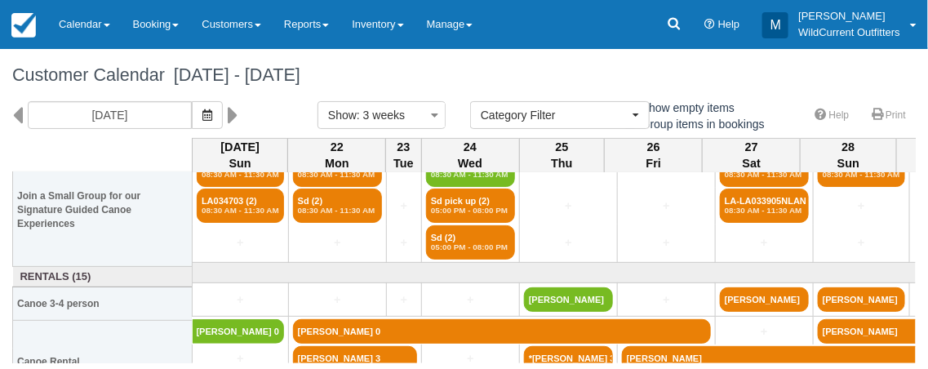
scroll to position [193, 0]
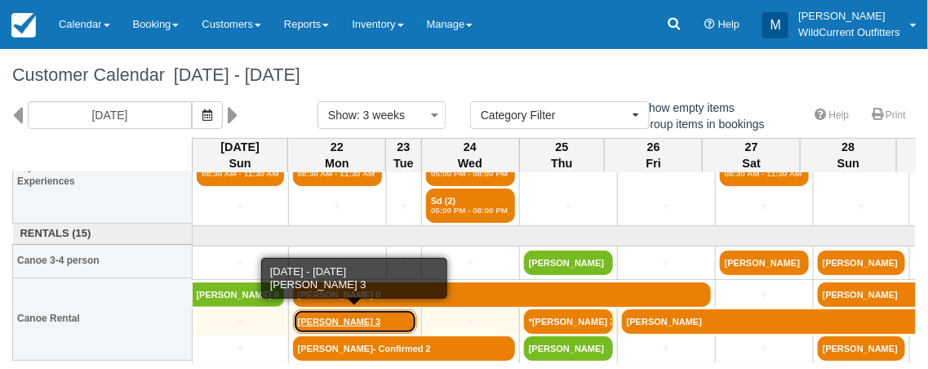
click at [336, 318] on link "[PERSON_NAME] 3" at bounding box center [355, 321] width 124 height 24
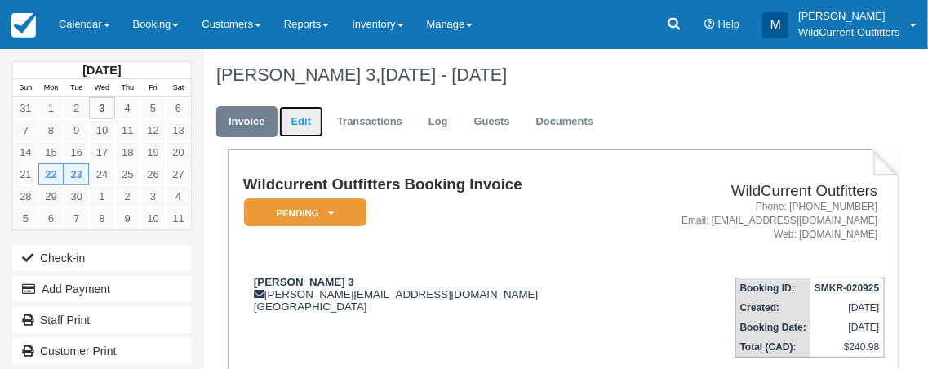
click at [296, 118] on link "Edit" at bounding box center [301, 122] width 44 height 32
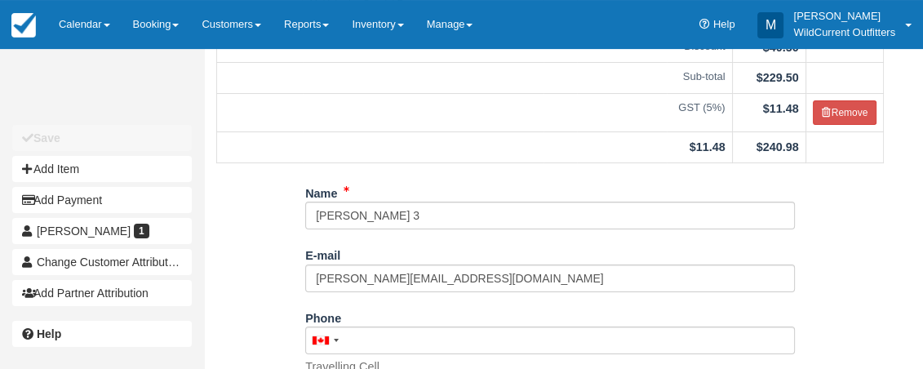
scroll to position [217, 0]
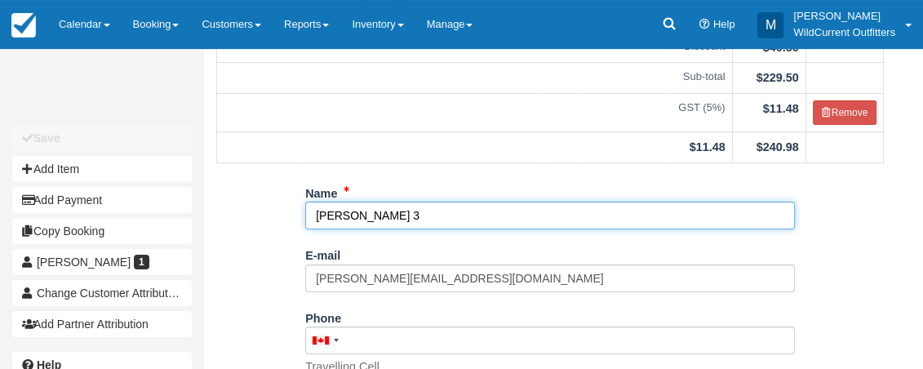
click at [315, 229] on input "Kyle Straw 3" at bounding box center [550, 216] width 490 height 28
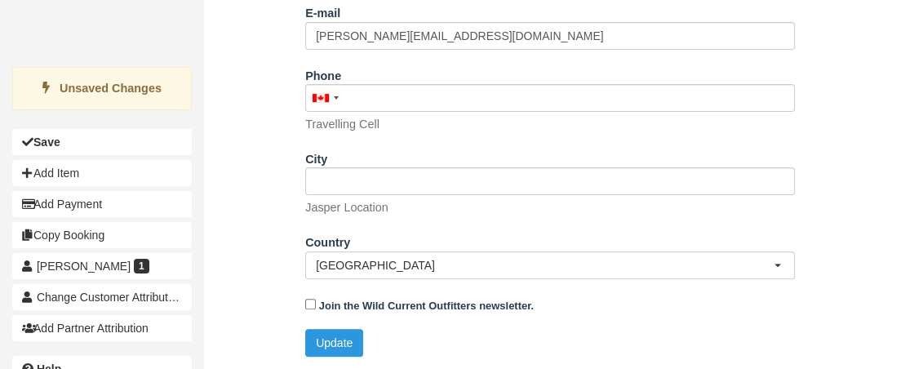
scroll to position [476, 0]
type input "*[PERSON_NAME] 3"
click at [326, 331] on button "Update" at bounding box center [334, 343] width 58 height 28
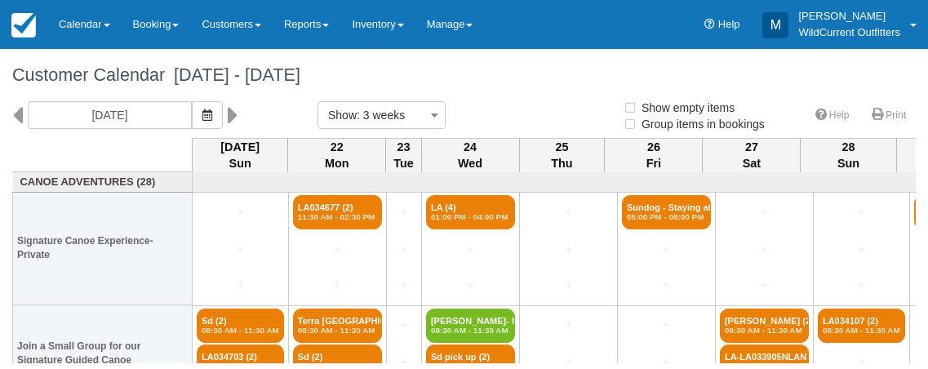
select select
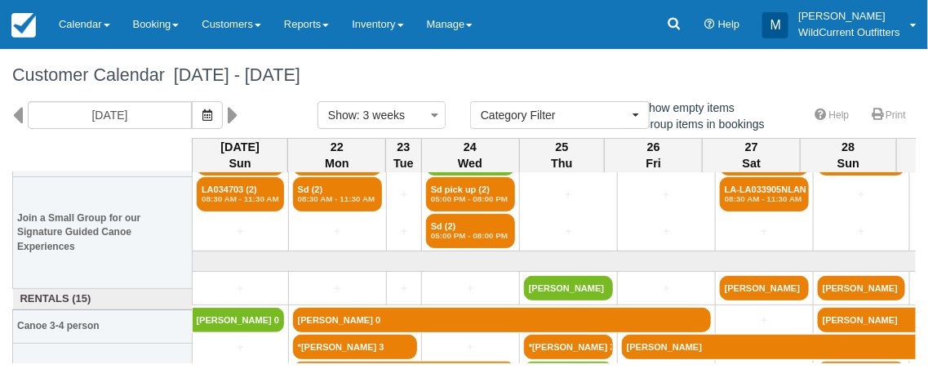
scroll to position [193, 0]
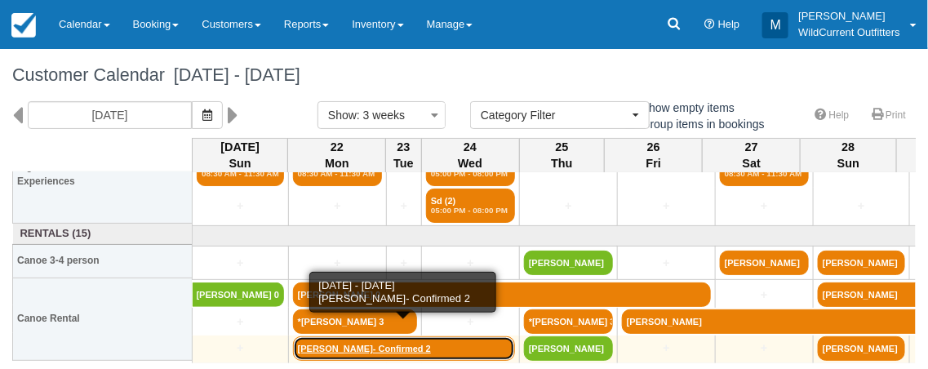
click at [334, 344] on link "[PERSON_NAME]- Confirmed 2" at bounding box center [404, 348] width 222 height 24
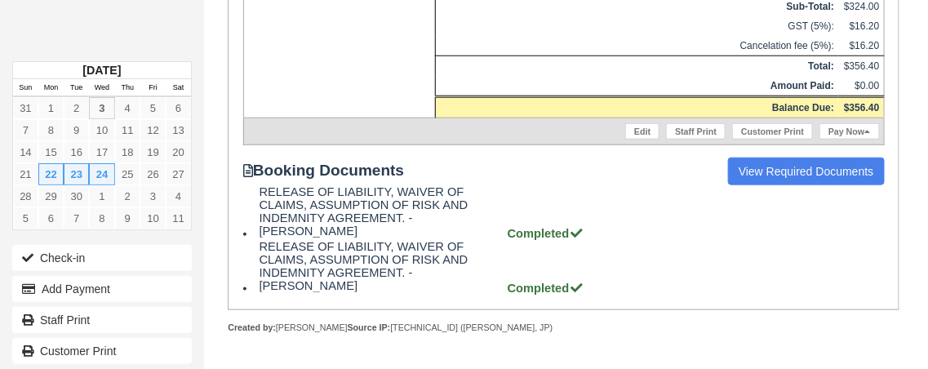
scroll to position [89, 0]
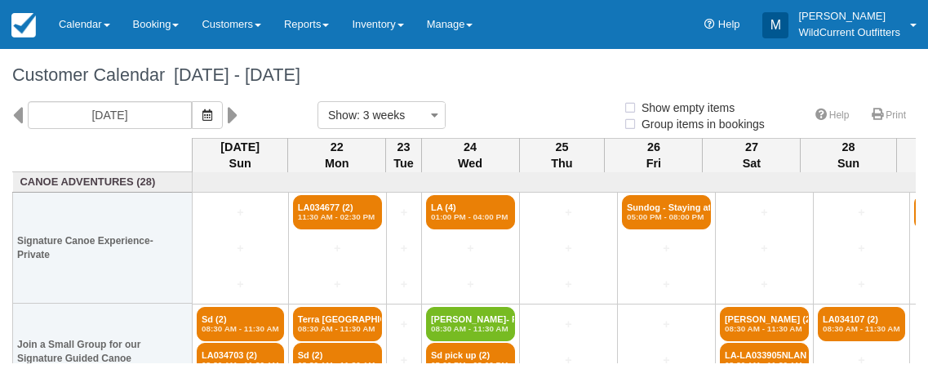
select select
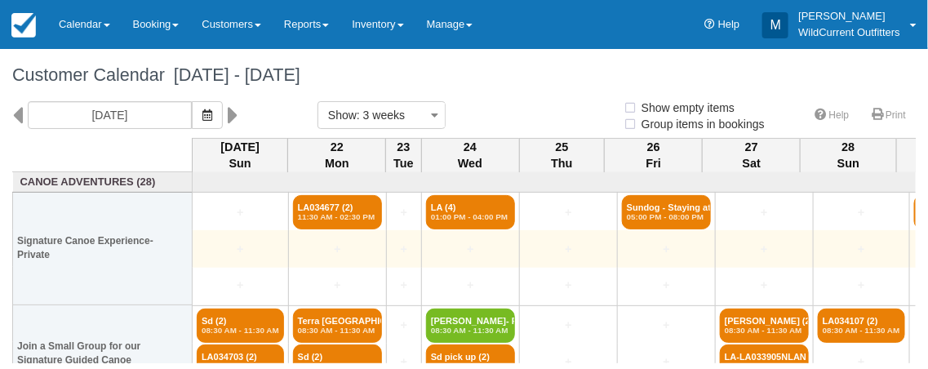
select select
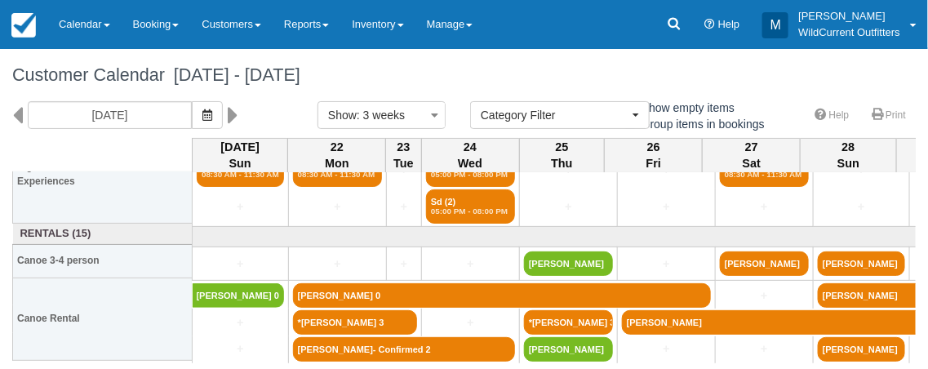
scroll to position [193, 0]
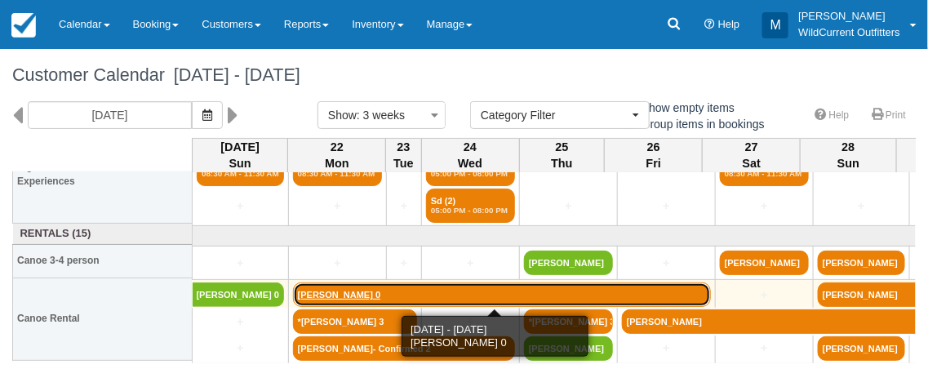
click at [394, 284] on link "Jeremy Browne 0" at bounding box center [502, 294] width 418 height 24
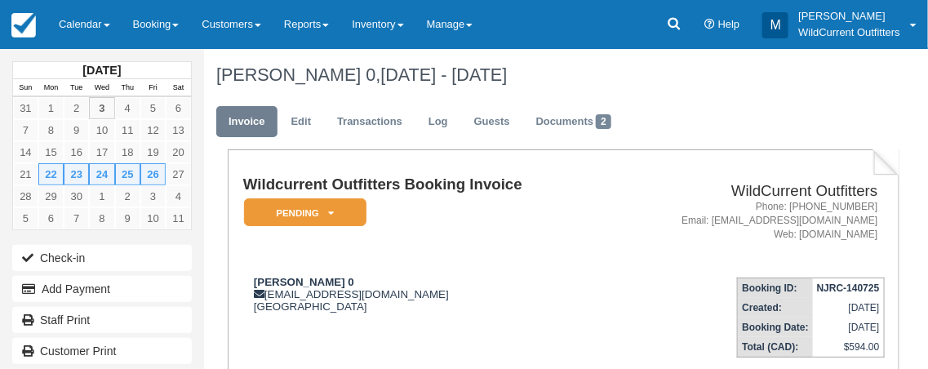
scroll to position [2, 0]
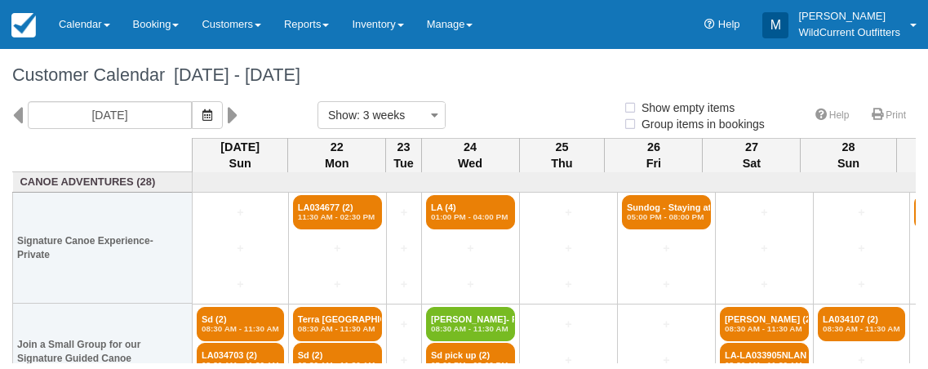
select select
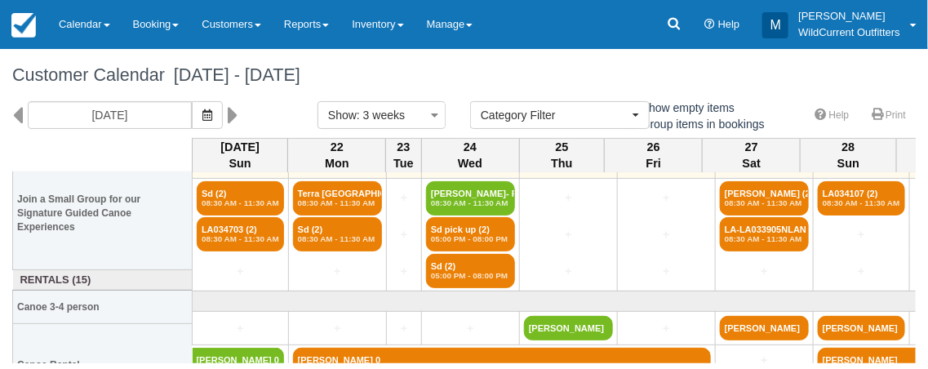
scroll to position [193, 0]
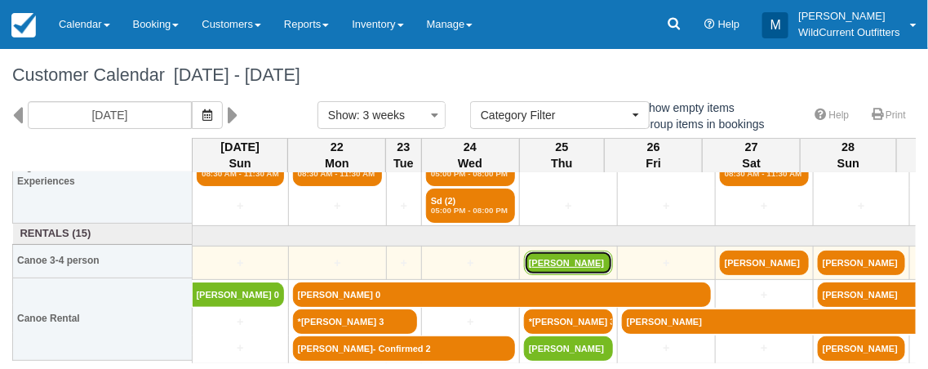
click at [546, 258] on link "[PERSON_NAME]" at bounding box center [568, 263] width 89 height 24
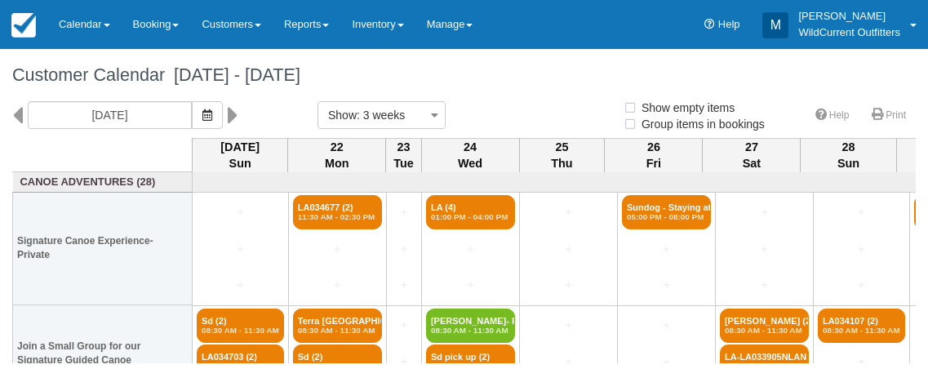
select select
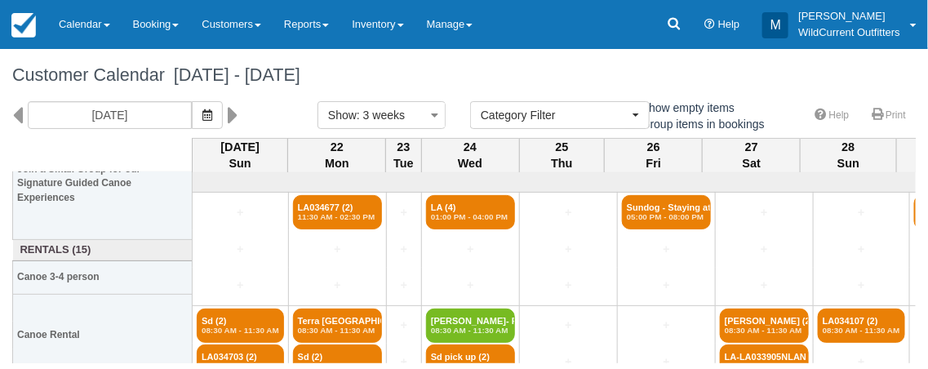
scroll to position [193, 0]
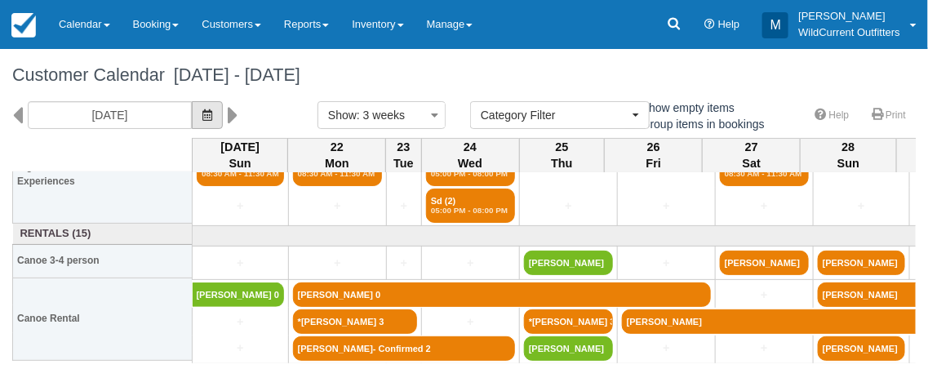
click at [212, 112] on icon "button" at bounding box center [207, 114] width 10 height 11
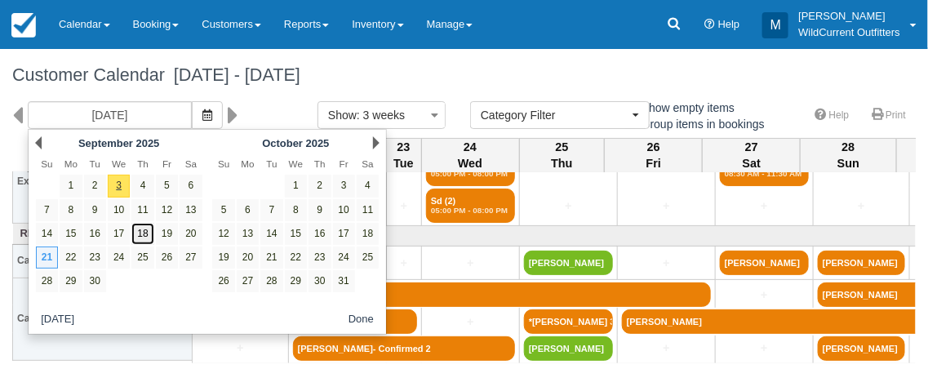
click at [144, 233] on link "18" at bounding box center [142, 234] width 22 height 22
type input "09/18/25"
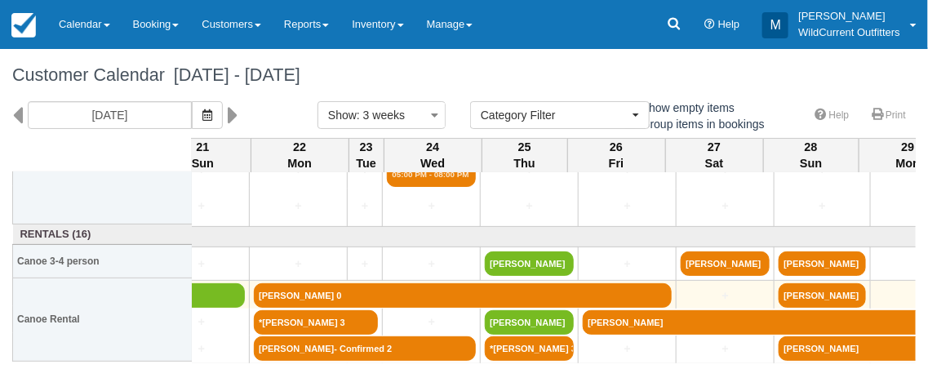
scroll to position [229, 325]
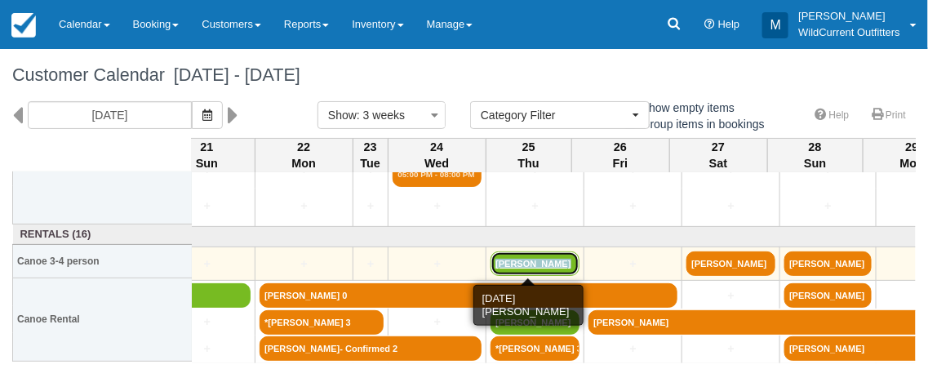
click at [501, 260] on link "Tracy Webster" at bounding box center [535, 263] width 89 height 24
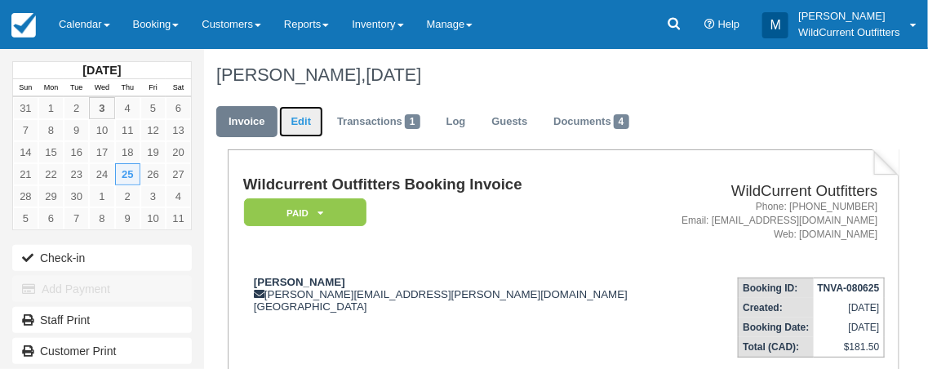
click at [291, 127] on link "Edit" at bounding box center [301, 122] width 44 height 32
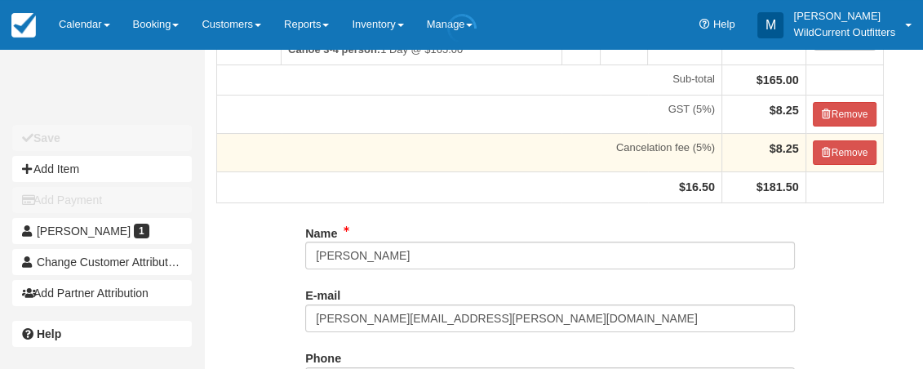
scroll to position [161, 0]
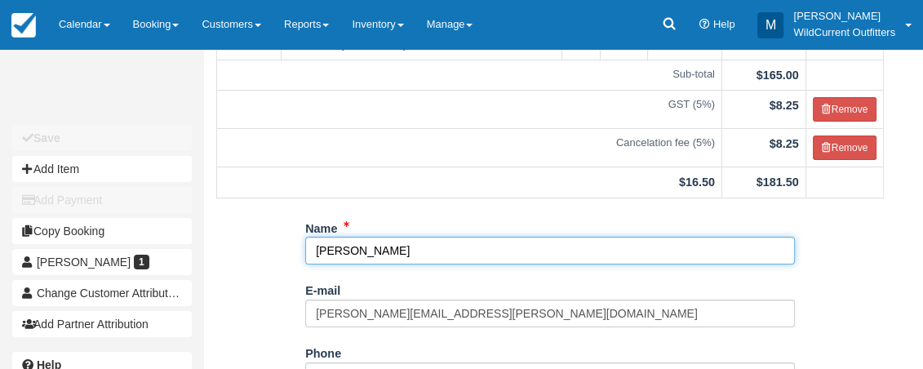
click at [418, 251] on input "[PERSON_NAME]" at bounding box center [550, 251] width 490 height 28
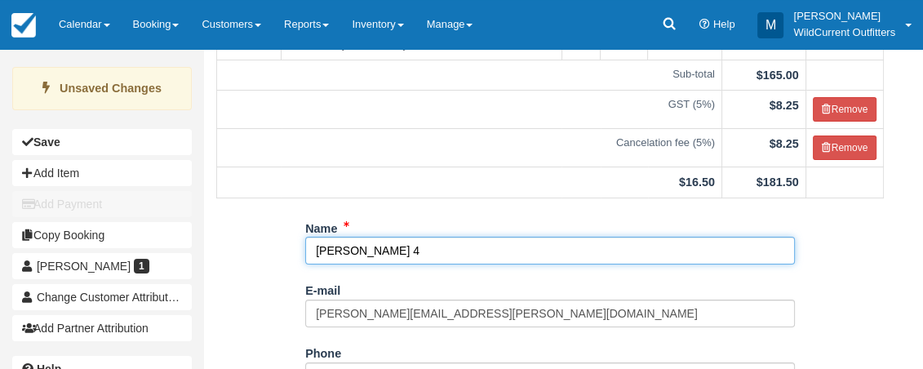
scroll to position [440, 0]
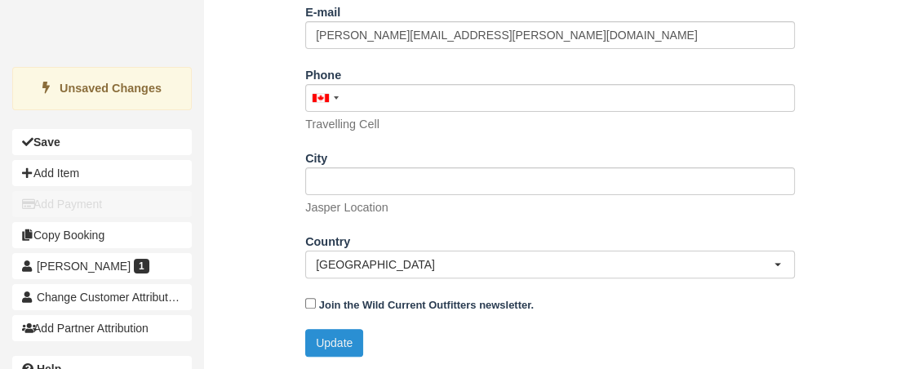
type input "Tracy Webster 4"
click at [334, 336] on button "Update" at bounding box center [334, 343] width 58 height 28
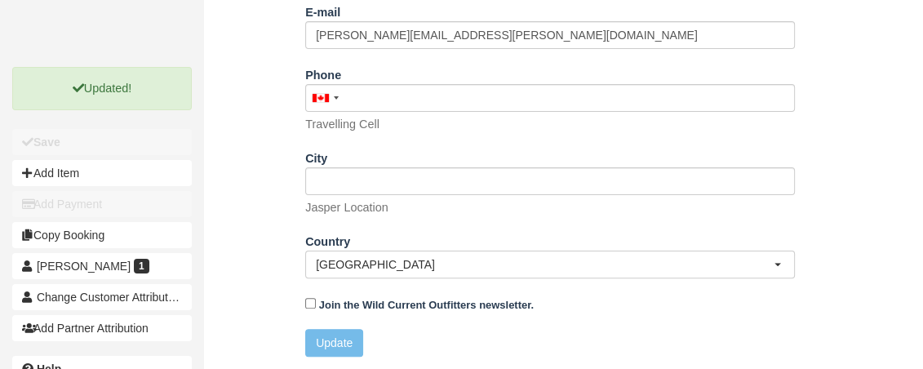
scroll to position [436, 0]
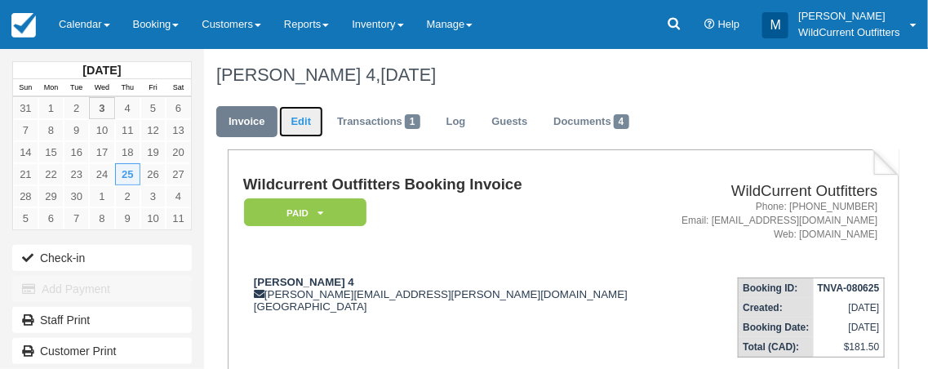
click at [293, 128] on link "Edit" at bounding box center [301, 122] width 44 height 32
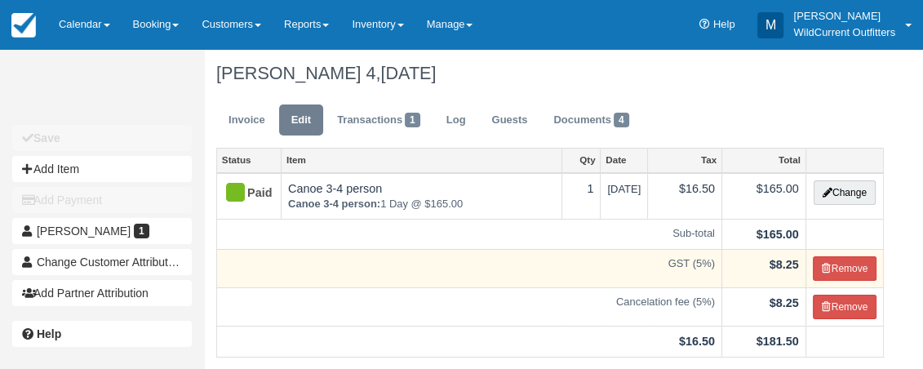
scroll to position [2, 0]
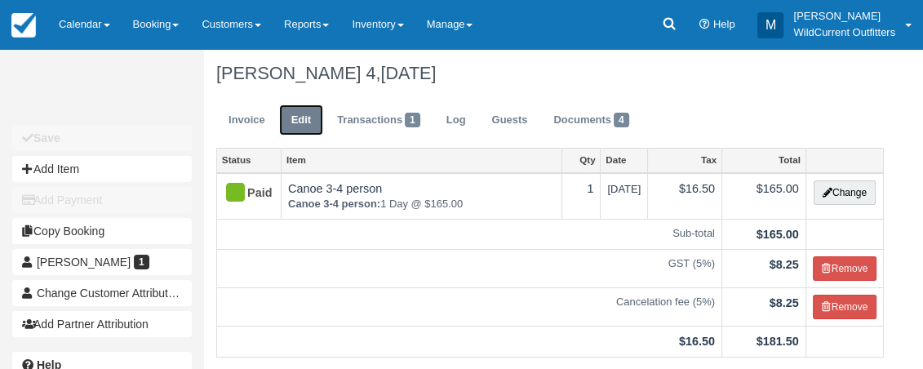
click at [299, 121] on link "Edit" at bounding box center [301, 120] width 44 height 32
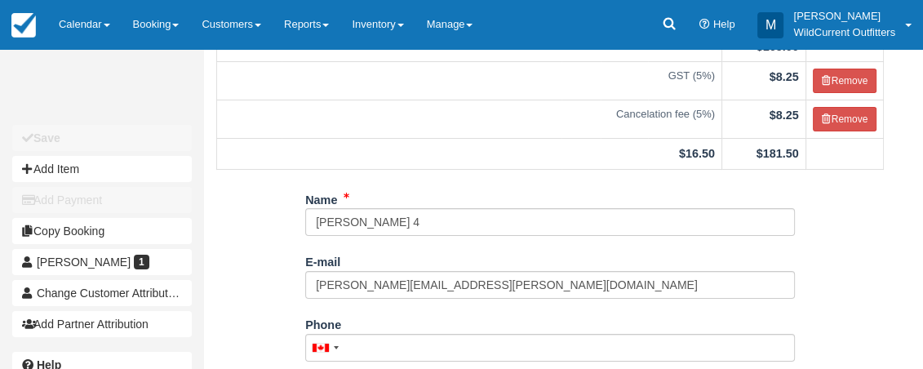
scroll to position [191, 0]
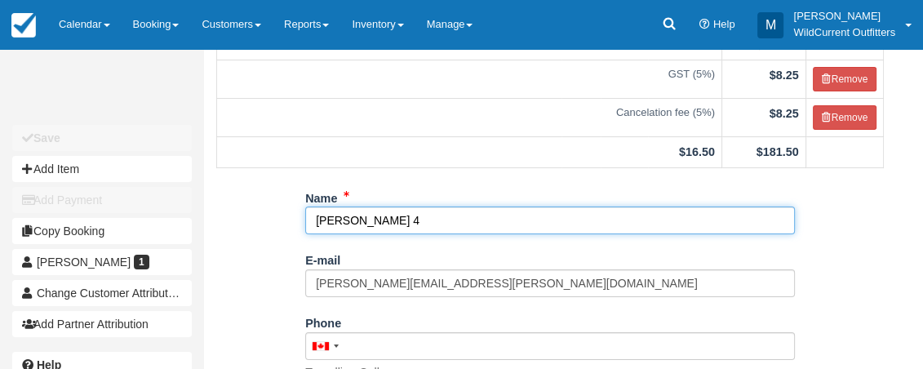
click at [318, 225] on input "Tracy Webster 4" at bounding box center [550, 221] width 490 height 28
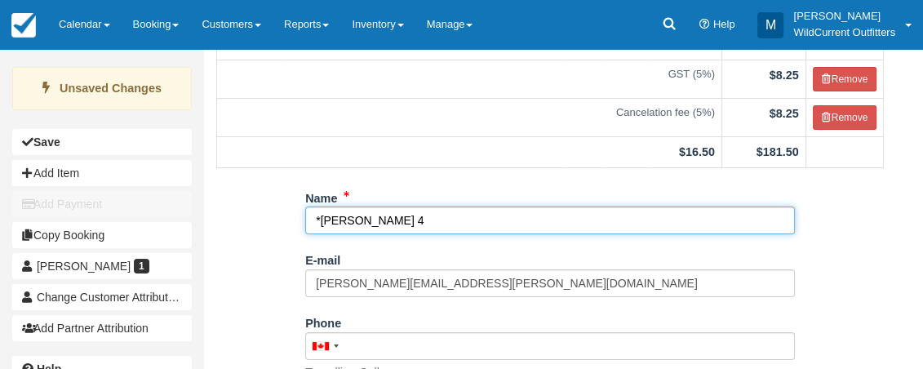
scroll to position [440, 0]
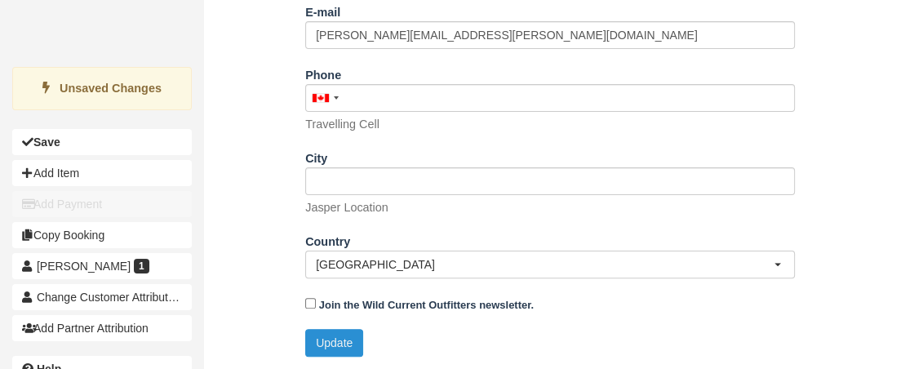
type input "*[PERSON_NAME] 4"
click at [349, 335] on button "Update" at bounding box center [334, 343] width 58 height 28
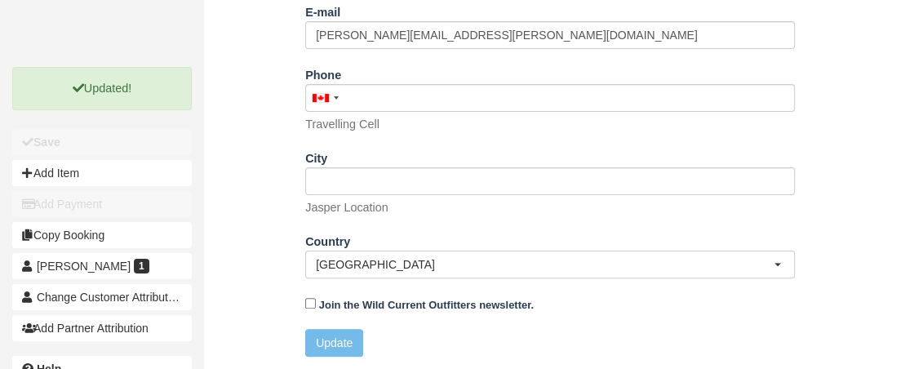
scroll to position [2, 0]
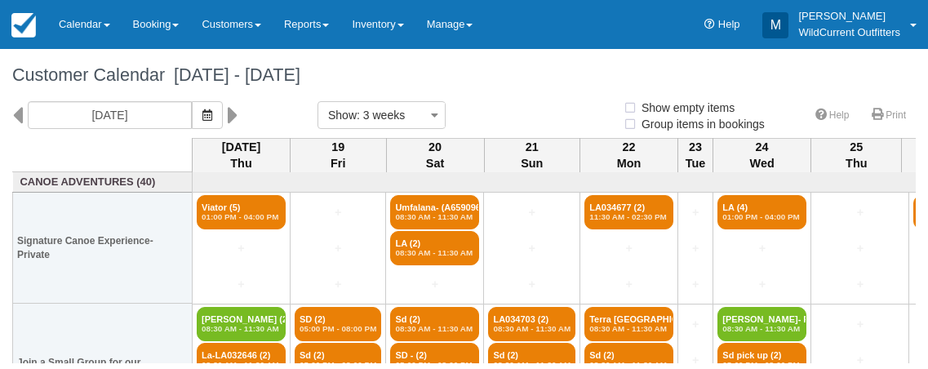
select select
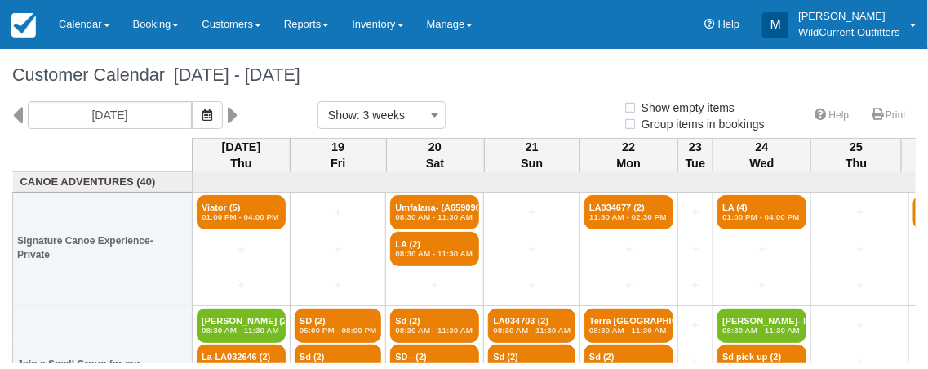
select select
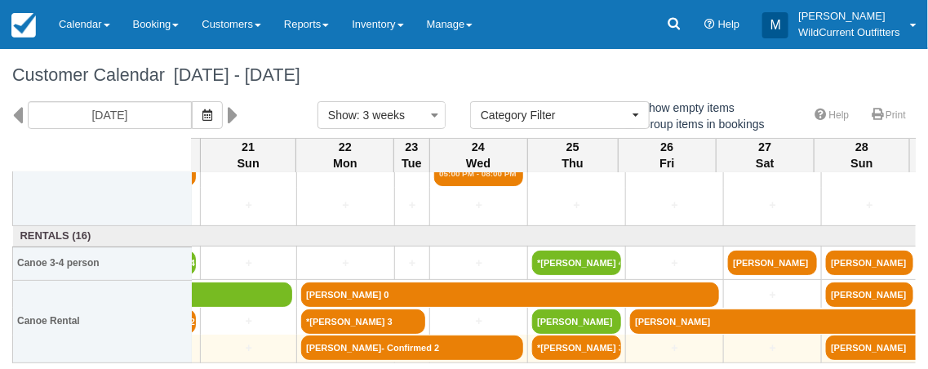
scroll to position [227, 283]
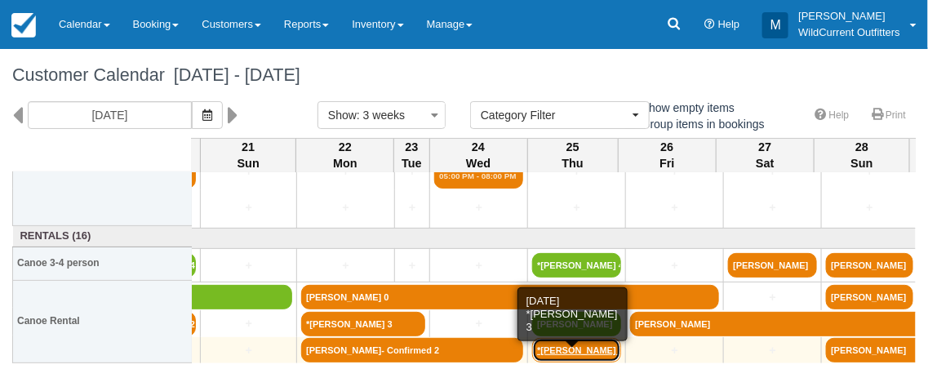
click at [567, 349] on link "*[PERSON_NAME] 3" at bounding box center [576, 350] width 89 height 24
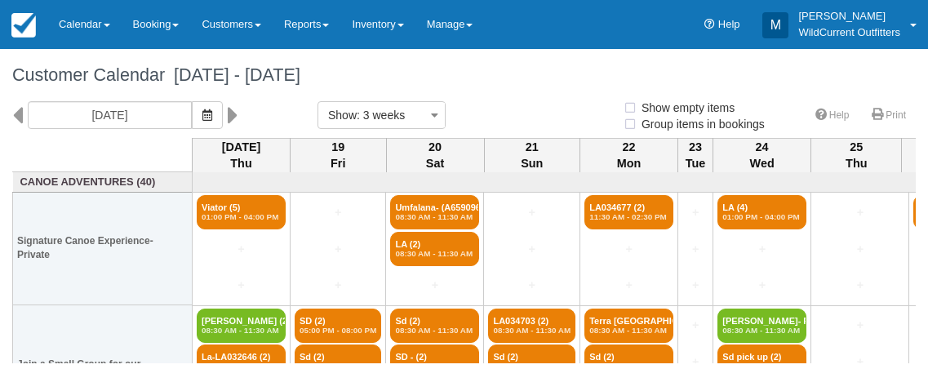
select select
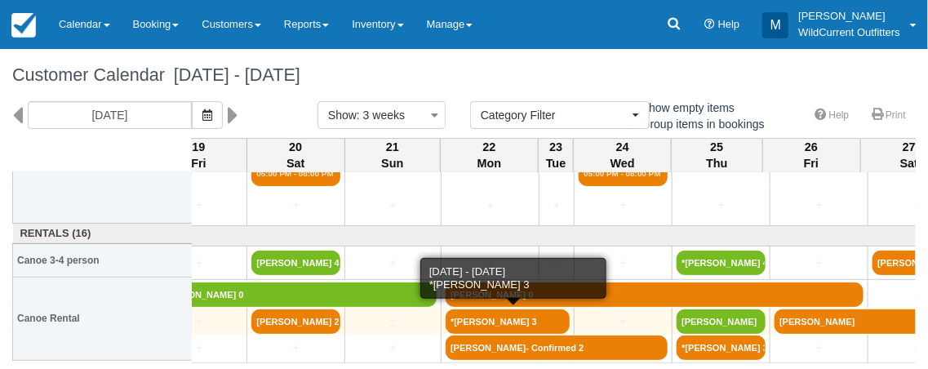
scroll to position [229, 140]
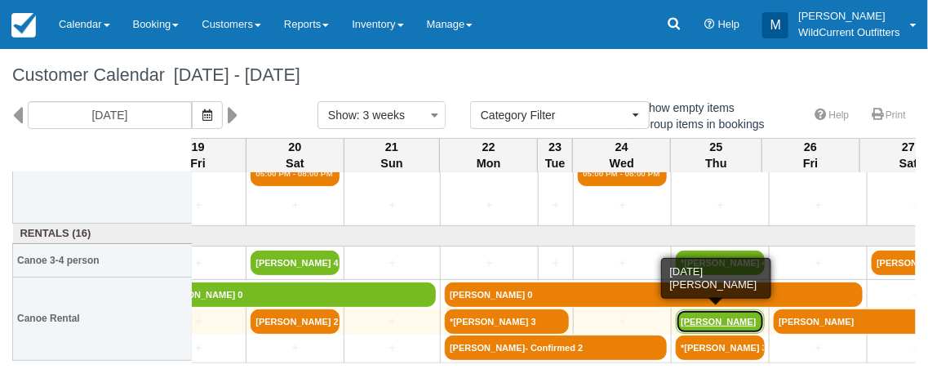
click at [689, 317] on link "[PERSON_NAME]" at bounding box center [720, 321] width 89 height 24
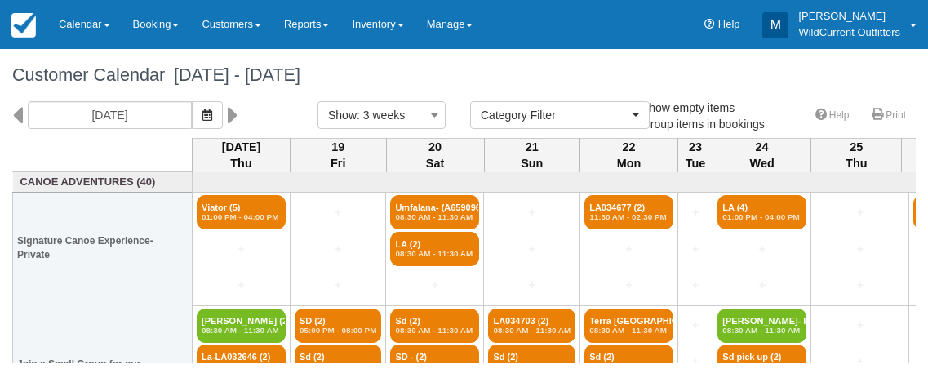
select select
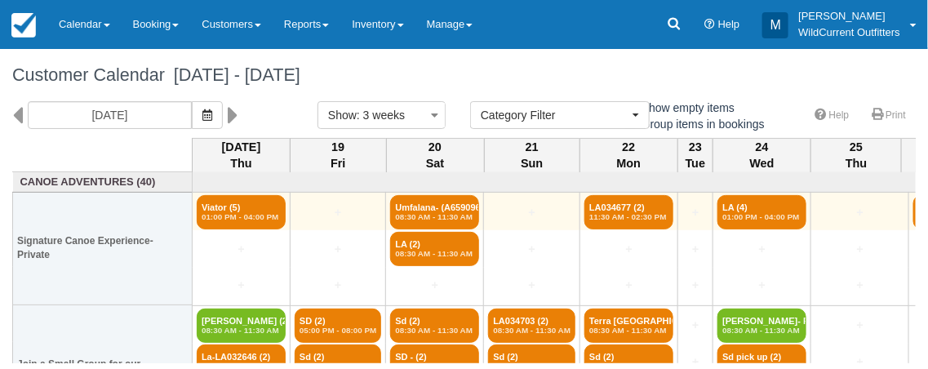
scroll to position [229, 0]
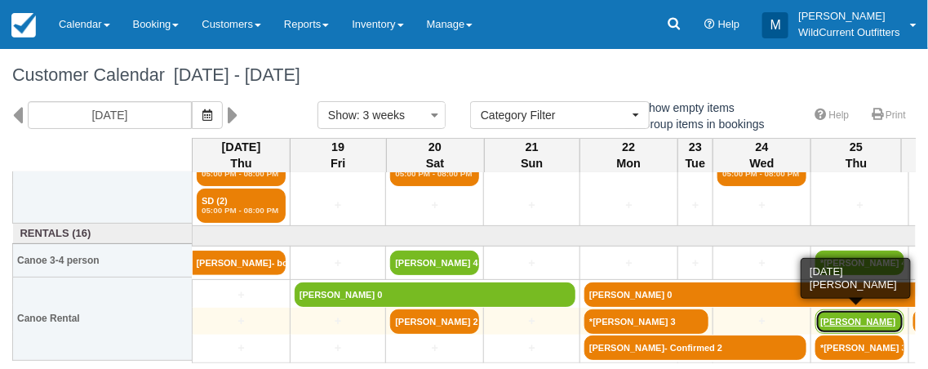
click at [836, 315] on link "[PERSON_NAME]" at bounding box center [860, 321] width 89 height 24
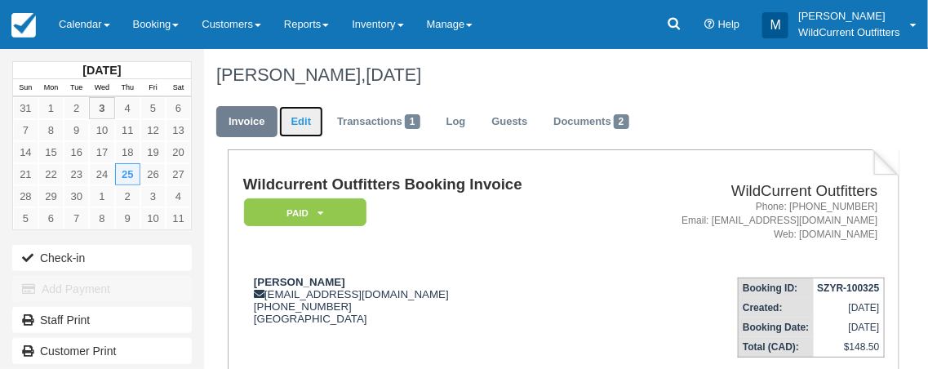
click at [296, 122] on link "Edit" at bounding box center [301, 122] width 44 height 32
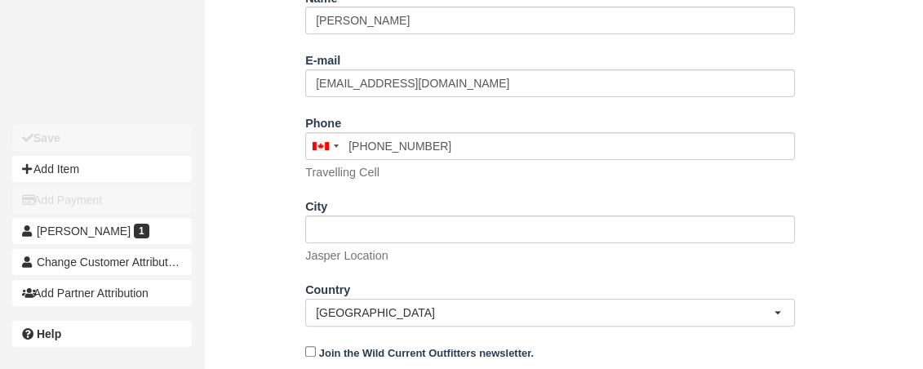
scroll to position [391, 0]
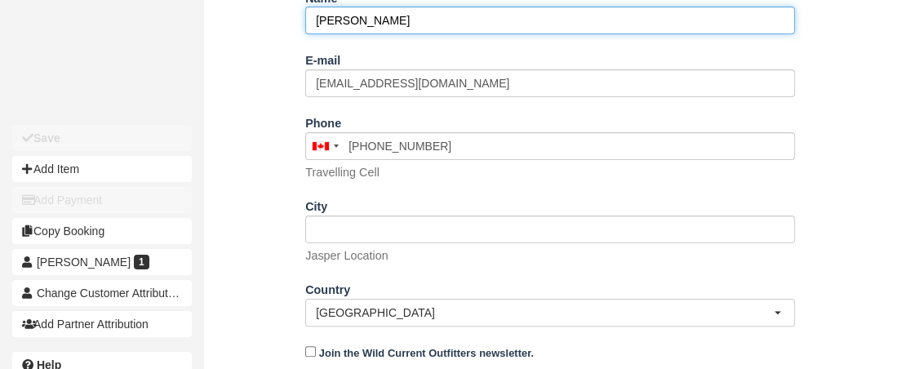
click at [412, 22] on input "[PERSON_NAME]" at bounding box center [550, 21] width 490 height 28
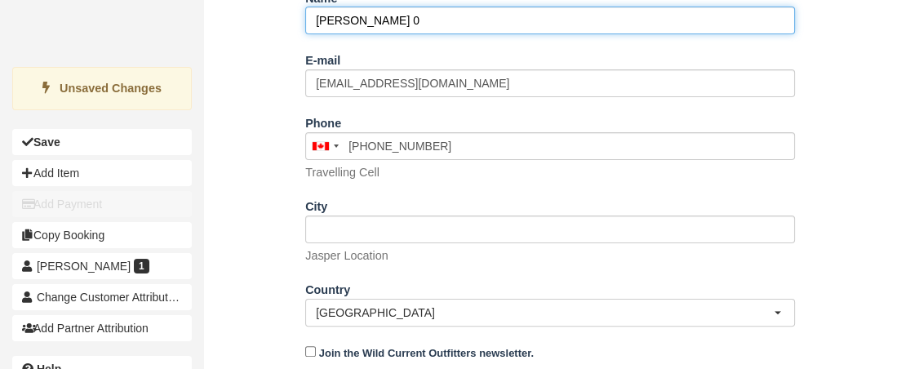
scroll to position [440, 0]
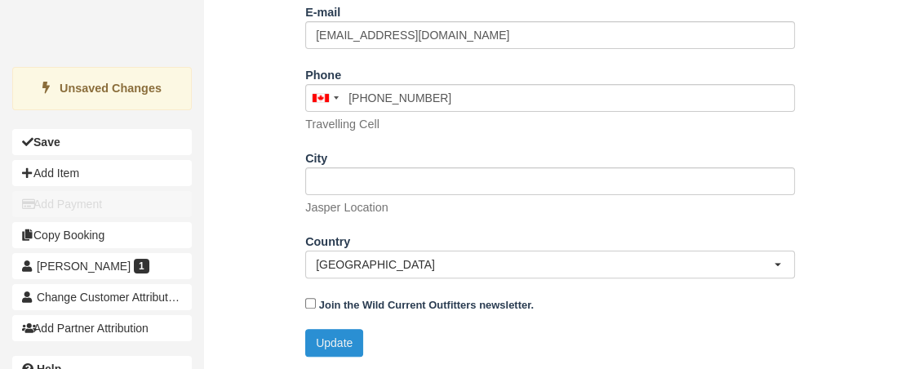
type input "[PERSON_NAME] 0"
click at [338, 336] on button "Update" at bounding box center [334, 343] width 58 height 28
type input "+15198074566"
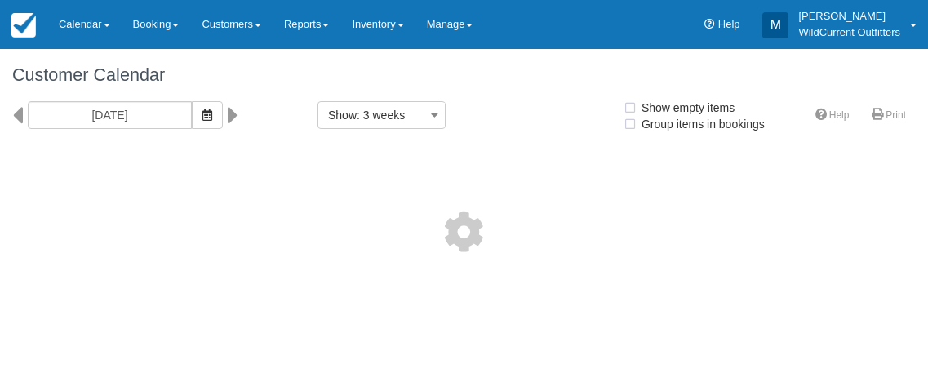
select select
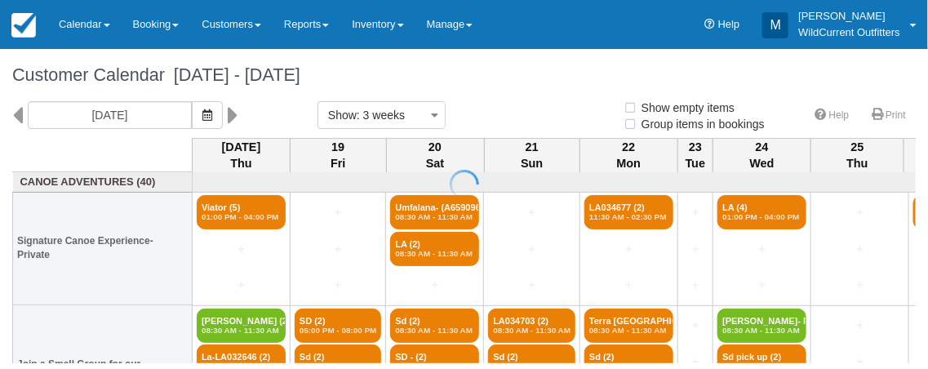
select select
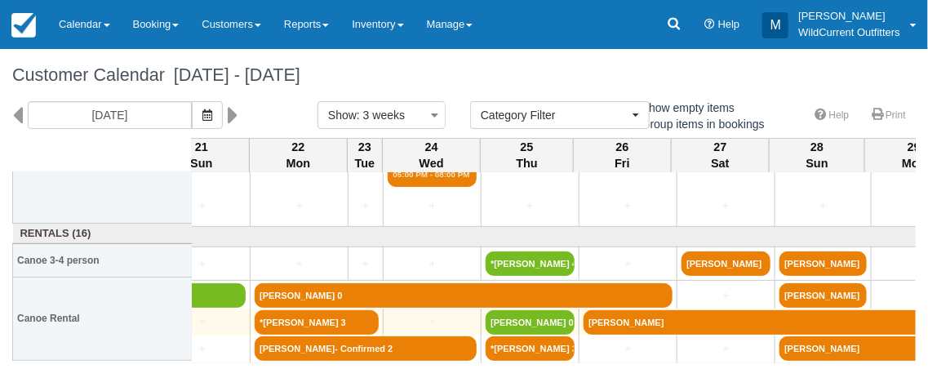
scroll to position [229, 330]
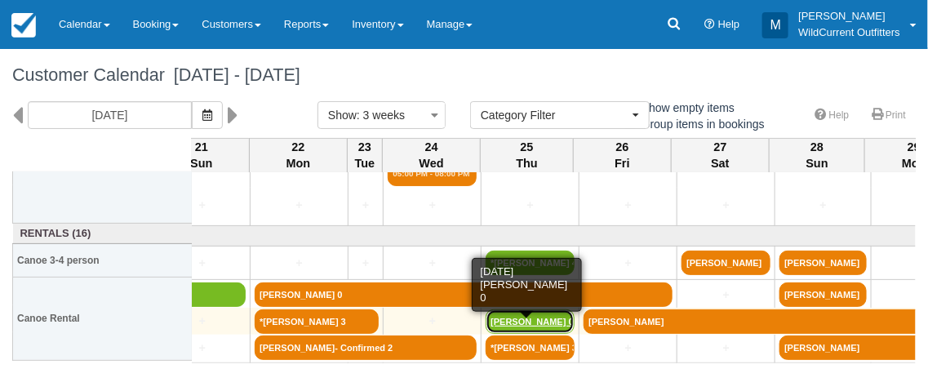
click at [545, 317] on link "[PERSON_NAME] 0" at bounding box center [530, 321] width 89 height 24
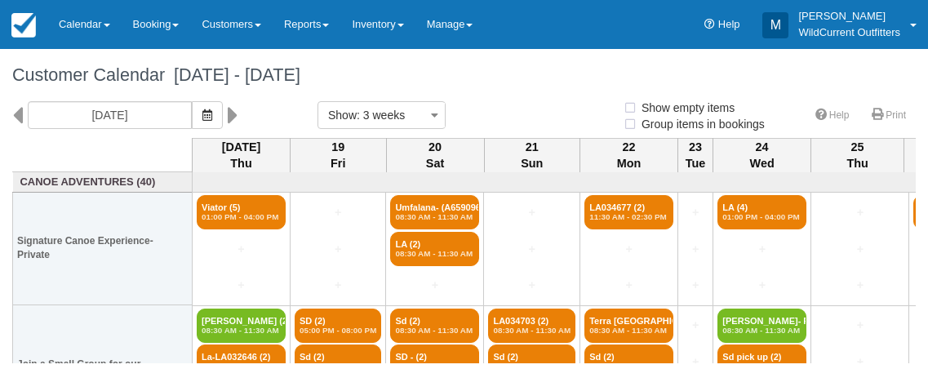
select select
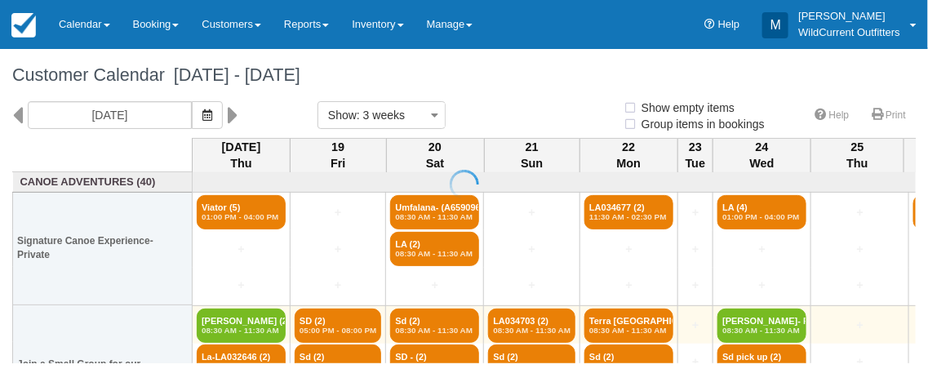
select select
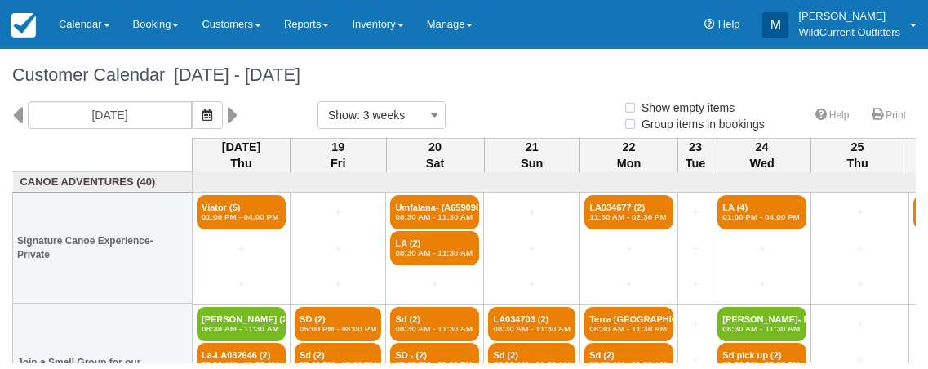
select select
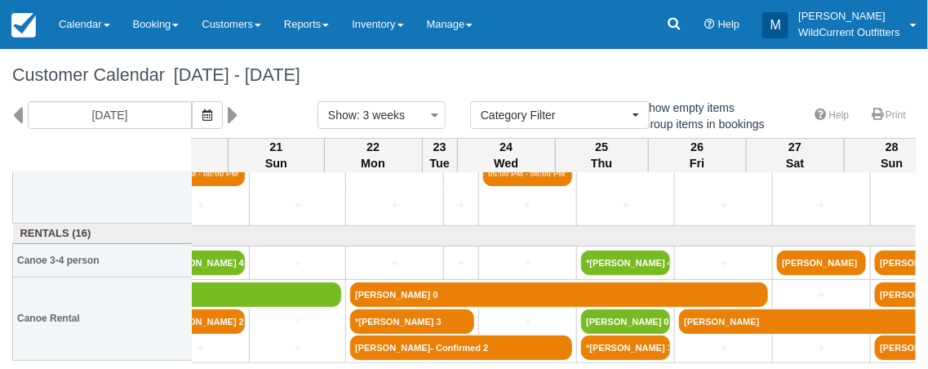
scroll to position [229, 300]
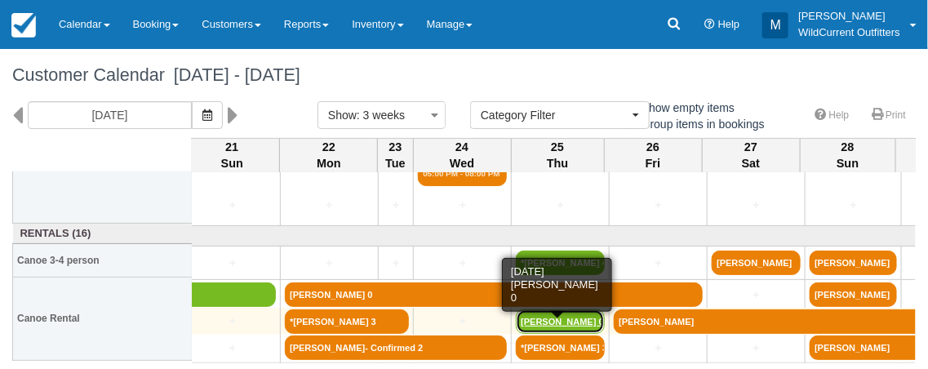
click at [580, 313] on link "[PERSON_NAME] 0" at bounding box center [560, 321] width 89 height 24
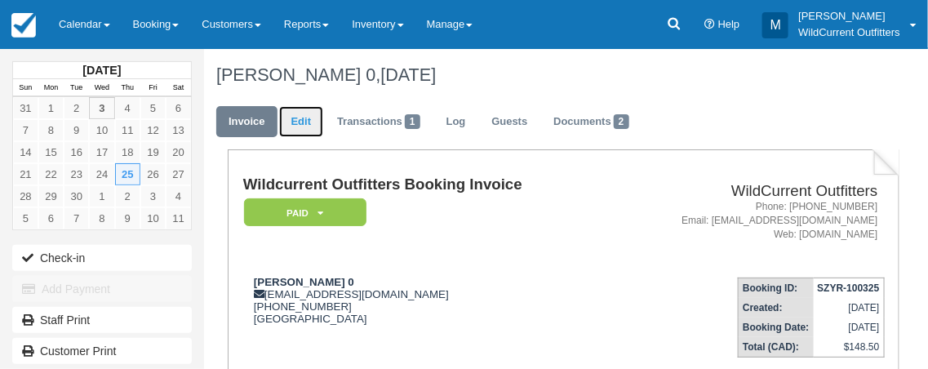
click at [297, 117] on link "Edit" at bounding box center [301, 122] width 44 height 32
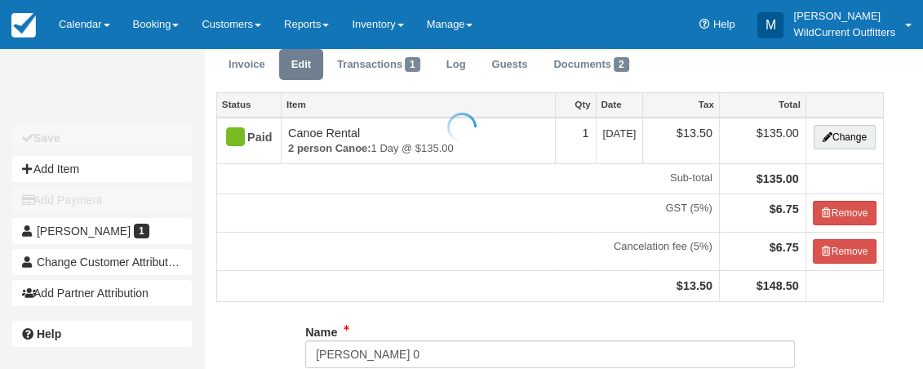
scroll to position [57, 0]
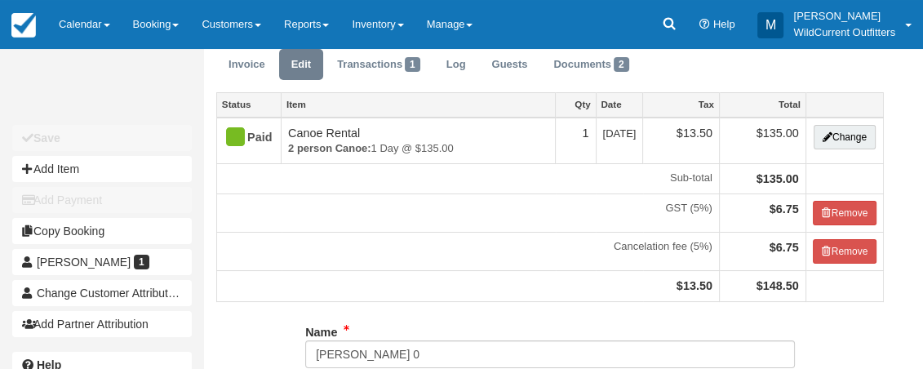
type input "(519) 807-4566"
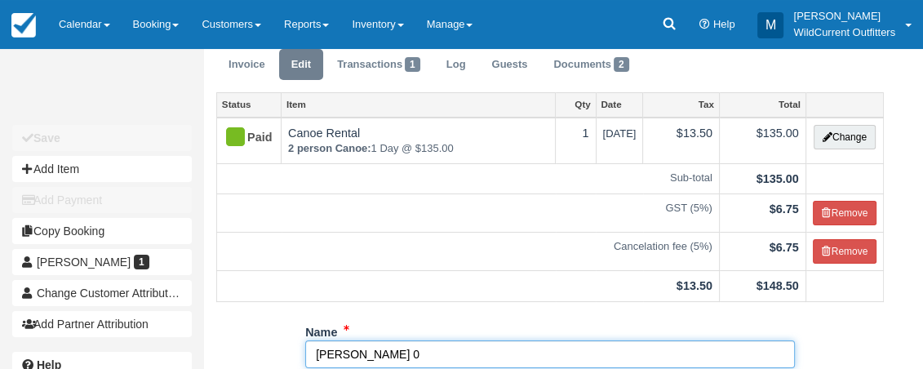
click at [411, 352] on input "Alexis Schaefer 0" at bounding box center [550, 354] width 490 height 28
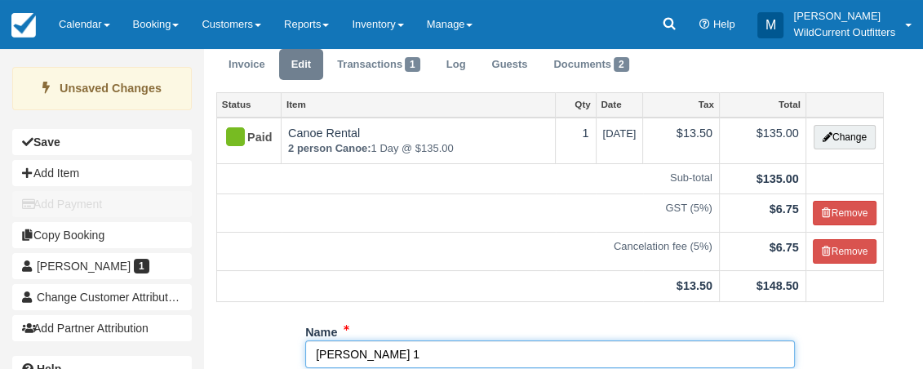
scroll to position [440, 0]
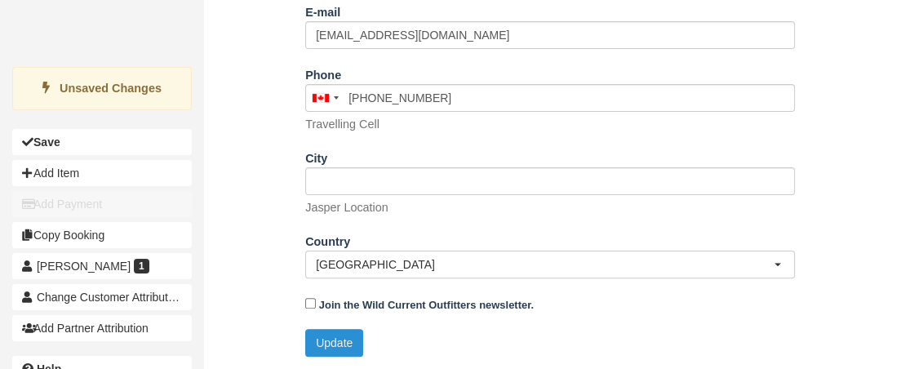
type input "[PERSON_NAME] 1"
click at [343, 329] on button "Update" at bounding box center [334, 343] width 58 height 28
type input "+15198074566"
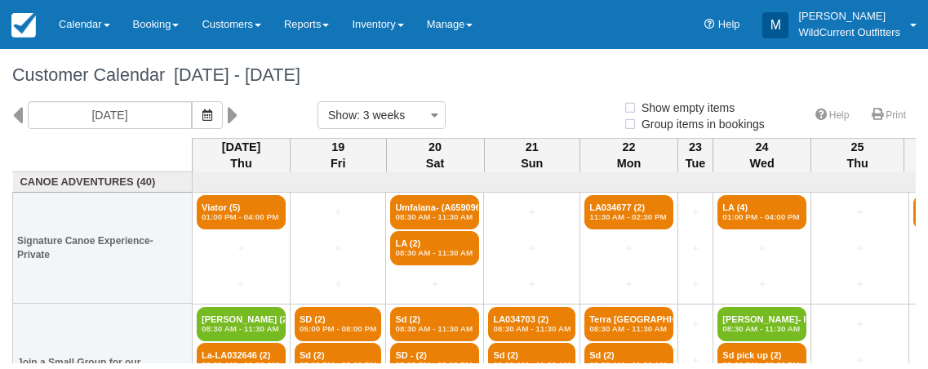
select select
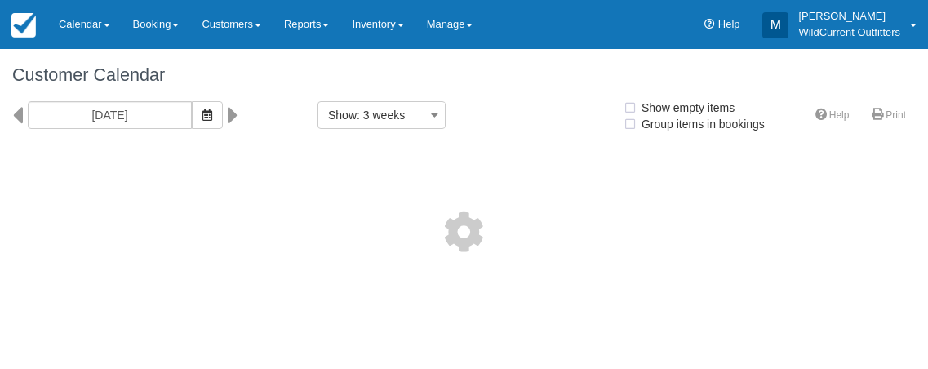
select select
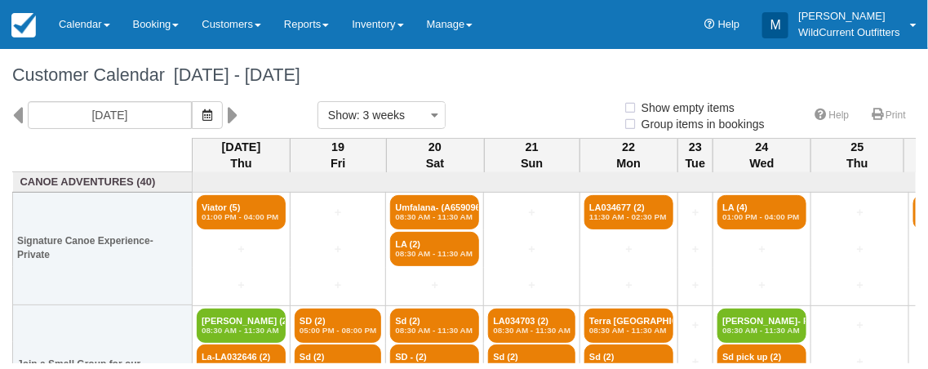
select select
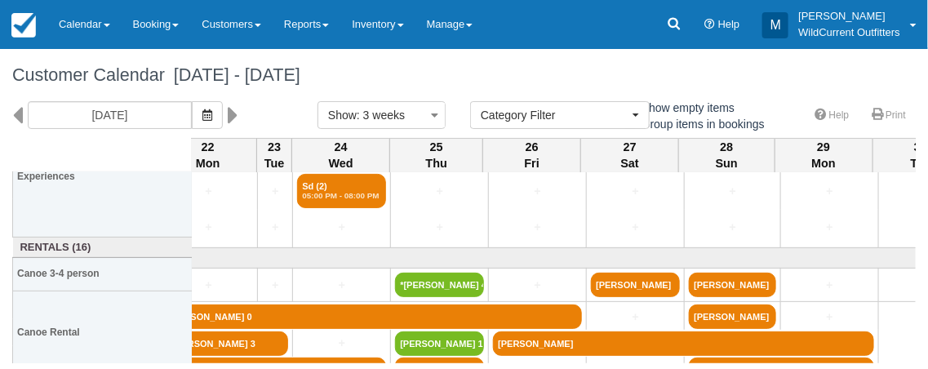
scroll to position [229, 420]
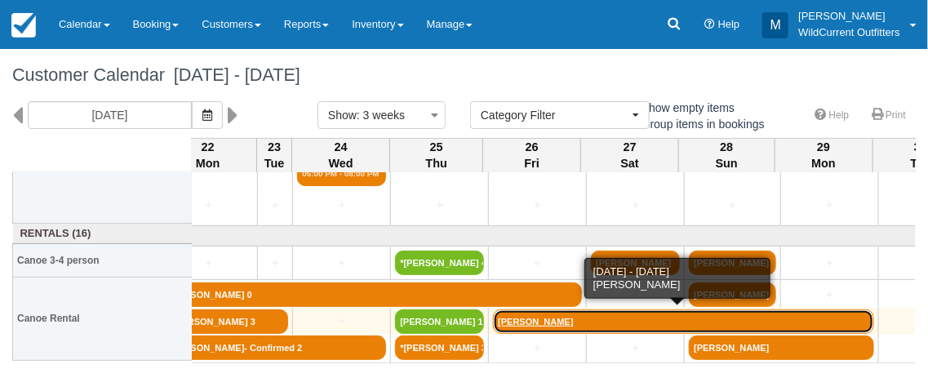
click at [569, 318] on link "Adam Scoville" at bounding box center [683, 321] width 381 height 24
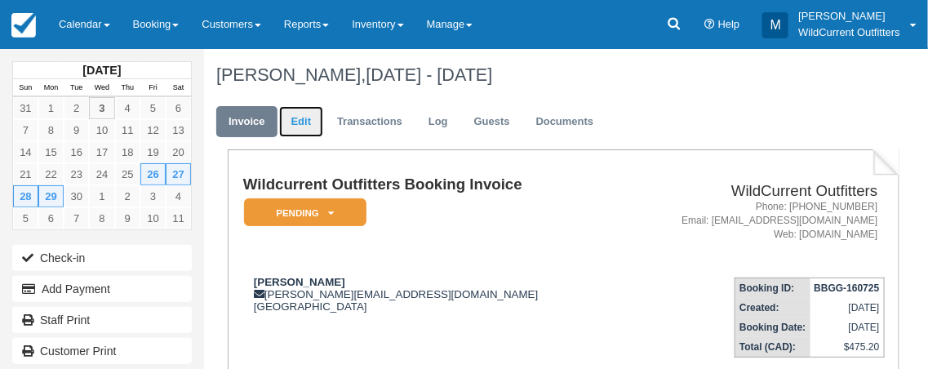
click at [304, 118] on link "Edit" at bounding box center [301, 122] width 44 height 32
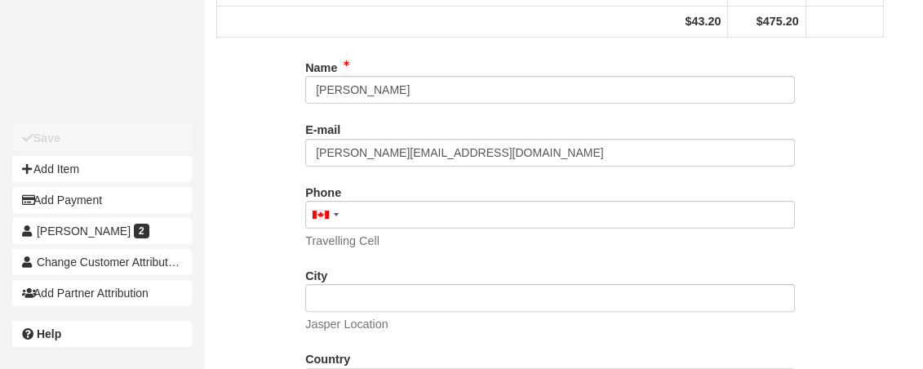
scroll to position [381, 0]
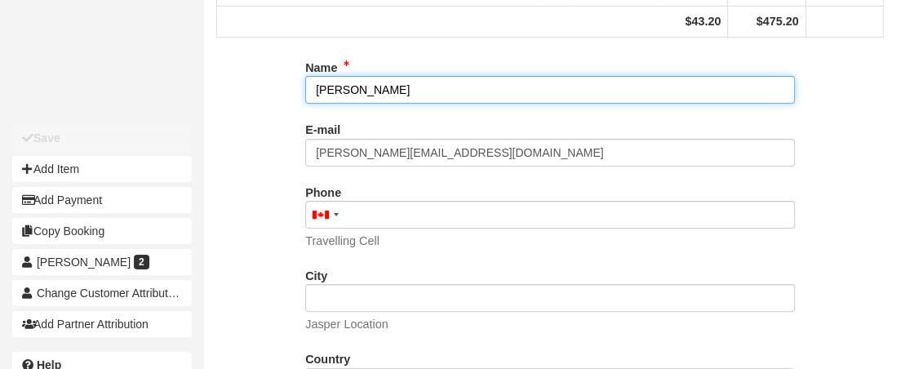
click at [316, 100] on input "Adam Scoville" at bounding box center [550, 90] width 490 height 28
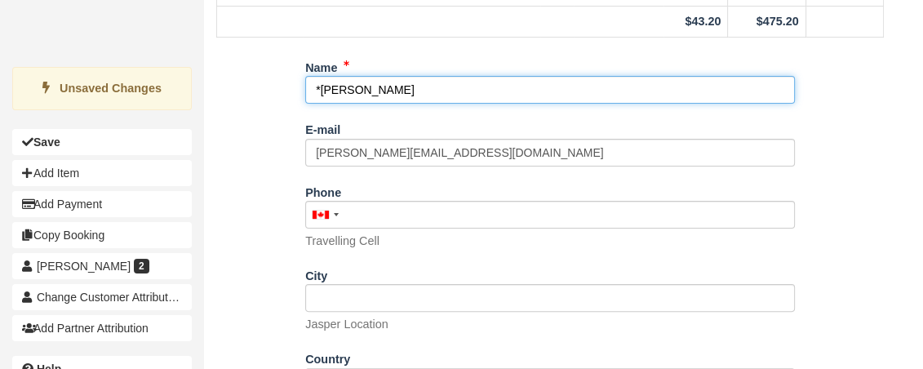
click at [423, 104] on input "*Adam Scoville" at bounding box center [550, 90] width 490 height 28
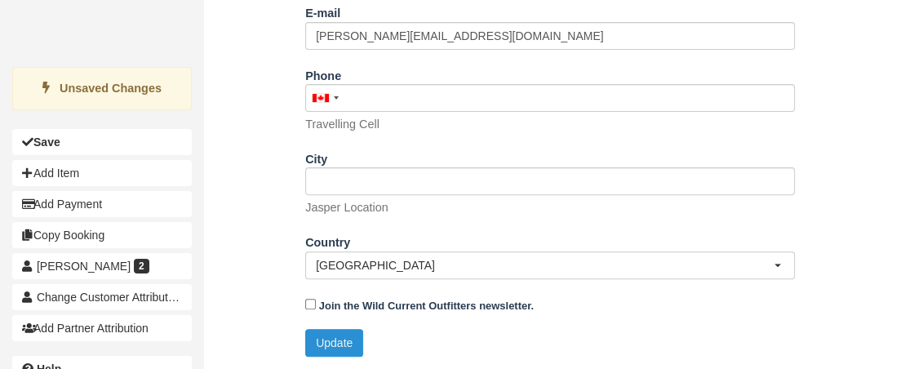
type input "*Adam Scoville 2"
click at [346, 343] on button "Update" at bounding box center [334, 343] width 58 height 28
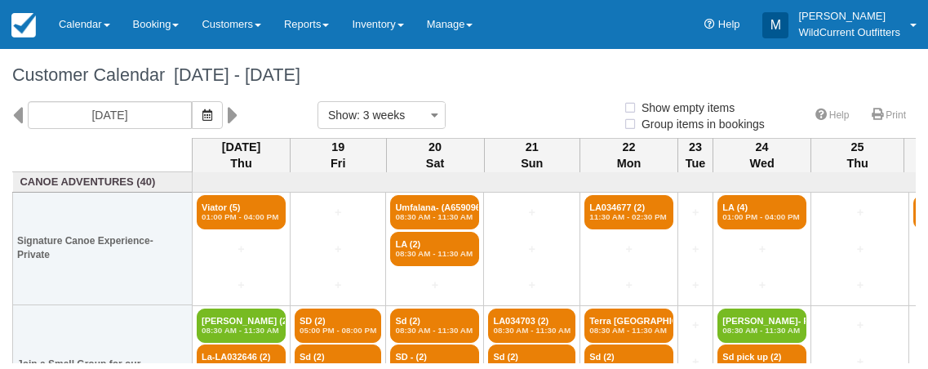
select select
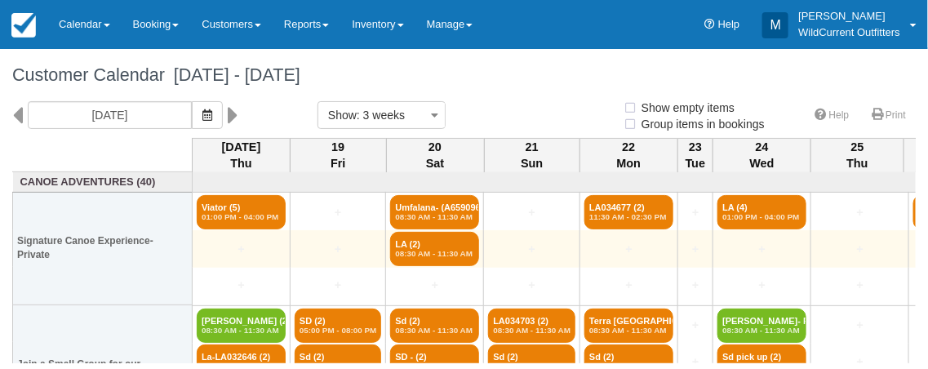
select select
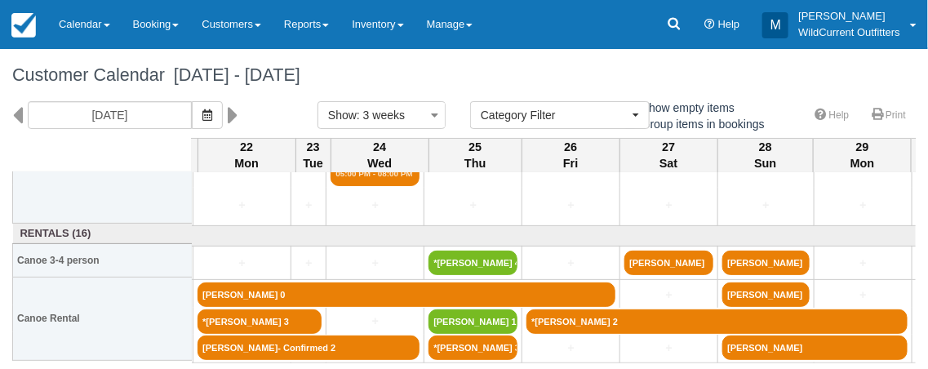
scroll to position [229, 391]
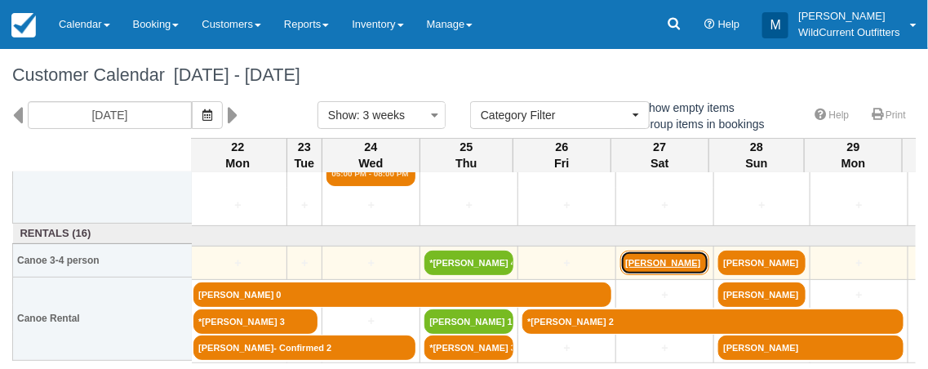
click at [653, 260] on link "[PERSON_NAME]" at bounding box center [664, 263] width 89 height 24
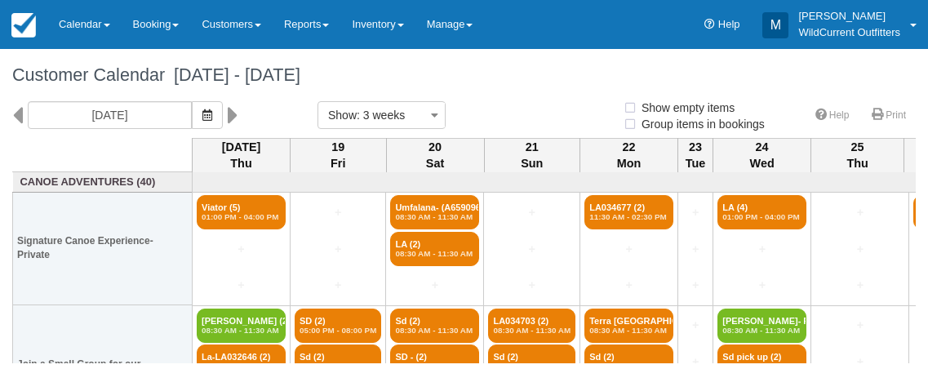
select select
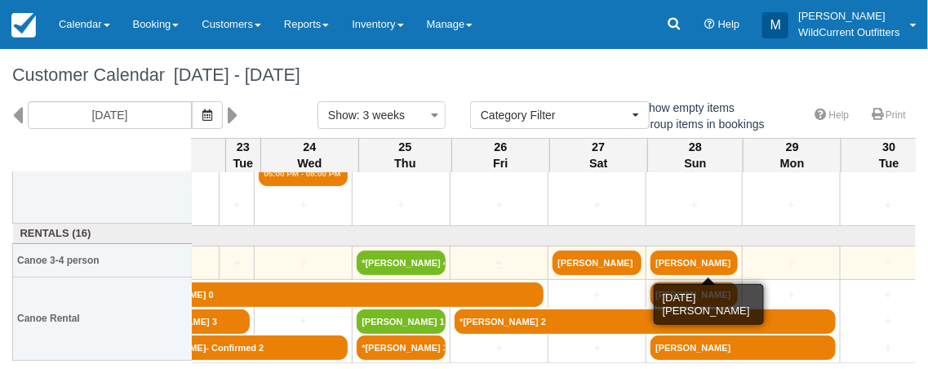
scroll to position [229, 460]
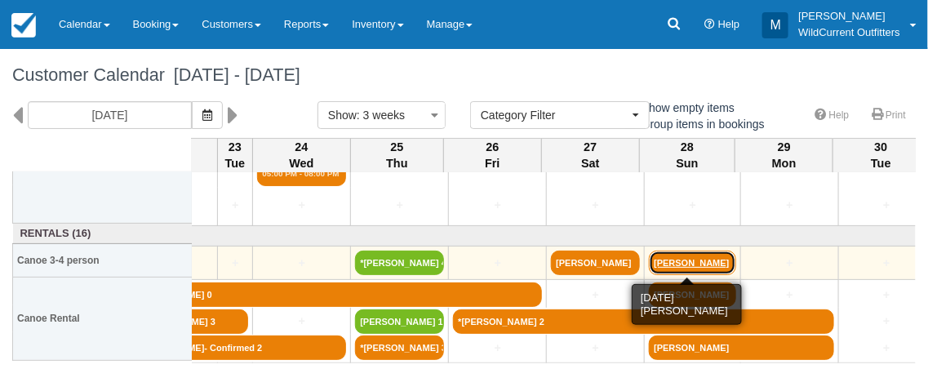
click at [704, 259] on link "Michael Hurst" at bounding box center [692, 263] width 87 height 24
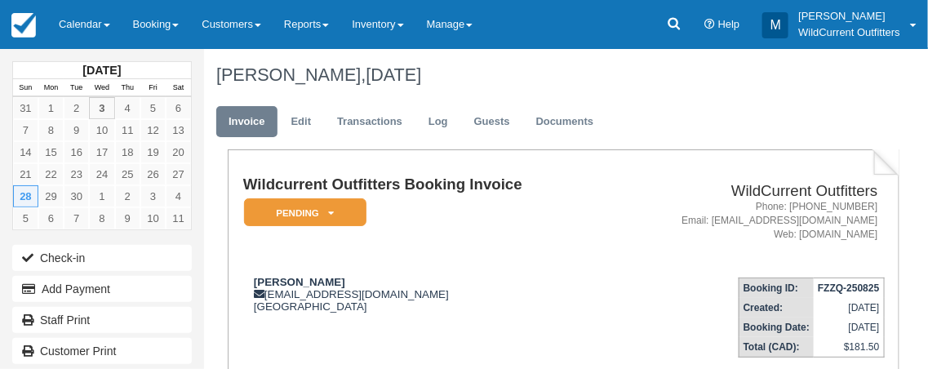
scroll to position [2, 0]
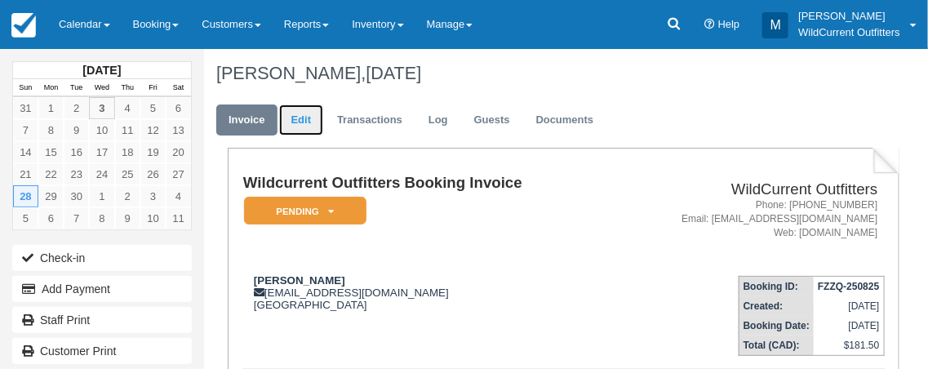
click at [295, 122] on link "Edit" at bounding box center [301, 120] width 44 height 32
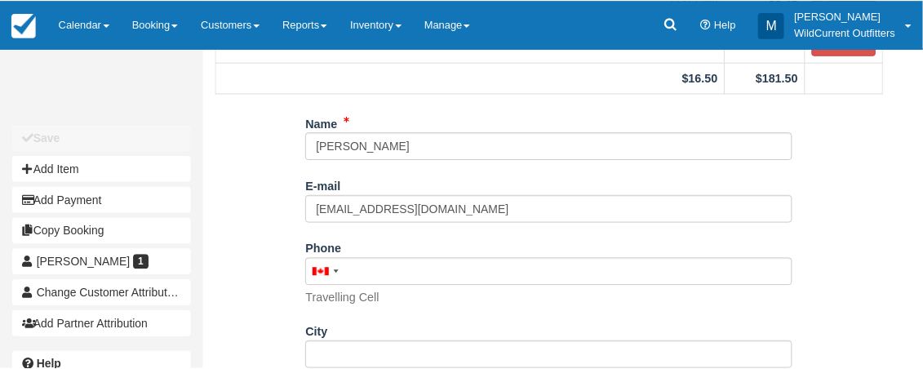
scroll to position [269, 0]
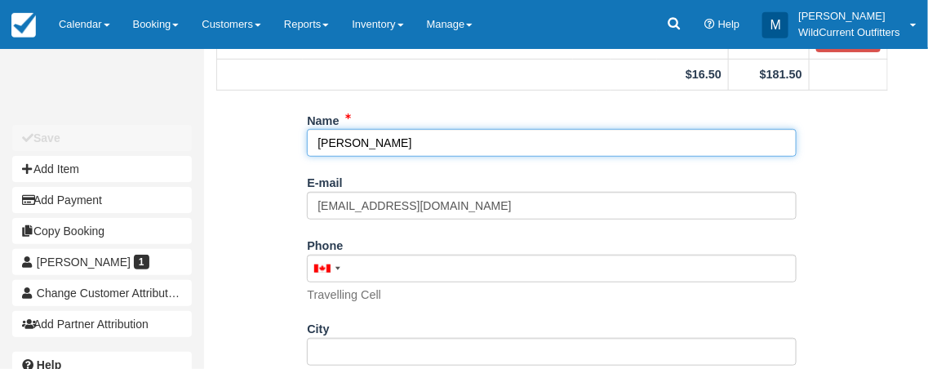
click at [314, 147] on input "Michael Hurst" at bounding box center [552, 143] width 490 height 28
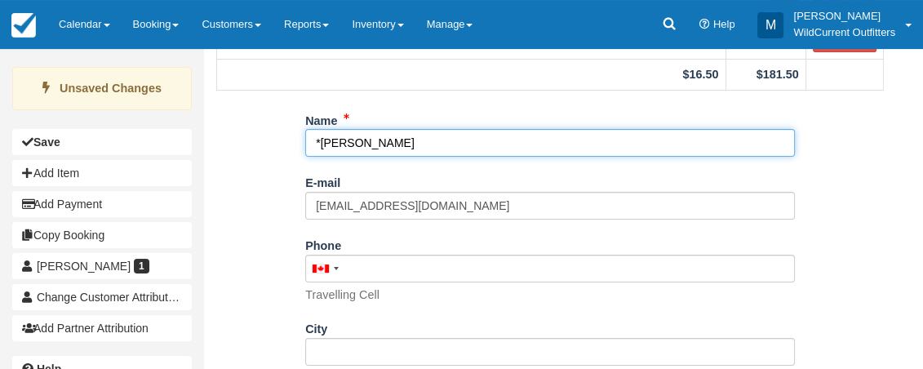
click at [401, 143] on input "*Michael Hurst" at bounding box center [550, 143] width 490 height 28
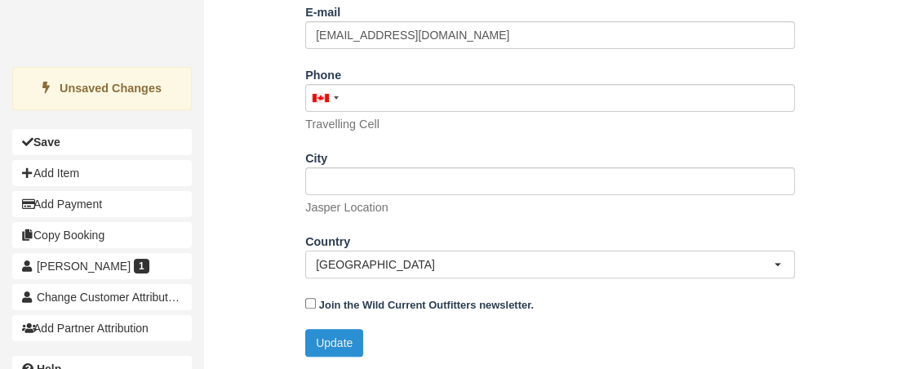
type input "*[PERSON_NAME] 4"
click at [339, 341] on button "Update" at bounding box center [334, 343] width 58 height 28
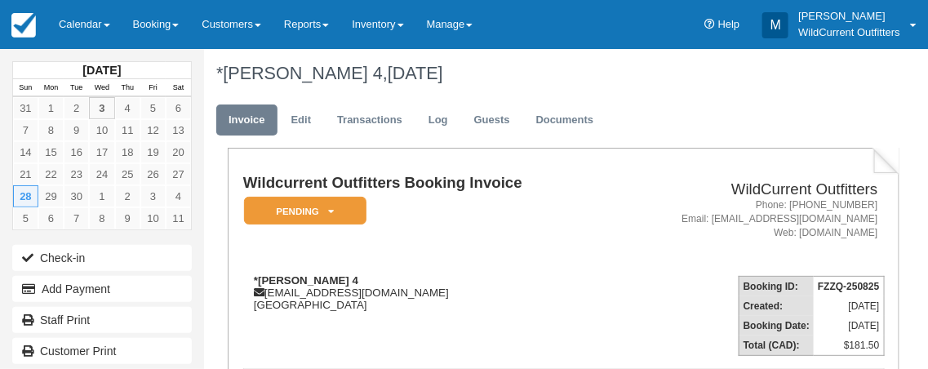
scroll to position [2, 0]
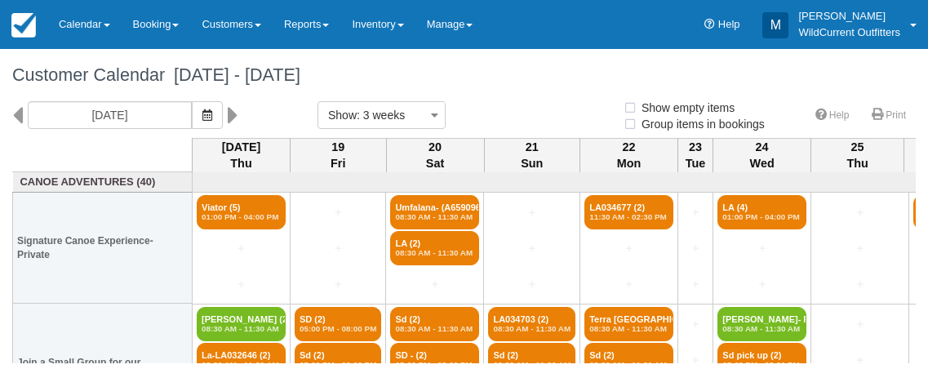
select select
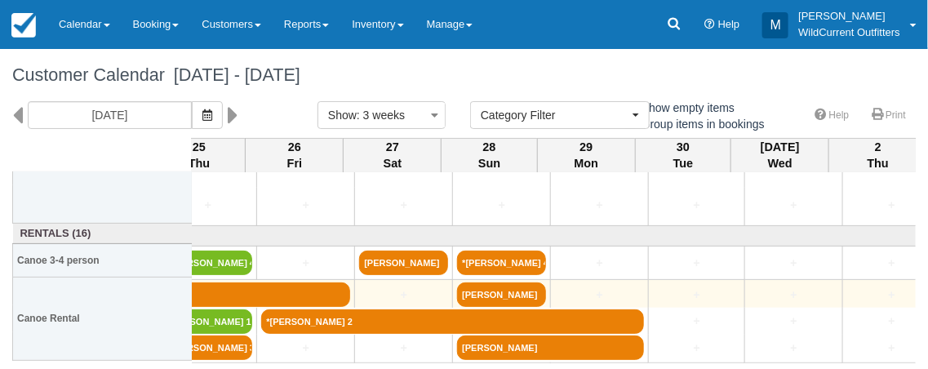
scroll to position [229, 648]
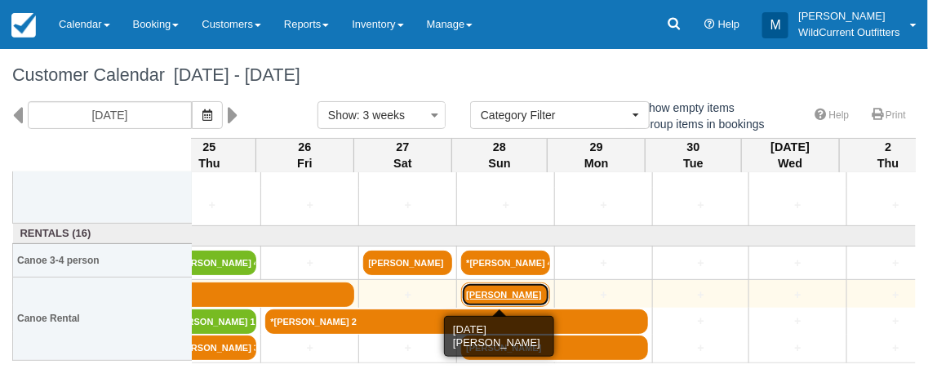
click at [503, 292] on link "[PERSON_NAME]" at bounding box center [505, 294] width 89 height 24
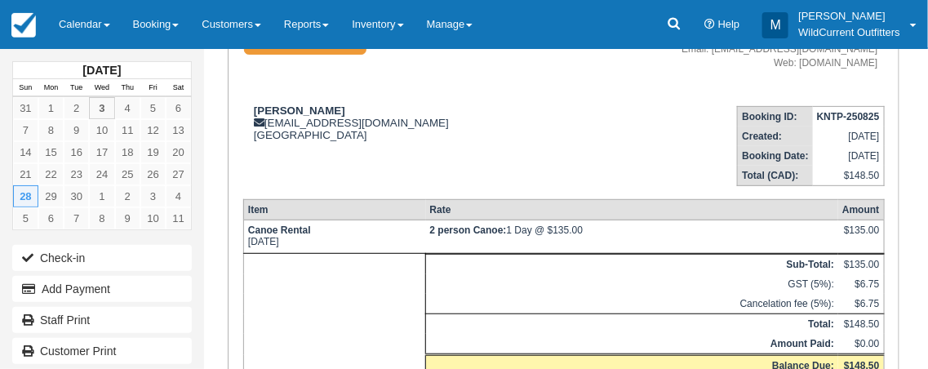
scroll to position [170, 0]
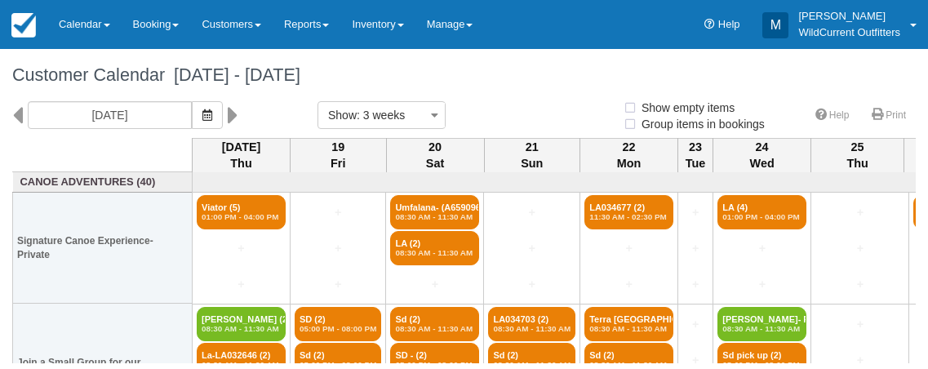
select select
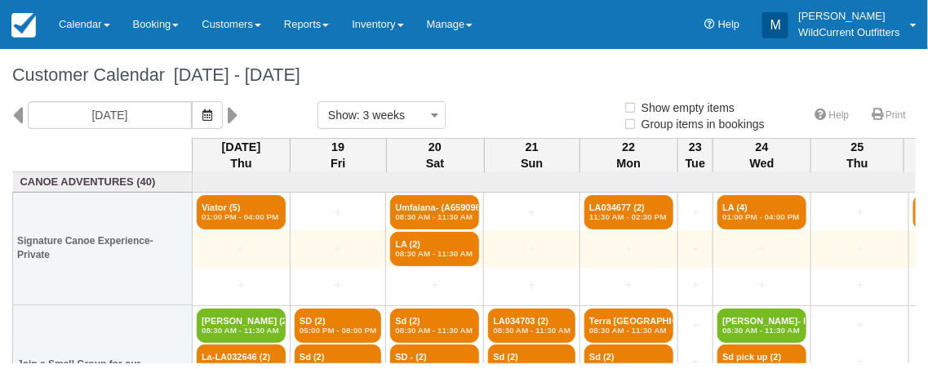
select select
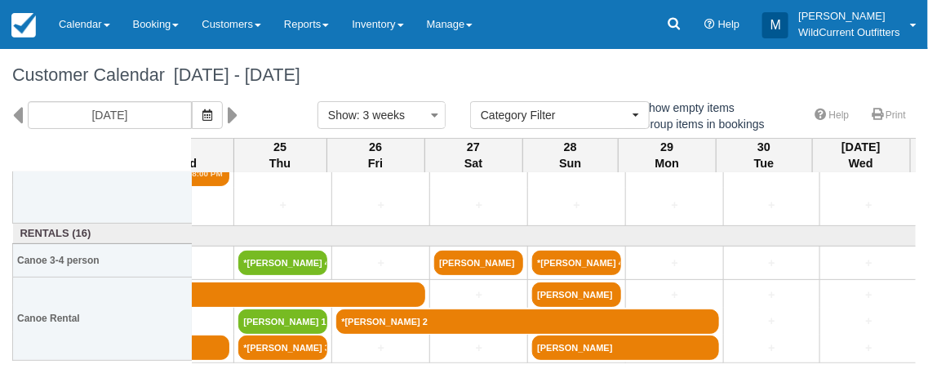
scroll to position [229, 577]
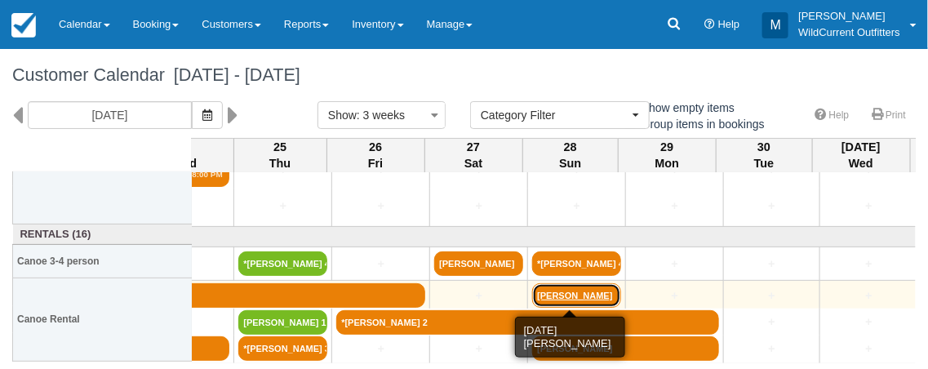
click at [569, 291] on link "[PERSON_NAME]" at bounding box center [576, 295] width 89 height 24
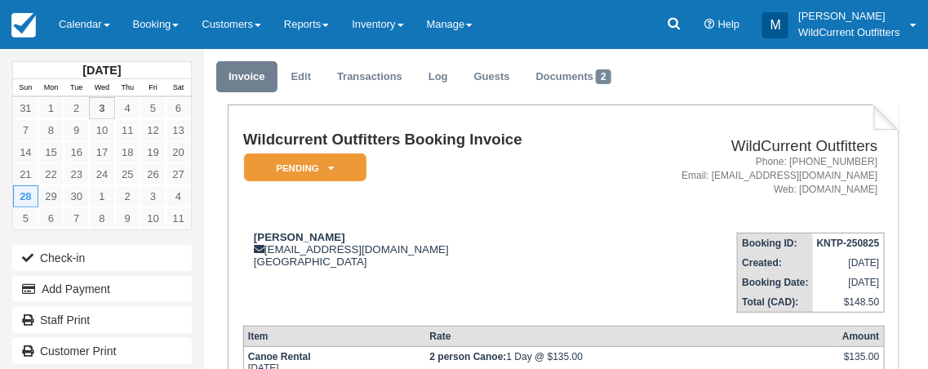
scroll to position [41, 0]
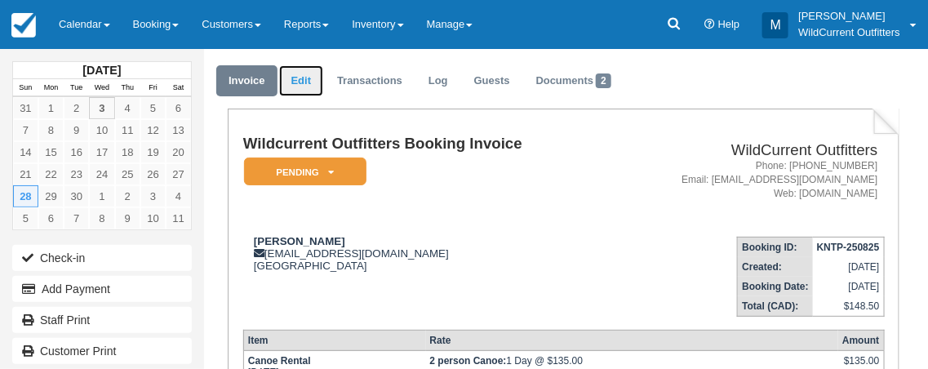
click at [302, 77] on link "Edit" at bounding box center [301, 81] width 44 height 32
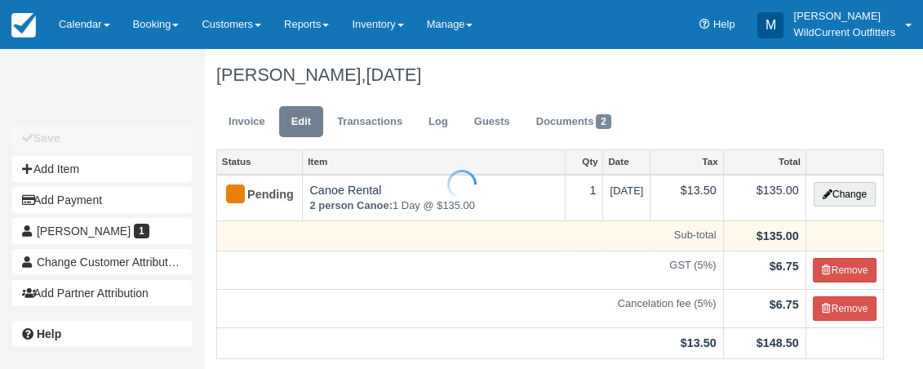
scroll to position [239, 0]
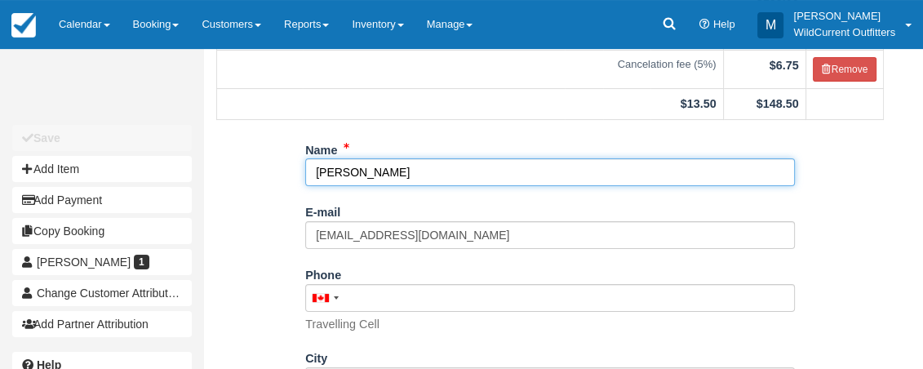
click at [415, 172] on input "[PERSON_NAME]" at bounding box center [550, 172] width 490 height 28
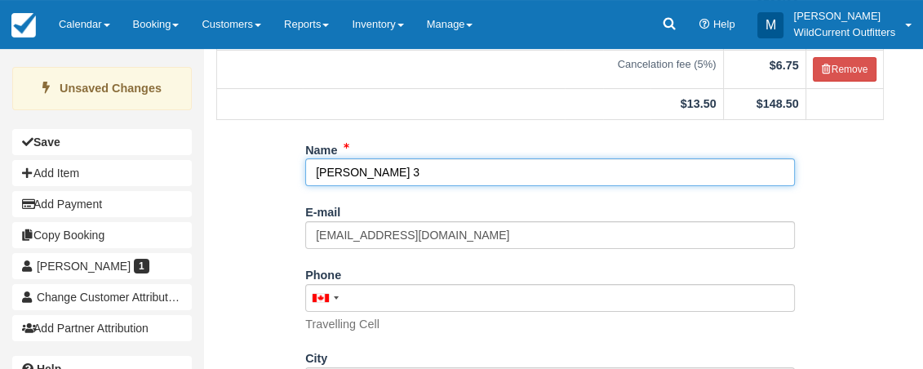
scroll to position [440, 0]
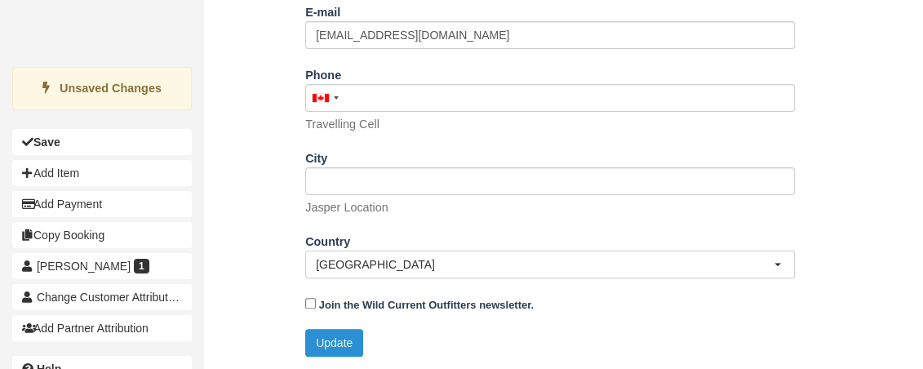
type input "[PERSON_NAME] 3"
click at [348, 333] on button "Update" at bounding box center [334, 343] width 58 height 28
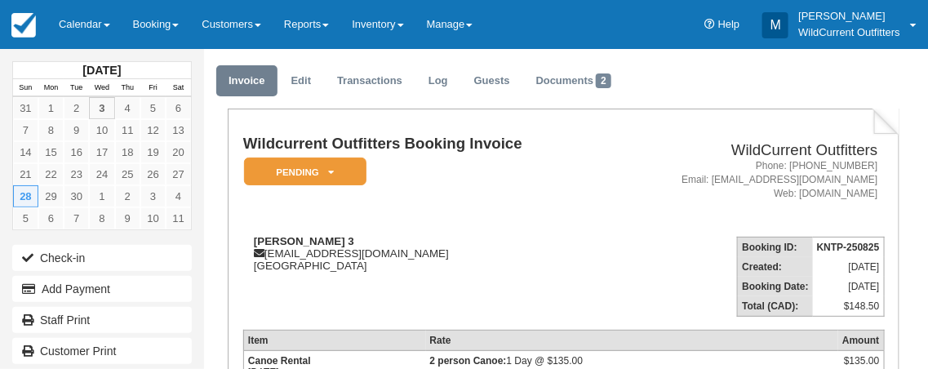
scroll to position [41, 0]
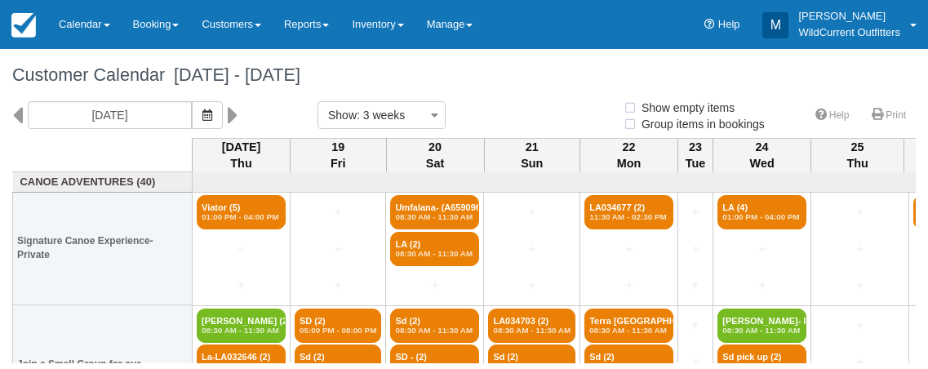
select select
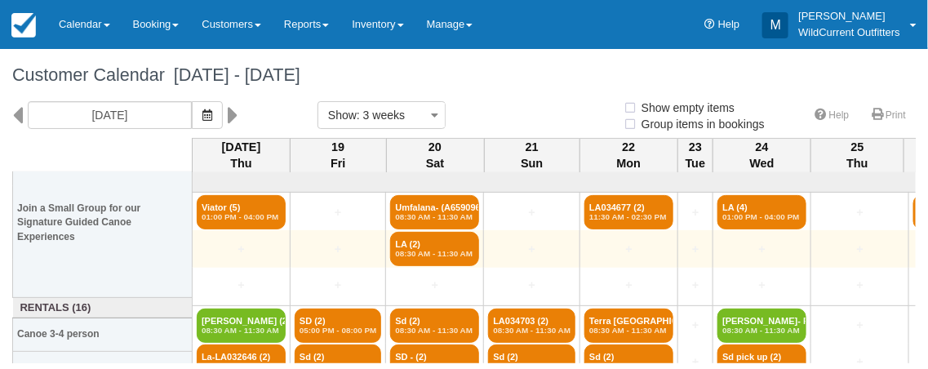
select select
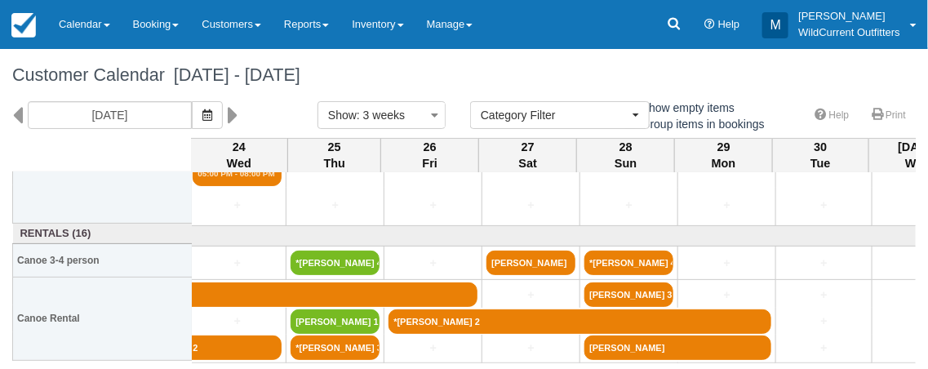
scroll to position [229, 527]
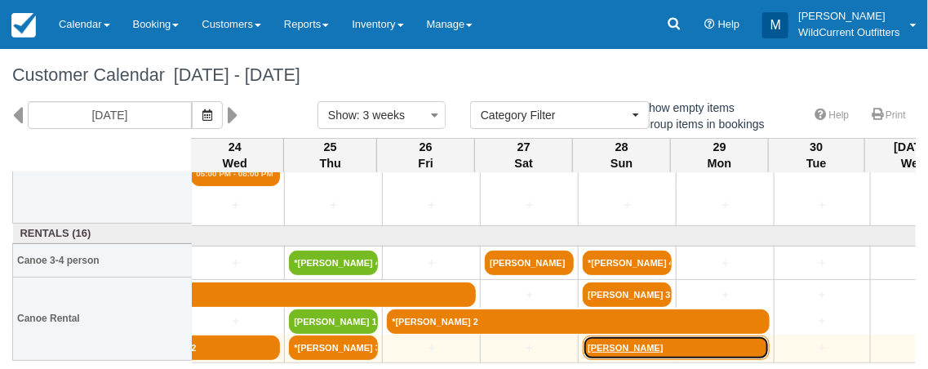
click at [701, 345] on link "[PERSON_NAME]" at bounding box center [676, 348] width 187 height 24
